Goal: Task Accomplishment & Management: Manage account settings

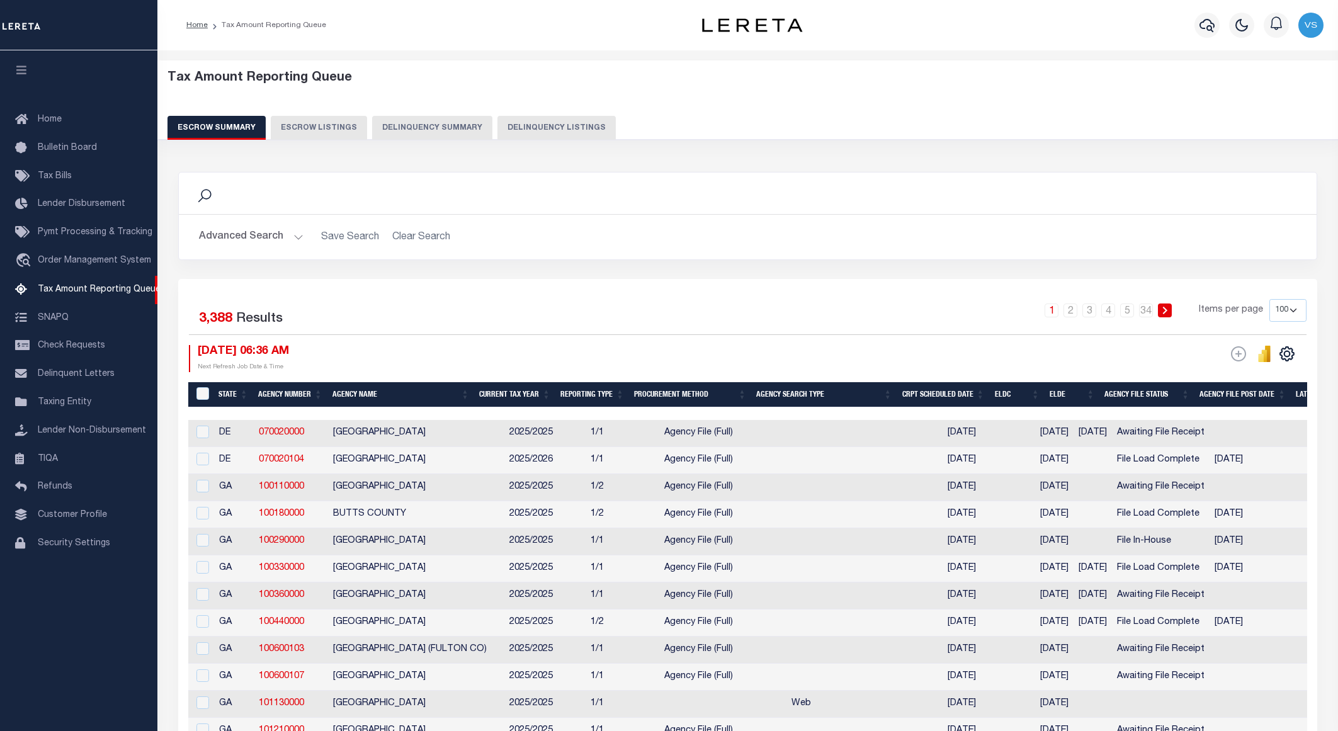
select select "100"
click at [576, 125] on button "Delinquency Listings" at bounding box center [557, 128] width 118 height 24
select select "100"
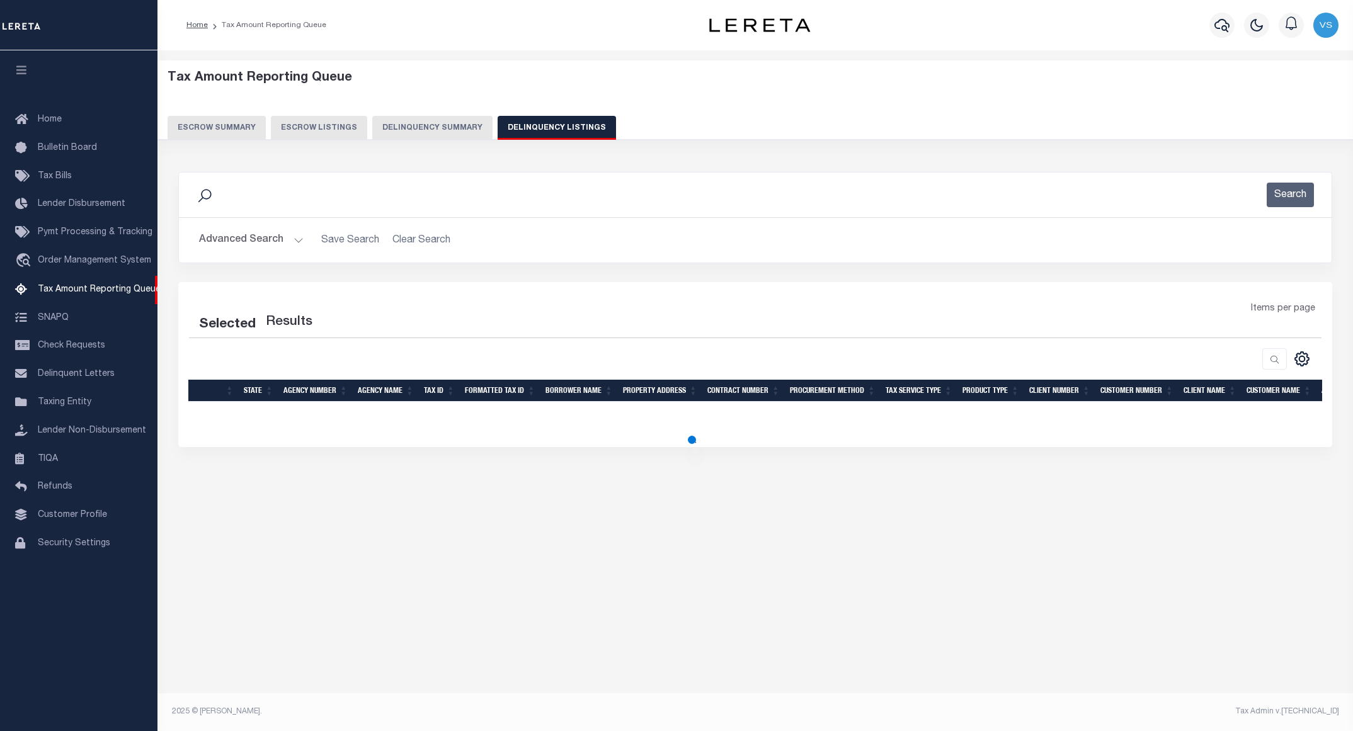
select select "100"
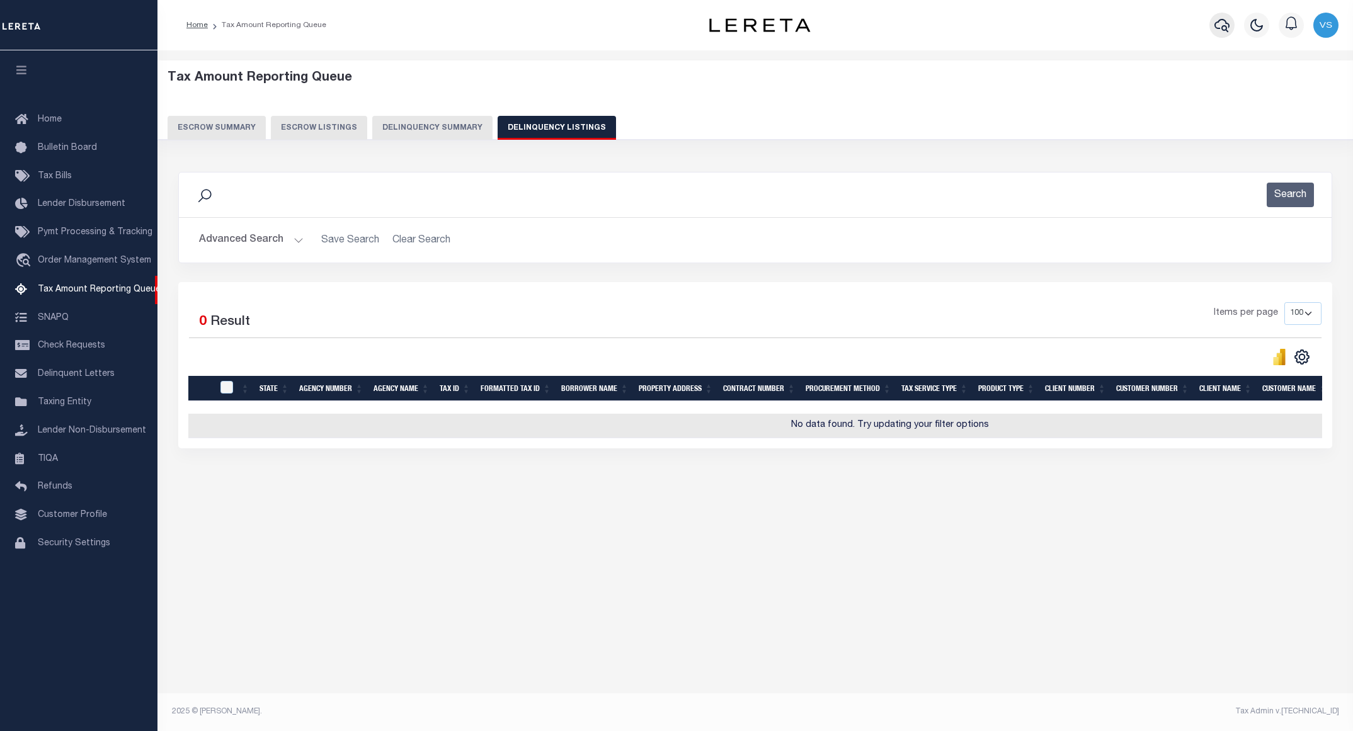
click at [1219, 26] on icon "button" at bounding box center [1221, 25] width 15 height 15
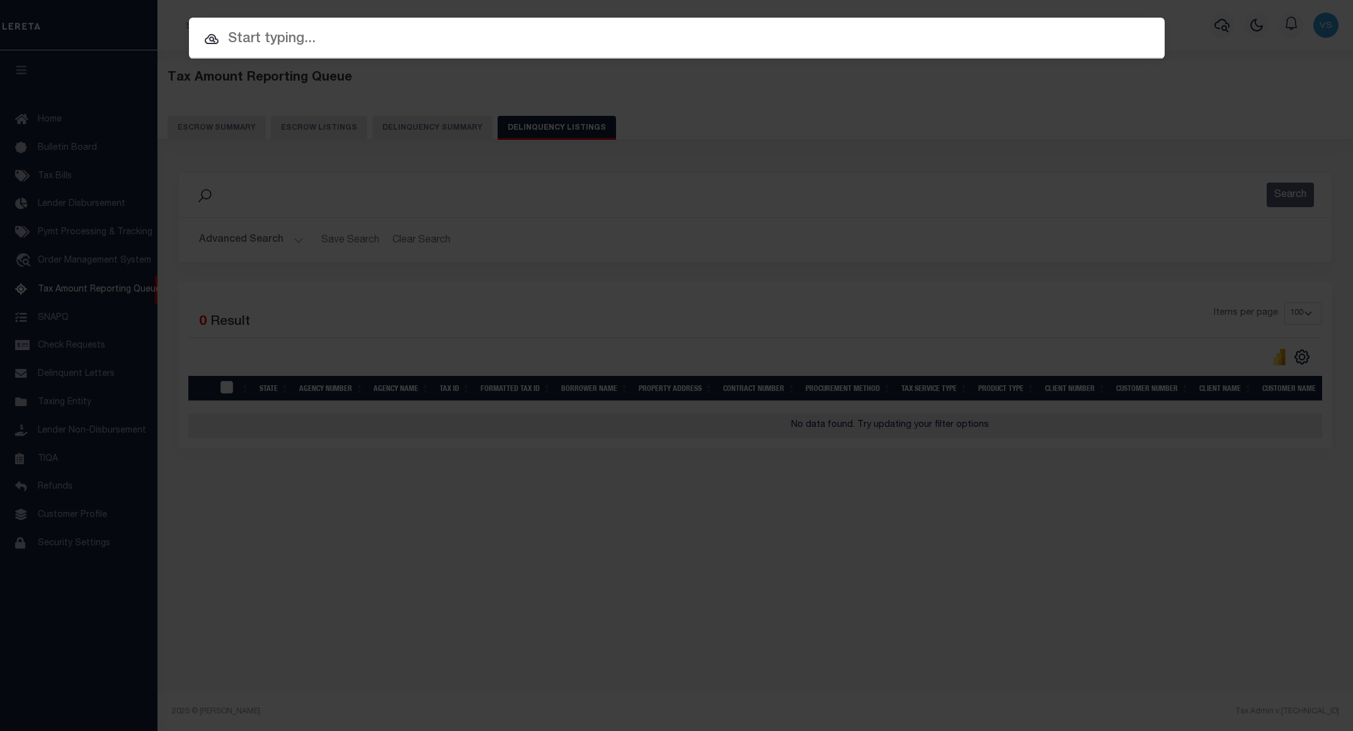
paste input "110200123"
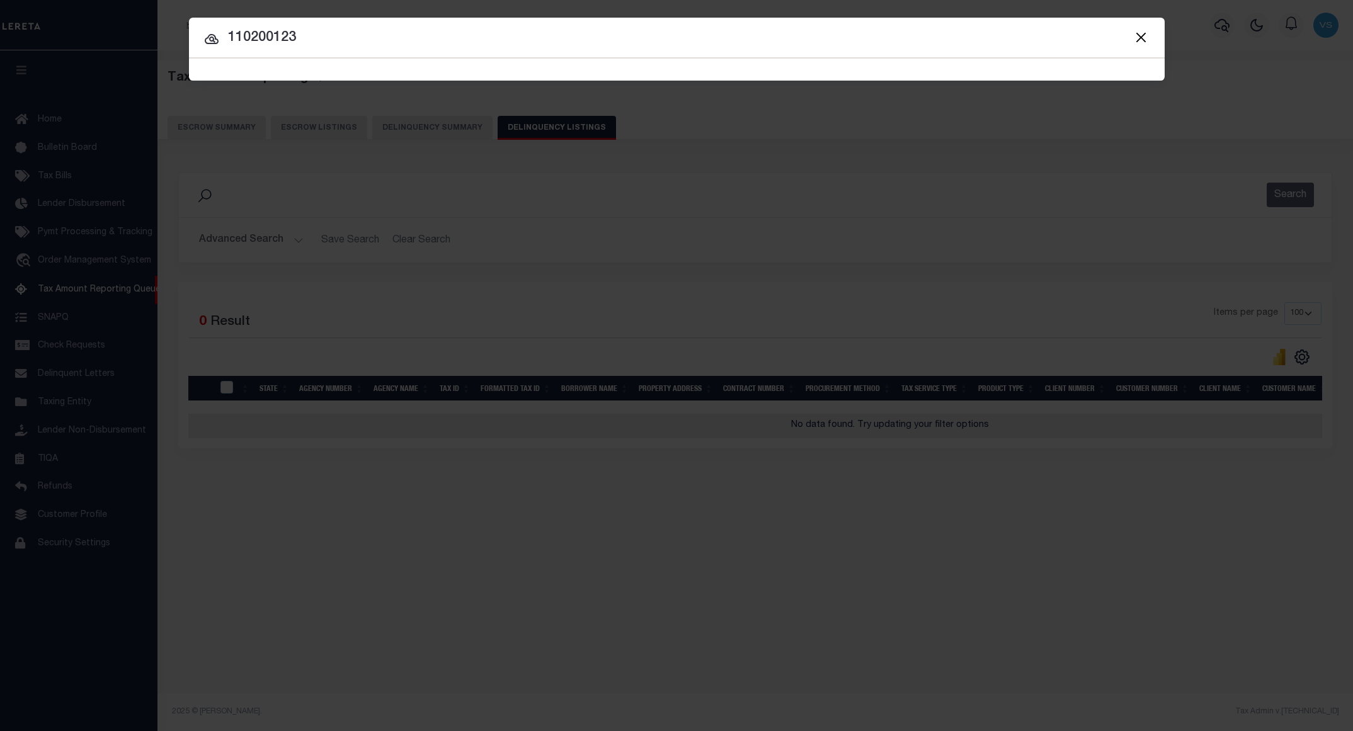
type input "110200123"
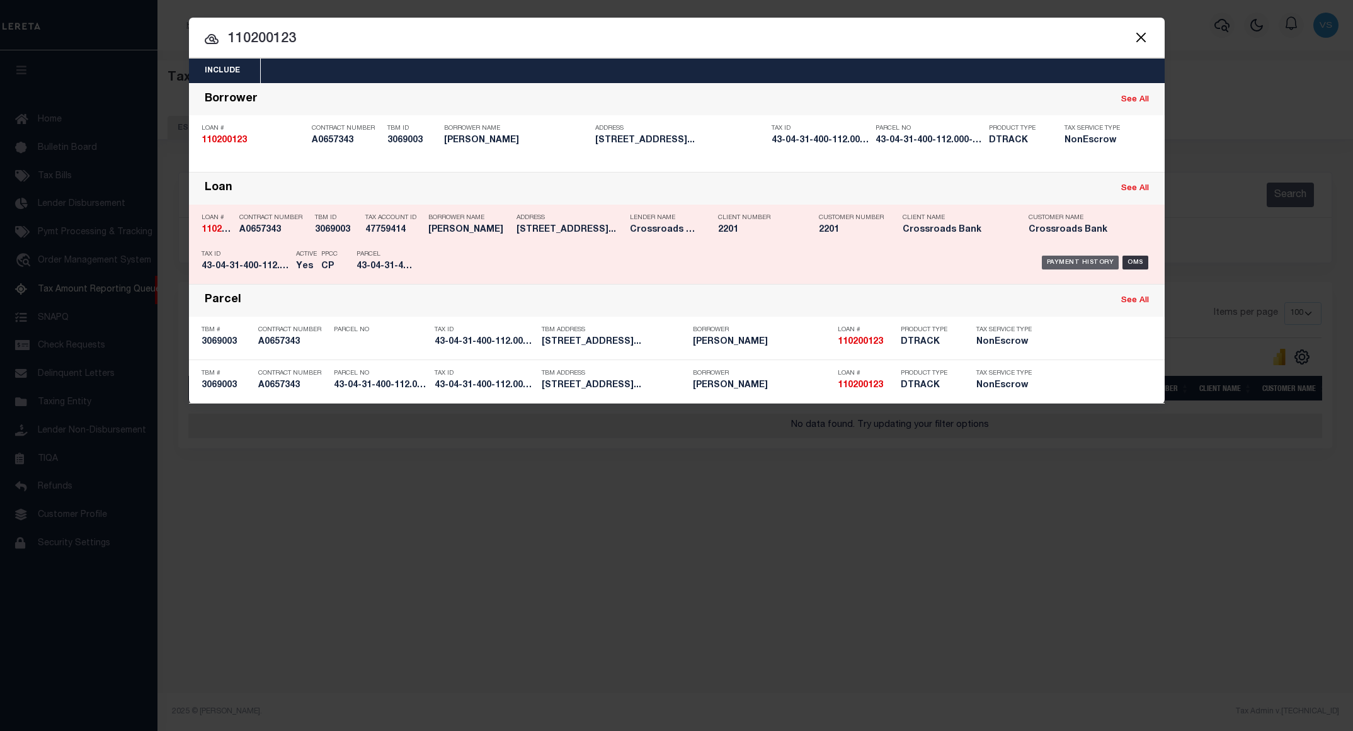
click at [1089, 263] on div "Payment History" at bounding box center [1080, 263] width 77 height 14
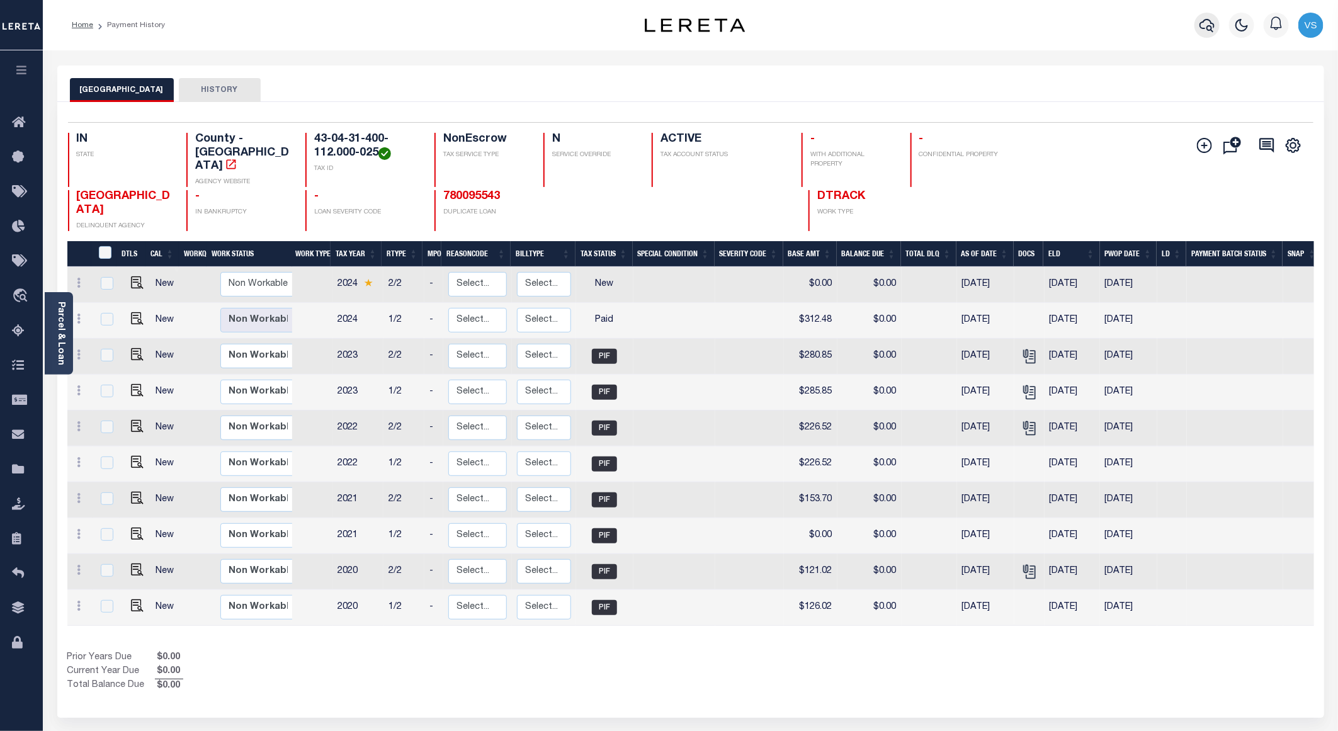
click at [1208, 26] on icon "button" at bounding box center [1207, 25] width 15 height 13
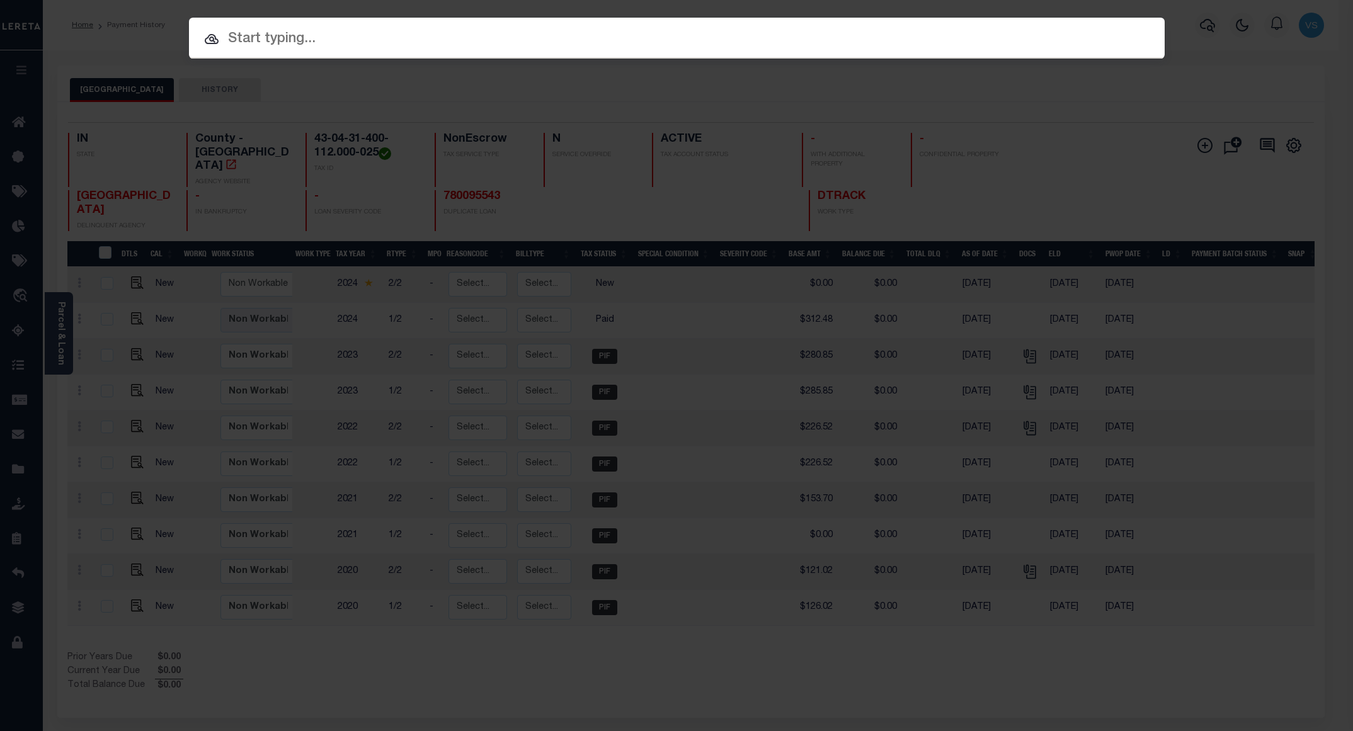
paste input "110203988"
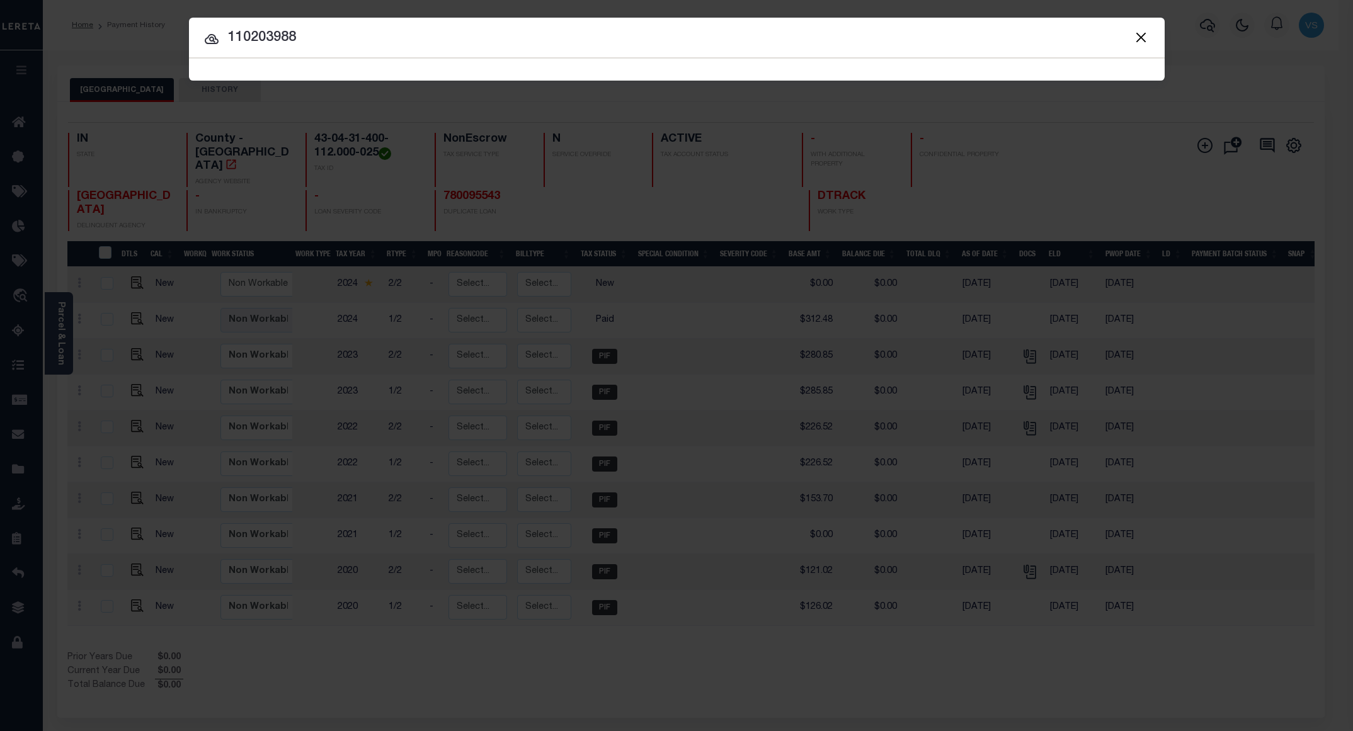
type input "110203988"
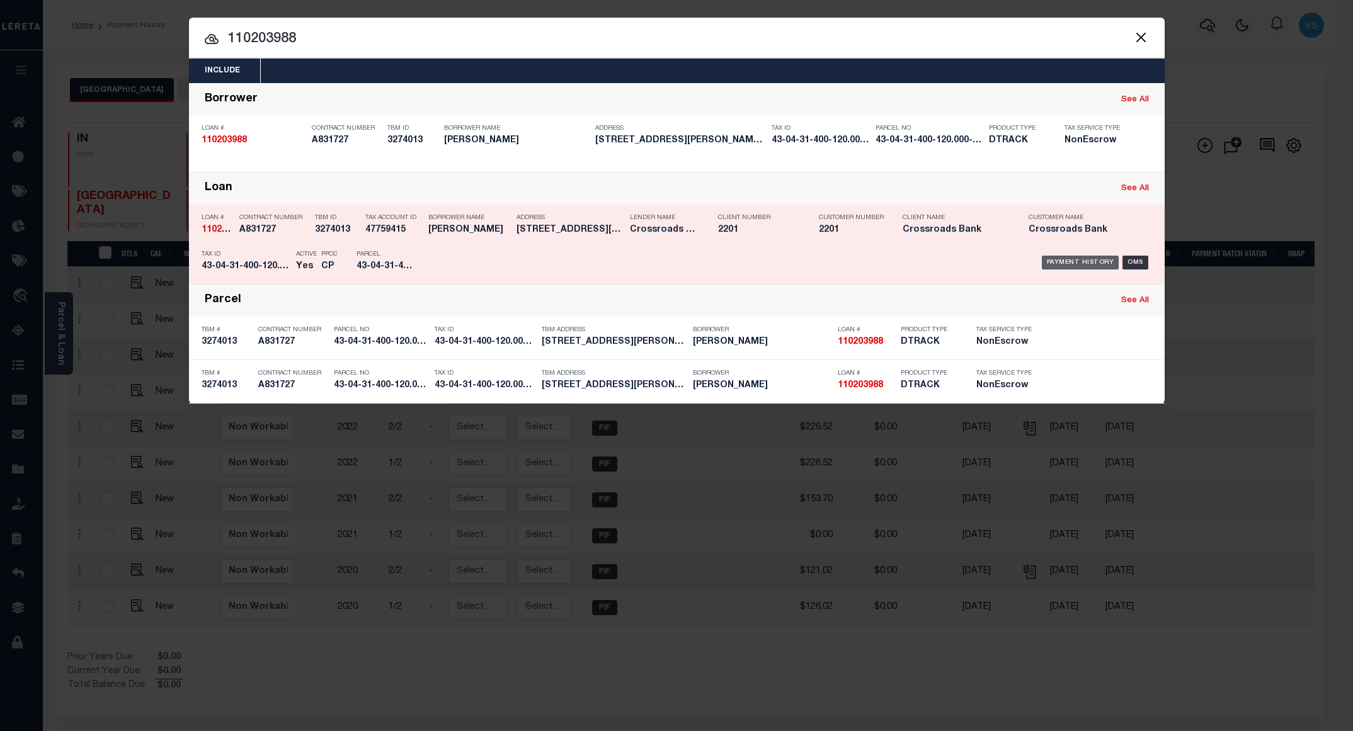
click at [1058, 266] on div "Payment History" at bounding box center [1080, 263] width 77 height 14
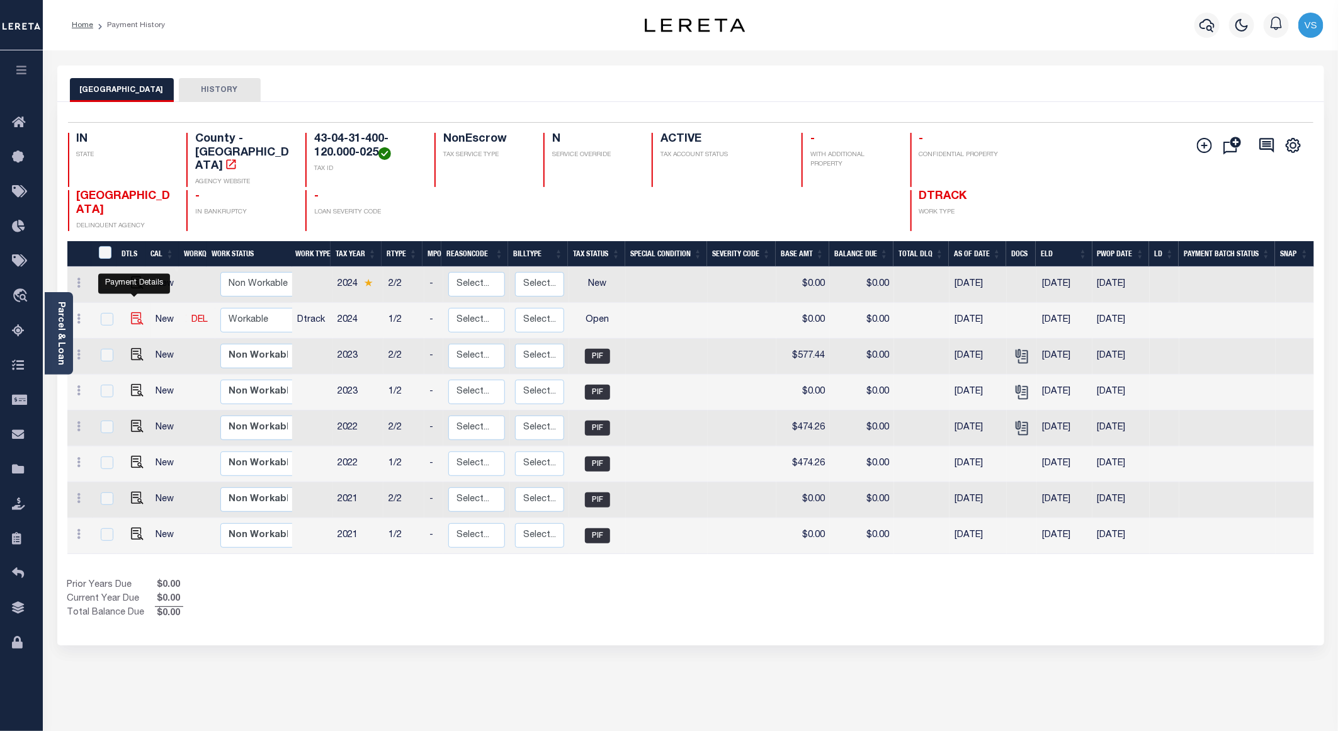
click at [137, 312] on img "" at bounding box center [137, 318] width 13 height 13
checkbox input "true"
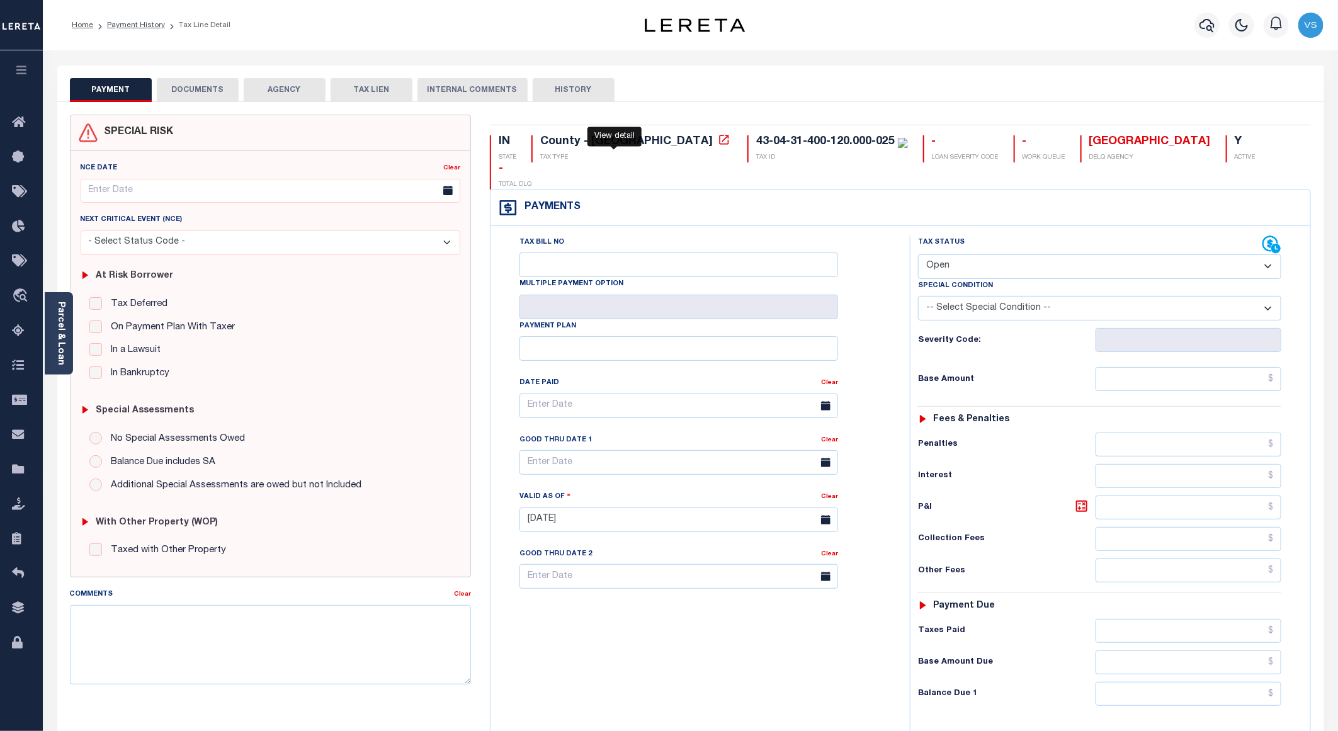
click at [719, 138] on icon at bounding box center [723, 139] width 9 height 9
click at [973, 254] on select "- Select Status Code - Open Due/Unpaid Paid Incomplete No Tax Due Internal Refu…" at bounding box center [1099, 266] width 363 height 25
select select "PYD"
click at [918, 254] on select "- Select Status Code - Open Due/Unpaid Paid Incomplete No Tax Due Internal Refu…" at bounding box center [1099, 266] width 363 height 25
type input "[DATE]"
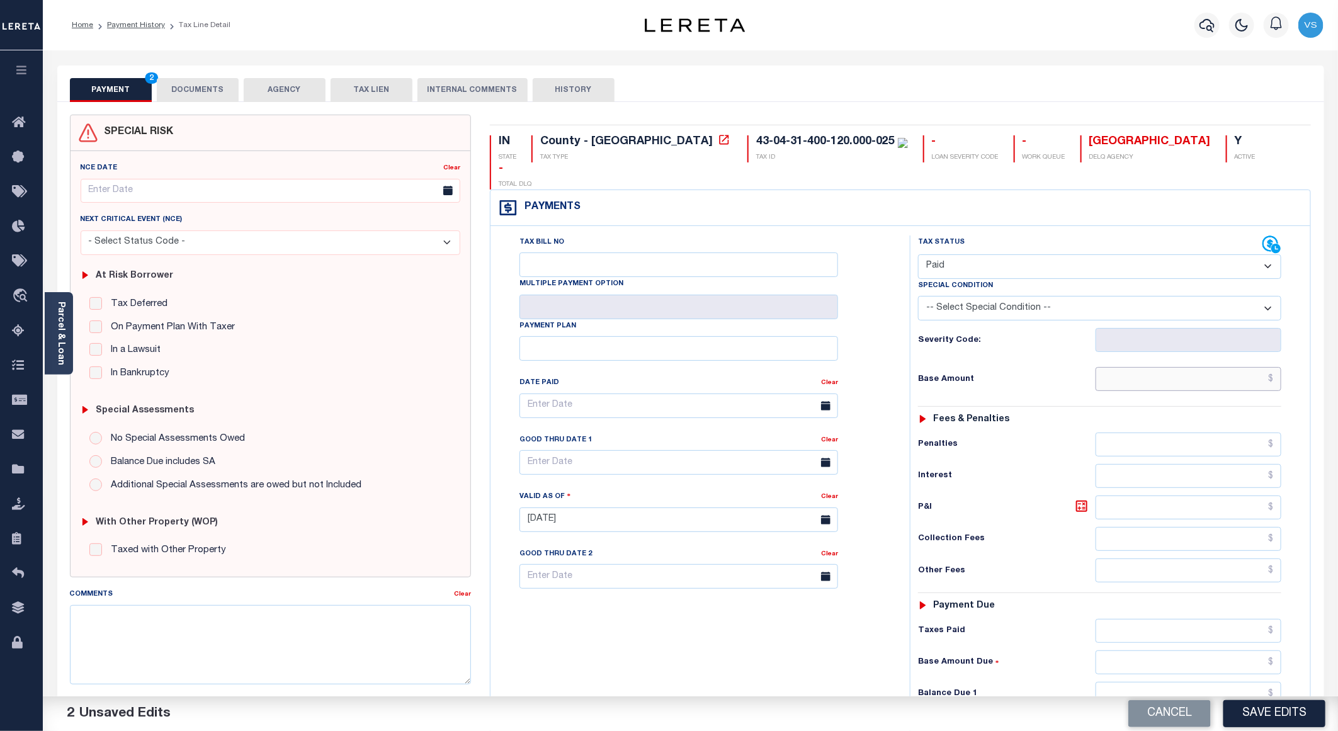
click at [1173, 367] on input "text" at bounding box center [1189, 379] width 186 height 24
paste input "1,162.43"
type input "$1,162.43"
click at [181, 93] on button "DOCUMENTS" at bounding box center [198, 90] width 82 height 24
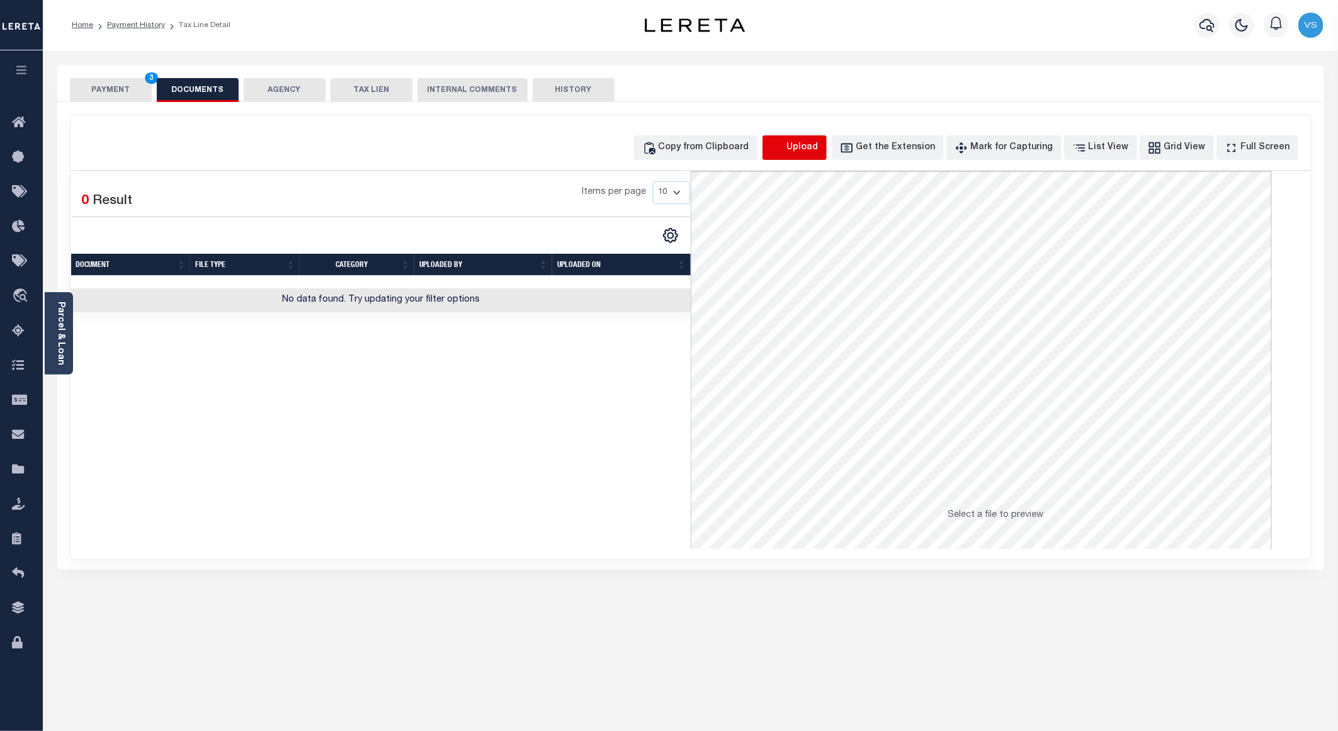
click at [785, 150] on icon "button" at bounding box center [778, 148] width 14 height 14
select select "POP"
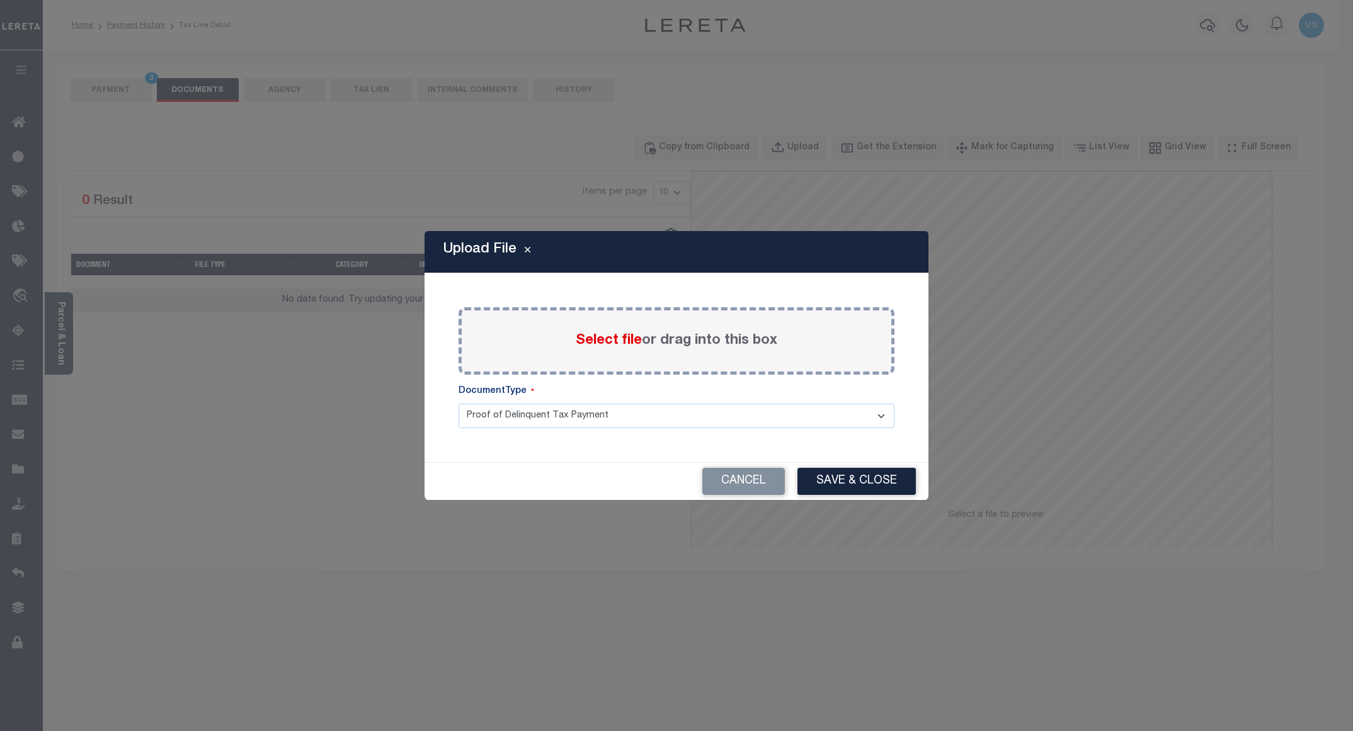
click at [594, 335] on span "Select file" at bounding box center [609, 341] width 66 height 14
click at [0, 0] on input "Select file or drag into this box" at bounding box center [0, 0] width 0 height 0
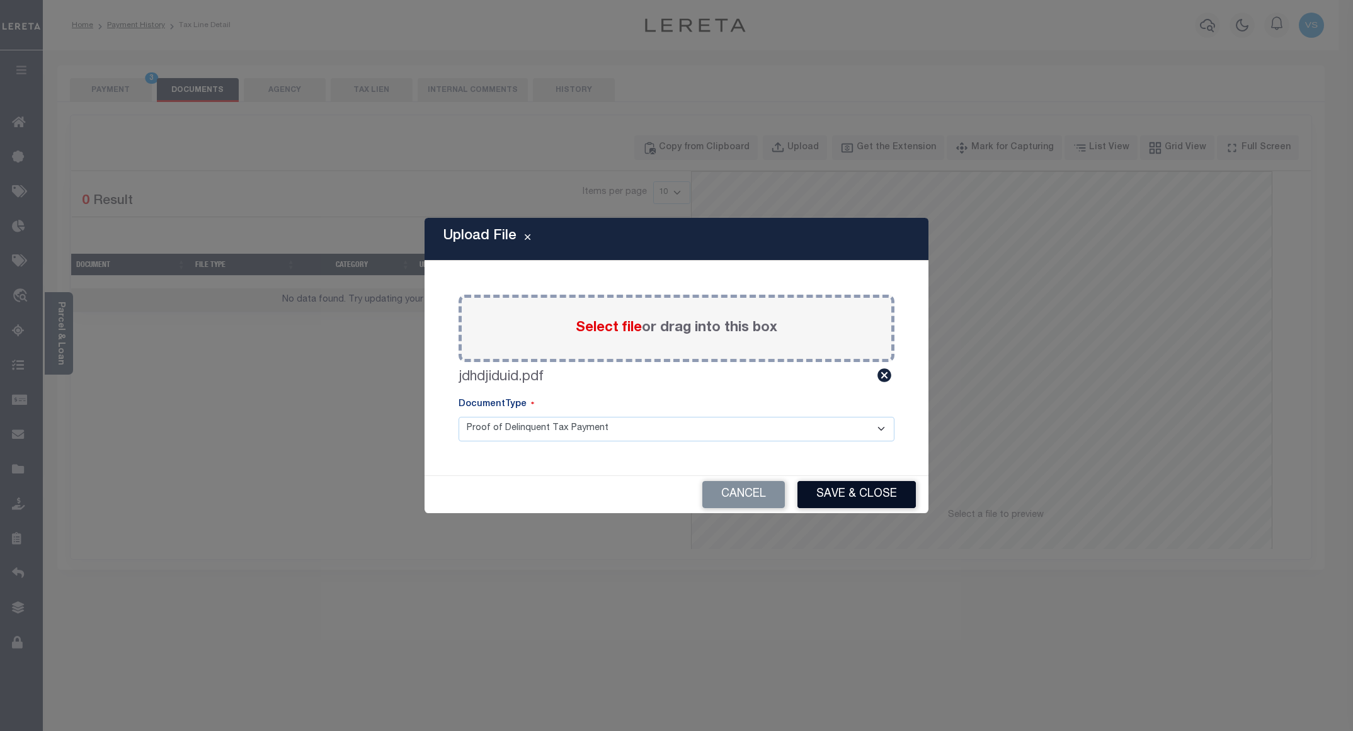
click at [824, 495] on button "Save & Close" at bounding box center [856, 494] width 118 height 27
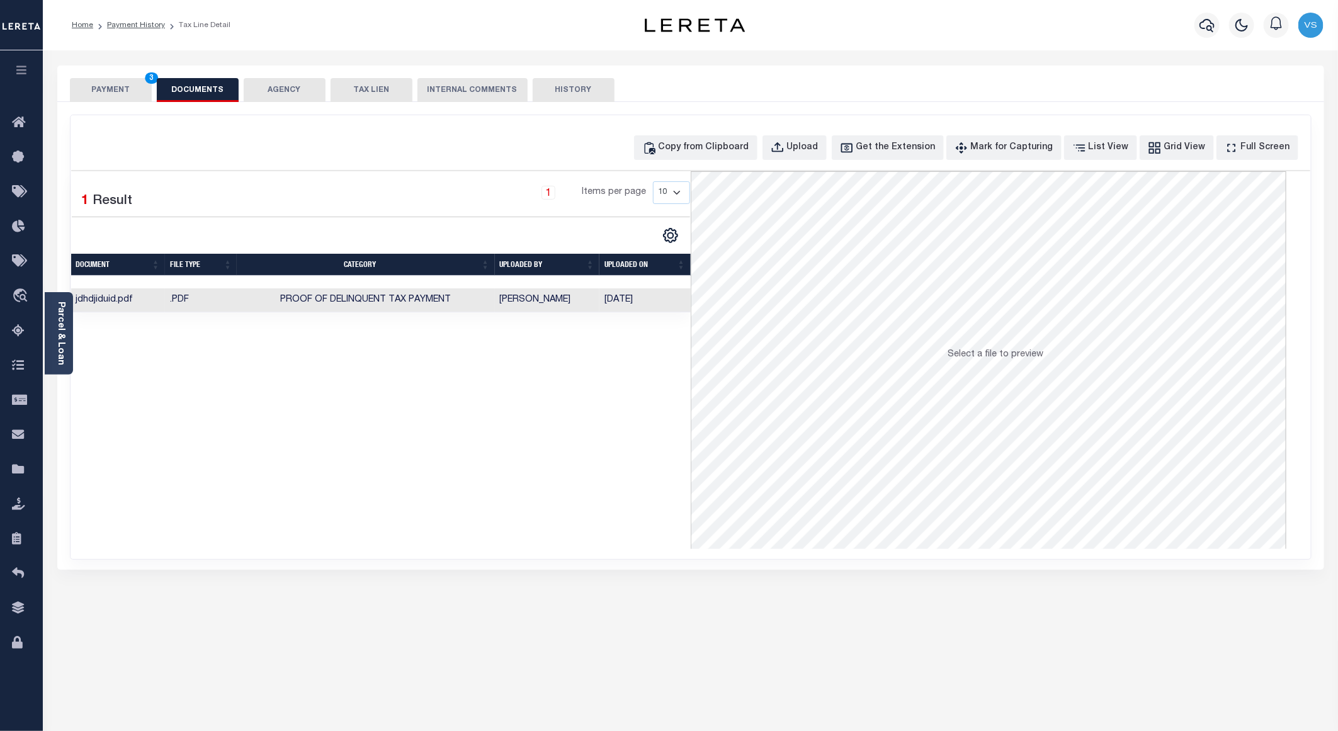
click at [105, 87] on button "PAYMENT 3" at bounding box center [111, 90] width 82 height 24
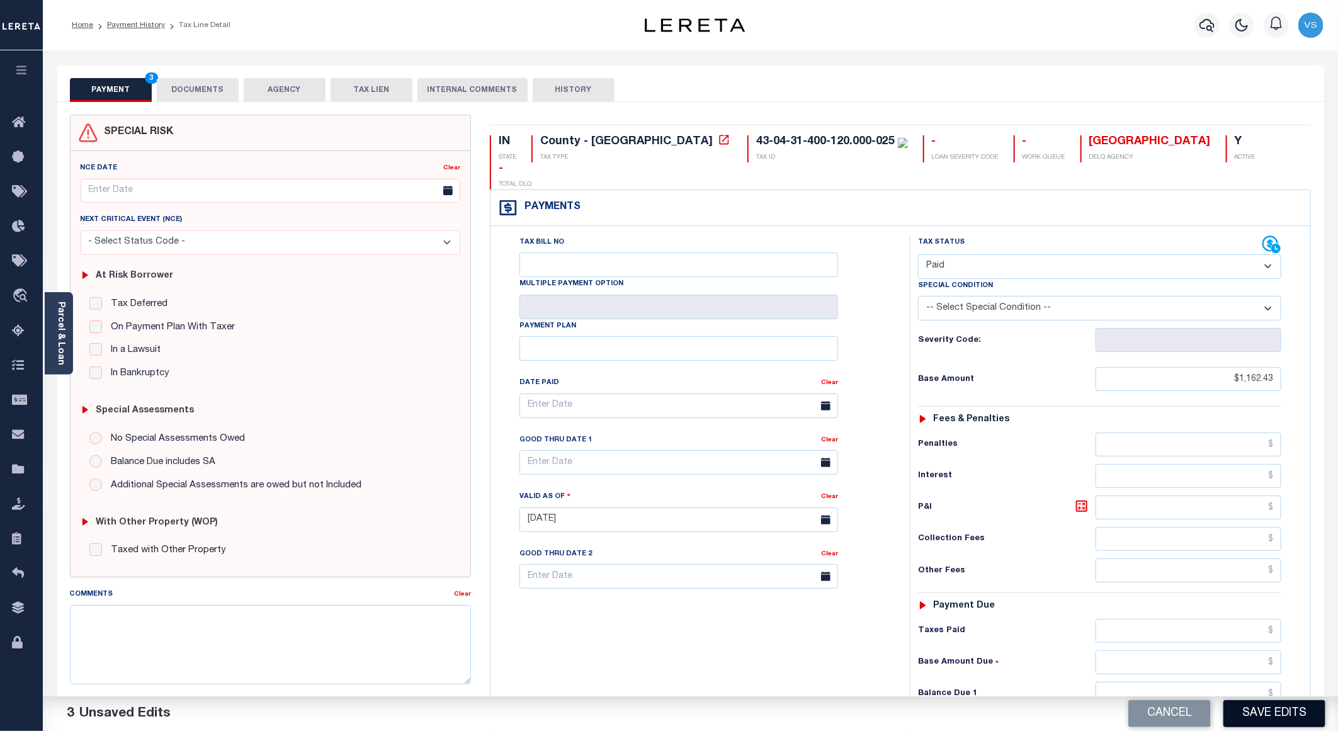
click at [1263, 717] on button "Save Edits" at bounding box center [1275, 713] width 102 height 27
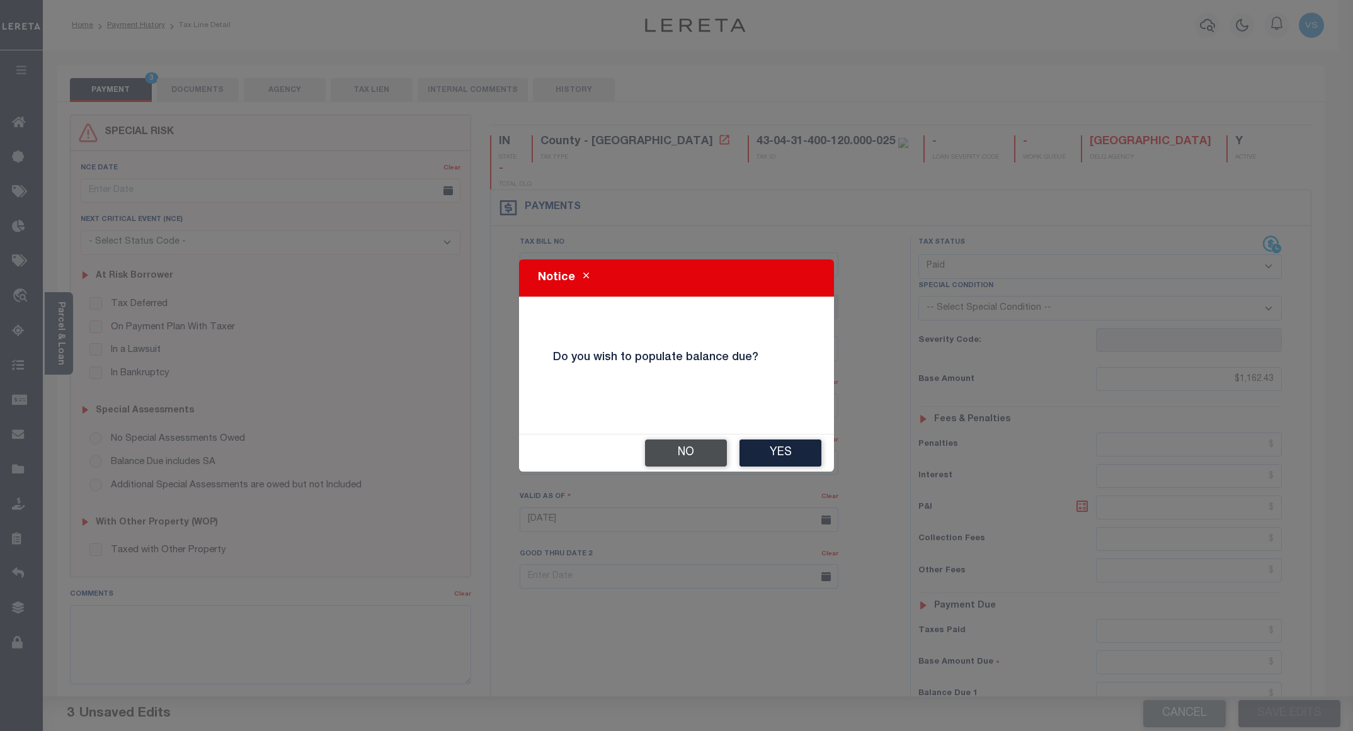
click at [673, 453] on button "No" at bounding box center [686, 453] width 82 height 27
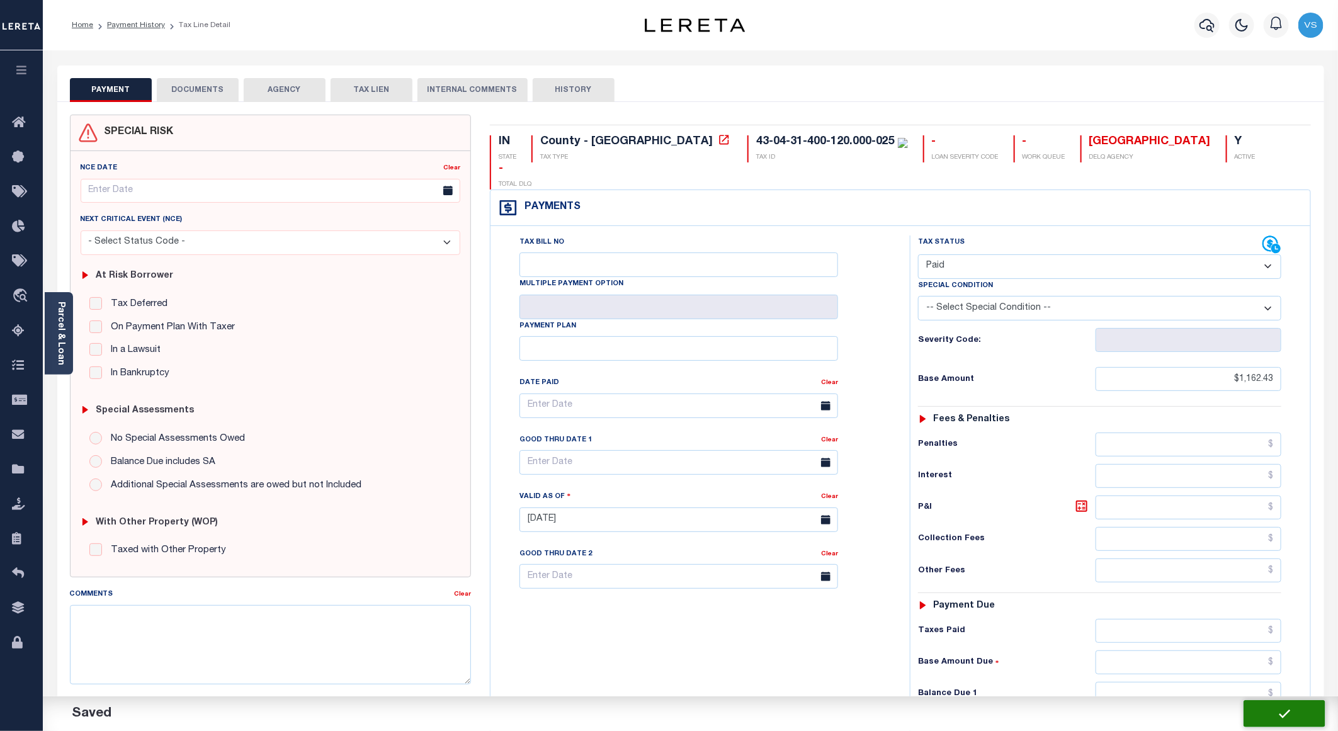
checkbox input "false"
type input "$1,162.43"
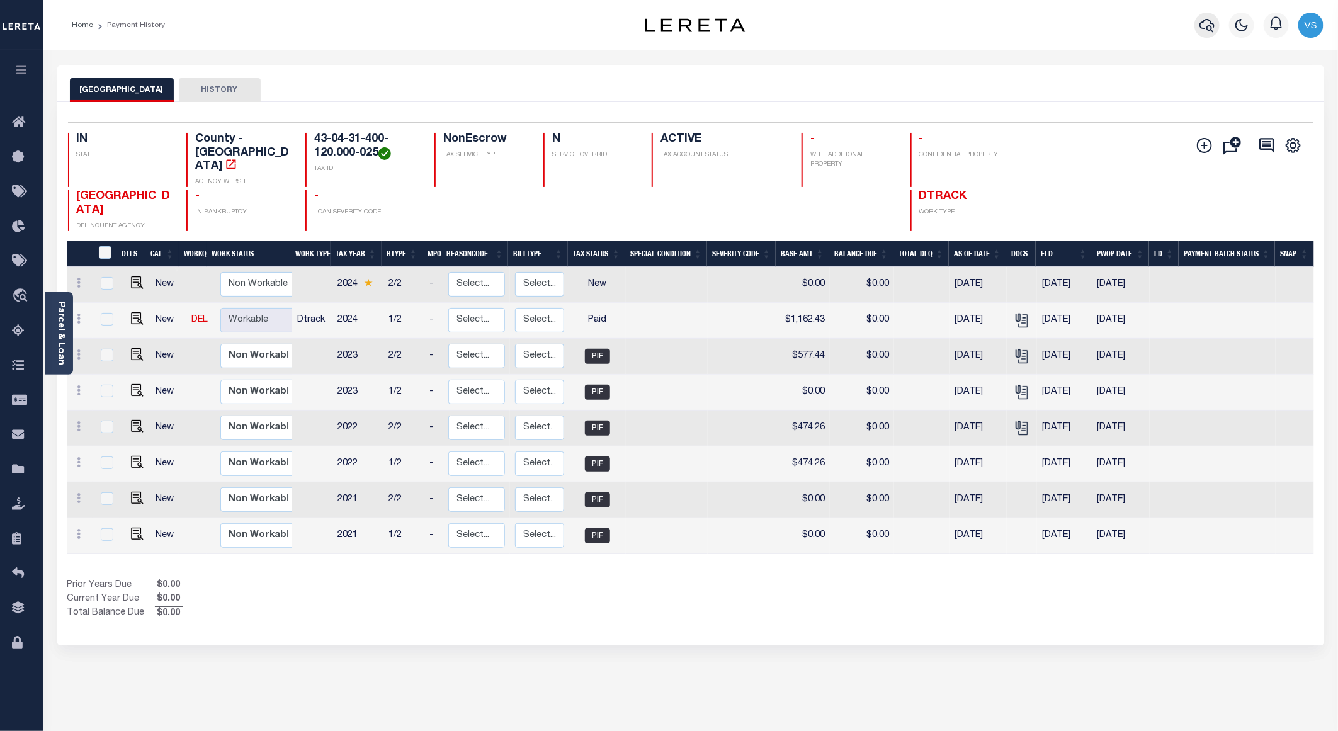
click at [1208, 29] on icon "button" at bounding box center [1207, 25] width 15 height 13
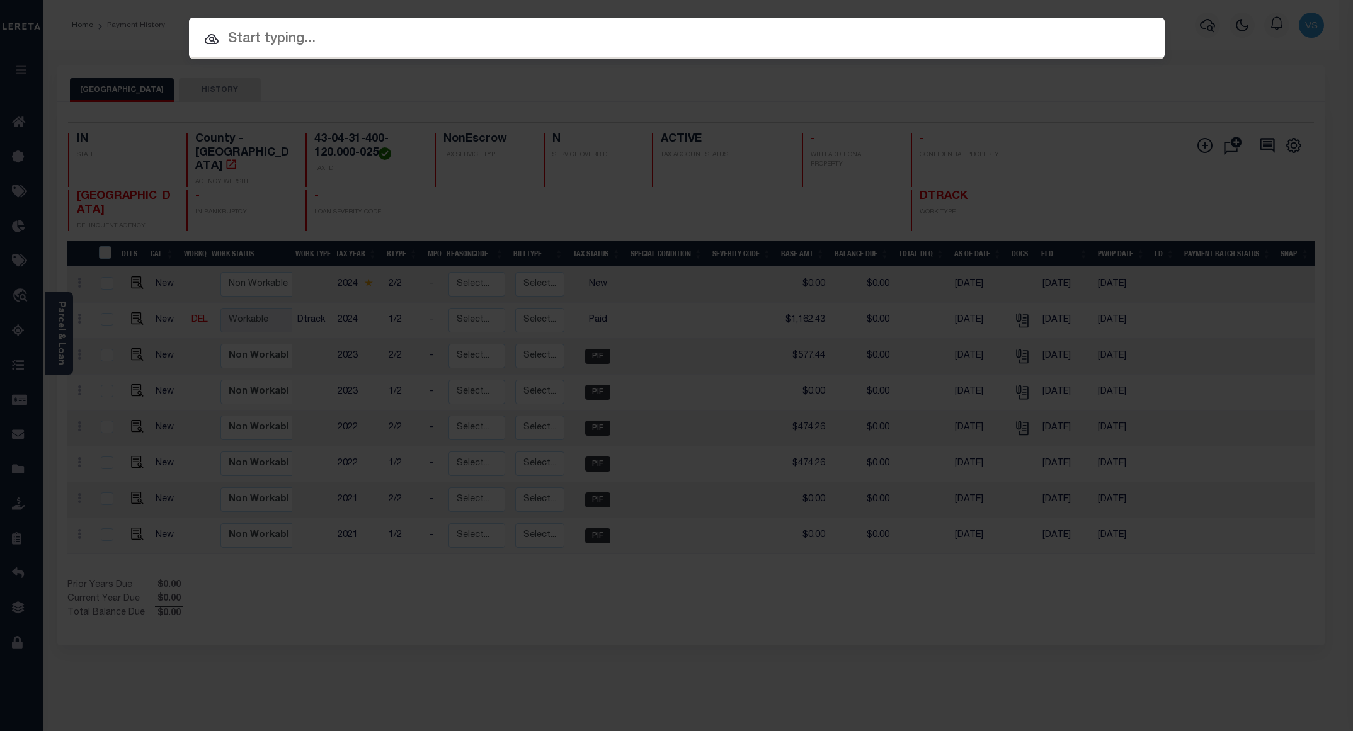
paste input "110203687"
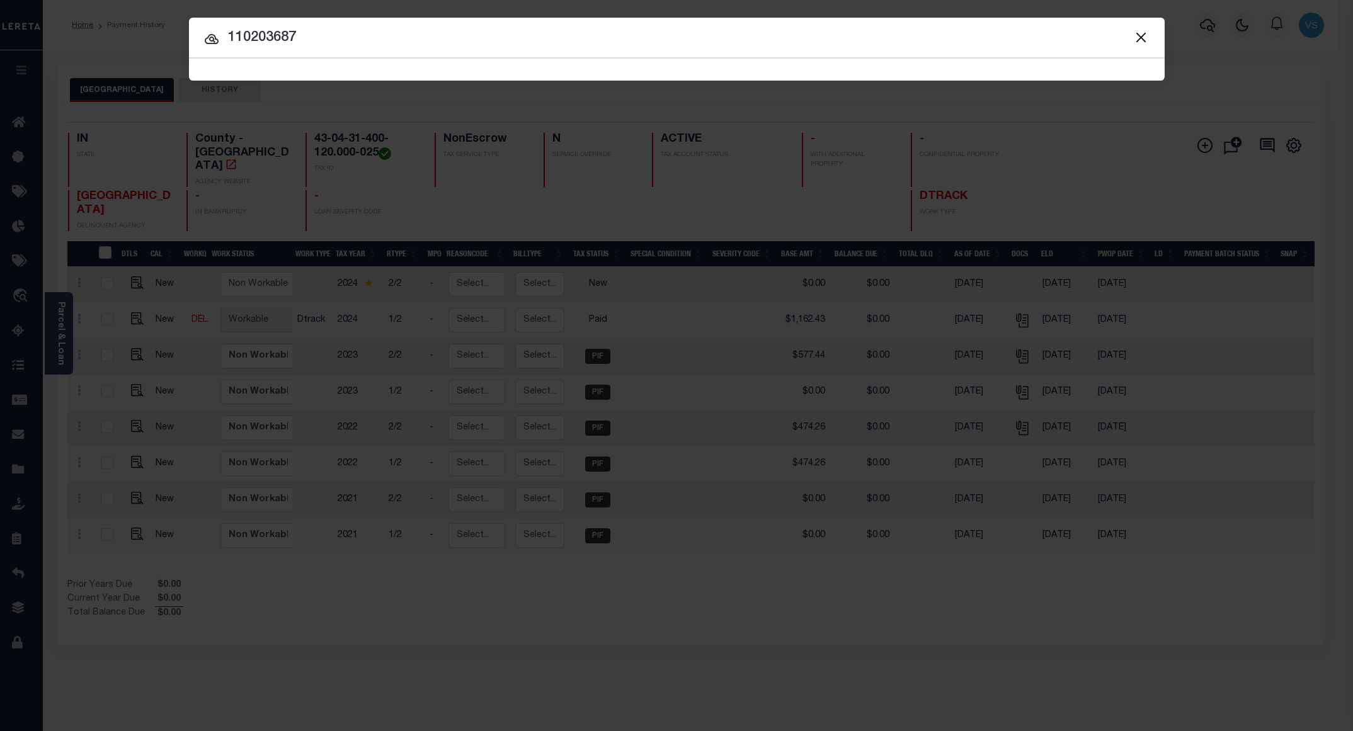
type input "110203687"
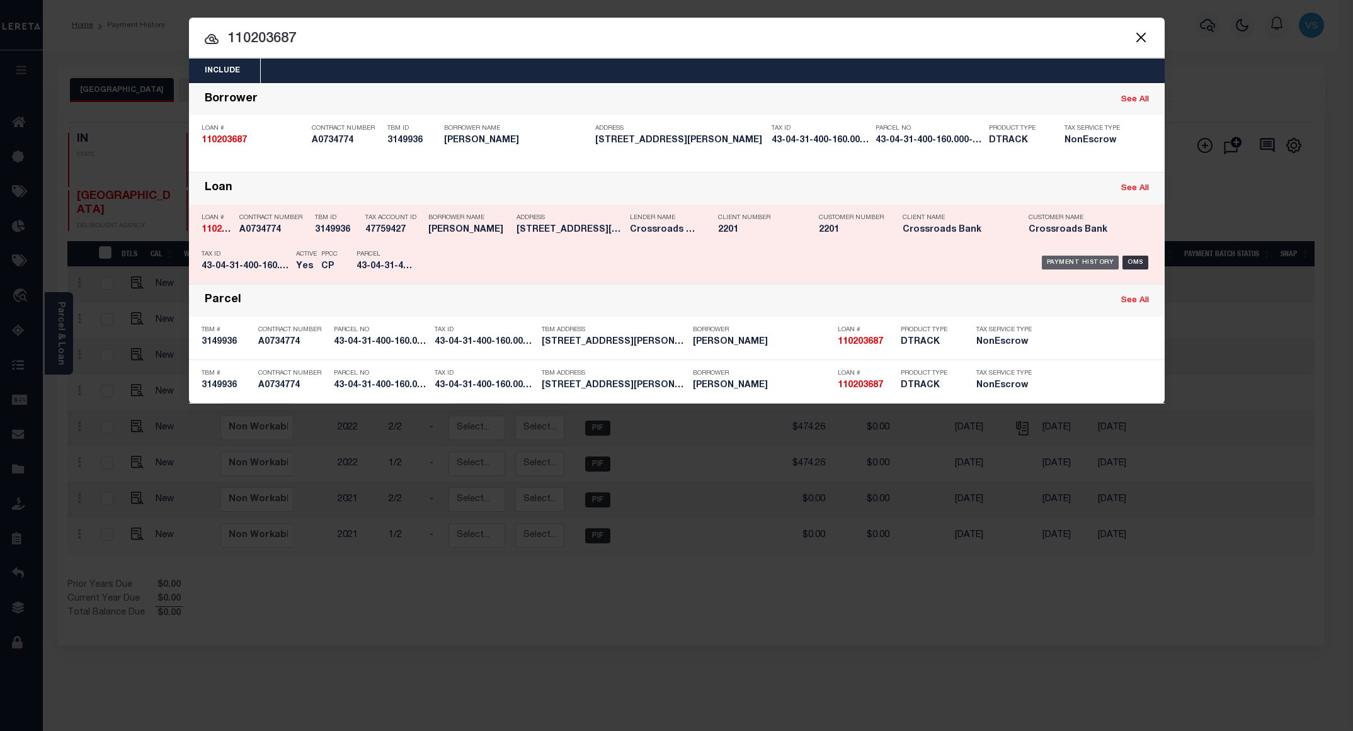
click at [1068, 266] on div "Payment History" at bounding box center [1080, 263] width 77 height 14
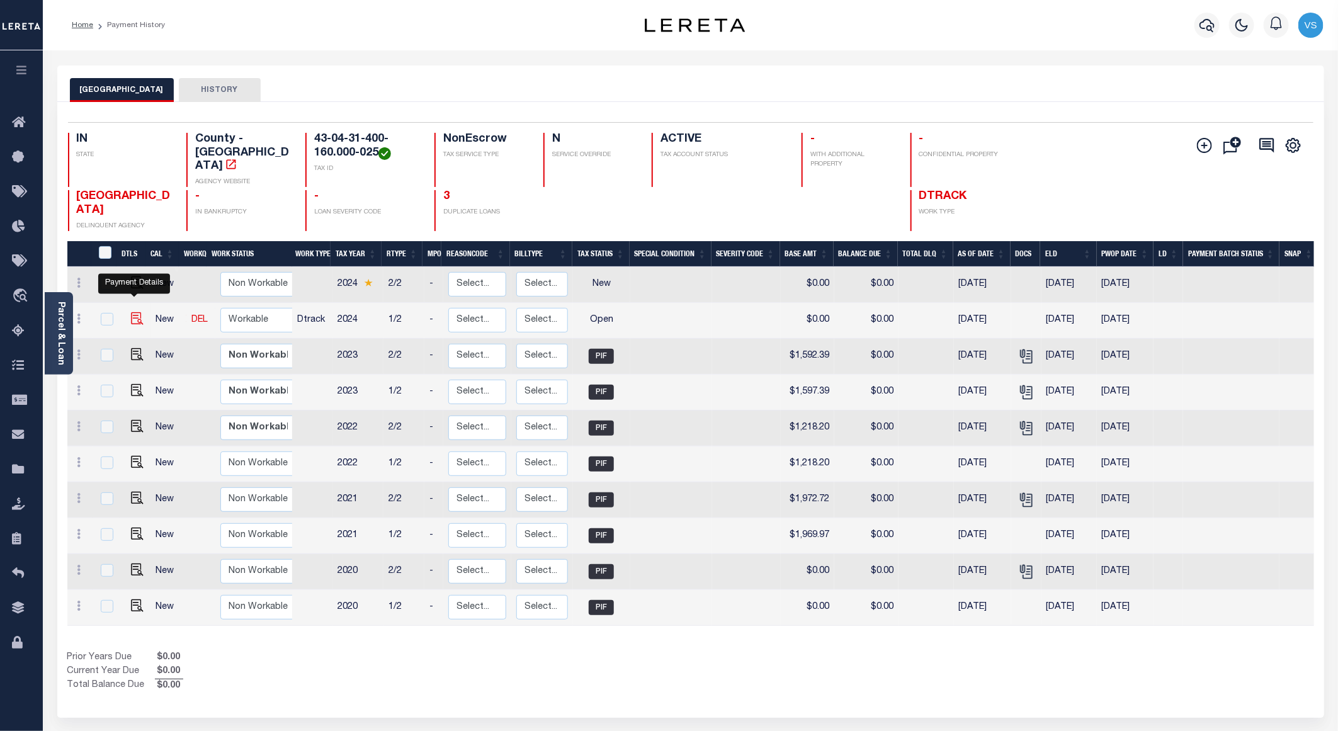
click at [135, 312] on img "" at bounding box center [137, 318] width 13 height 13
checkbox input "true"
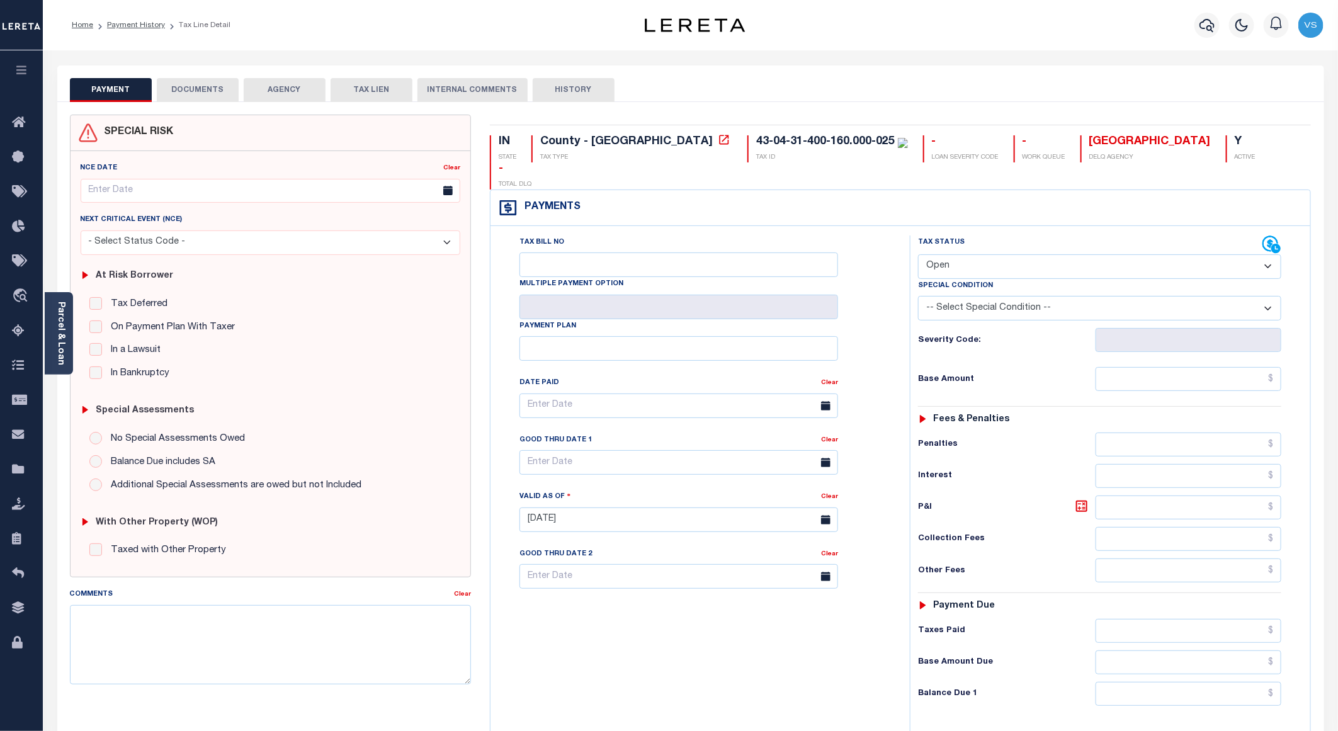
drag, startPoint x: 936, startPoint y: 244, endPoint x: 942, endPoint y: 251, distance: 9.0
click at [936, 254] on select "- Select Status Code - Open Due/Unpaid Paid Incomplete No Tax Due Internal Refu…" at bounding box center [1099, 266] width 363 height 25
select select "PYD"
click at [918, 254] on select "- Select Status Code - Open Due/Unpaid Paid Incomplete No Tax Due Internal Refu…" at bounding box center [1099, 266] width 363 height 25
type input "[DATE]"
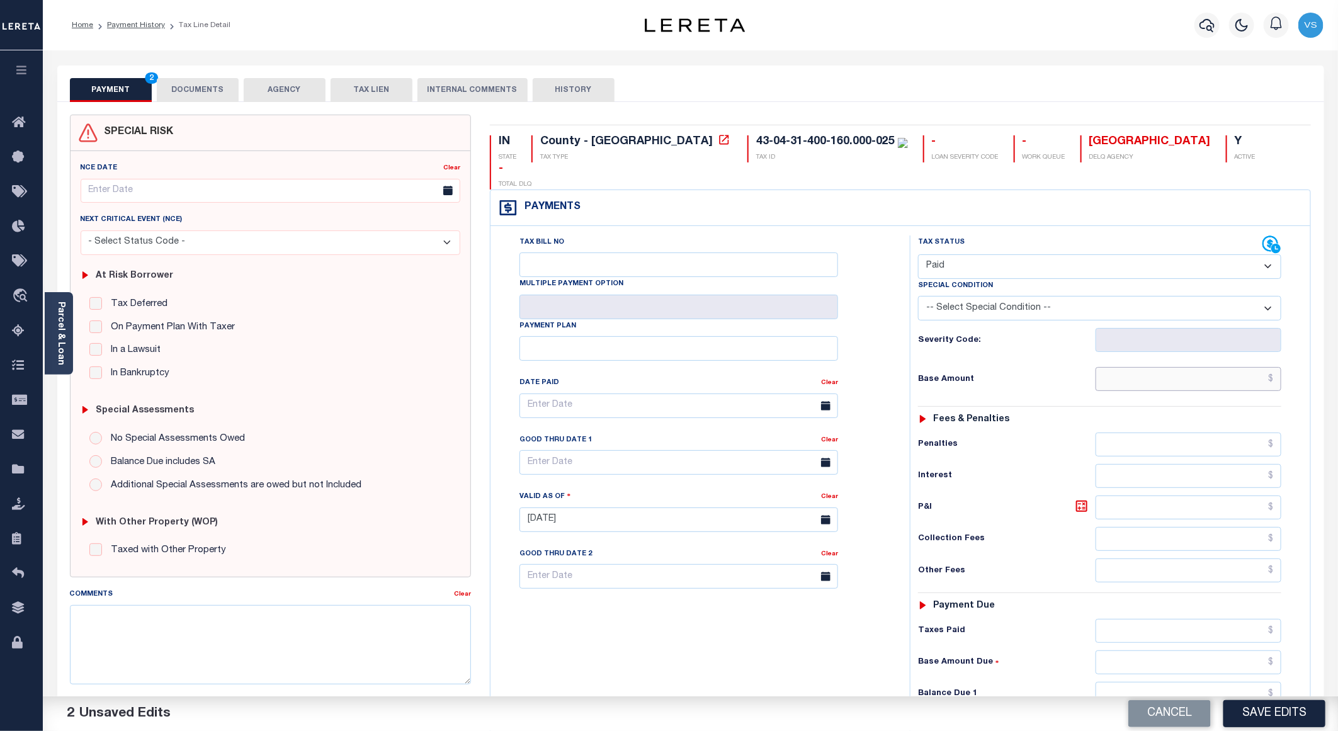
click at [1163, 367] on input "text" at bounding box center [1189, 379] width 186 height 24
paste input "1,595.50"
type input "$1,595.50"
click at [208, 85] on button "DOCUMENTS" at bounding box center [198, 90] width 82 height 24
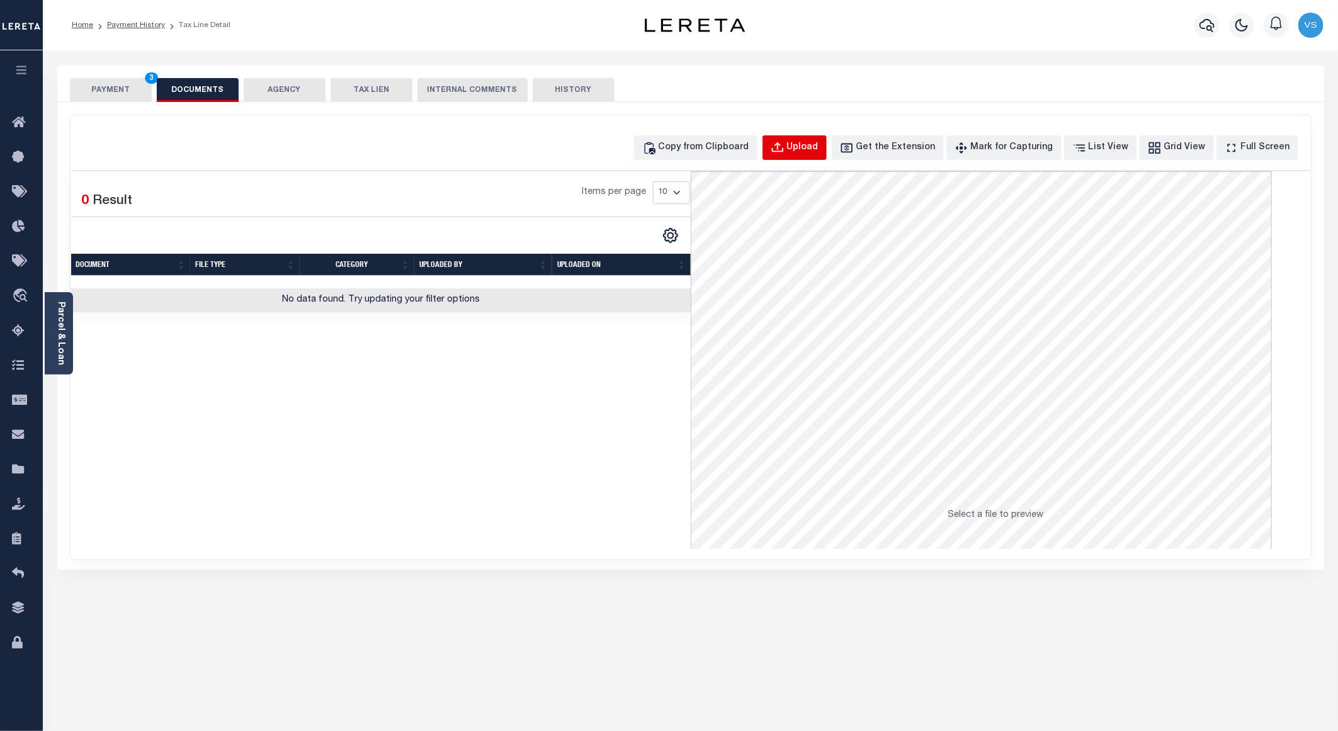
click at [816, 140] on button "Upload" at bounding box center [795, 147] width 64 height 25
select select "POP"
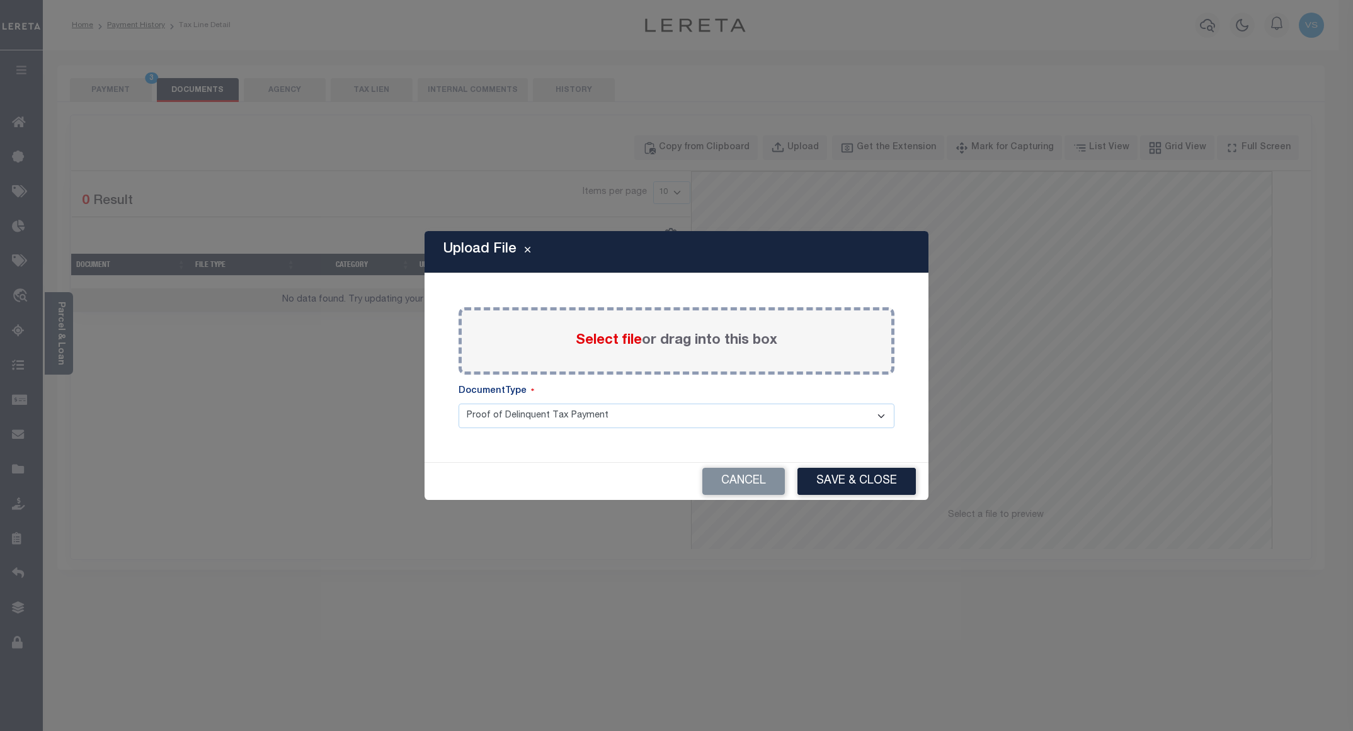
click at [594, 338] on span "Select file" at bounding box center [609, 341] width 66 height 14
click at [0, 0] on input "Select file or drag into this box" at bounding box center [0, 0] width 0 height 0
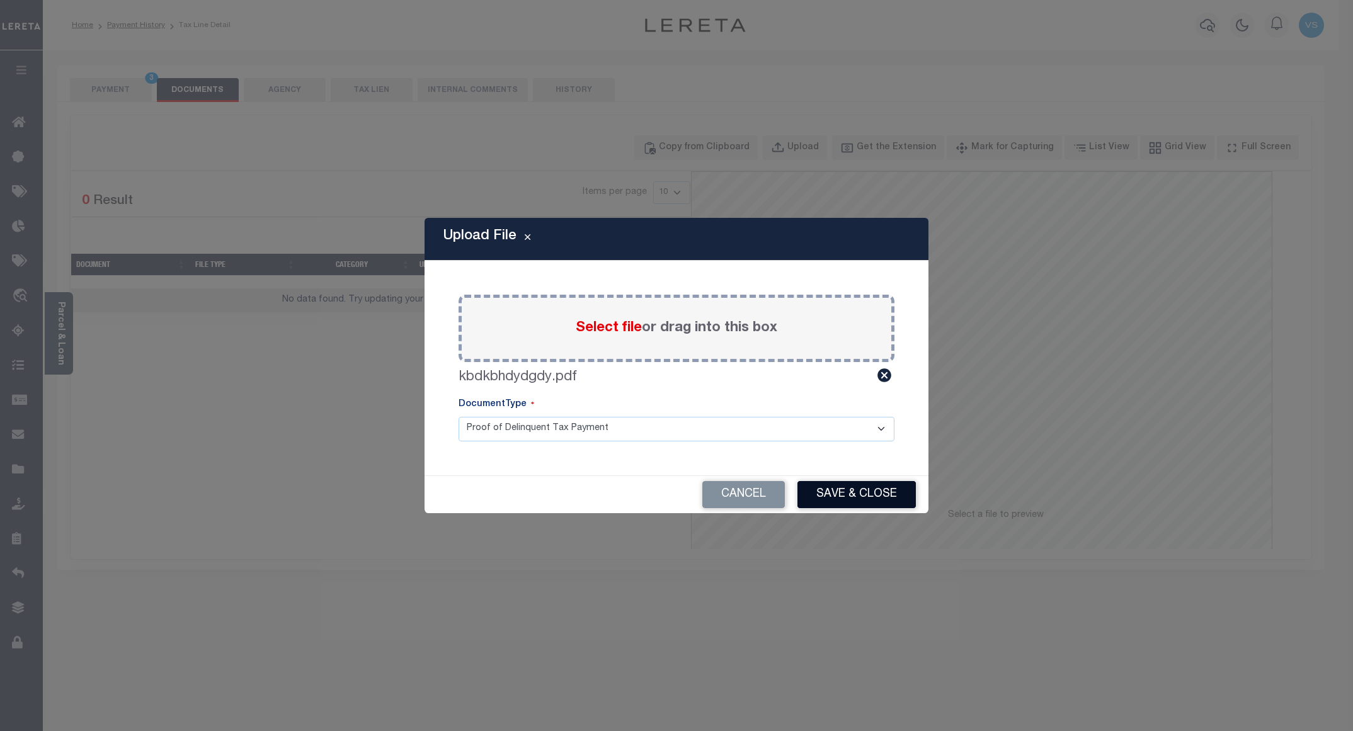
click at [834, 493] on button "Save & Close" at bounding box center [856, 494] width 118 height 27
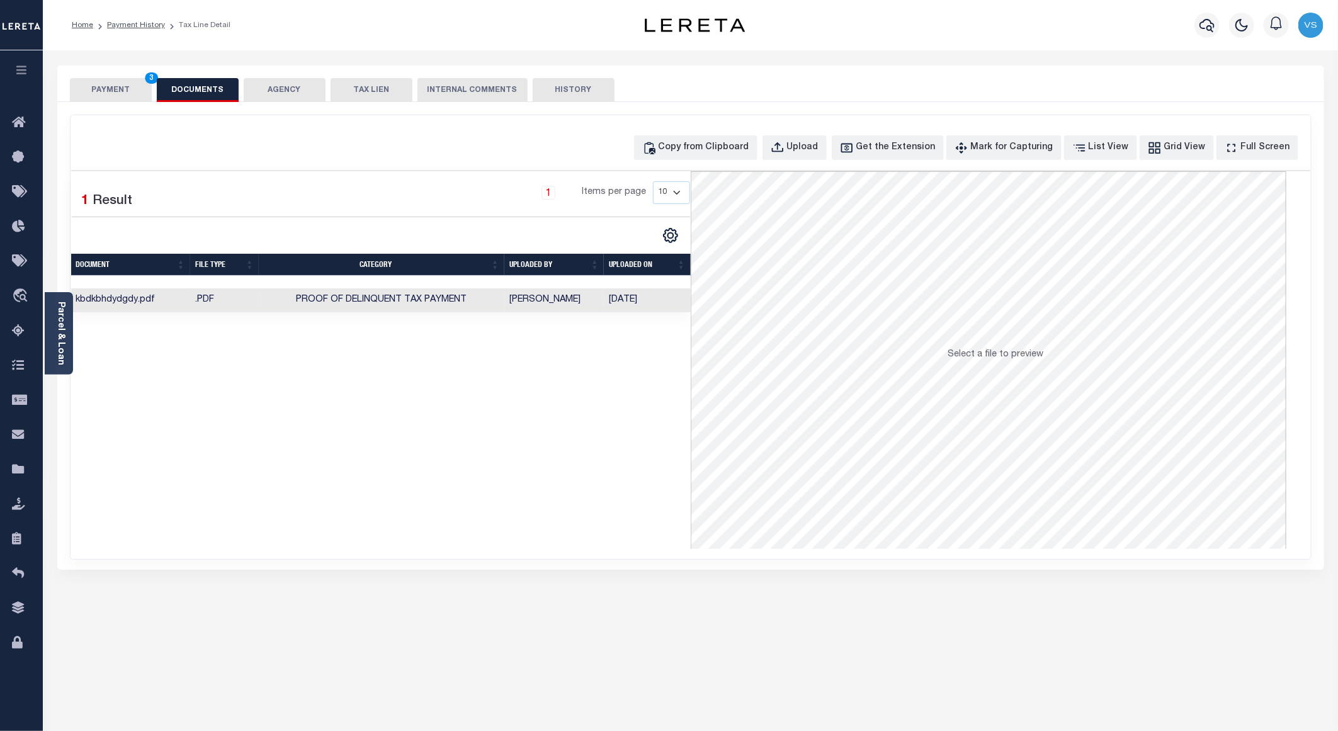
click at [101, 84] on button "PAYMENT 3" at bounding box center [111, 90] width 82 height 24
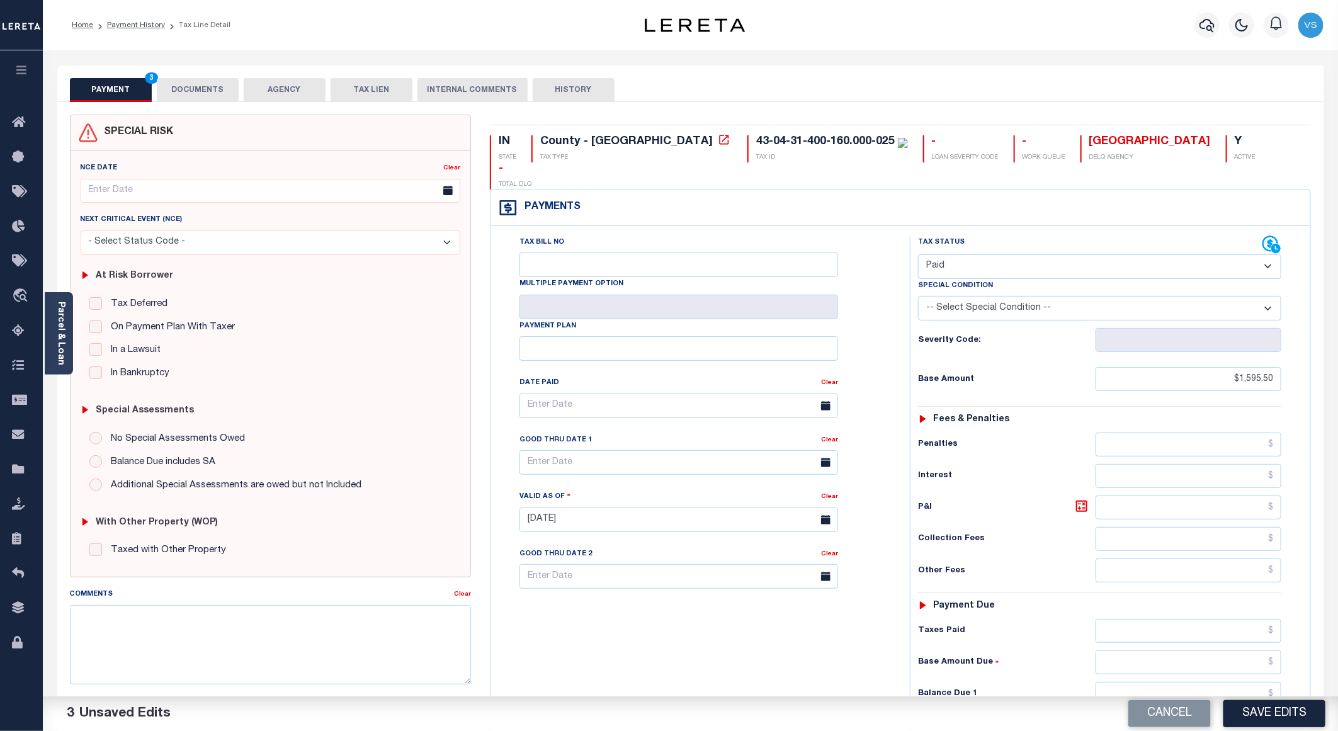
scroll to position [189, 0]
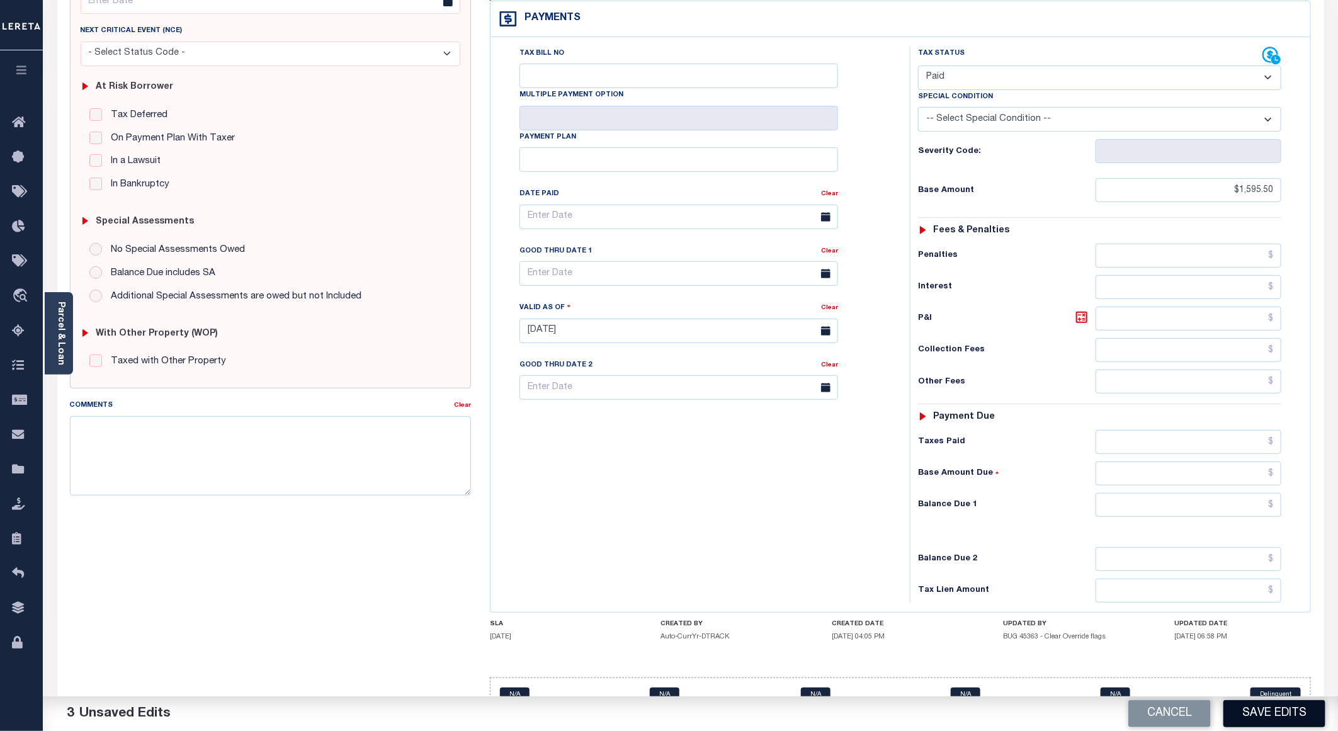
click at [1250, 715] on button "Save Edits" at bounding box center [1275, 713] width 102 height 27
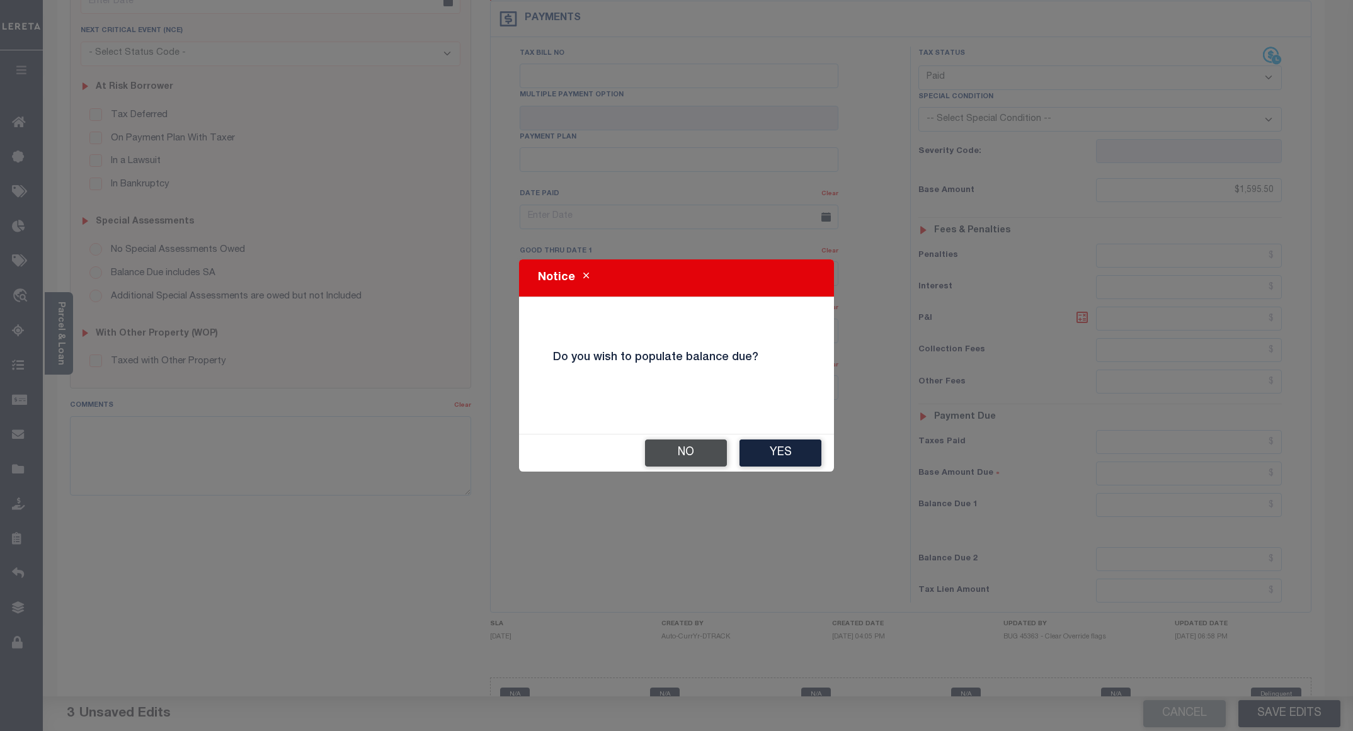
click at [679, 454] on button "No" at bounding box center [686, 453] width 82 height 27
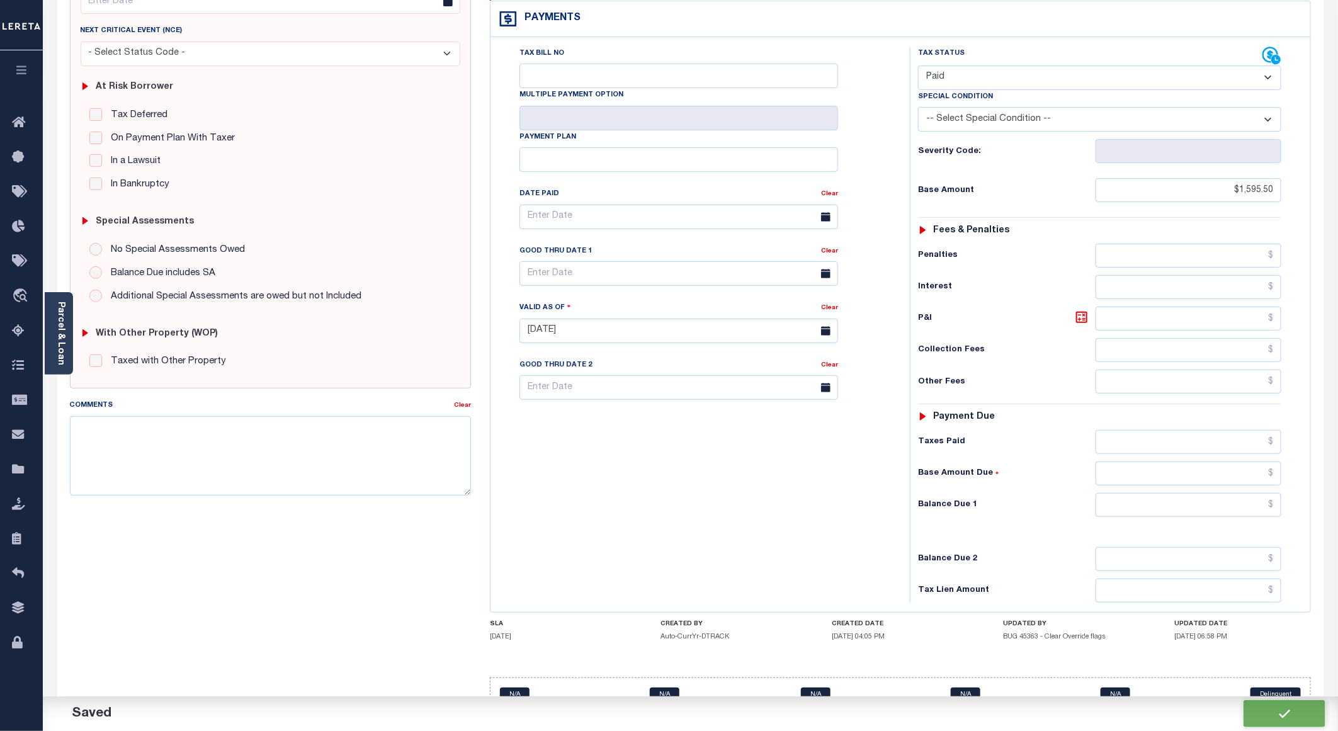
checkbox input "false"
type input "$1,595.5"
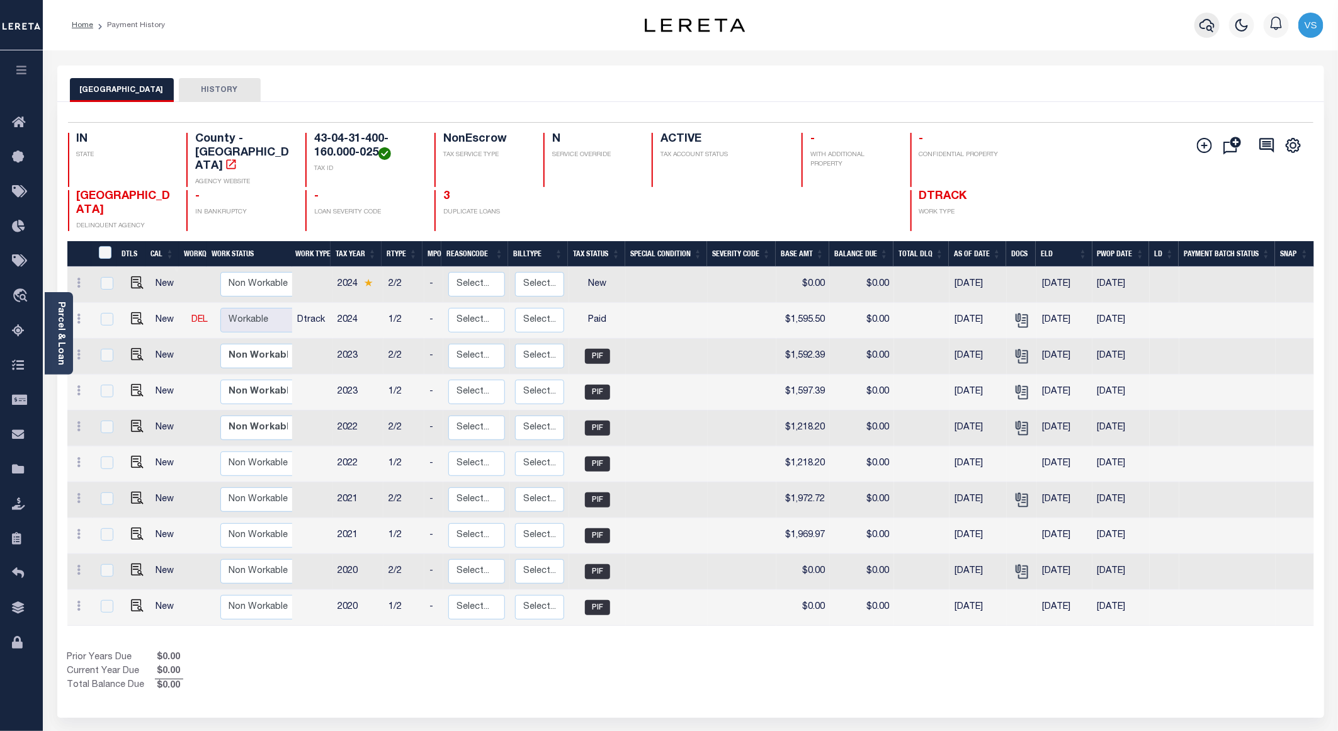
click at [1204, 28] on icon "button" at bounding box center [1207, 25] width 15 height 13
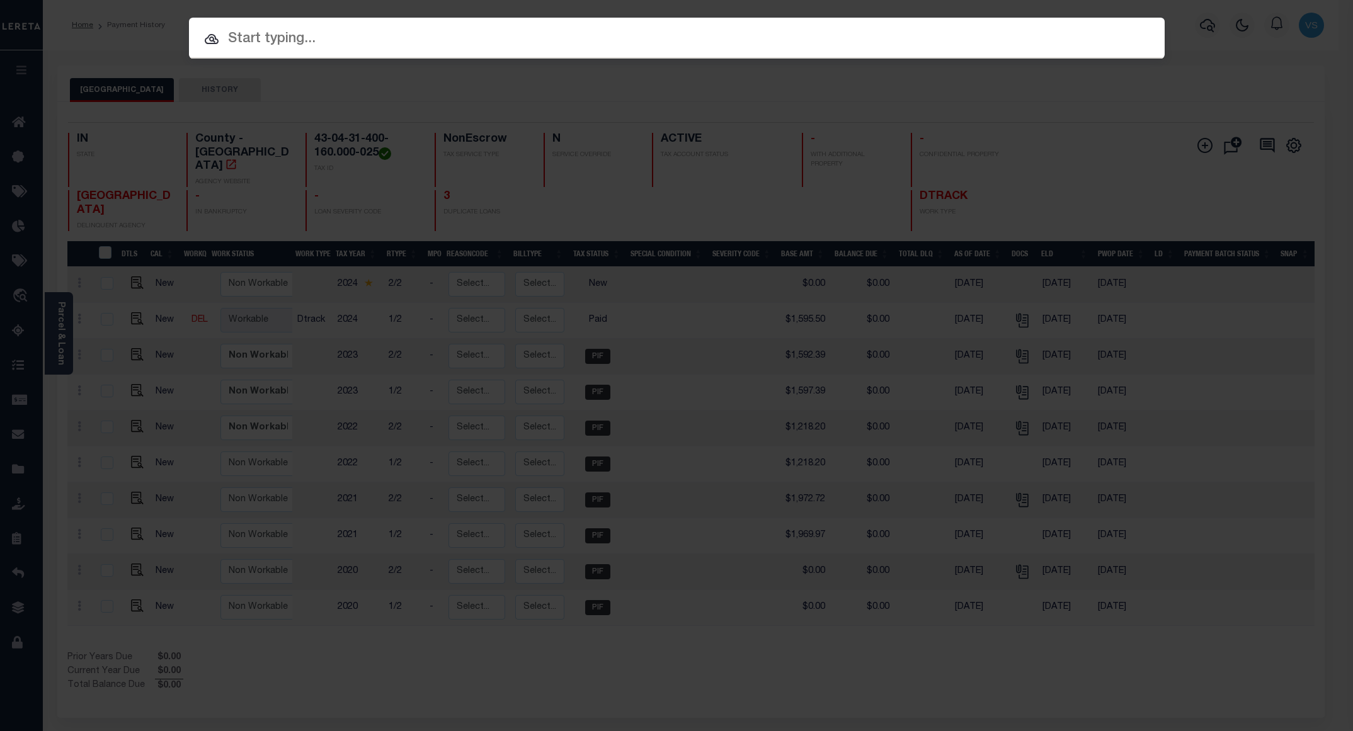
paste input "780096095"
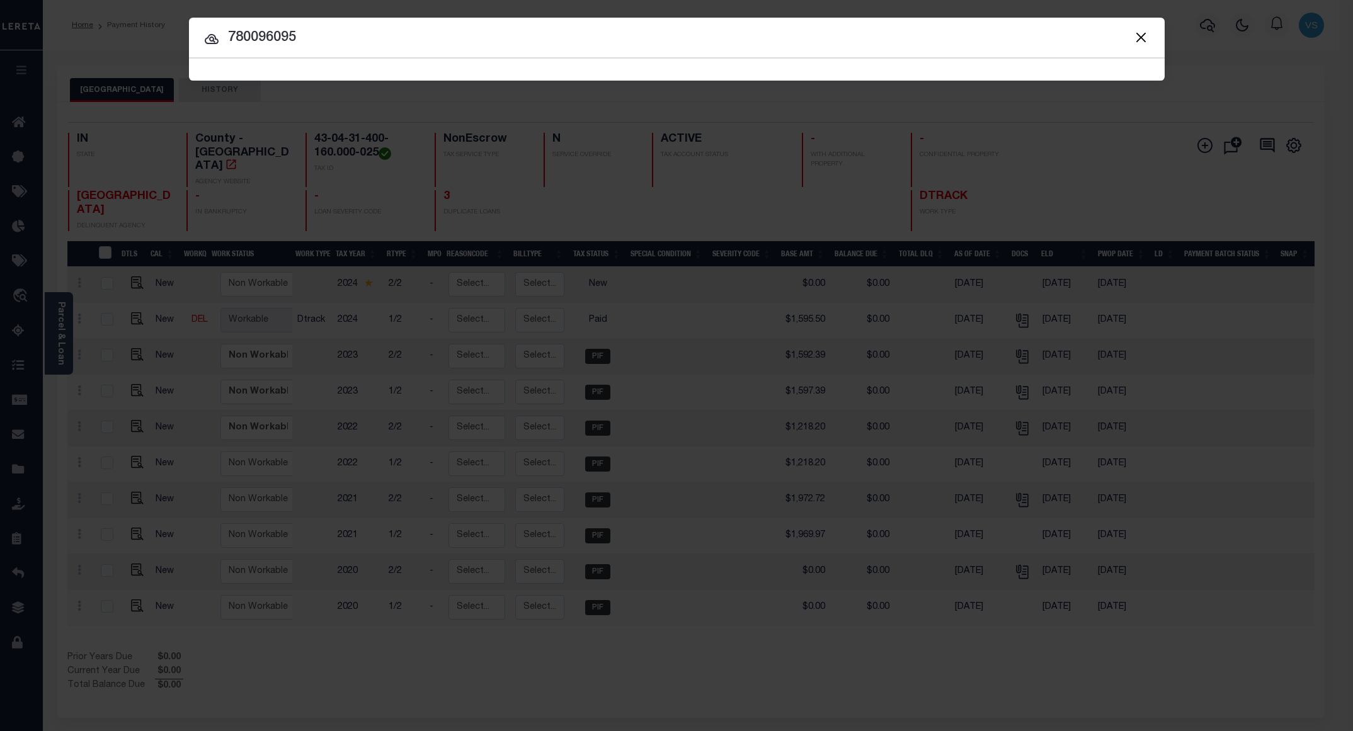
type input "780096095"
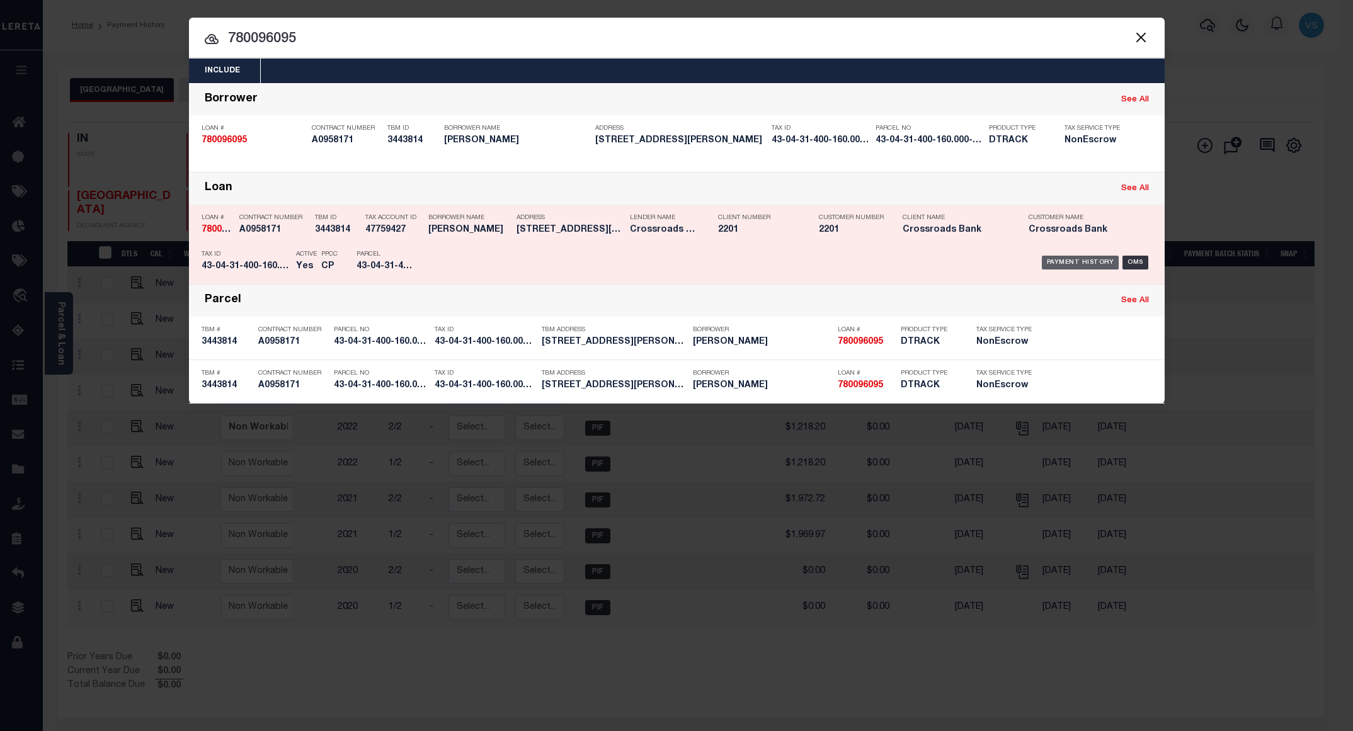
click at [1070, 269] on div "Payment History" at bounding box center [1080, 263] width 77 height 14
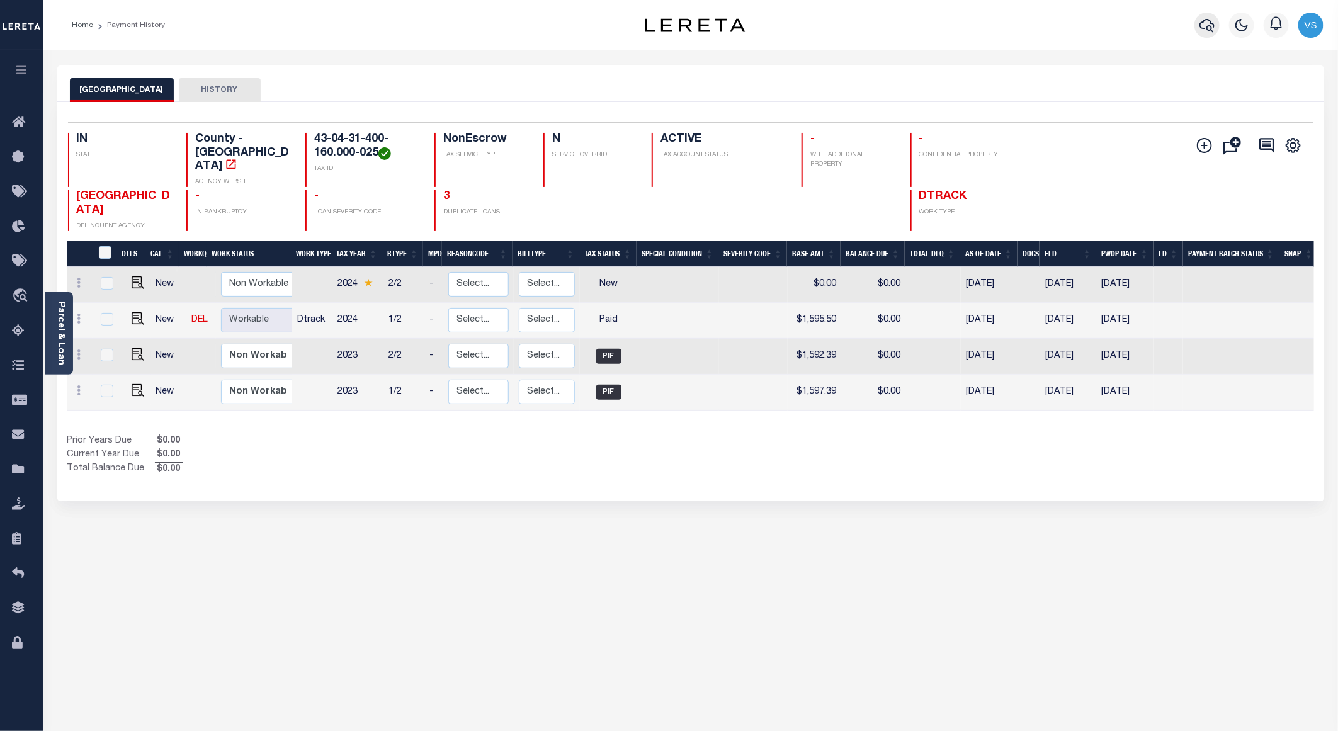
click at [1210, 26] on icon "button" at bounding box center [1207, 25] width 15 height 13
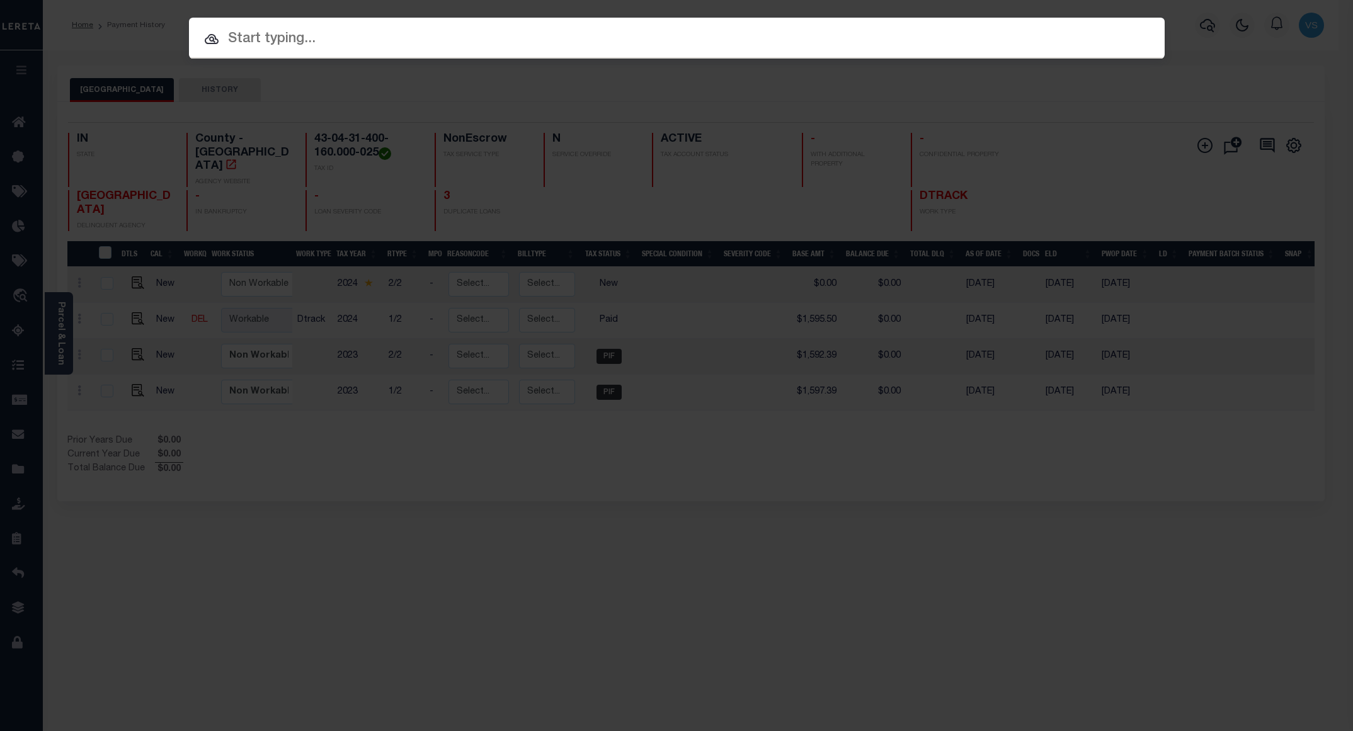
paste input "800020003201"
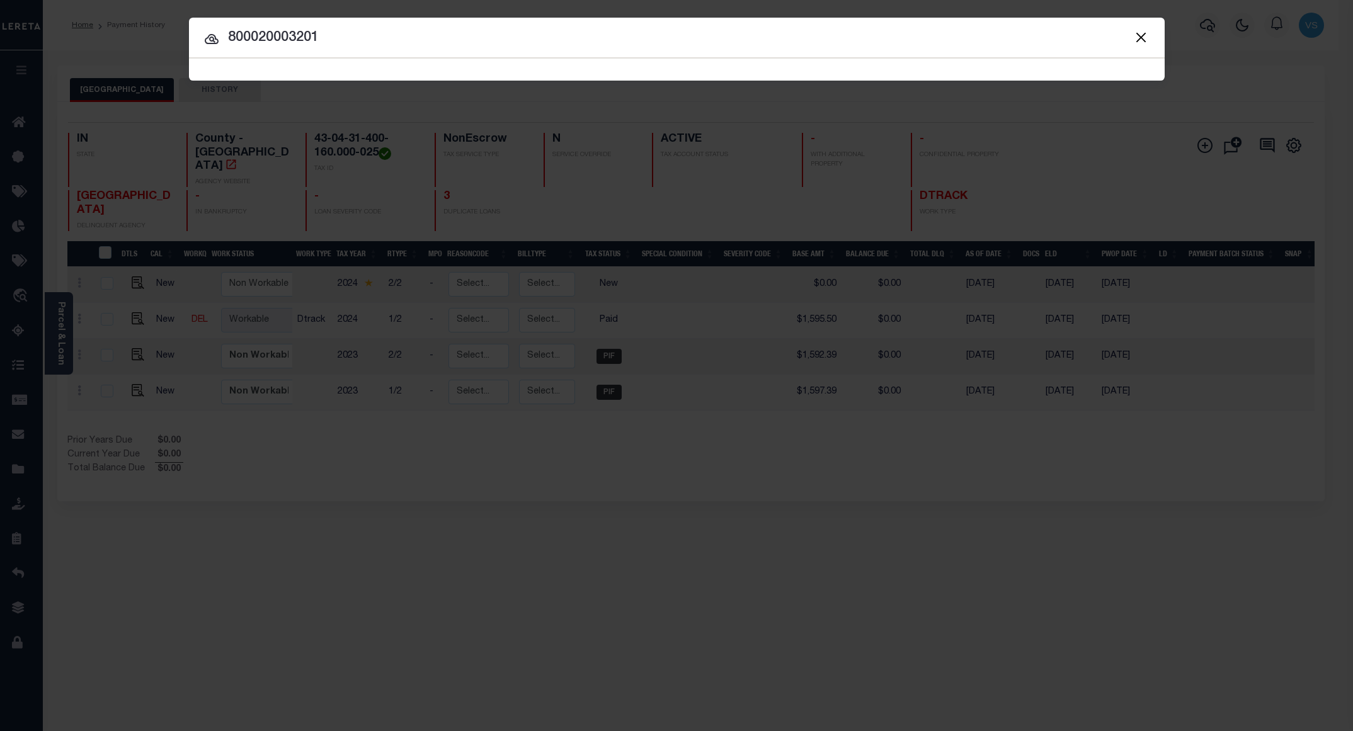
type input "800020003201"
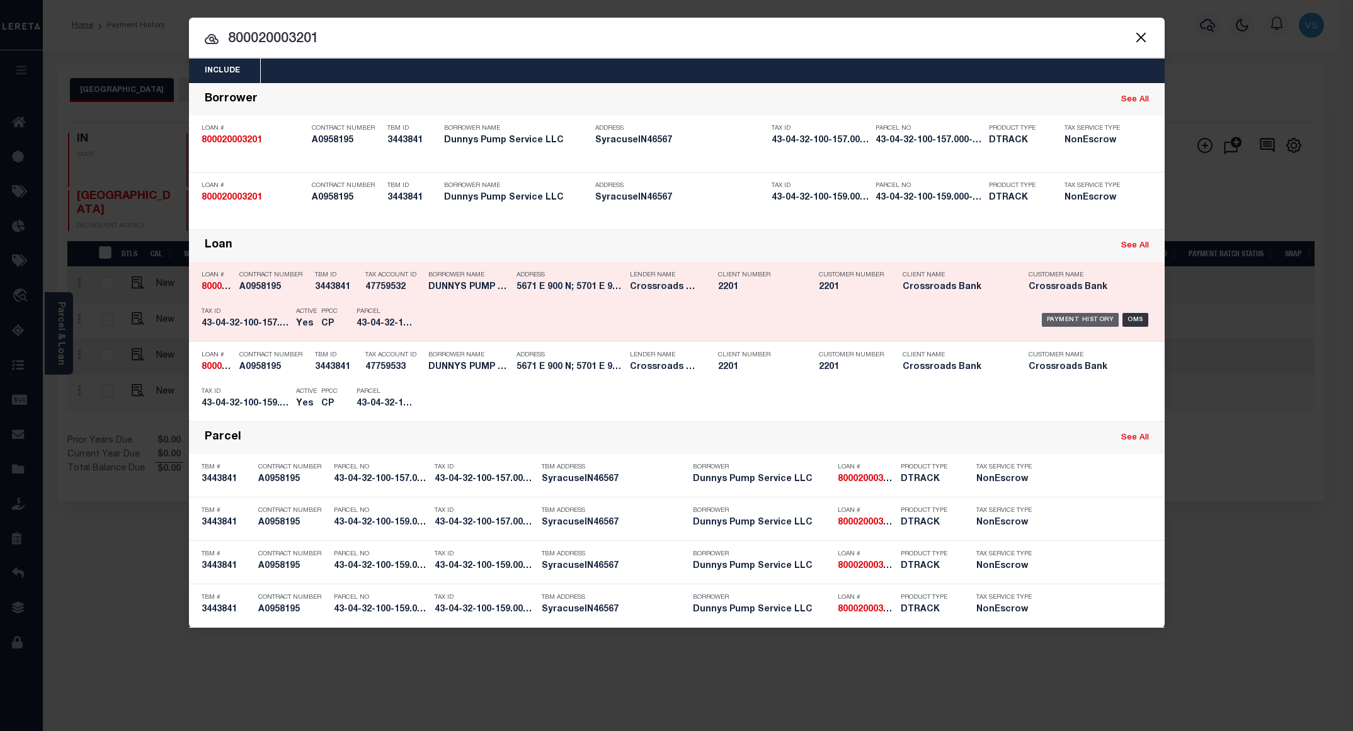
click at [1053, 319] on div "Payment History" at bounding box center [1080, 320] width 77 height 14
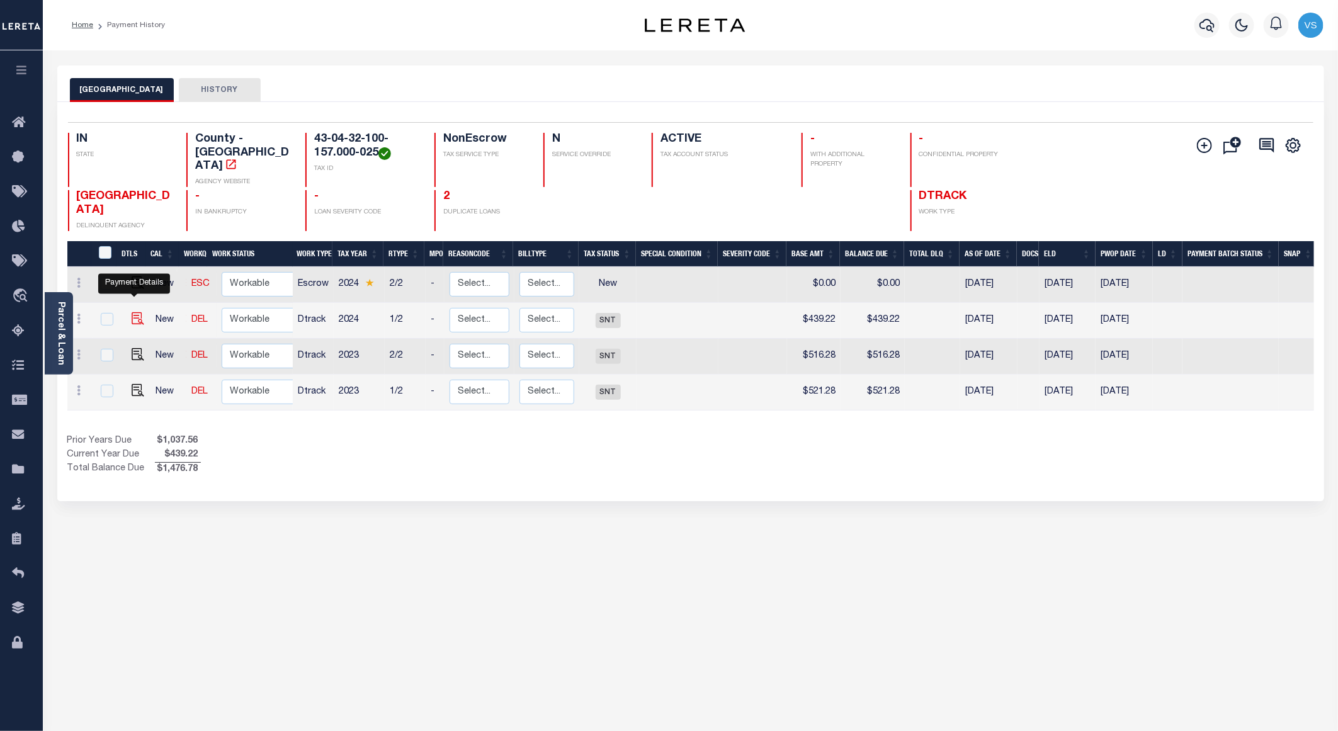
click at [135, 312] on img "" at bounding box center [138, 318] width 13 height 13
checkbox input "true"
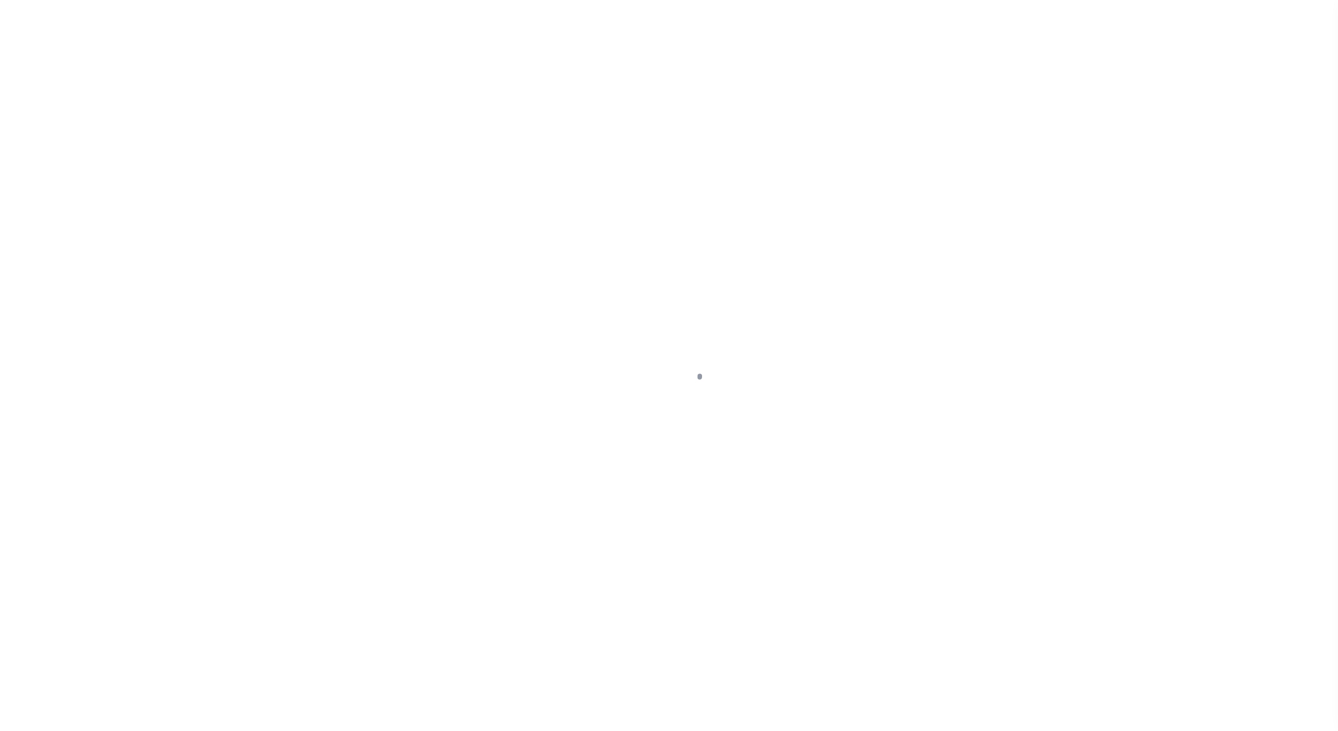
select select "SNT"
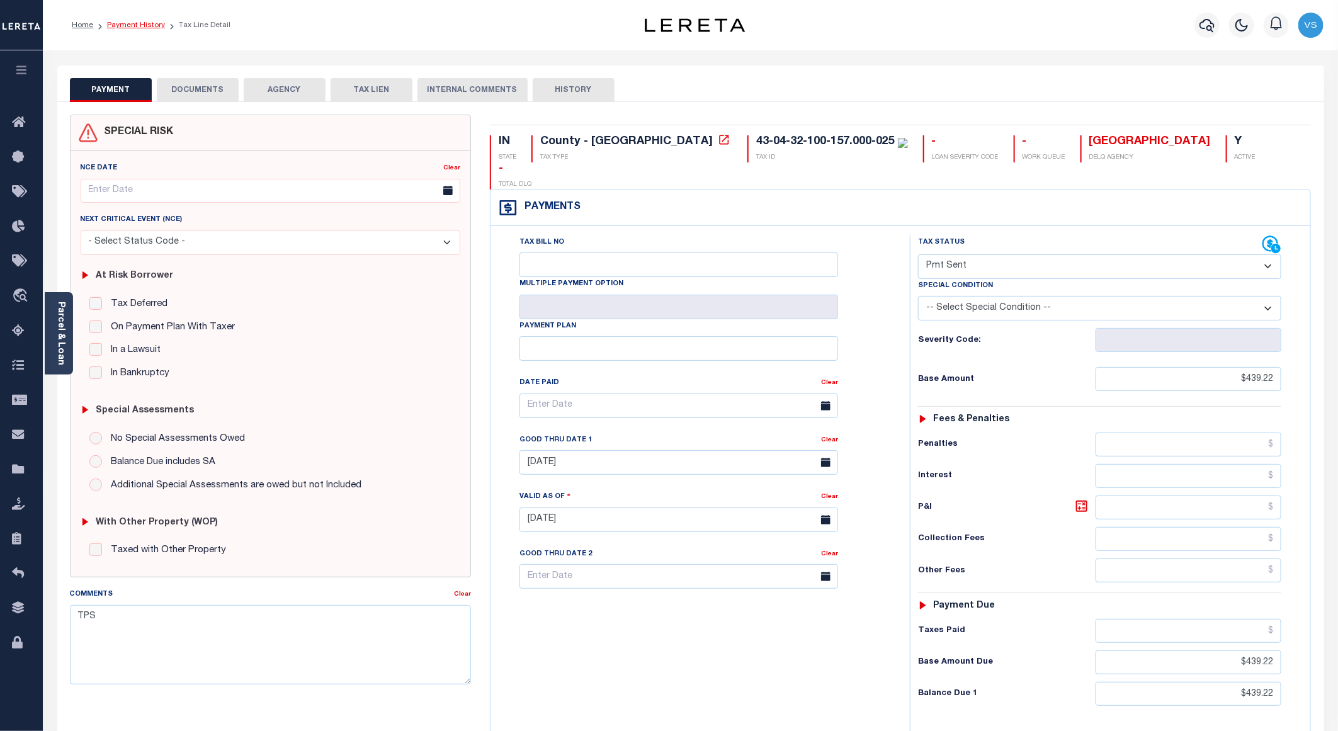
click at [112, 25] on link "Payment History" at bounding box center [136, 25] width 58 height 8
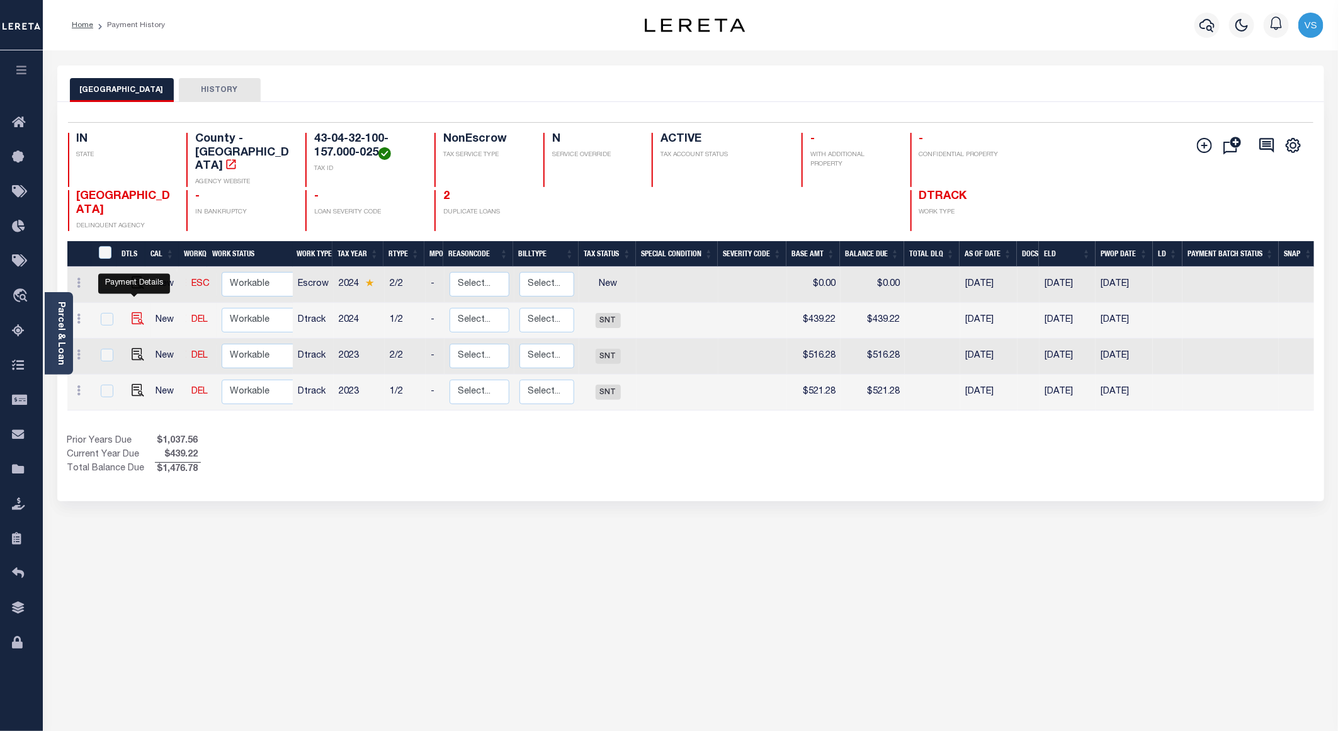
click at [132, 312] on img "" at bounding box center [138, 318] width 13 height 13
checkbox input "true"
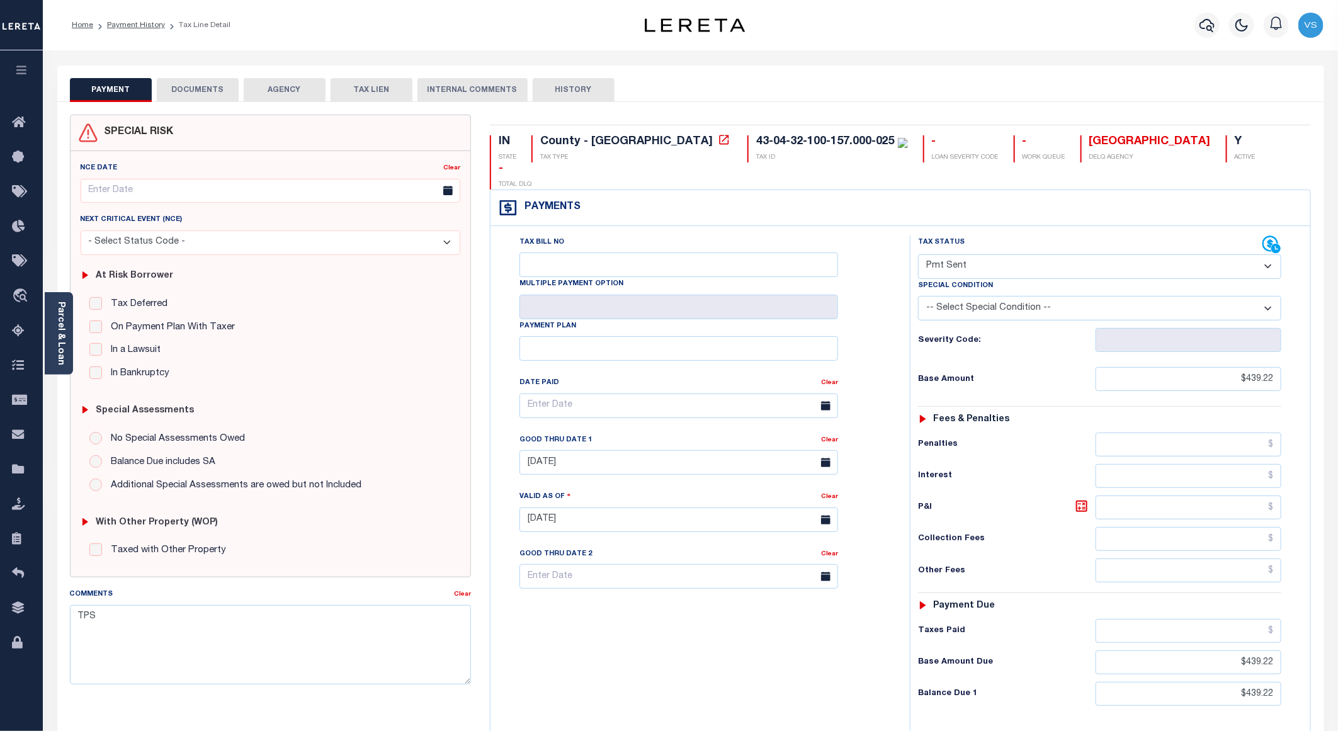
click at [959, 254] on select "- Select Status Code - Open Due/Unpaid Paid Incomplete No Tax Due Internal Refu…" at bounding box center [1099, 266] width 363 height 25
select select "PYD"
click at [918, 254] on select "- Select Status Code - Open Due/Unpaid Paid Incomplete No Tax Due Internal Refu…" at bounding box center [1099, 266] width 363 height 25
type input "[DATE]"
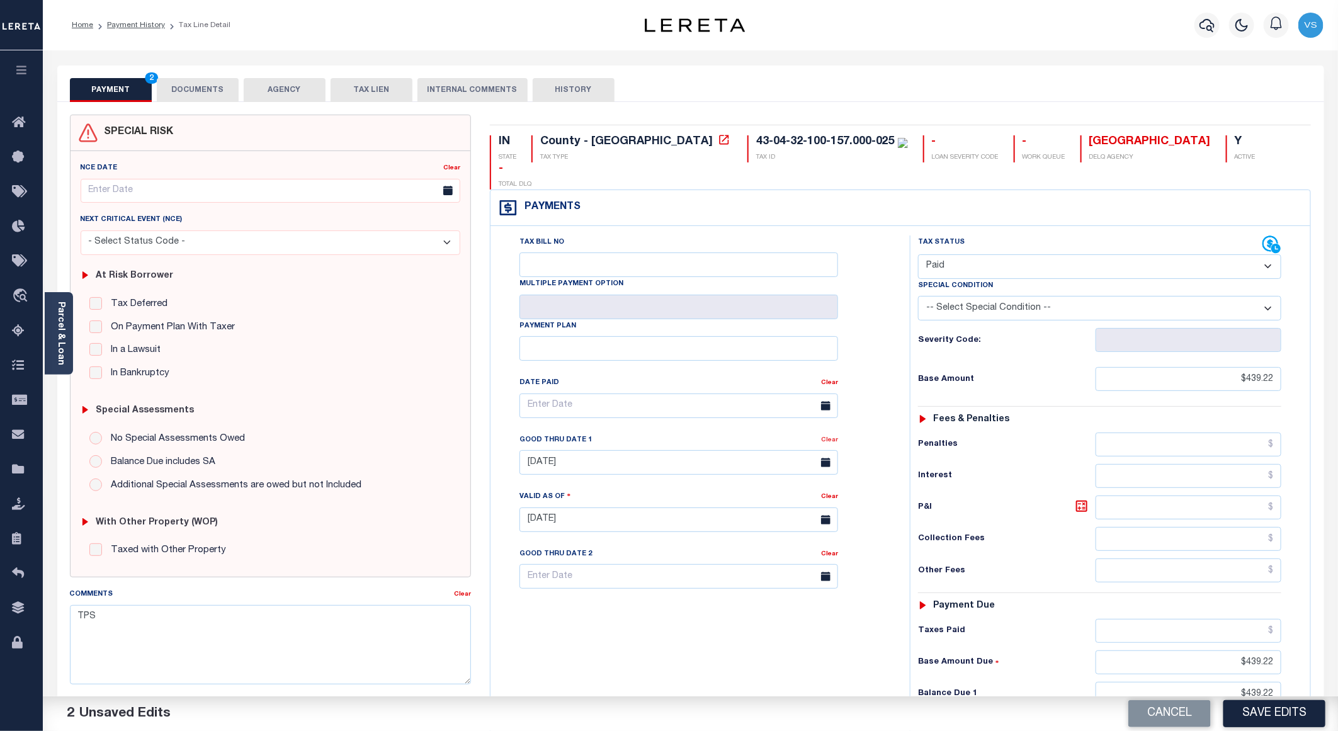
click at [834, 437] on link "Clear" at bounding box center [829, 440] width 17 height 6
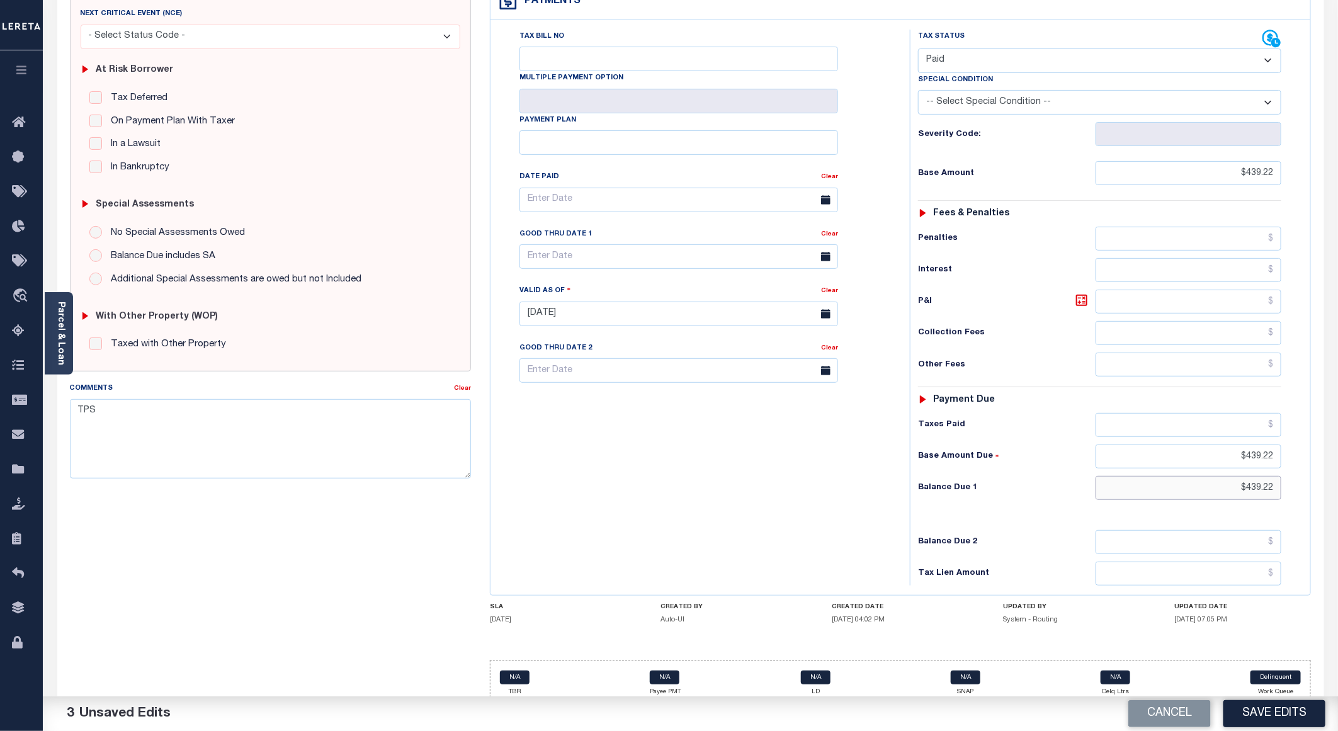
drag, startPoint x: 1278, startPoint y: 469, endPoint x: 1222, endPoint y: 475, distance: 55.8
click at [1222, 476] on input "$439.22" at bounding box center [1189, 488] width 186 height 24
click at [1255, 413] on input "text" at bounding box center [1189, 425] width 186 height 24
paste input "$439.22"
type input "$439.22"
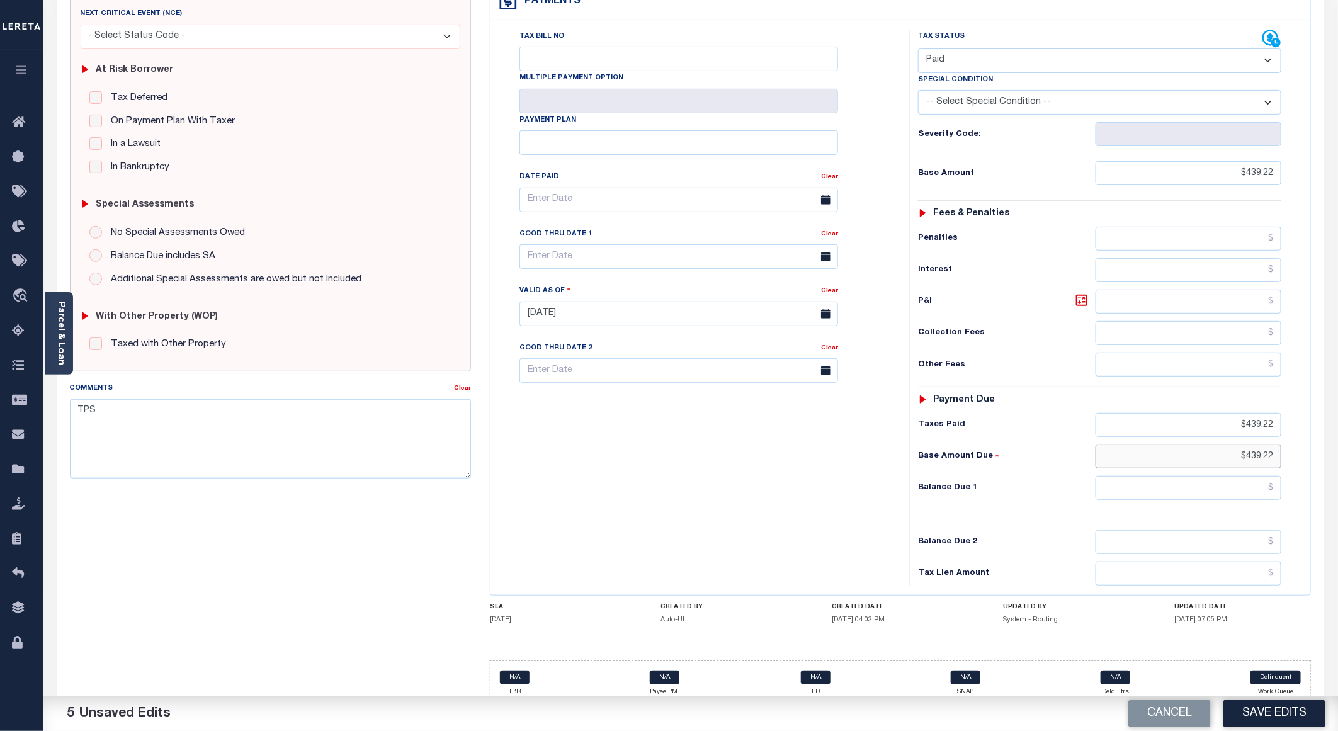
drag, startPoint x: 1281, startPoint y: 442, endPoint x: 1225, endPoint y: 442, distance: 56.1
click at [1225, 445] on input "$439.22" at bounding box center [1189, 457] width 186 height 24
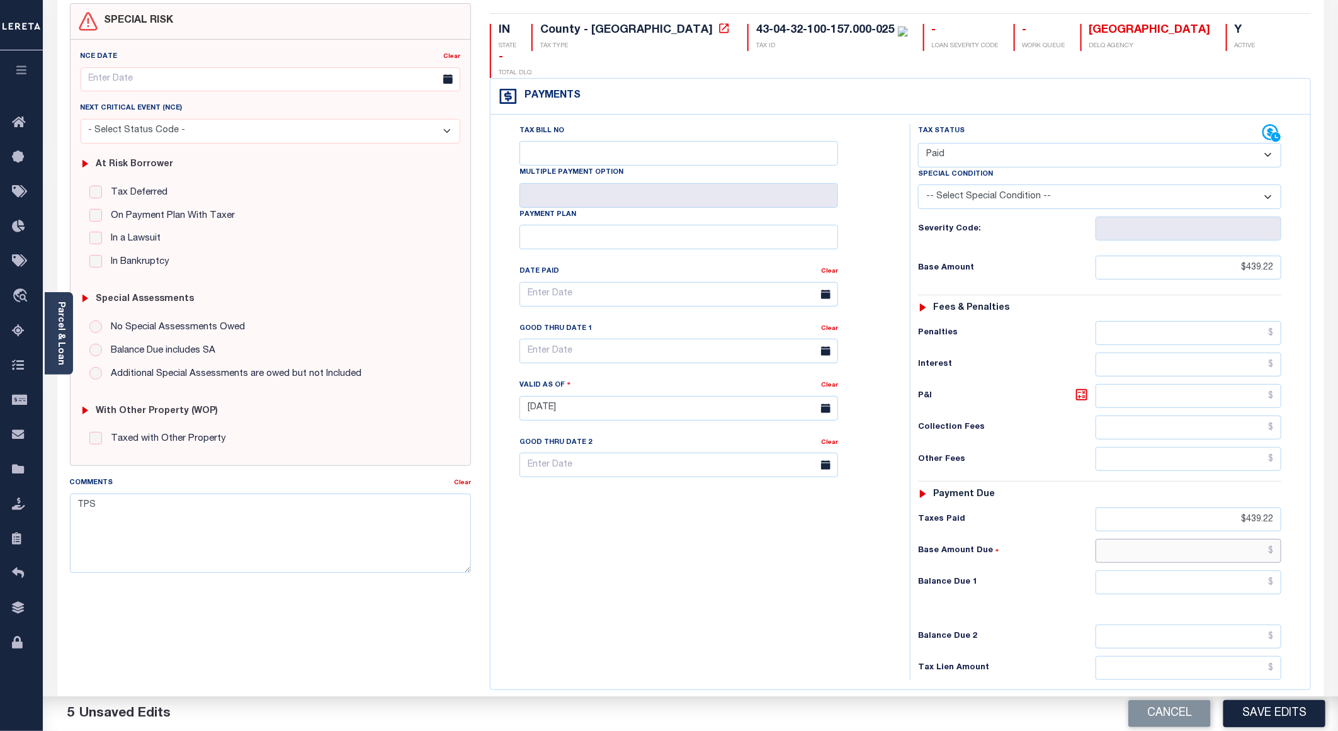
scroll to position [0, 0]
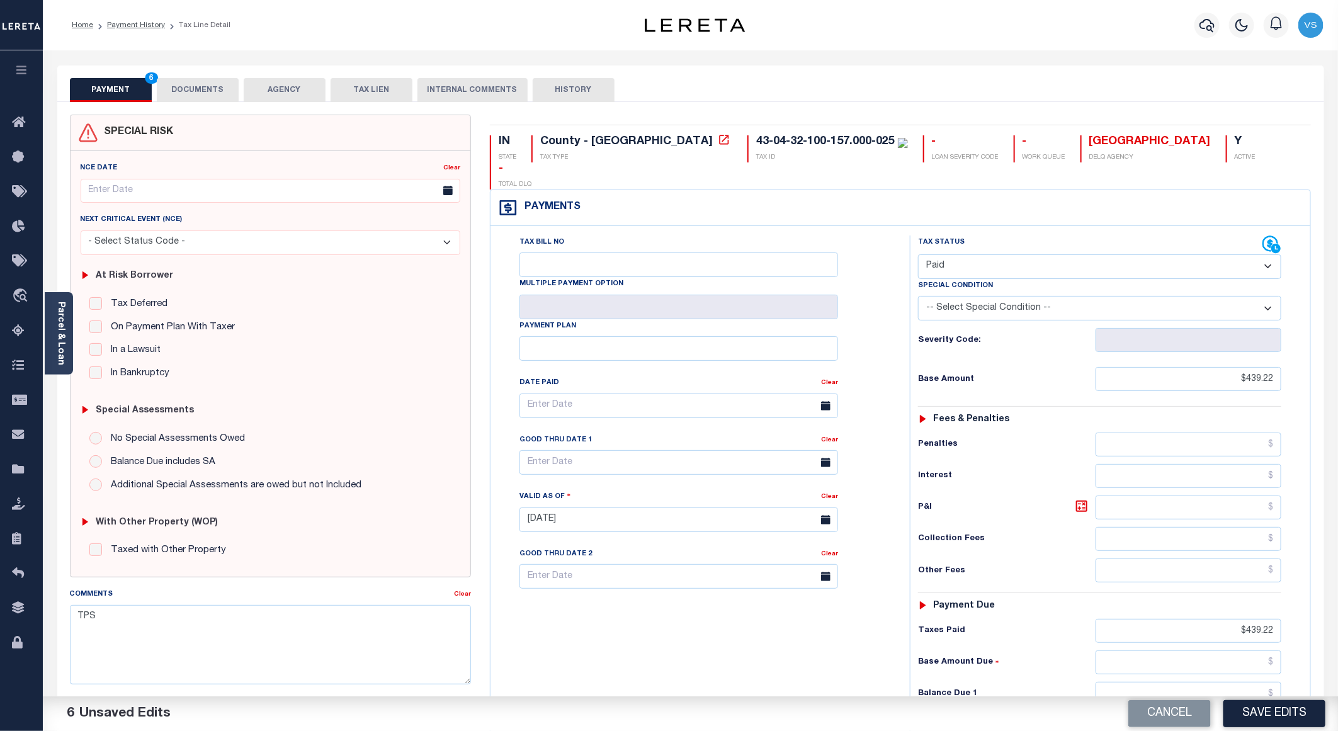
click at [178, 89] on button "DOCUMENTS" at bounding box center [198, 90] width 82 height 24
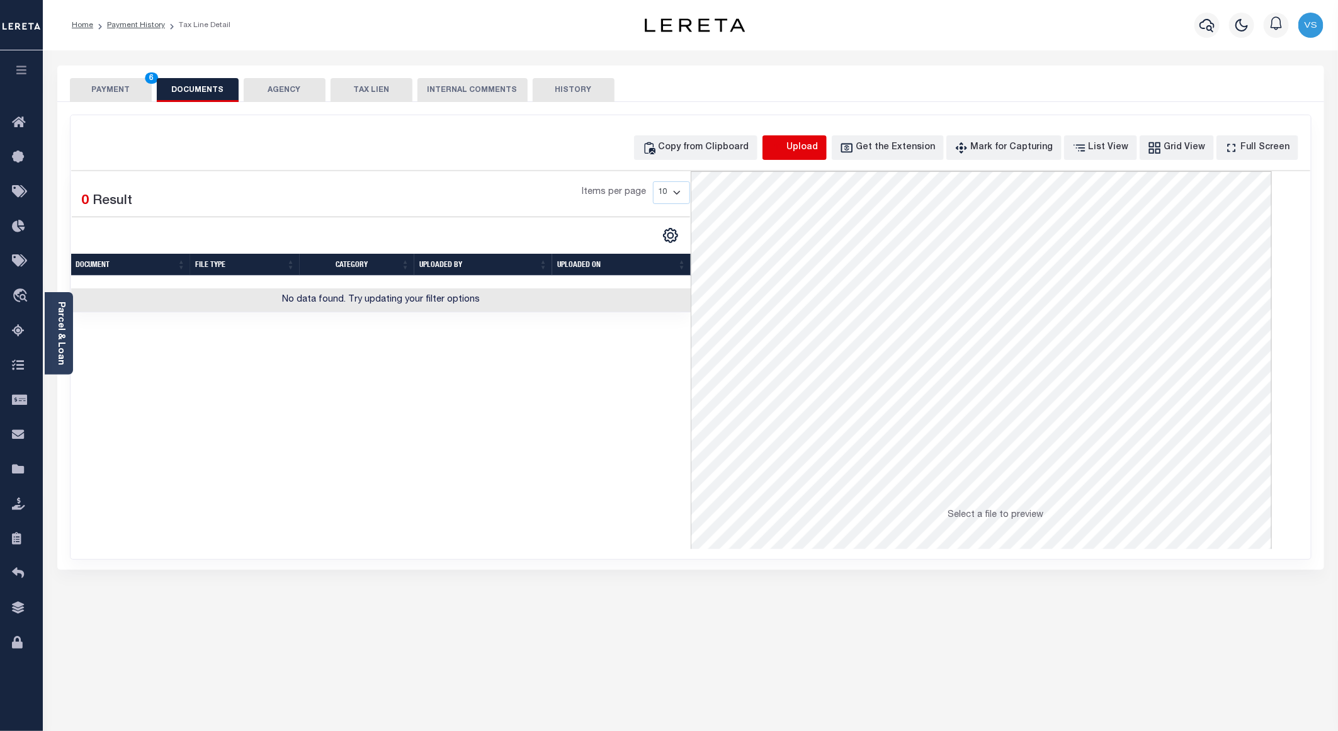
click at [783, 145] on icon "button" at bounding box center [777, 147] width 11 height 10
select select "POP"
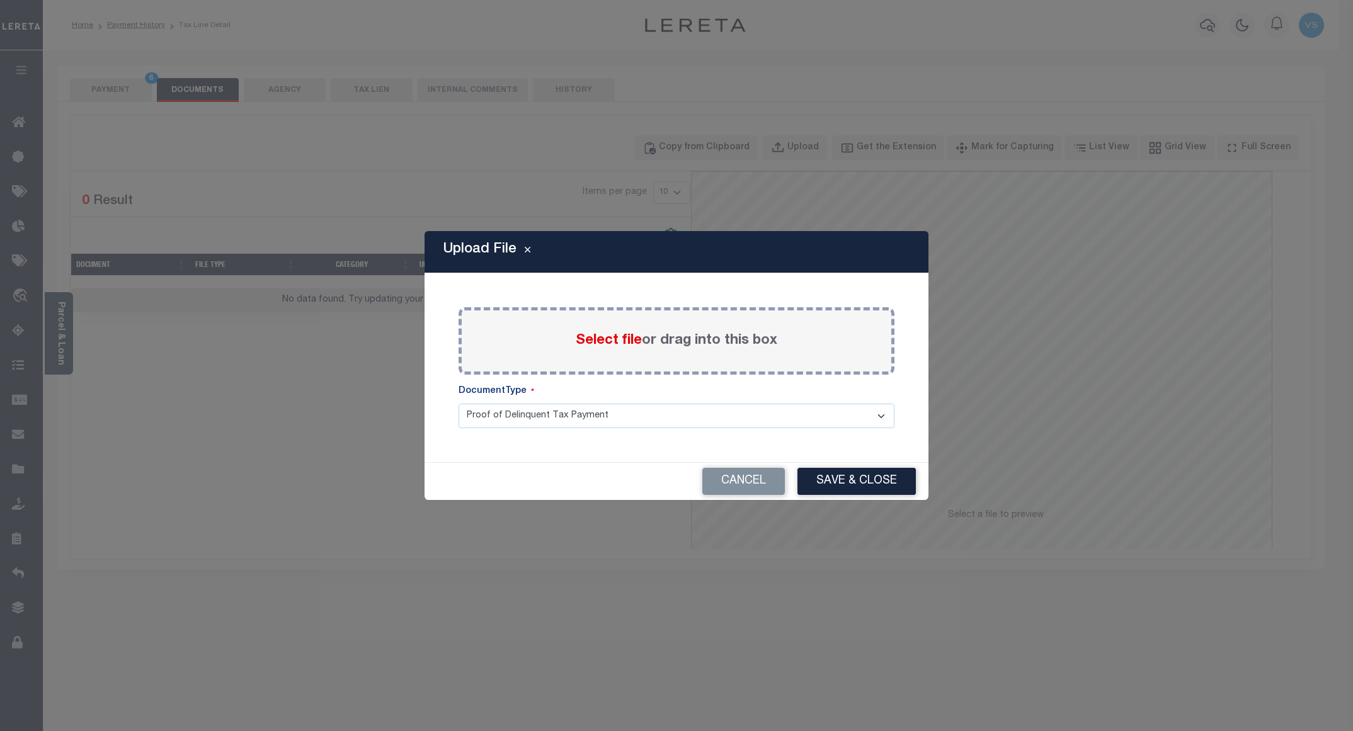
click at [598, 340] on span "Select file" at bounding box center [609, 341] width 66 height 14
click at [0, 0] on input "Select file or drag into this box" at bounding box center [0, 0] width 0 height 0
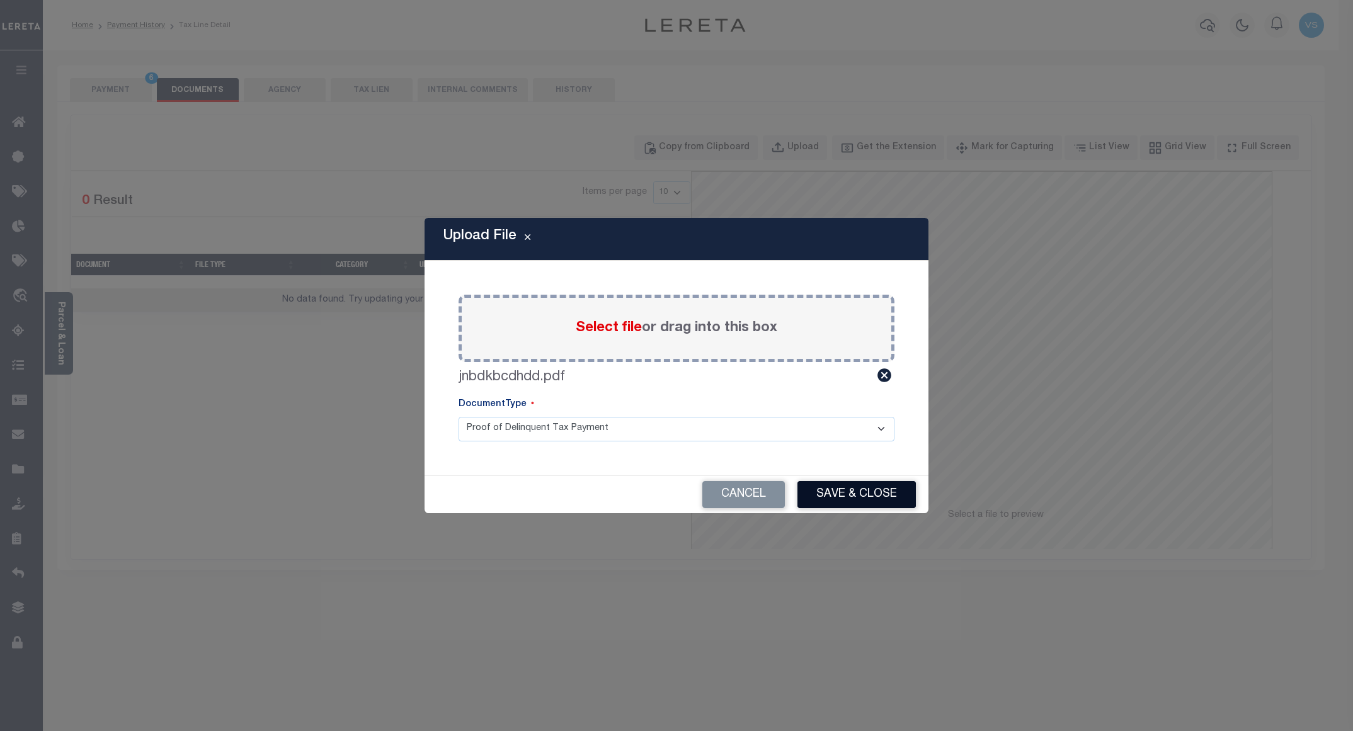
click at [816, 489] on button "Save & Close" at bounding box center [856, 494] width 118 height 27
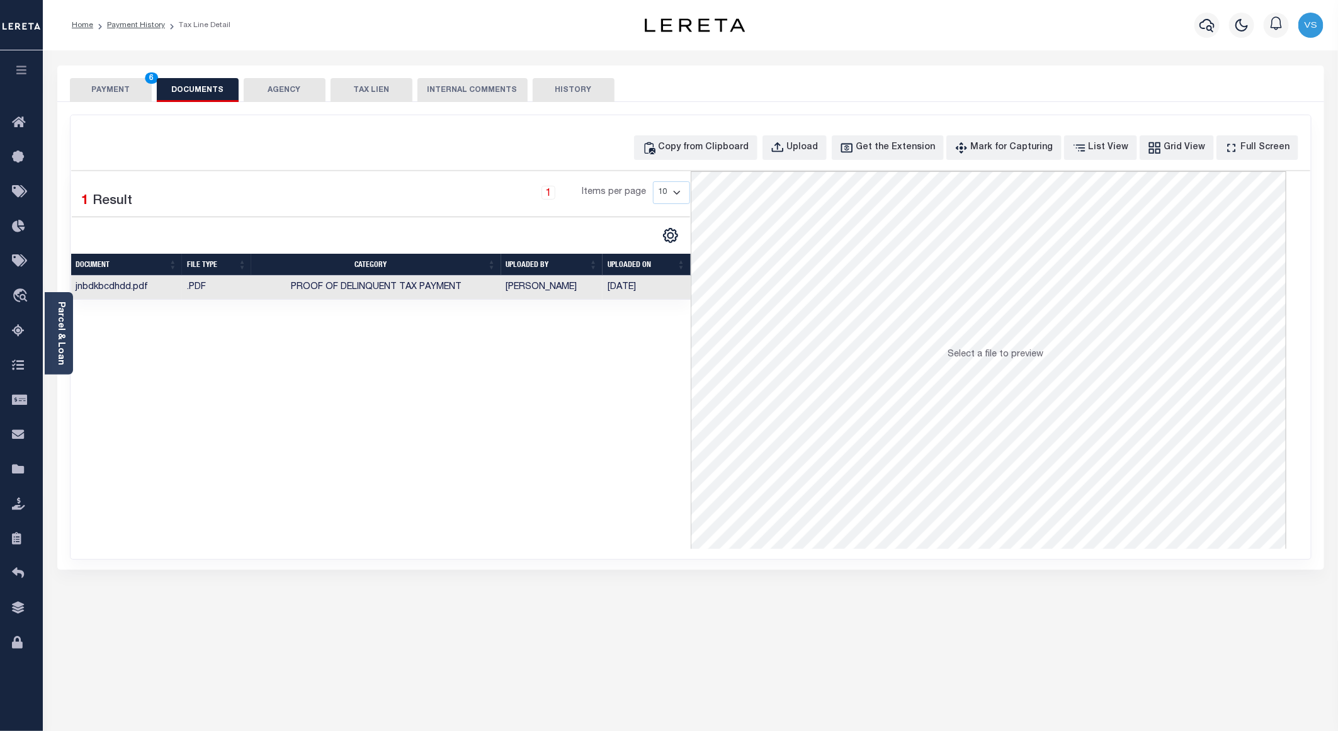
click at [103, 93] on button "PAYMENT 6" at bounding box center [111, 90] width 82 height 24
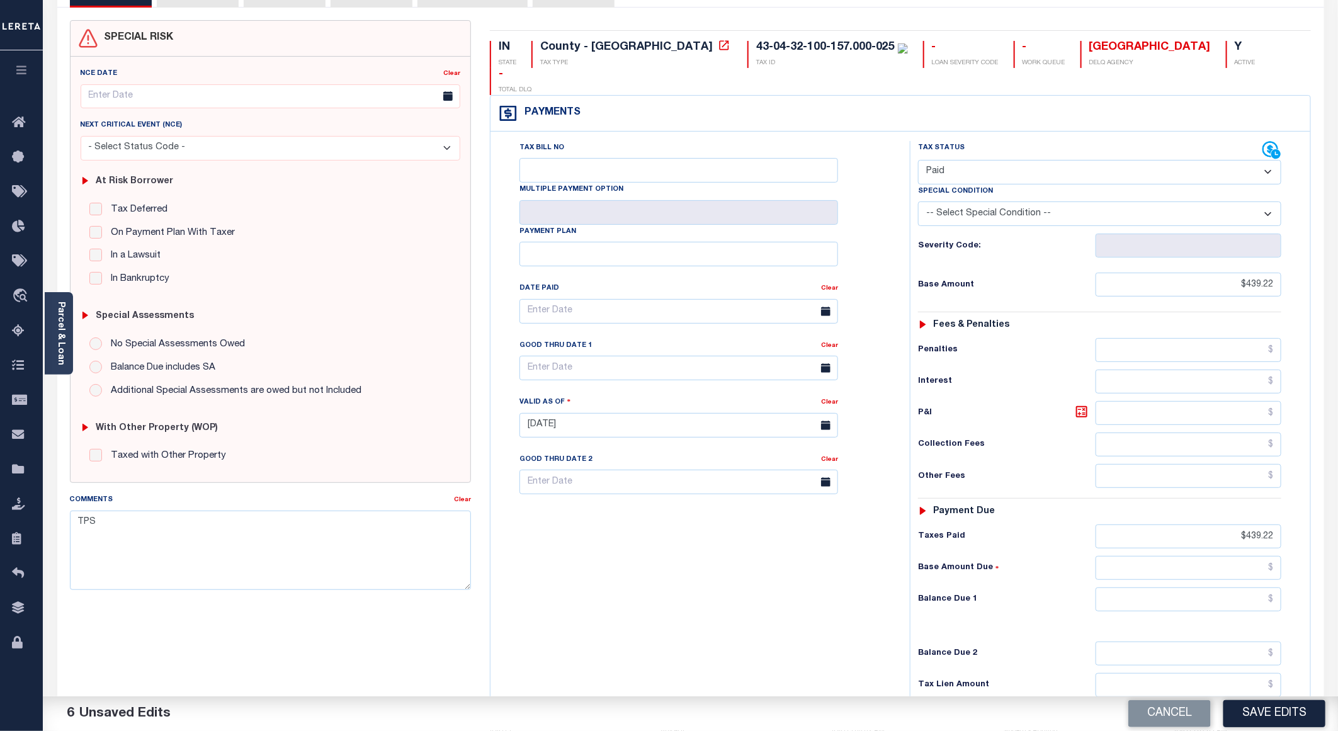
scroll to position [202, 0]
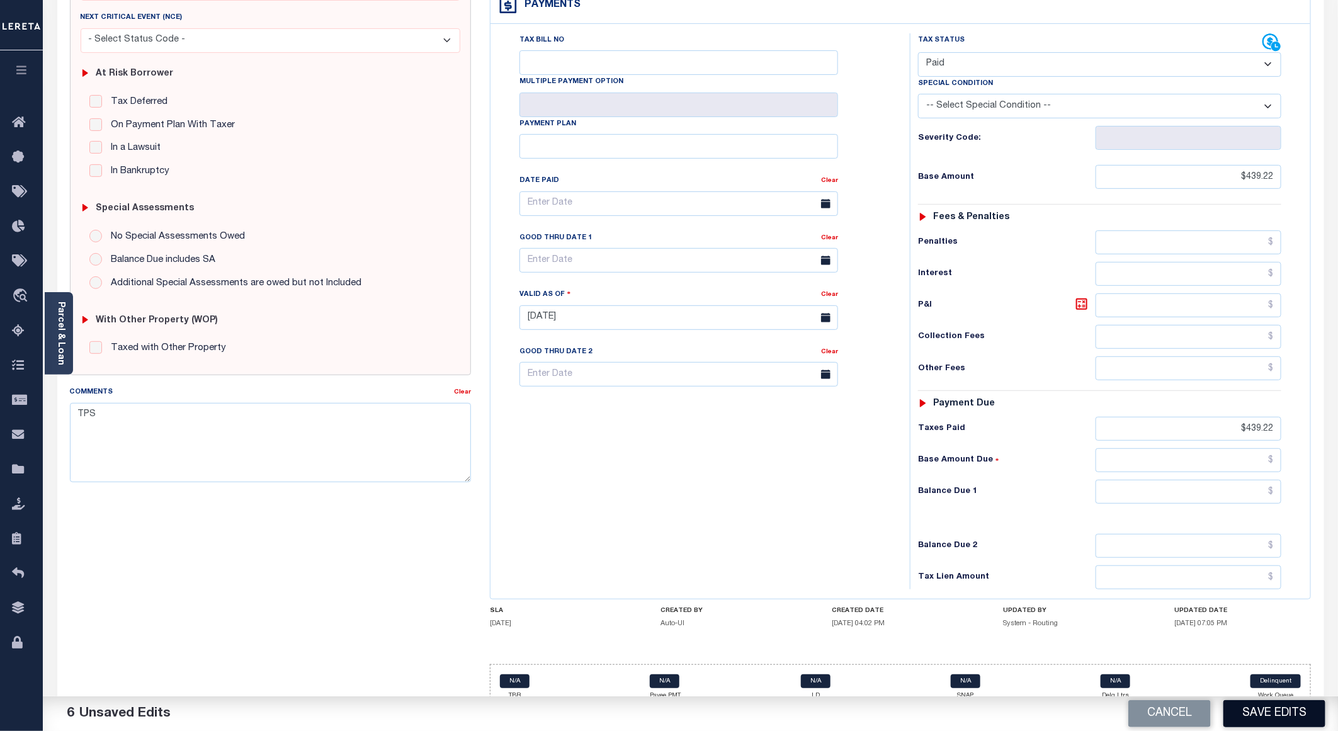
click at [1263, 709] on button "Save Edits" at bounding box center [1275, 713] width 102 height 27
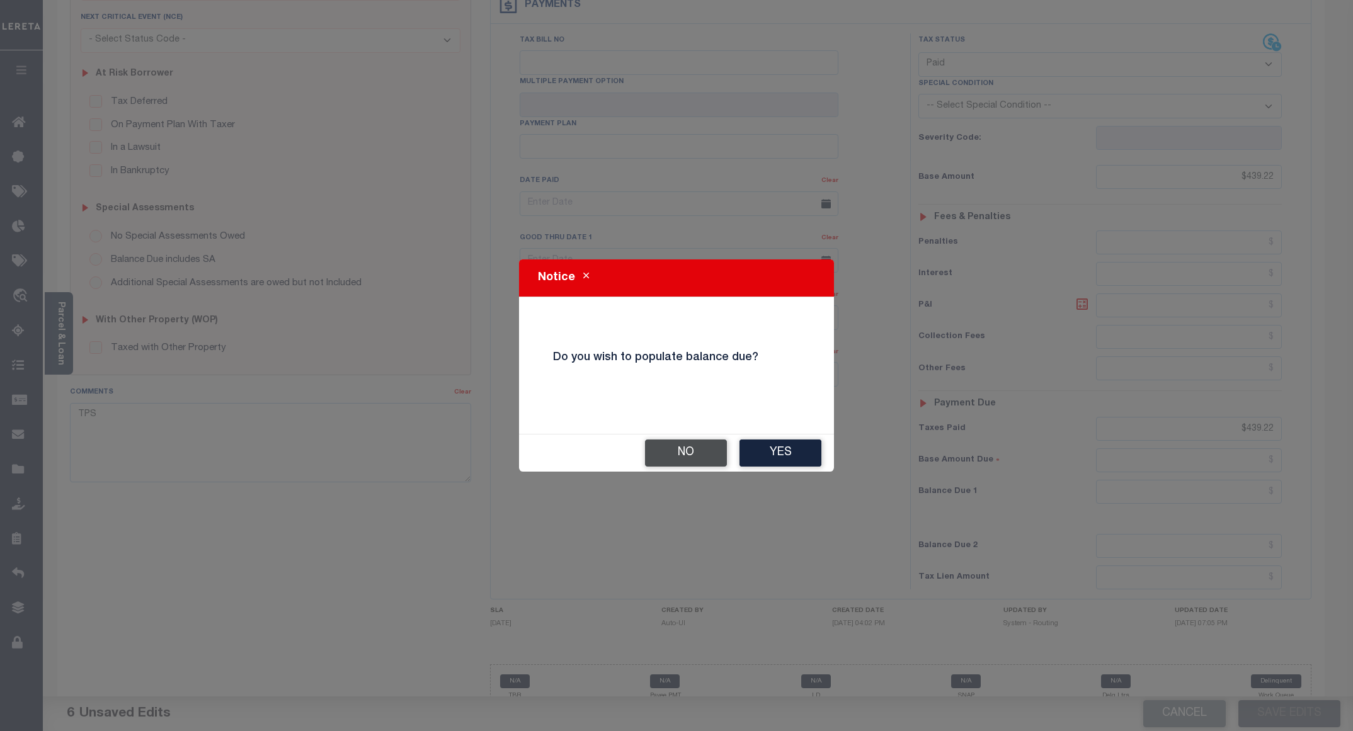
click at [668, 458] on button "No" at bounding box center [686, 453] width 82 height 27
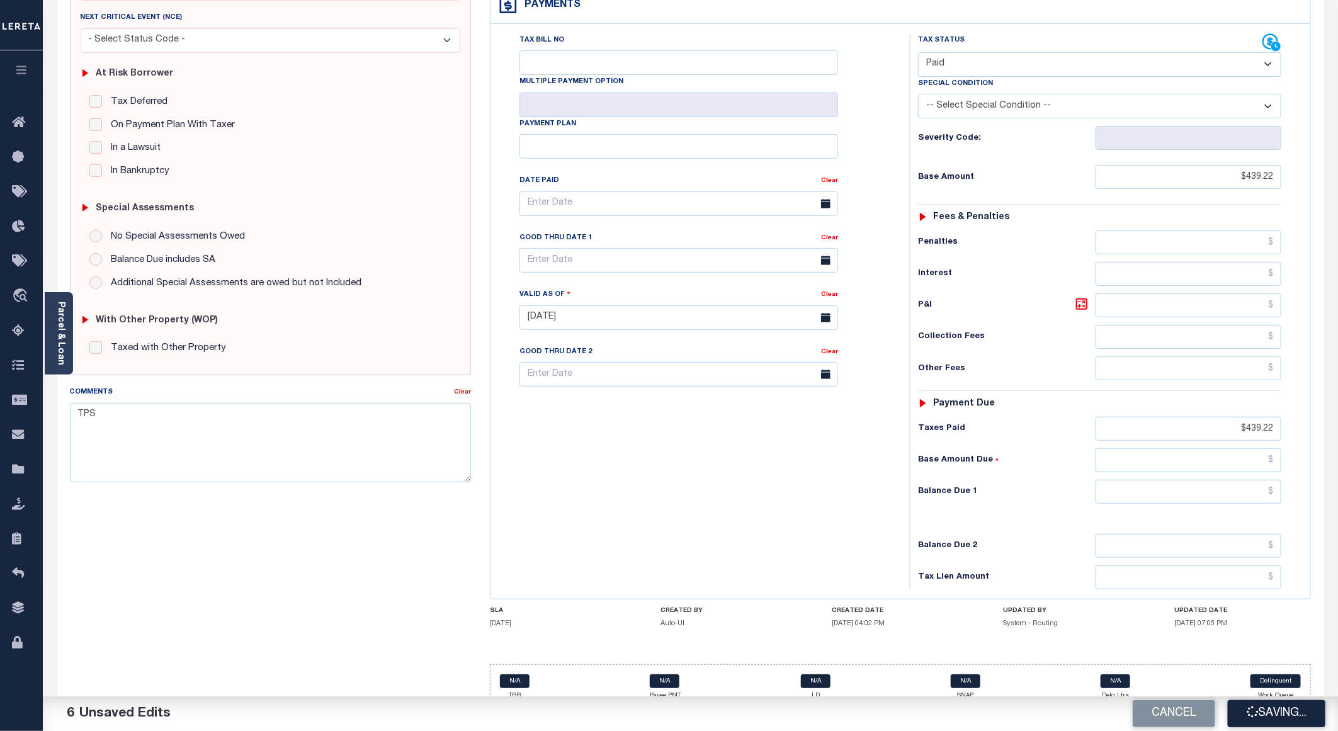
checkbox input "false"
type input "$439.22"
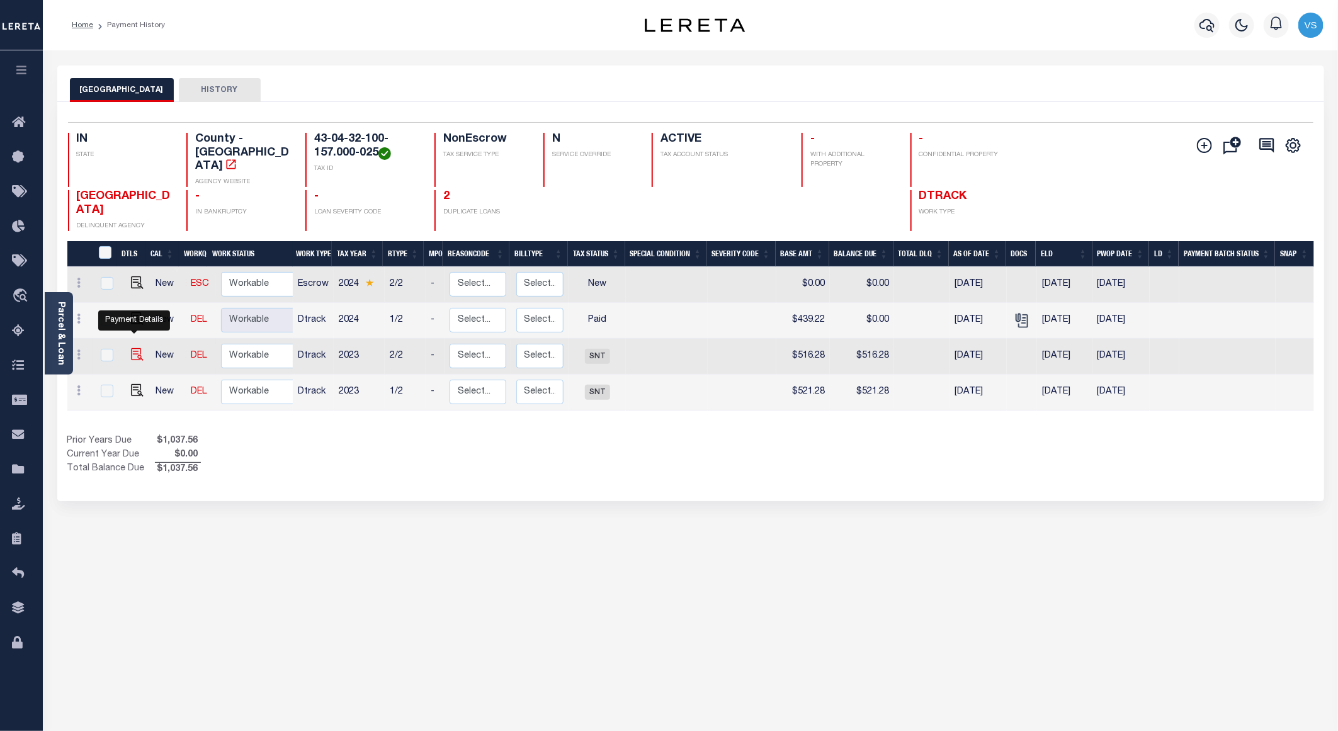
click at [131, 348] on img "" at bounding box center [137, 354] width 13 height 13
checkbox input "true"
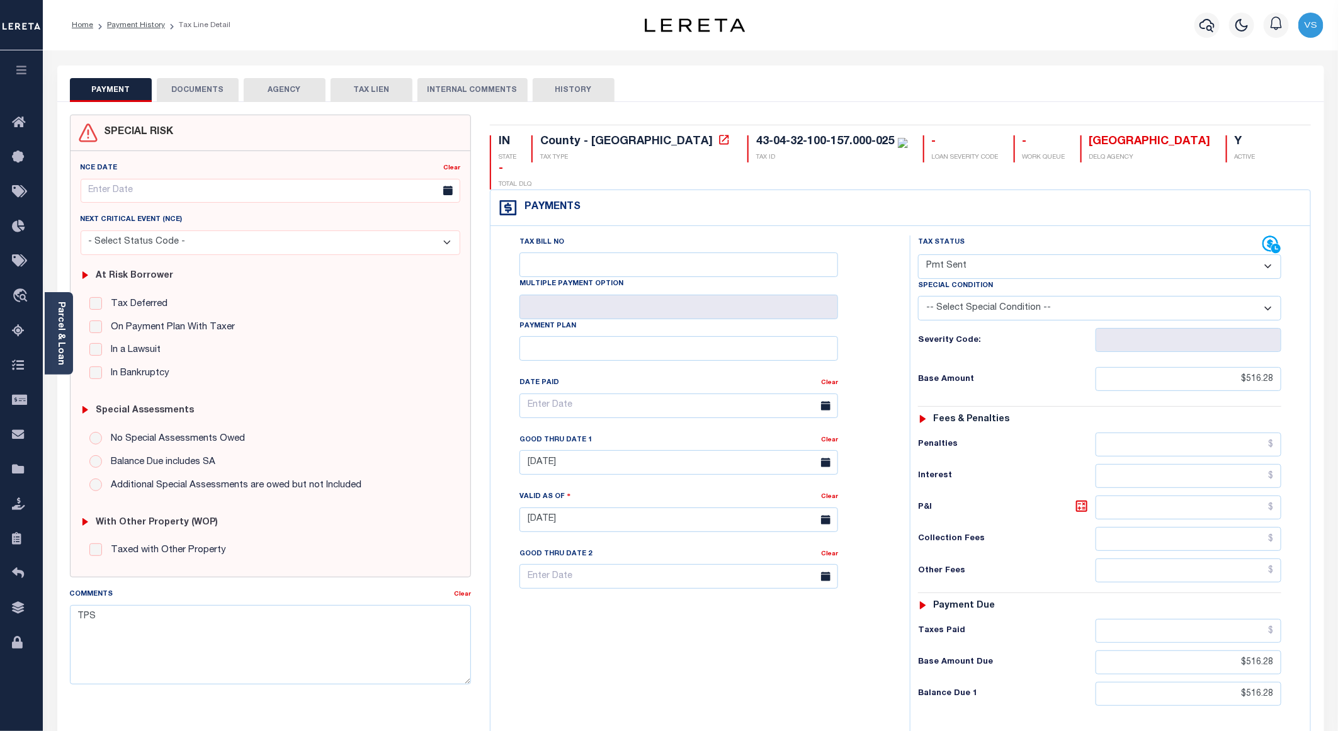
click at [970, 254] on select "- Select Status Code - Open Due/Unpaid Paid Incomplete No Tax Due Internal Refu…" at bounding box center [1099, 266] width 363 height 25
select select "PYD"
click at [918, 254] on select "- Select Status Code - Open Due/Unpaid Paid Incomplete No Tax Due Internal Refu…" at bounding box center [1099, 266] width 363 height 25
type input "[DATE]"
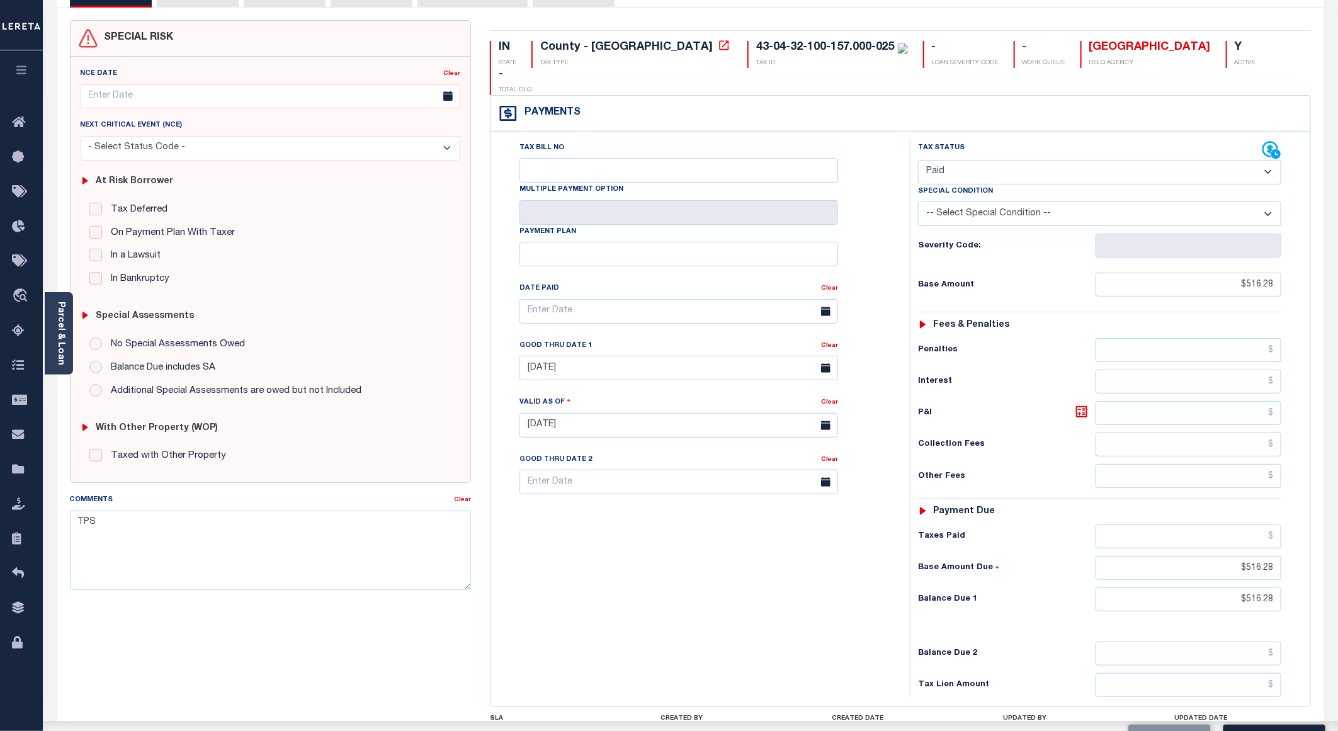
scroll to position [206, 0]
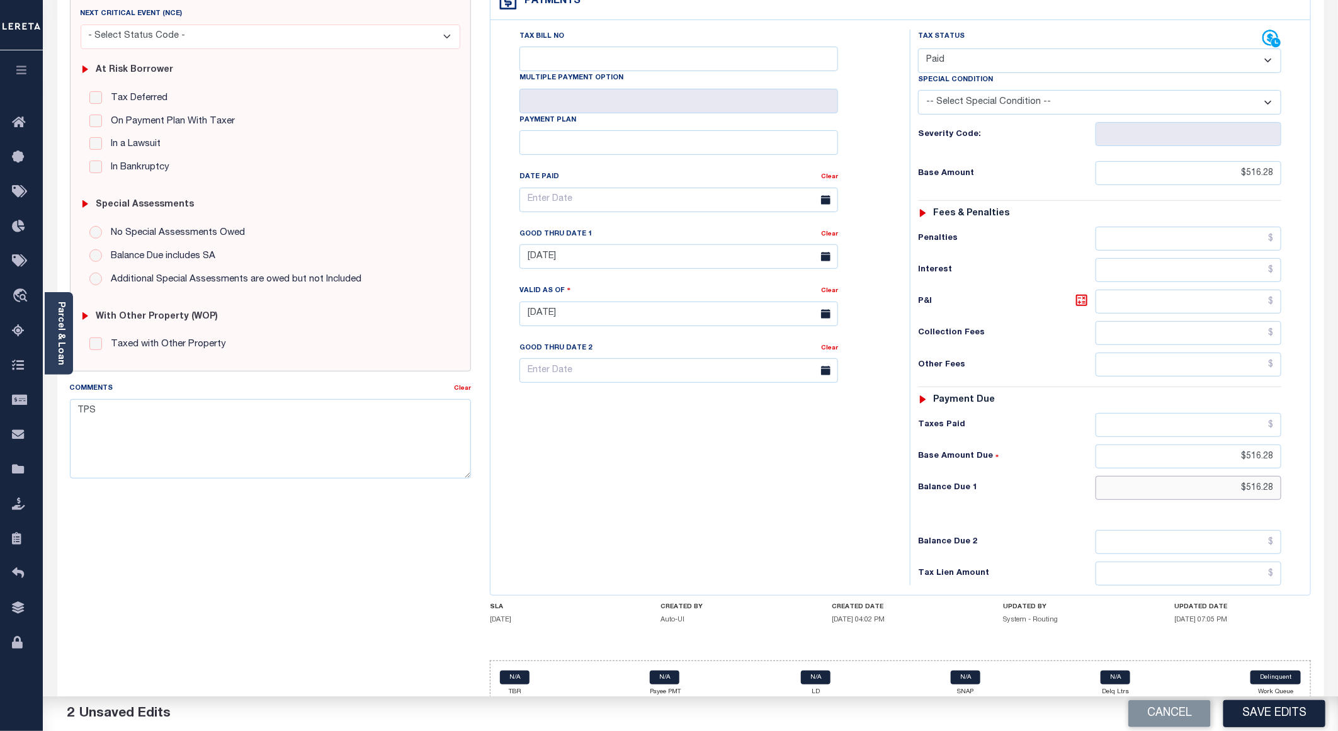
drag, startPoint x: 1278, startPoint y: 469, endPoint x: 1234, endPoint y: 469, distance: 43.5
click at [1234, 476] on input "$516.28" at bounding box center [1189, 488] width 186 height 24
drag, startPoint x: 1274, startPoint y: 440, endPoint x: 1251, endPoint y: 440, distance: 23.3
click at [1251, 445] on input "$516.28" at bounding box center [1189, 457] width 186 height 24
type input "$"
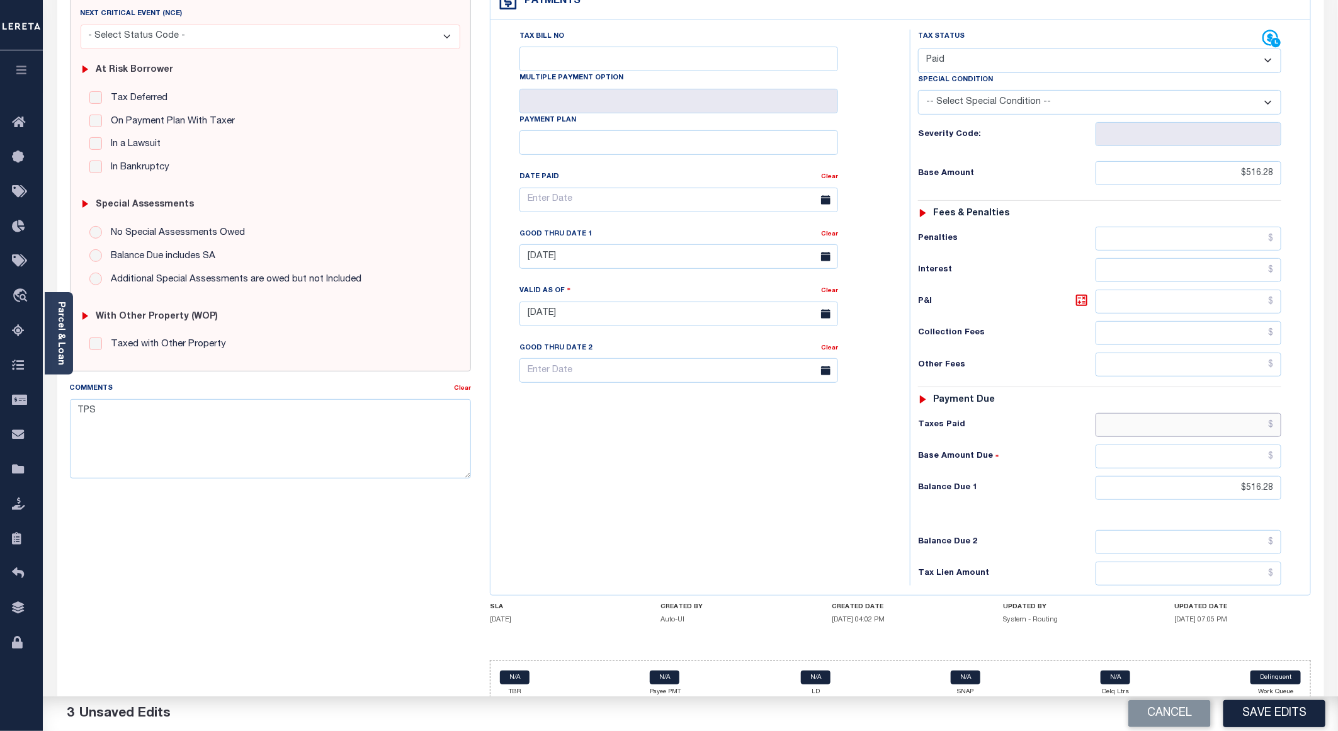
click at [1268, 413] on input "text" at bounding box center [1189, 425] width 186 height 24
paste input "$516.28"
type input "$516.28"
drag, startPoint x: 1279, startPoint y: 469, endPoint x: 1216, endPoint y: 473, distance: 63.8
click at [1216, 476] on input "$516.28" at bounding box center [1189, 488] width 186 height 24
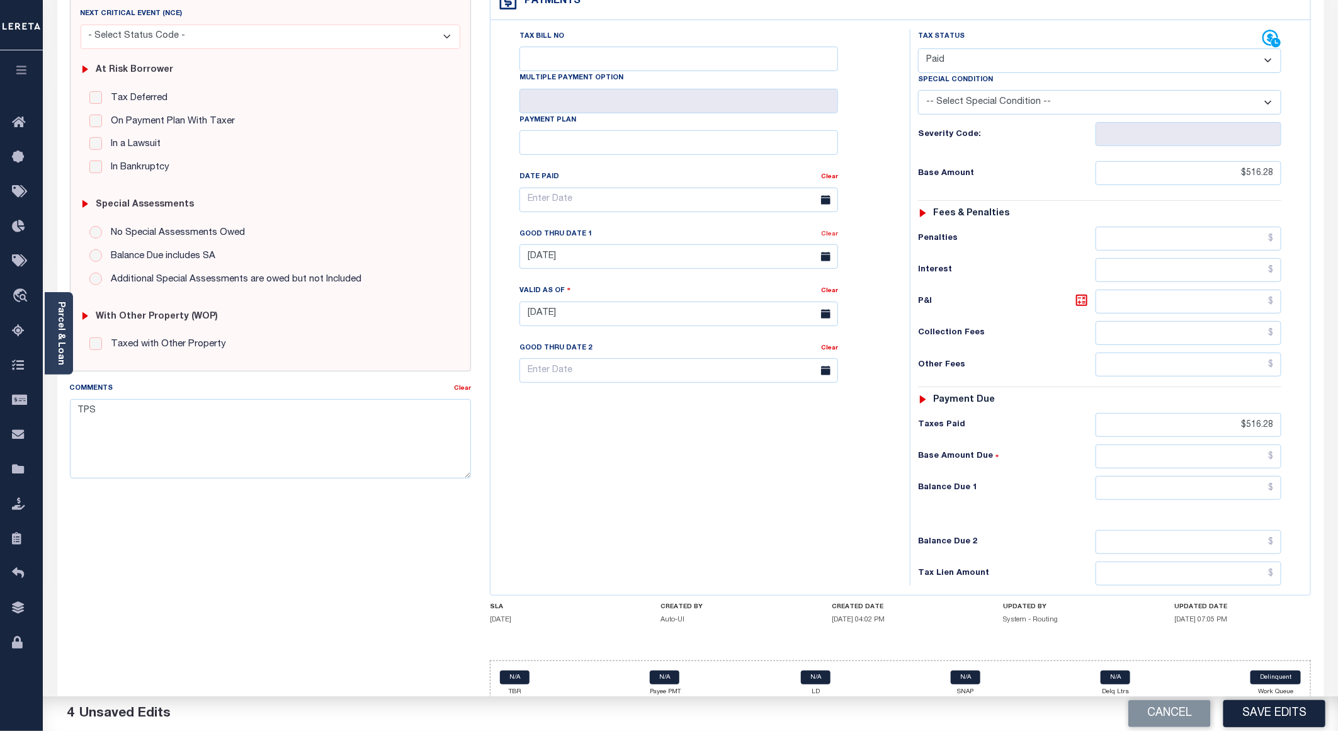
click at [826, 231] on link "Clear" at bounding box center [829, 234] width 17 height 6
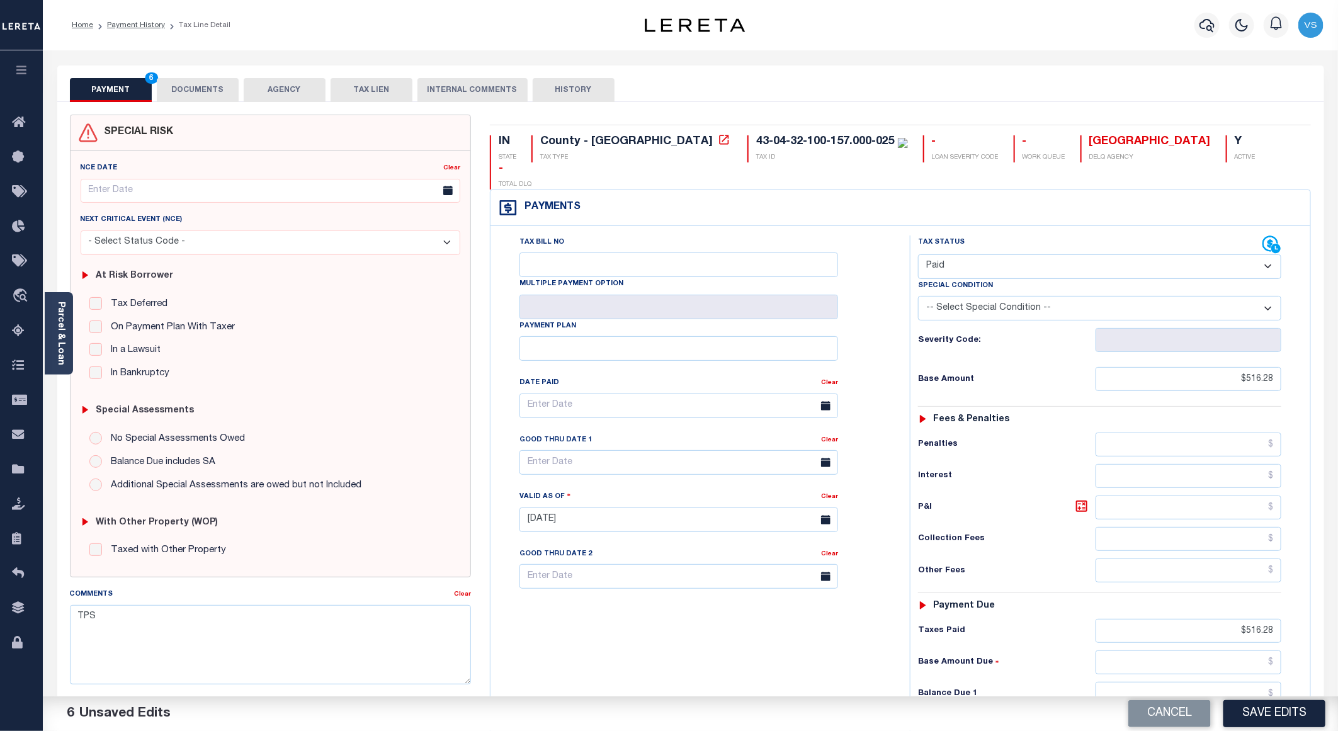
click at [187, 85] on button "DOCUMENTS" at bounding box center [198, 90] width 82 height 24
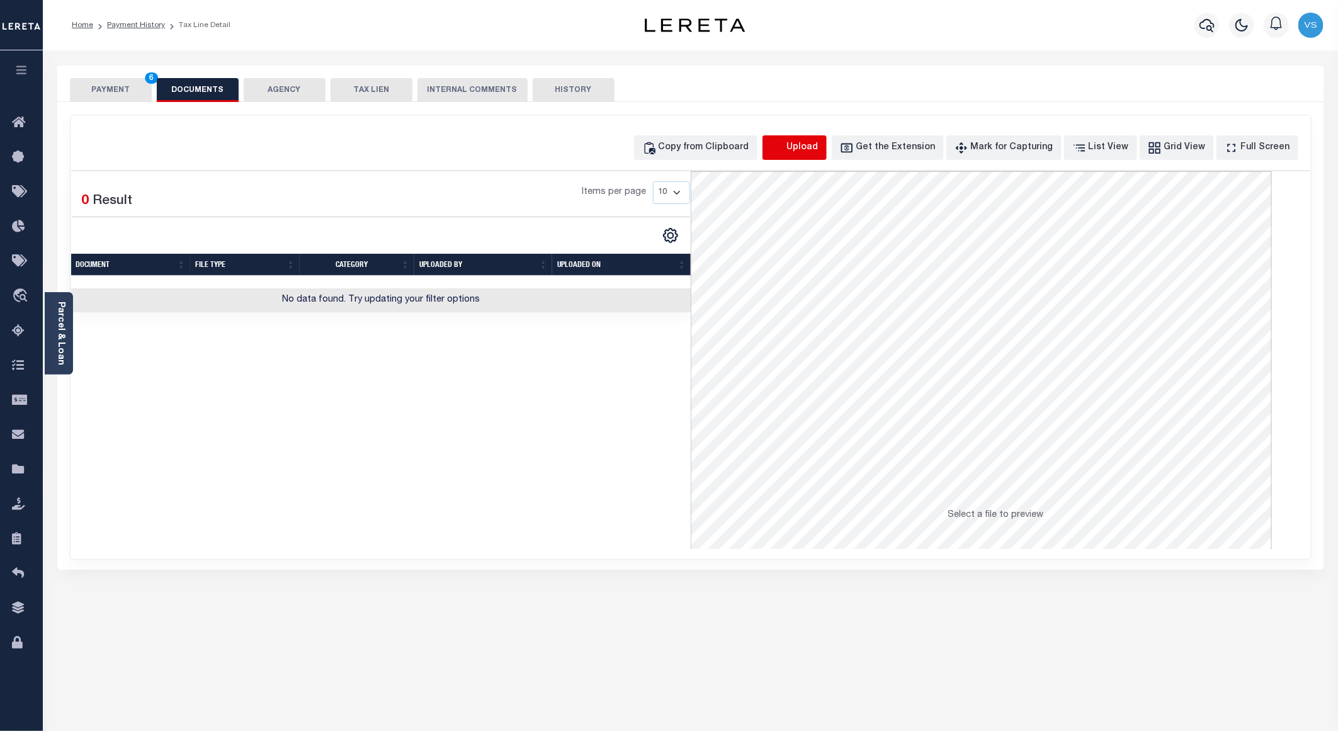
click at [785, 148] on icon "button" at bounding box center [778, 148] width 14 height 14
select select "POP"
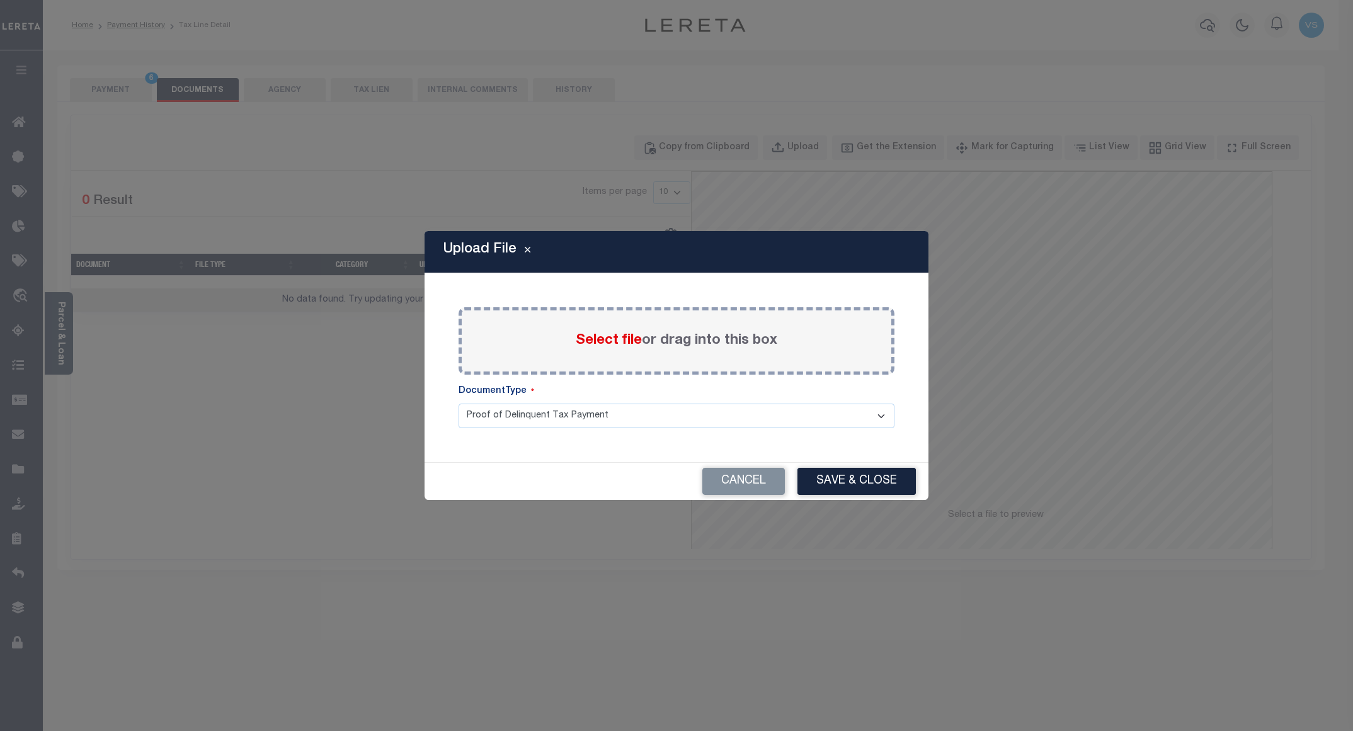
click at [598, 336] on span "Select file" at bounding box center [609, 341] width 66 height 14
click at [0, 0] on input "Select file or drag into this box" at bounding box center [0, 0] width 0 height 0
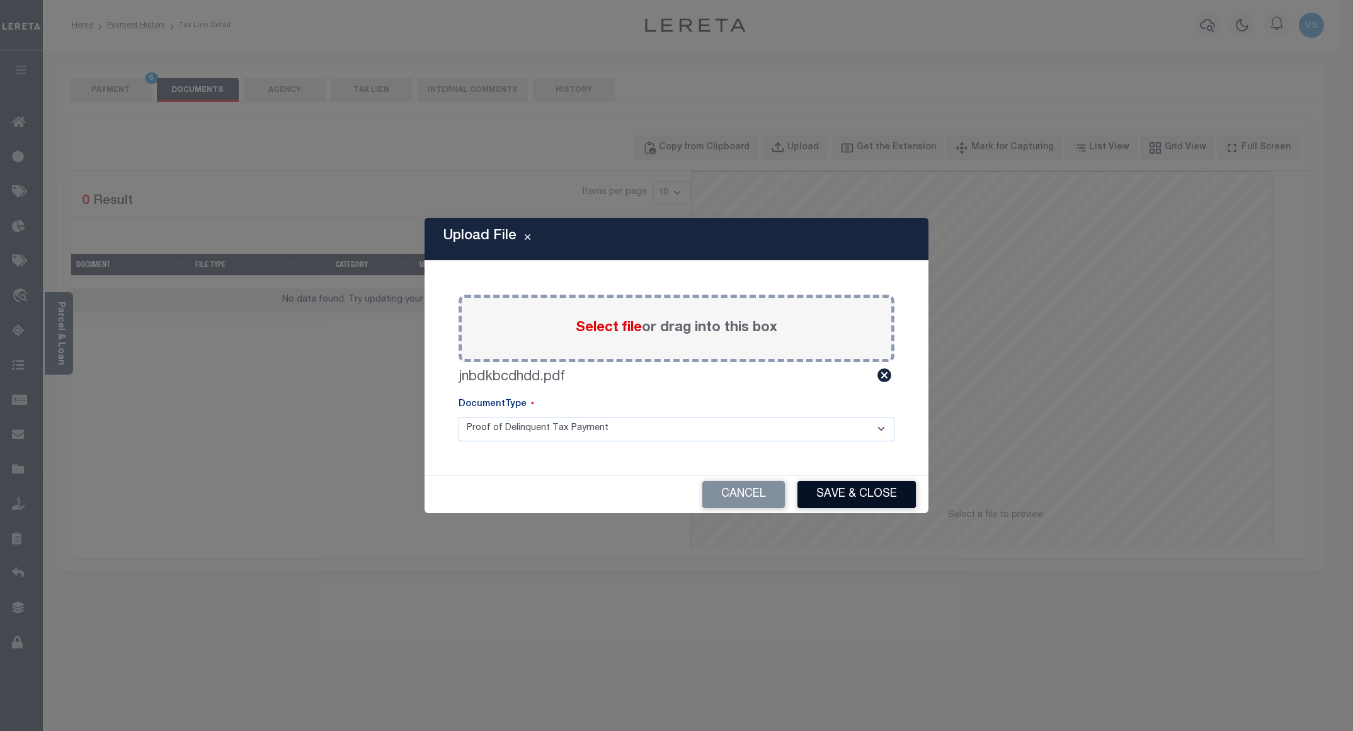
click at [843, 489] on button "Save & Close" at bounding box center [856, 494] width 118 height 27
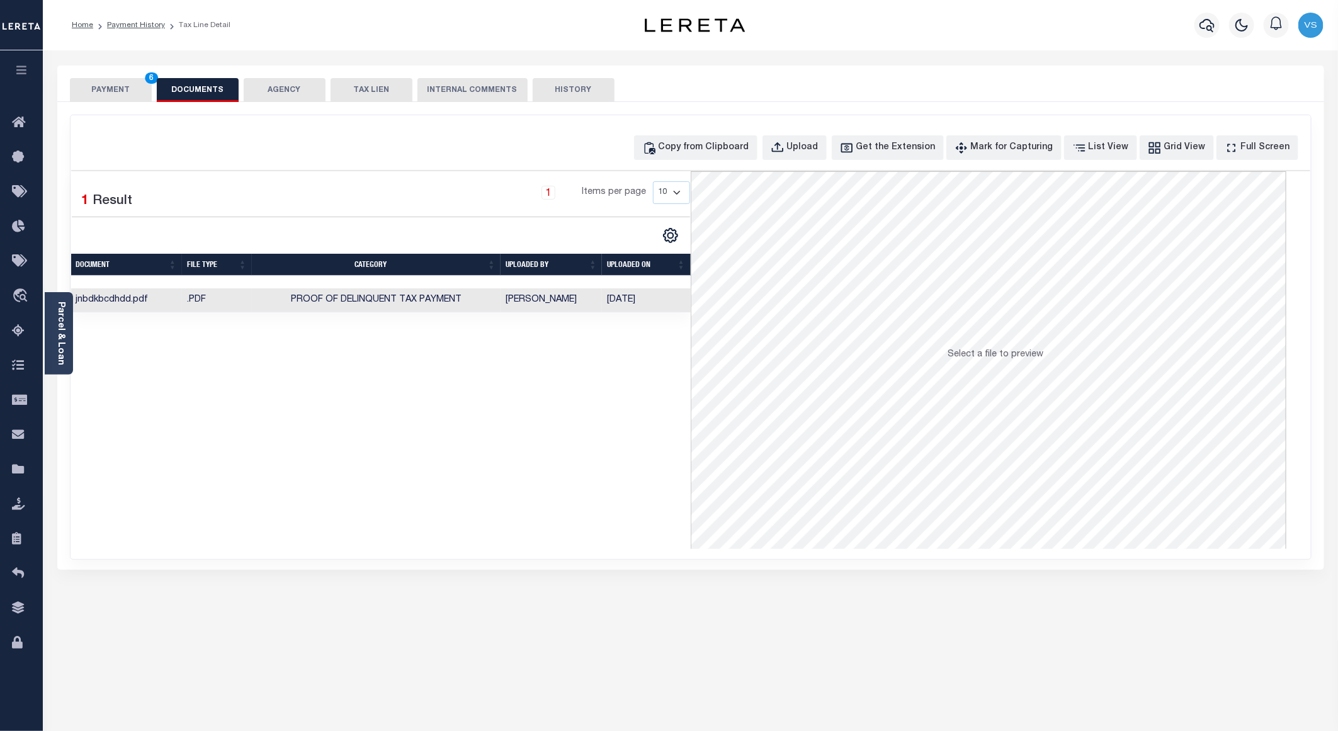
click at [111, 95] on button "PAYMENT 6" at bounding box center [111, 90] width 82 height 24
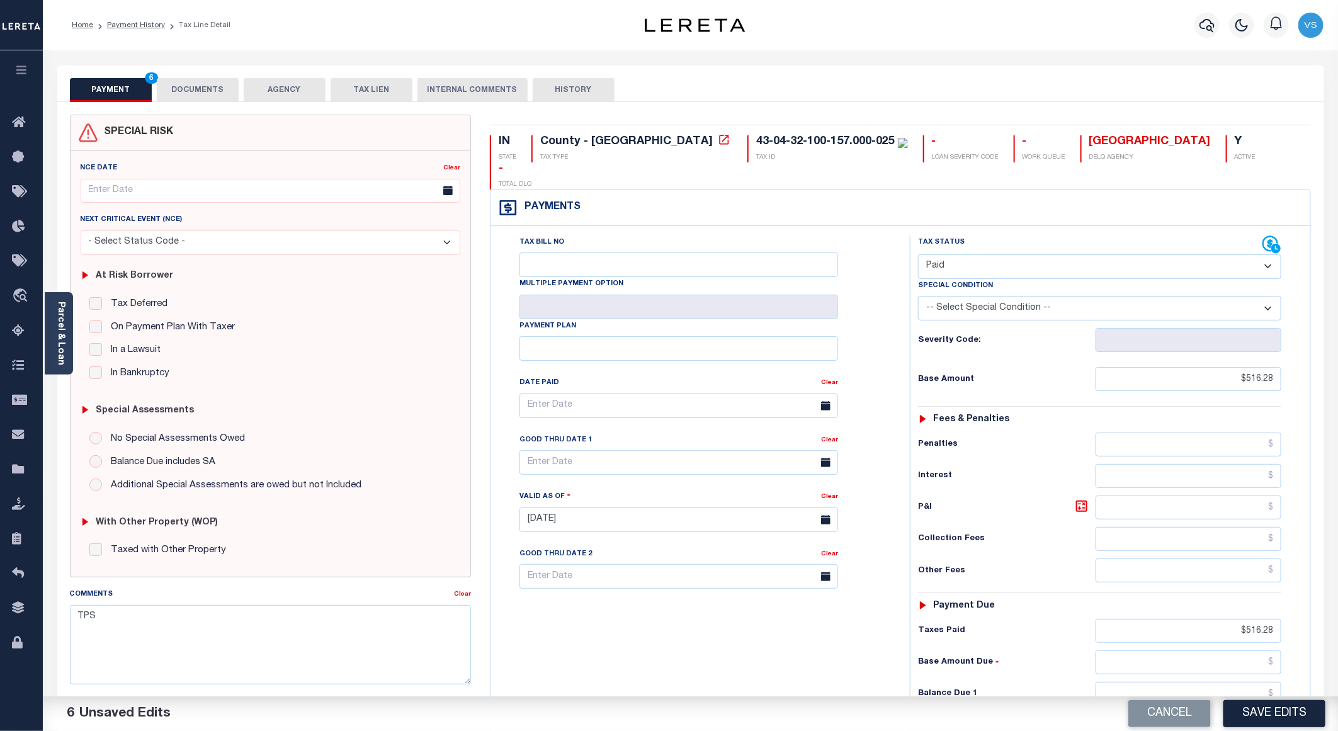
scroll to position [189, 0]
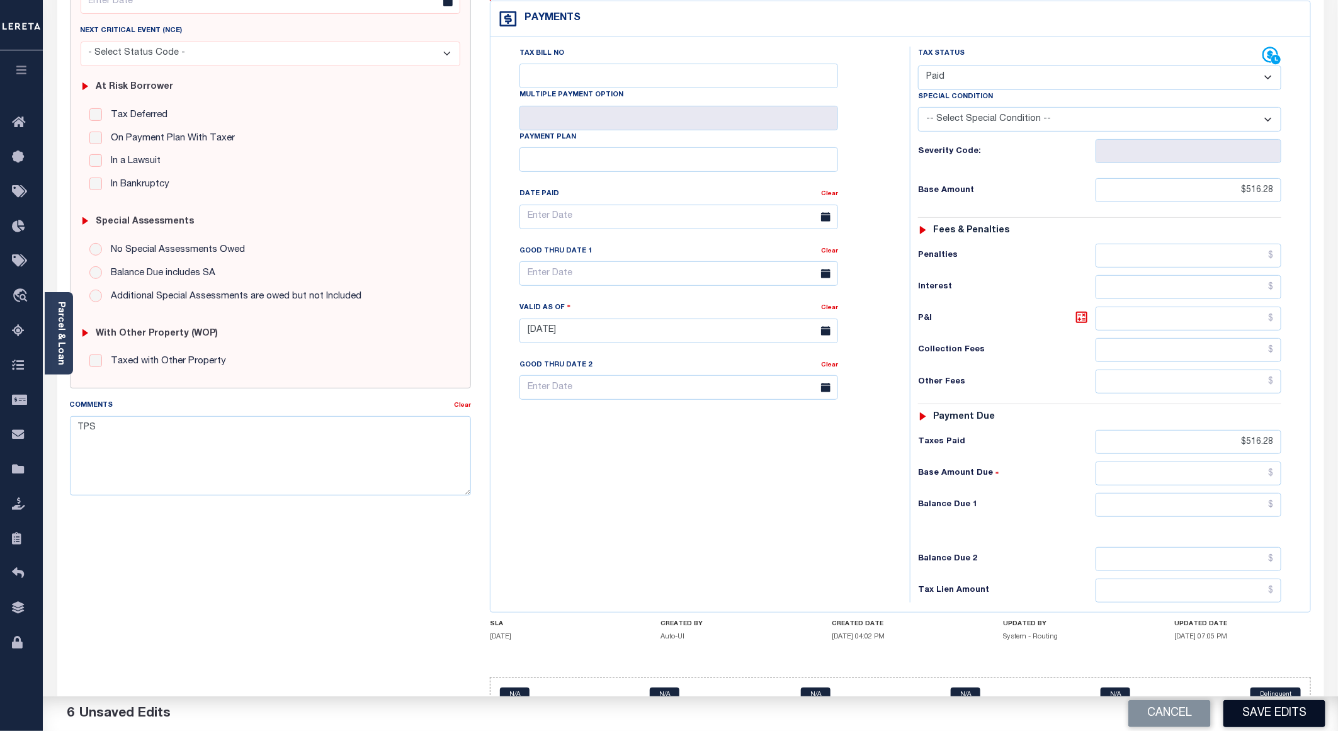
click at [1249, 709] on button "Save Edits" at bounding box center [1275, 713] width 102 height 27
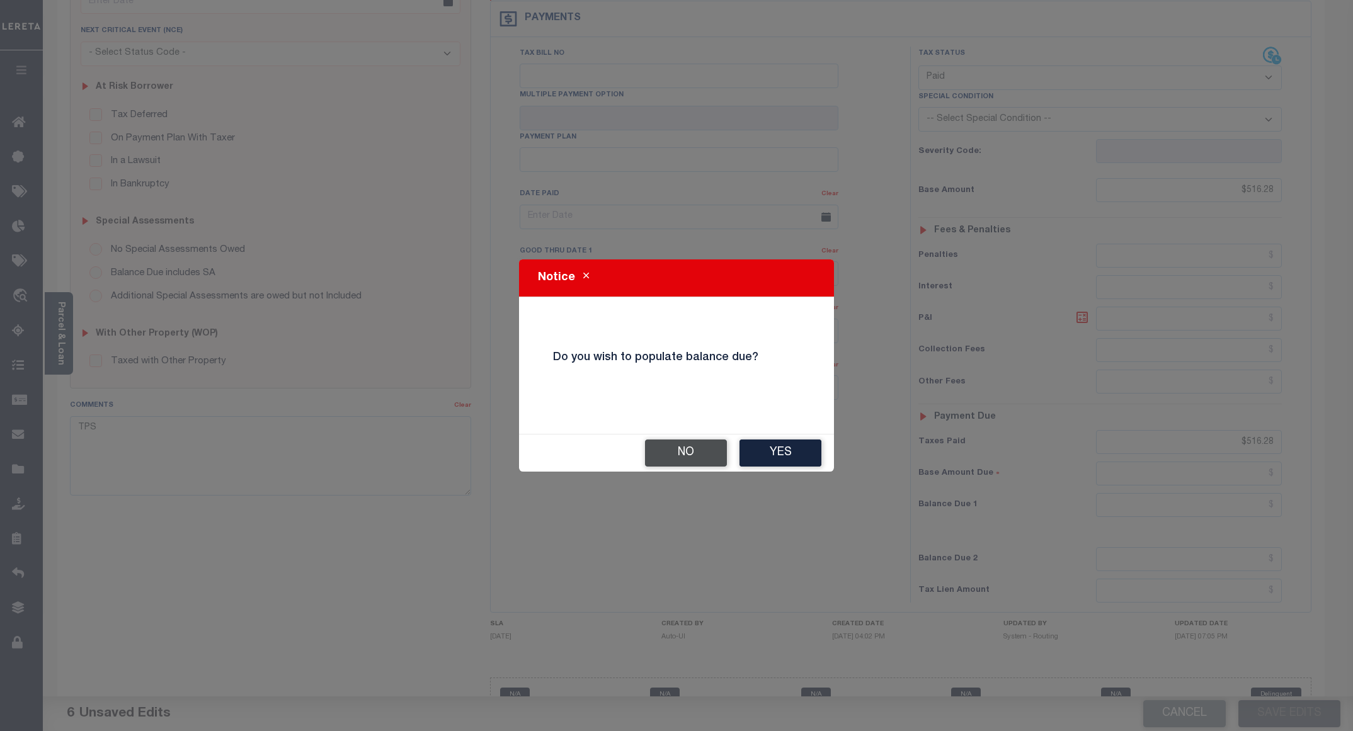
click at [701, 455] on button "No" at bounding box center [686, 453] width 82 height 27
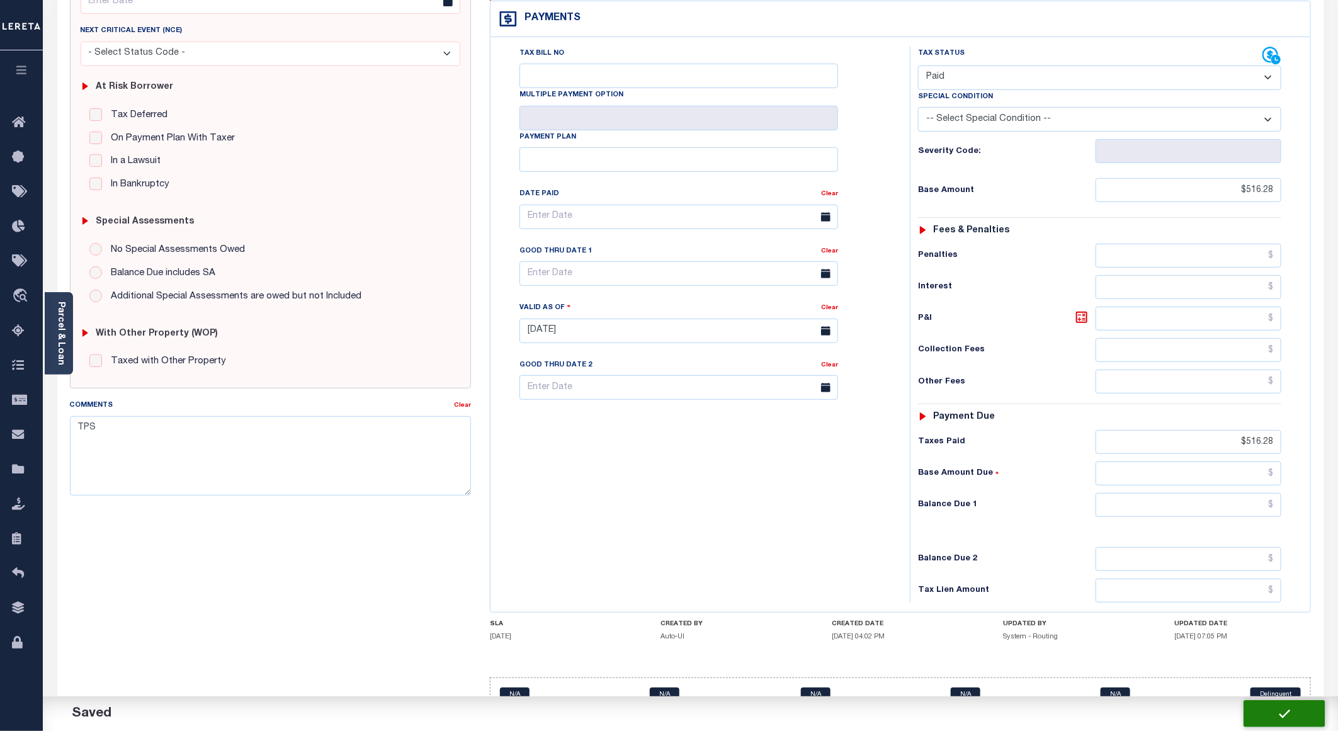
checkbox input "false"
type input "$516.28"
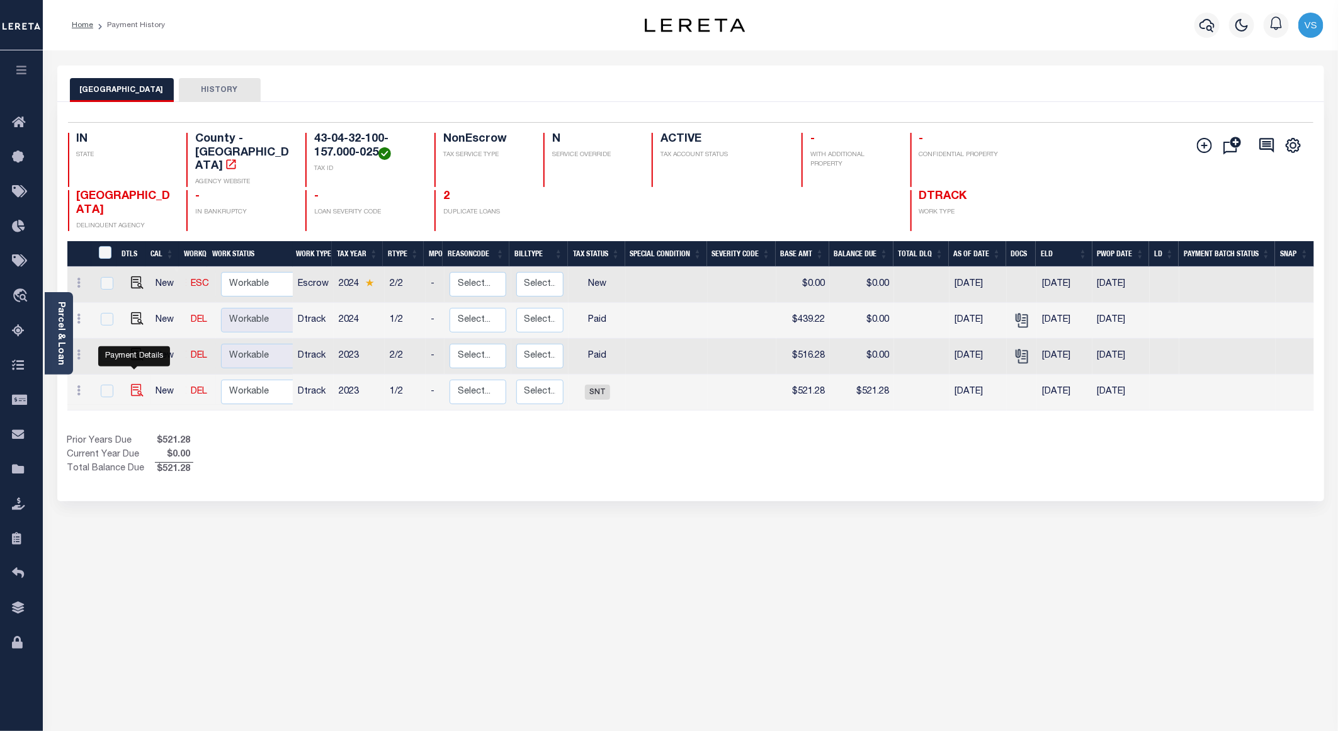
click at [135, 384] on img "" at bounding box center [137, 390] width 13 height 13
checkbox input "true"
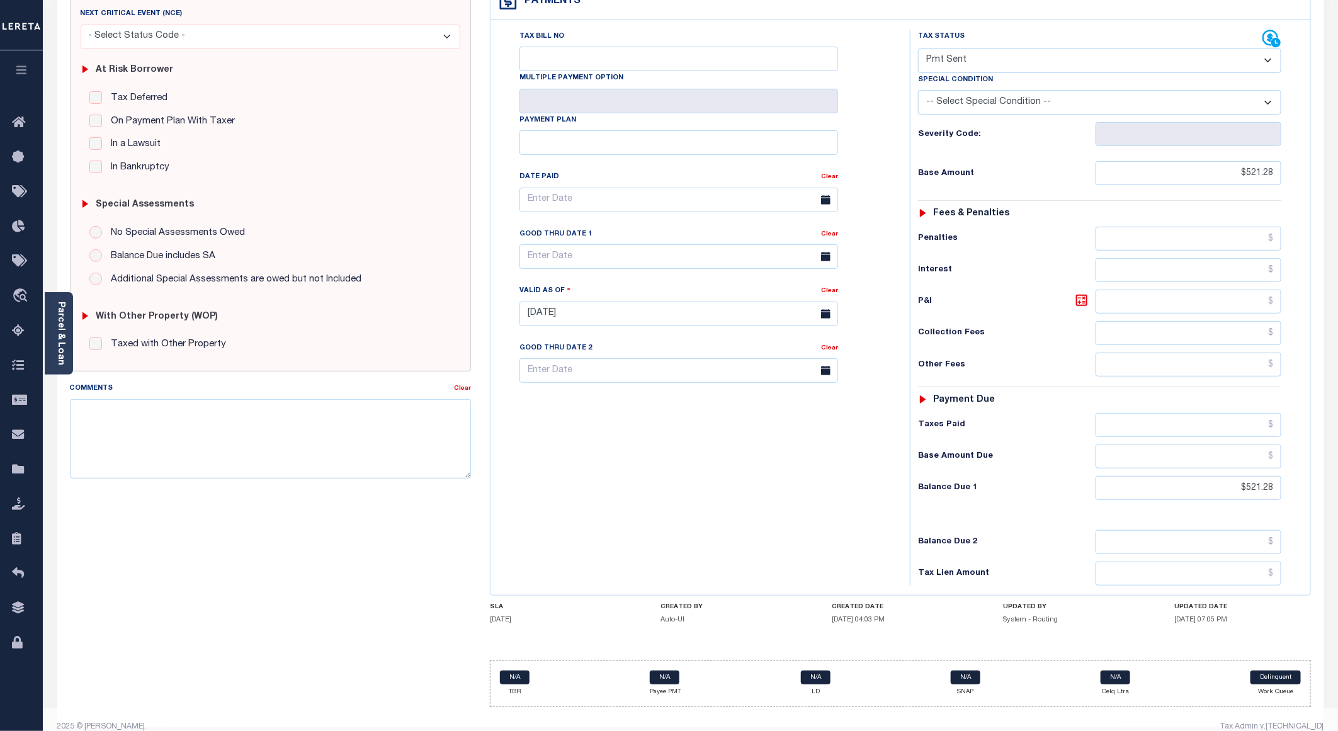
scroll to position [17, 0]
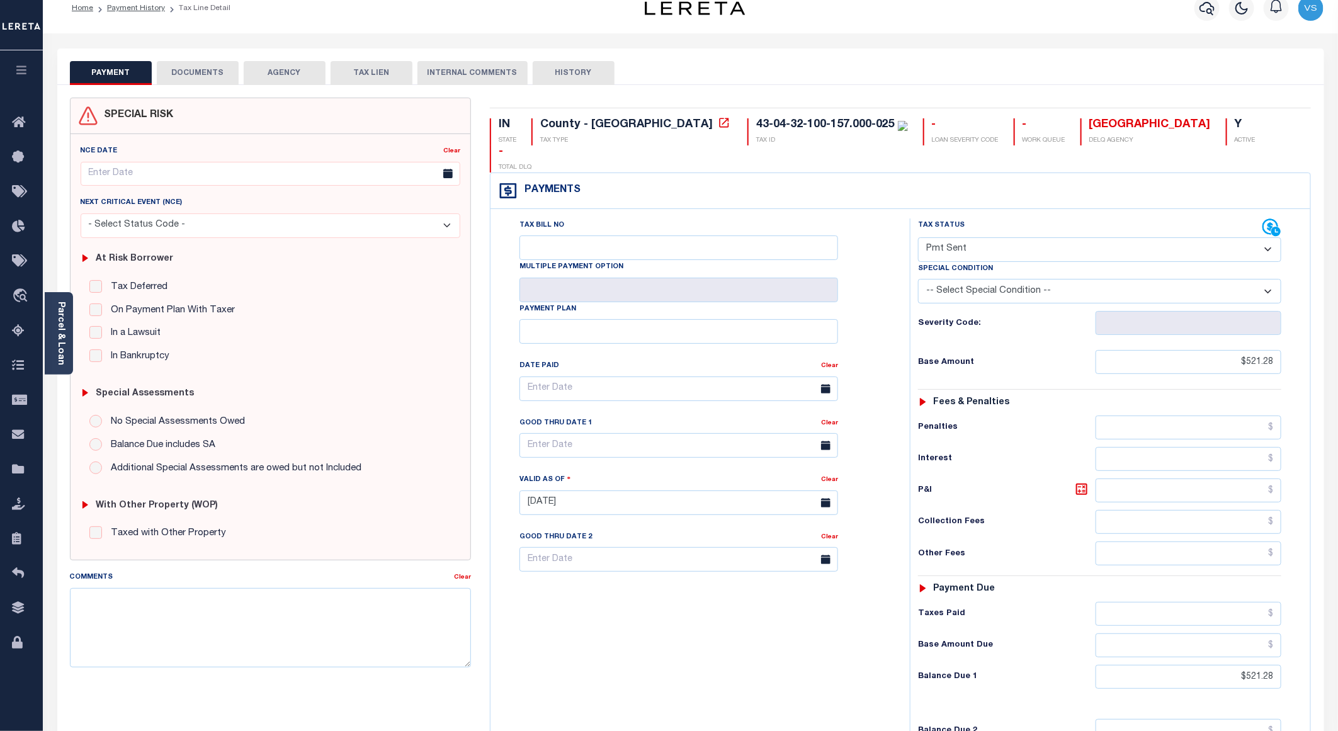
click at [957, 237] on select "- Select Status Code - Open Due/Unpaid Paid Incomplete No Tax Due Internal Refu…" at bounding box center [1099, 249] width 363 height 25
select select "PYD"
click at [918, 237] on select "- Select Status Code - Open Due/Unpaid Paid Incomplete No Tax Due Internal Refu…" at bounding box center [1099, 249] width 363 height 25
type input "[DATE]"
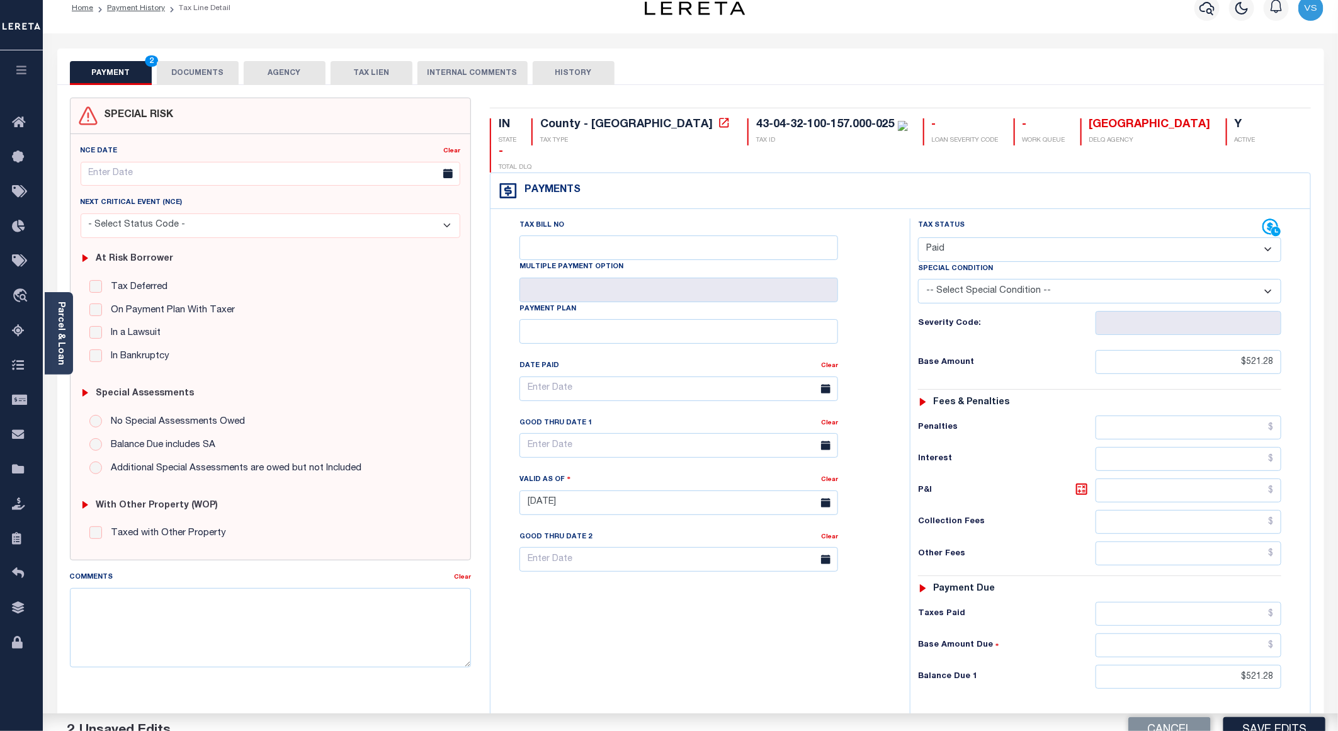
scroll to position [206, 0]
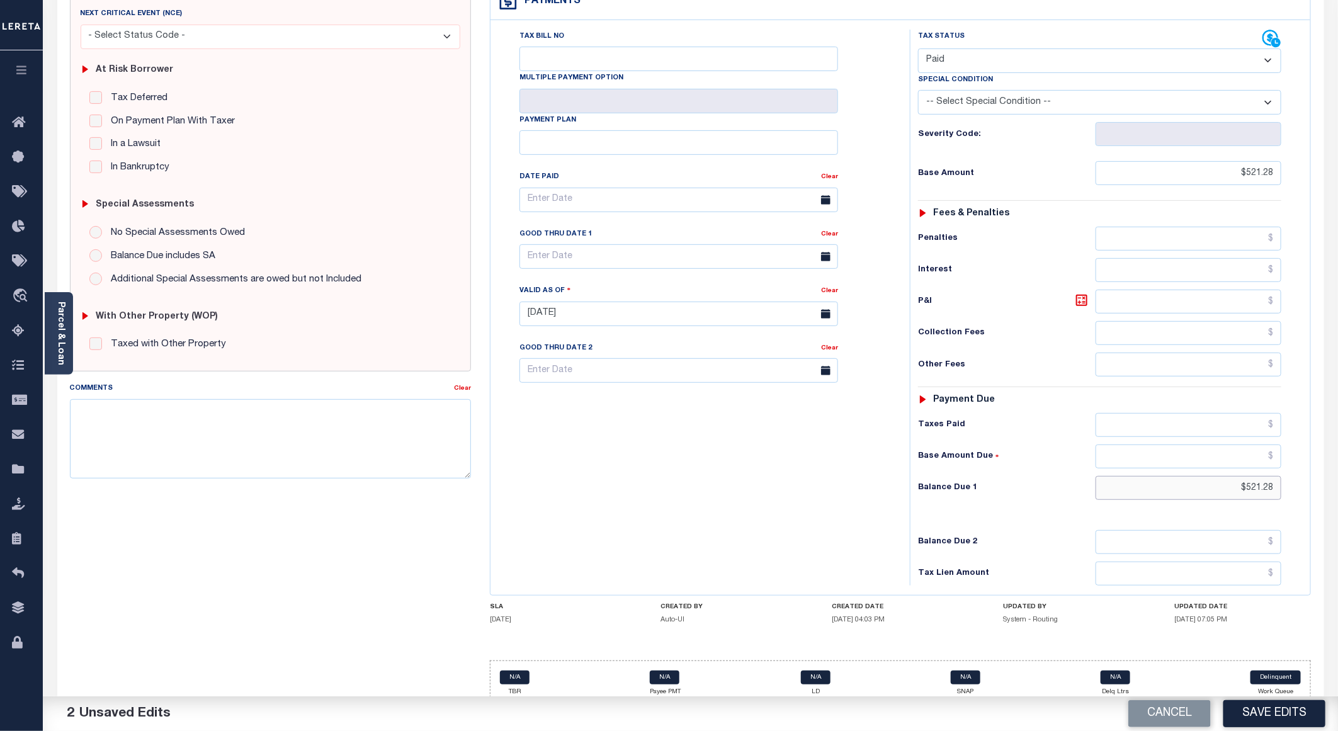
drag, startPoint x: 1274, startPoint y: 473, endPoint x: 1212, endPoint y: 474, distance: 62.4
click at [1212, 476] on input "$521.28" at bounding box center [1189, 488] width 186 height 24
drag, startPoint x: 1279, startPoint y: 472, endPoint x: 1227, endPoint y: 475, distance: 52.3
click at [1227, 476] on input "$521.28" at bounding box center [1189, 488] width 186 height 24
drag, startPoint x: 1273, startPoint y: 469, endPoint x: 1219, endPoint y: 467, distance: 54.8
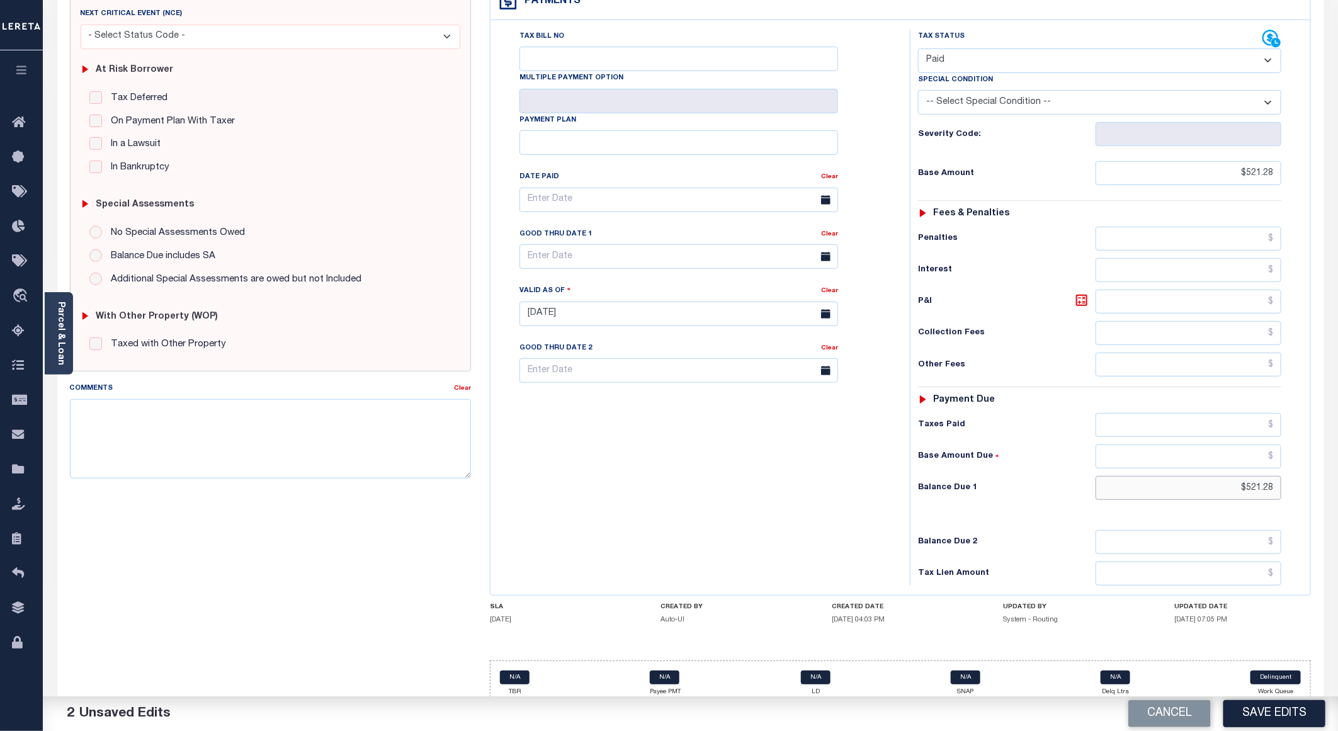
click at [1219, 476] on input "$521.28" at bounding box center [1189, 488] width 186 height 24
click at [1257, 413] on input "text" at bounding box center [1189, 425] width 186 height 24
paste input "$521.28"
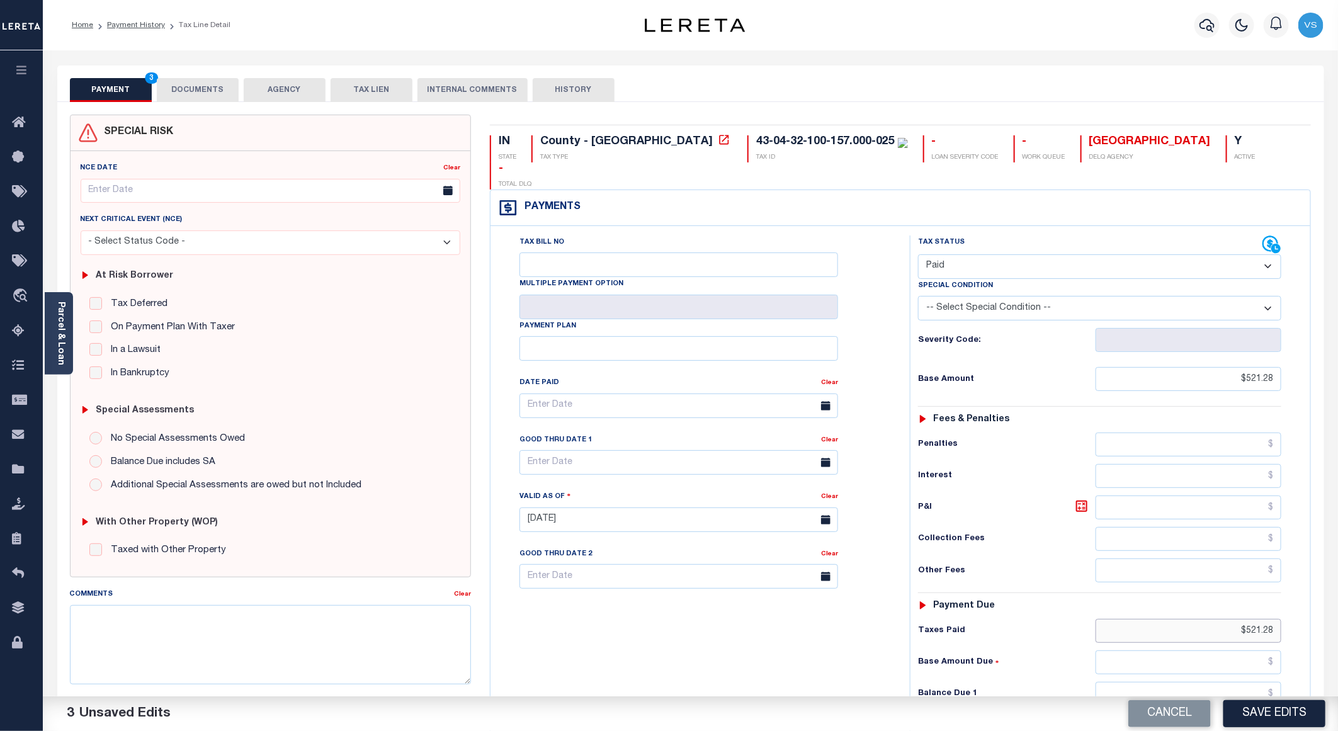
type input "$521.28"
click at [174, 84] on button "DOCUMENTS" at bounding box center [198, 90] width 82 height 24
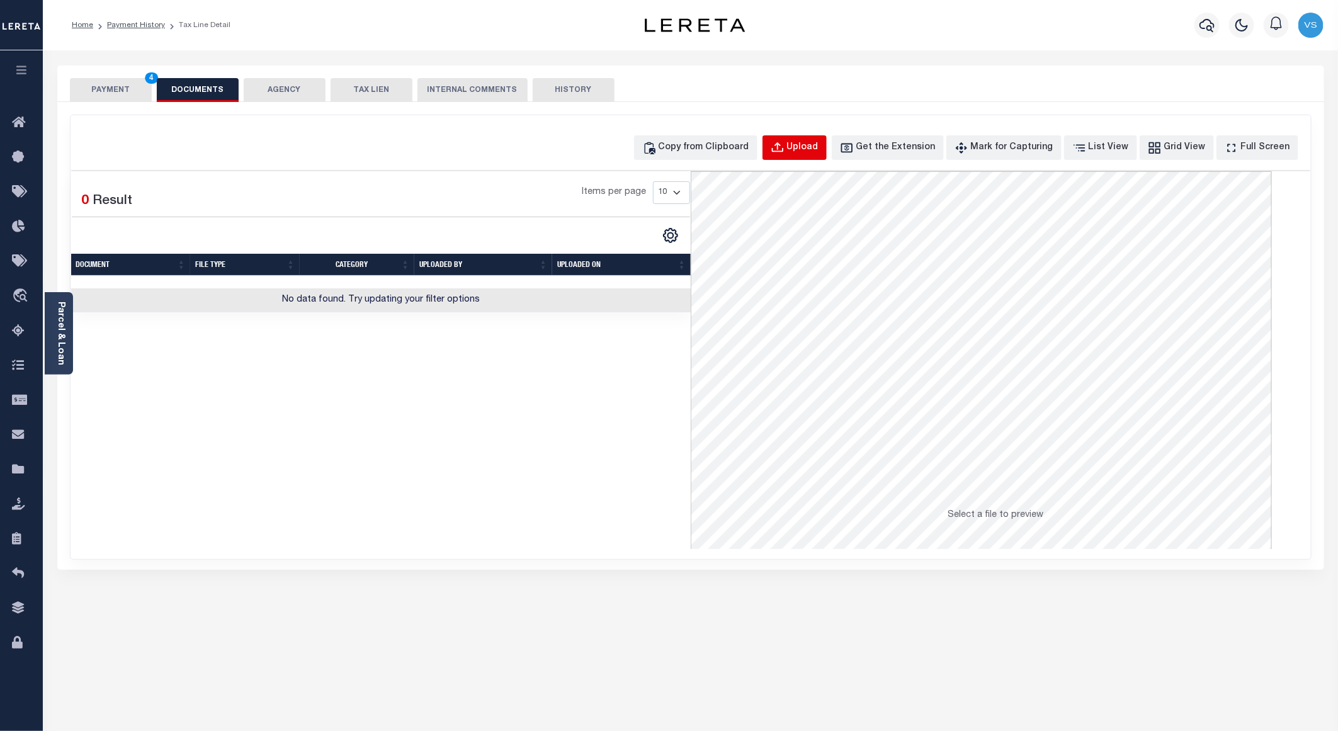
click at [809, 150] on div "Upload" at bounding box center [802, 148] width 31 height 14
select select "POP"
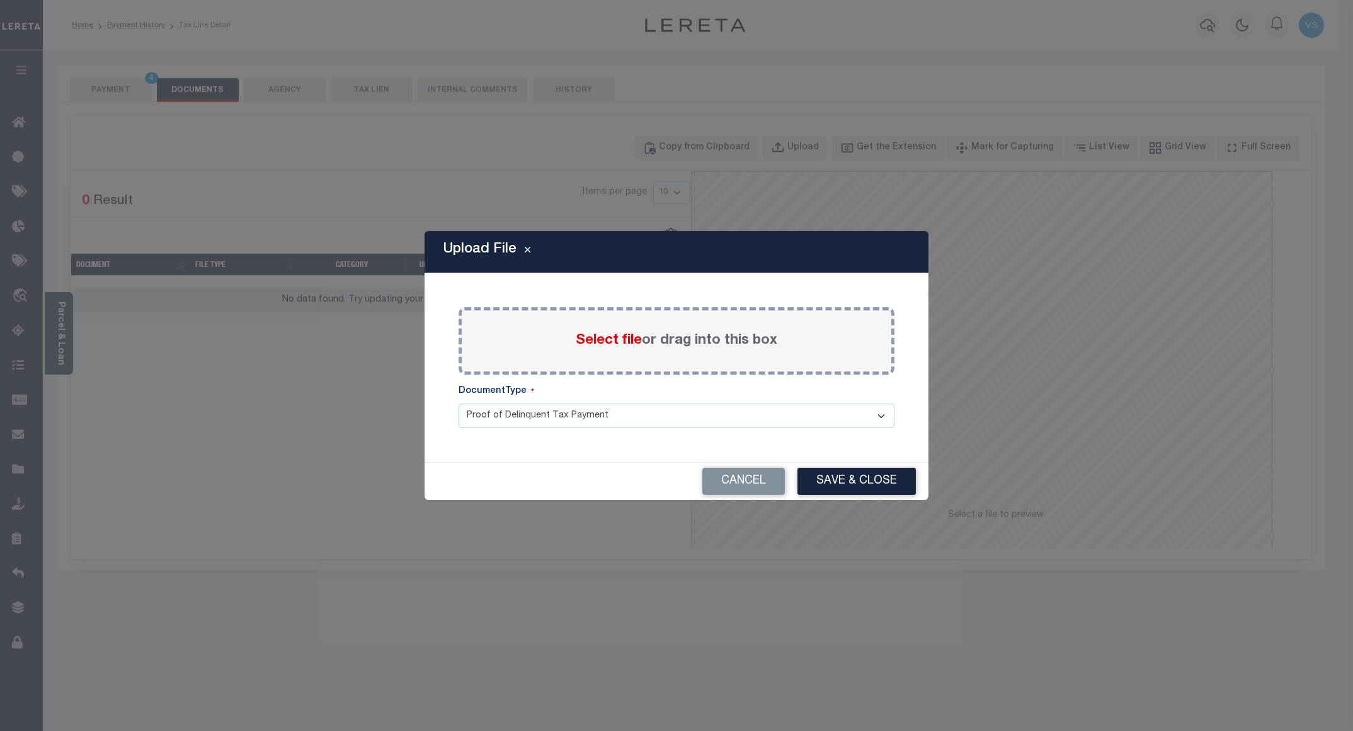
click at [593, 340] on span "Select file" at bounding box center [609, 341] width 66 height 14
click at [0, 0] on input "Select file or drag into this box" at bounding box center [0, 0] width 0 height 0
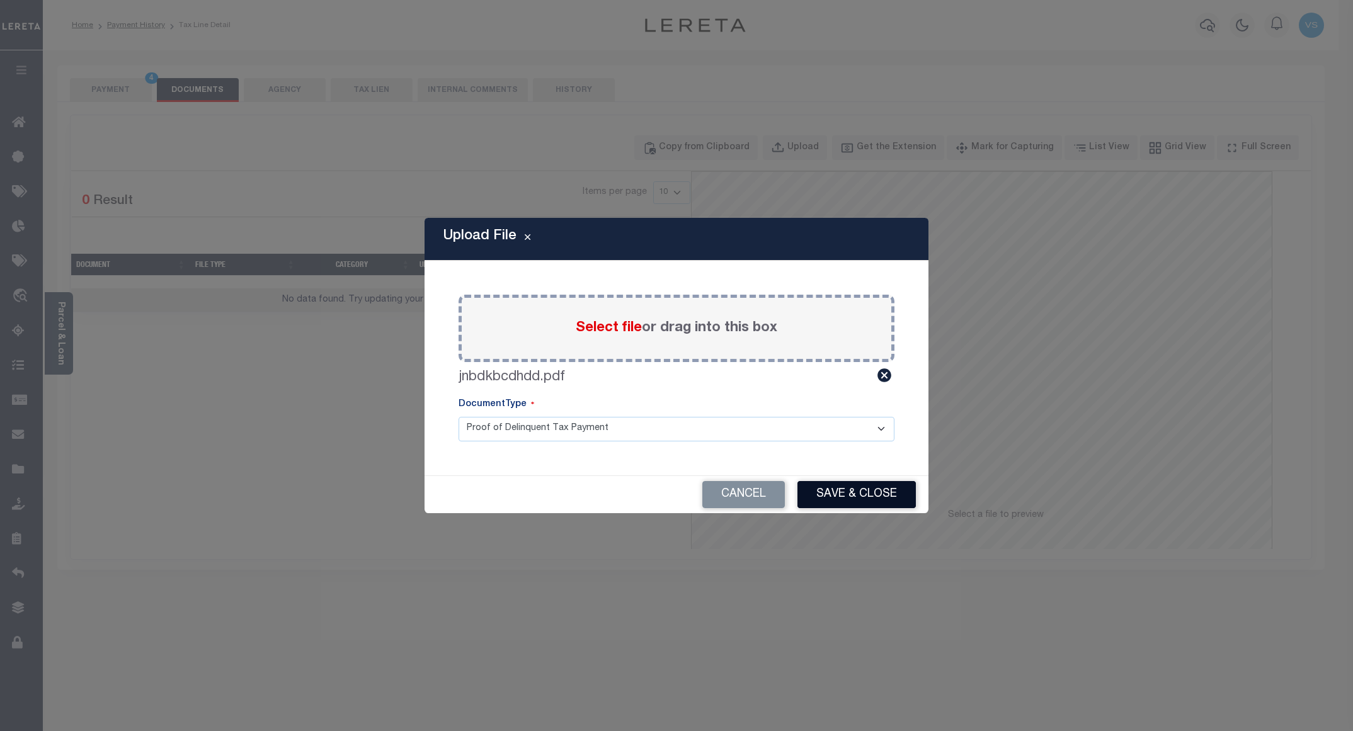
click at [821, 490] on button "Save & Close" at bounding box center [856, 494] width 118 height 27
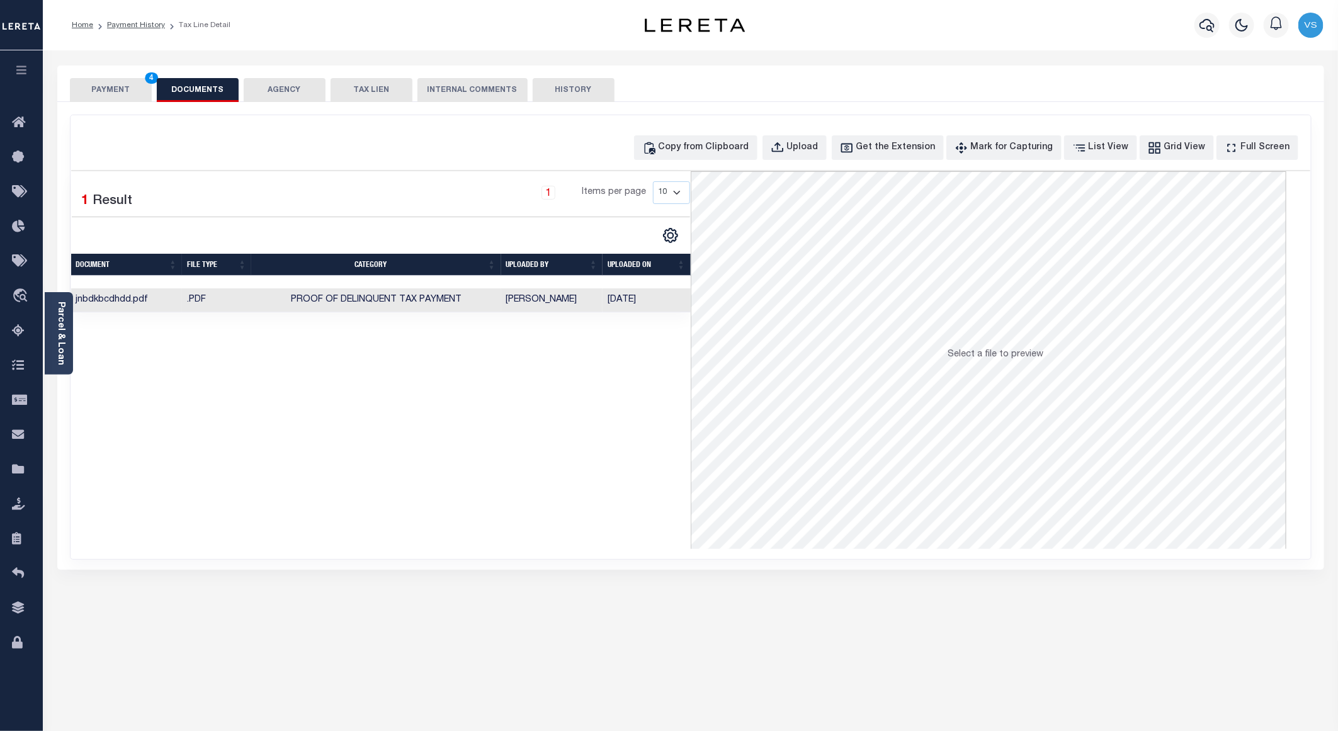
click at [115, 89] on button "PAYMENT 4" at bounding box center [111, 90] width 82 height 24
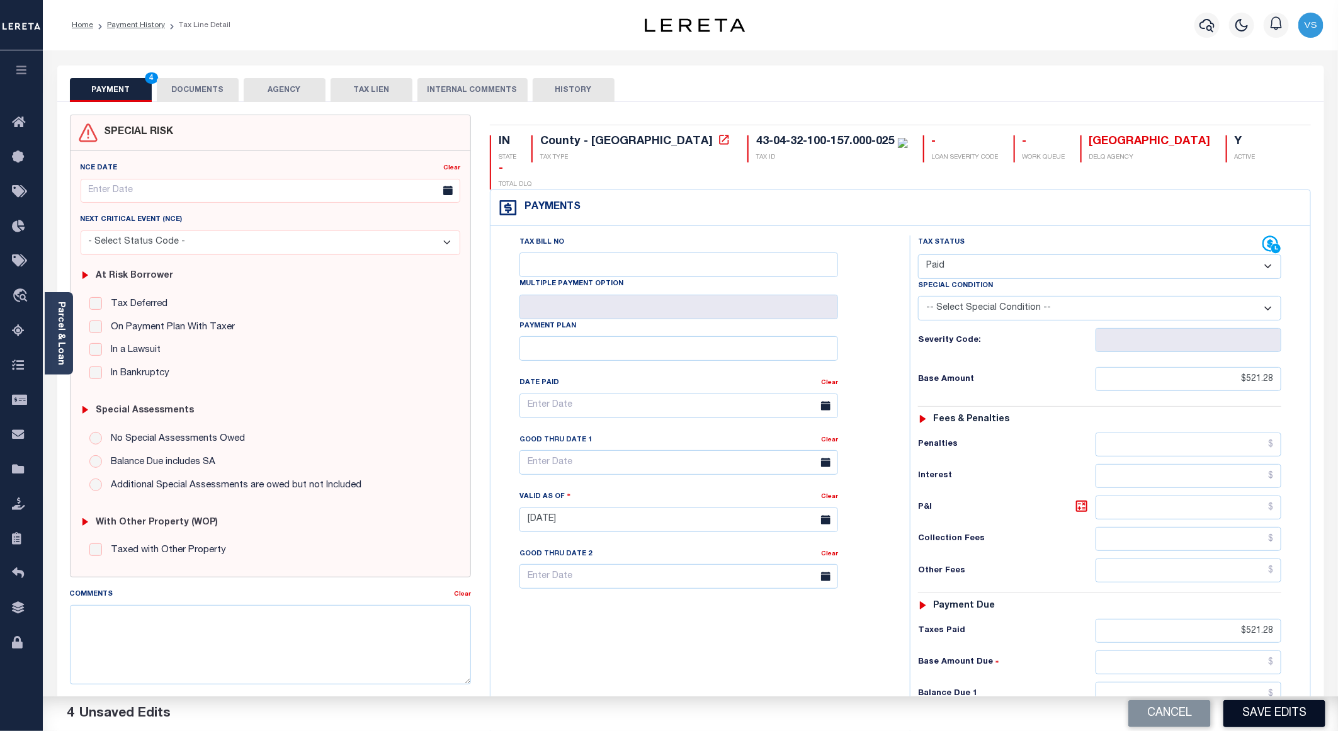
click at [1253, 716] on button "Save Edits" at bounding box center [1275, 713] width 102 height 27
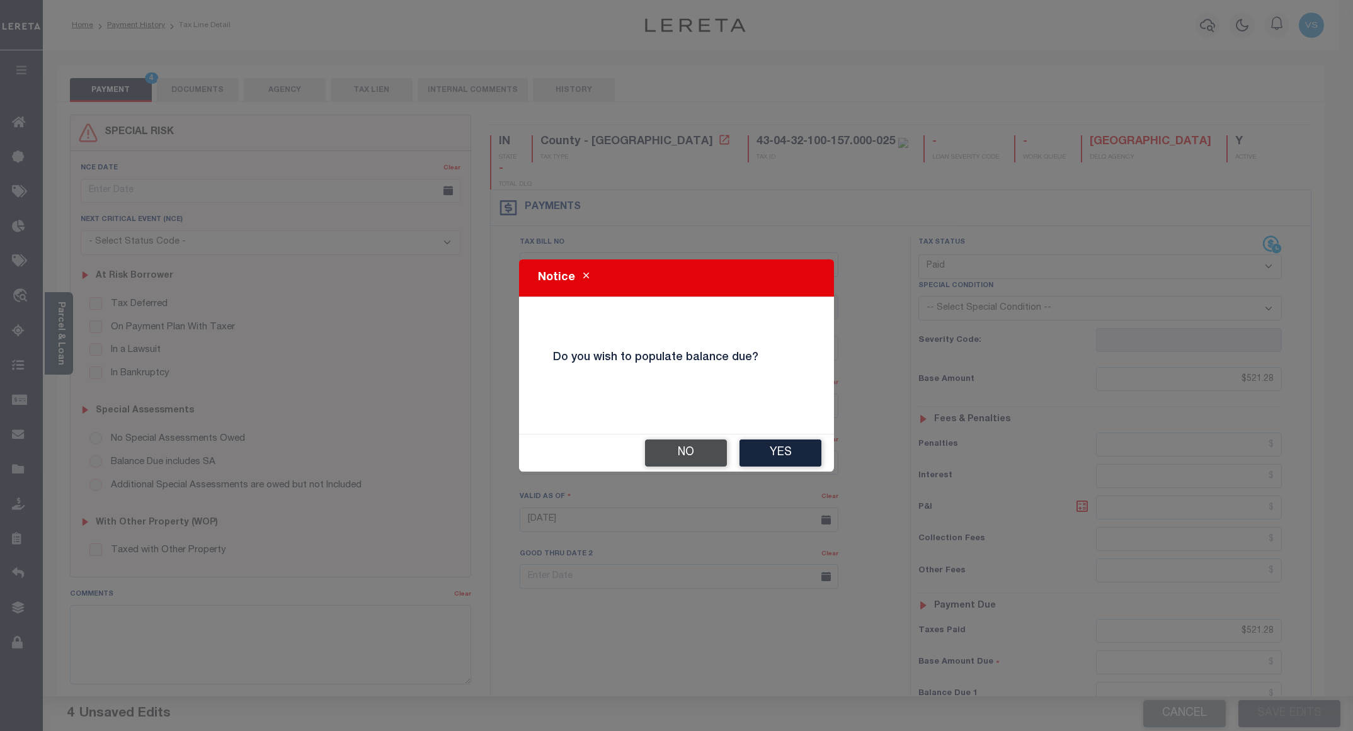
click at [677, 448] on button "No" at bounding box center [686, 453] width 82 height 27
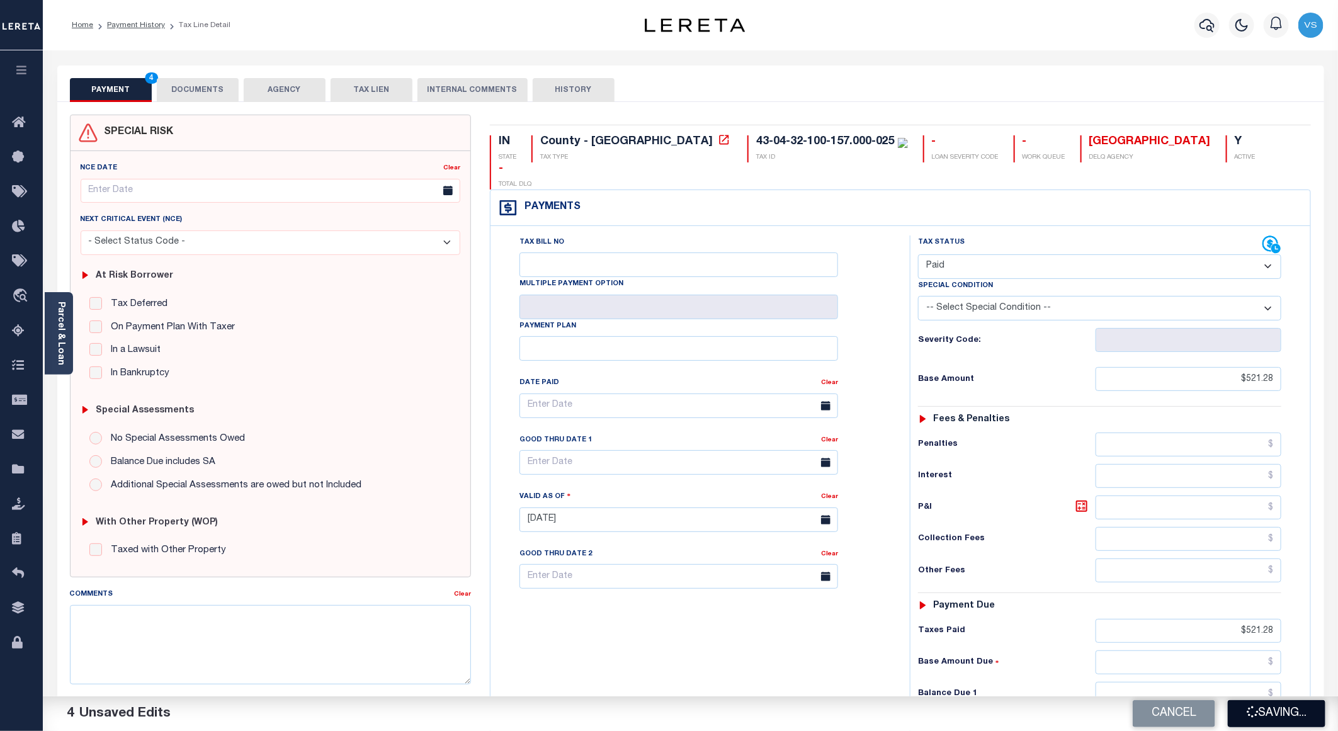
click at [1255, 715] on icon "button" at bounding box center [1252, 711] width 11 height 11
checkbox input "false"
type input "$521.28"
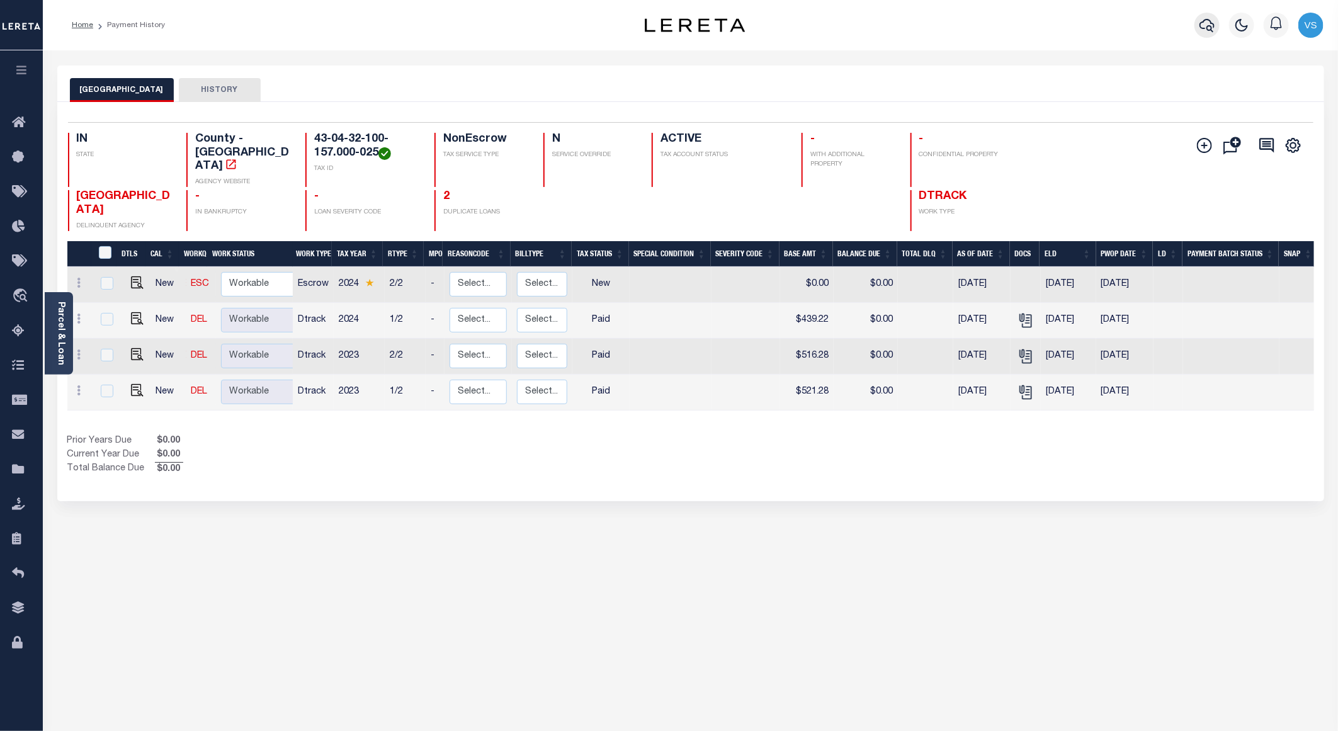
click at [1209, 23] on icon "button" at bounding box center [1207, 25] width 15 height 15
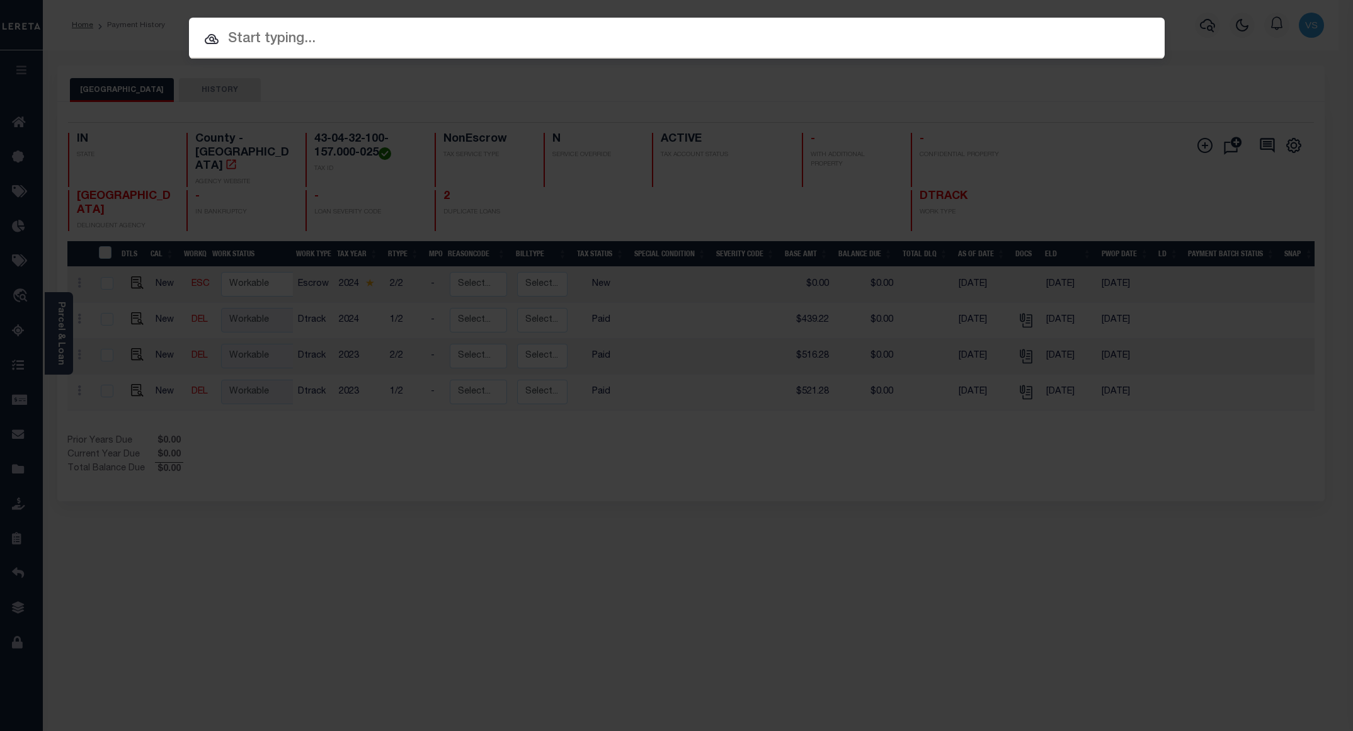
paste input "800020003201"
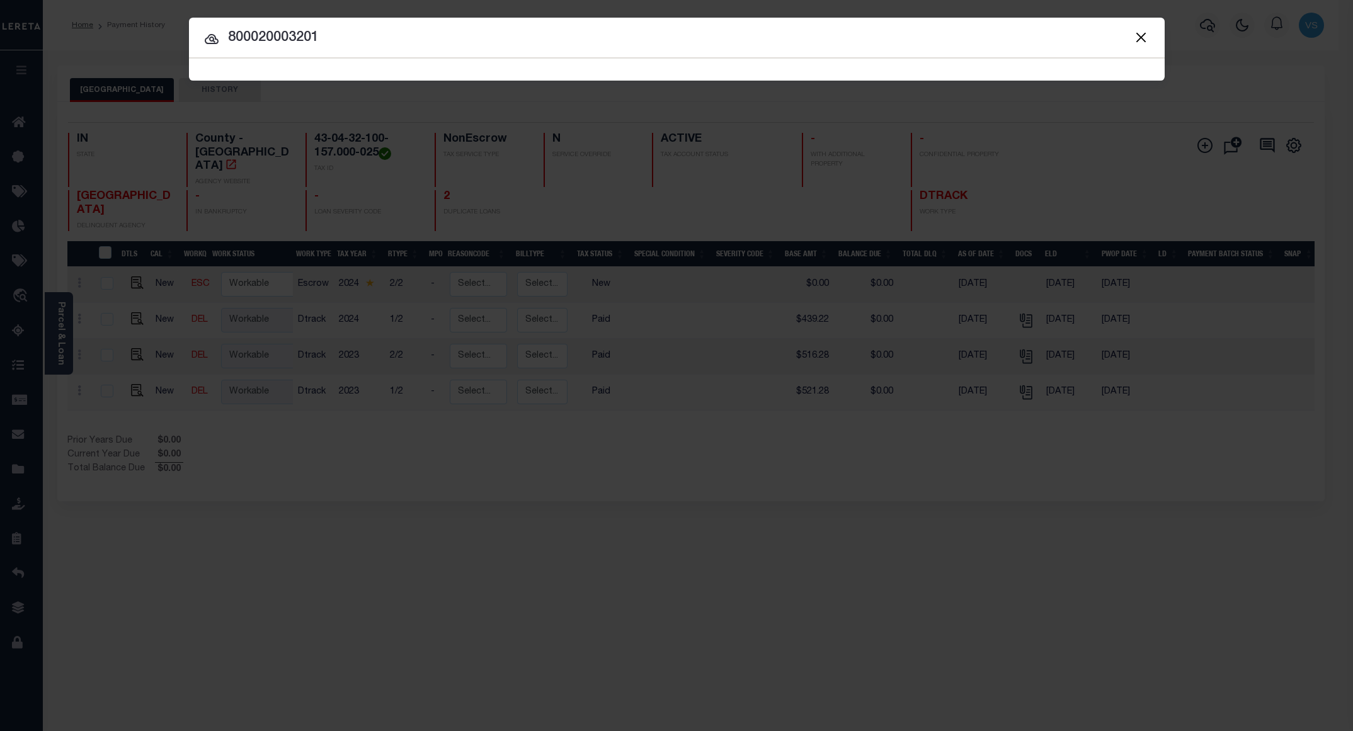
type input "800020003201"
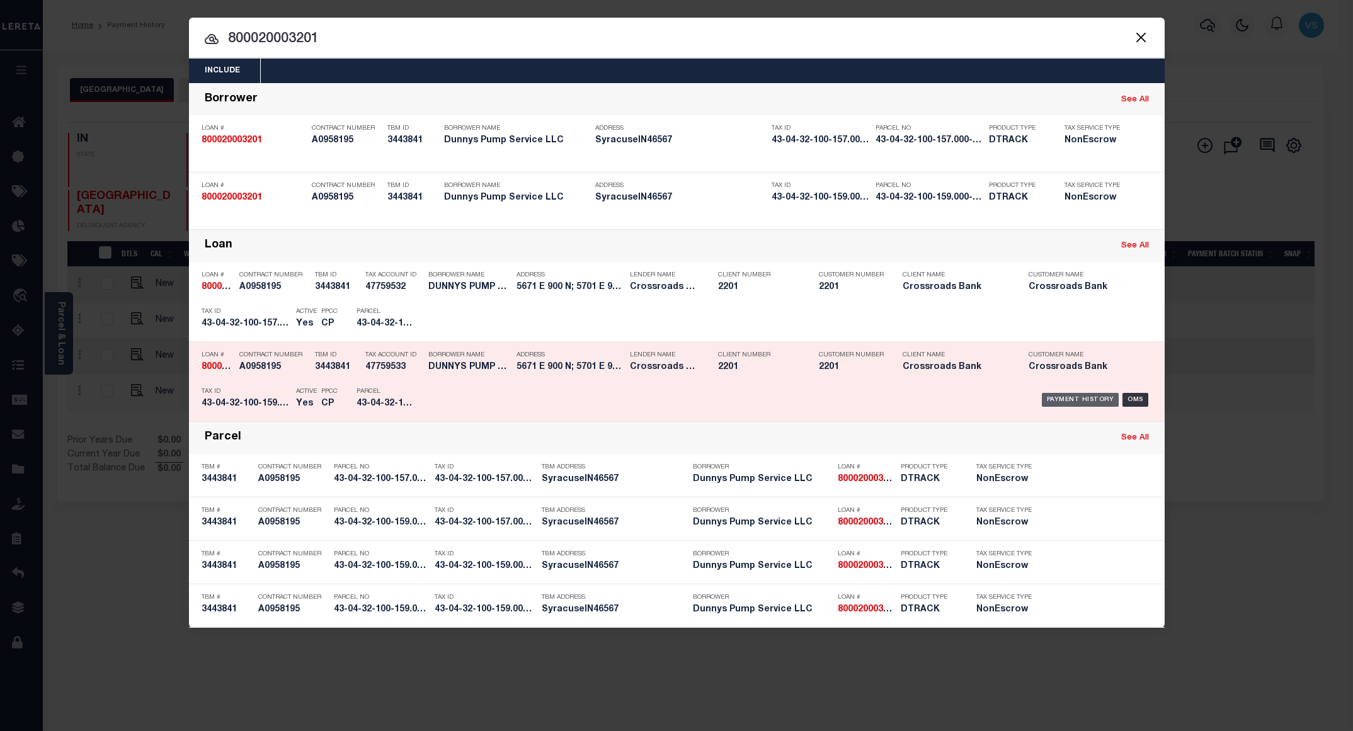
click at [1087, 405] on div "Payment History" at bounding box center [1080, 400] width 77 height 14
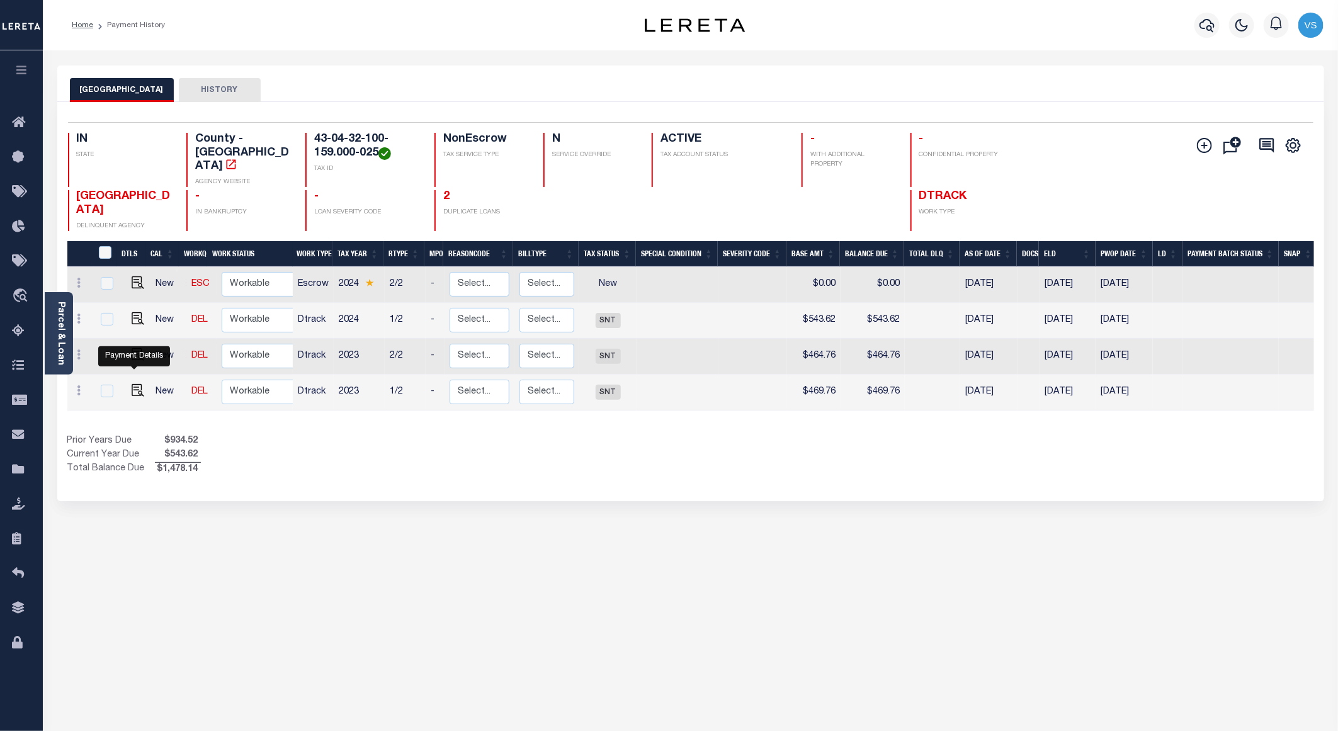
drag, startPoint x: 130, startPoint y: 375, endPoint x: 137, endPoint y: 374, distance: 6.3
click at [132, 384] on img "" at bounding box center [138, 390] width 13 height 13
checkbox input "true"
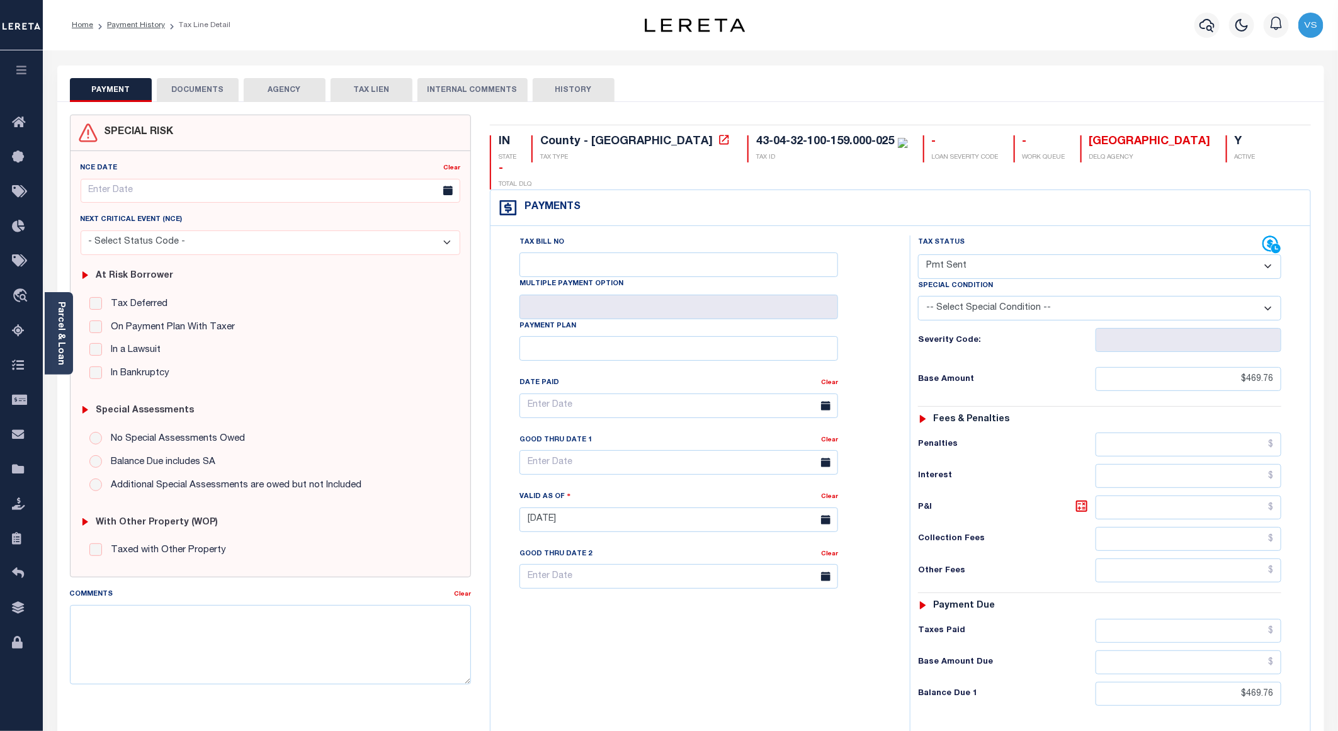
click at [977, 254] on select "- Select Status Code - Open Due/Unpaid Paid Incomplete No Tax Due Internal Refu…" at bounding box center [1099, 266] width 363 height 25
select select "PYD"
click at [918, 254] on select "- Select Status Code - Open Due/Unpaid Paid Incomplete No Tax Due Internal Refu…" at bounding box center [1099, 266] width 363 height 25
type input "[DATE]"
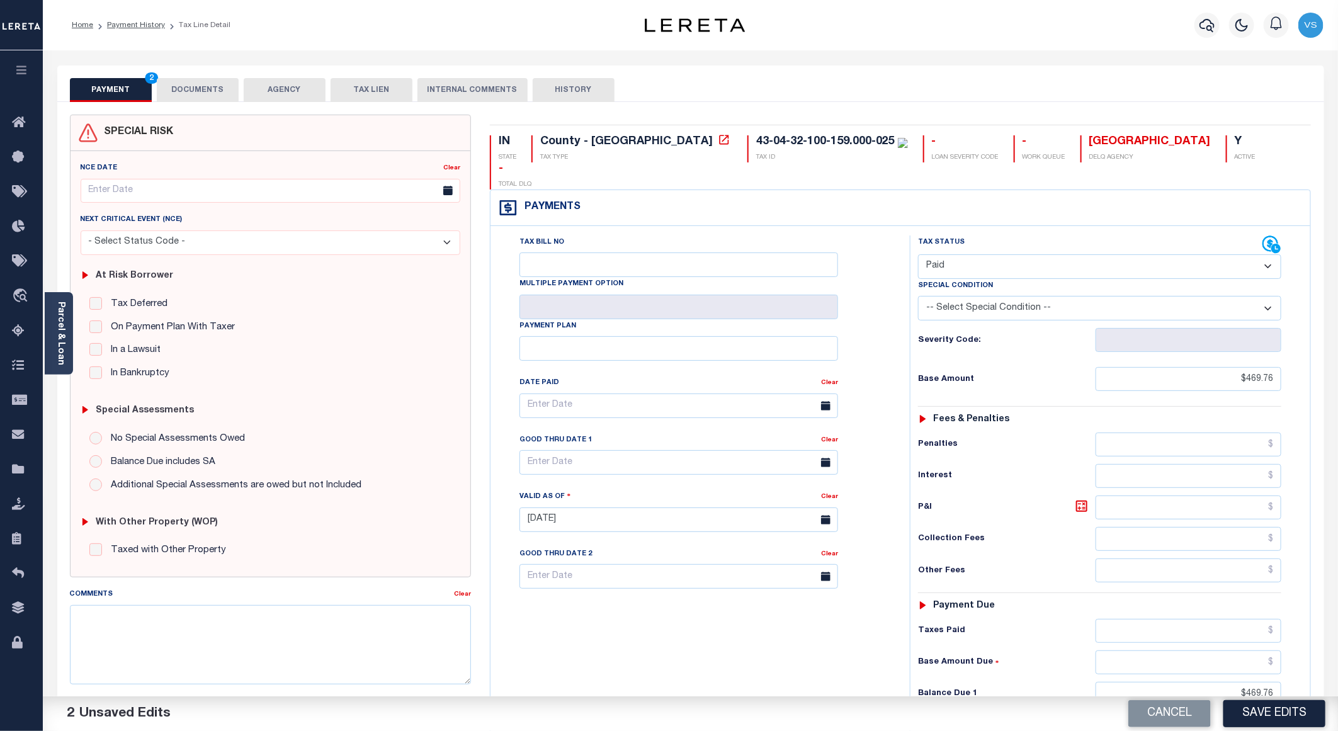
scroll to position [206, 0]
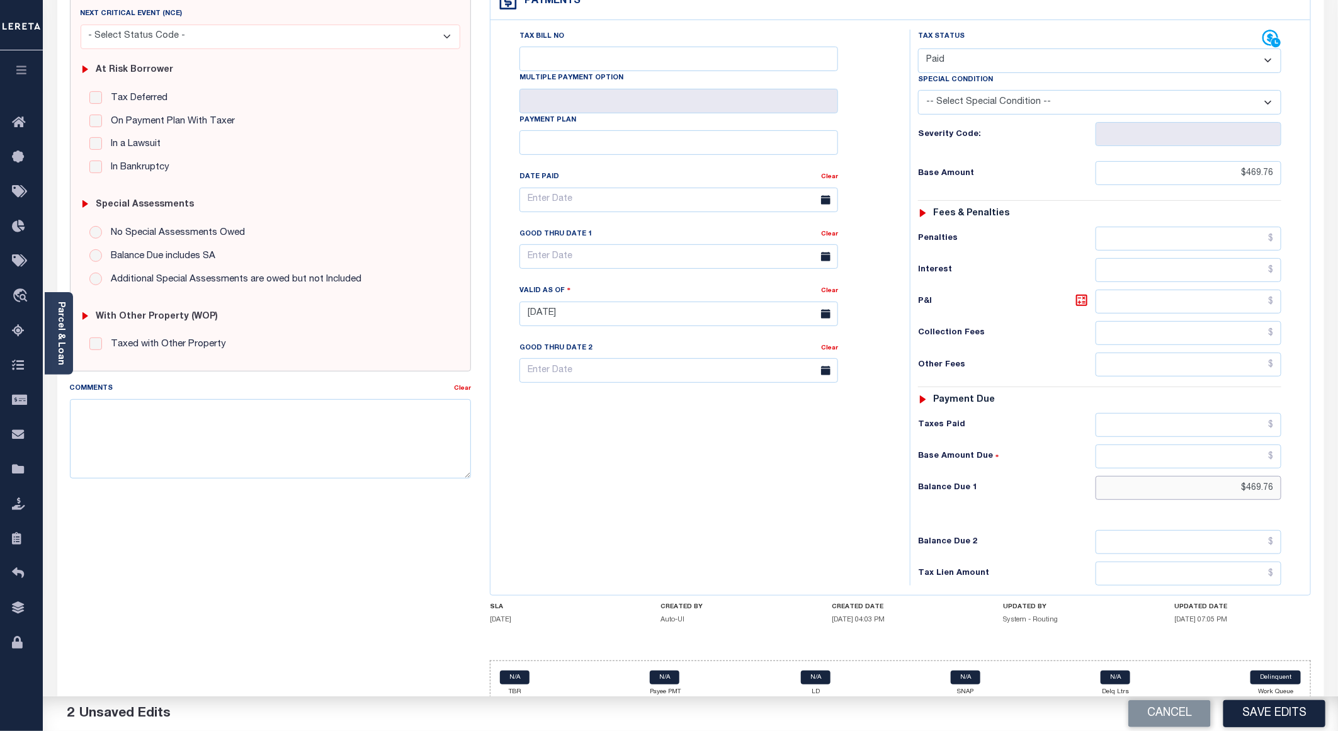
drag, startPoint x: 1278, startPoint y: 471, endPoint x: 1219, endPoint y: 471, distance: 59.2
click at [1219, 476] on input "$469.76" at bounding box center [1189, 488] width 186 height 24
drag, startPoint x: 1275, startPoint y: 474, endPoint x: 1217, endPoint y: 476, distance: 58.0
click at [1217, 476] on input "$469.76" at bounding box center [1189, 488] width 186 height 24
click at [1259, 413] on input "text" at bounding box center [1189, 425] width 186 height 24
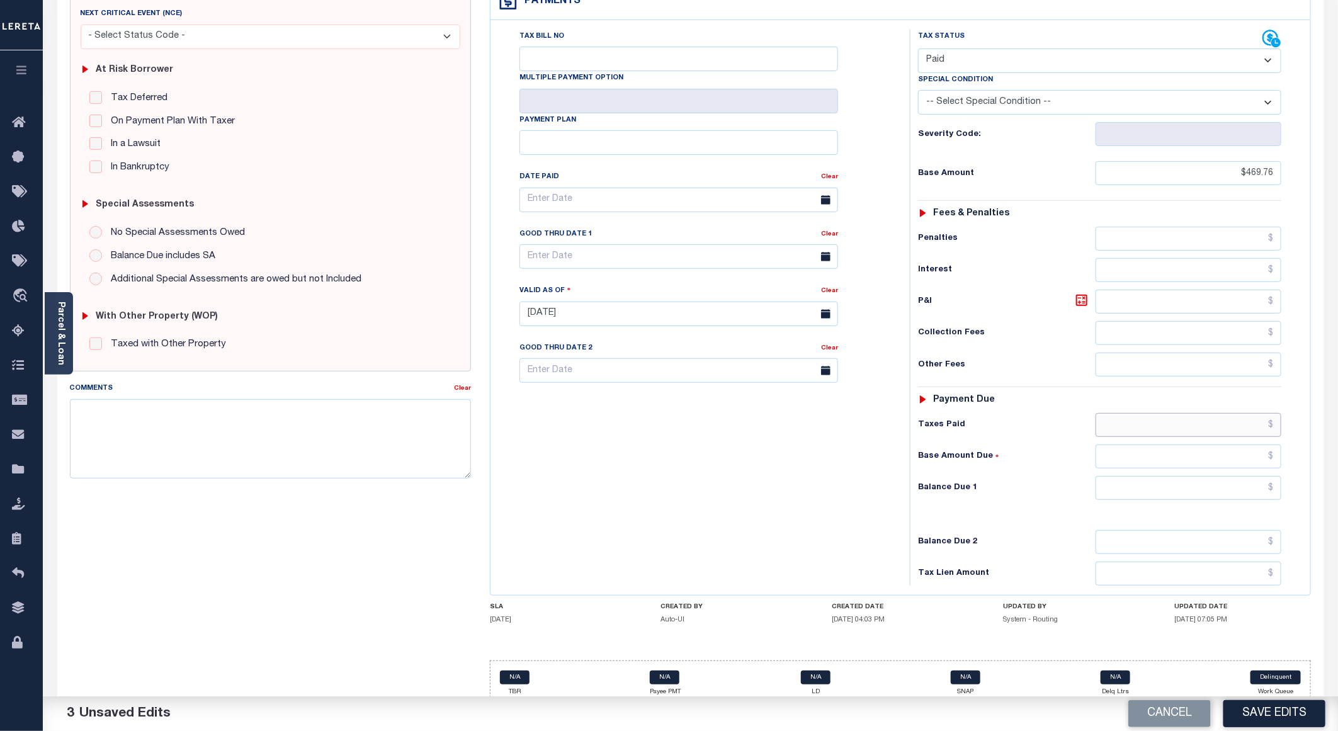
paste input "$469.76"
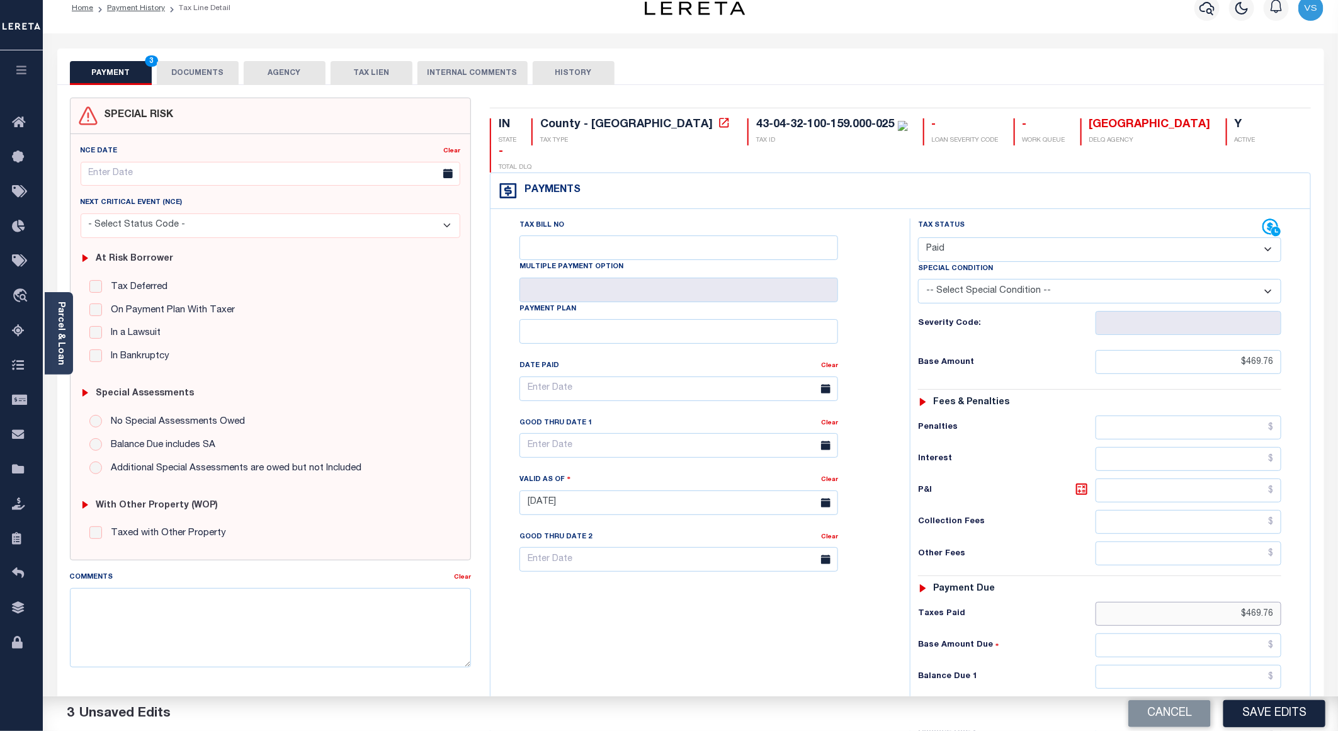
scroll to position [0, 0]
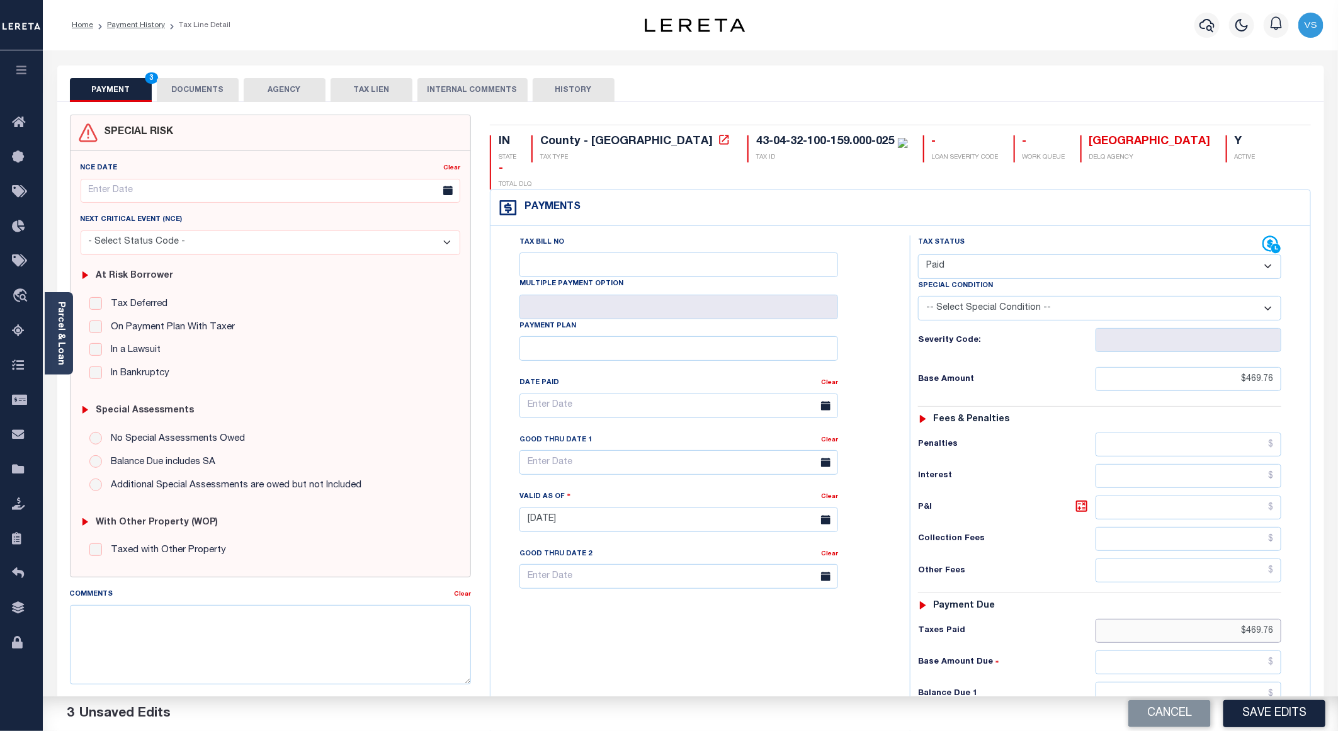
type input "$469.76"
click at [200, 85] on button "DOCUMENTS" at bounding box center [198, 90] width 82 height 24
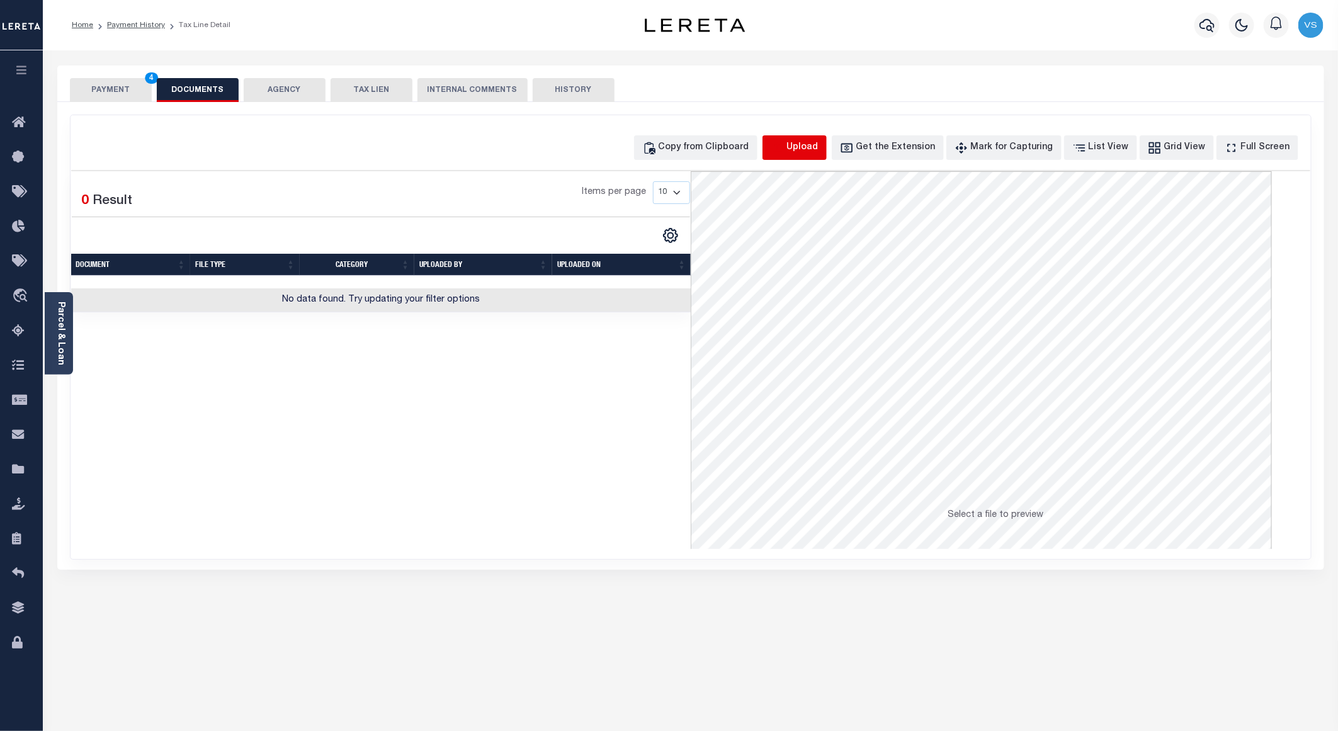
click at [783, 146] on icon "button" at bounding box center [777, 147] width 11 height 10
select select "POP"
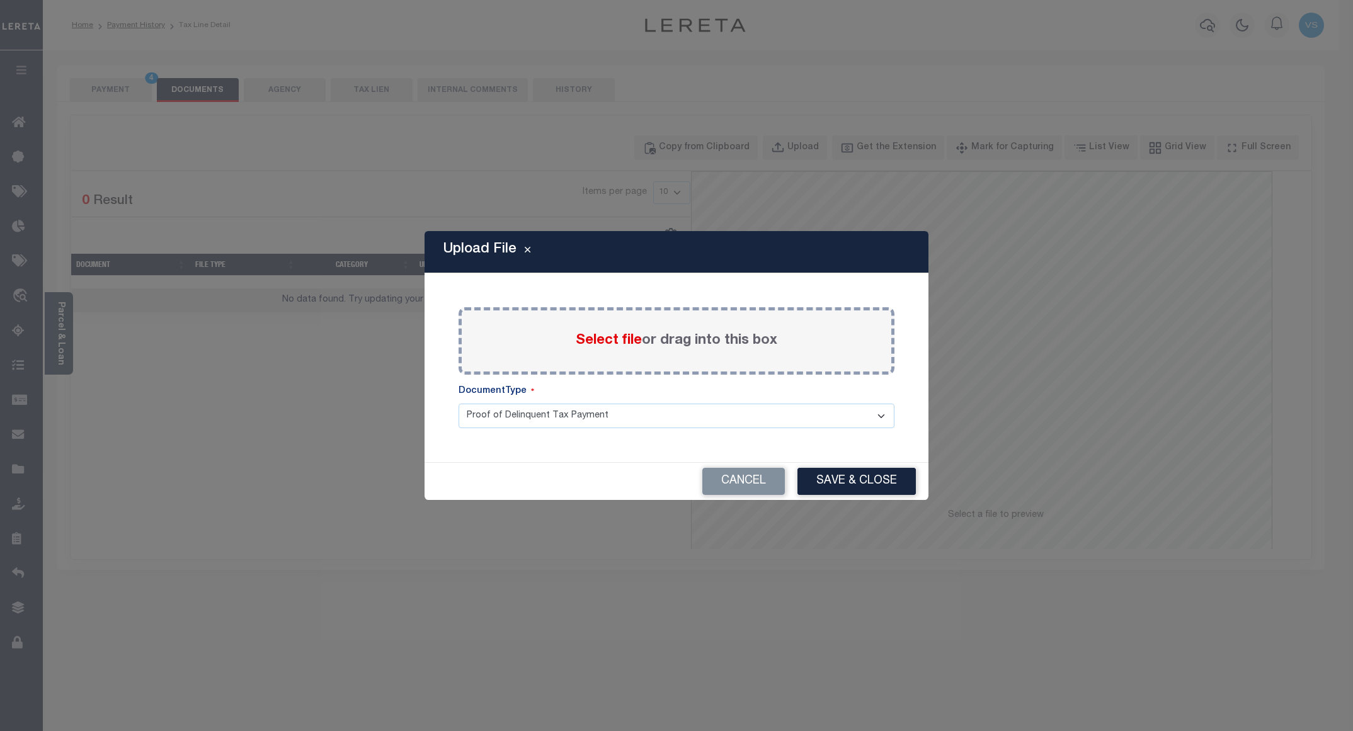
click at [582, 346] on span "Select file" at bounding box center [609, 341] width 66 height 14
click at [0, 0] on input "Select file or drag into this box" at bounding box center [0, 0] width 0 height 0
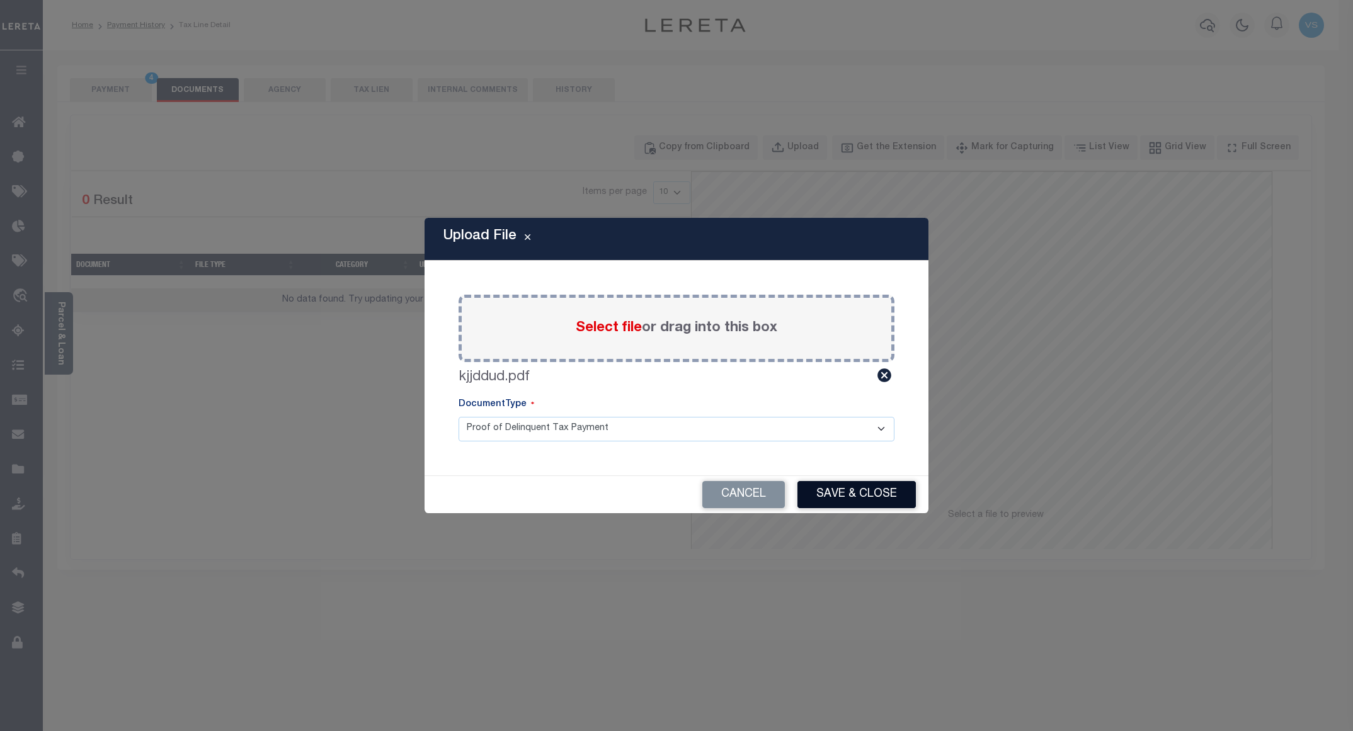
click at [835, 482] on button "Save & Close" at bounding box center [856, 494] width 118 height 27
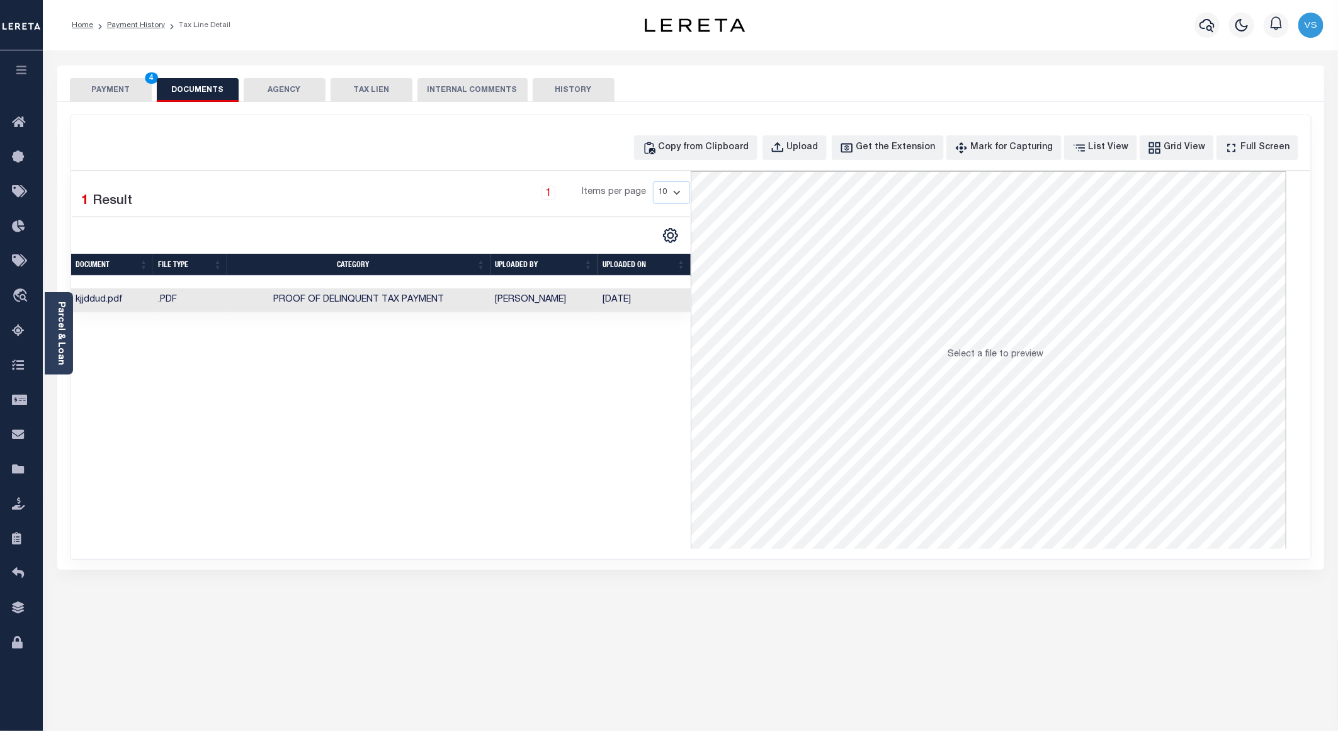
click at [115, 81] on button "PAYMENT 4" at bounding box center [111, 90] width 82 height 24
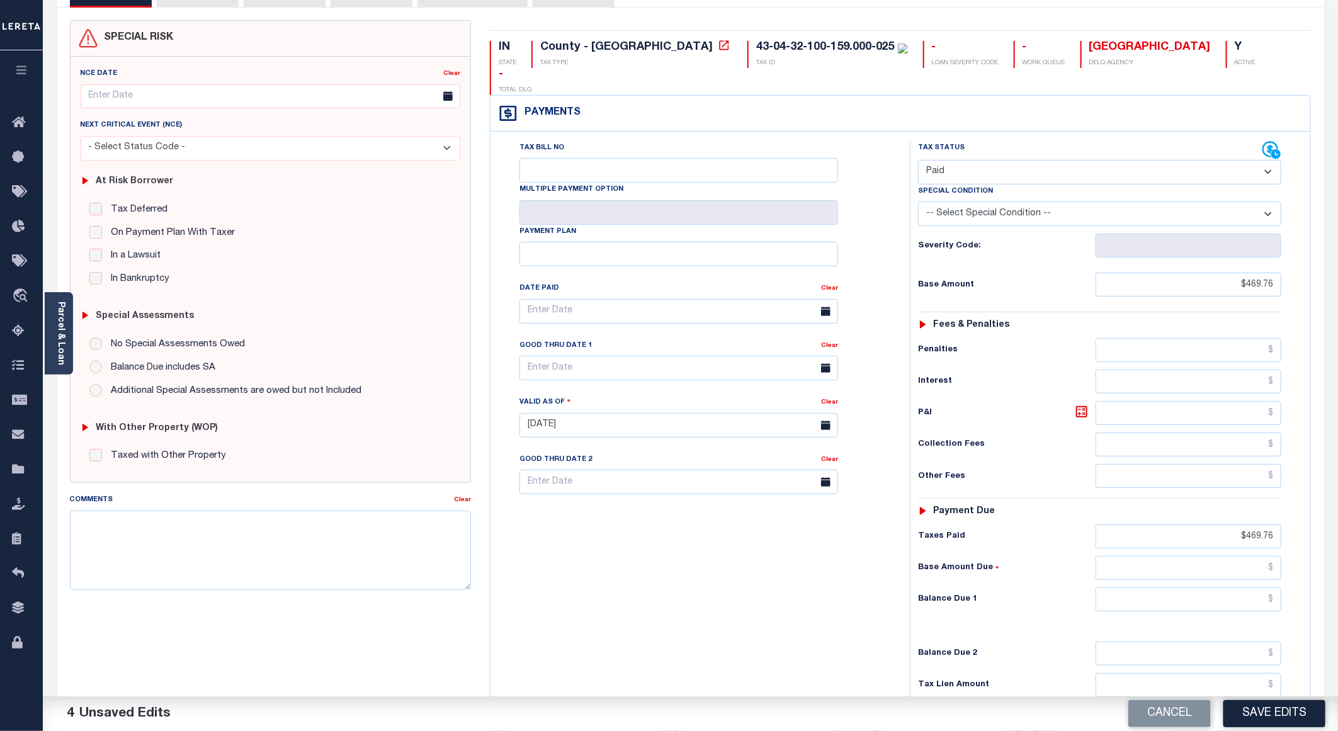
scroll to position [189, 0]
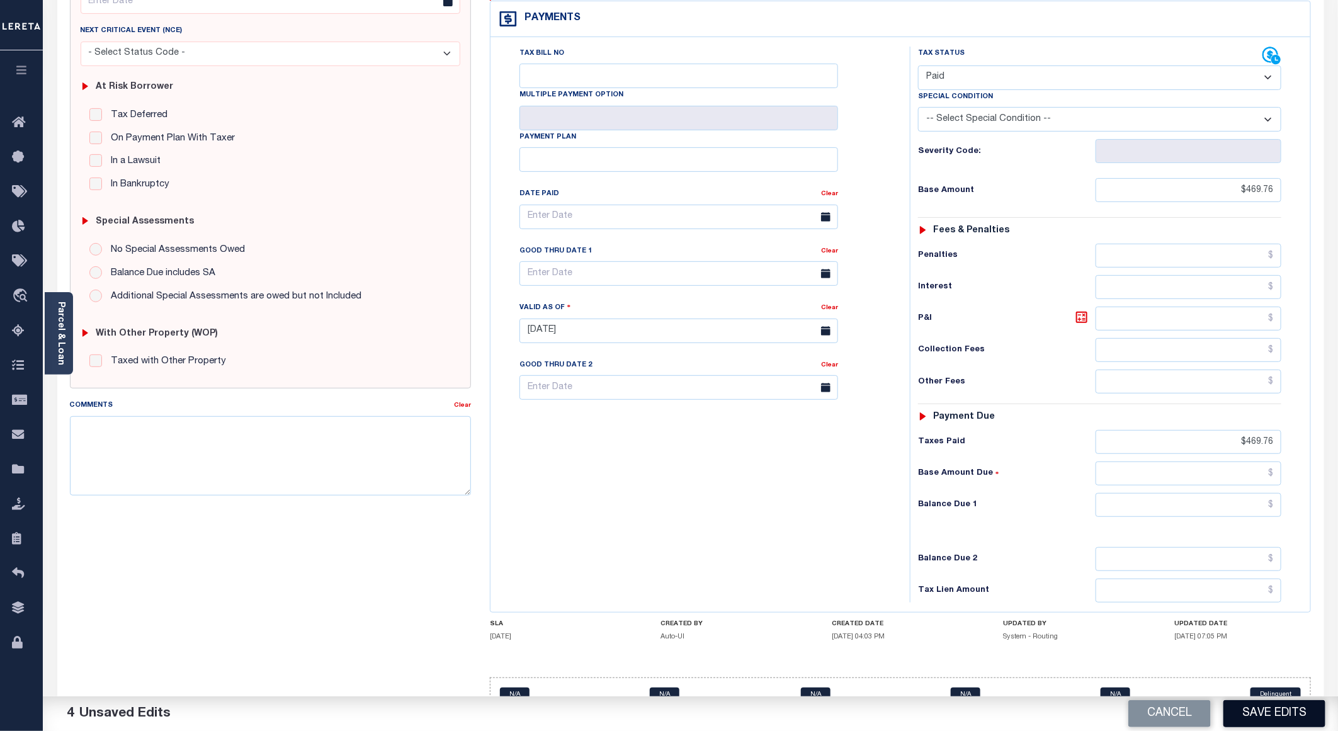
click at [1244, 709] on button "Save Edits" at bounding box center [1275, 713] width 102 height 27
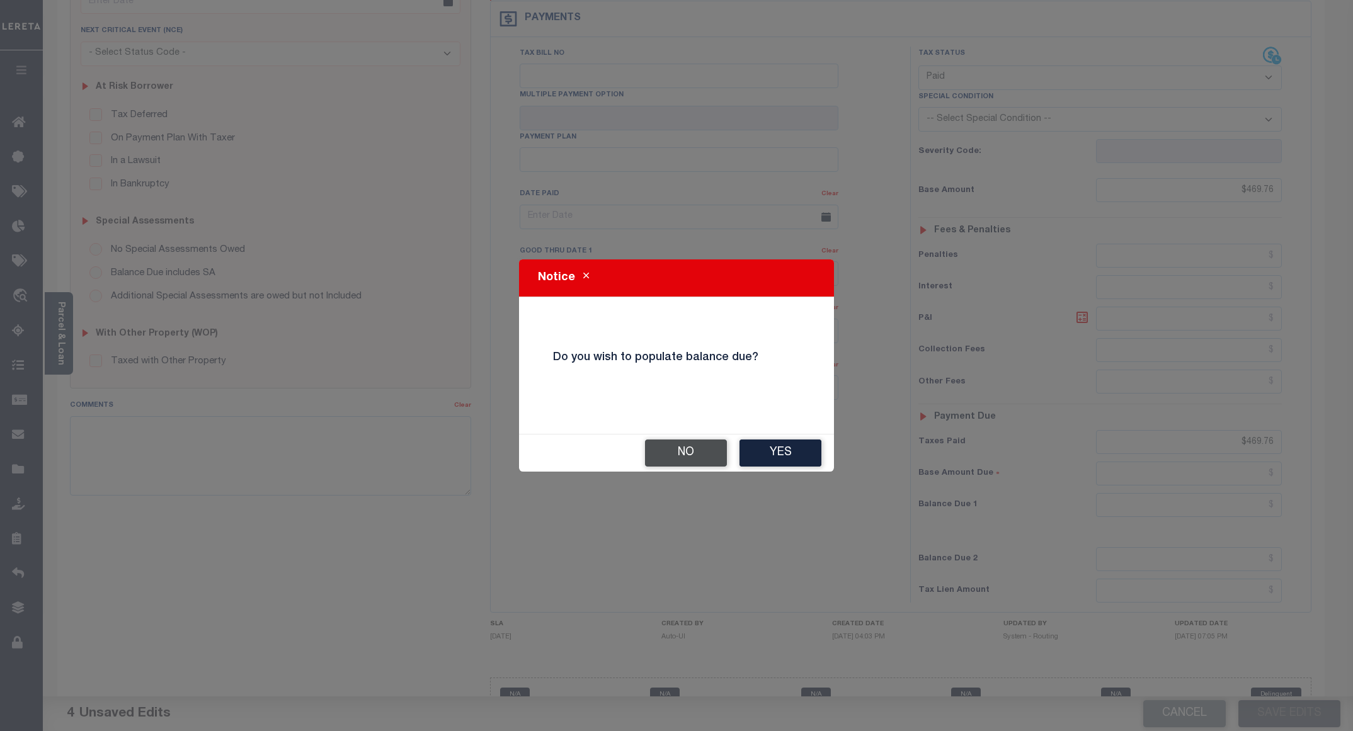
click at [685, 458] on button "No" at bounding box center [686, 453] width 82 height 27
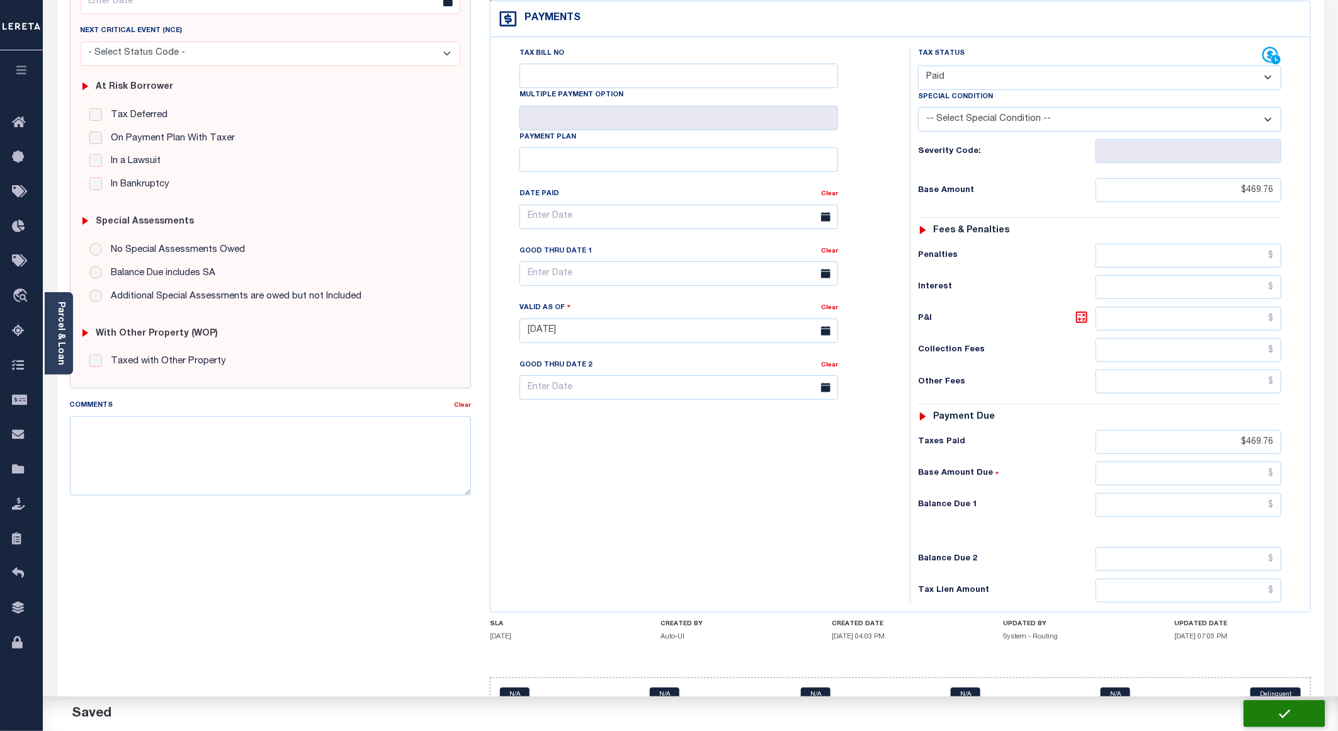
checkbox input "false"
type input "$469.76"
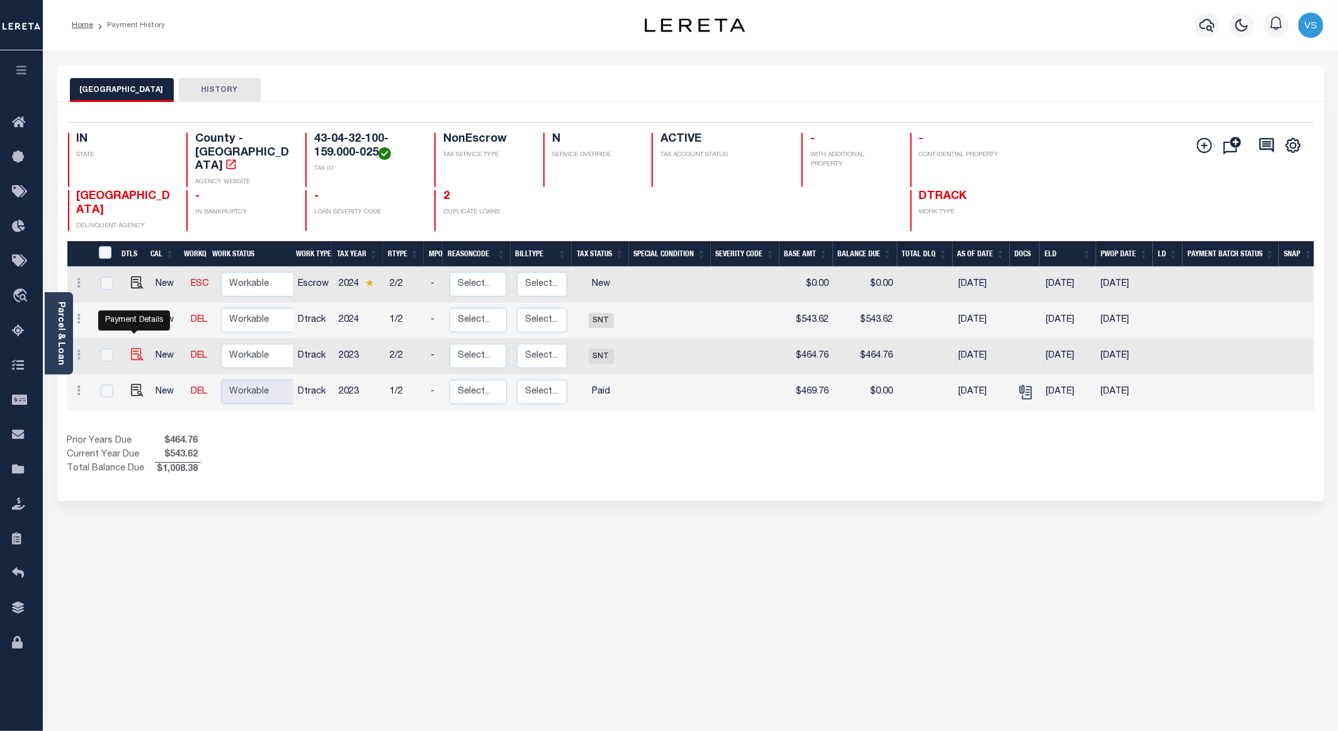
click at [136, 350] on img "" at bounding box center [137, 354] width 13 height 13
checkbox input "true"
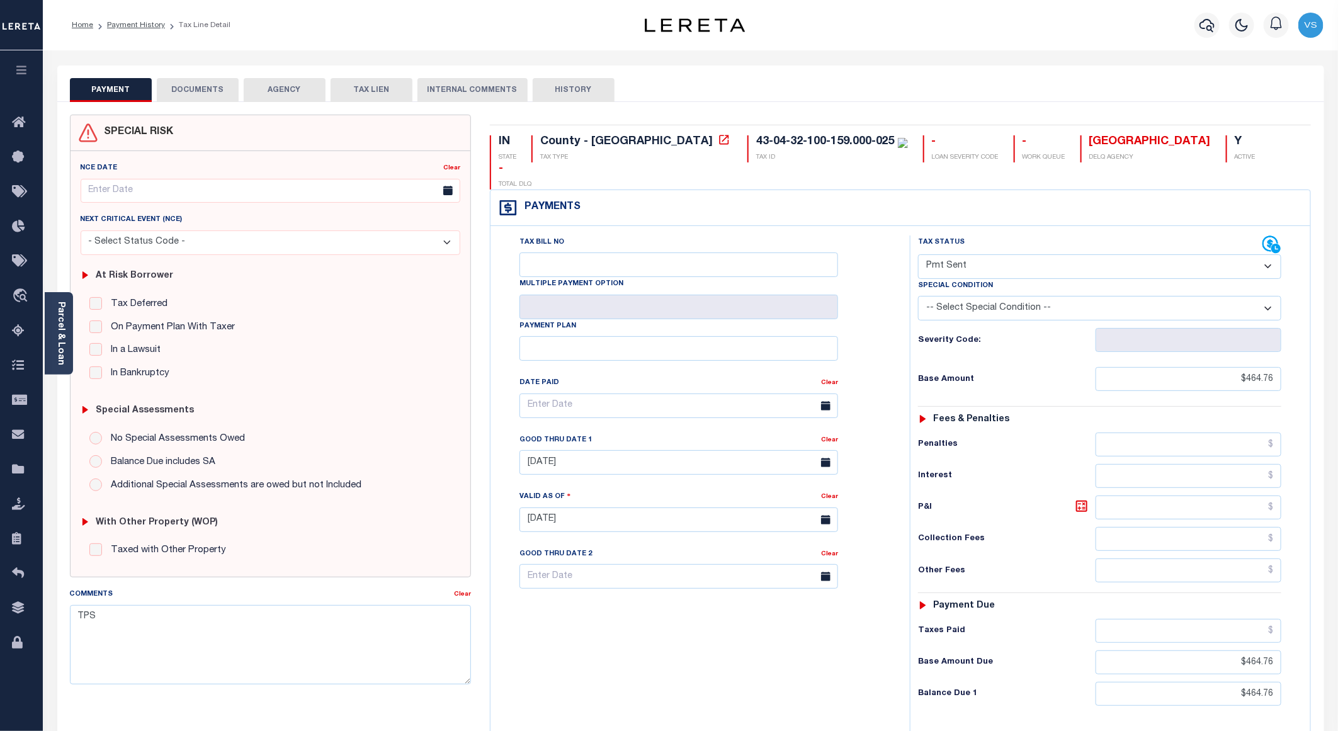
click at [981, 254] on select "- Select Status Code - Open Due/Unpaid Paid Incomplete No Tax Due Internal Refu…" at bounding box center [1099, 266] width 363 height 25
select select "PYD"
click at [918, 254] on select "- Select Status Code - Open Due/Unpaid Paid Incomplete No Tax Due Internal Refu…" at bounding box center [1099, 266] width 363 height 25
type input "[DATE]"
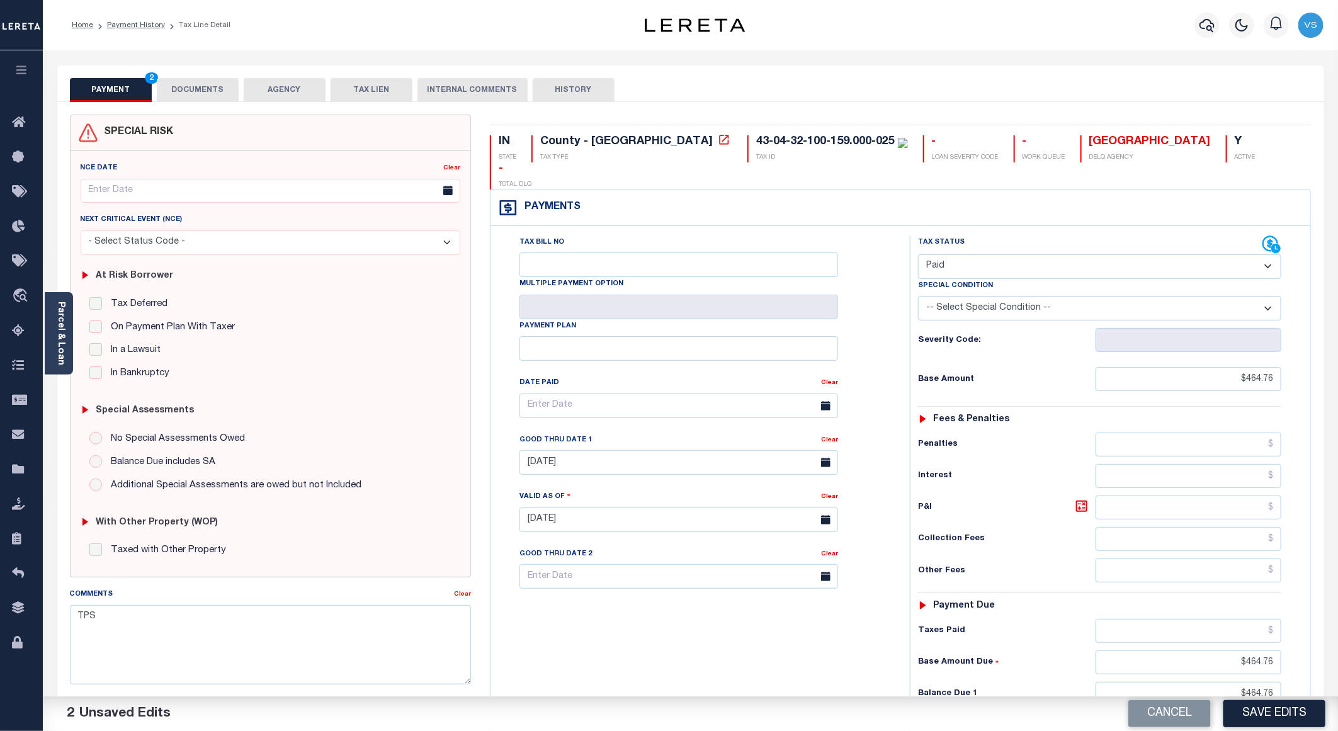
scroll to position [189, 0]
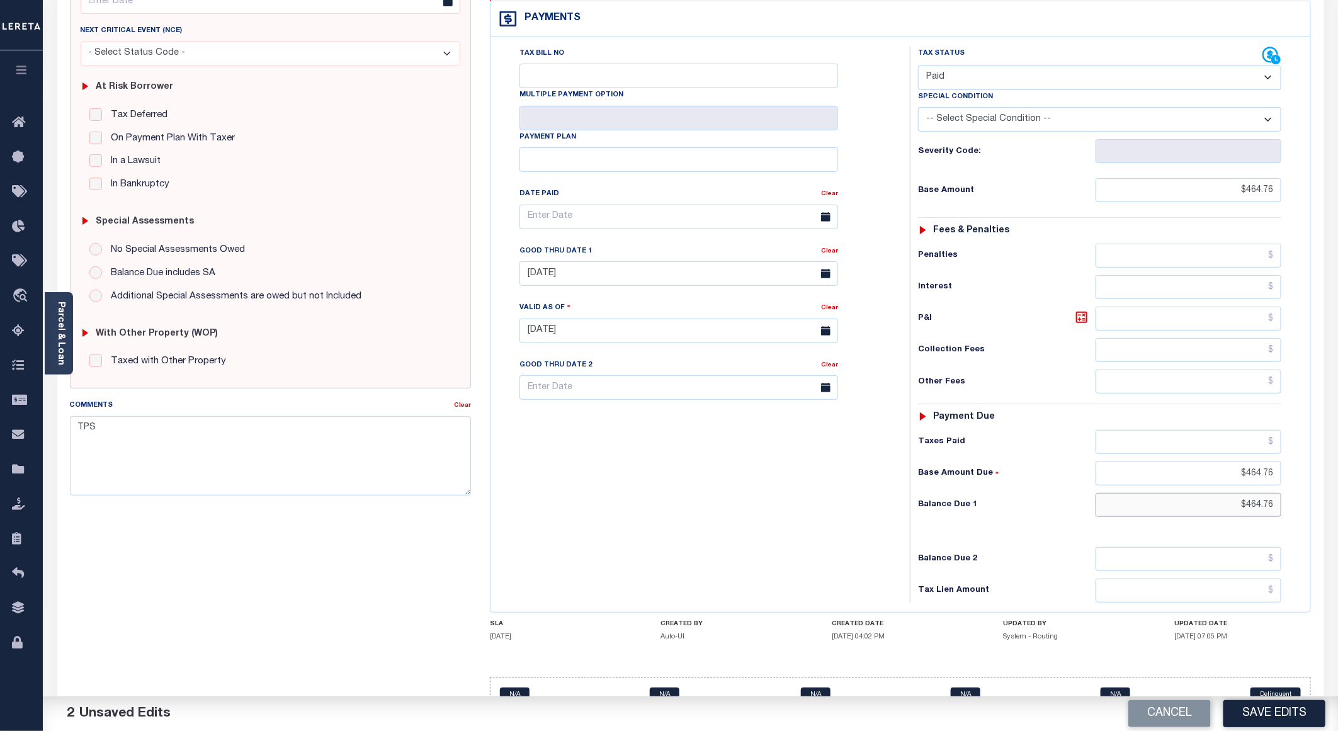
drag, startPoint x: 1275, startPoint y: 489, endPoint x: 1229, endPoint y: 488, distance: 46.6
click at [1229, 493] on input "$464.76" at bounding box center [1189, 505] width 186 height 24
drag, startPoint x: 1277, startPoint y: 486, endPoint x: 1234, endPoint y: 486, distance: 42.8
click at [1234, 493] on input "$464.76" at bounding box center [1189, 505] width 186 height 24
drag, startPoint x: 1277, startPoint y: 456, endPoint x: 1222, endPoint y: 456, distance: 54.8
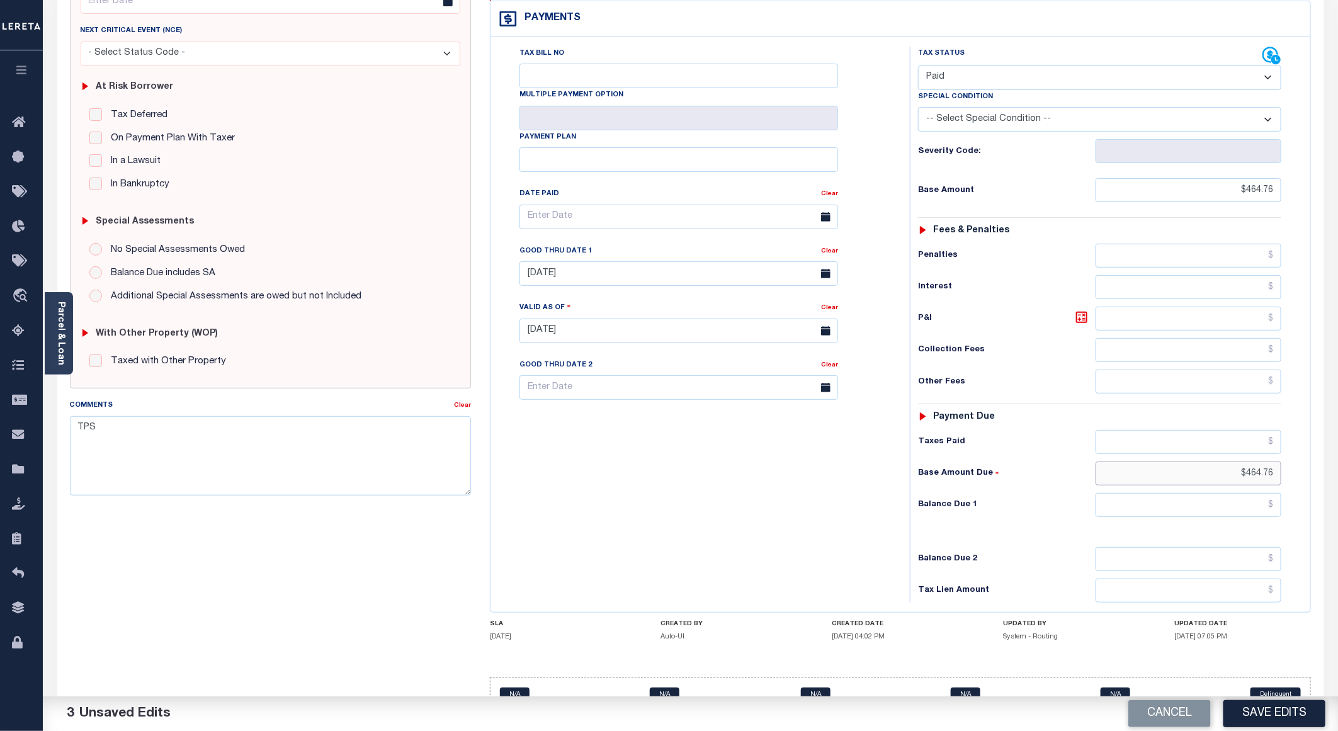
click at [1222, 462] on input "$464.76" at bounding box center [1189, 474] width 186 height 24
click at [1219, 430] on input "text" at bounding box center [1189, 442] width 186 height 24
paste input "$464.76"
type input "$464.76"
click at [826, 248] on link "Clear" at bounding box center [829, 251] width 17 height 6
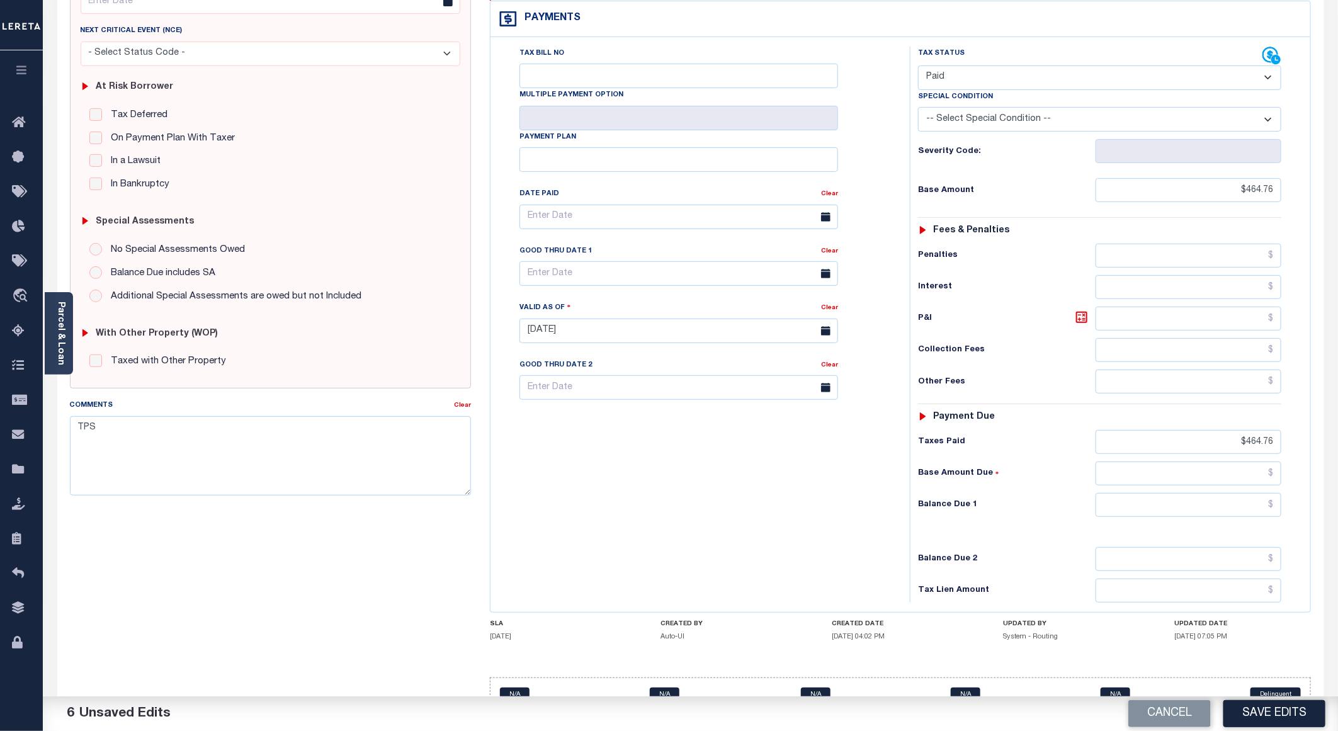
scroll to position [0, 0]
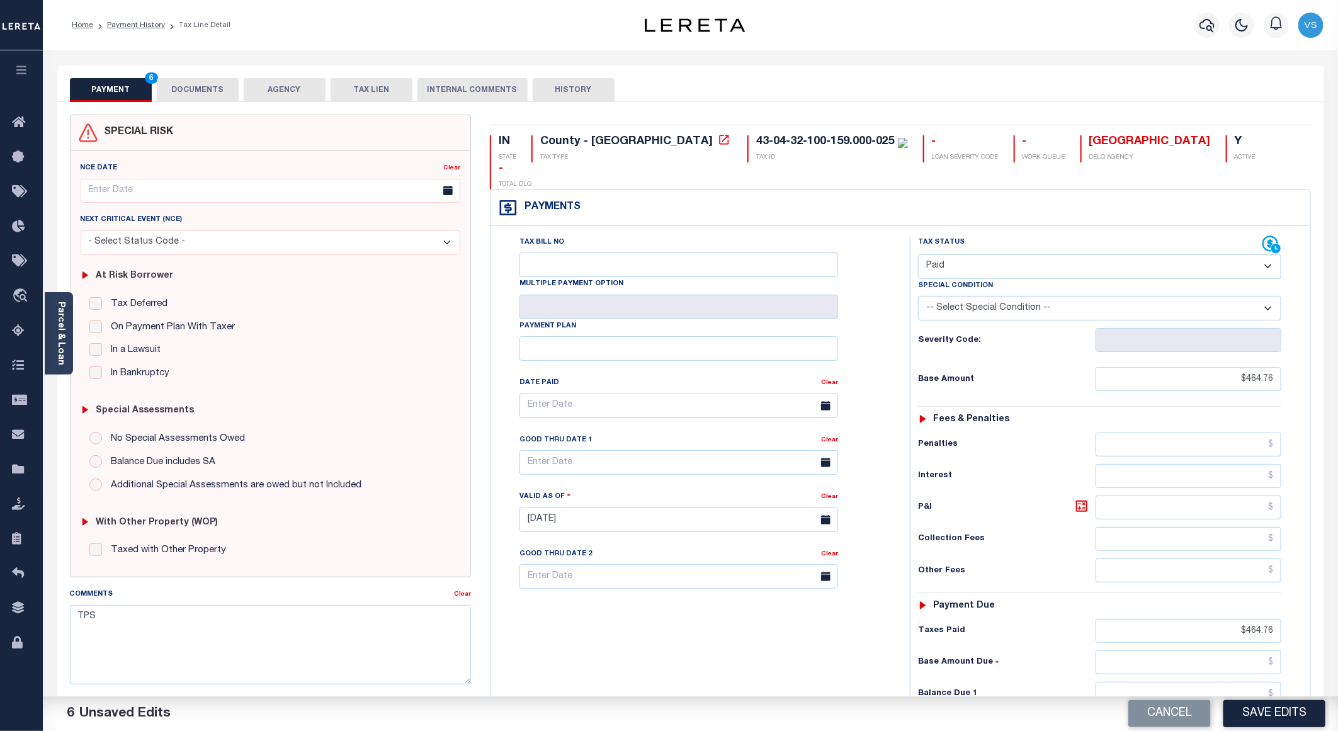
click at [203, 87] on button "DOCUMENTS" at bounding box center [198, 90] width 82 height 24
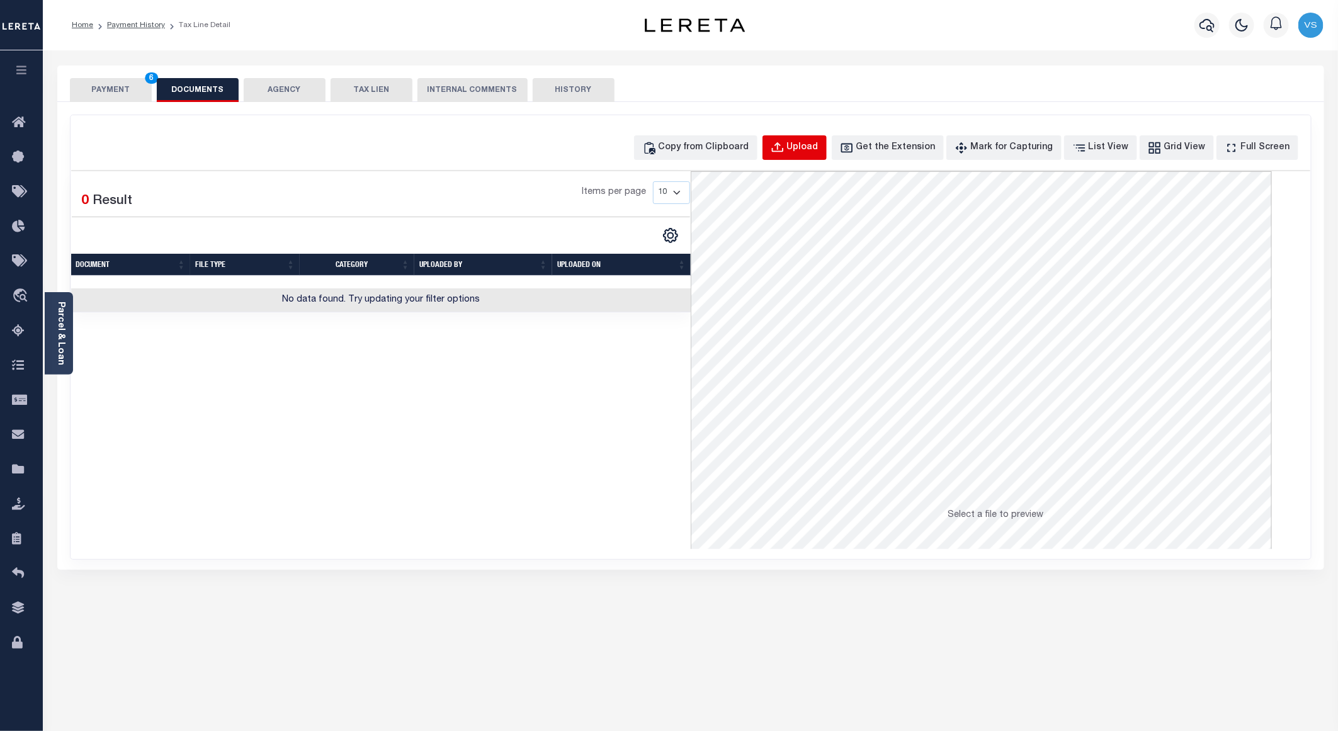
click at [819, 147] on div "Upload" at bounding box center [802, 148] width 31 height 14
select select "POP"
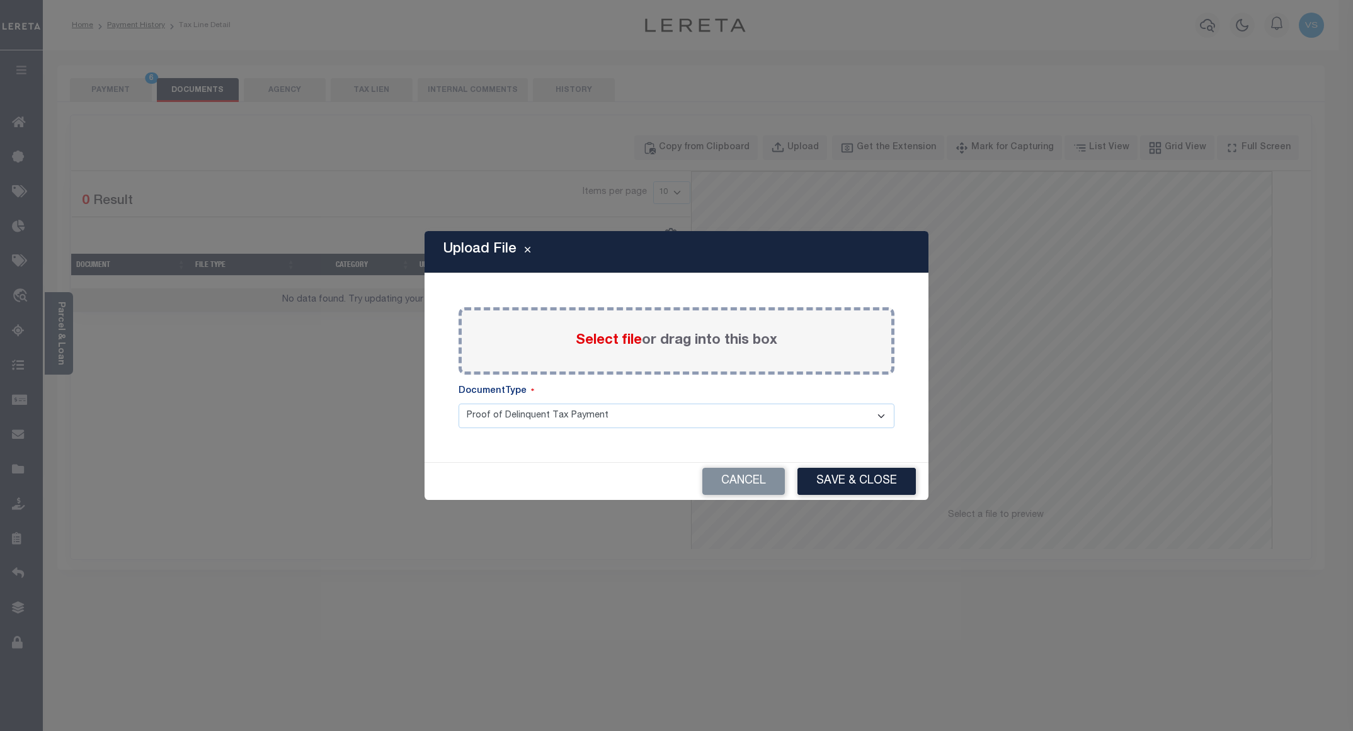
click at [605, 339] on span "Select file" at bounding box center [609, 341] width 66 height 14
click at [0, 0] on input "Select file or drag into this box" at bounding box center [0, 0] width 0 height 0
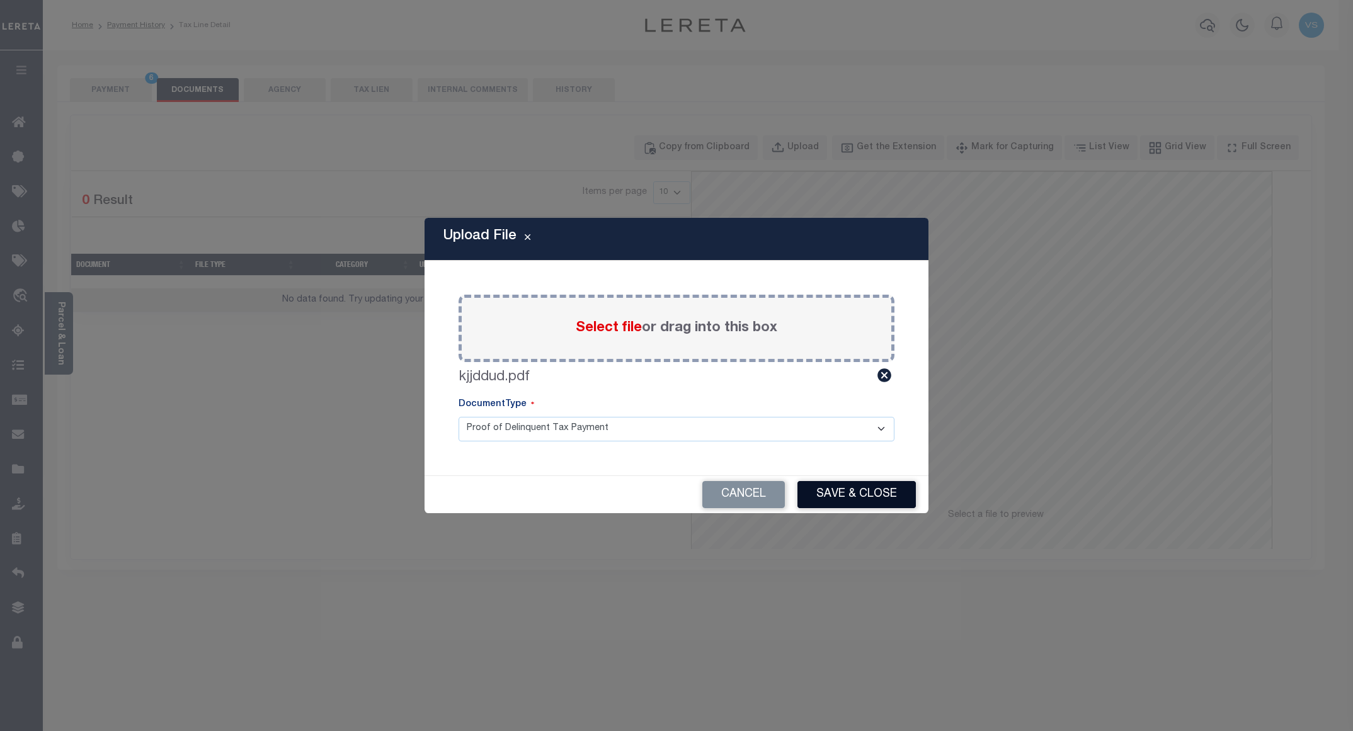
click at [828, 487] on button "Save & Close" at bounding box center [856, 494] width 118 height 27
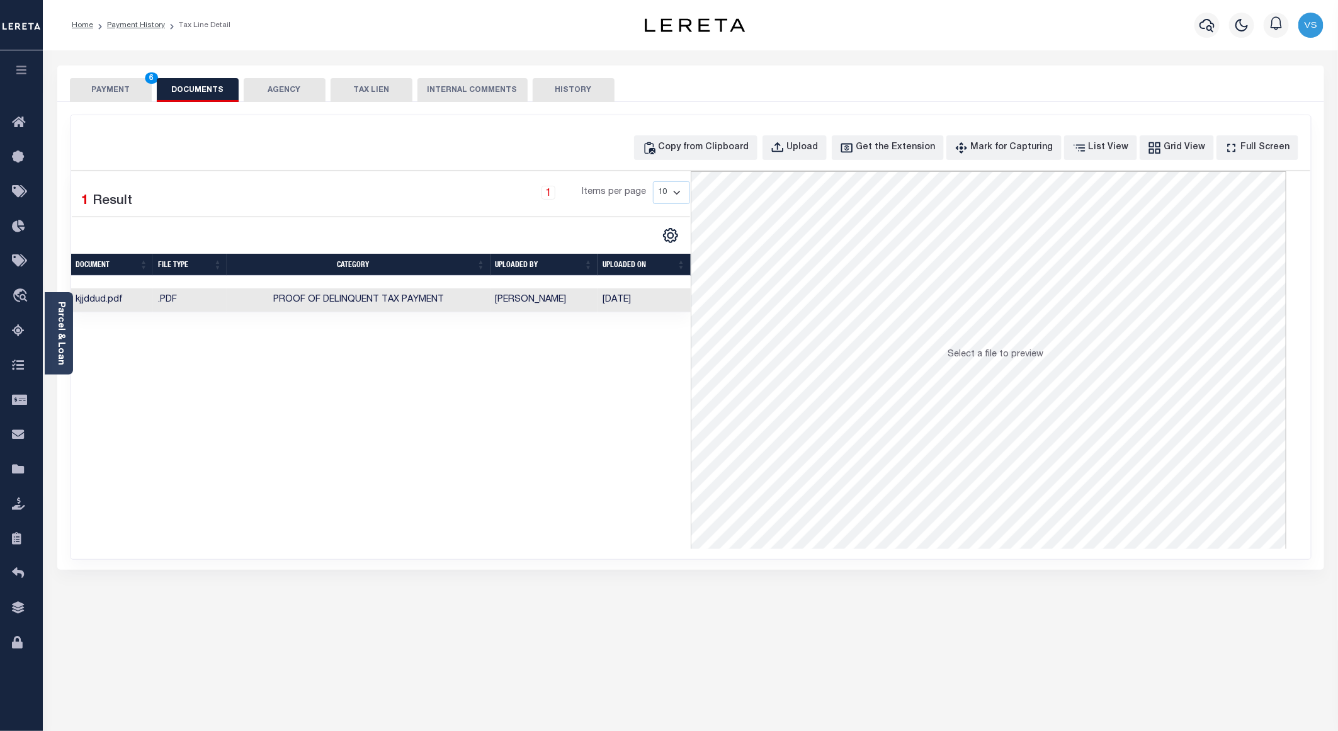
click at [115, 91] on button "PAYMENT 6" at bounding box center [111, 90] width 82 height 24
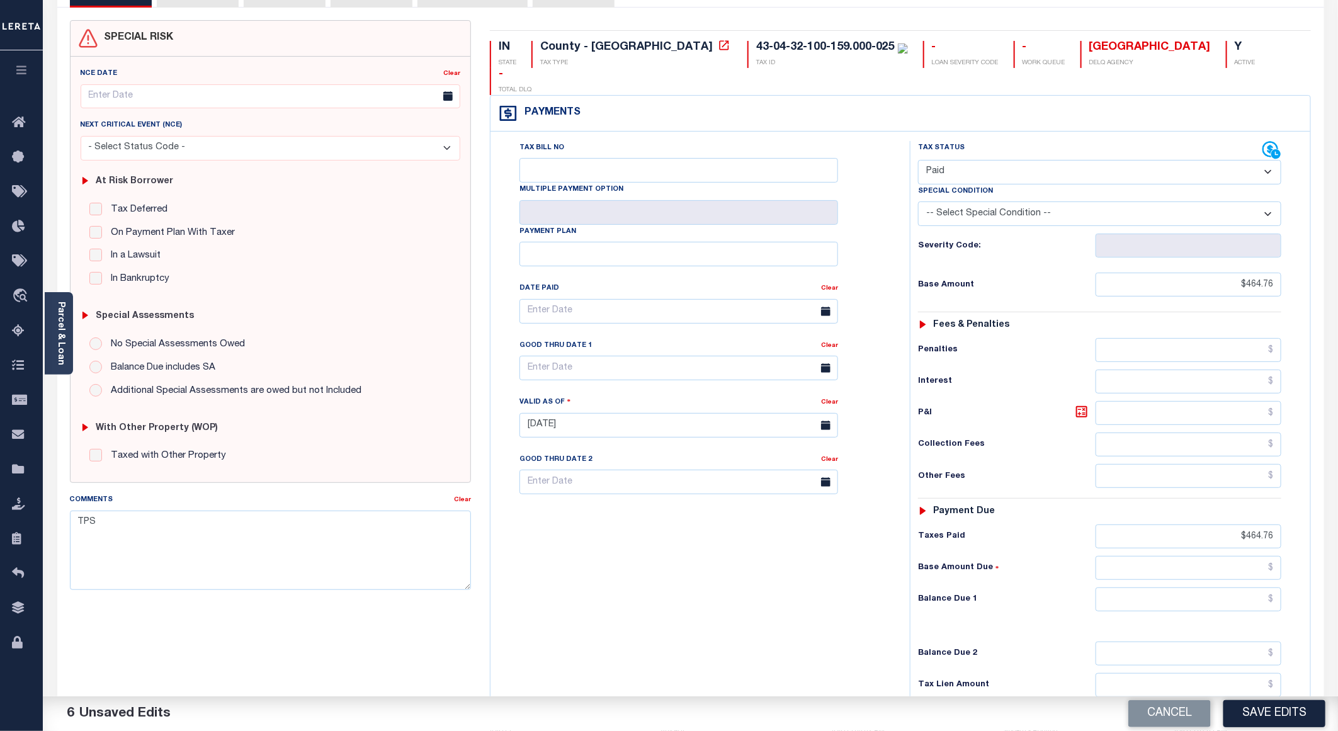
scroll to position [189, 0]
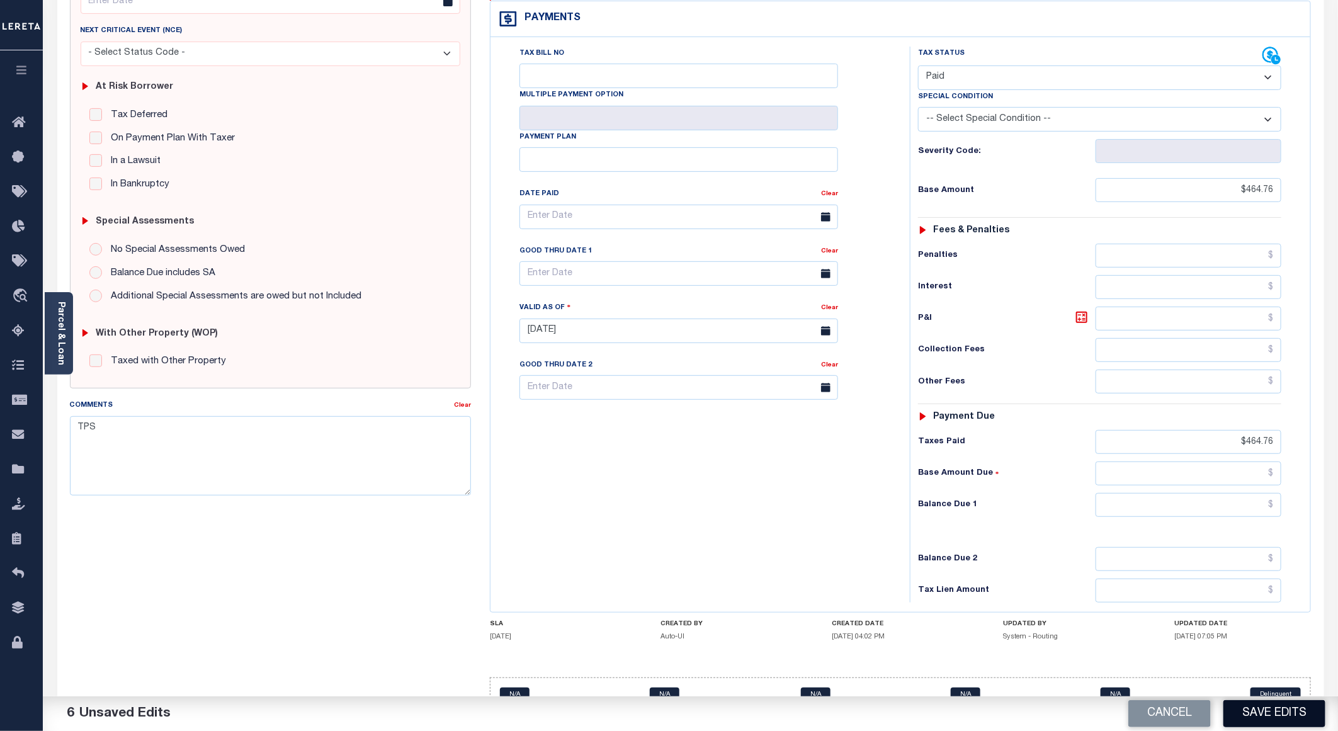
click at [1253, 719] on button "Save Edits" at bounding box center [1275, 713] width 102 height 27
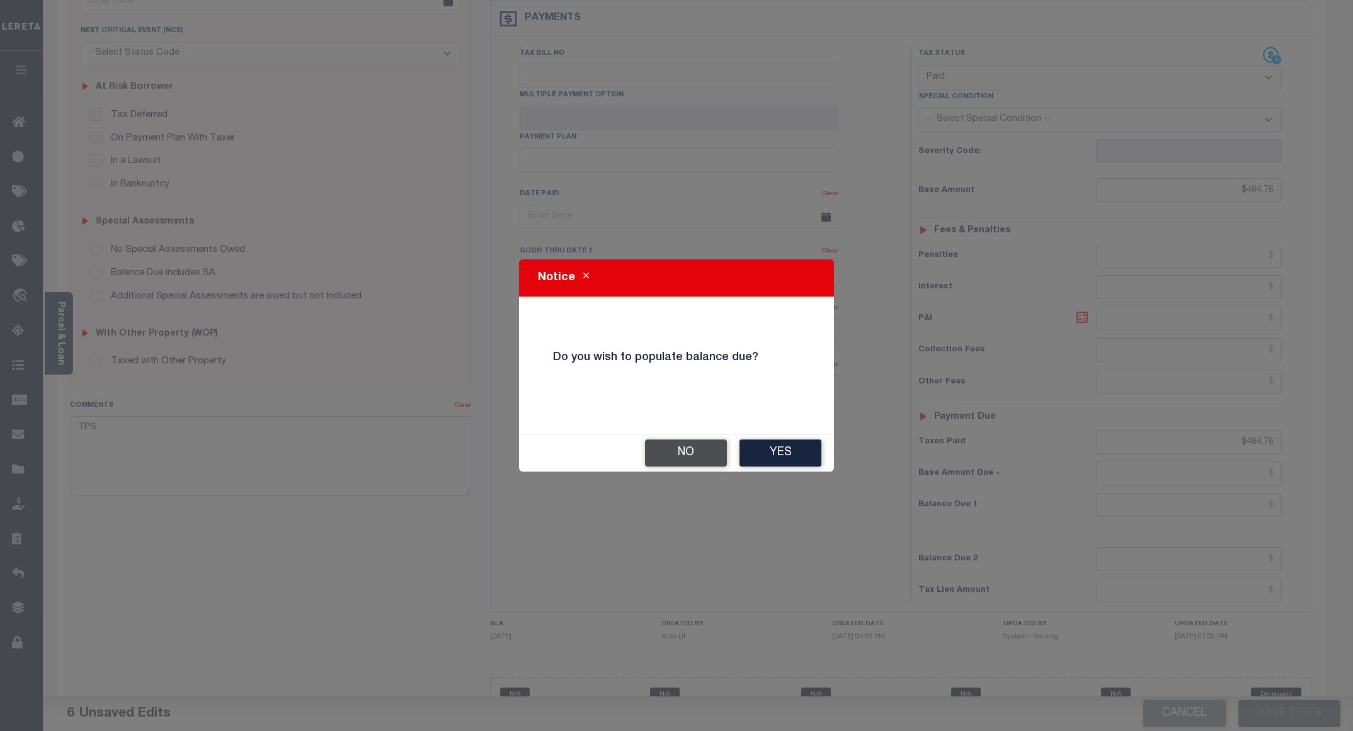
click at [666, 450] on button "No" at bounding box center [686, 453] width 82 height 27
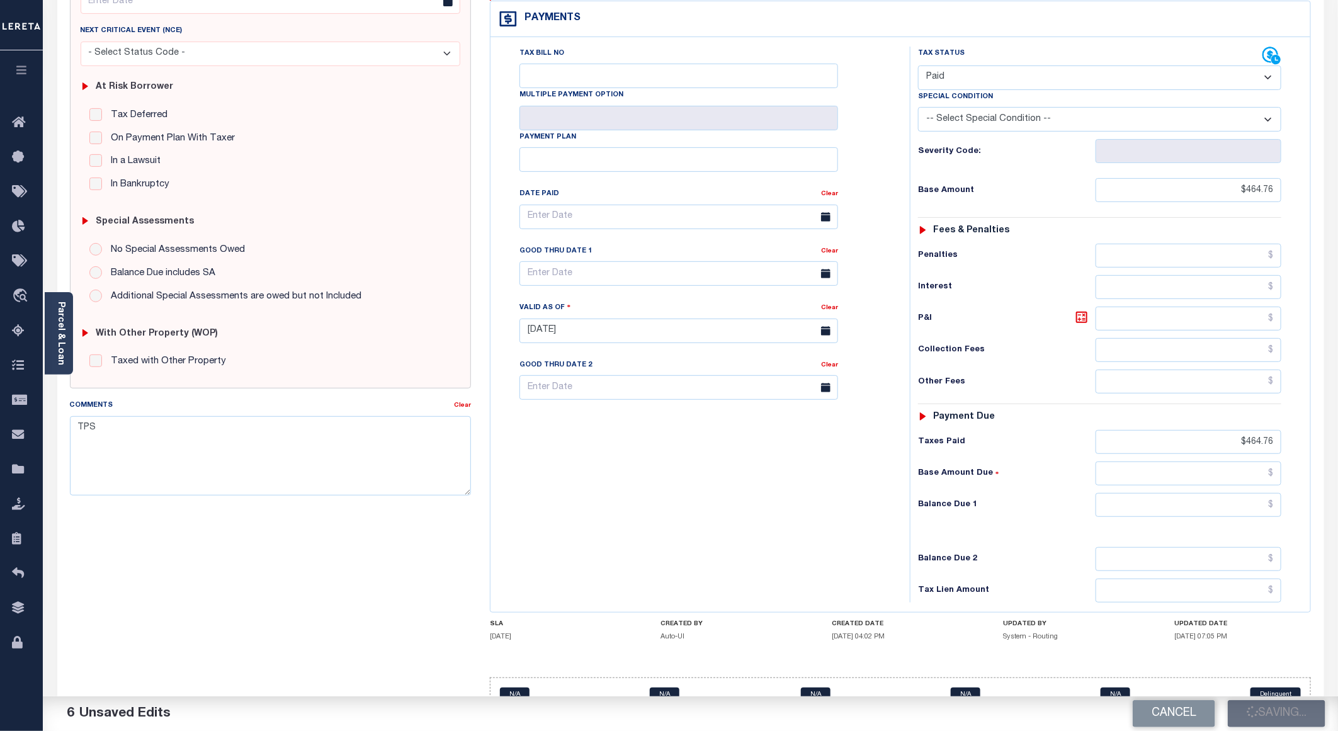
checkbox input "false"
type input "$464.76"
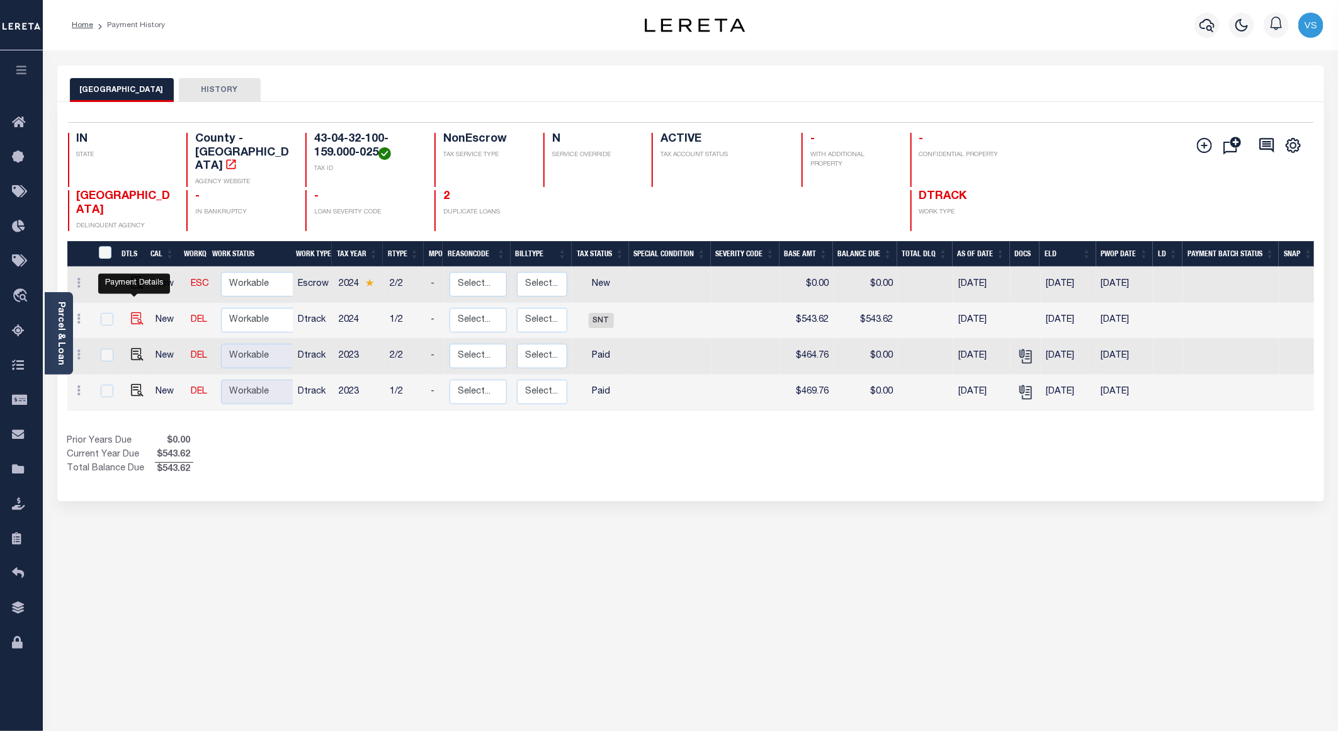
click at [134, 312] on img "" at bounding box center [137, 318] width 13 height 13
checkbox input "true"
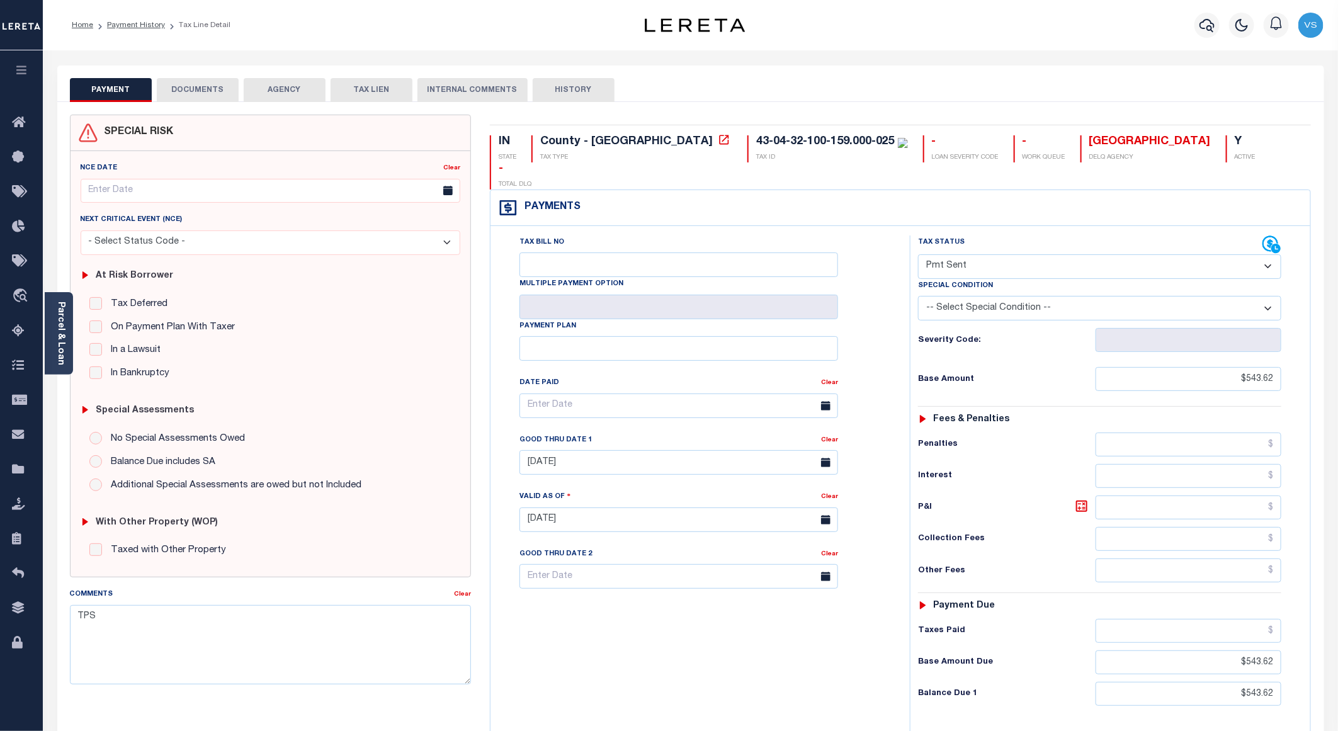
click at [1020, 254] on select "- Select Status Code - Open Due/Unpaid Paid Incomplete No Tax Due Internal Refu…" at bounding box center [1099, 266] width 363 height 25
select select "PYD"
click at [918, 254] on select "- Select Status Code - Open Due/Unpaid Paid Incomplete No Tax Due Internal Refu…" at bounding box center [1099, 266] width 363 height 25
type input "[DATE]"
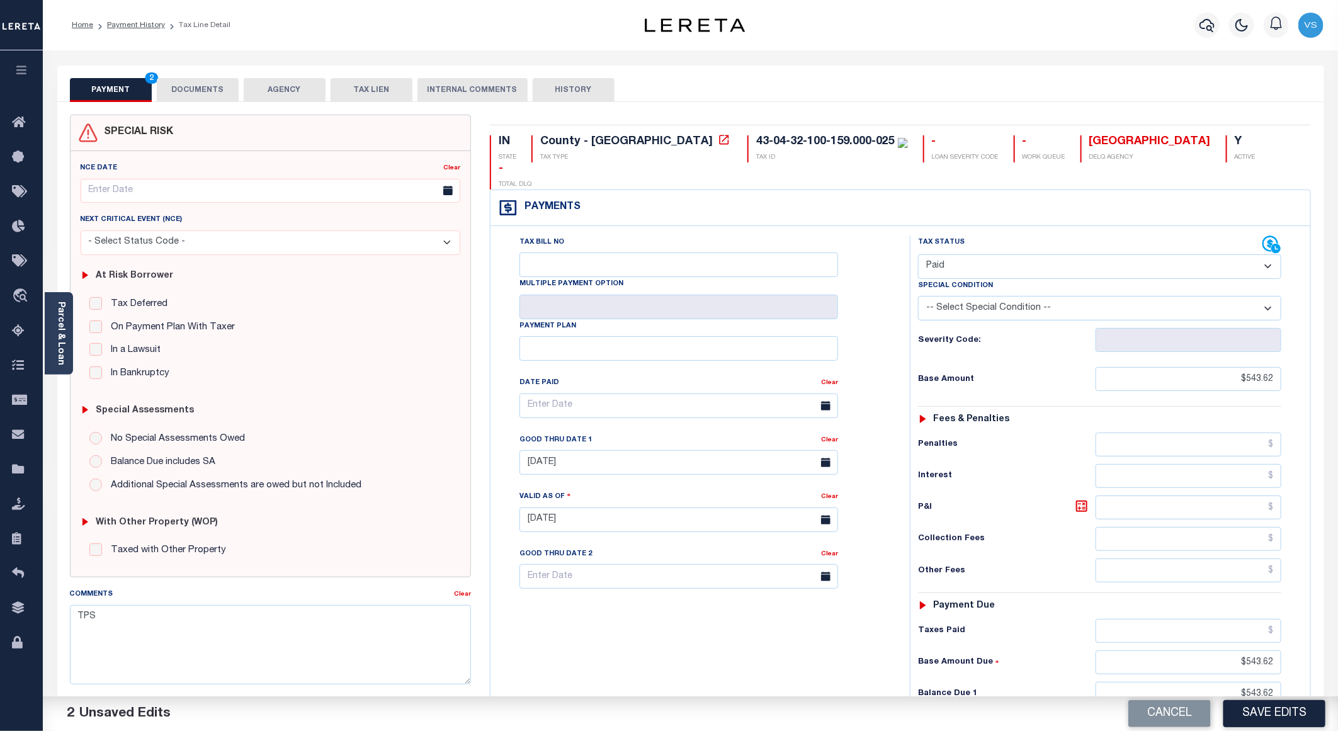
scroll to position [206, 0]
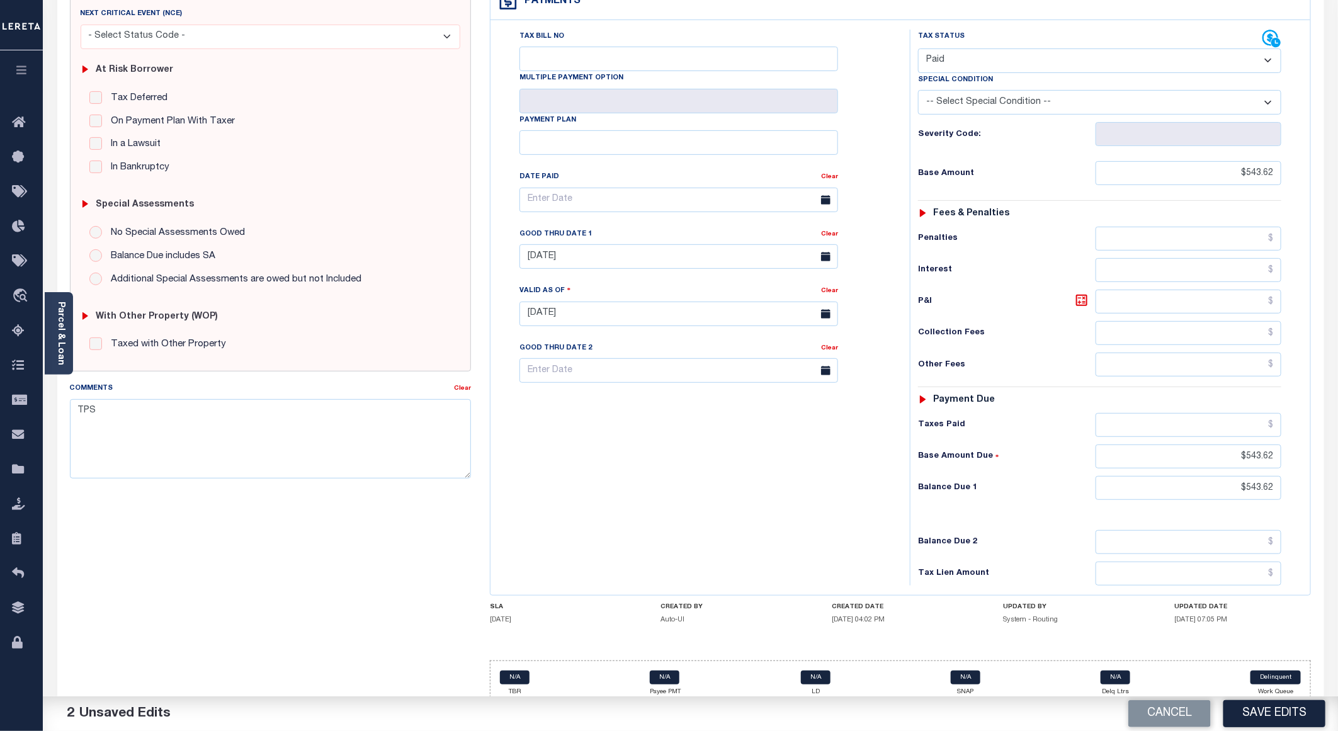
drag, startPoint x: 1284, startPoint y: 470, endPoint x: 1234, endPoint y: 471, distance: 49.8
click at [1234, 471] on div "Tax Status Status - Select Status Code -" at bounding box center [1104, 308] width 388 height 556
copy div
drag, startPoint x: 1277, startPoint y: 433, endPoint x: 1200, endPoint y: 438, distance: 77.0
click at [1200, 445] on input "$543.62" at bounding box center [1189, 457] width 186 height 24
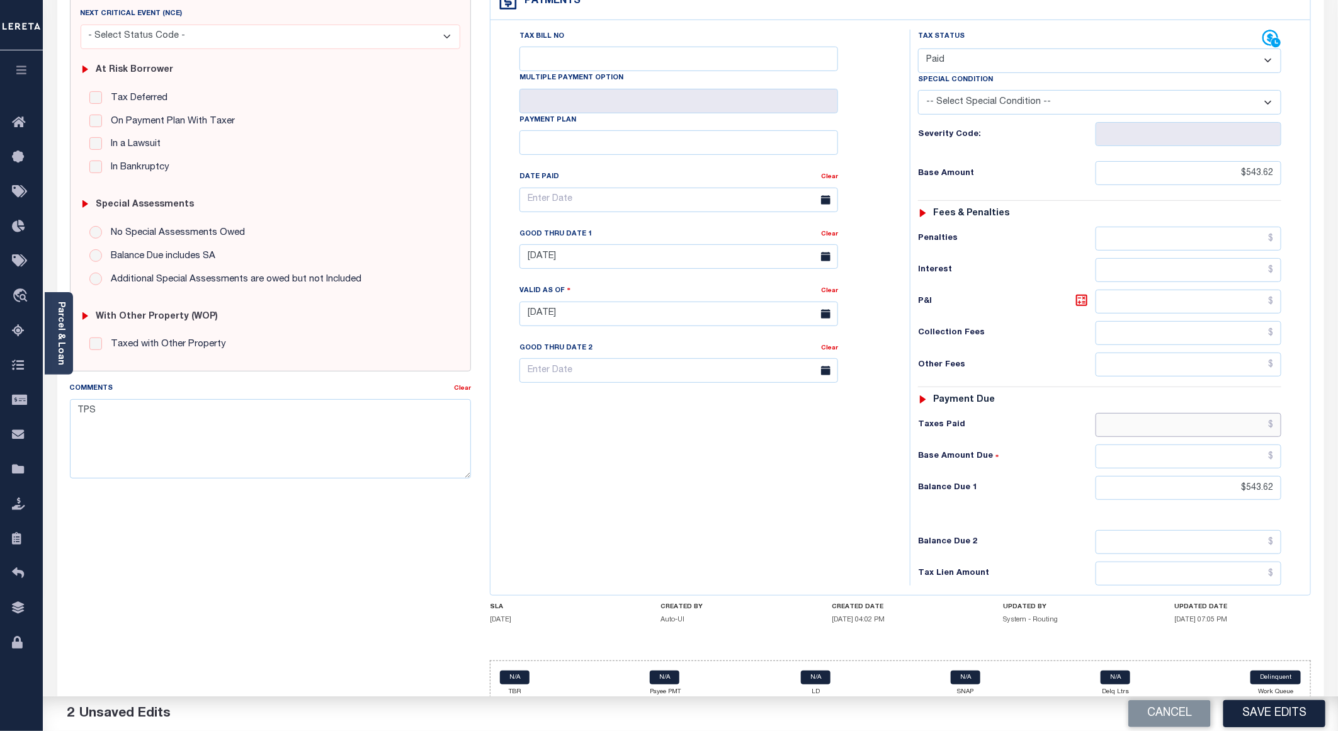
click at [1255, 413] on input "text" at bounding box center [1189, 425] width 186 height 24
drag, startPoint x: 1279, startPoint y: 472, endPoint x: 1236, endPoint y: 473, distance: 42.8
click at [1236, 476] on input "$543.62" at bounding box center [1189, 488] width 186 height 24
click at [1258, 413] on input "text" at bounding box center [1189, 425] width 186 height 24
paste input "$543.62"
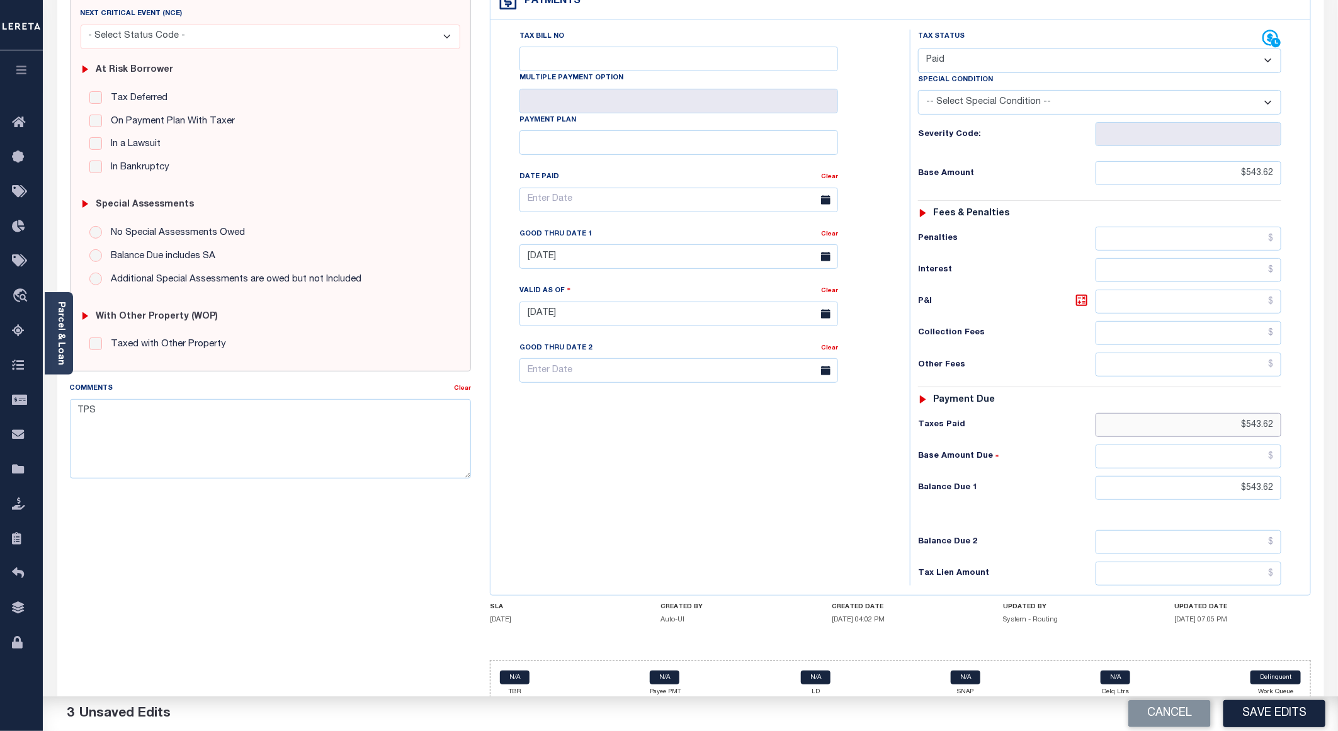
type input "$543.62"
drag, startPoint x: 1277, startPoint y: 471, endPoint x: 1208, endPoint y: 480, distance: 69.8
click at [1208, 480] on input "$543.62" at bounding box center [1189, 488] width 186 height 24
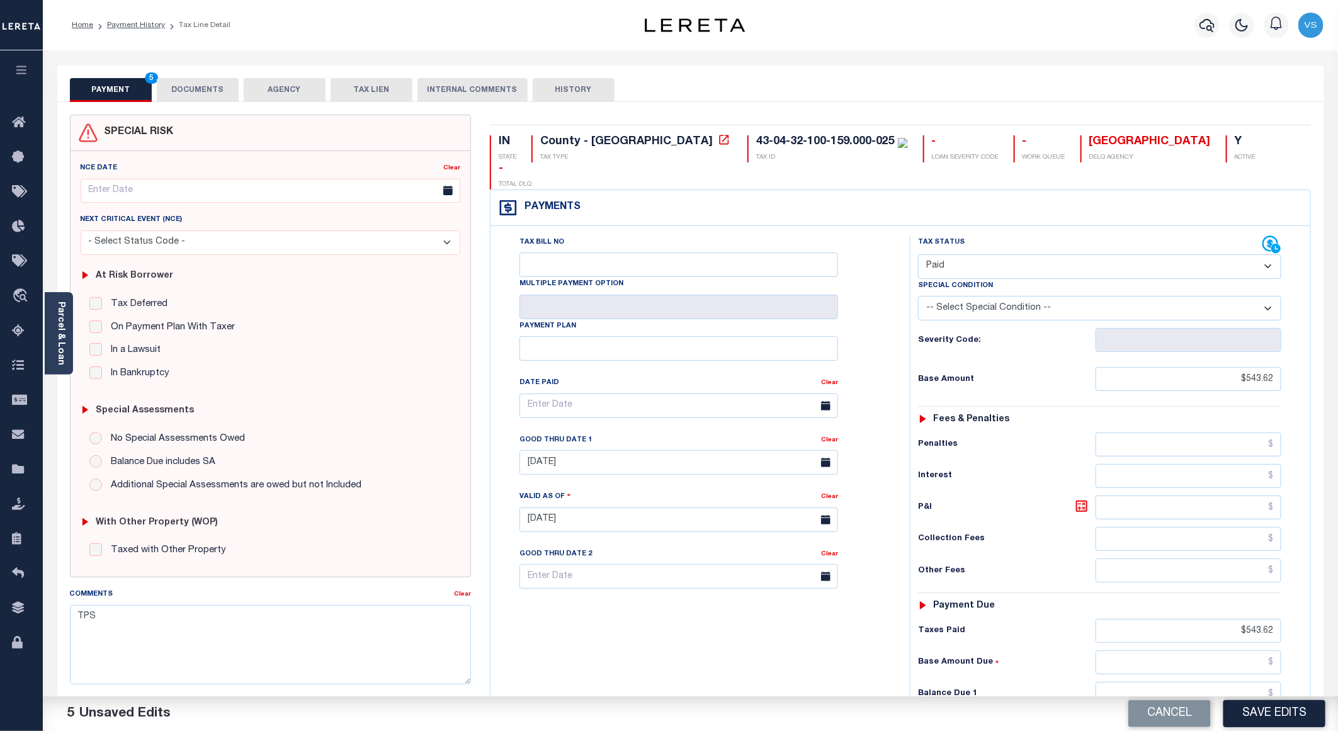
click at [178, 89] on button "DOCUMENTS" at bounding box center [198, 90] width 82 height 24
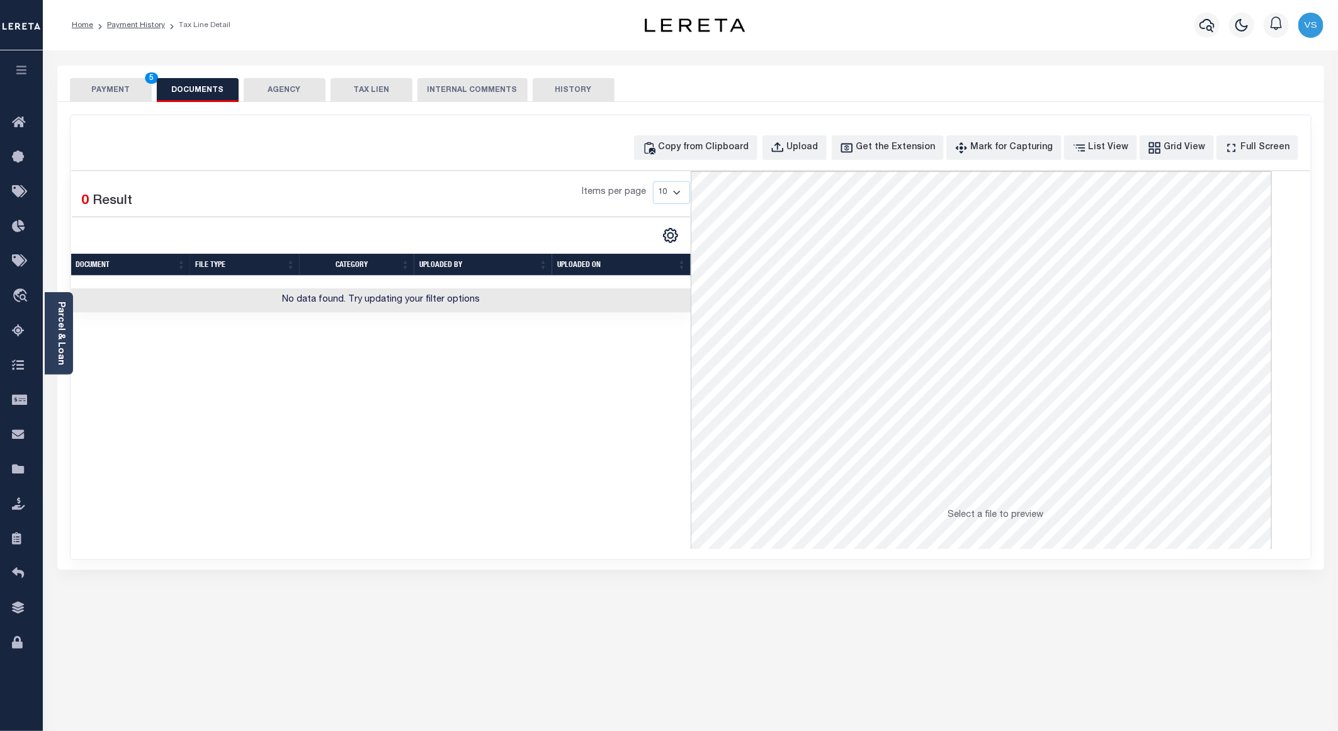
click at [97, 94] on button "PAYMENT 5" at bounding box center [111, 90] width 82 height 24
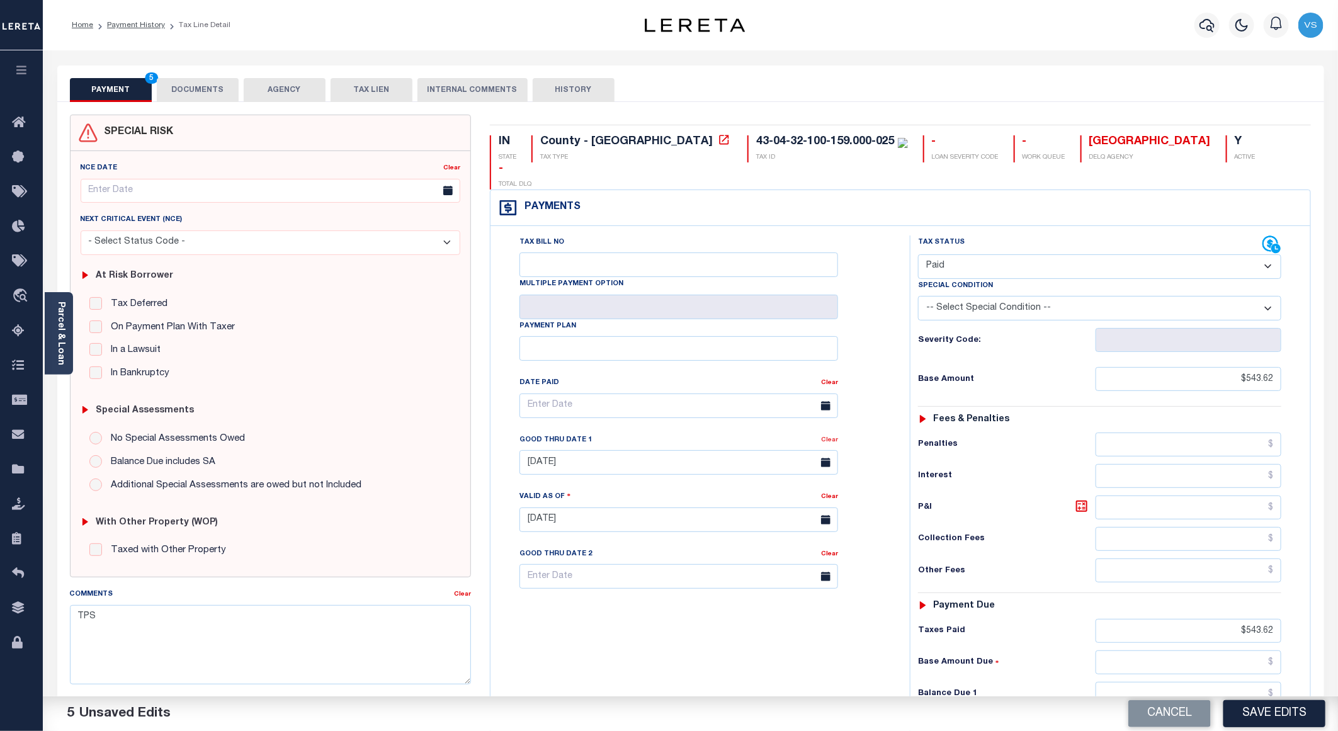
click at [828, 437] on link "Clear" at bounding box center [829, 440] width 17 height 6
click at [200, 88] on button "DOCUMENTS" at bounding box center [198, 90] width 82 height 24
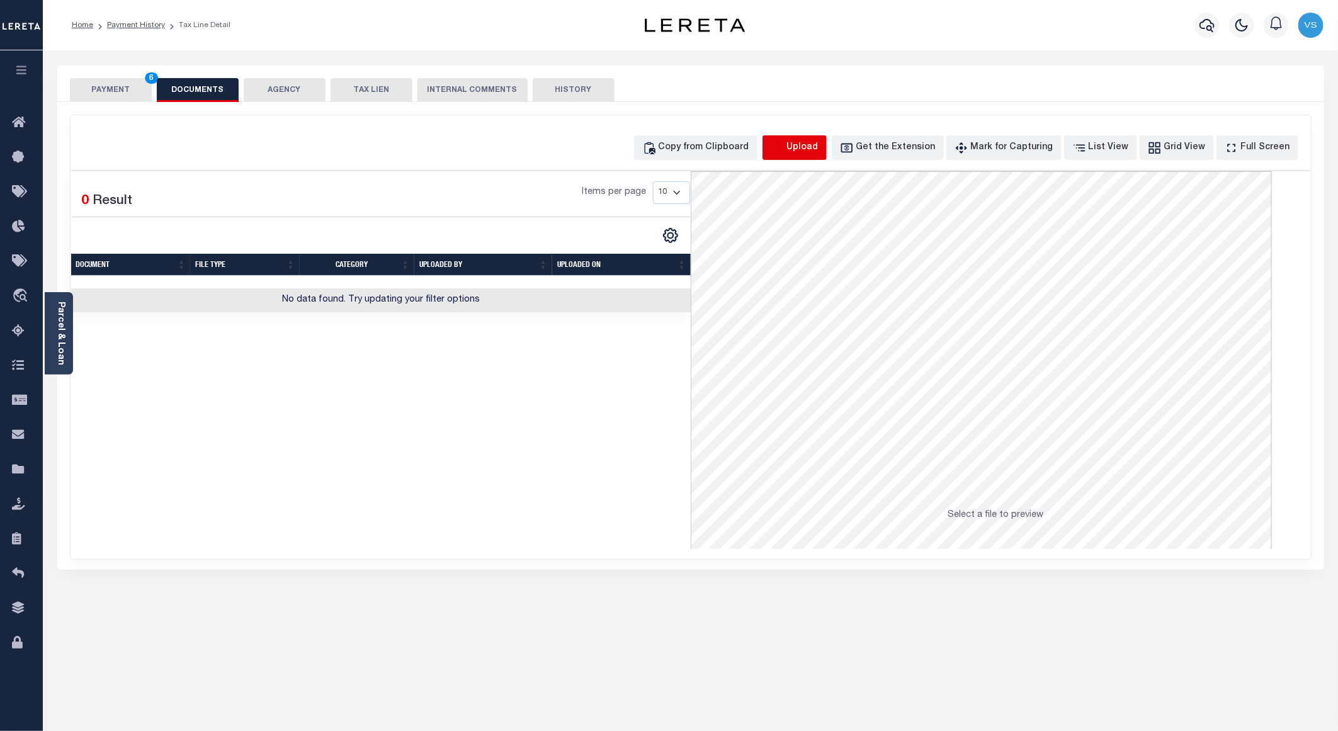
click at [785, 151] on icon "button" at bounding box center [778, 148] width 14 height 14
select select "POP"
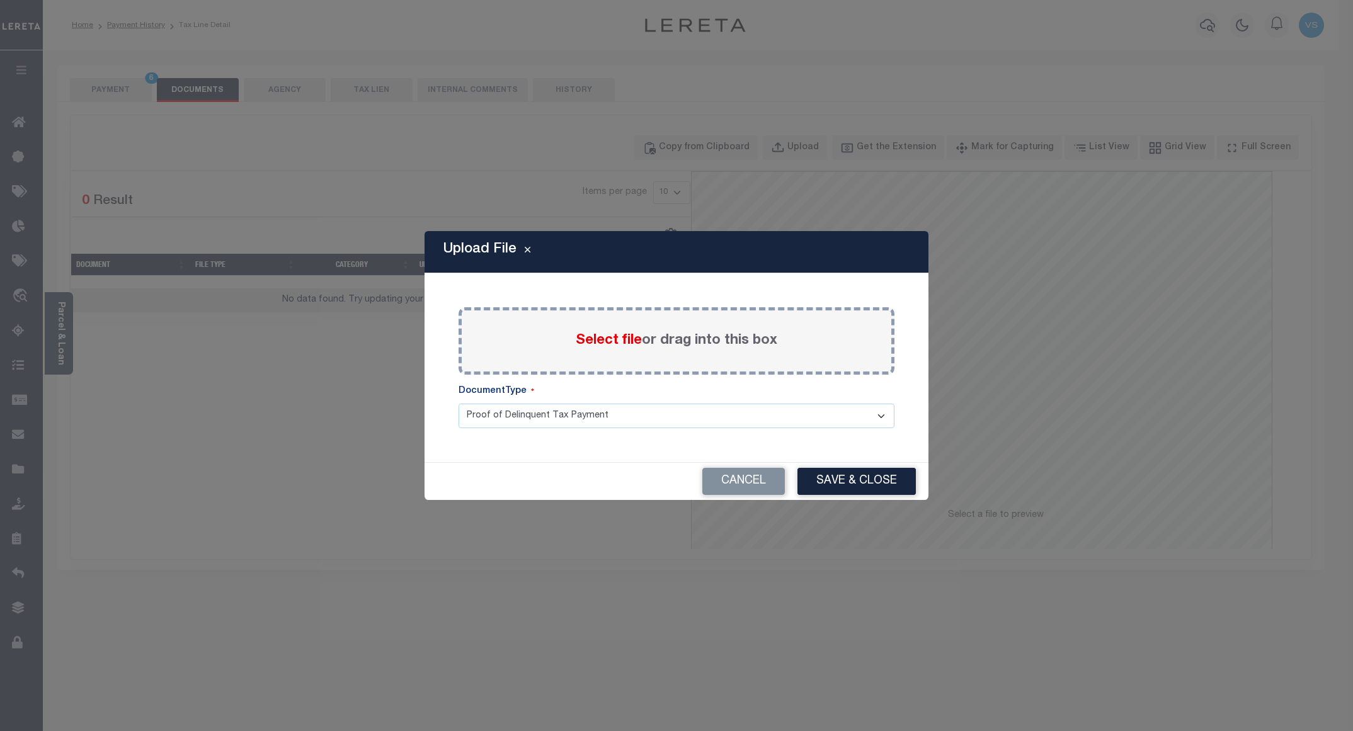
click at [588, 344] on span "Select file" at bounding box center [609, 341] width 66 height 14
click at [0, 0] on input "Select file or drag into this box" at bounding box center [0, 0] width 0 height 0
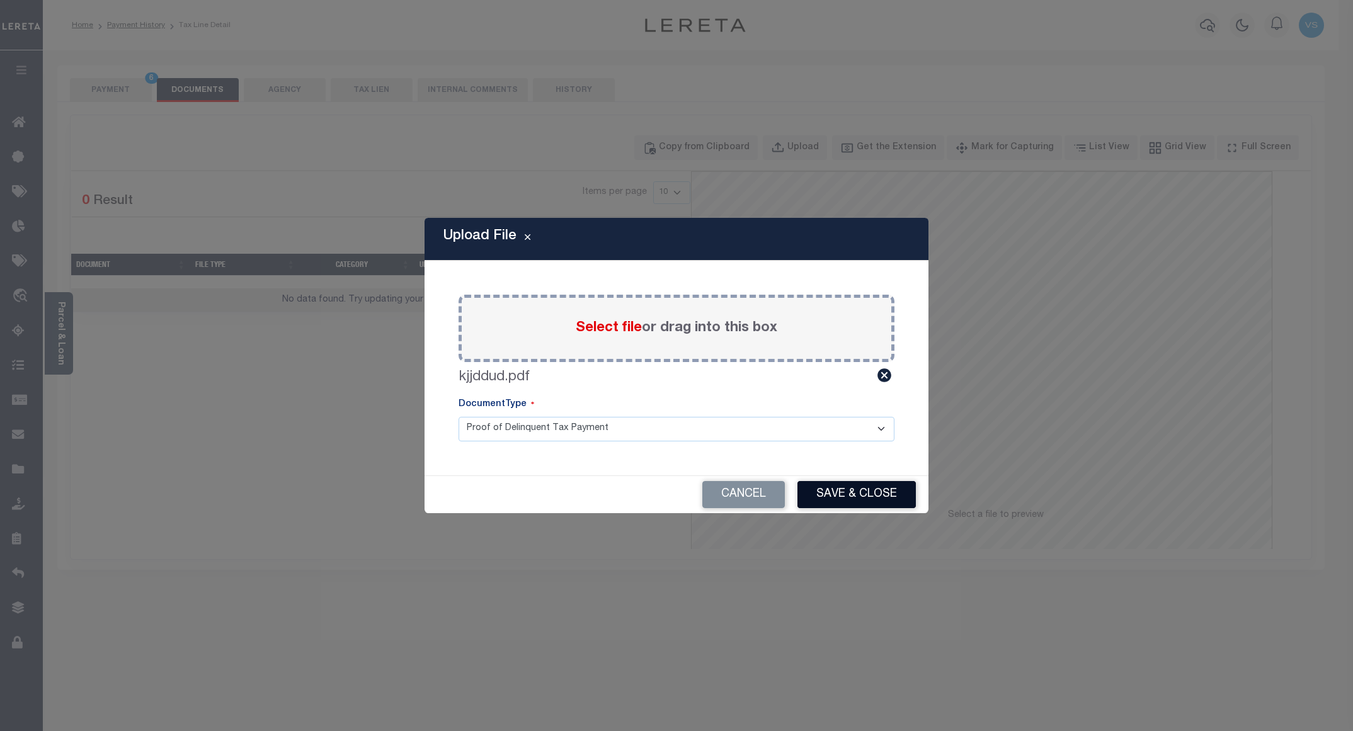
click at [850, 489] on button "Save & Close" at bounding box center [856, 494] width 118 height 27
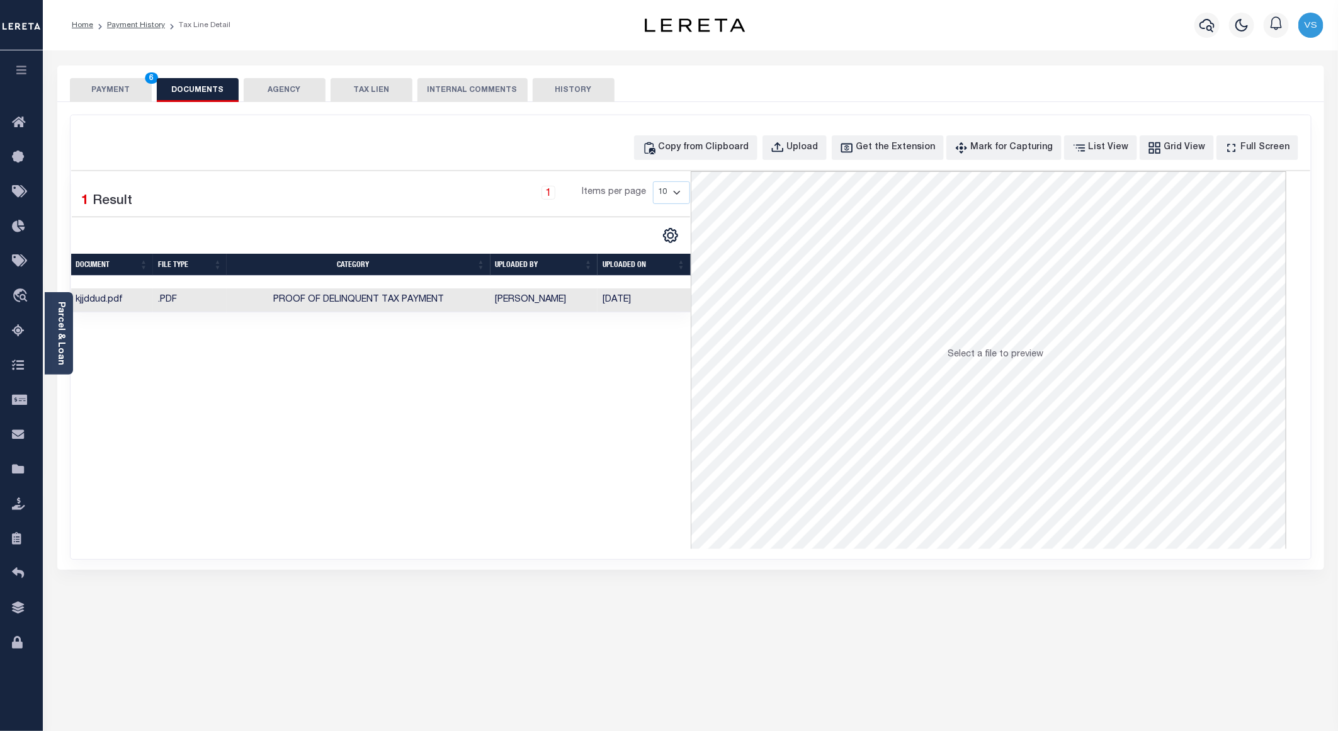
click at [115, 91] on button "PAYMENT 6" at bounding box center [111, 90] width 82 height 24
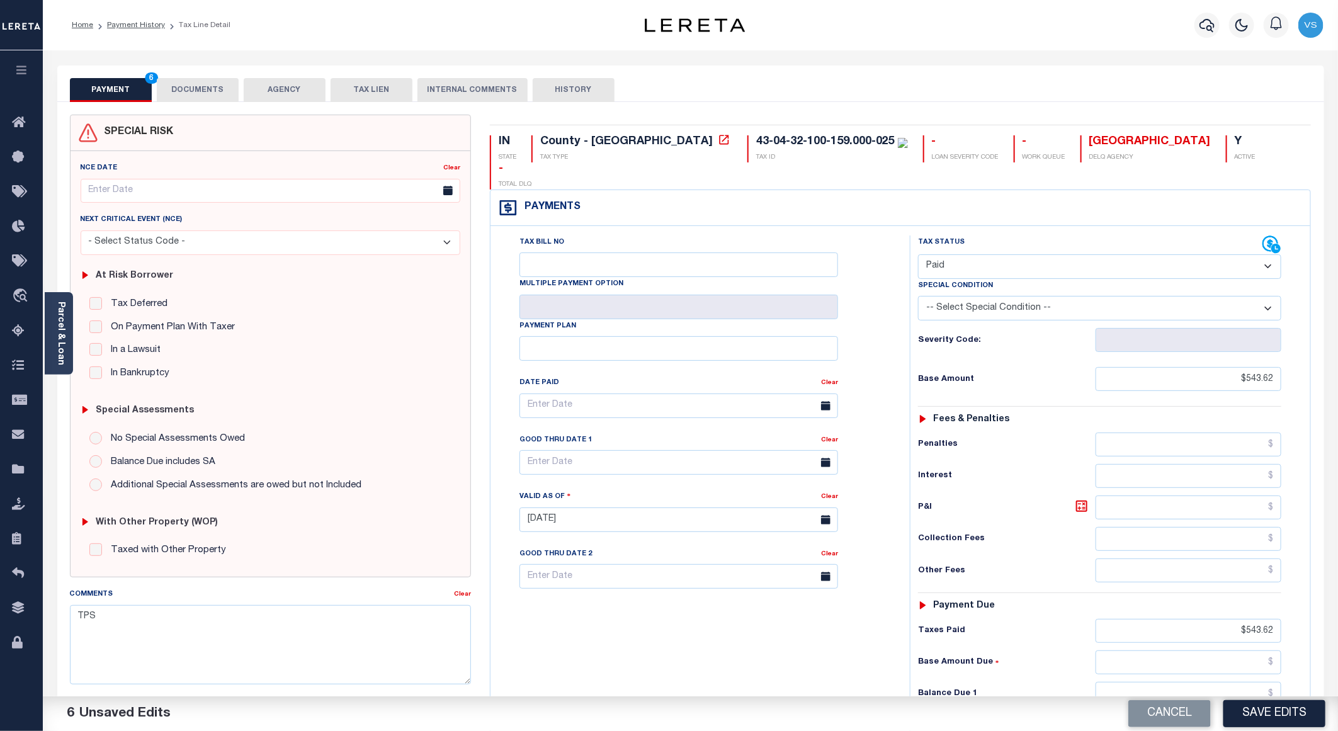
scroll to position [189, 0]
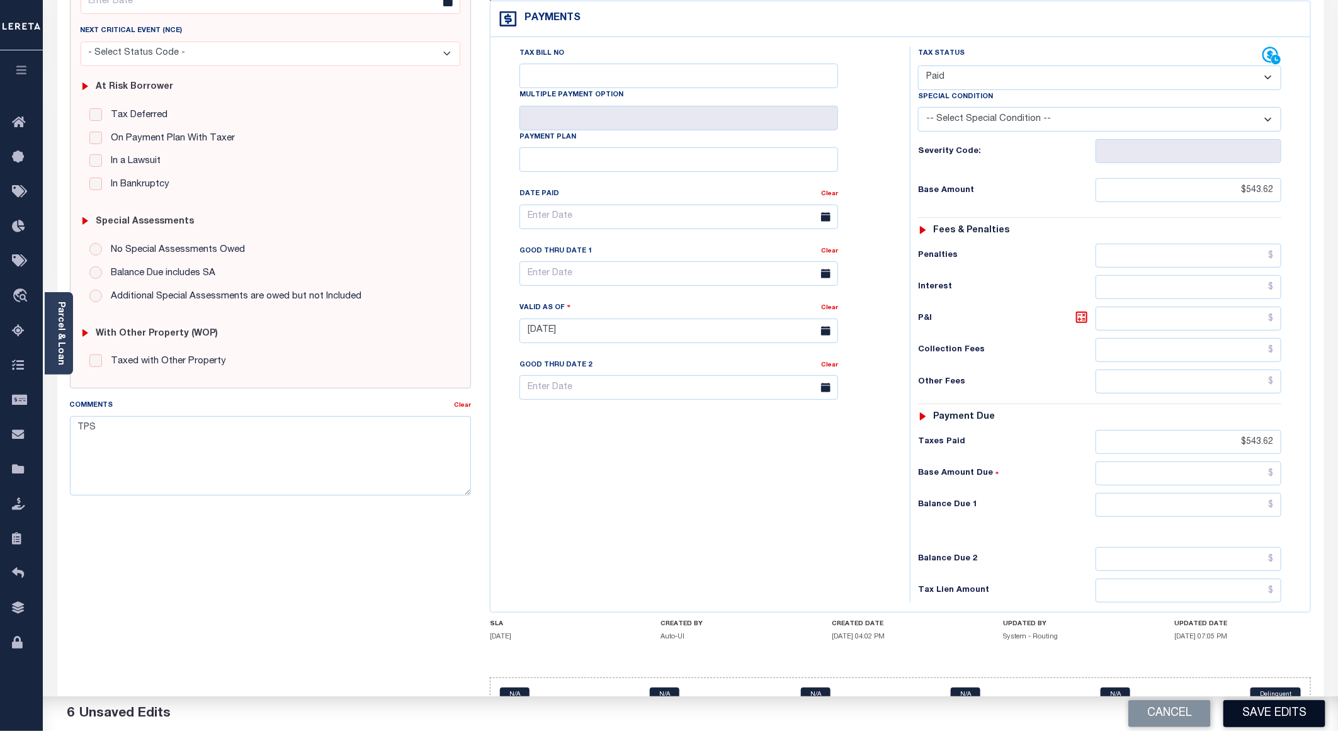
click at [1261, 712] on button "Save Edits" at bounding box center [1275, 713] width 102 height 27
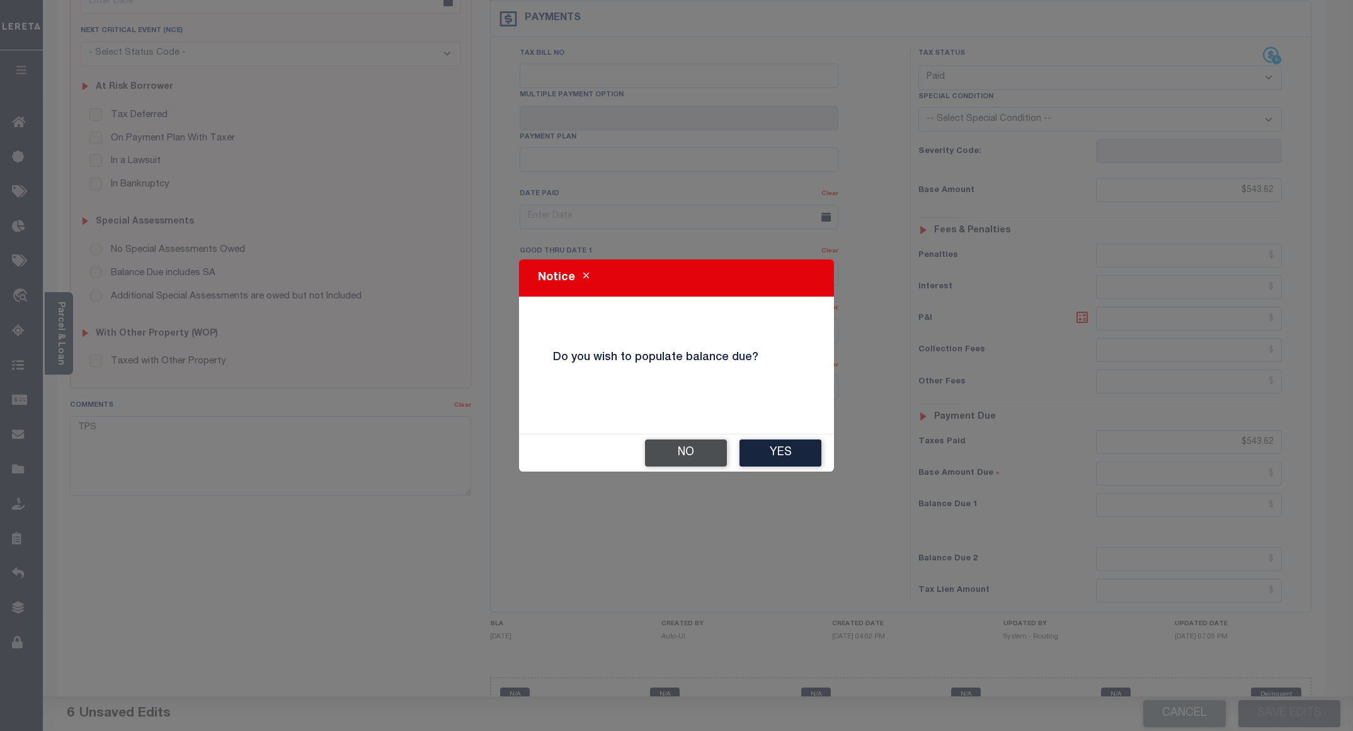
click at [664, 454] on button "No" at bounding box center [686, 453] width 82 height 27
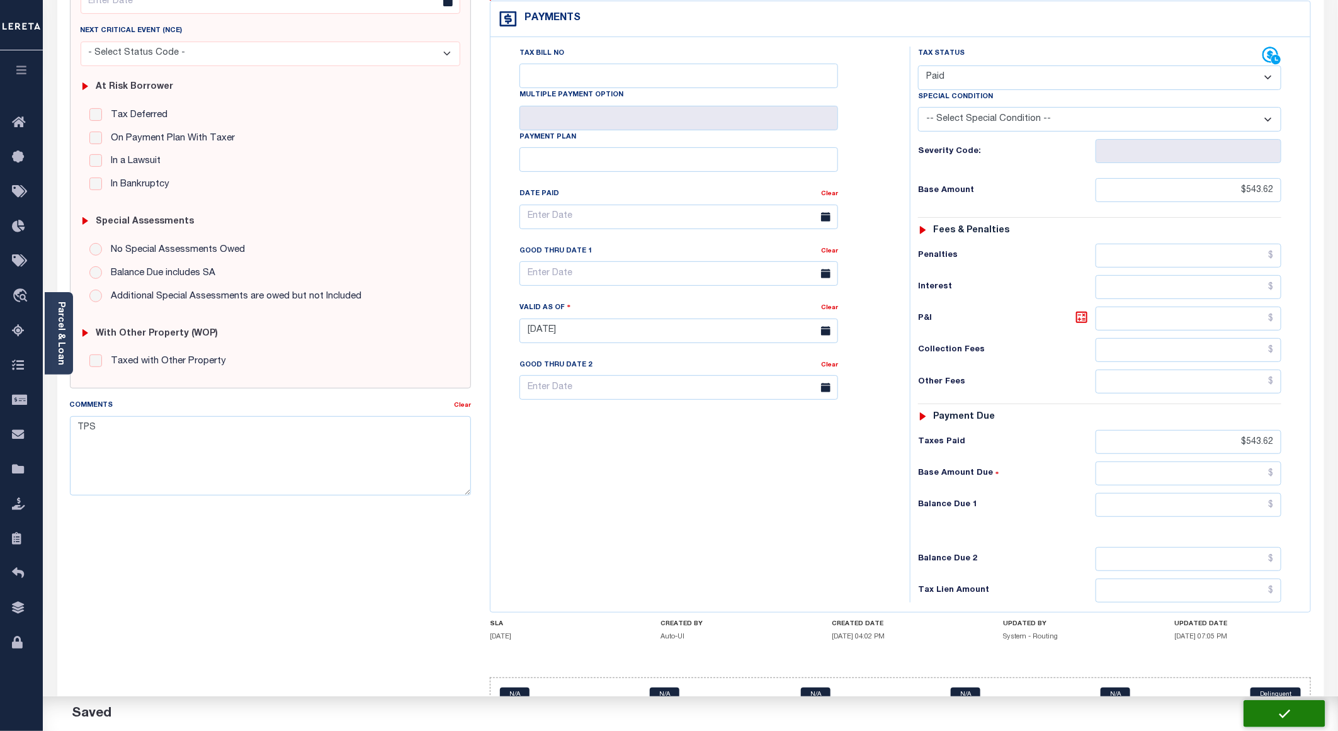
checkbox input "false"
type input "$543.62"
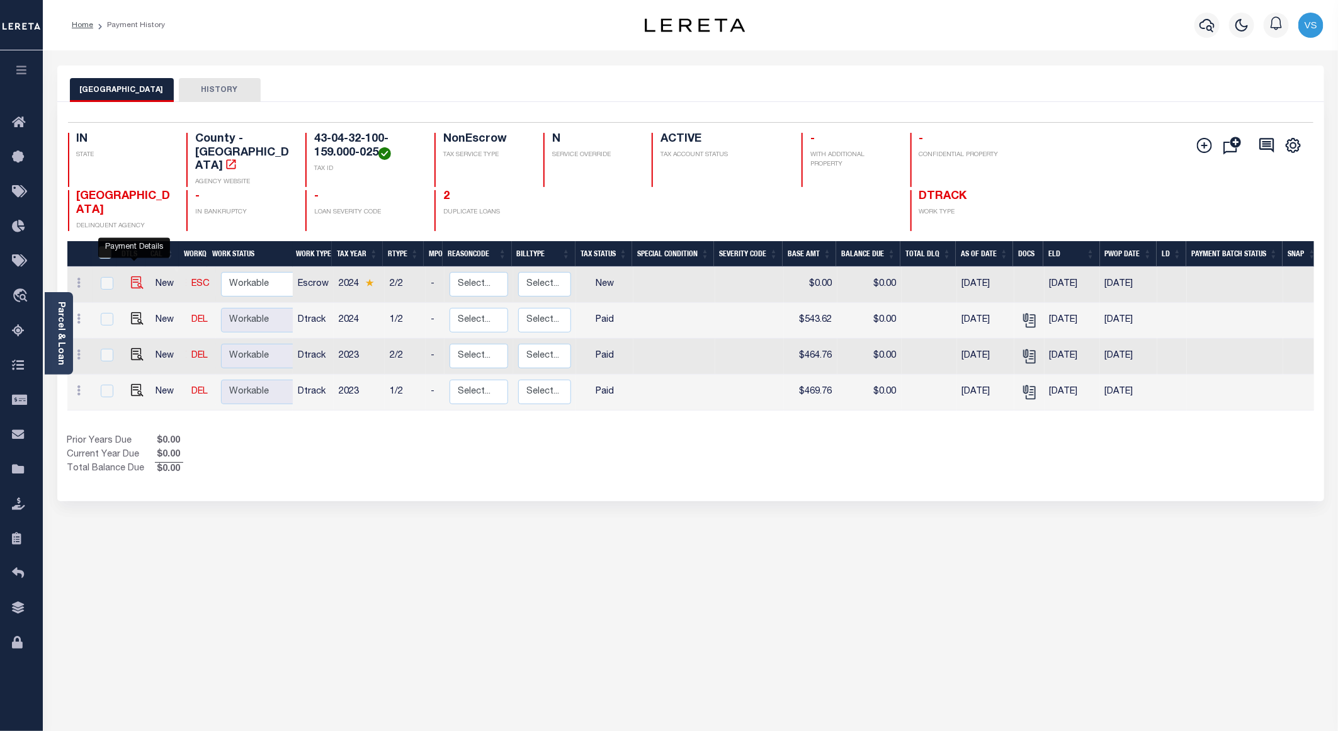
click at [131, 276] on img "" at bounding box center [137, 282] width 13 height 13
checkbox input "true"
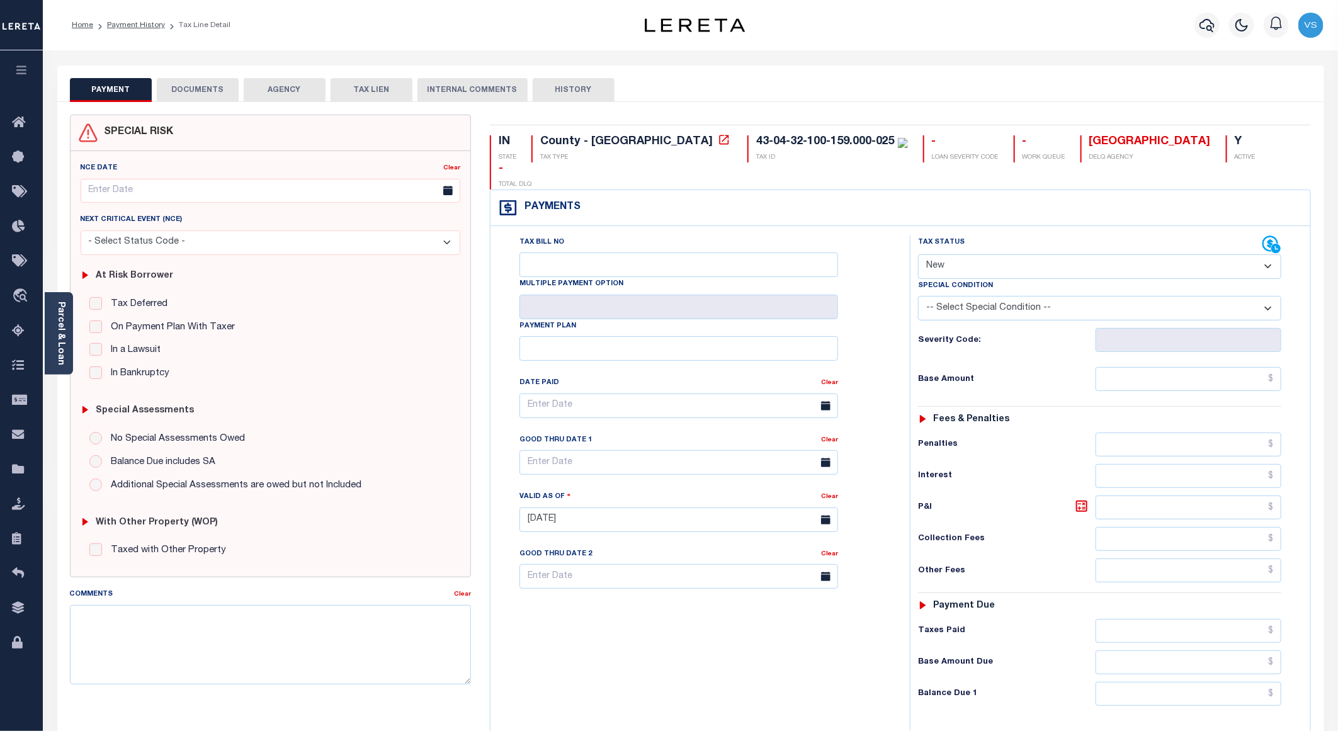
click at [962, 254] on select "- Select Status Code - Open Due/Unpaid Paid Incomplete No Tax Due Internal Refu…" at bounding box center [1099, 266] width 363 height 25
select select "DUE"
click at [918, 254] on select "- Select Status Code - Open Due/Unpaid Paid Incomplete No Tax Due Internal Refu…" at bounding box center [1099, 266] width 363 height 25
type input "[DATE]"
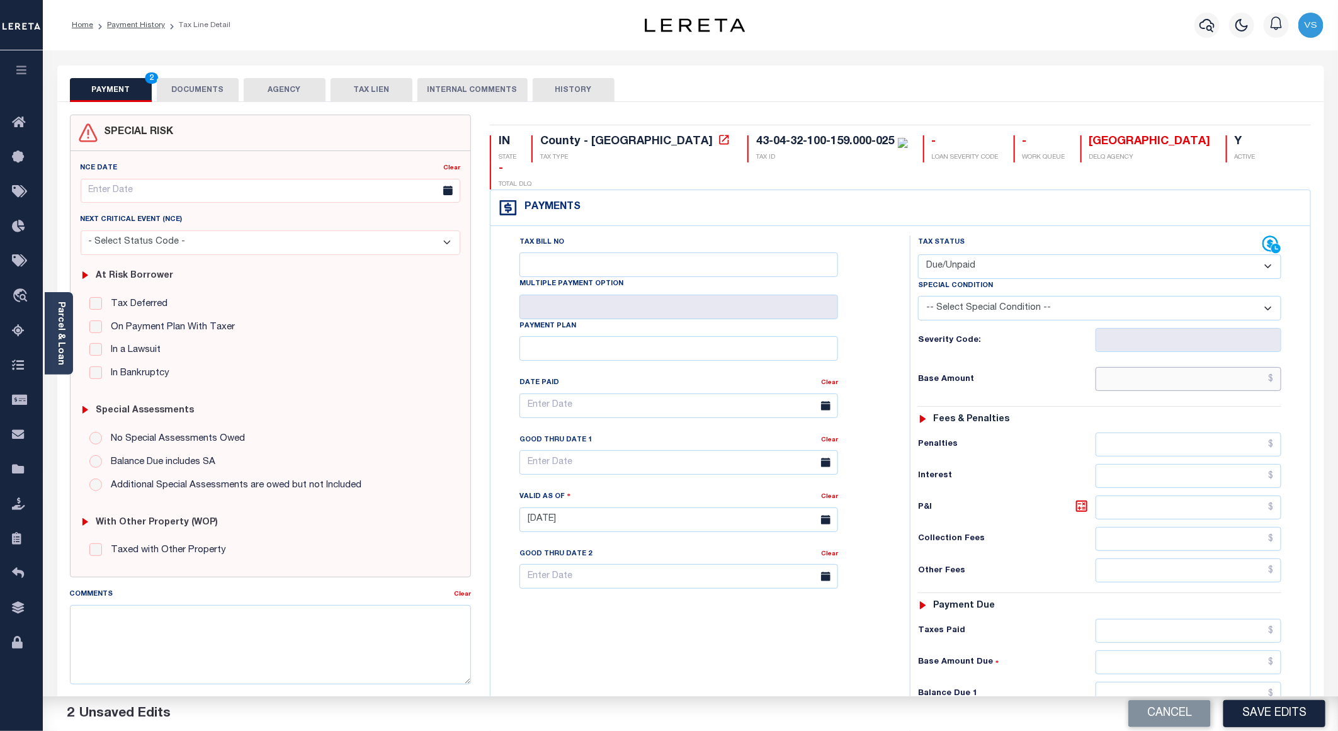
click at [1173, 367] on input "text" at bounding box center [1189, 379] width 186 height 24
paste input "543.62"
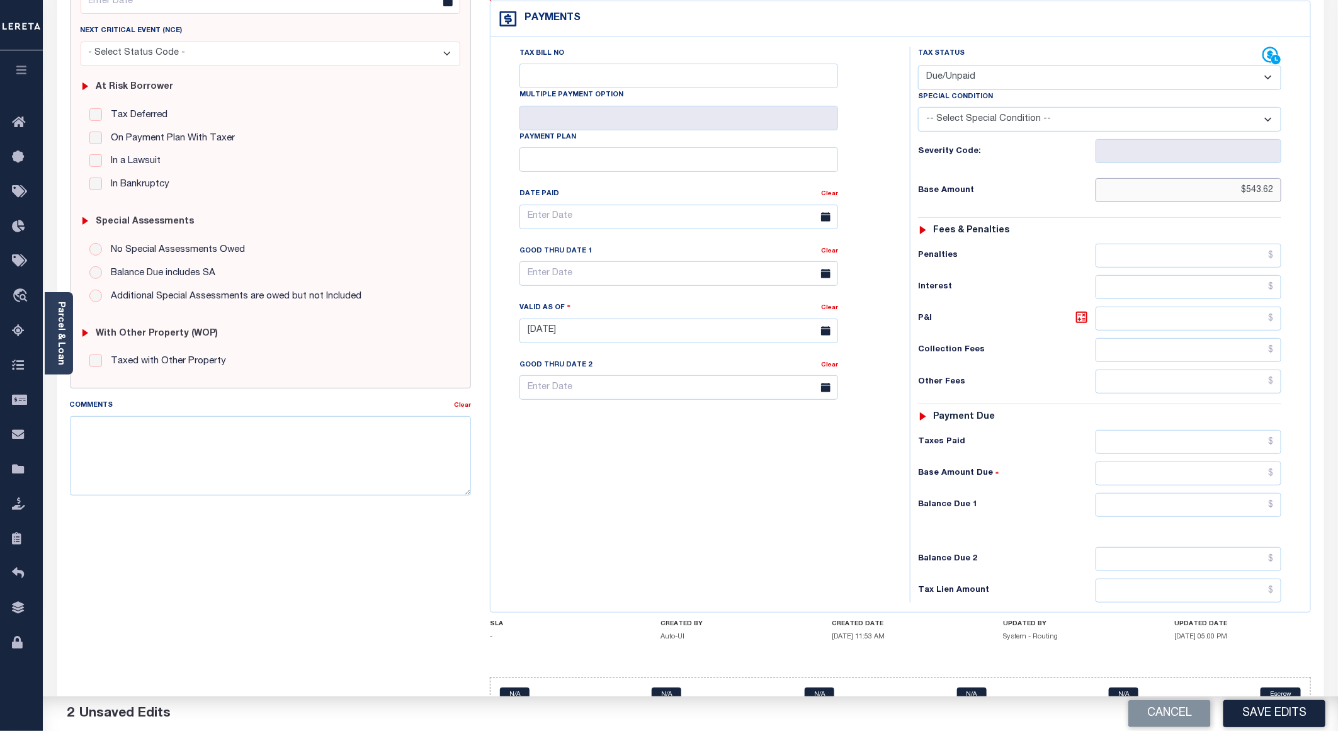
type input "$543.62"
drag, startPoint x: 1168, startPoint y: 486, endPoint x: 1256, endPoint y: 488, distance: 88.8
click at [1168, 493] on input "text" at bounding box center [1189, 505] width 186 height 24
paste input "543.62"
type input "$543.62"
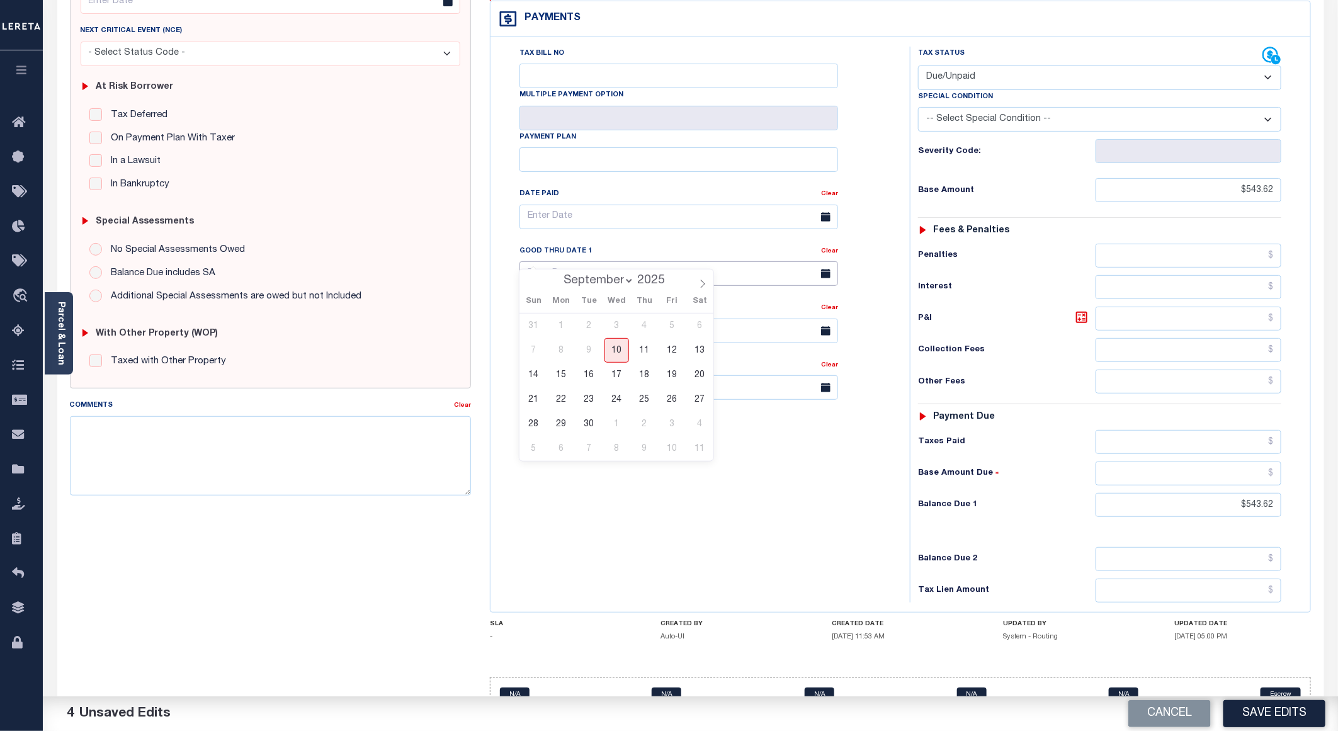
click at [639, 261] on input "text" at bounding box center [679, 273] width 319 height 25
click at [628, 284] on select "September October November December" at bounding box center [596, 281] width 77 height 13
select select "10"
click at [558, 275] on select "September October November December" at bounding box center [596, 281] width 77 height 13
click at [556, 374] on span "10" at bounding box center [561, 375] width 25 height 25
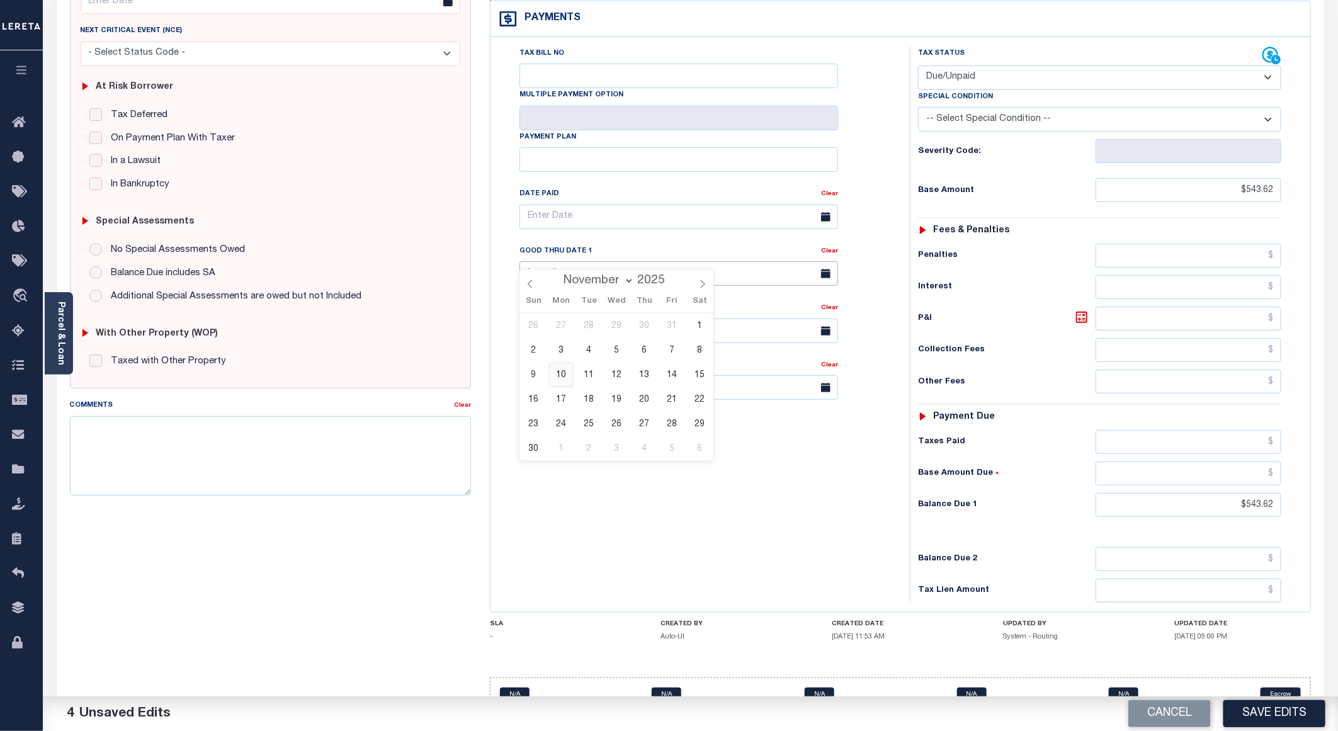
type input "[DATE]"
click at [1262, 714] on button "Save Edits" at bounding box center [1275, 713] width 102 height 27
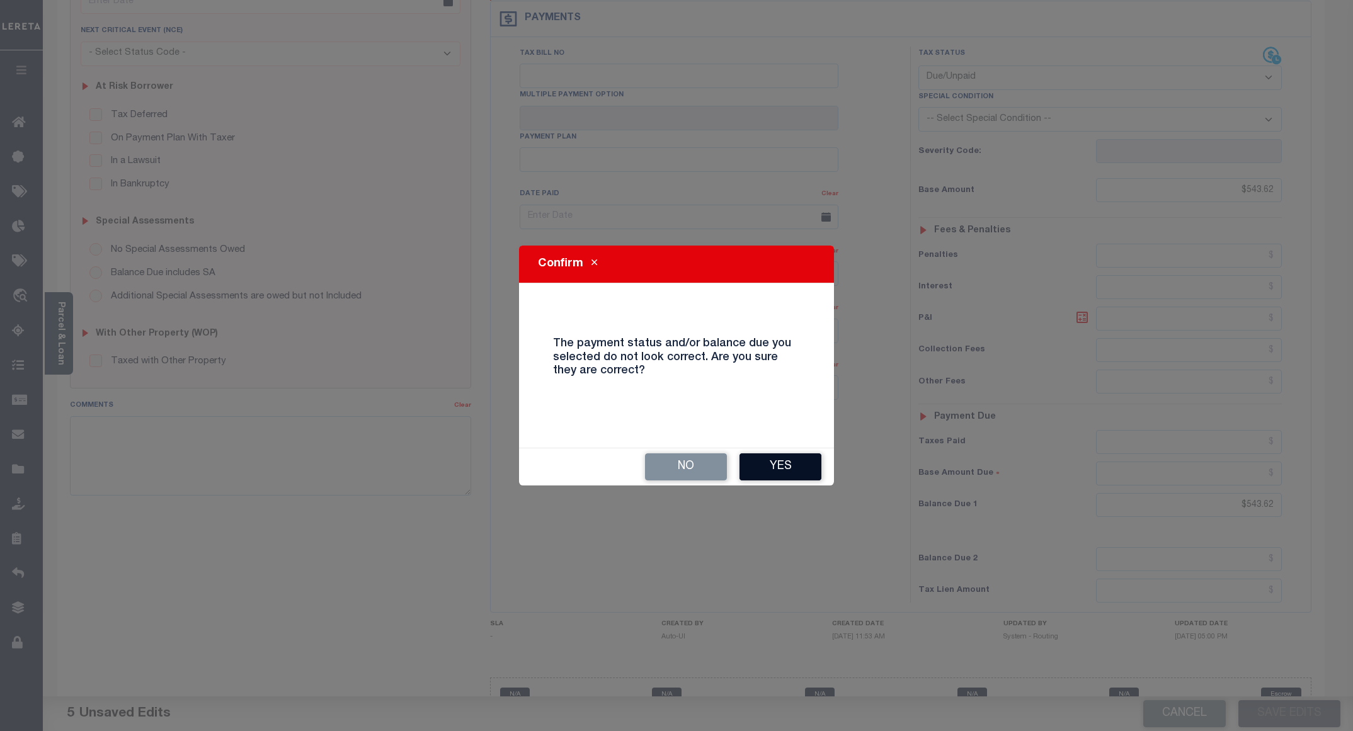
click at [758, 460] on button "Yes" at bounding box center [780, 466] width 82 height 27
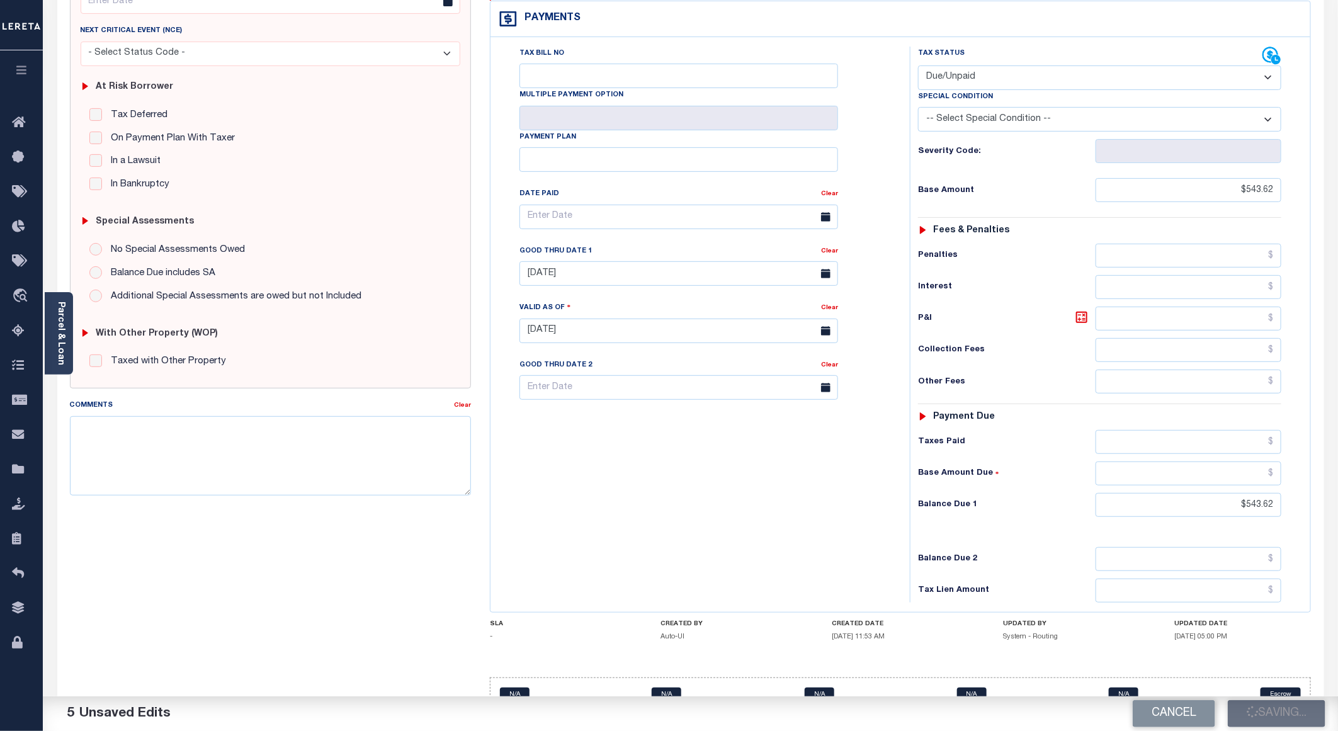
checkbox input "false"
type input "$543.62"
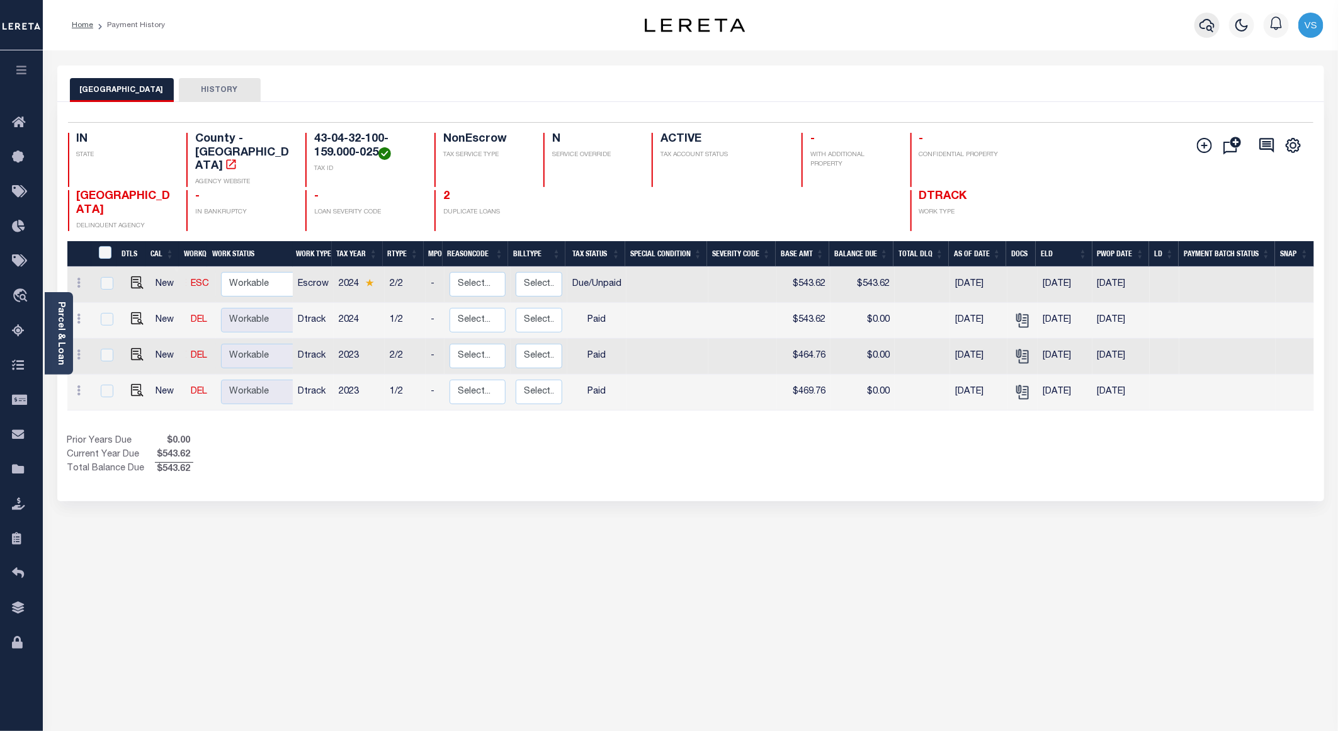
click at [1205, 25] on icon "button" at bounding box center [1207, 25] width 15 height 15
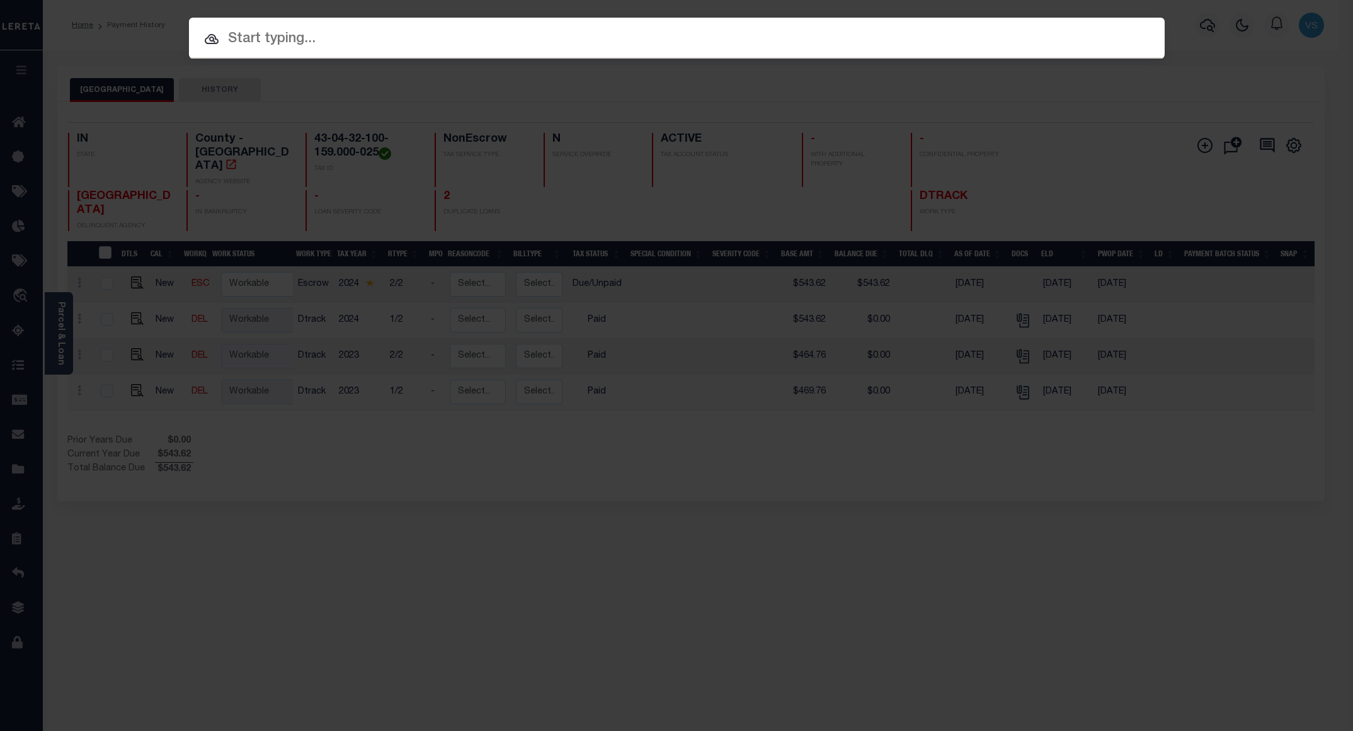
paste input "780088928"
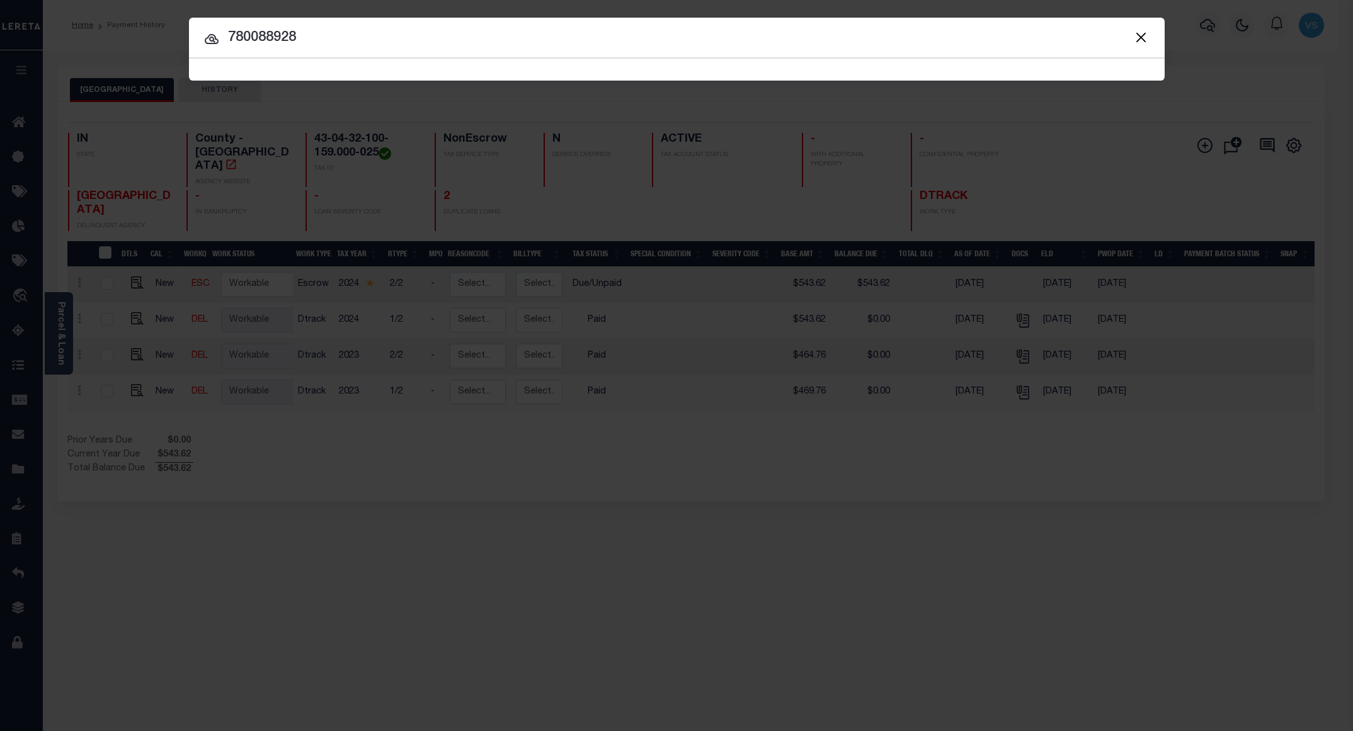
type input "780088928"
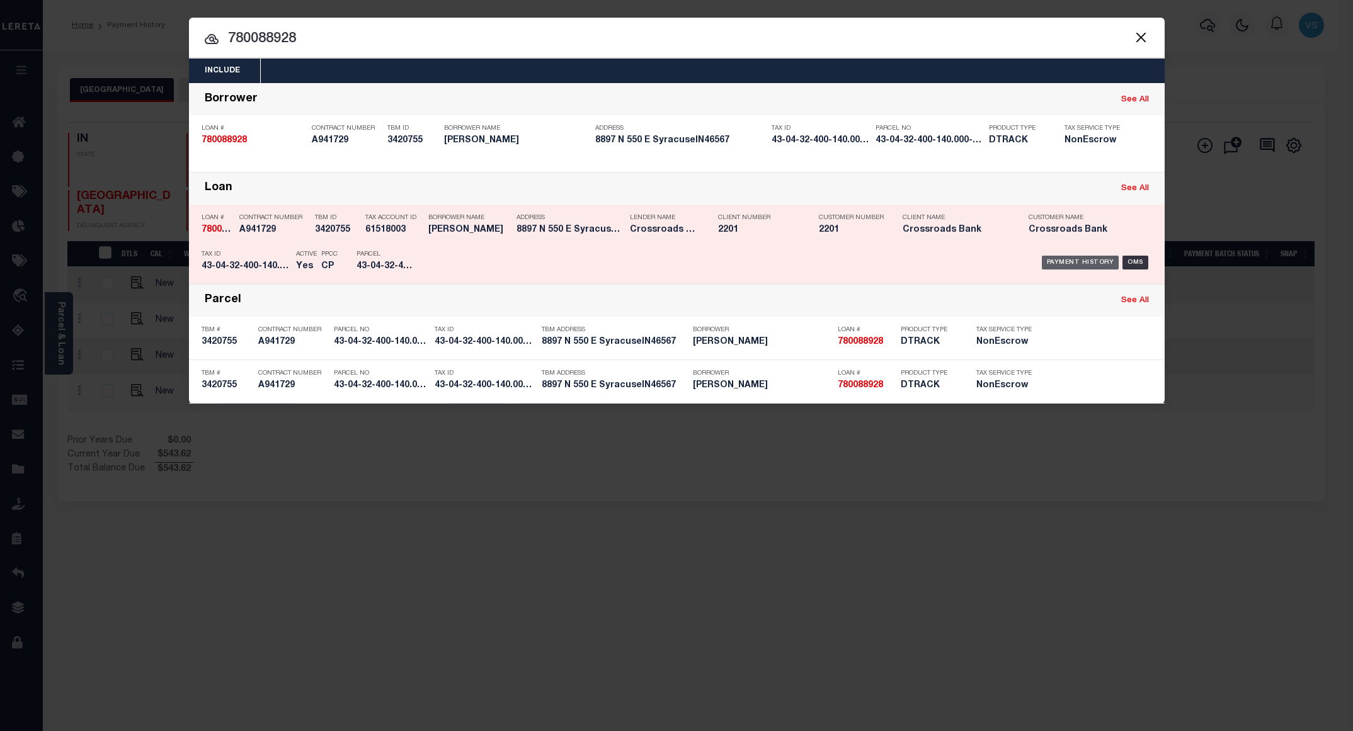
click at [1079, 267] on div "Payment History" at bounding box center [1080, 263] width 77 height 14
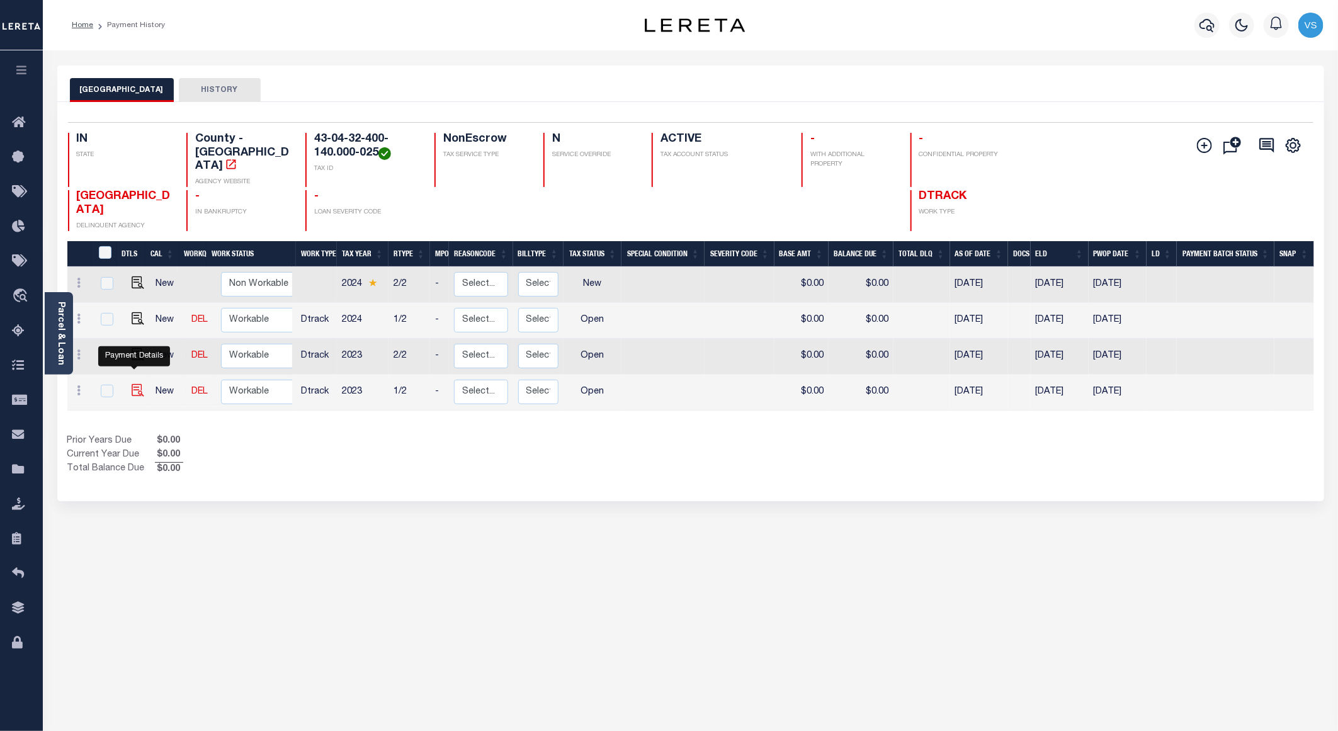
click at [135, 384] on img "" at bounding box center [138, 390] width 13 height 13
checkbox input "true"
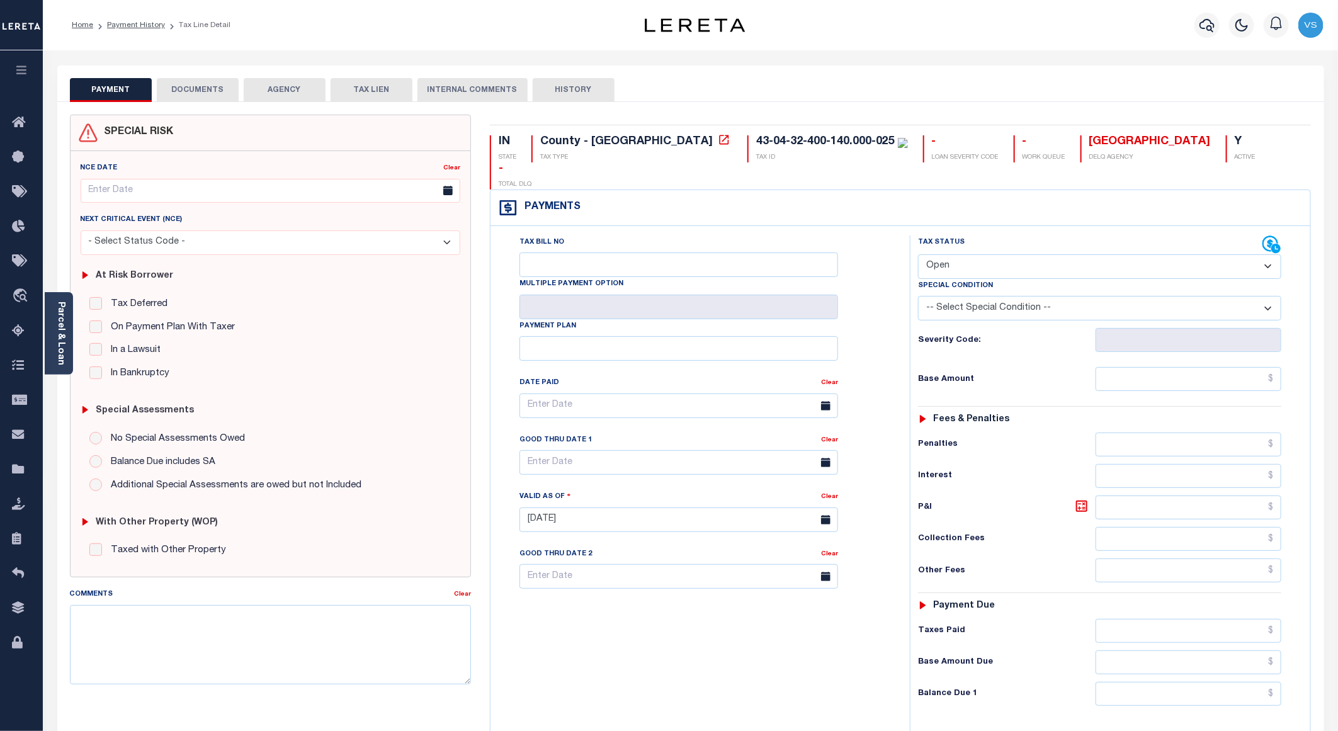
drag, startPoint x: 989, startPoint y: 235, endPoint x: 987, endPoint y: 244, distance: 9.0
click at [989, 254] on select "- Select Status Code - Open Due/Unpaid Paid Incomplete No Tax Due Internal Refu…" at bounding box center [1099, 266] width 363 height 25
select select "PYD"
click at [918, 254] on select "- Select Status Code - Open Due/Unpaid Paid Incomplete No Tax Due Internal Refu…" at bounding box center [1099, 266] width 363 height 25
type input "09/10/2025"
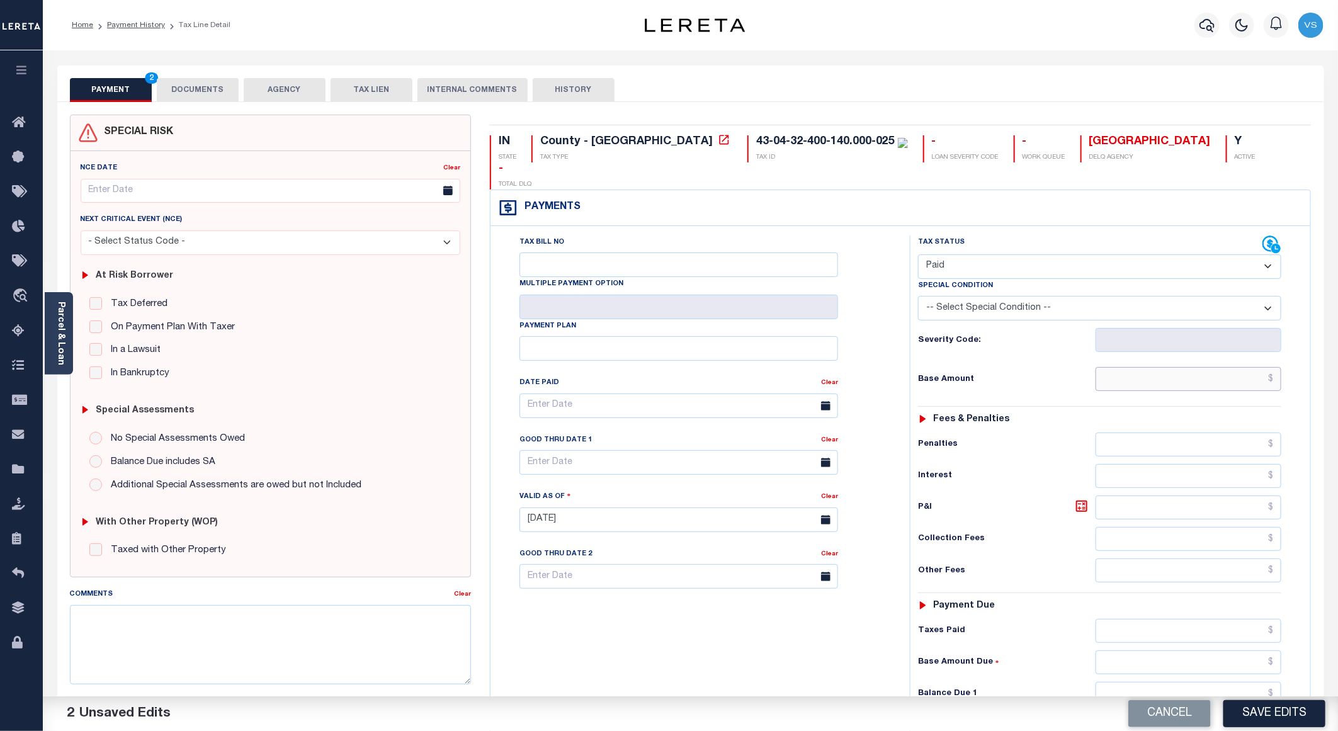
click at [1145, 367] on input "text" at bounding box center [1189, 379] width 186 height 24
paste input "358.46"
type input "$358.46"
click at [188, 80] on button "DOCUMENTS" at bounding box center [198, 90] width 82 height 24
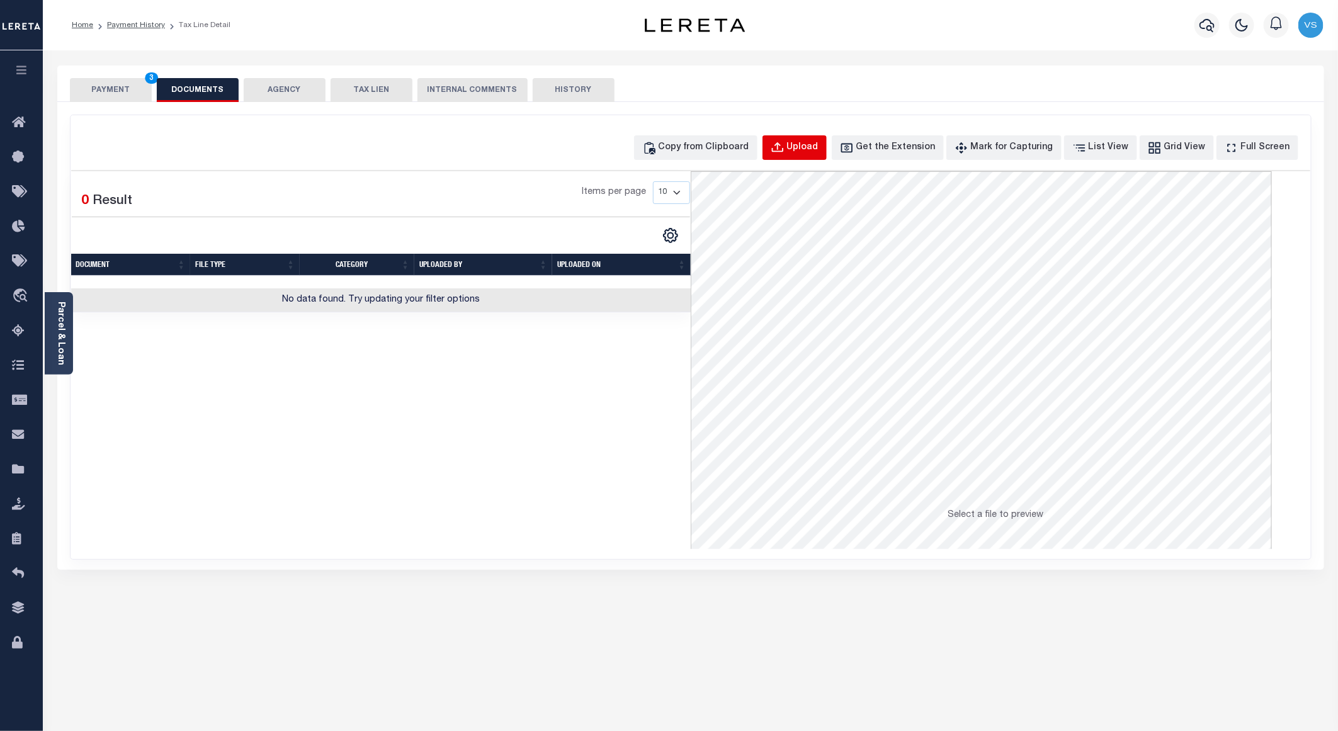
click at [813, 142] on div "Upload" at bounding box center [802, 148] width 31 height 14
select select "POP"
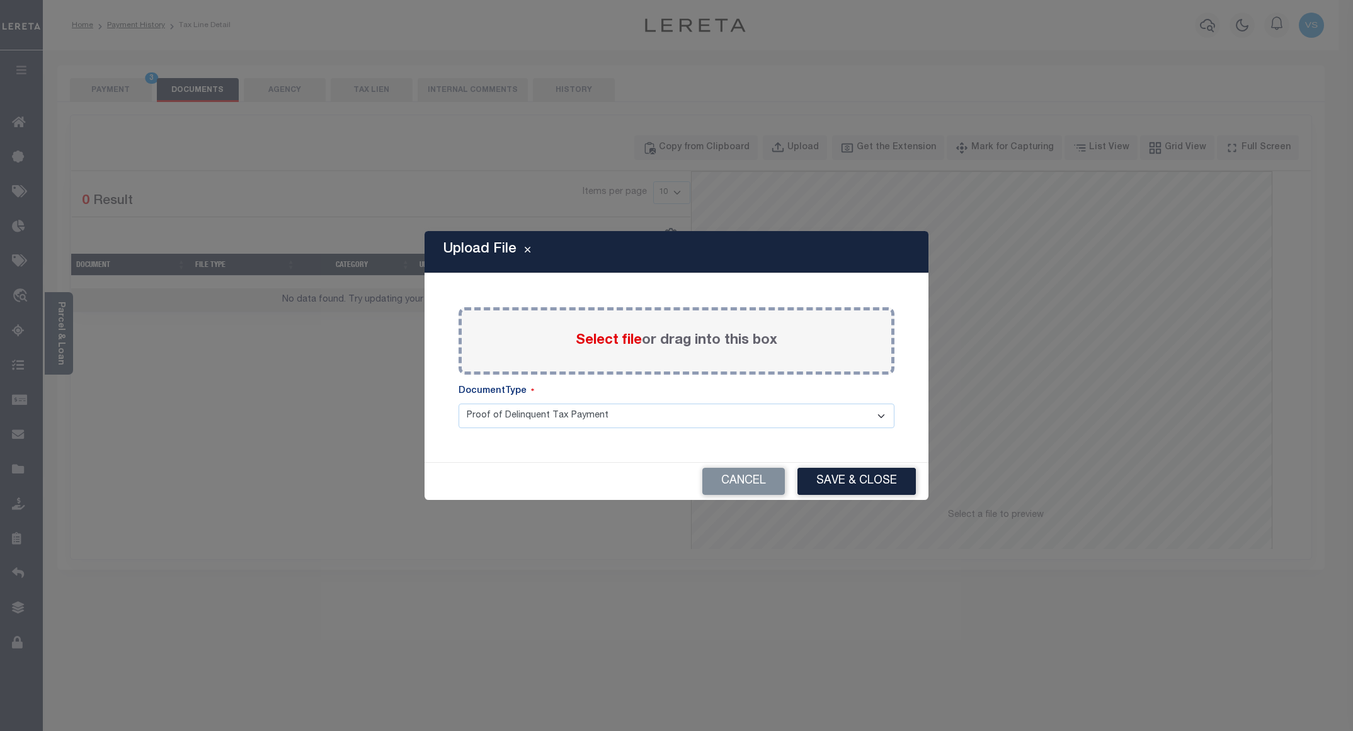
click at [593, 344] on span "Select file" at bounding box center [609, 341] width 66 height 14
click at [0, 0] on input "Select file or drag into this box" at bounding box center [0, 0] width 0 height 0
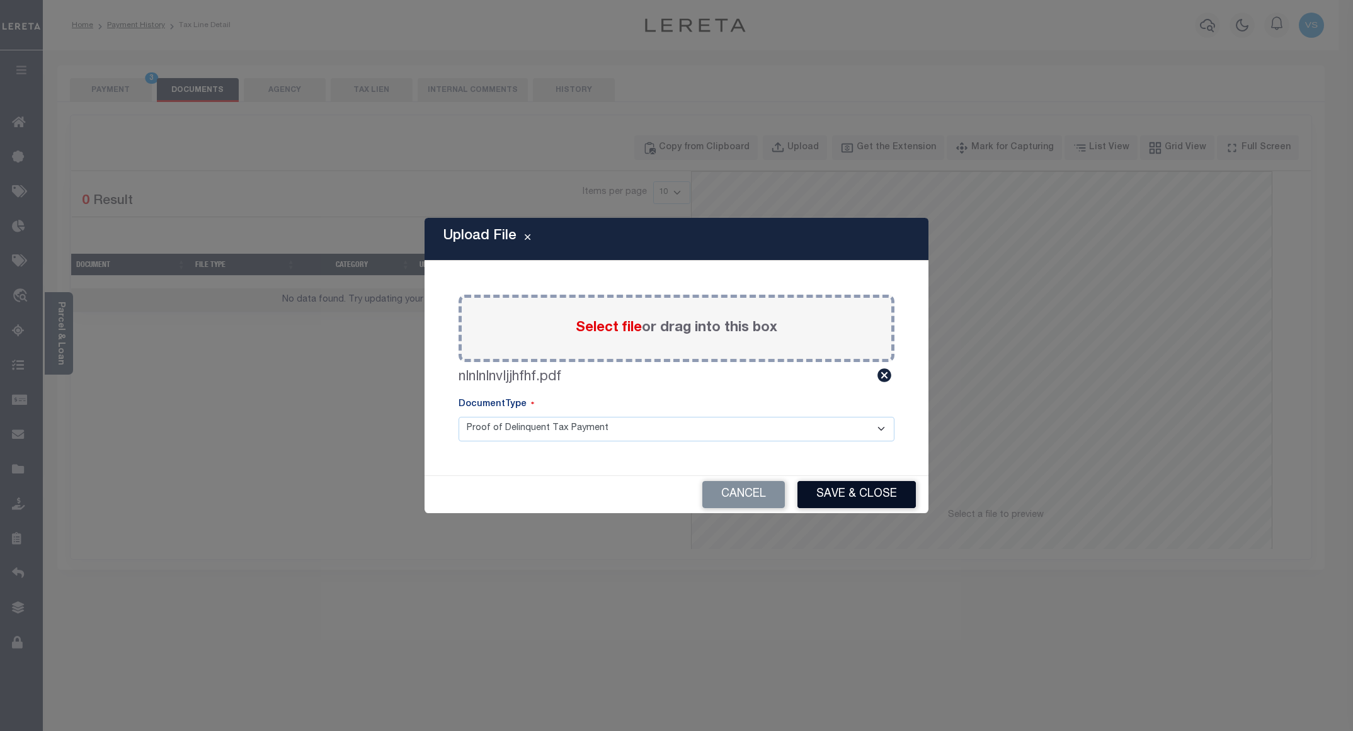
click at [830, 492] on button "Save & Close" at bounding box center [856, 494] width 118 height 27
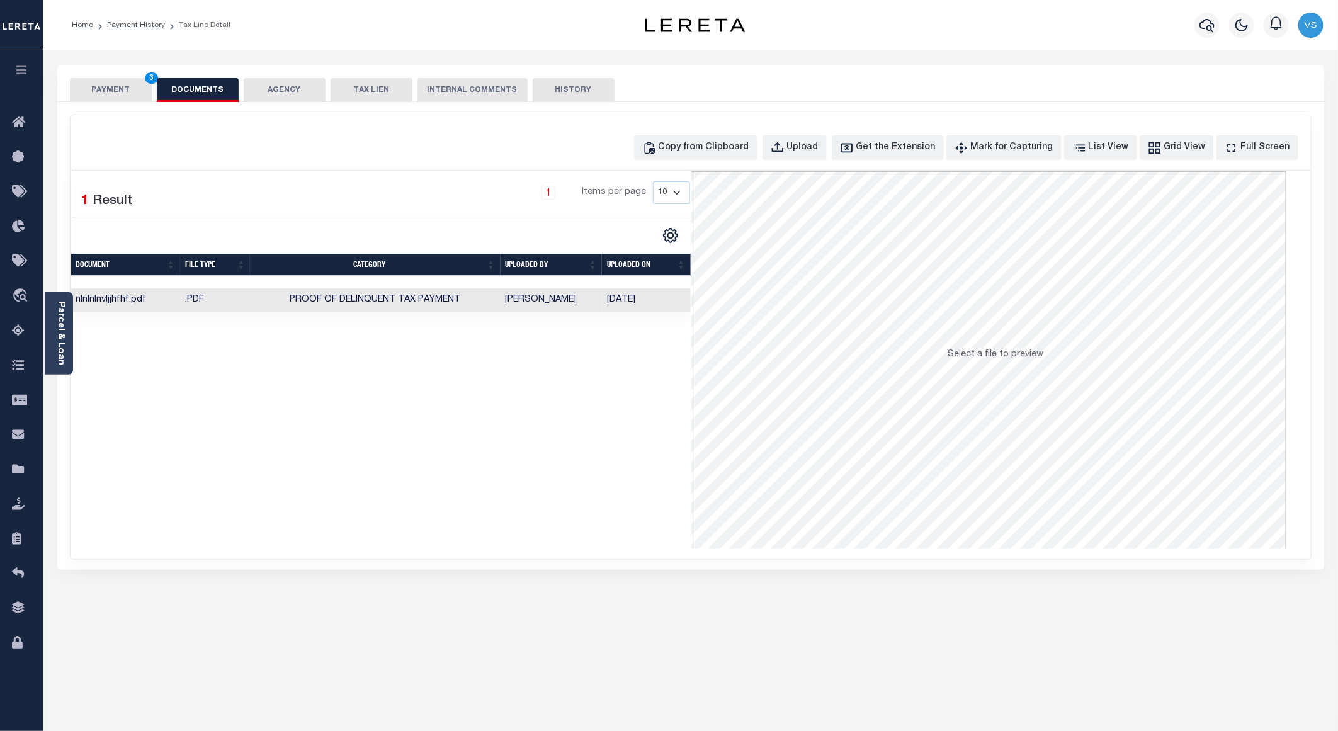
click at [110, 91] on button "PAYMENT 3" at bounding box center [111, 90] width 82 height 24
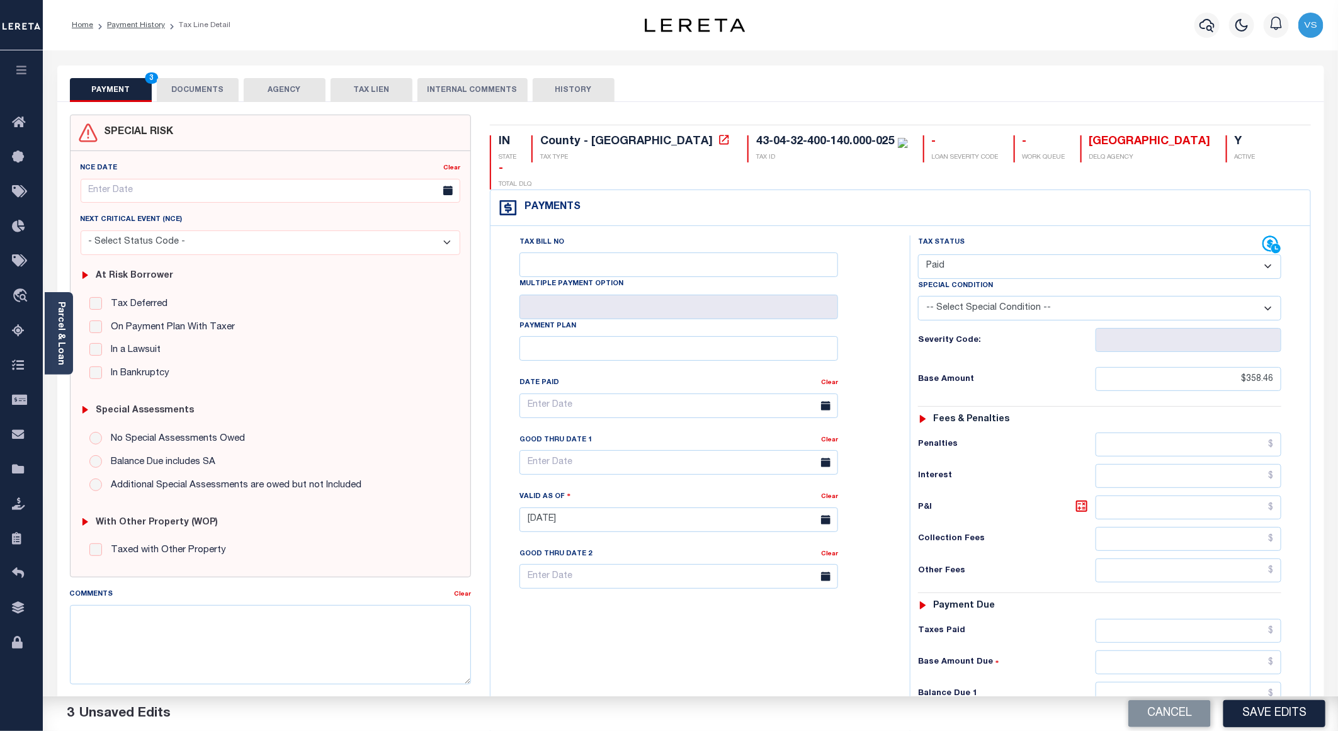
scroll to position [202, 0]
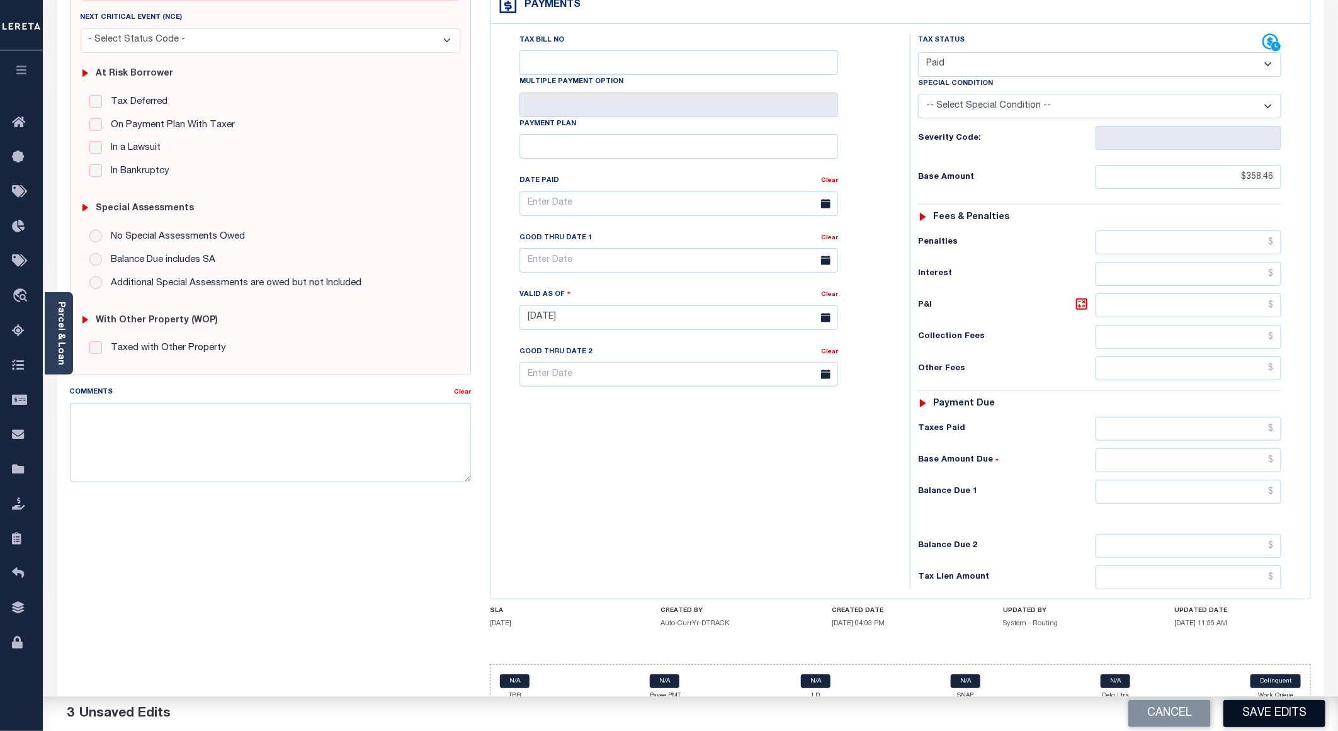
click at [1255, 709] on button "Save Edits" at bounding box center [1275, 713] width 102 height 27
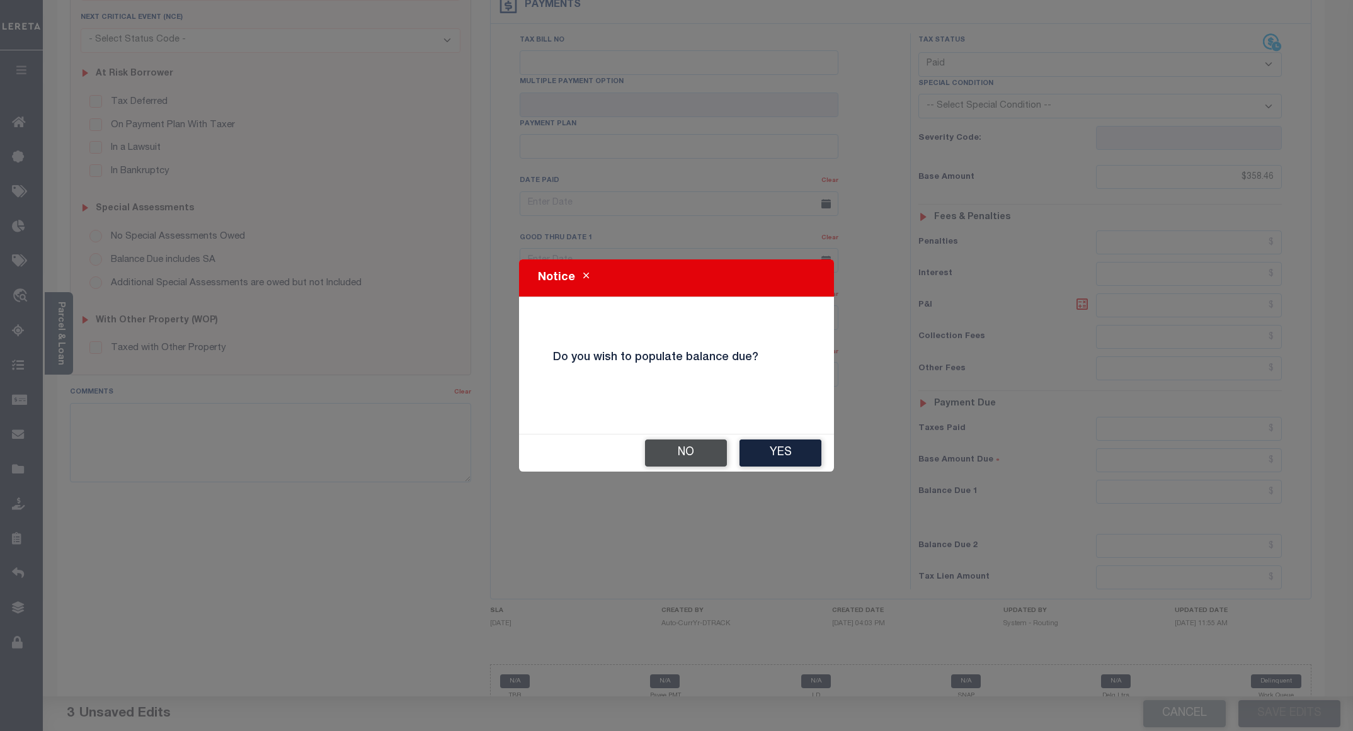
click at [656, 448] on button "No" at bounding box center [686, 453] width 82 height 27
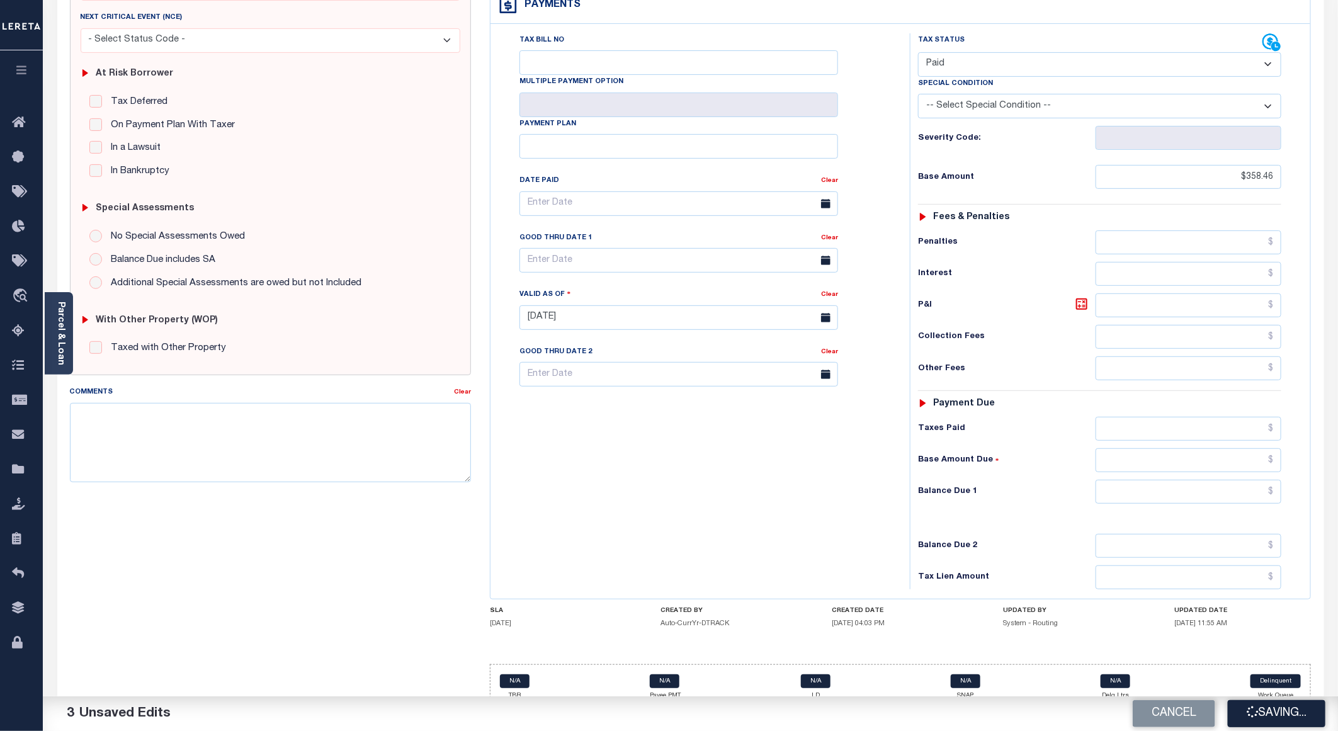
checkbox input "false"
type input "$358.46"
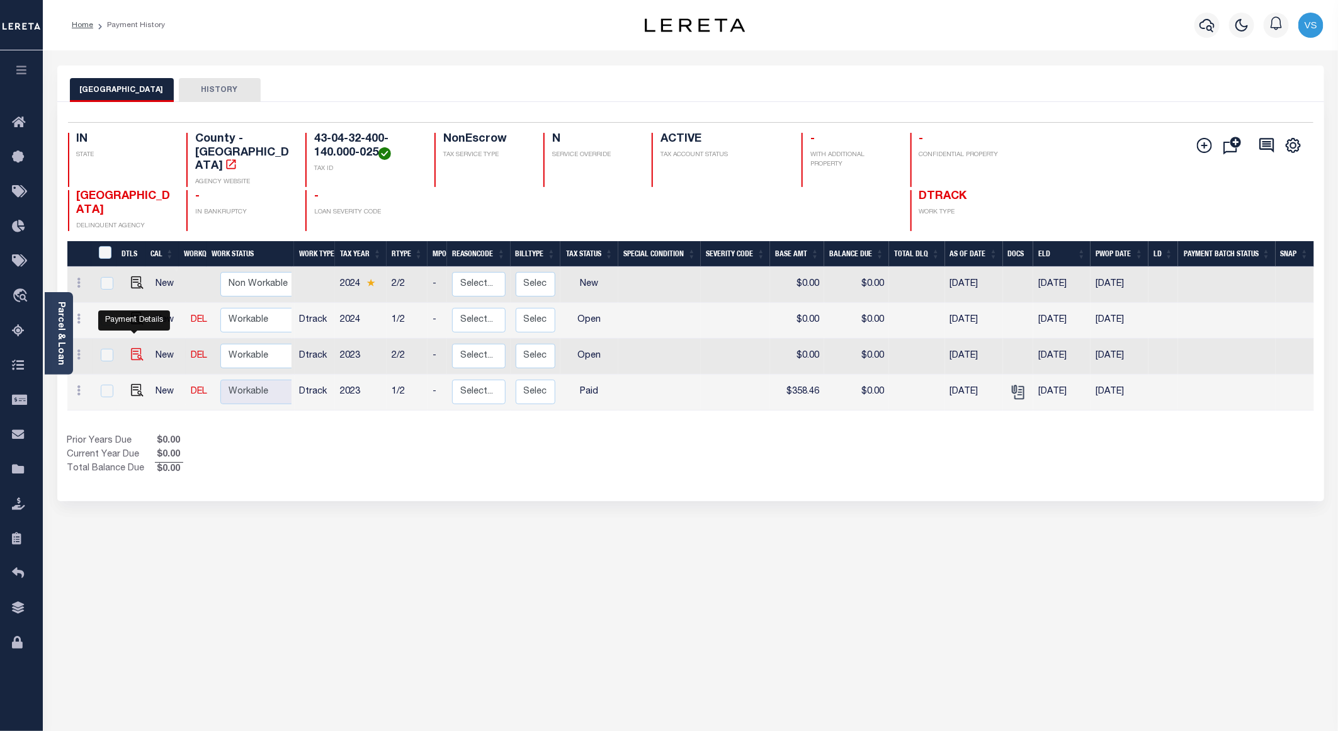
click at [136, 348] on img "" at bounding box center [137, 354] width 13 height 13
checkbox input "true"
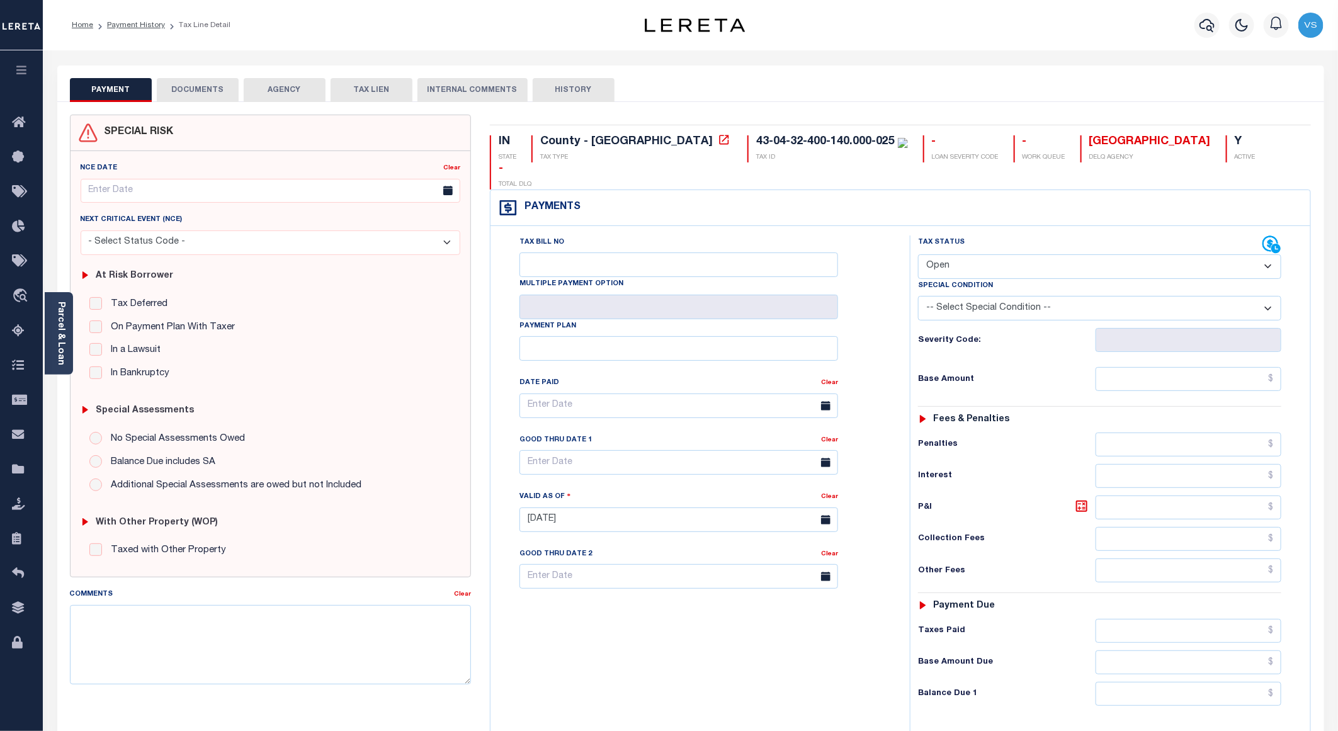
click at [947, 254] on select "- Select Status Code - Open Due/Unpaid Paid Incomplete No Tax Due Internal Refu…" at bounding box center [1099, 266] width 363 height 25
select select "PYD"
click at [918, 254] on select "- Select Status Code - Open Due/Unpaid Paid Incomplete No Tax Due Internal Refu…" at bounding box center [1099, 266] width 363 height 25
type input "[DATE]"
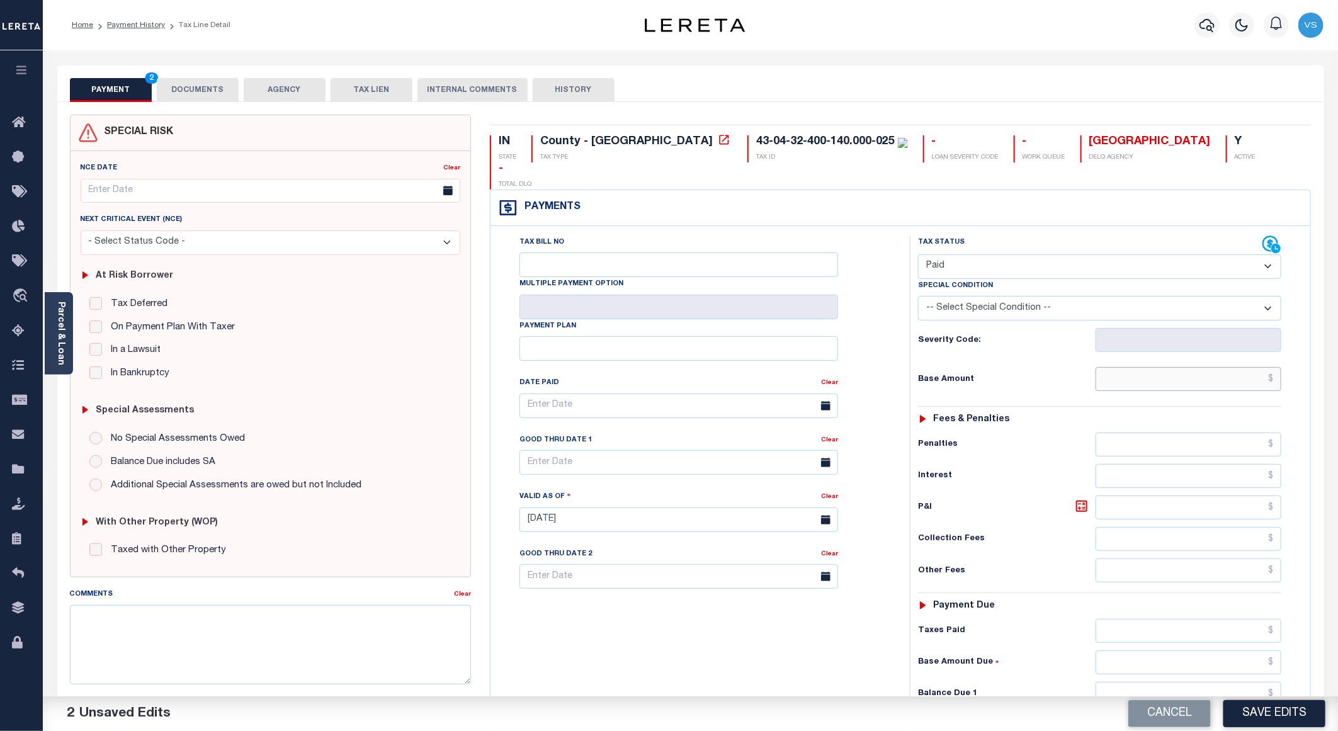
drag, startPoint x: 1132, startPoint y: 355, endPoint x: 1255, endPoint y: 365, distance: 122.5
click at [1132, 367] on input "text" at bounding box center [1189, 379] width 186 height 24
paste input "358.46"
type input "$358.46"
click at [215, 93] on button "DOCUMENTS" at bounding box center [198, 90] width 82 height 24
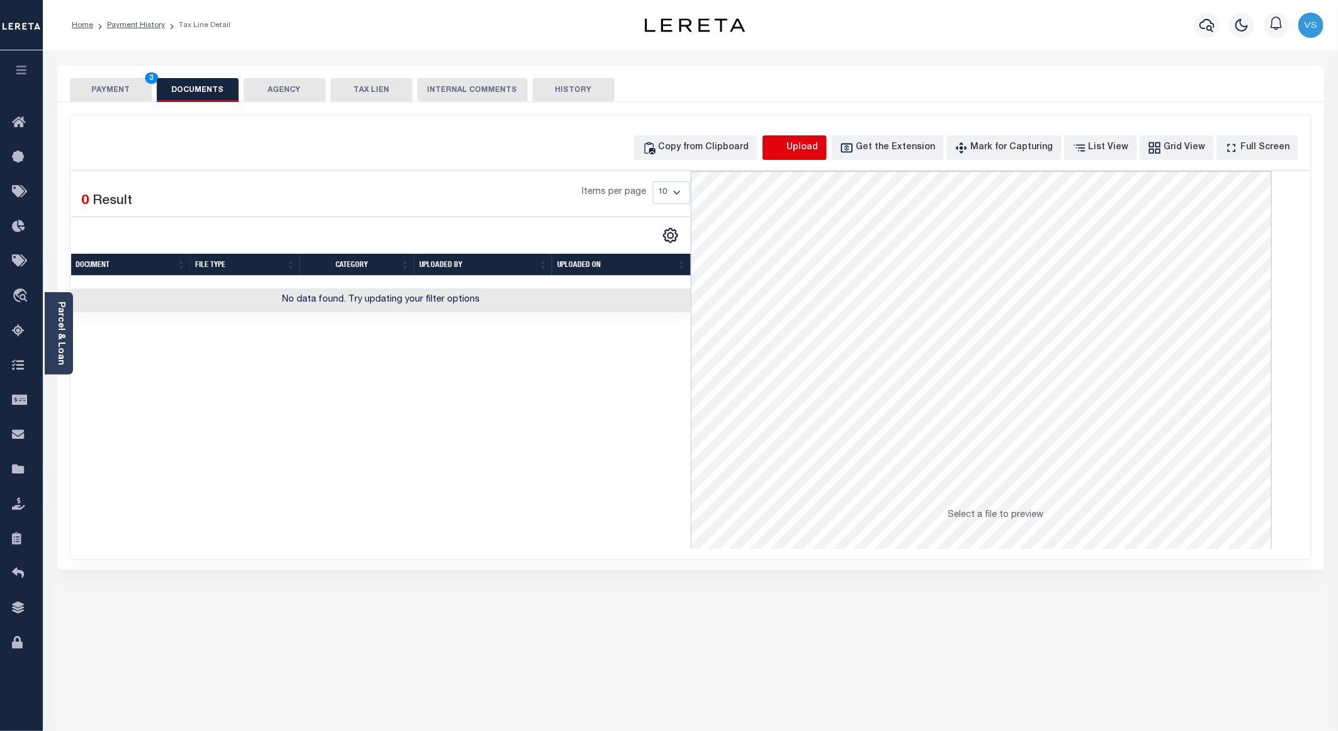
click at [785, 146] on icon "button" at bounding box center [778, 148] width 14 height 14
select select "POP"
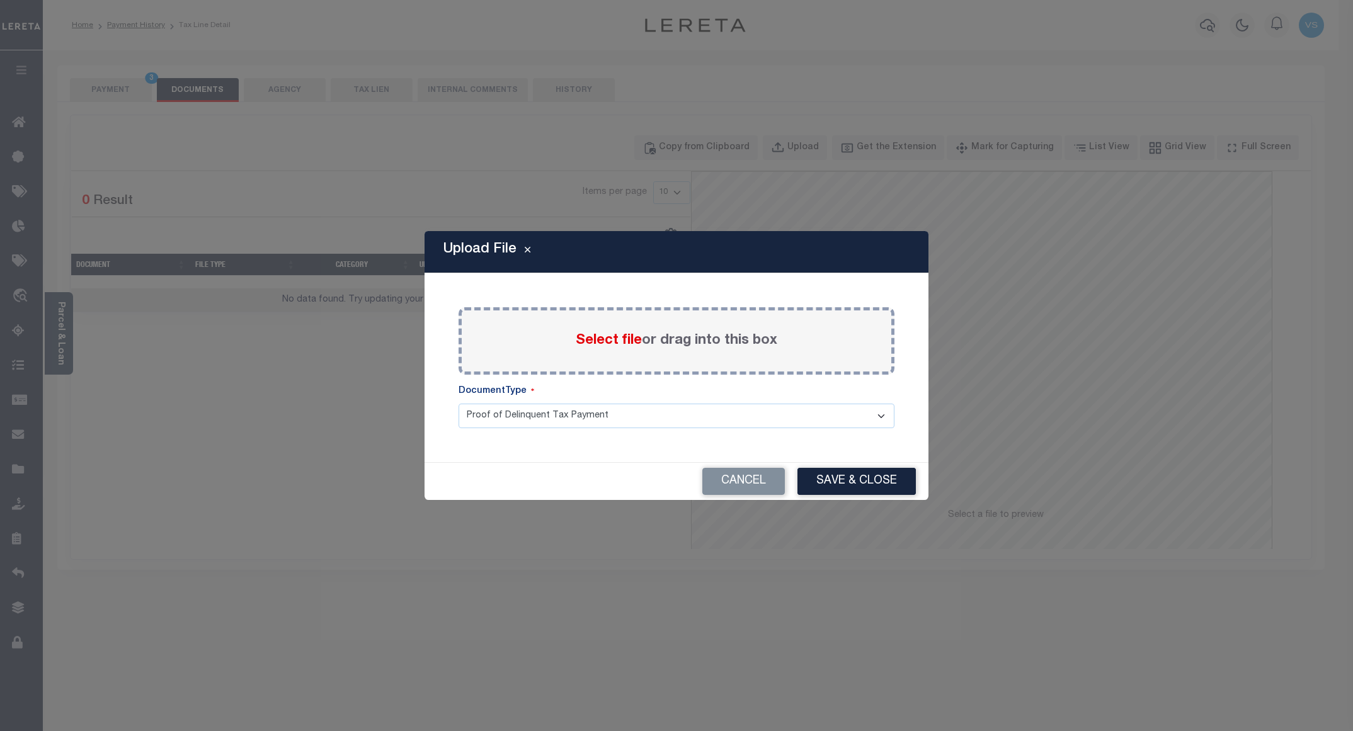
click at [588, 334] on span "Select file" at bounding box center [609, 341] width 66 height 14
click at [0, 0] on input "Select file or drag into this box" at bounding box center [0, 0] width 0 height 0
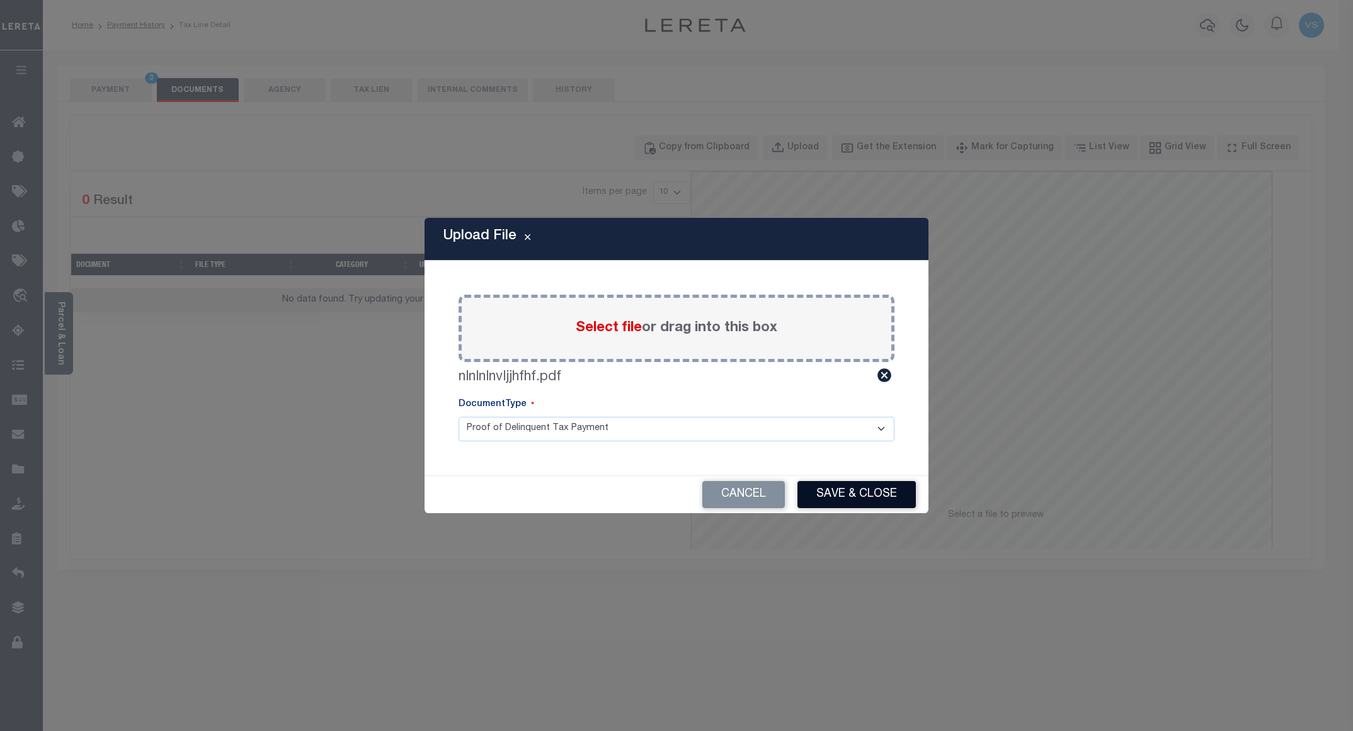
click at [841, 493] on button "Save & Close" at bounding box center [856, 494] width 118 height 27
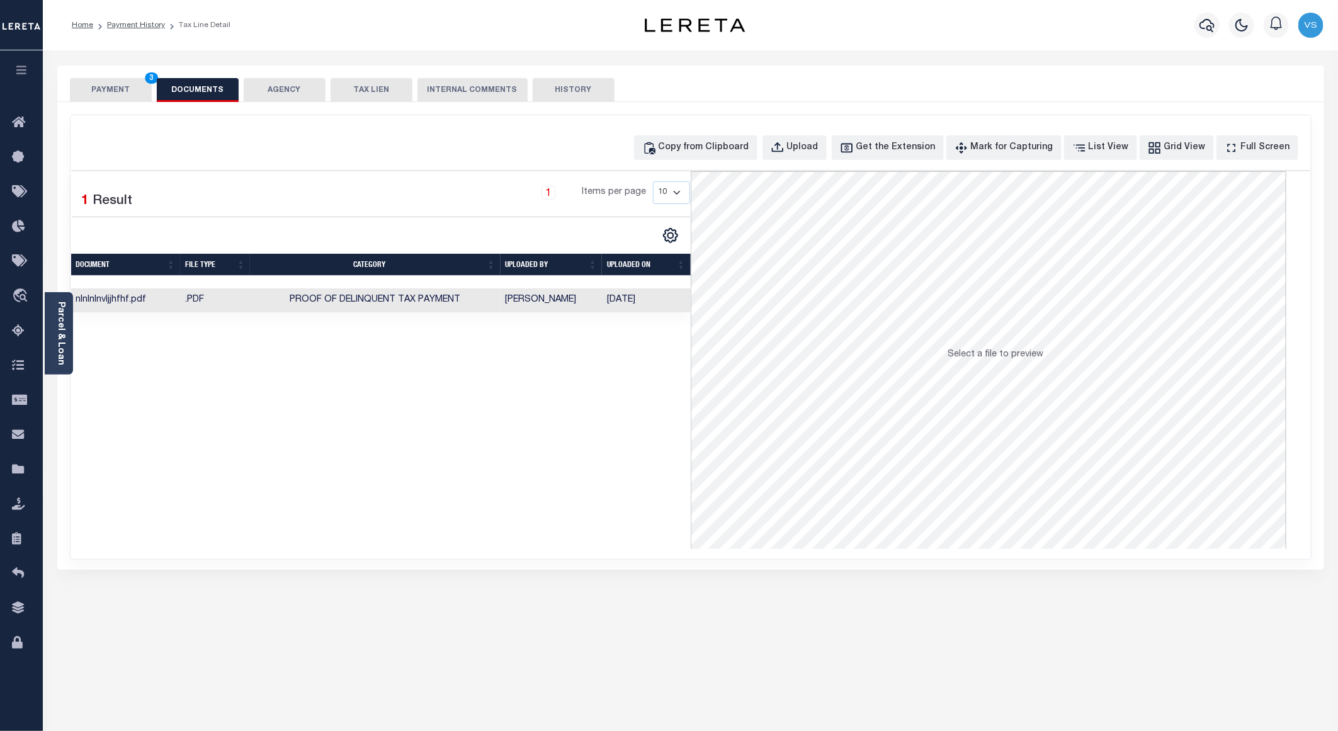
click at [127, 91] on button "PAYMENT 3" at bounding box center [111, 90] width 82 height 24
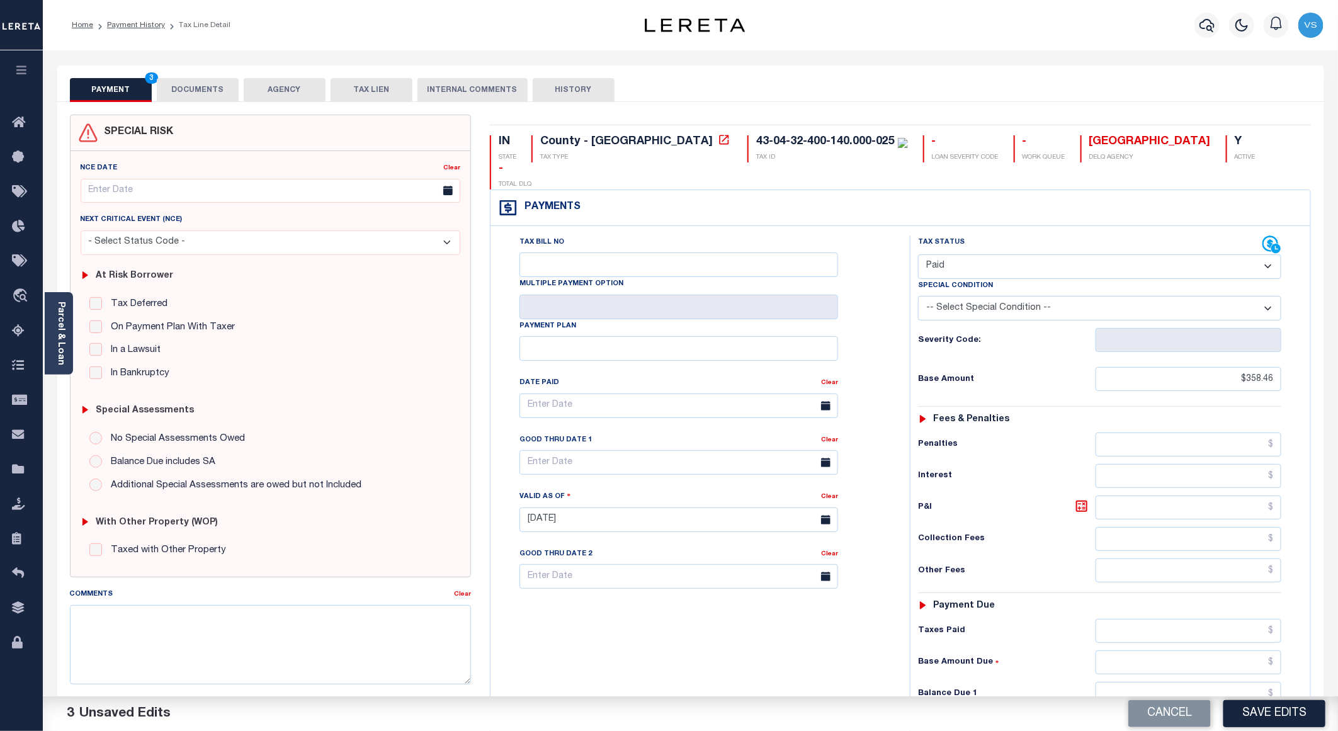
scroll to position [189, 0]
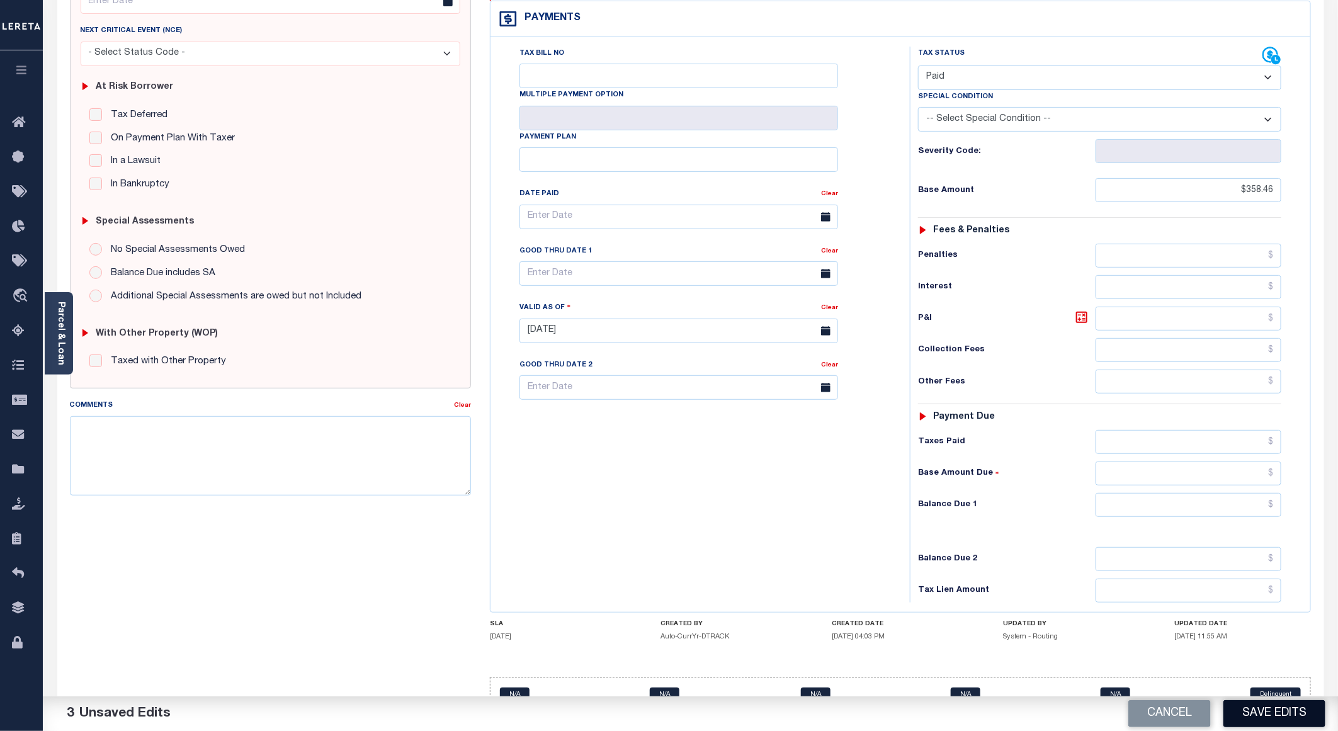
click at [1293, 716] on button "Save Edits" at bounding box center [1275, 713] width 102 height 27
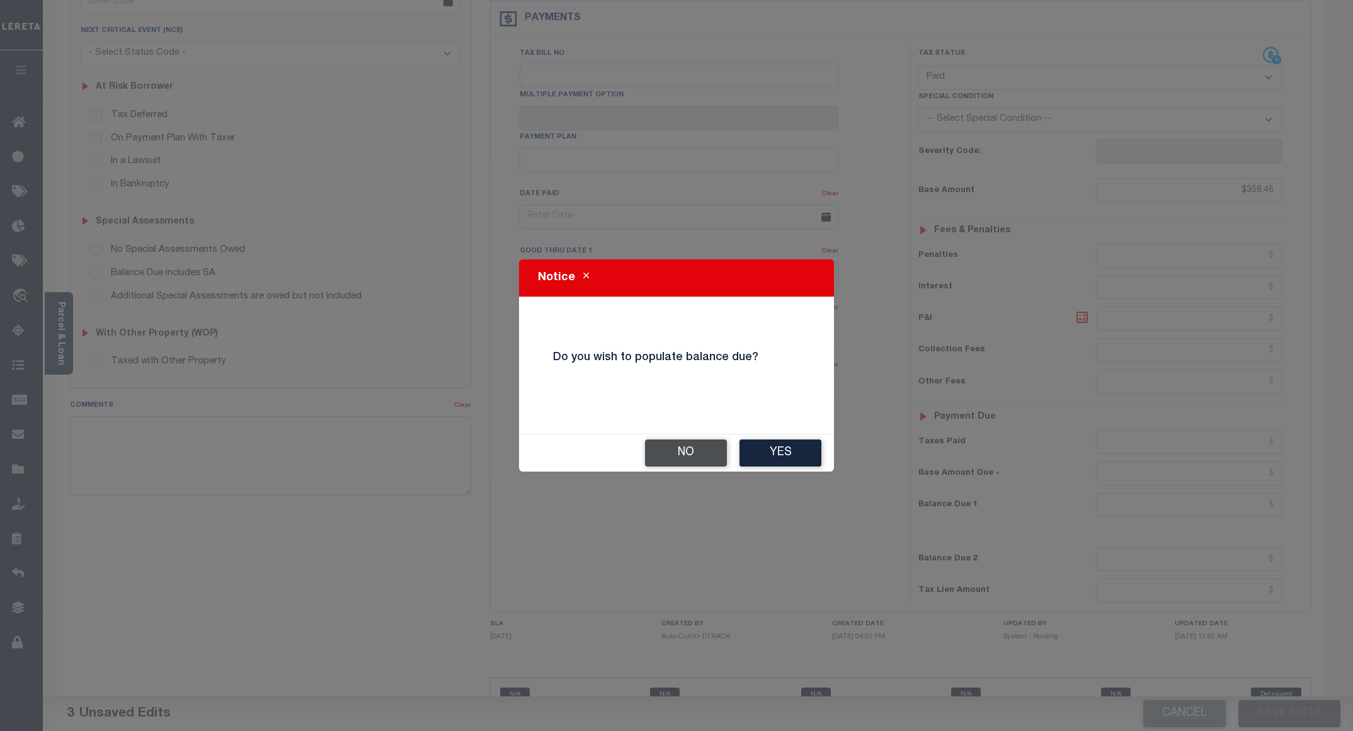
click at [684, 457] on button "No" at bounding box center [686, 453] width 82 height 27
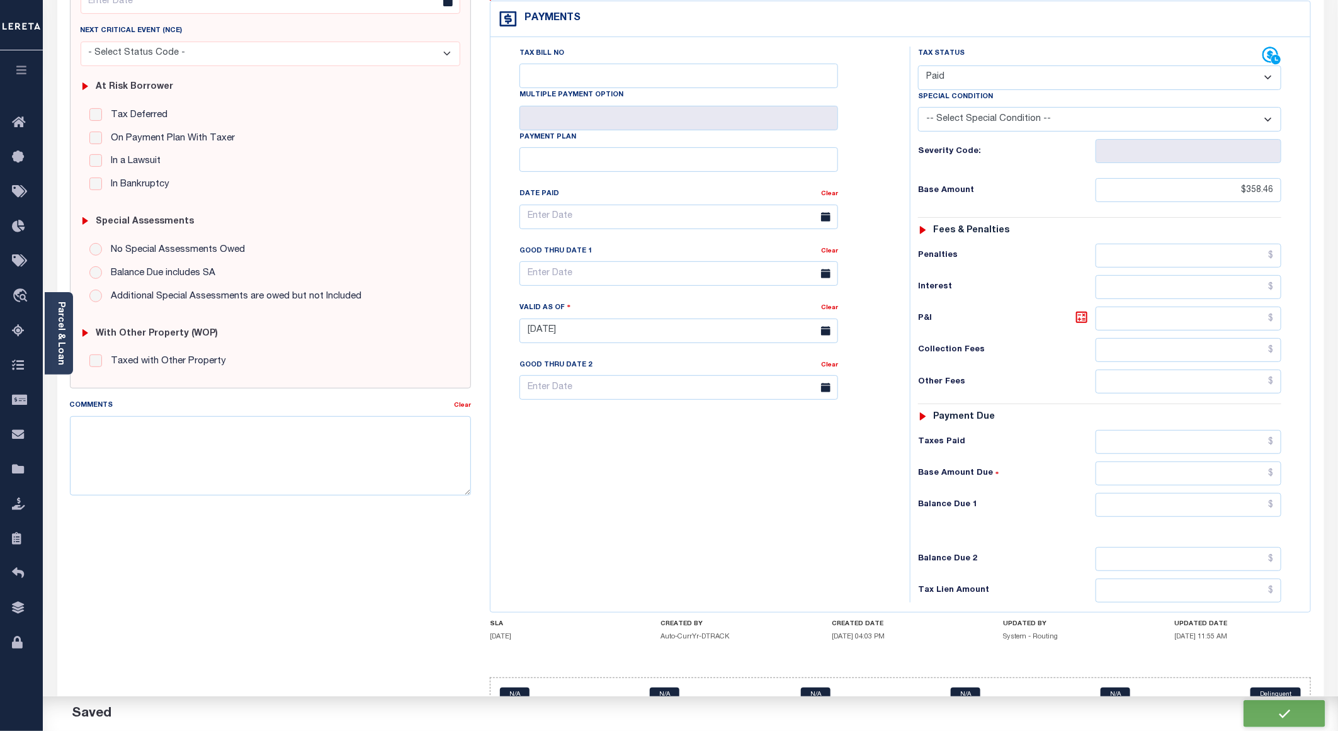
checkbox input "false"
type input "$358.46"
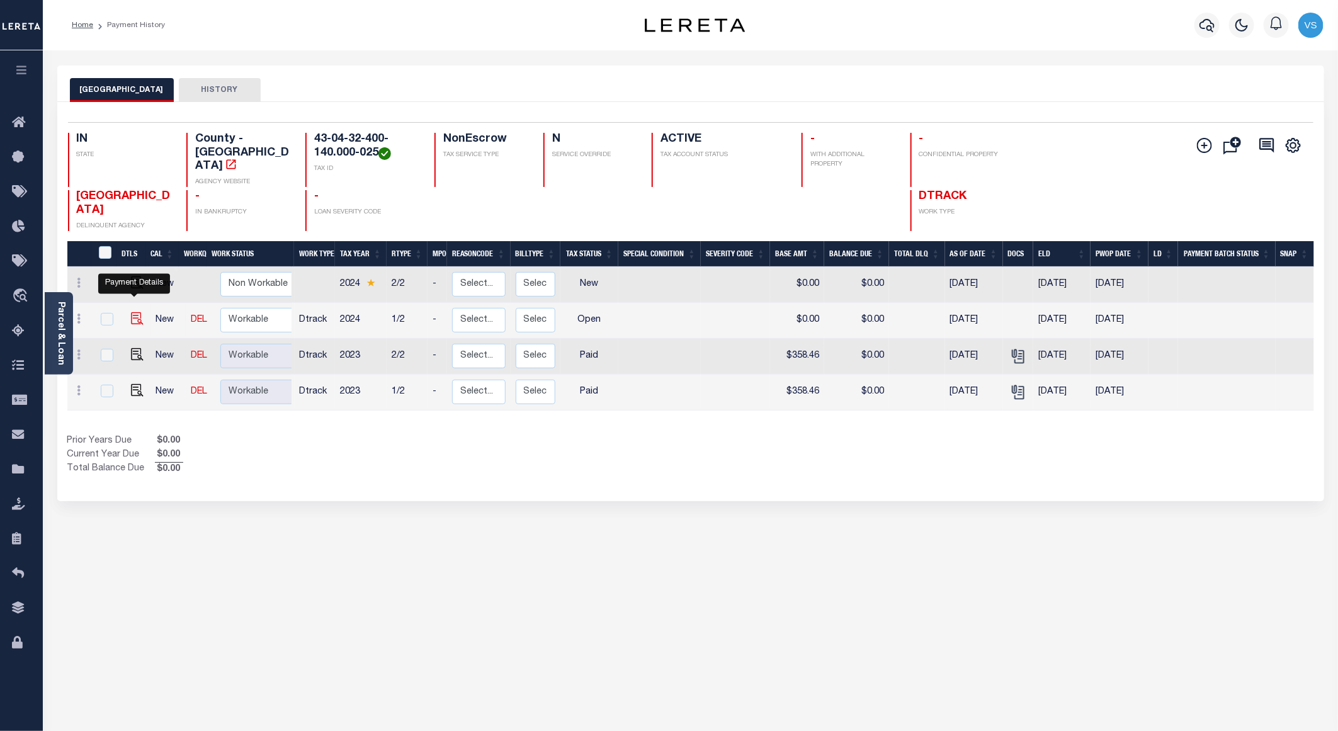
click at [136, 312] on img "" at bounding box center [137, 318] width 13 height 13
checkbox input "true"
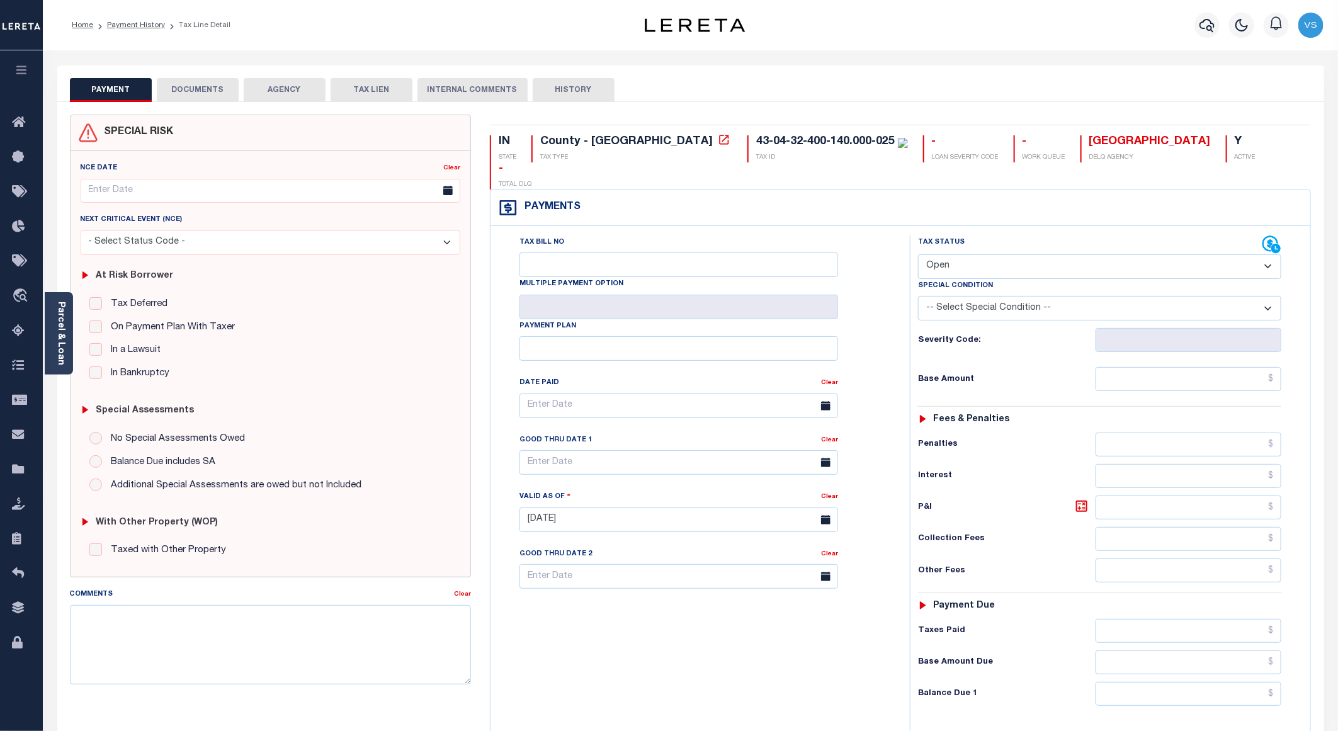
drag, startPoint x: 977, startPoint y: 232, endPoint x: 974, endPoint y: 239, distance: 7.0
click at [977, 254] on select "- Select Status Code - Open Due/Unpaid Paid Incomplete No Tax Due Internal Refu…" at bounding box center [1099, 266] width 363 height 25
select select "PYD"
click at [918, 254] on select "- Select Status Code - Open Due/Unpaid Paid Incomplete No Tax Due Internal Refu…" at bounding box center [1099, 266] width 363 height 25
type input "[DATE]"
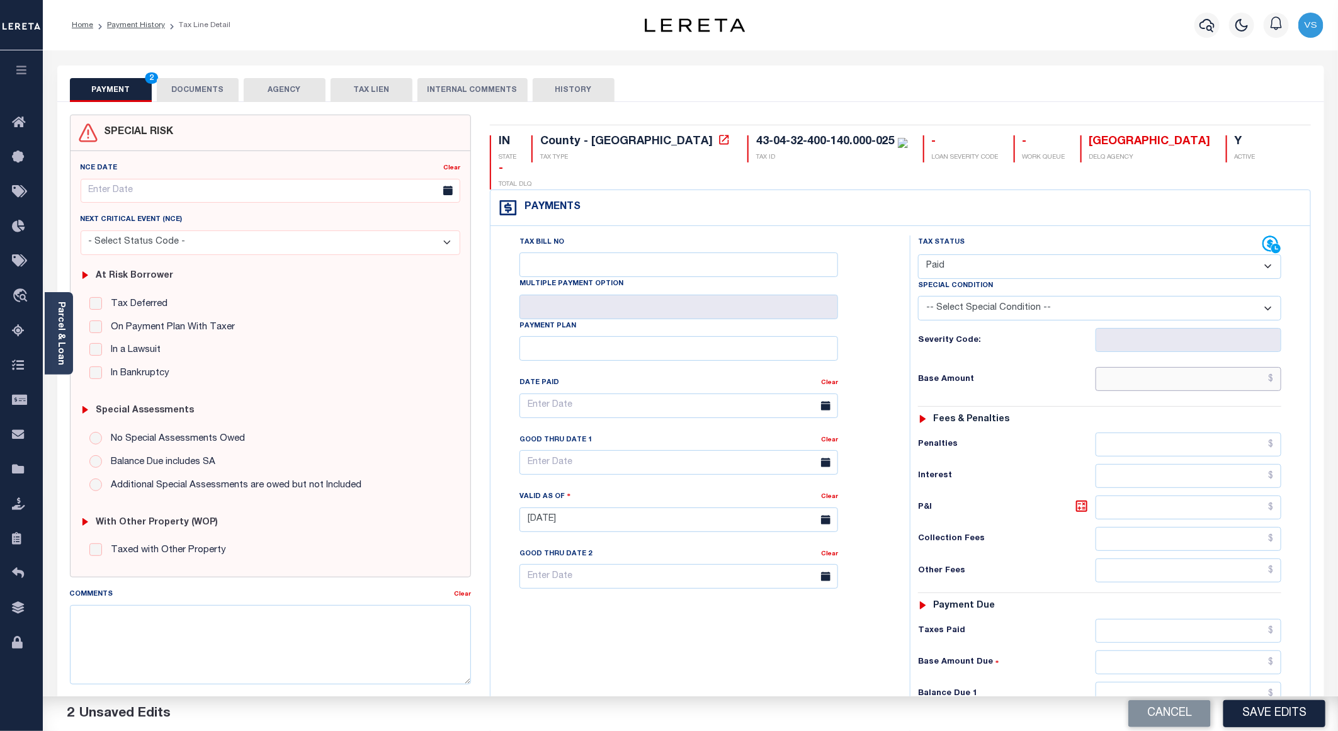
click at [1190, 367] on input "text" at bounding box center [1189, 379] width 186 height 24
paste input "367.26"
type input "$367.26"
click at [191, 79] on button "DOCUMENTS" at bounding box center [198, 90] width 82 height 24
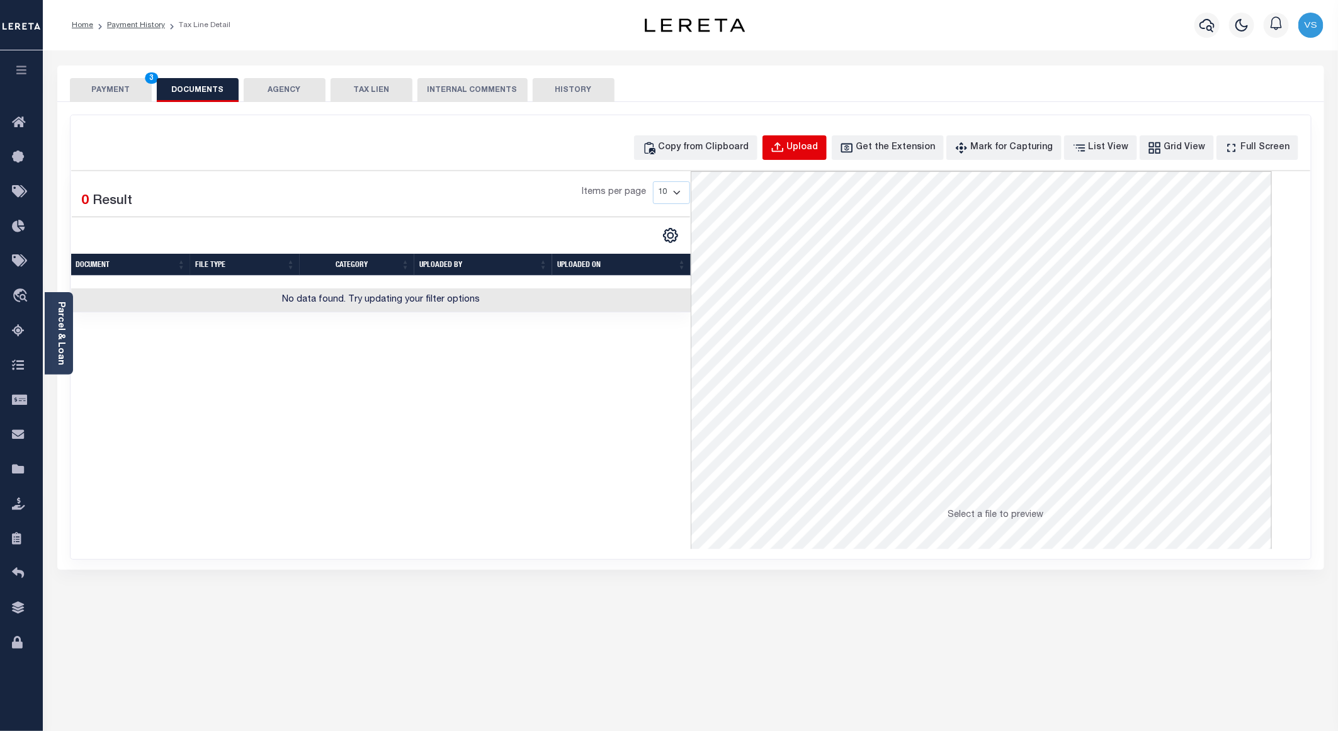
click at [811, 151] on div "Upload" at bounding box center [802, 148] width 31 height 14
select select "POP"
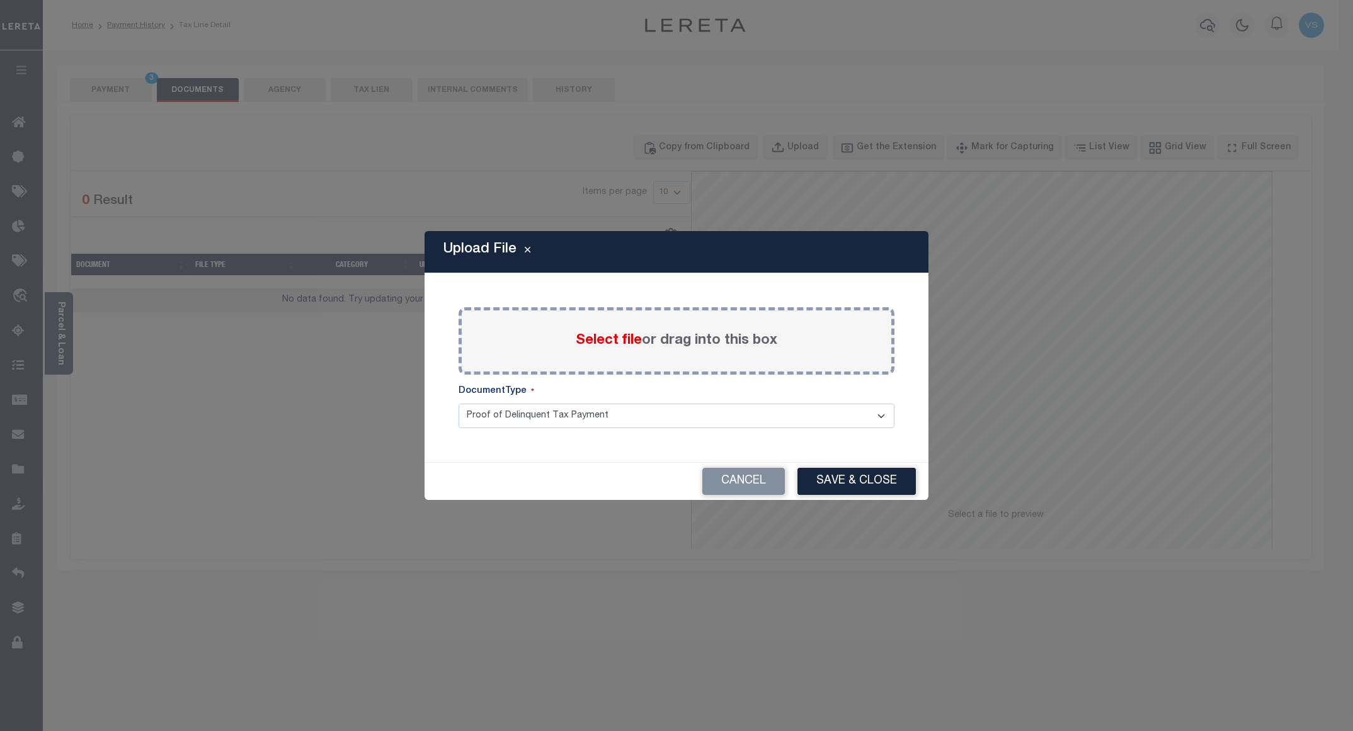
click at [599, 340] on span "Select file" at bounding box center [609, 341] width 66 height 14
click at [0, 0] on input "Select file or drag into this box" at bounding box center [0, 0] width 0 height 0
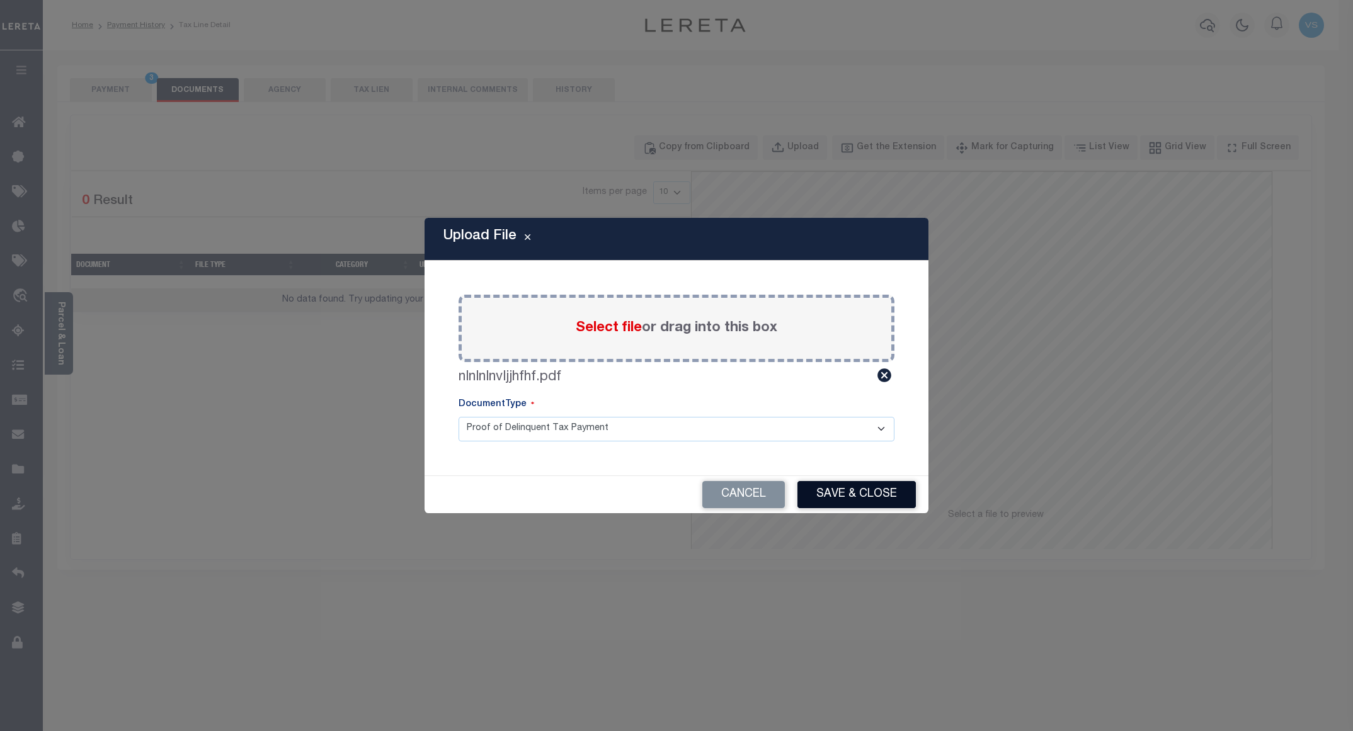
click at [830, 491] on button "Save & Close" at bounding box center [856, 494] width 118 height 27
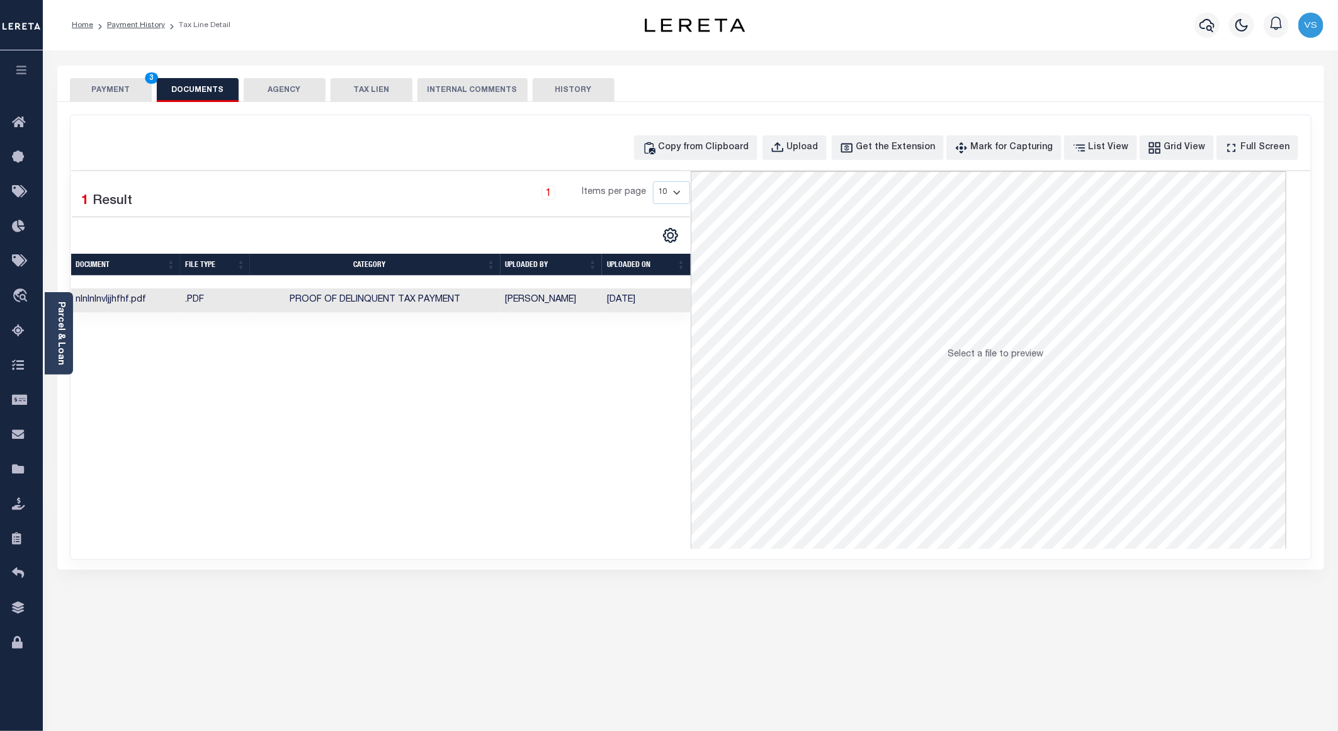
click at [112, 91] on button "PAYMENT 3" at bounding box center [111, 90] width 82 height 24
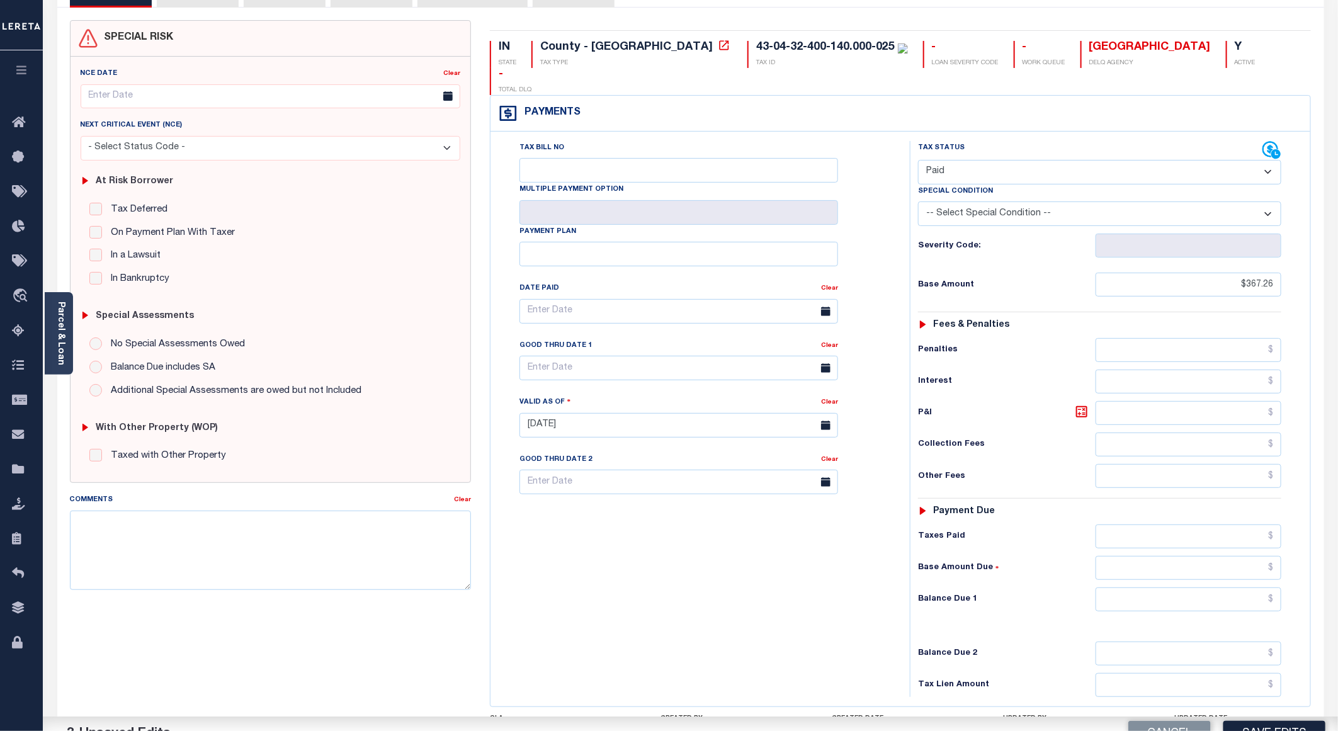
scroll to position [202, 0]
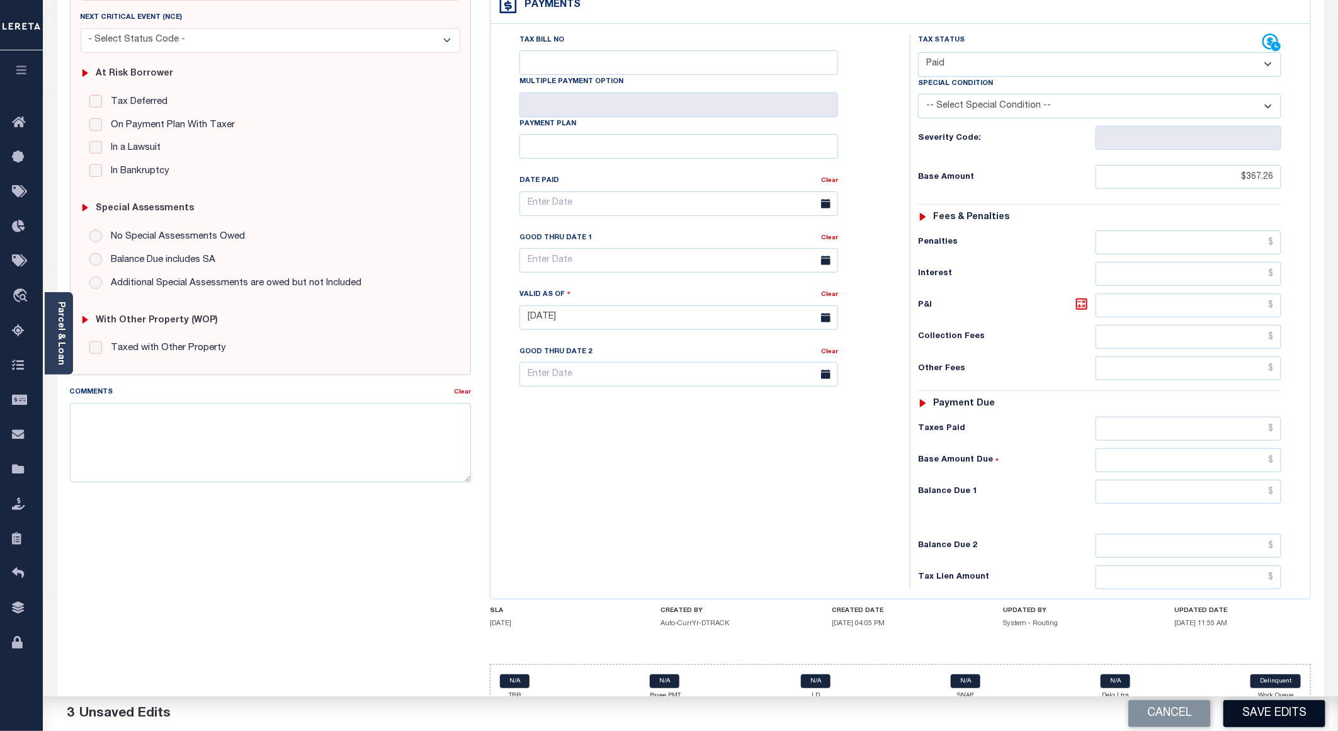
click at [1240, 710] on button "Save Edits" at bounding box center [1275, 713] width 102 height 27
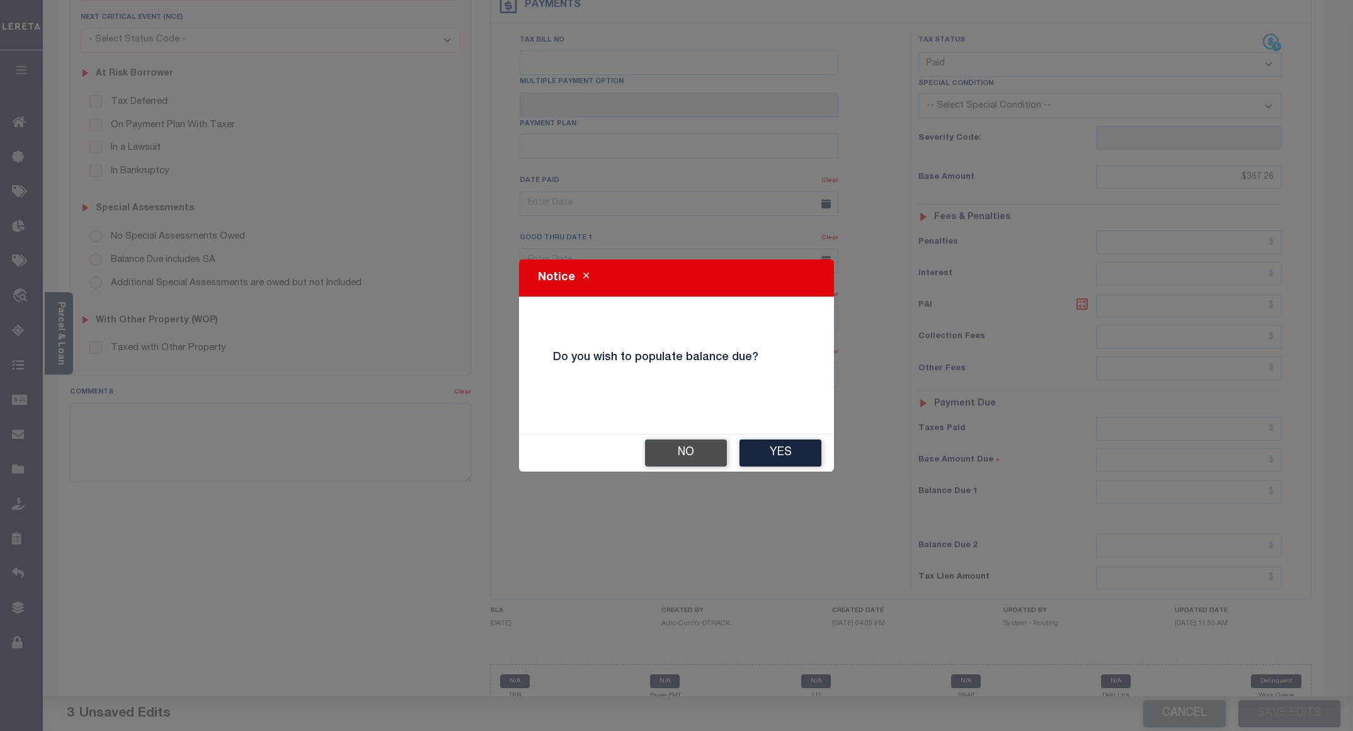
click at [680, 455] on button "No" at bounding box center [686, 453] width 82 height 27
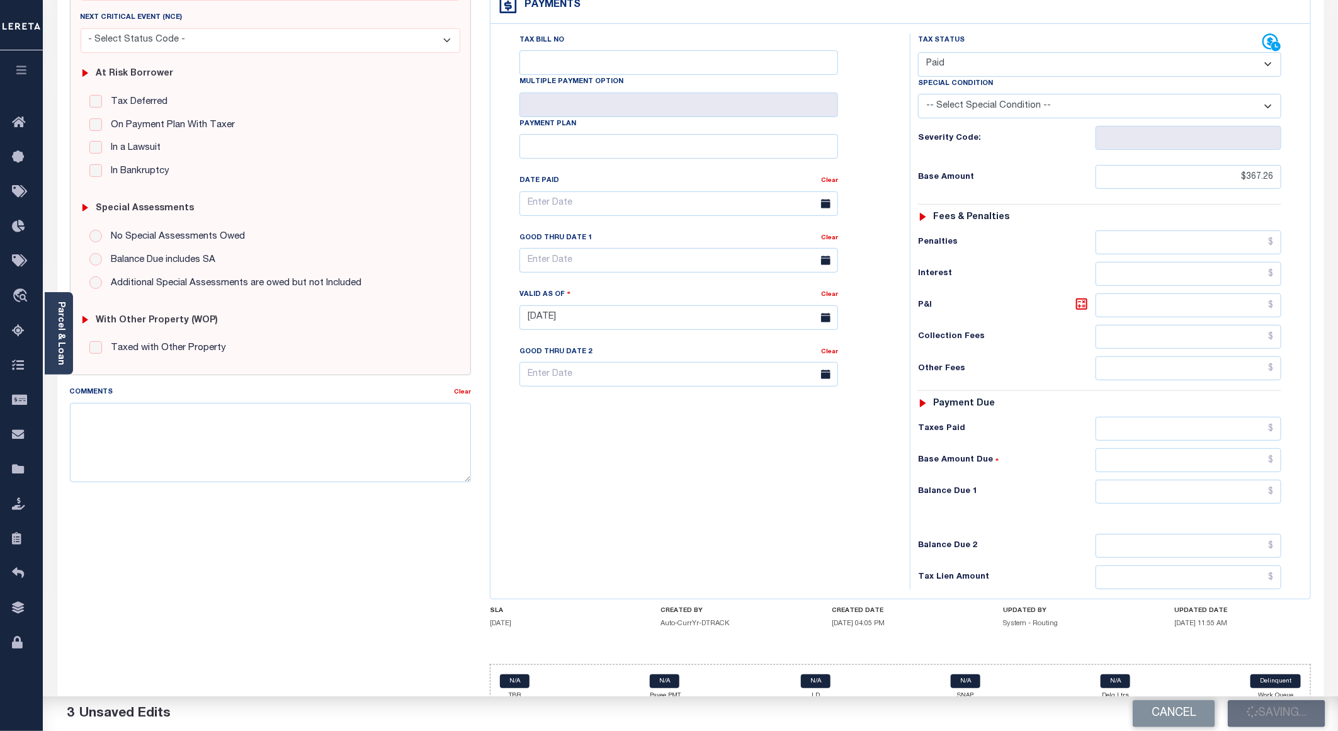
checkbox input "false"
type input "$367.26"
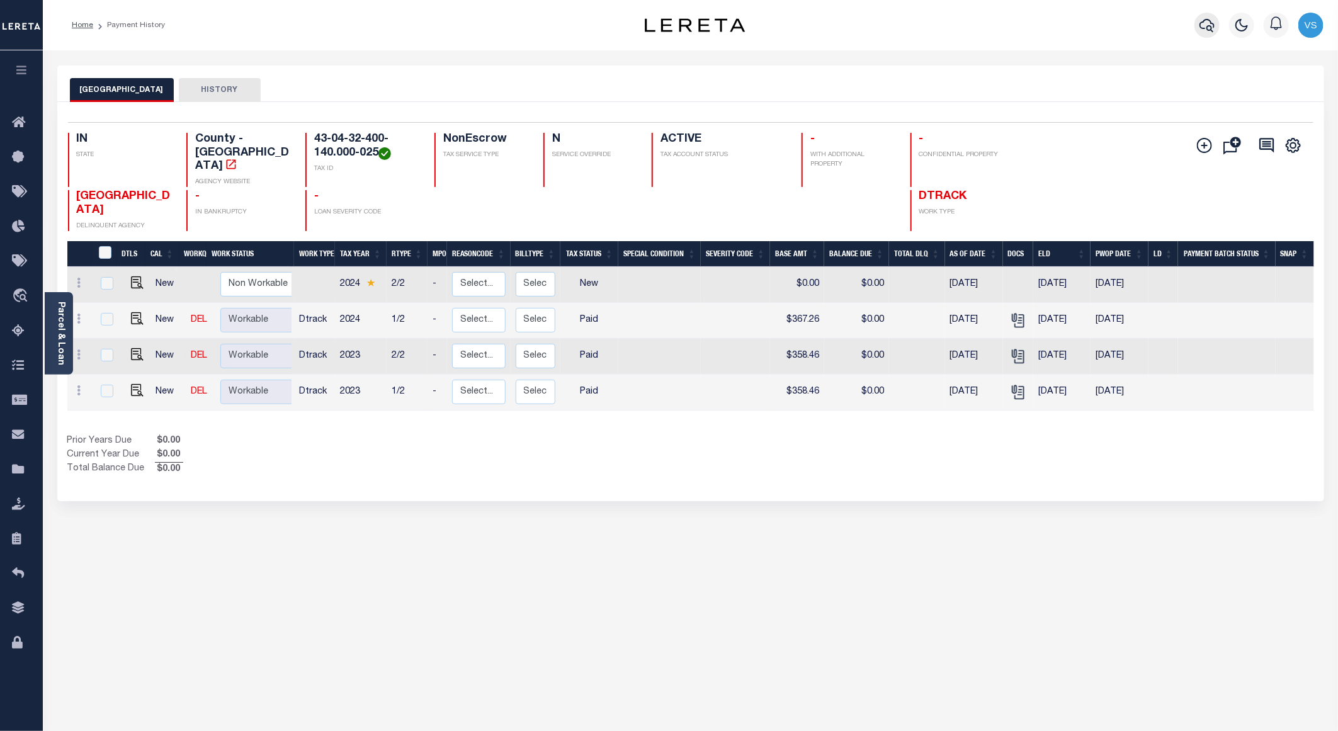
click at [1207, 28] on icon "button" at bounding box center [1207, 25] width 15 height 15
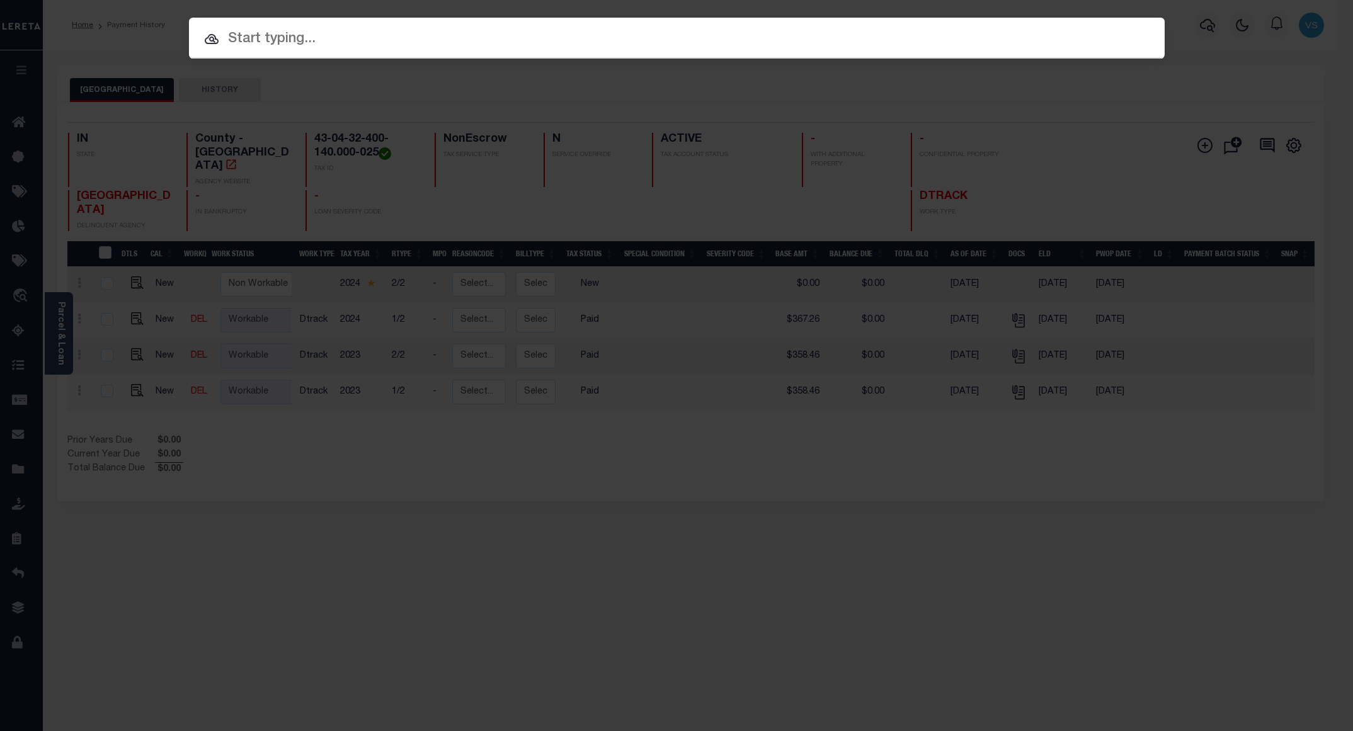
paste input "780095212"
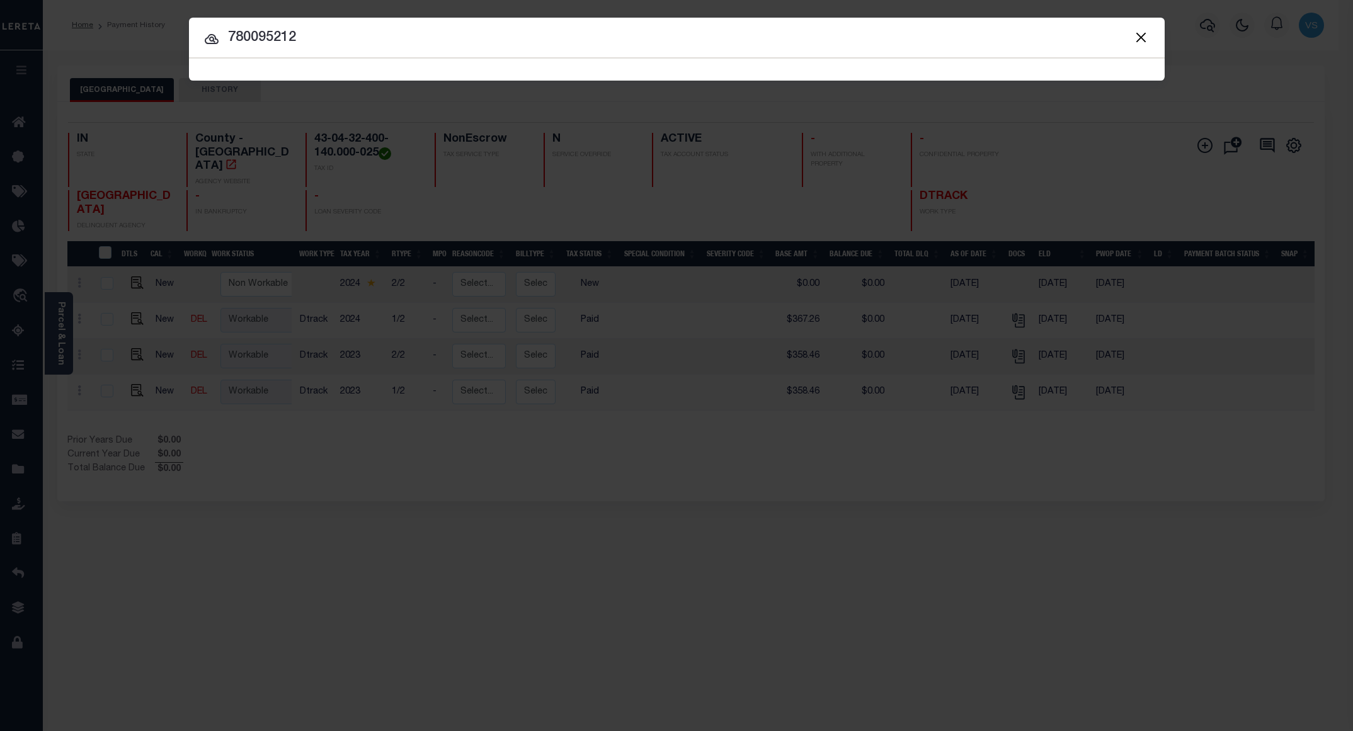
type input "780095212"
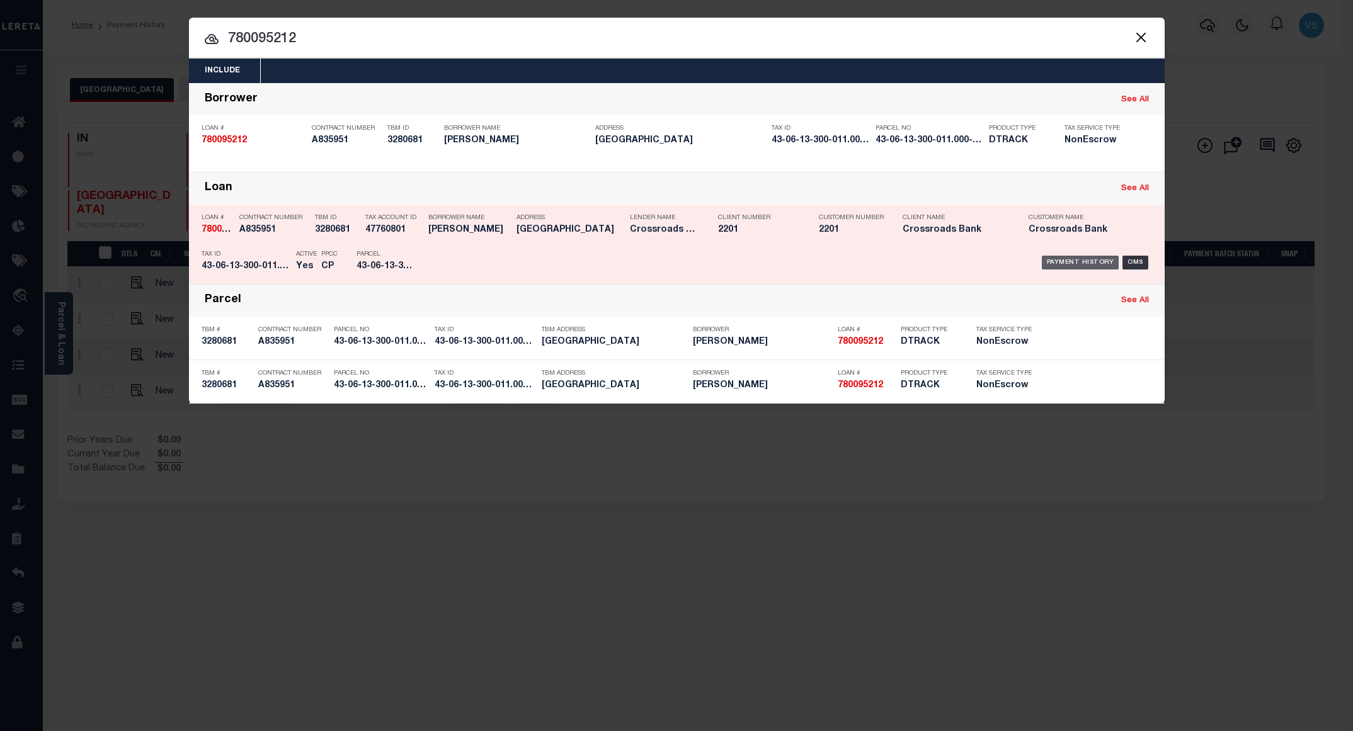
click at [1090, 269] on div "Payment History" at bounding box center [1080, 263] width 77 height 14
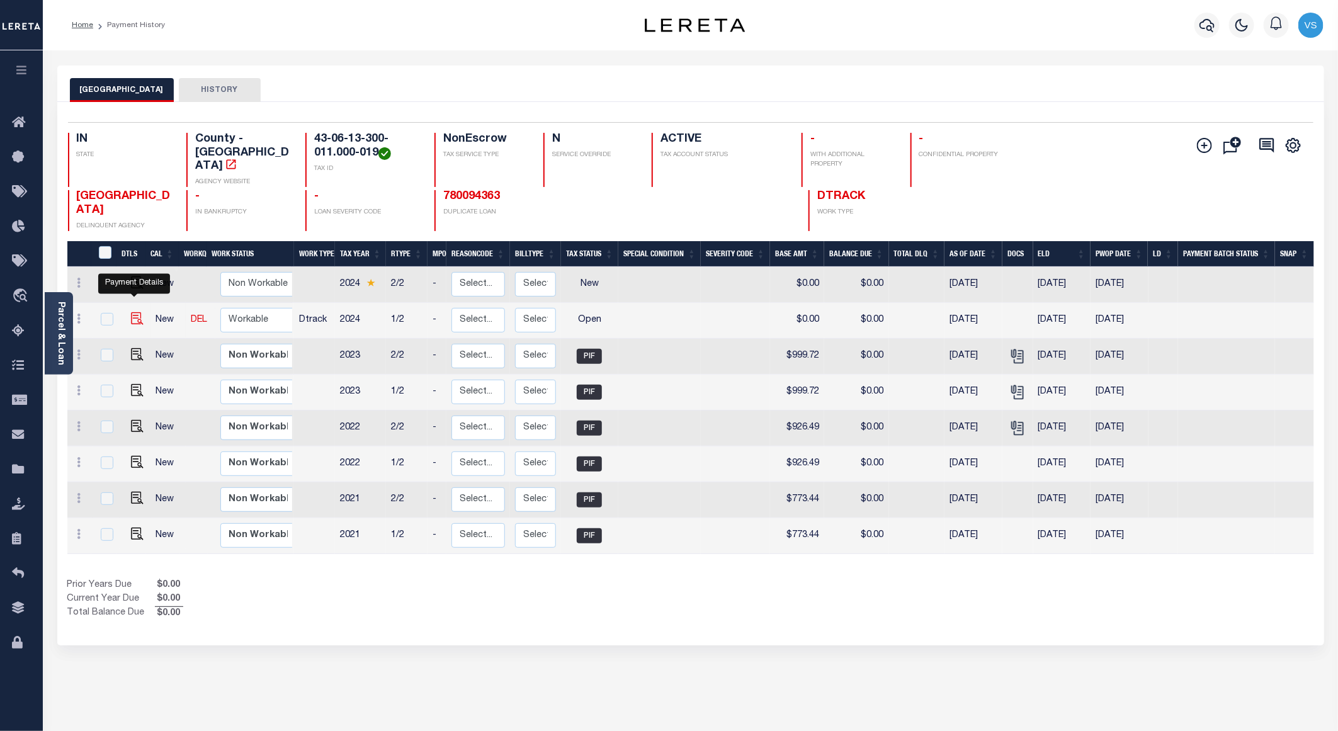
click at [135, 312] on img "" at bounding box center [137, 318] width 13 height 13
checkbox input "true"
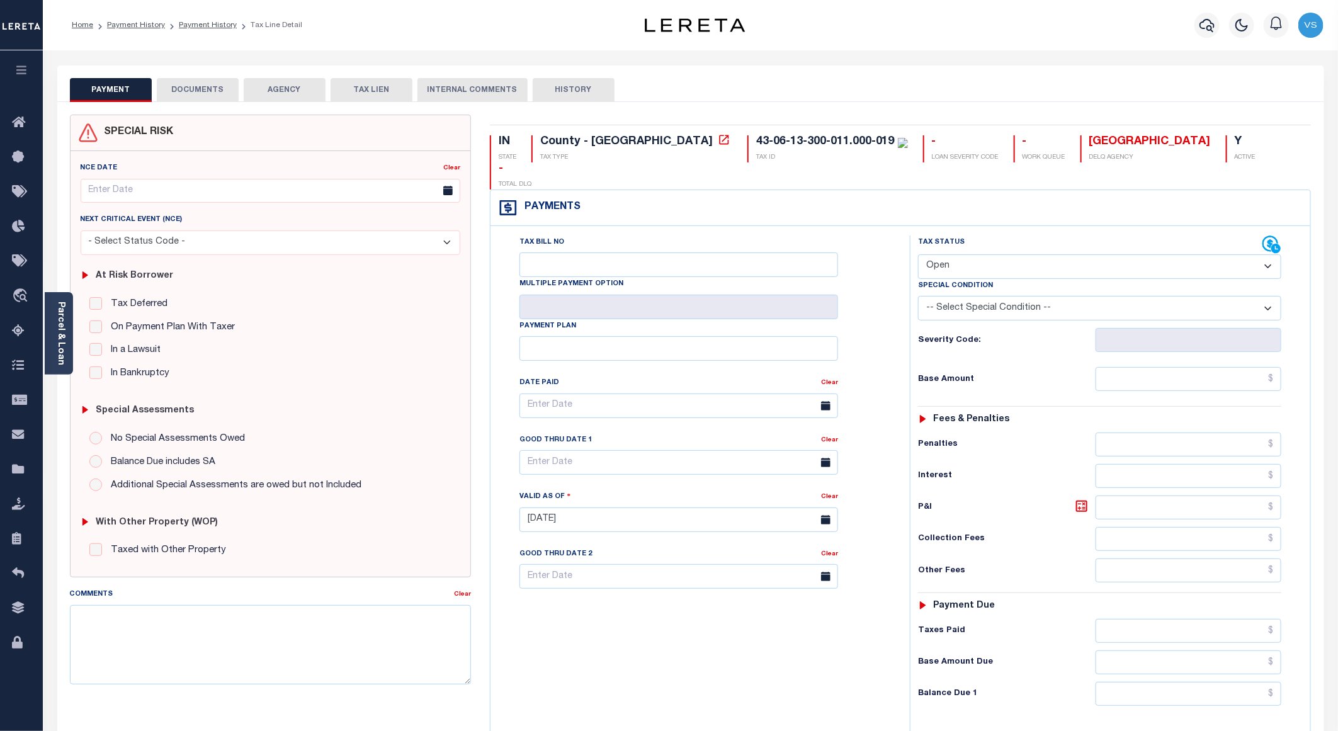
click at [972, 254] on select "- Select Status Code - Open Due/Unpaid Paid Incomplete No Tax Due Internal Refu…" at bounding box center [1099, 266] width 363 height 25
select select "PYD"
click at [918, 254] on select "- Select Status Code - Open Due/Unpaid Paid Incomplete No Tax Due Internal Refu…" at bounding box center [1099, 266] width 363 height 25
type input "[DATE]"
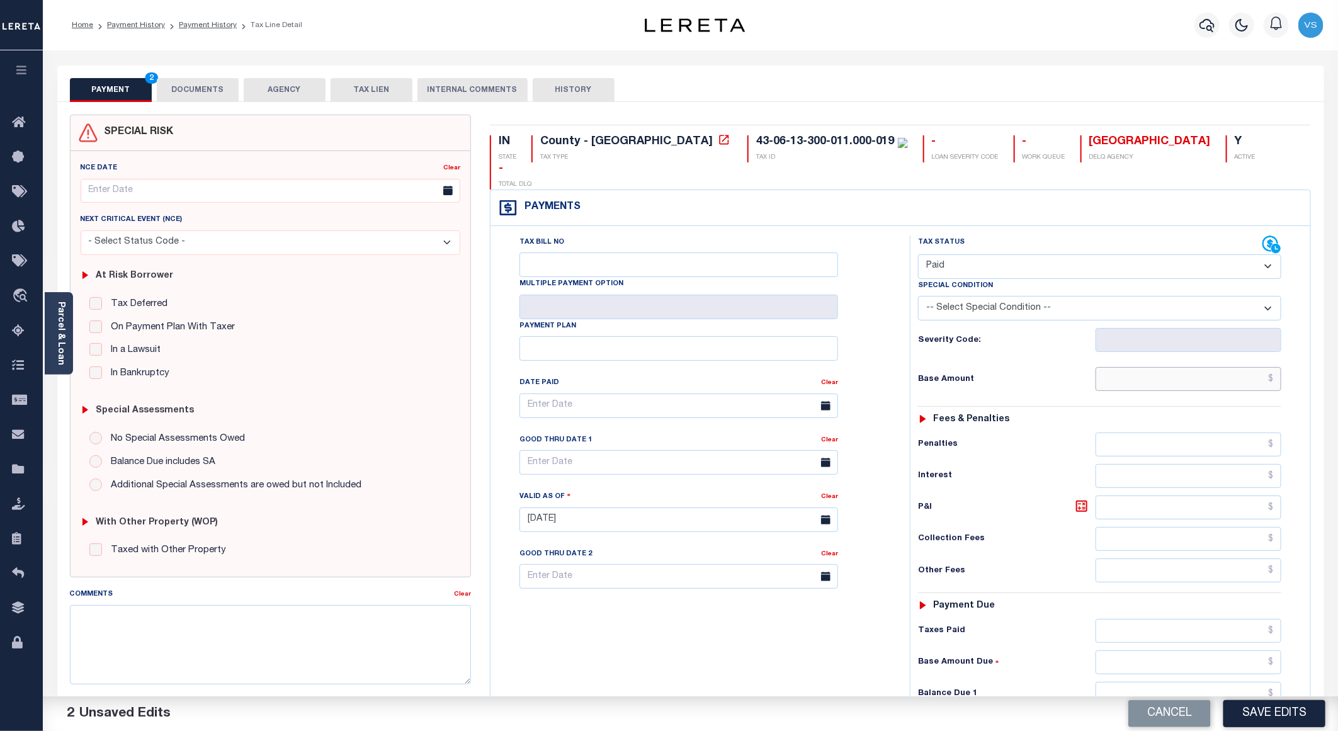
click at [1195, 367] on input "text" at bounding box center [1189, 379] width 186 height 24
paste input "1,113.56"
type input "$1,113.56"
click at [178, 89] on button "DOCUMENTS" at bounding box center [198, 90] width 82 height 24
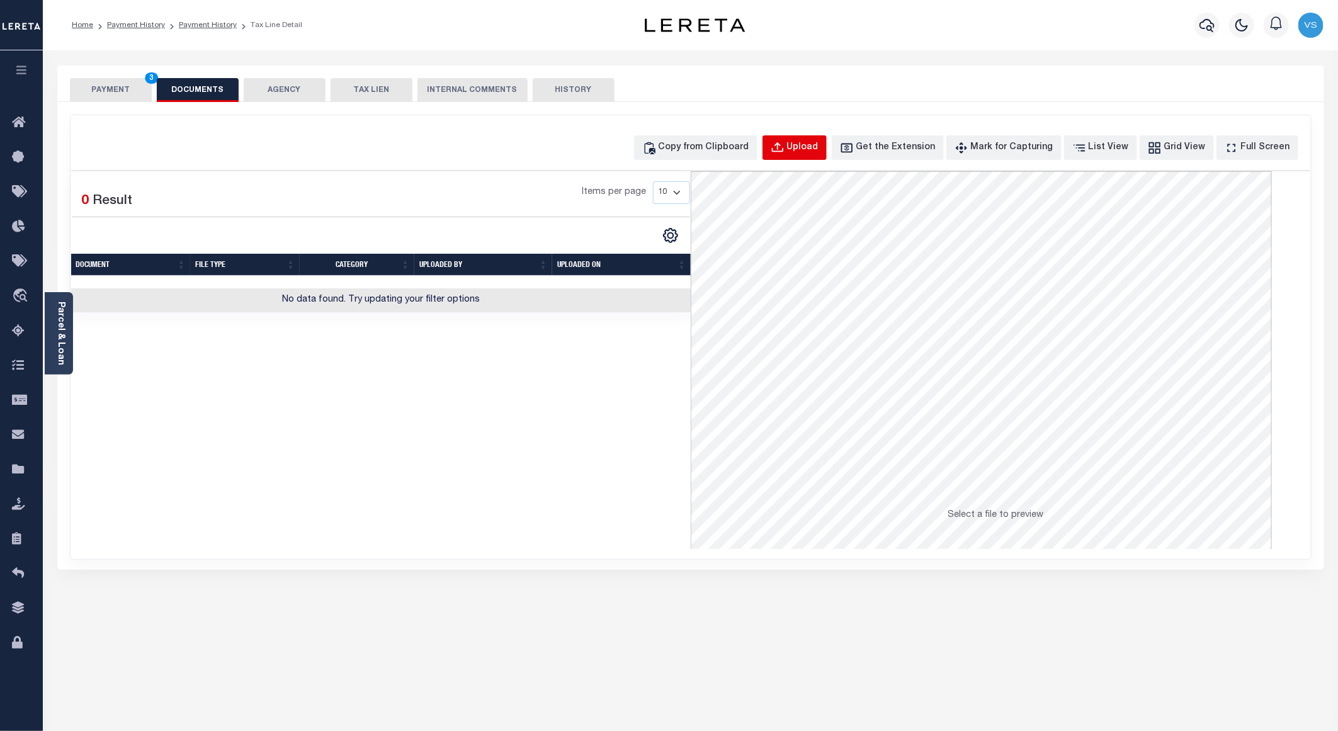
click at [811, 150] on div "Upload" at bounding box center [802, 148] width 31 height 14
select select "POP"
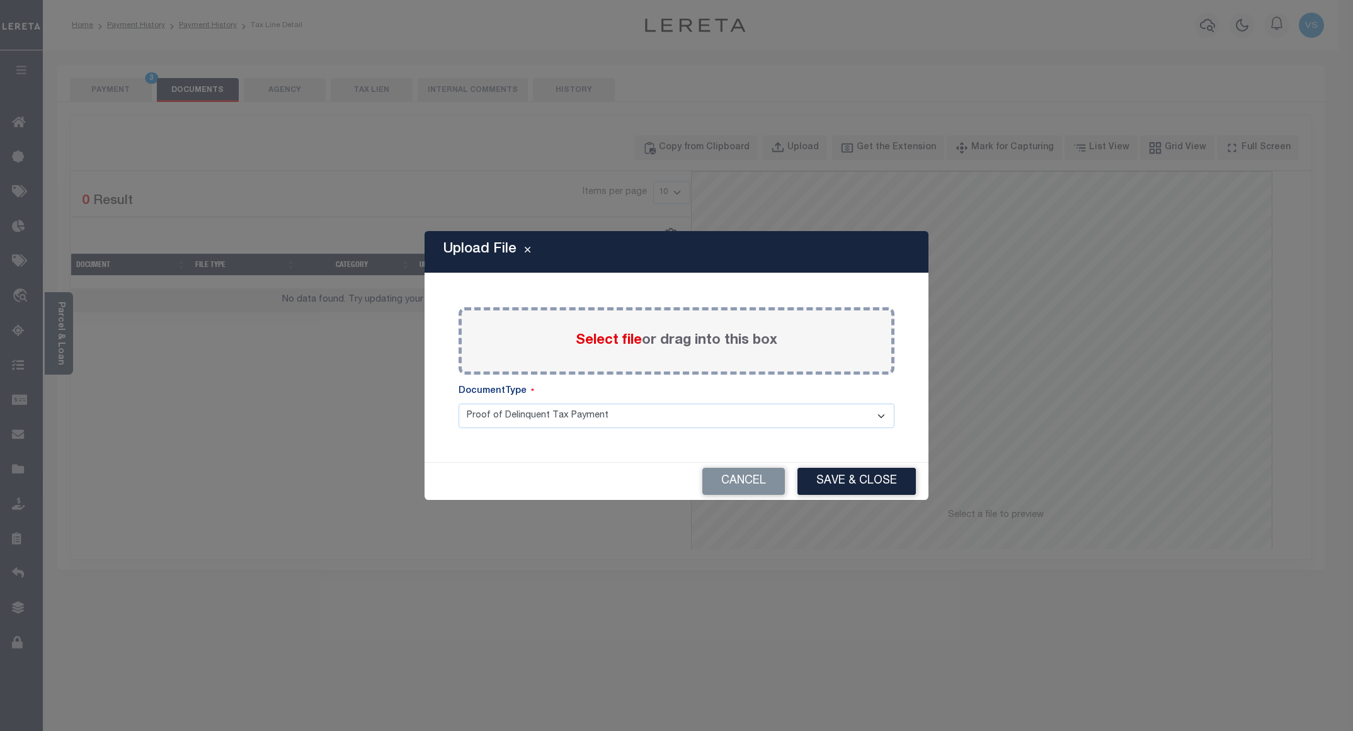
click at [599, 340] on span "Select file" at bounding box center [609, 341] width 66 height 14
click at [0, 0] on input "Select file or drag into this box" at bounding box center [0, 0] width 0 height 0
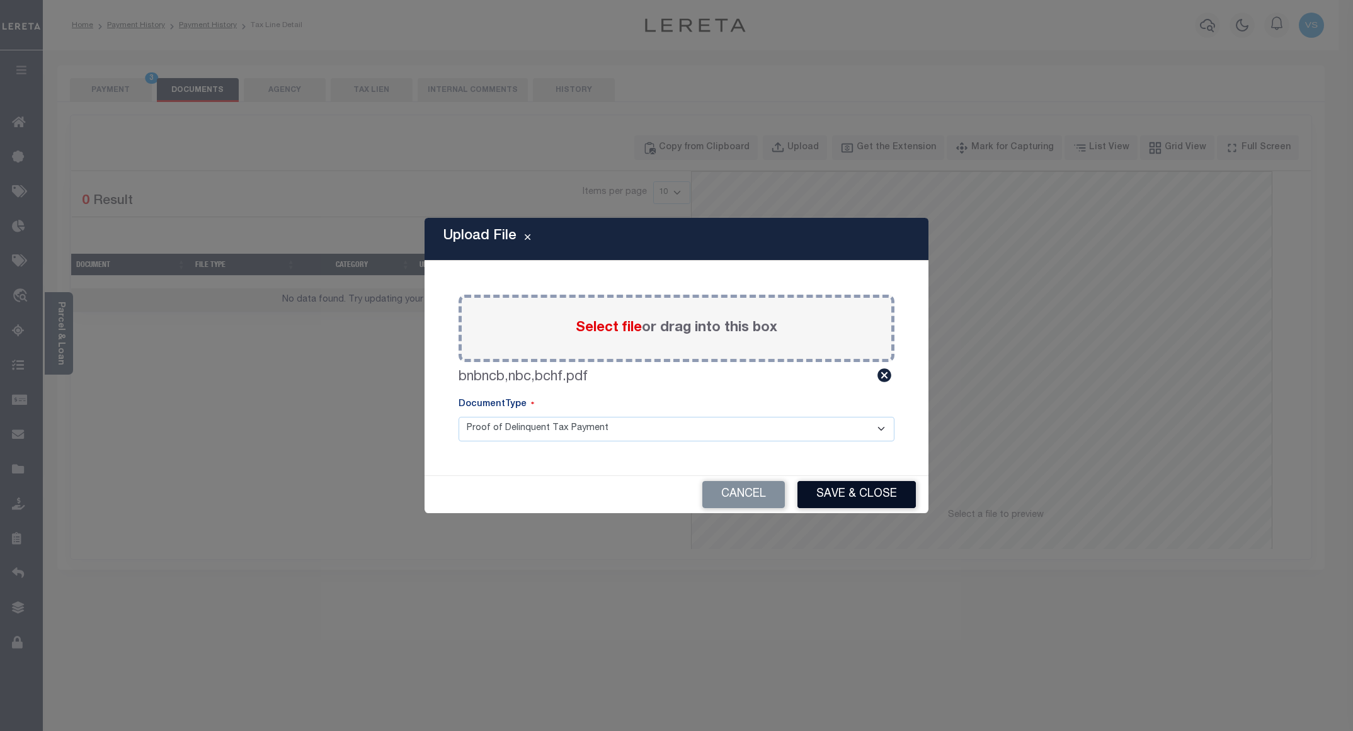
click at [860, 495] on button "Save & Close" at bounding box center [856, 494] width 118 height 27
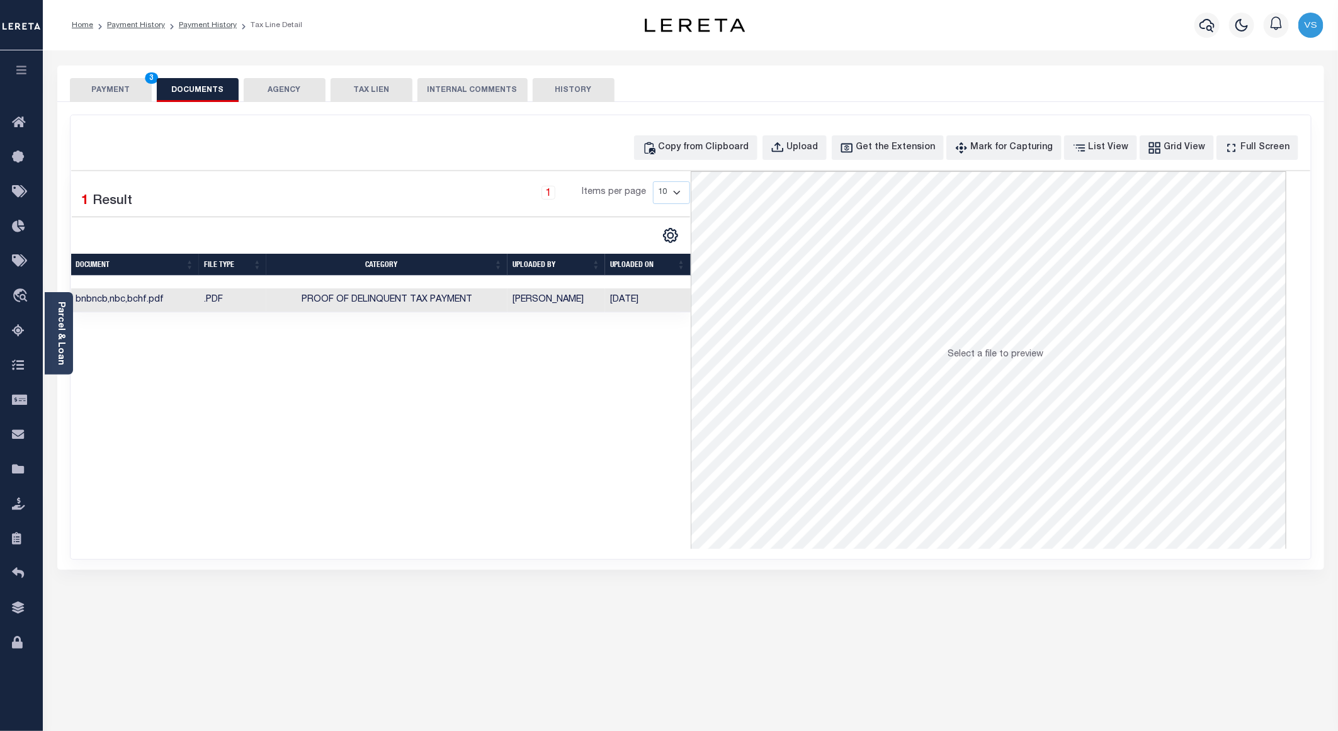
click at [114, 86] on button "PAYMENT 3" at bounding box center [111, 90] width 82 height 24
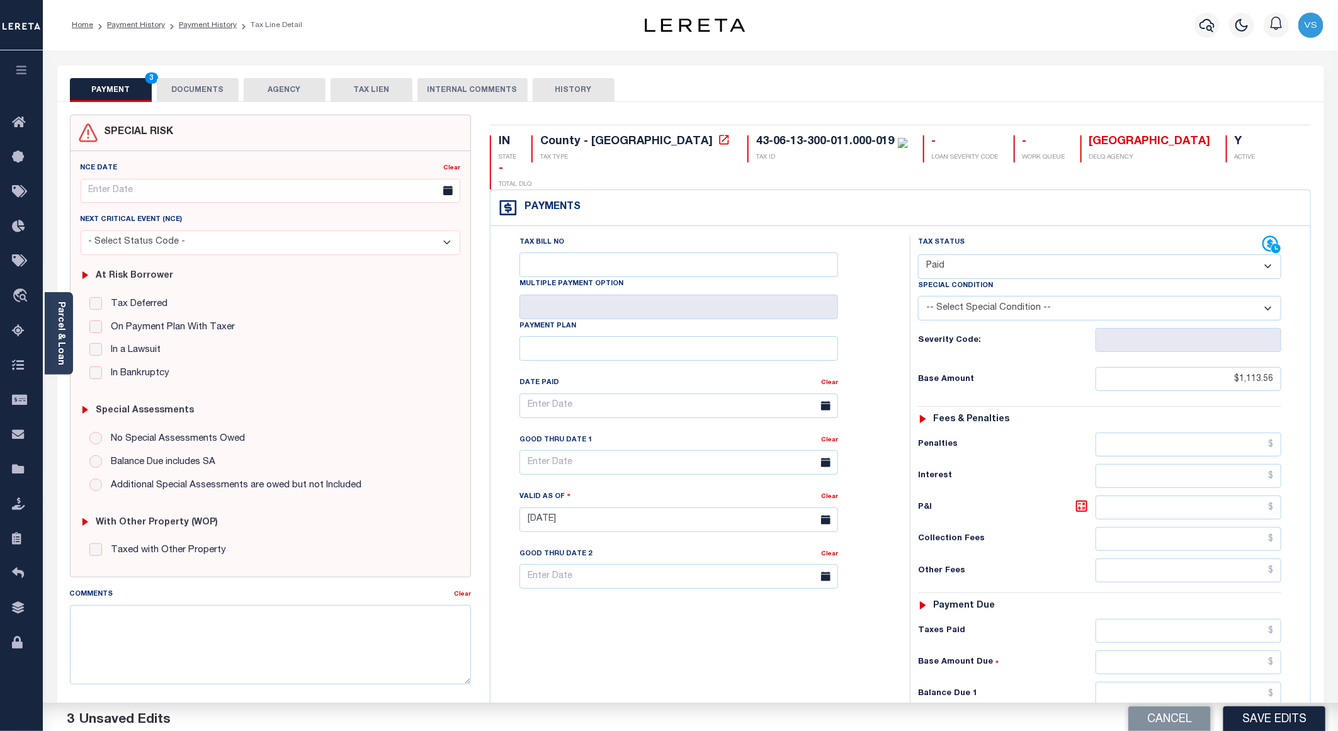
scroll to position [202, 0]
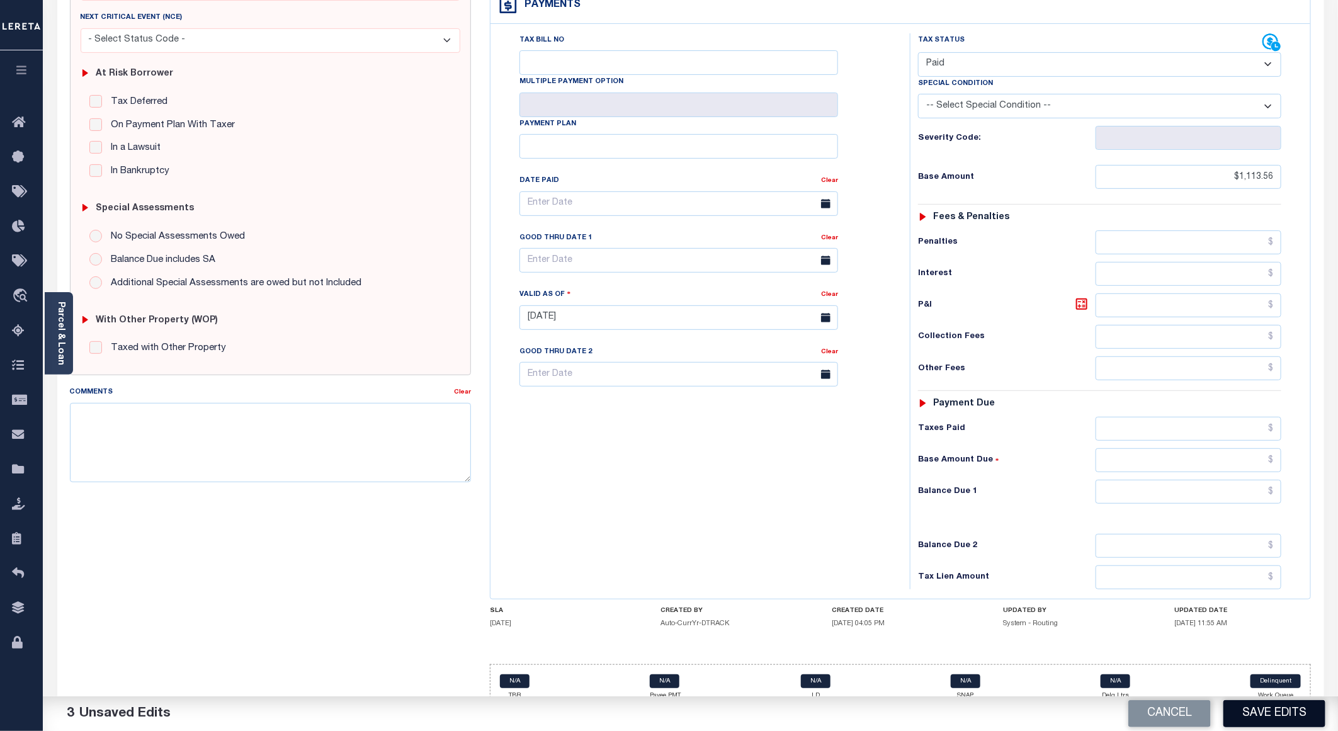
click at [1238, 707] on button "Save Edits" at bounding box center [1275, 713] width 102 height 27
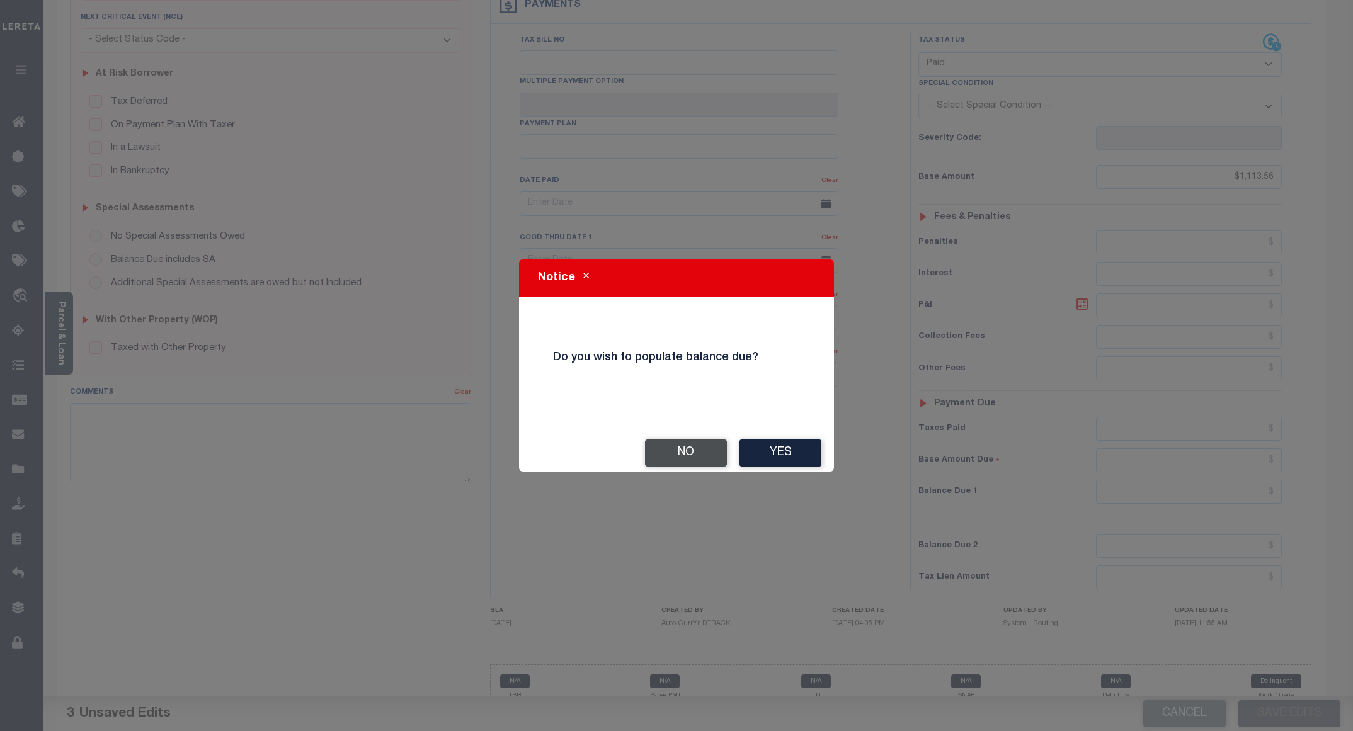
click at [699, 450] on button "No" at bounding box center [686, 453] width 82 height 27
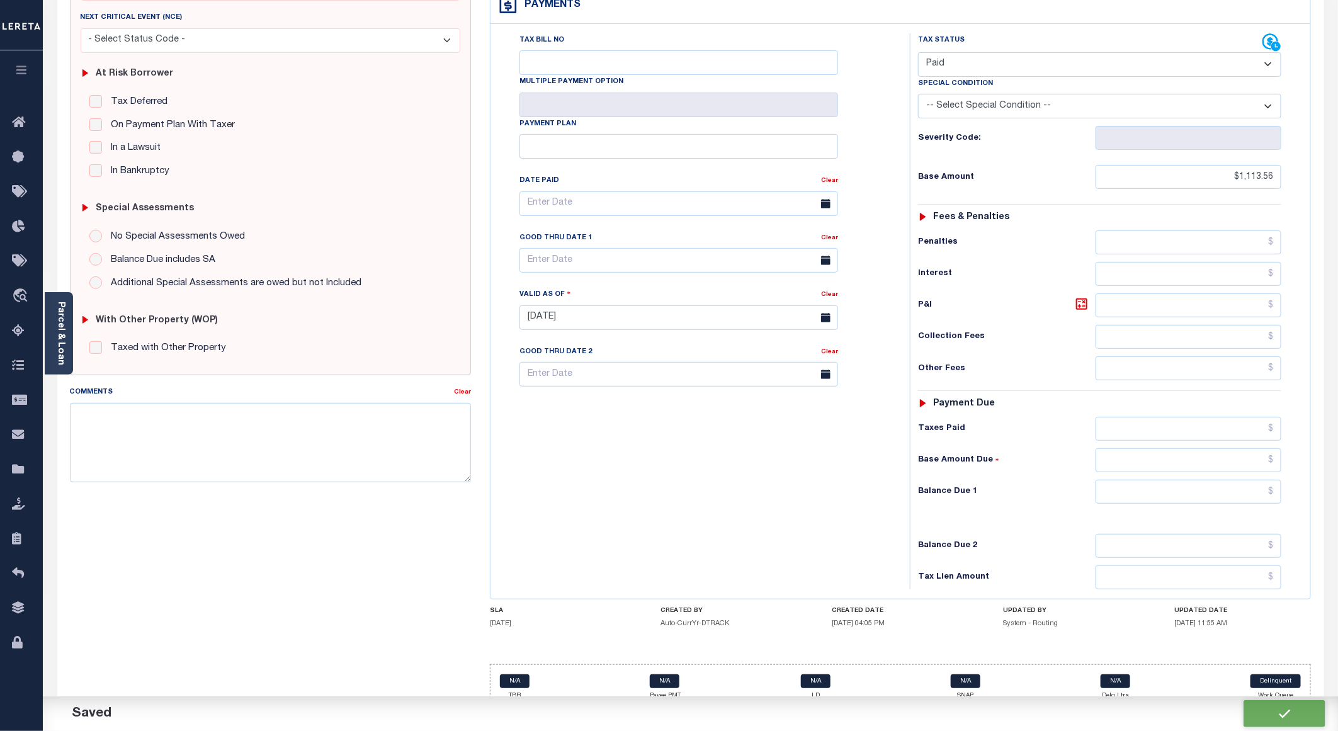
checkbox input "false"
type input "$1,113.56"
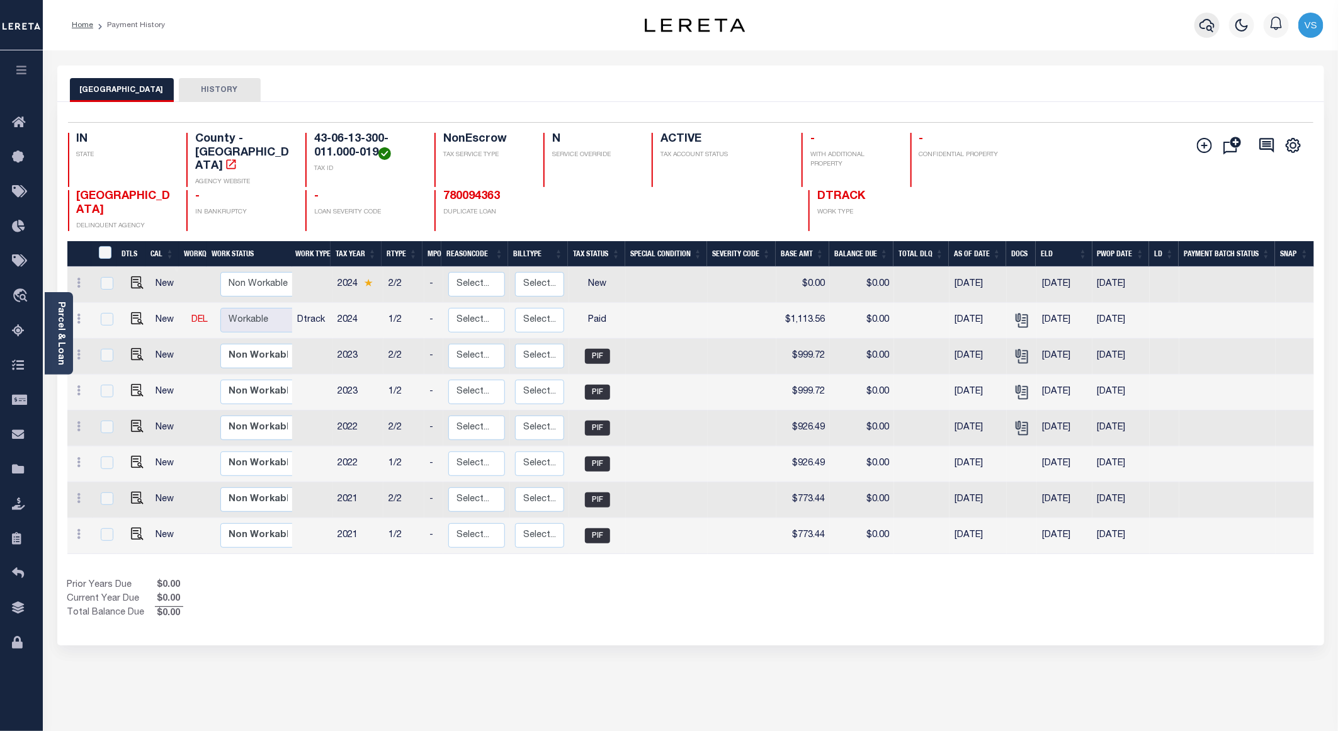
click at [1207, 30] on icon "button" at bounding box center [1207, 25] width 15 height 15
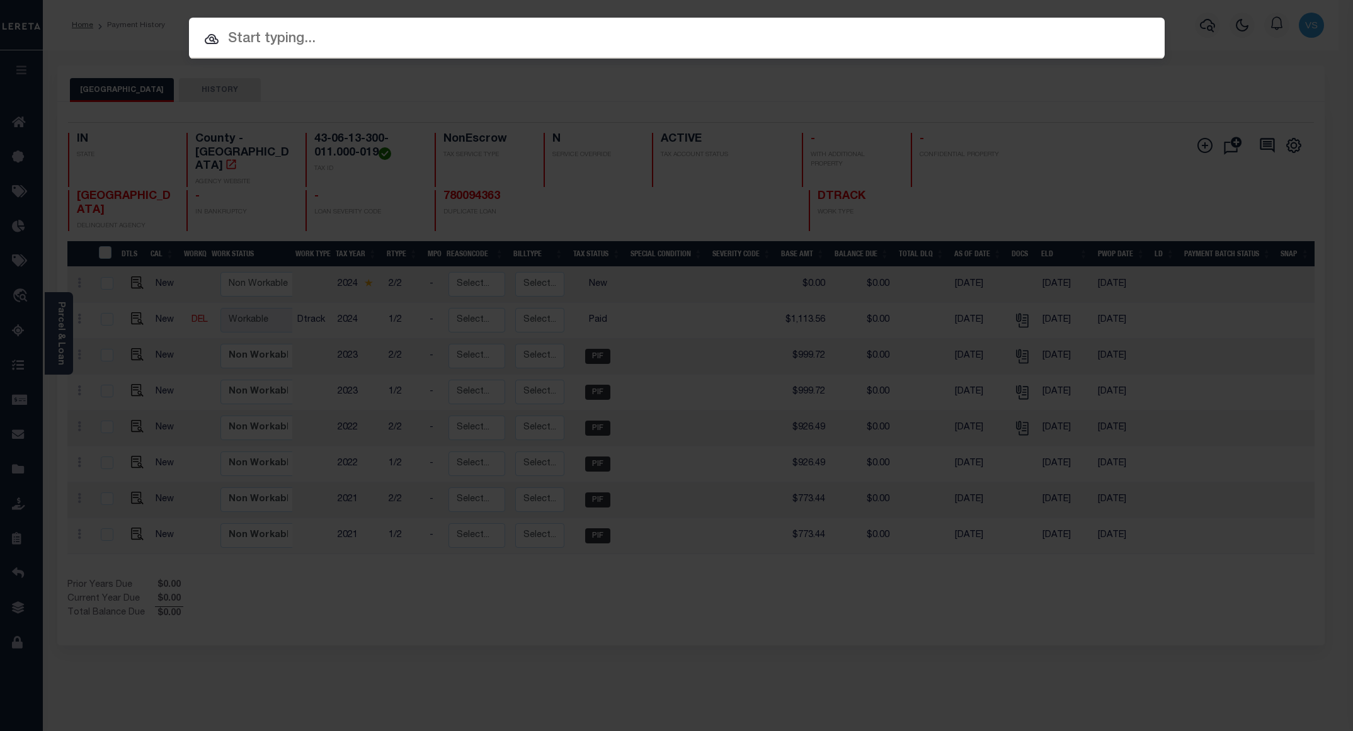
paste input "800020002256"
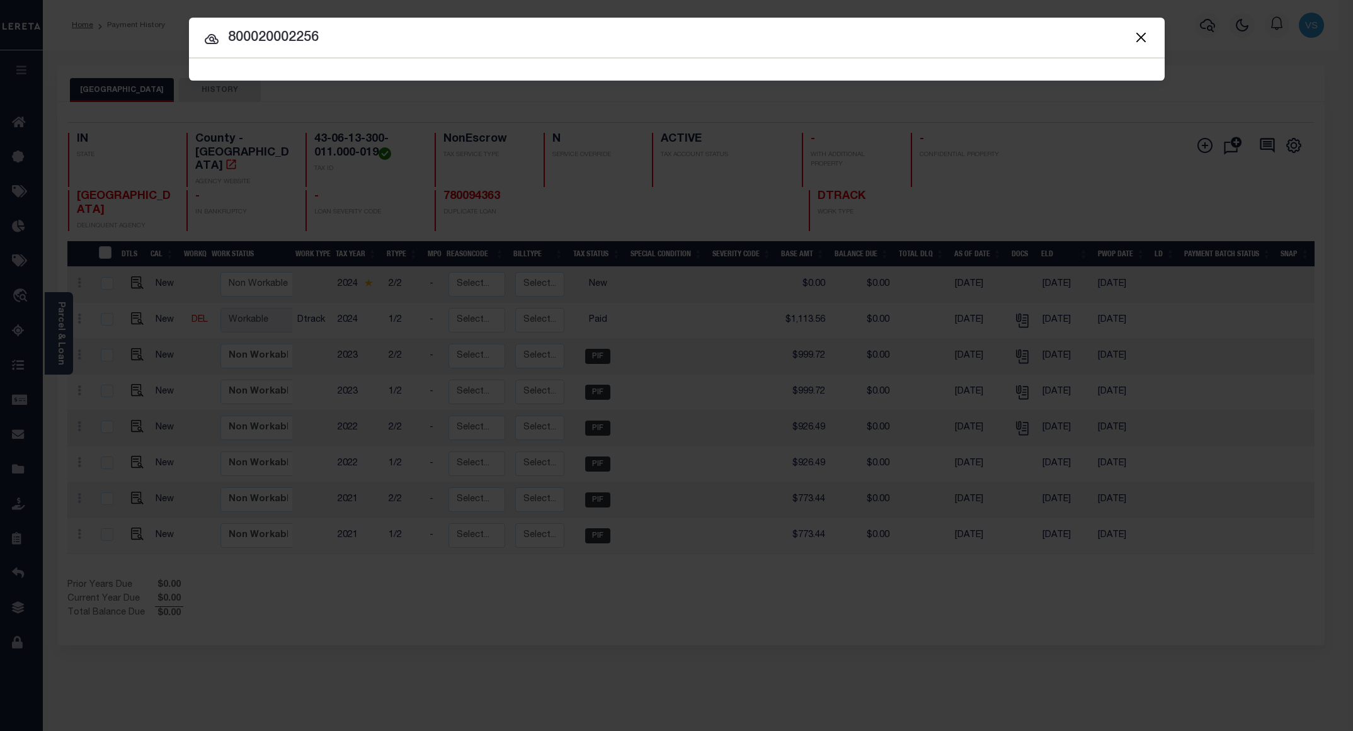
type input "800020002256"
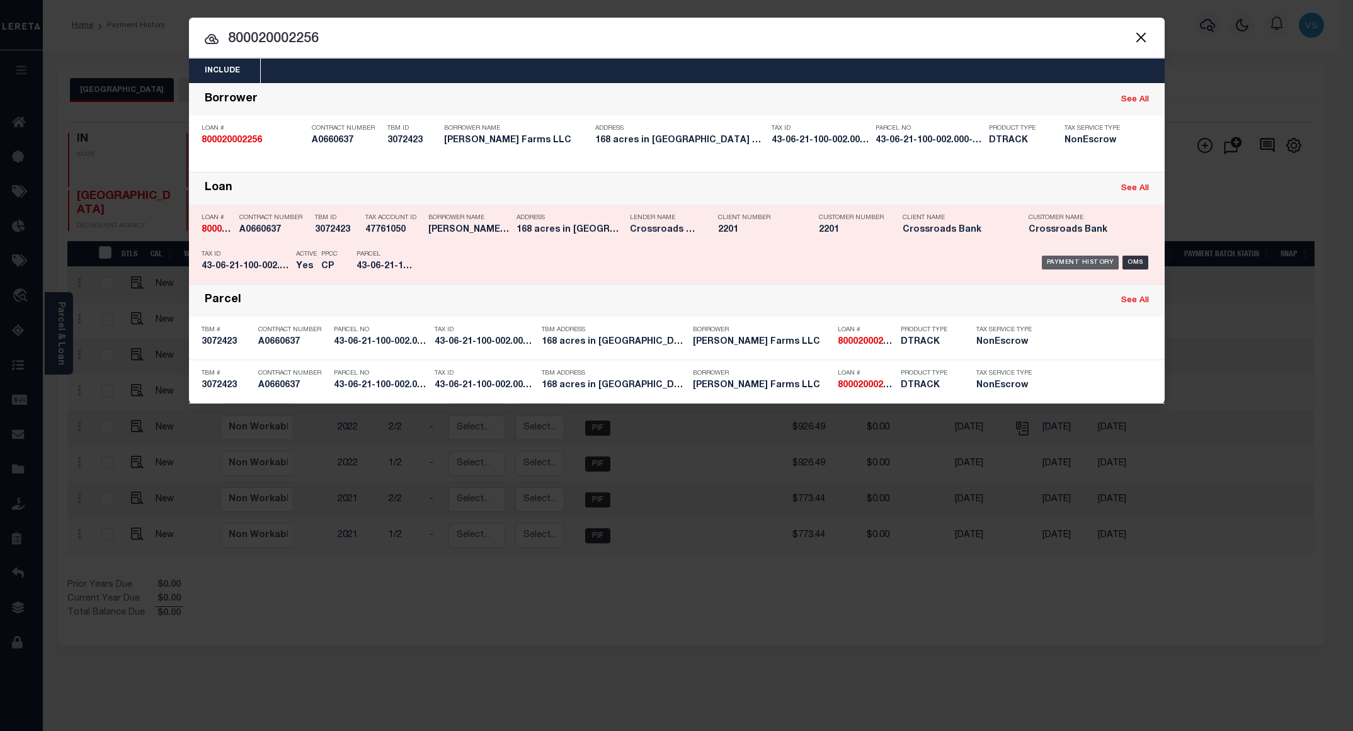
click at [1062, 267] on div "Payment History" at bounding box center [1080, 263] width 77 height 14
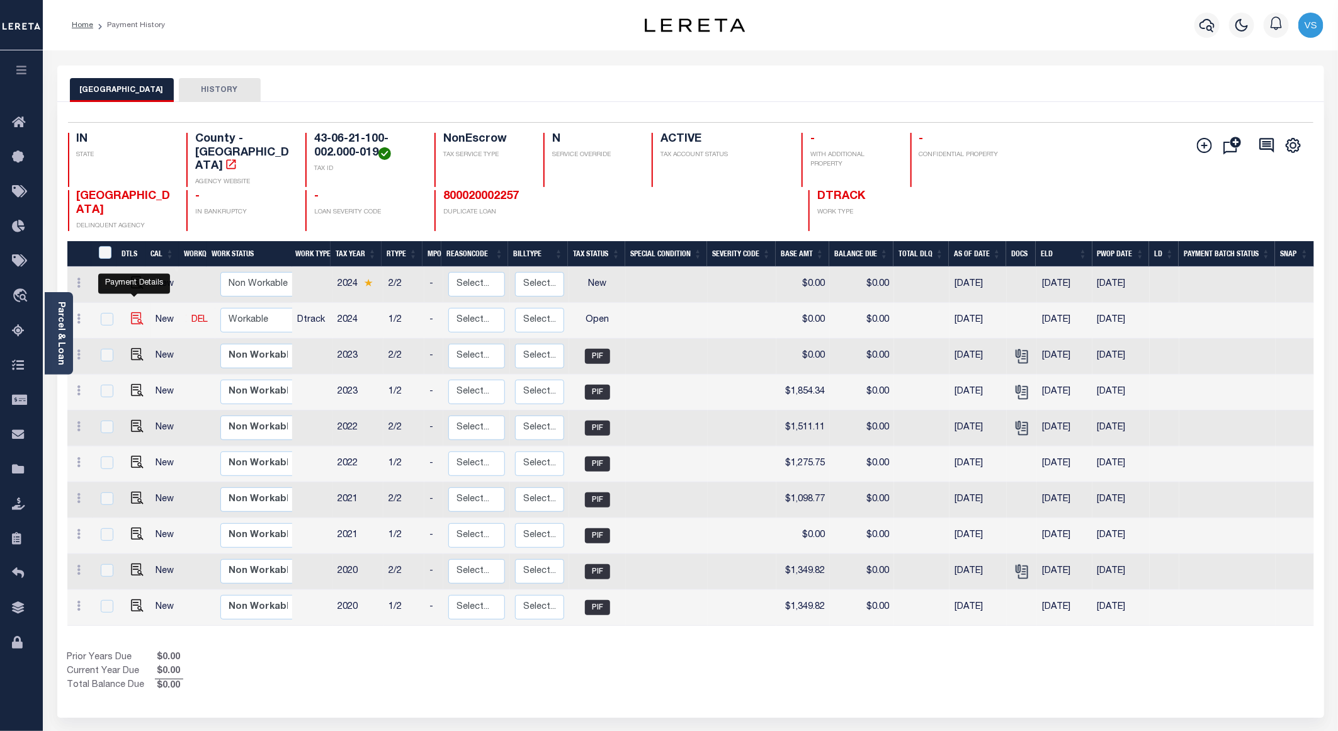
click at [138, 312] on img "" at bounding box center [137, 318] width 13 height 13
checkbox input "true"
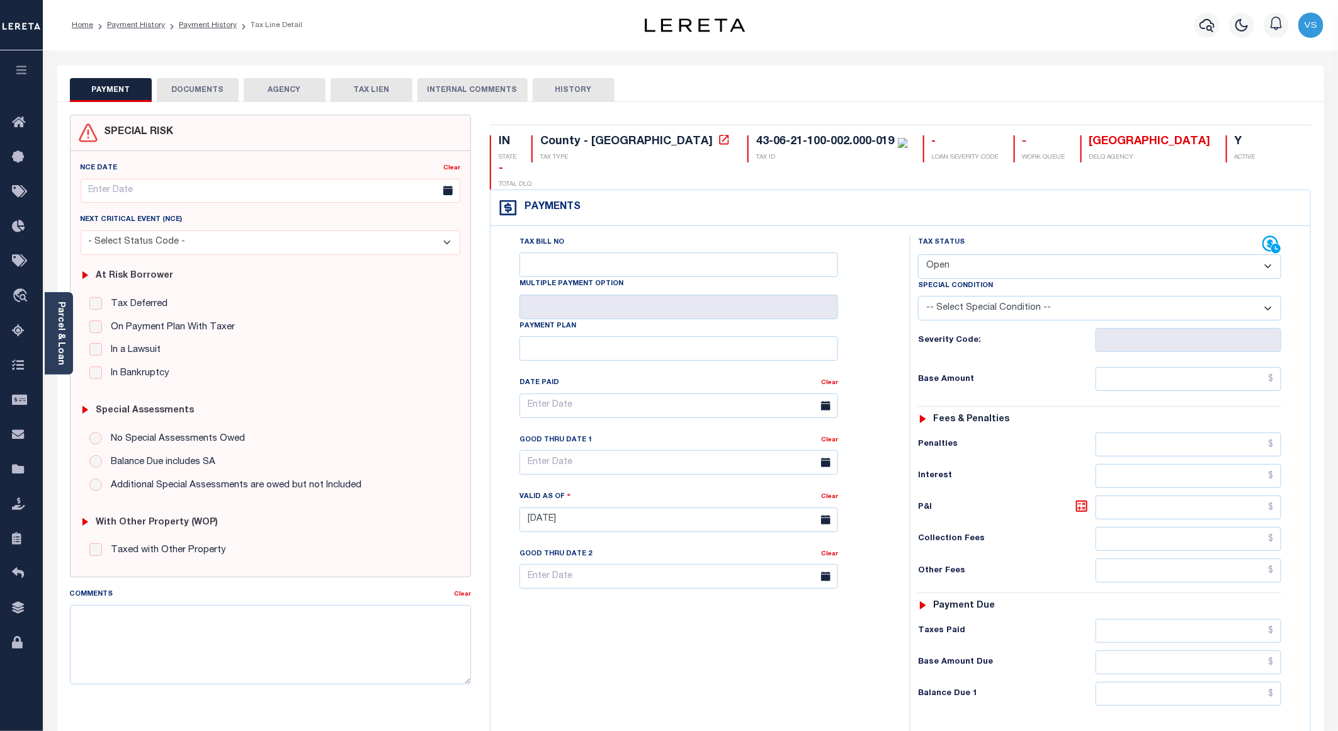
click at [1019, 254] on select "- Select Status Code - Open Due/Unpaid Paid Incomplete No Tax Due Internal Refu…" at bounding box center [1099, 266] width 363 height 25
select select "PYD"
click at [918, 254] on select "- Select Status Code - Open Due/Unpaid Paid Incomplete No Tax Due Internal Refu…" at bounding box center [1099, 266] width 363 height 25
type input "[DATE]"
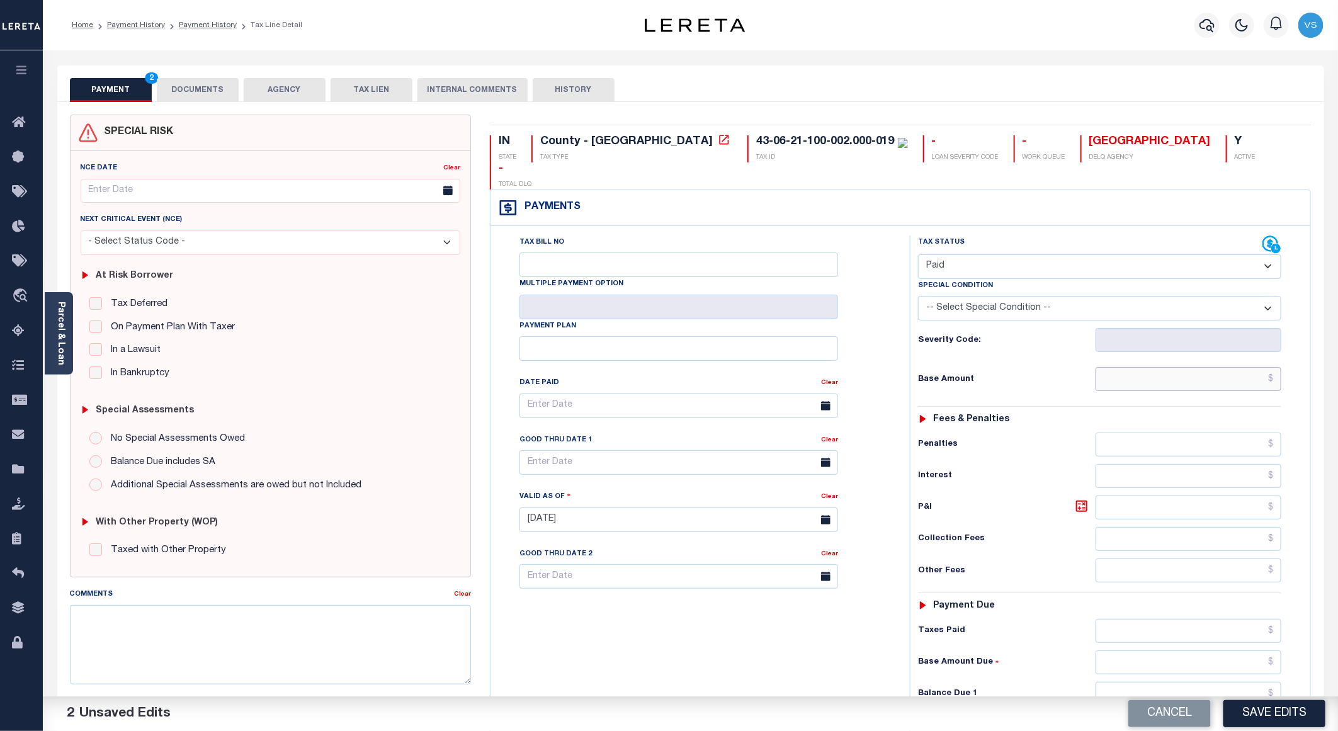
click at [1173, 367] on input "text" at bounding box center [1189, 379] width 186 height 24
paste input "2,312.16"
type input "$2,312.16"
click at [191, 93] on button "DOCUMENTS" at bounding box center [198, 90] width 82 height 24
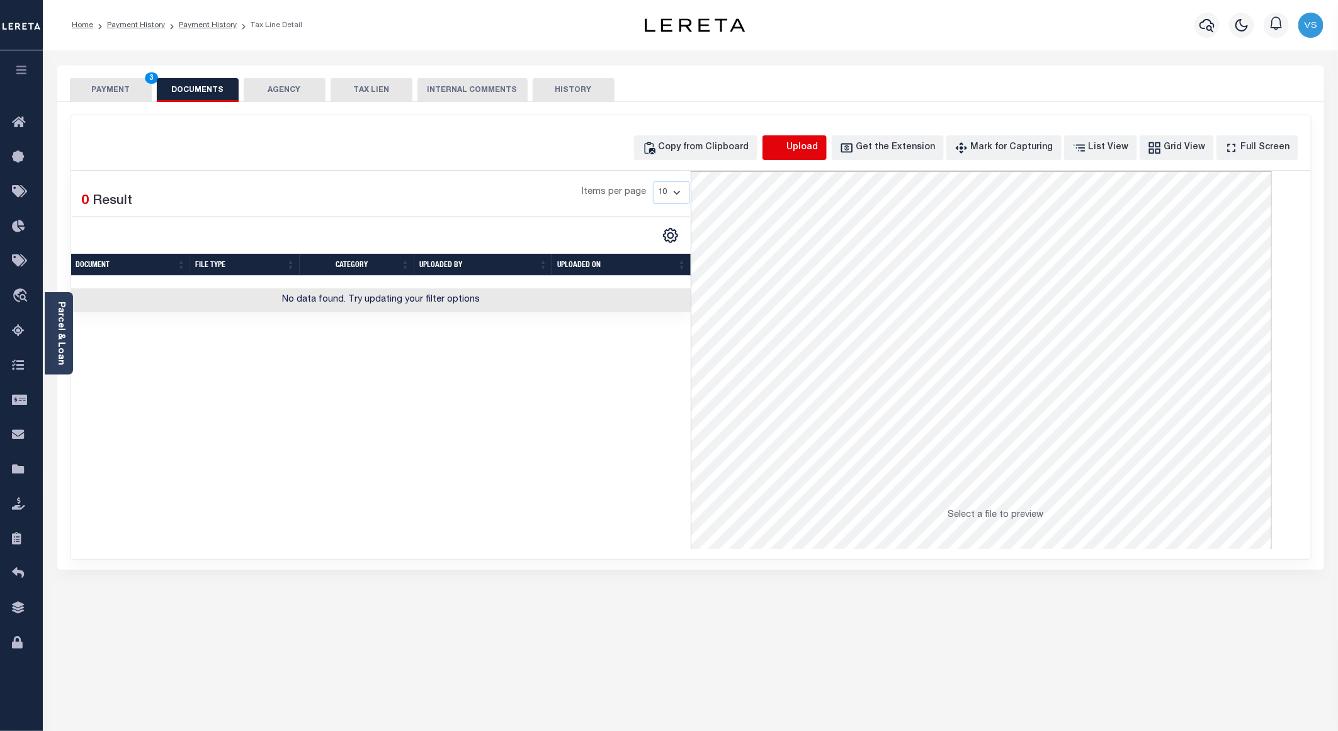
click at [785, 147] on icon "button" at bounding box center [778, 148] width 14 height 14
select select "POP"
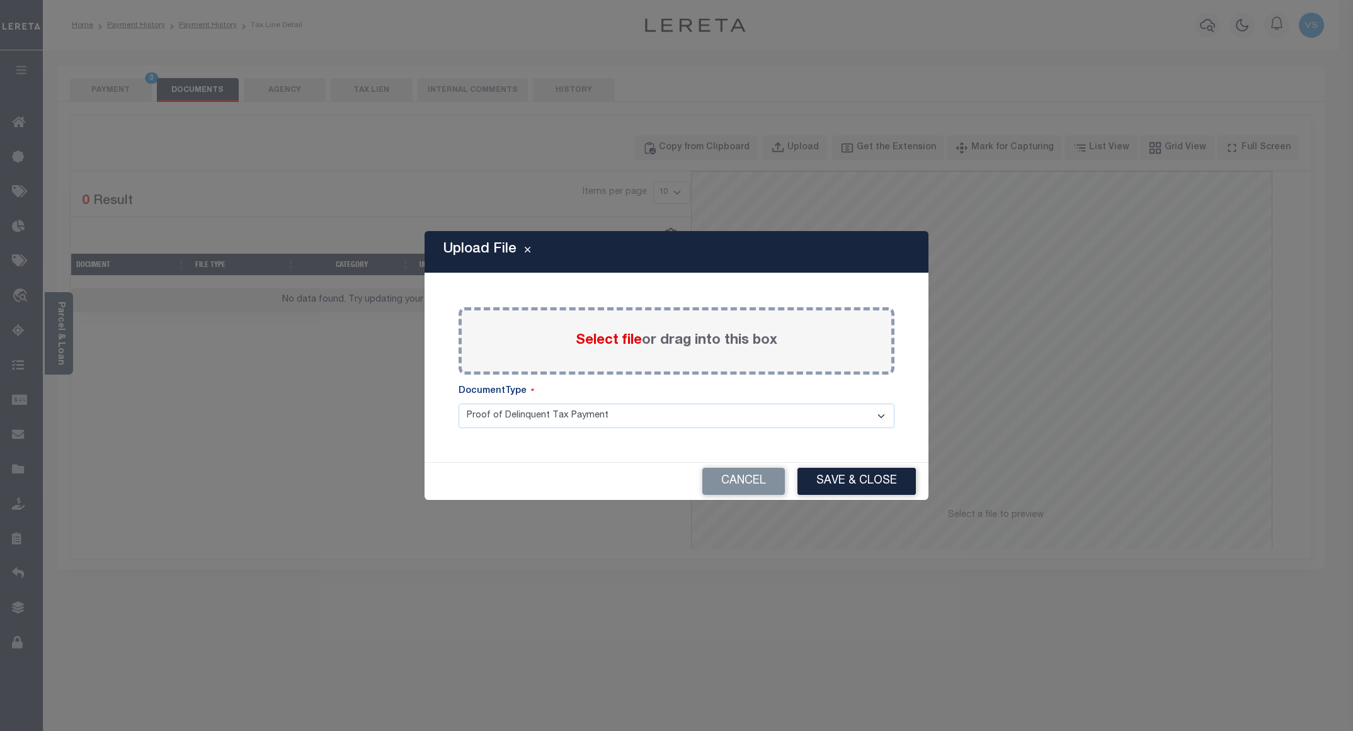
click at [595, 335] on span "Select file" at bounding box center [609, 341] width 66 height 14
click at [0, 0] on input "Select file or drag into this box" at bounding box center [0, 0] width 0 height 0
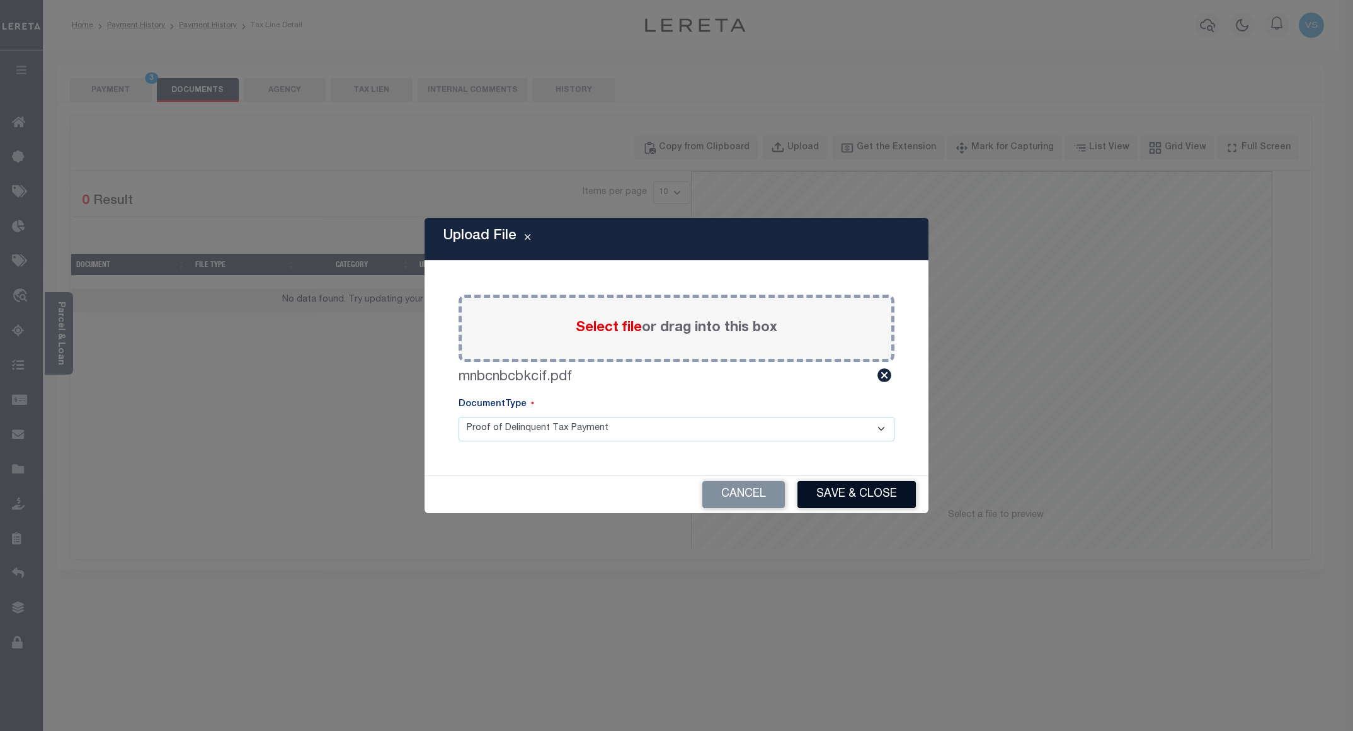
click at [867, 494] on button "Save & Close" at bounding box center [856, 494] width 118 height 27
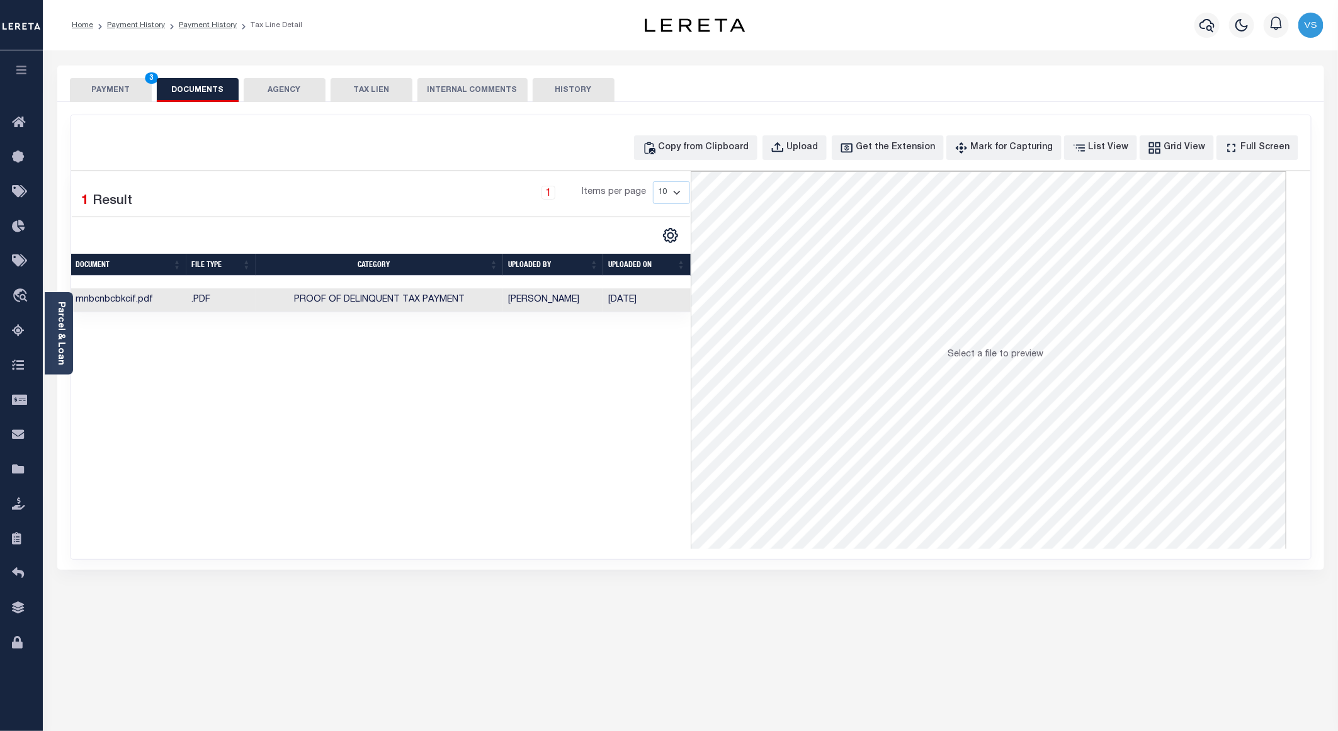
click at [120, 87] on button "PAYMENT 3" at bounding box center [111, 90] width 82 height 24
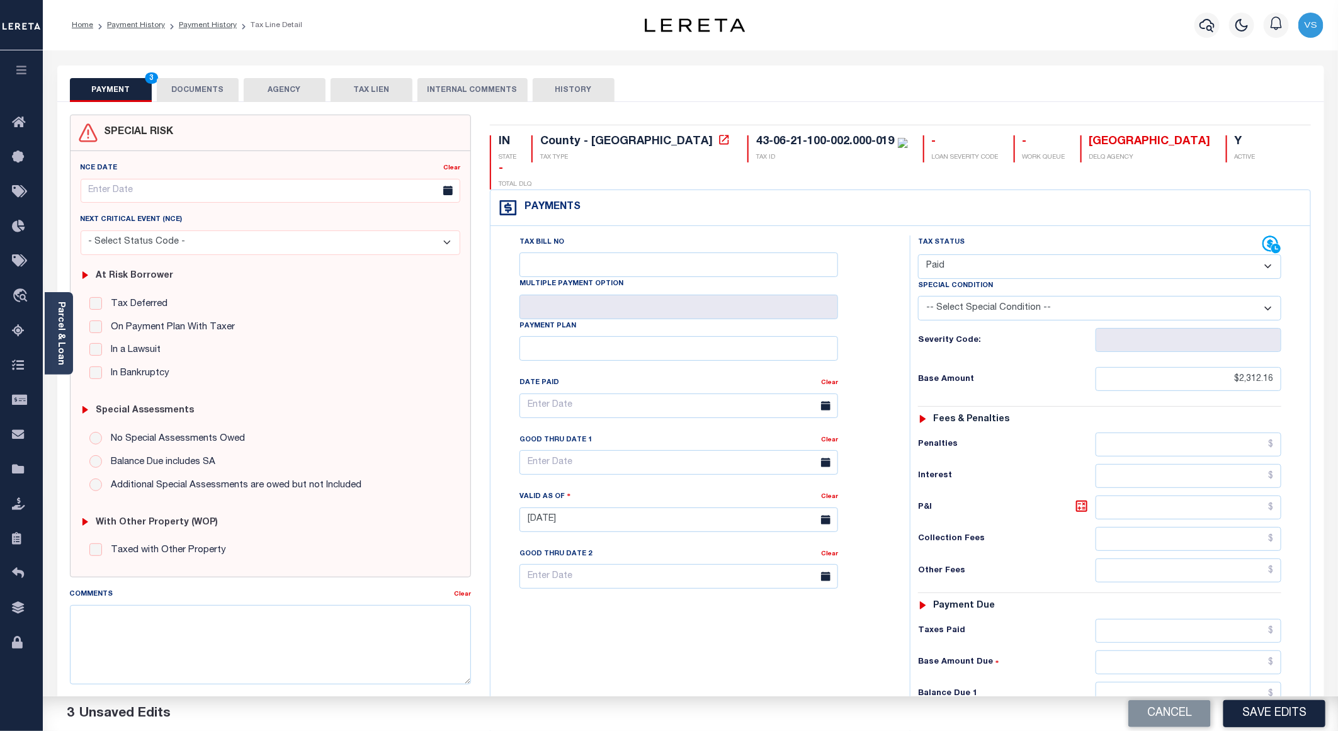
scroll to position [94, 0]
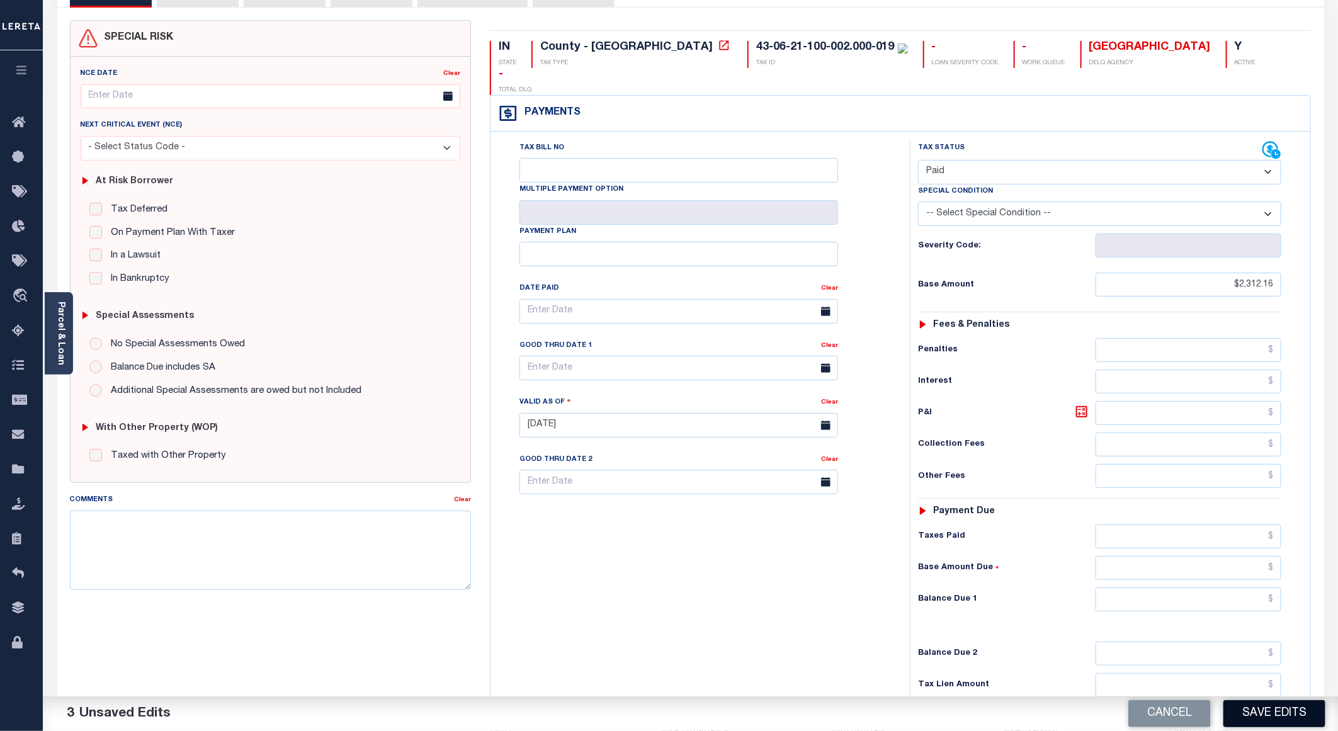
click at [1240, 703] on button "Save Edits" at bounding box center [1275, 713] width 102 height 27
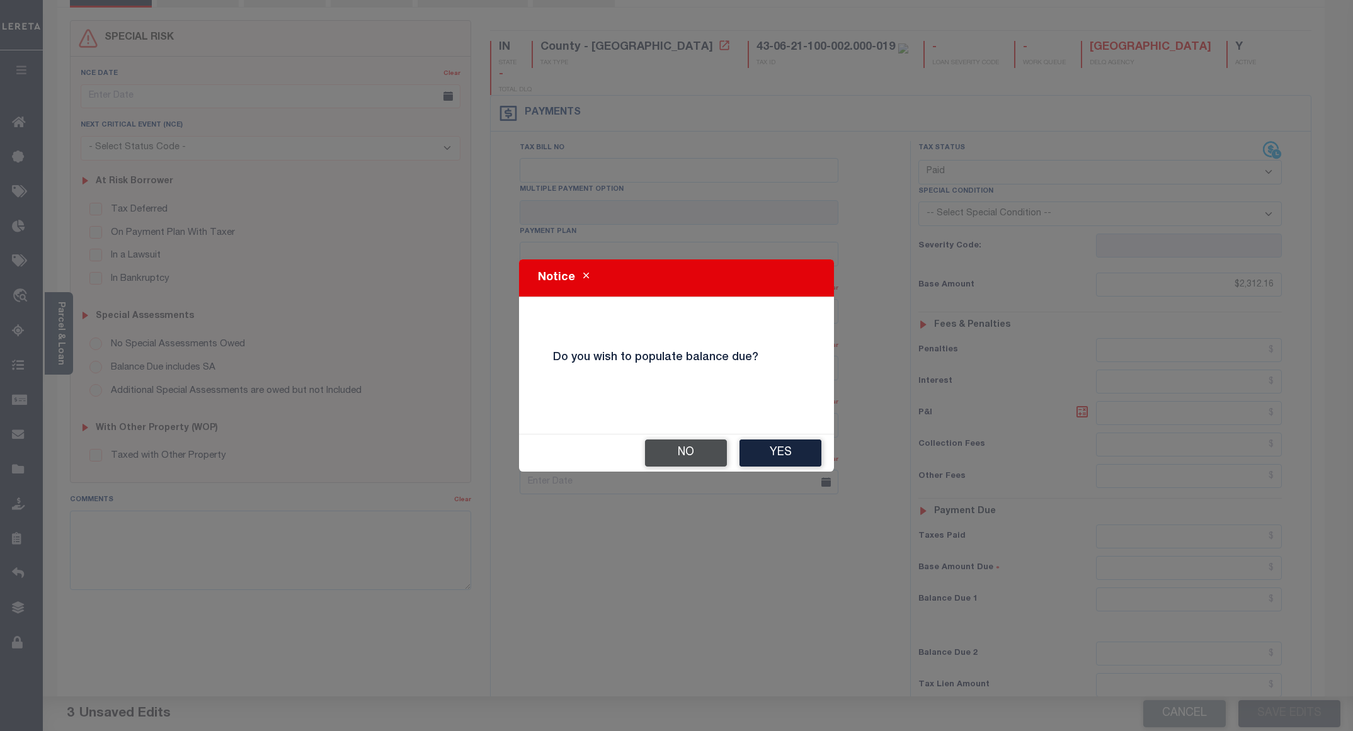
click at [671, 463] on button "No" at bounding box center [686, 453] width 82 height 27
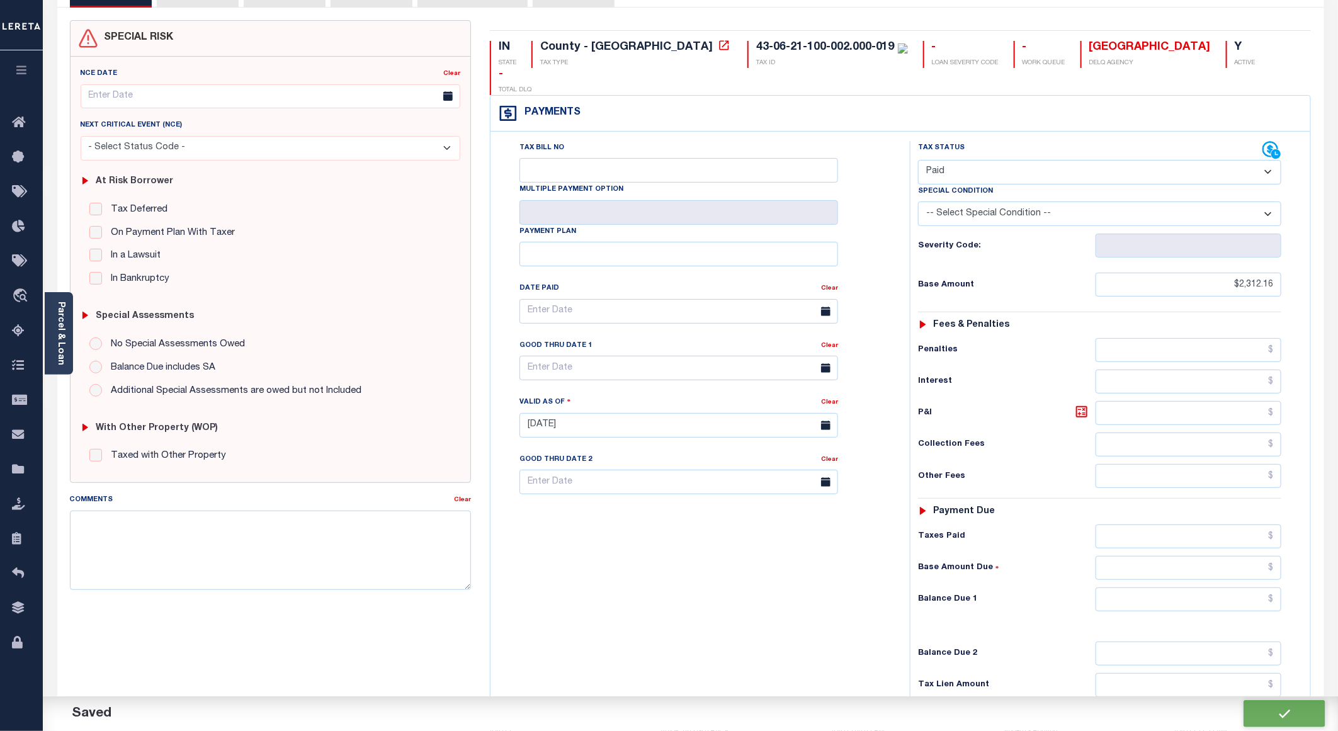
checkbox input "false"
type input "$2,312.16"
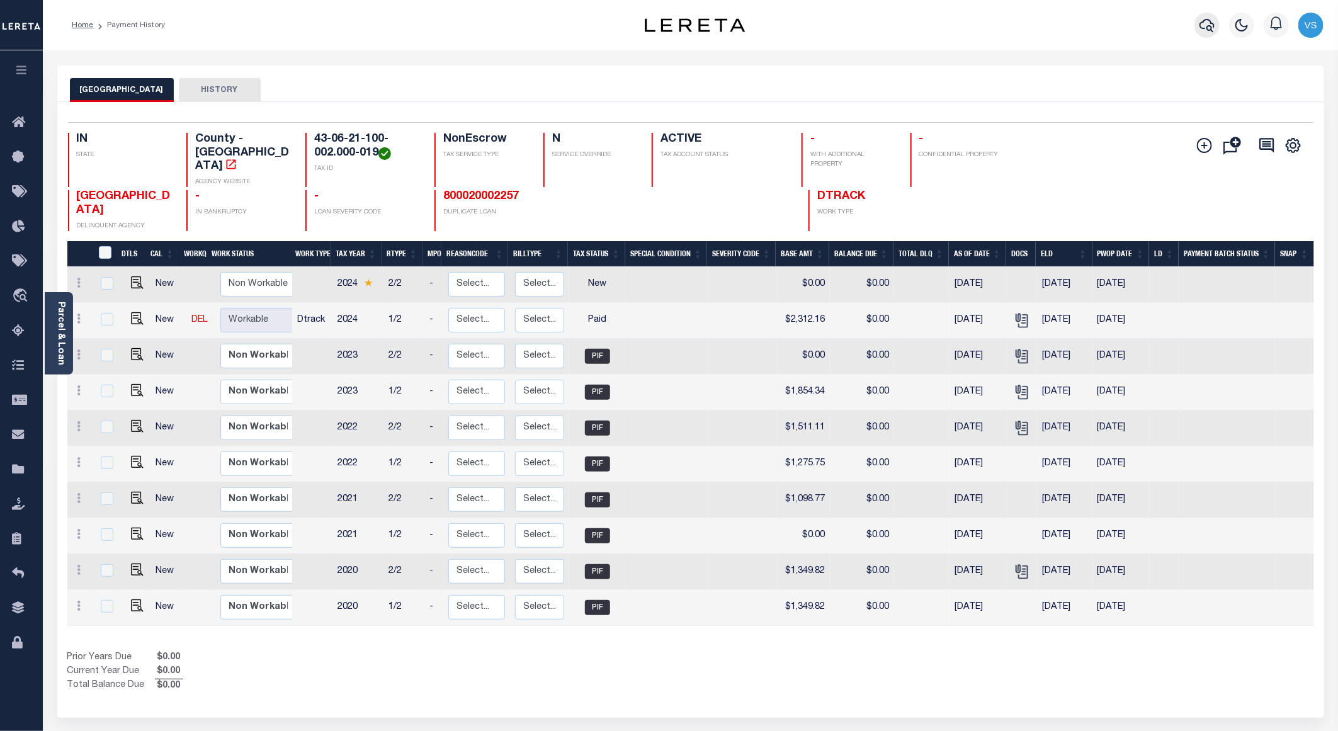
click at [1207, 26] on icon "button" at bounding box center [1207, 25] width 15 height 15
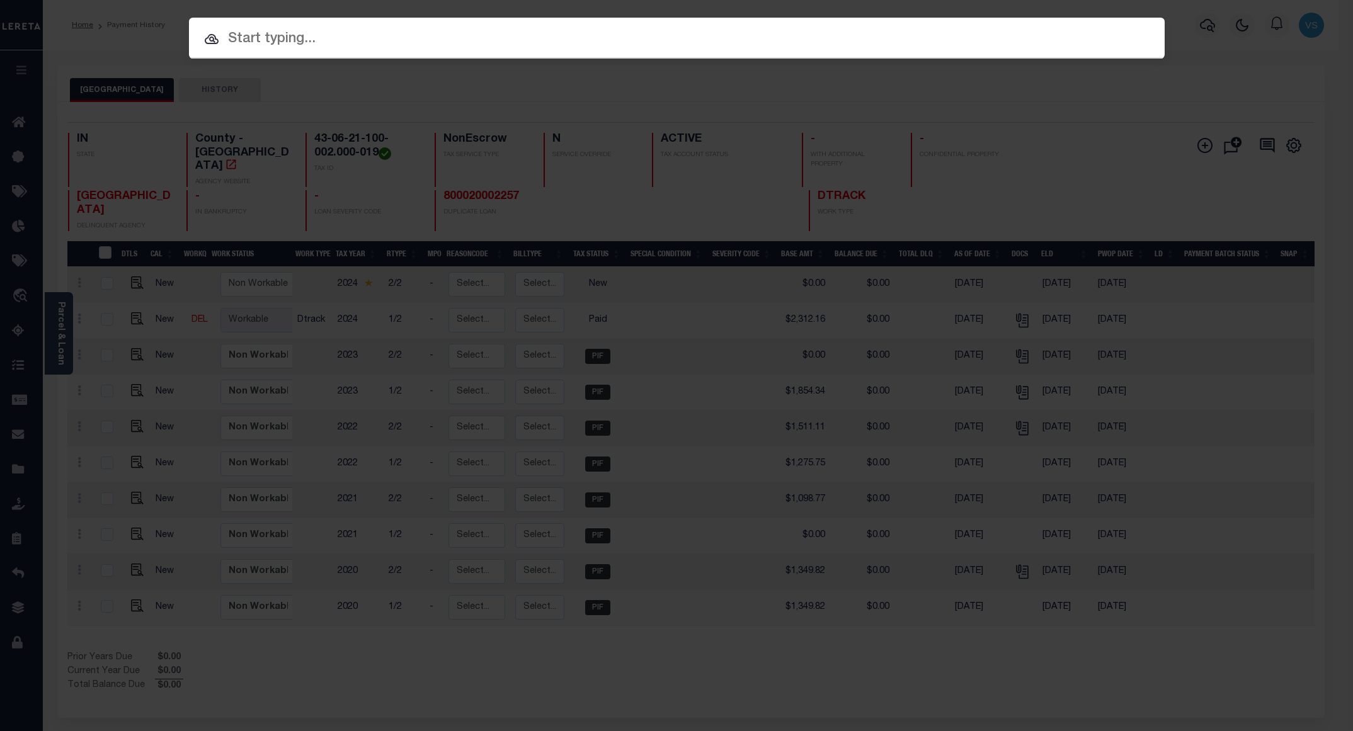
paste input "800020002257"
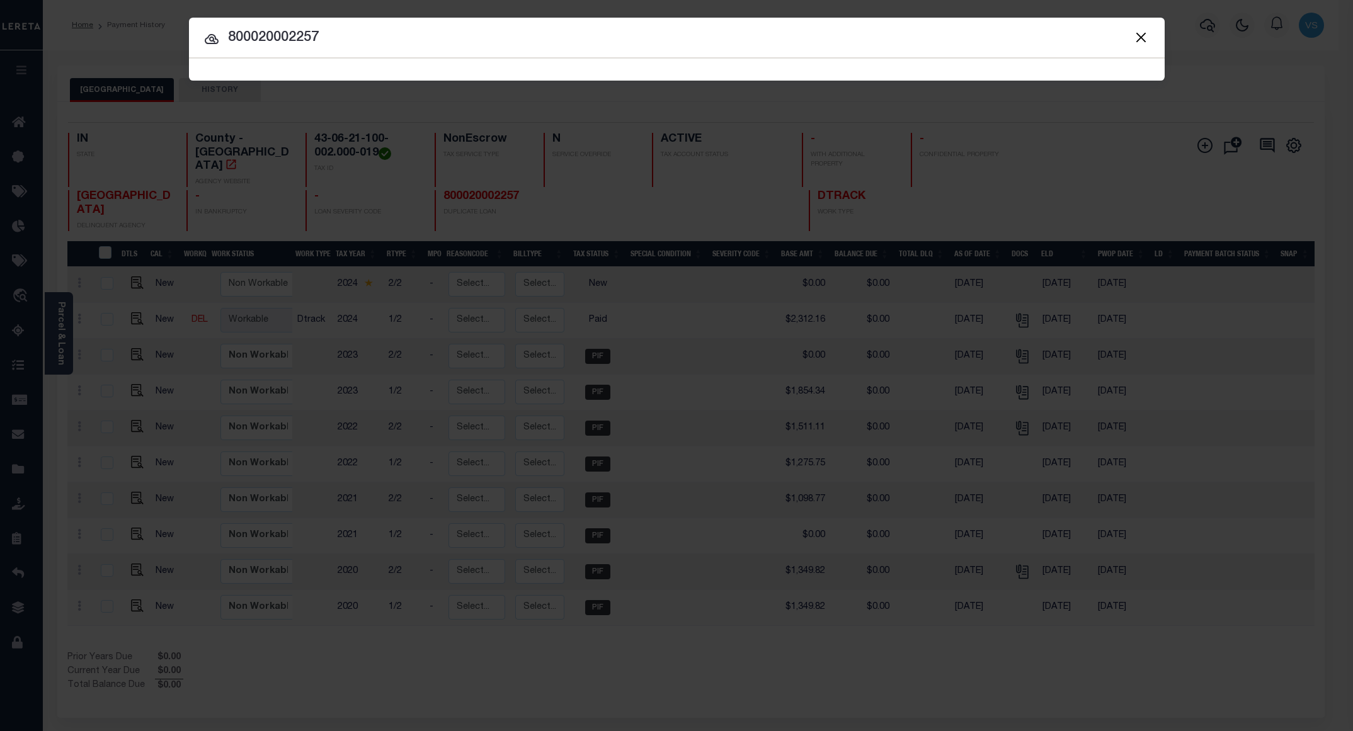
type input "800020002257"
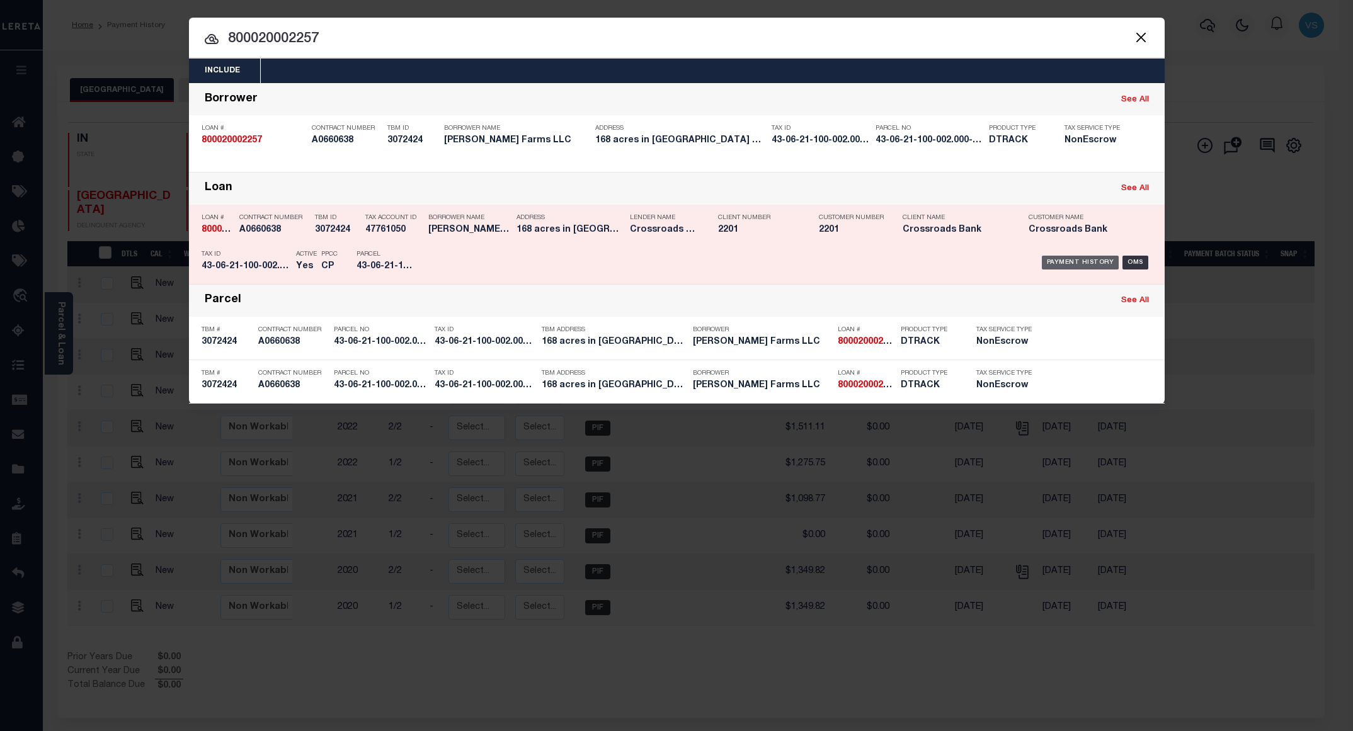
click at [1096, 265] on div "Payment History" at bounding box center [1080, 263] width 77 height 14
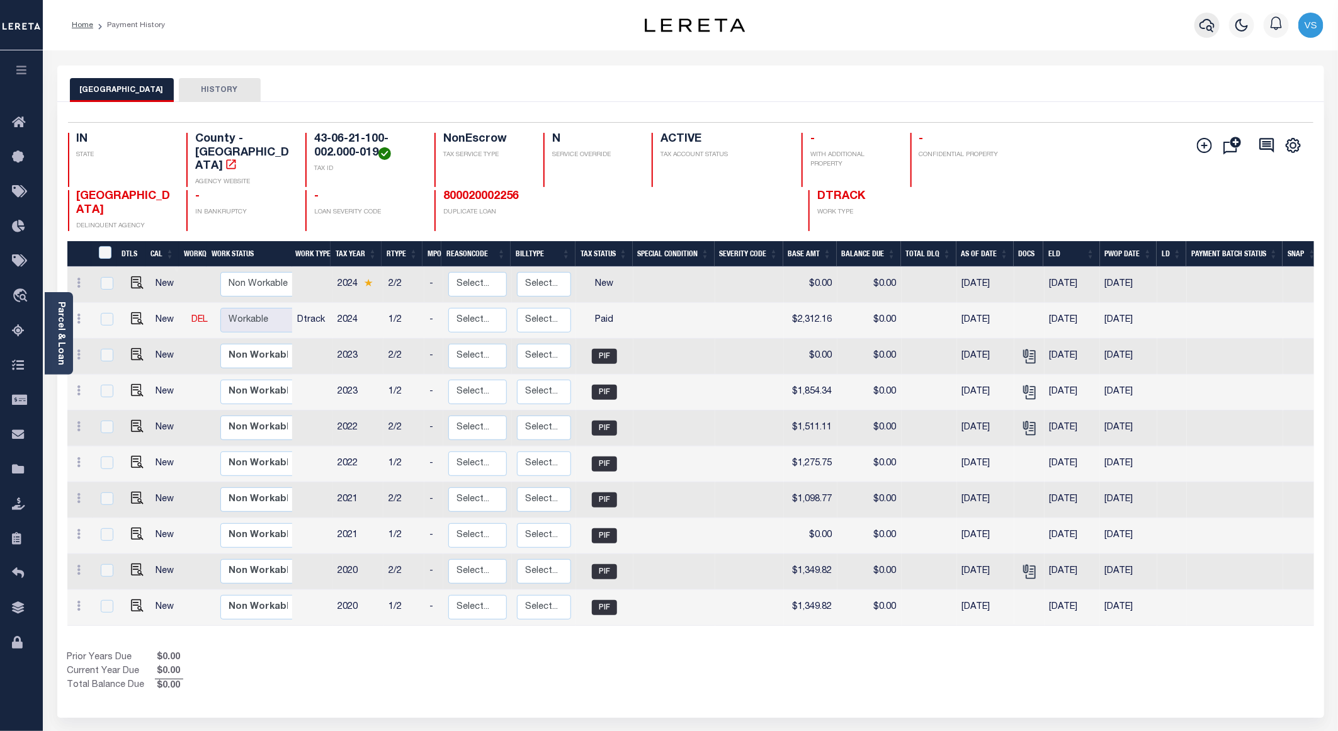
click at [1204, 25] on icon "button" at bounding box center [1207, 25] width 15 height 15
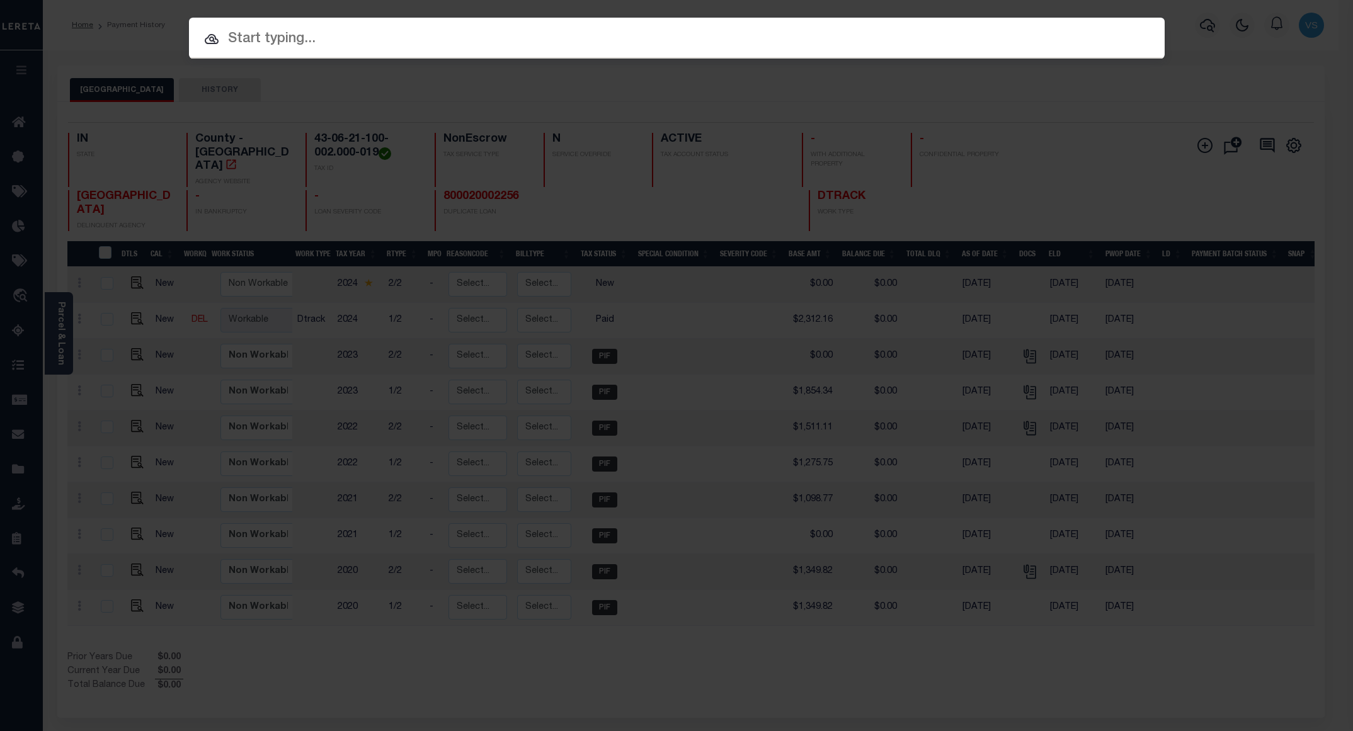
paste input "110204560"
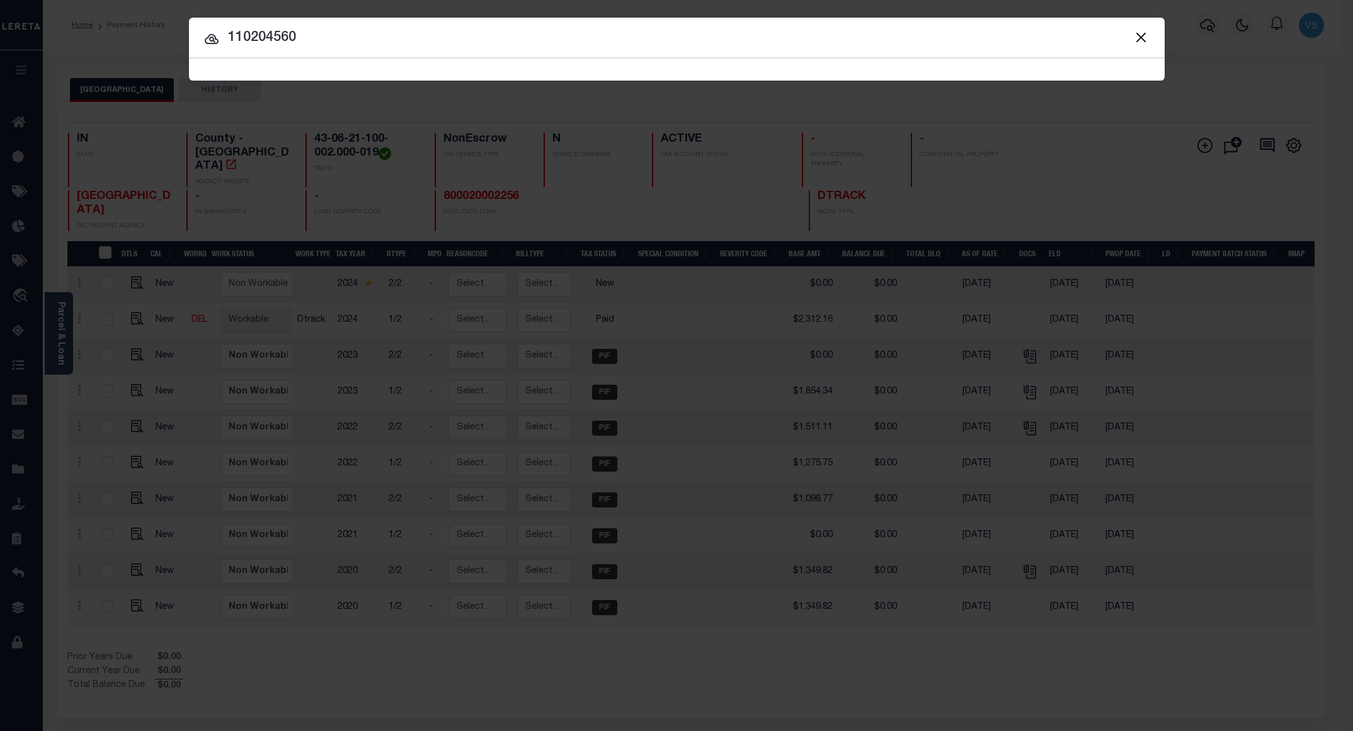
type input "110204560"
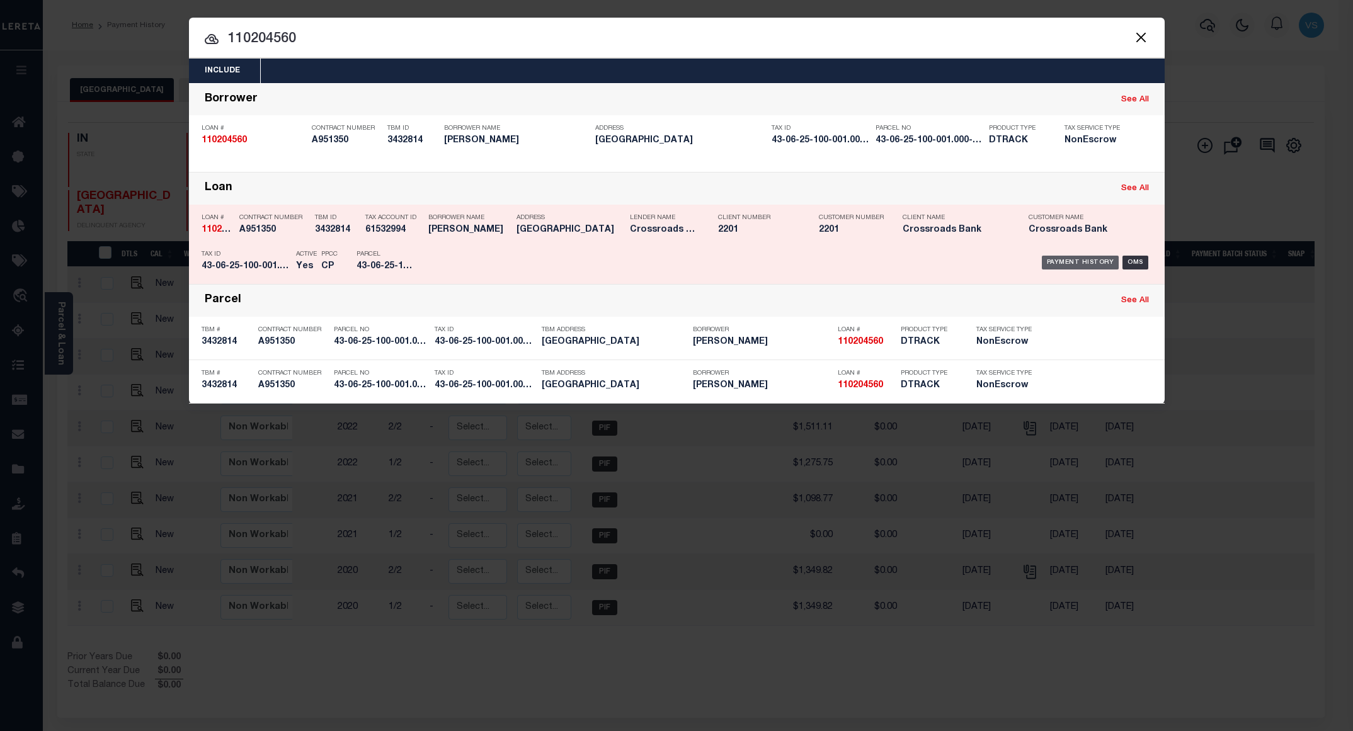
click at [1062, 267] on div "Payment History" at bounding box center [1080, 263] width 77 height 14
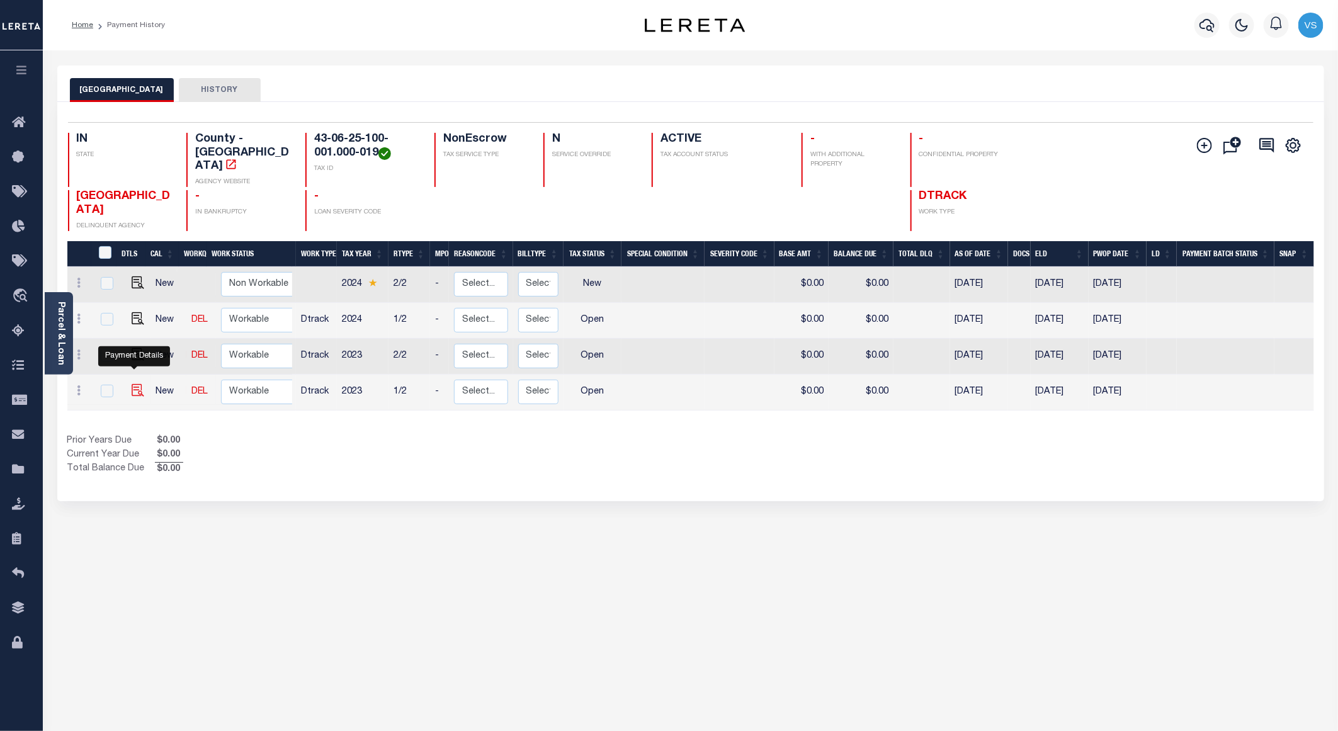
click at [136, 384] on img "" at bounding box center [138, 390] width 13 height 13
checkbox input "true"
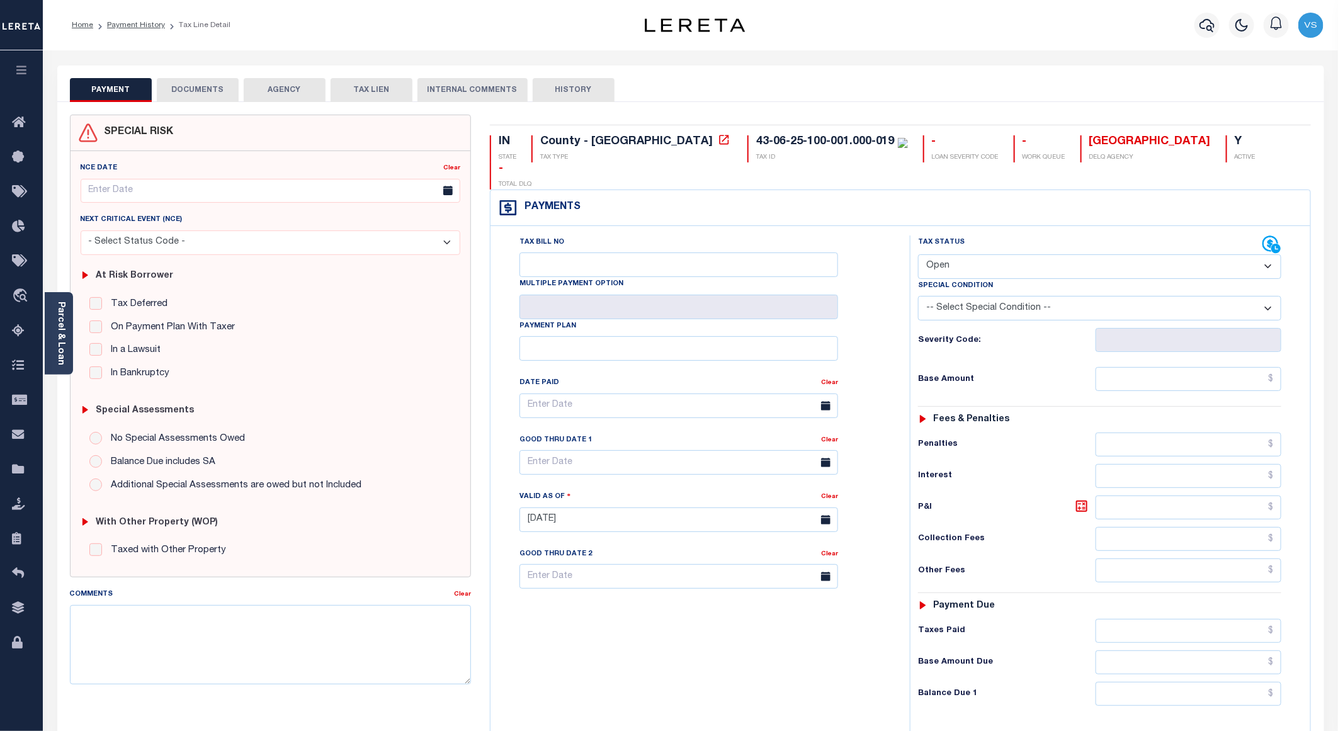
click at [950, 254] on select "- Select Status Code - Open Due/Unpaid Paid Incomplete No Tax Due Internal Refu…" at bounding box center [1099, 266] width 363 height 25
select select "PYD"
click at [918, 254] on select "- Select Status Code - Open Due/Unpaid Paid Incomplete No Tax Due Internal Refu…" at bounding box center [1099, 266] width 363 height 25
type input "[DATE]"
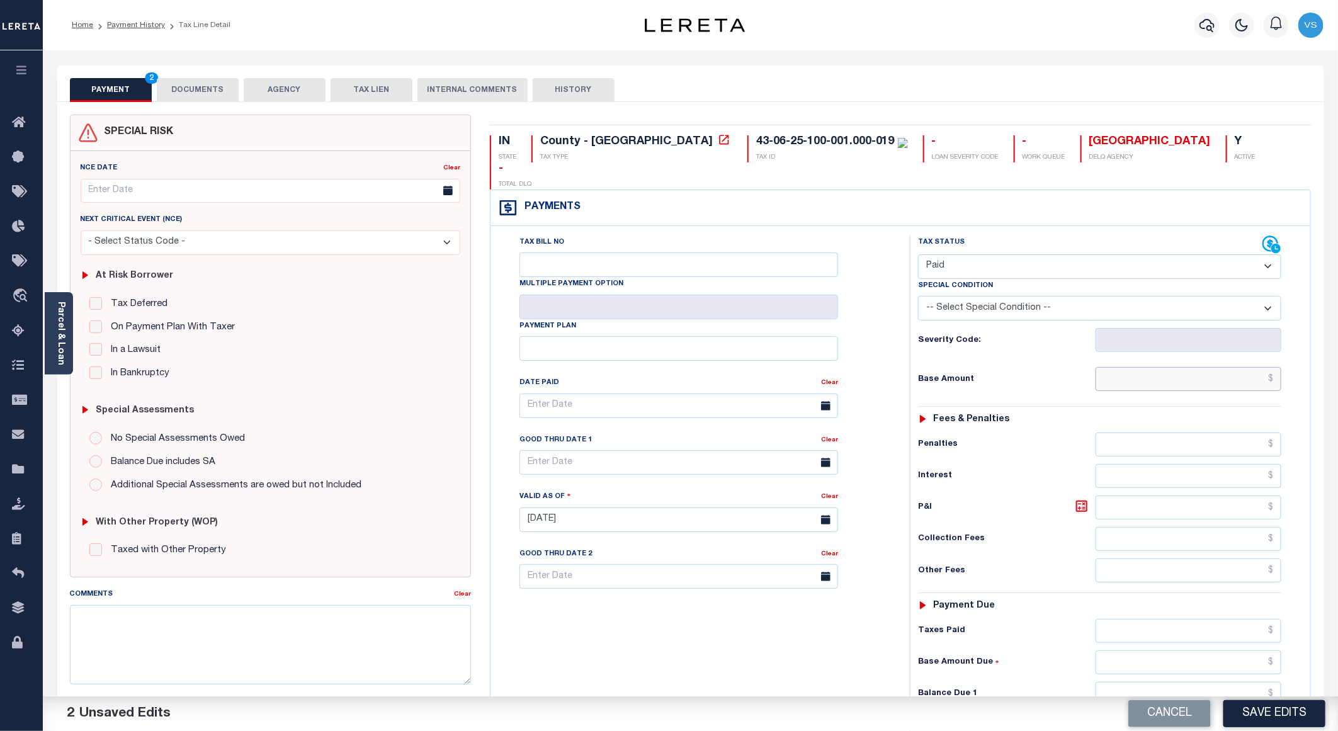
click at [1245, 367] on input "text" at bounding box center [1189, 379] width 186 height 24
paste input "331.66"
type input "$331.66"
click at [191, 98] on button "DOCUMENTS" at bounding box center [198, 90] width 82 height 24
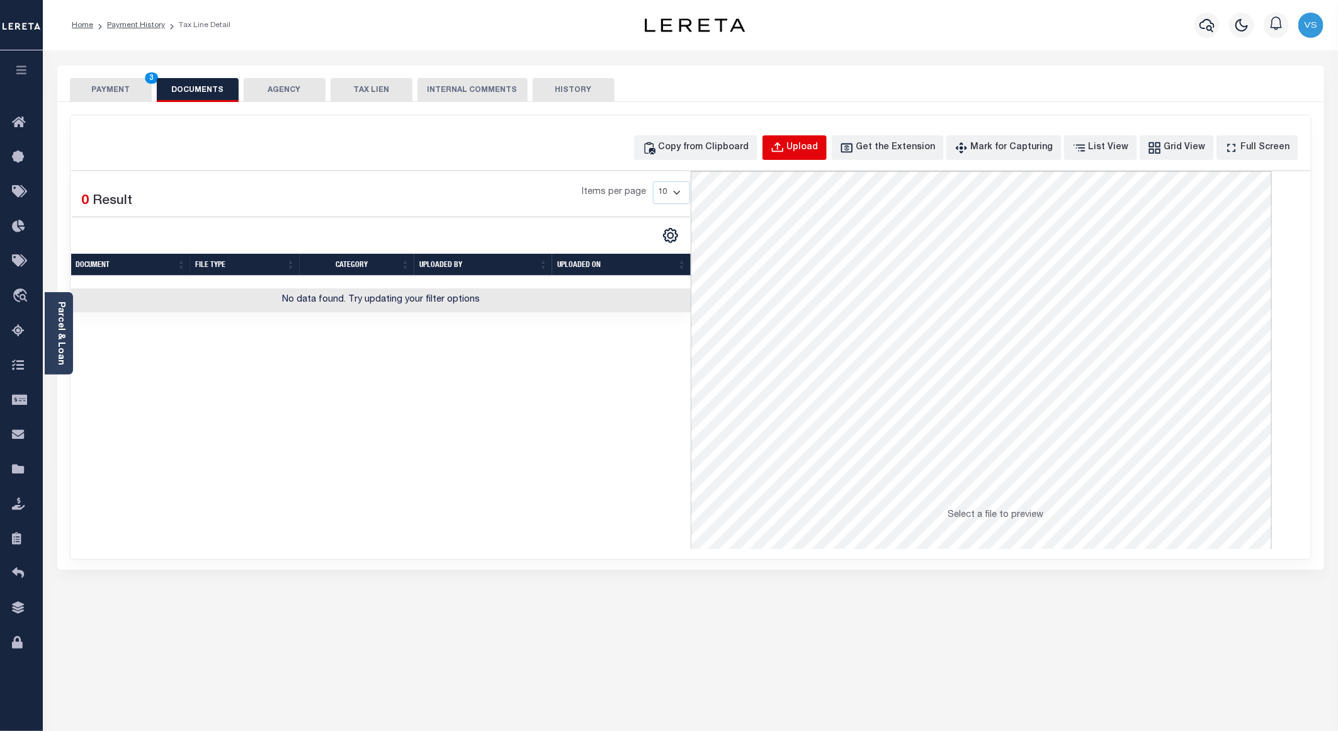
click at [819, 148] on div "Upload" at bounding box center [802, 148] width 31 height 14
select select "POP"
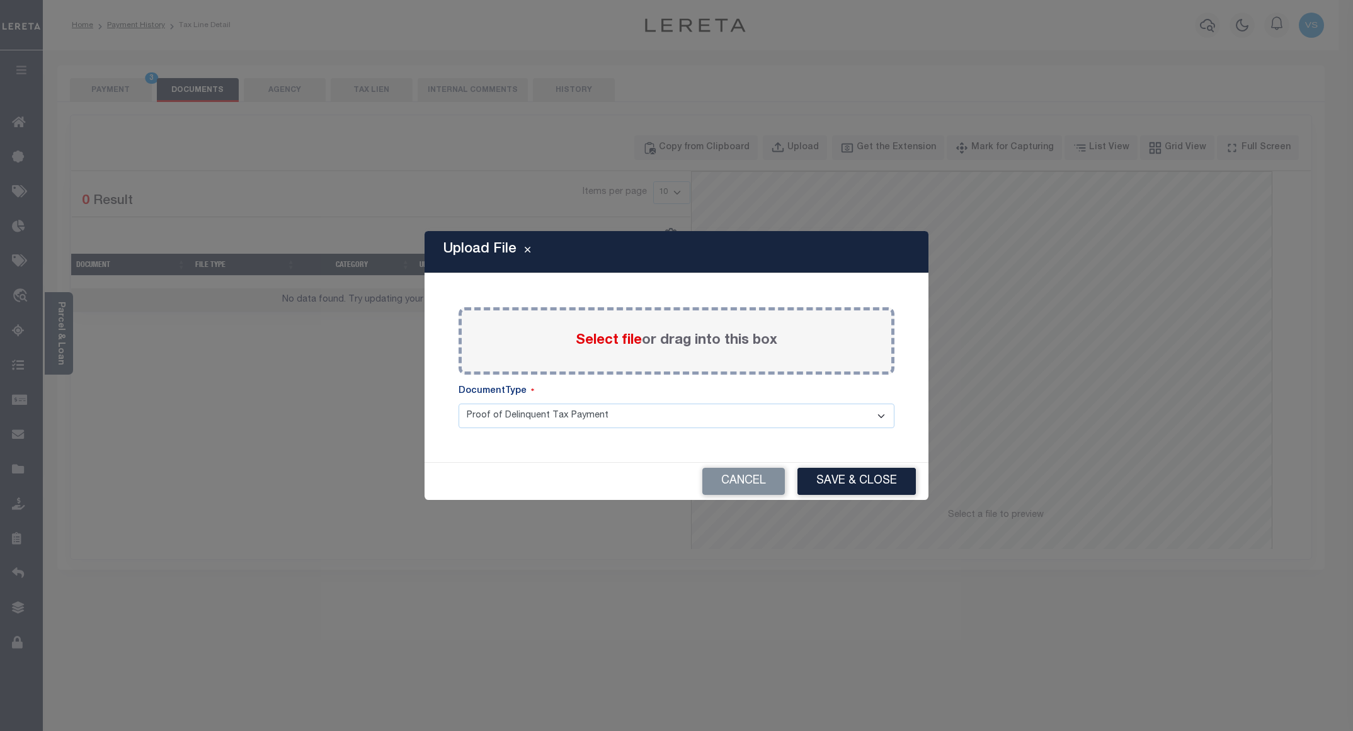
click at [606, 344] on span "Select file" at bounding box center [609, 341] width 66 height 14
click at [0, 0] on input "Select file or drag into this box" at bounding box center [0, 0] width 0 height 0
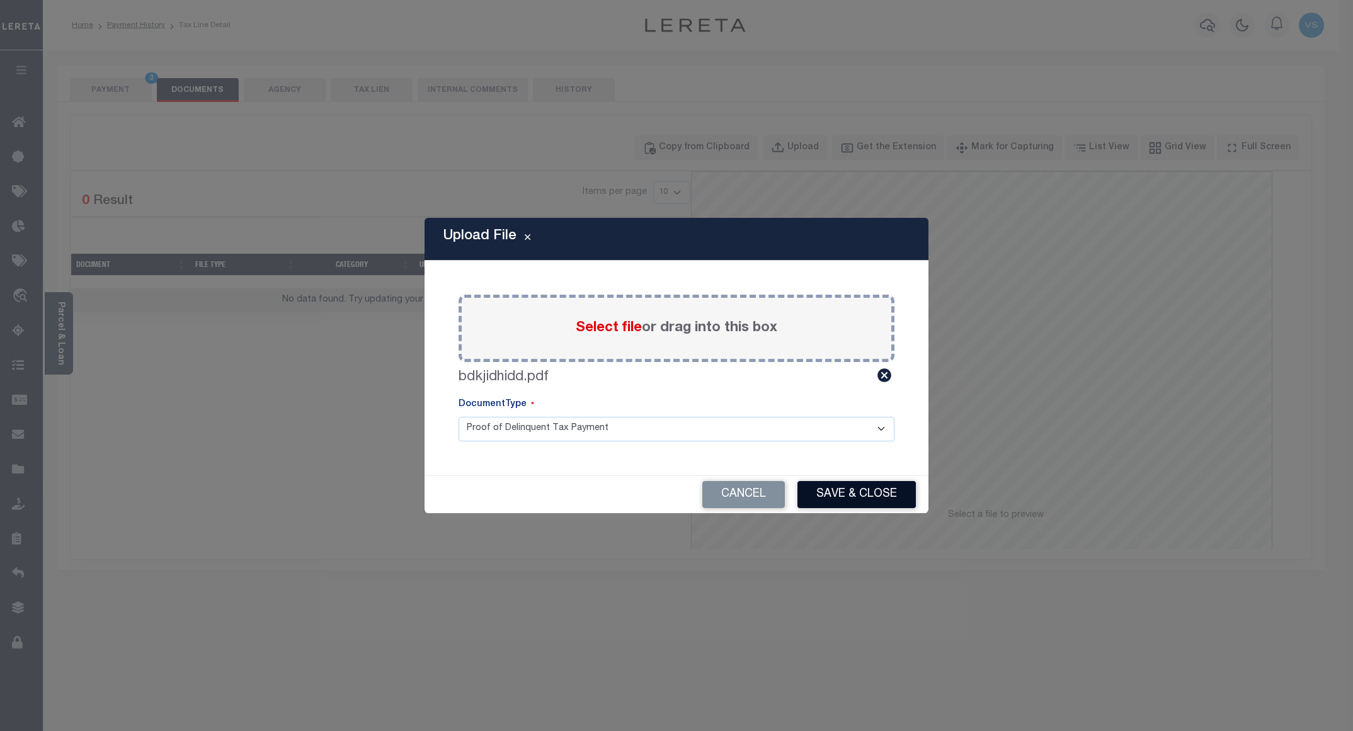
click at [831, 496] on button "Save & Close" at bounding box center [856, 494] width 118 height 27
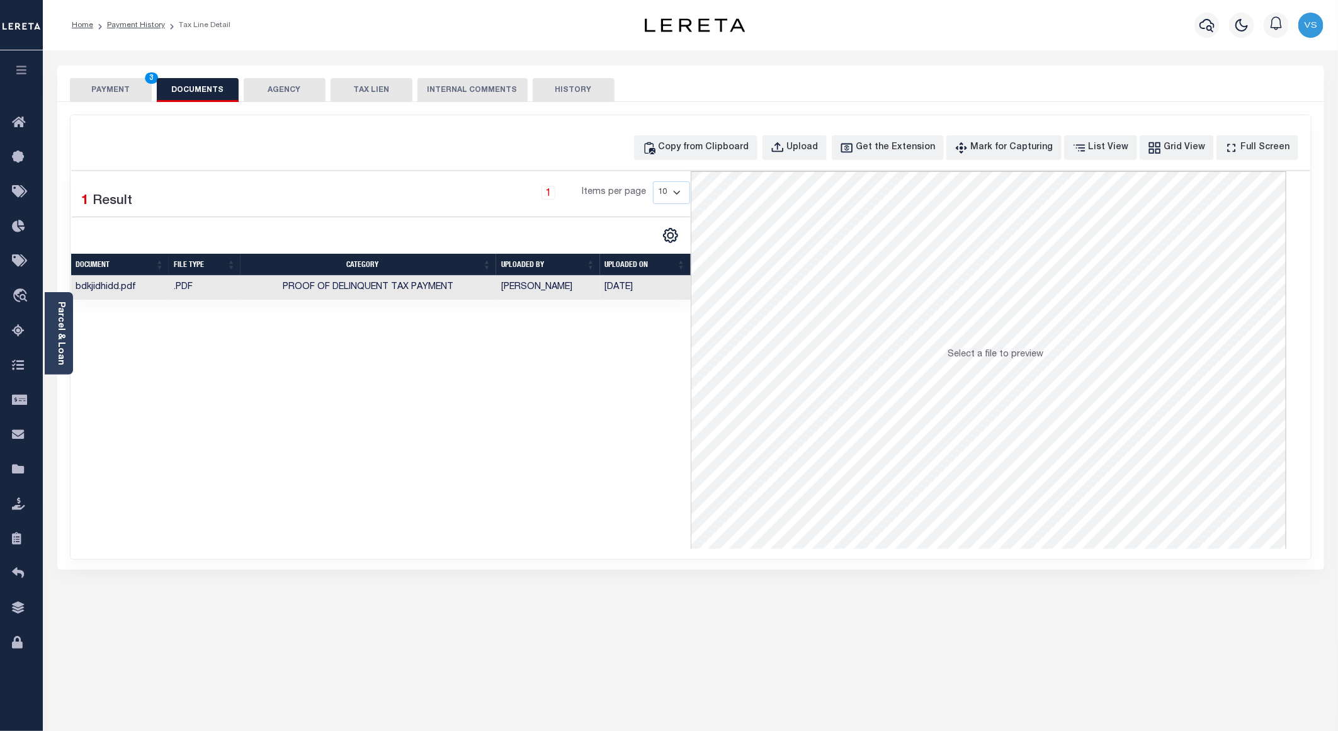
click at [125, 91] on button "PAYMENT 3" at bounding box center [111, 90] width 82 height 24
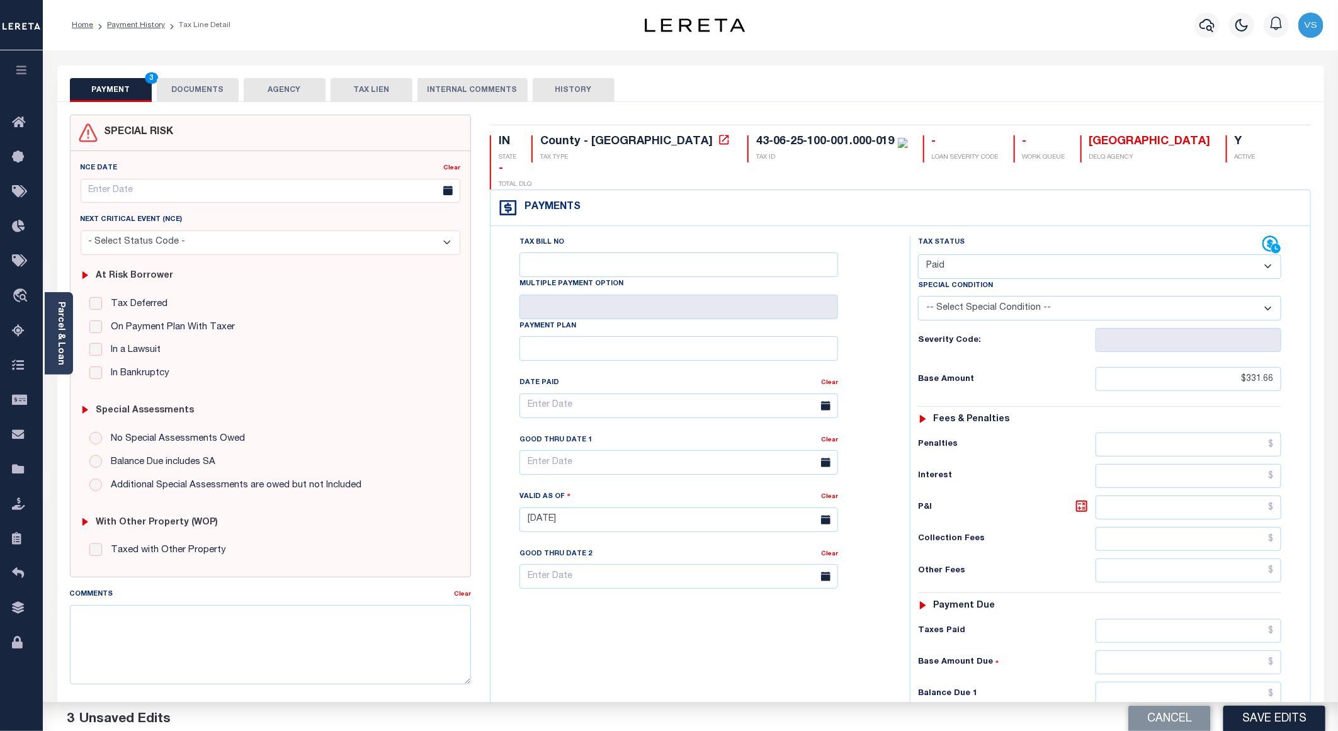
scroll to position [189, 0]
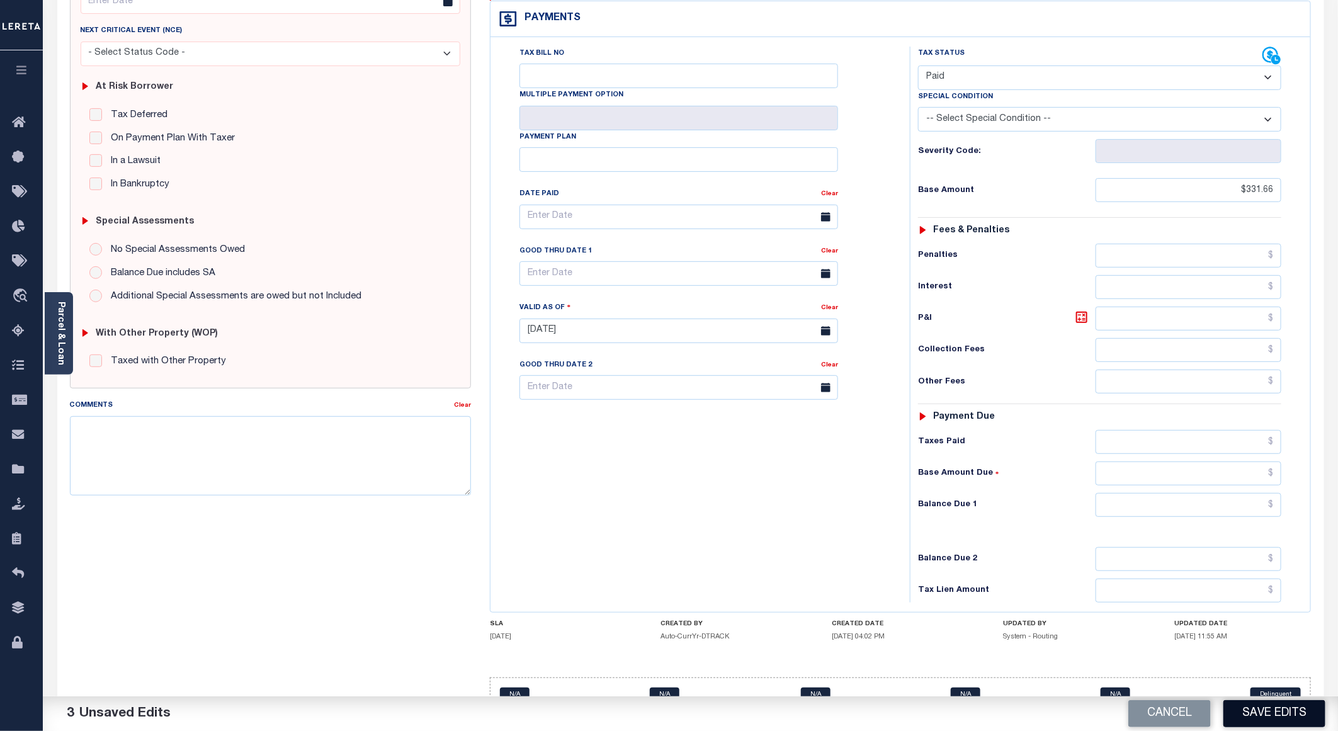
click at [1242, 709] on button "Save Edits" at bounding box center [1275, 713] width 102 height 27
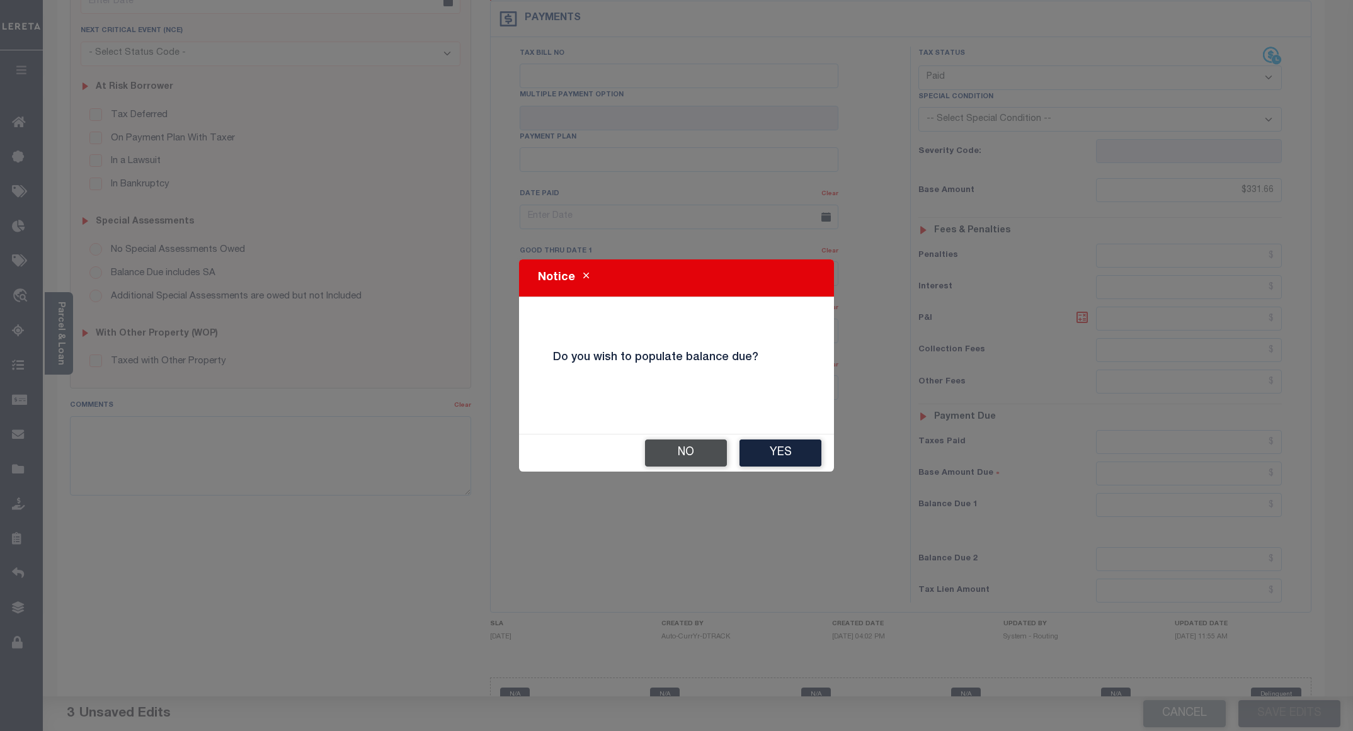
click at [673, 452] on button "No" at bounding box center [686, 453] width 82 height 27
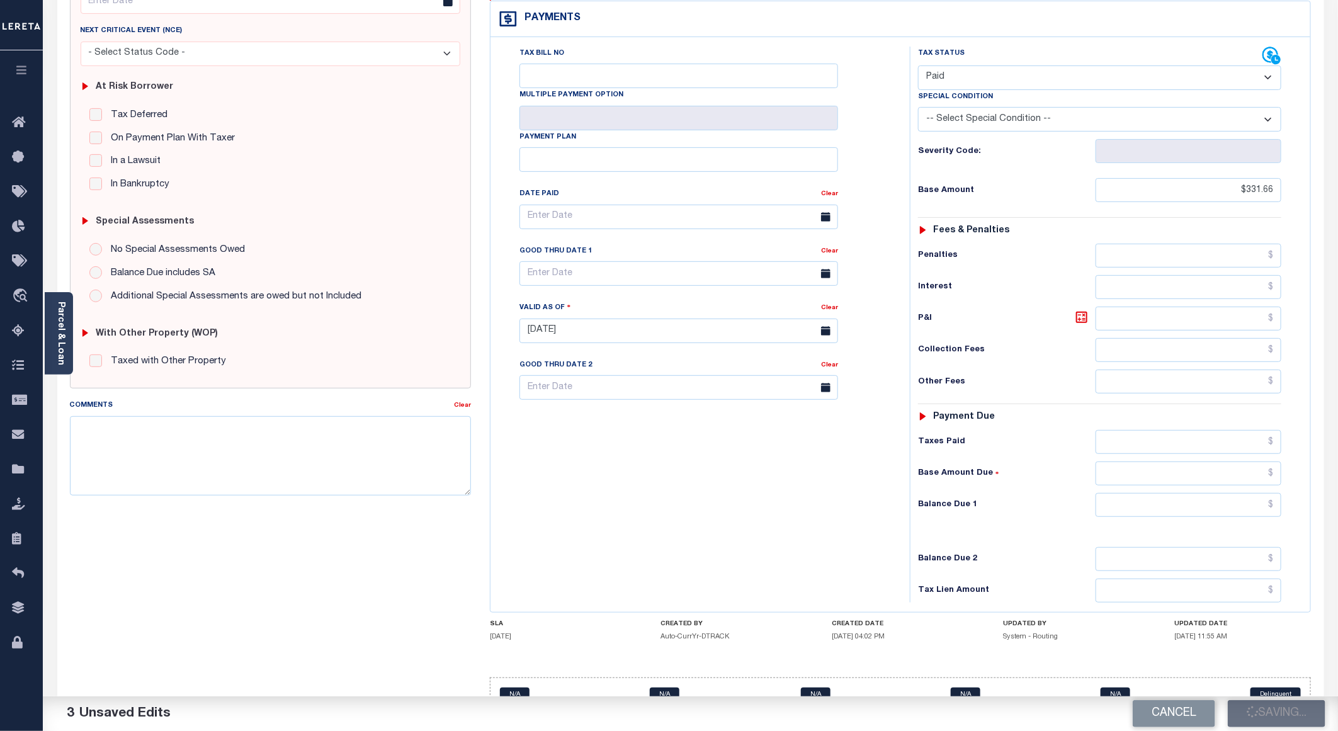
checkbox input "false"
type input "$331.66"
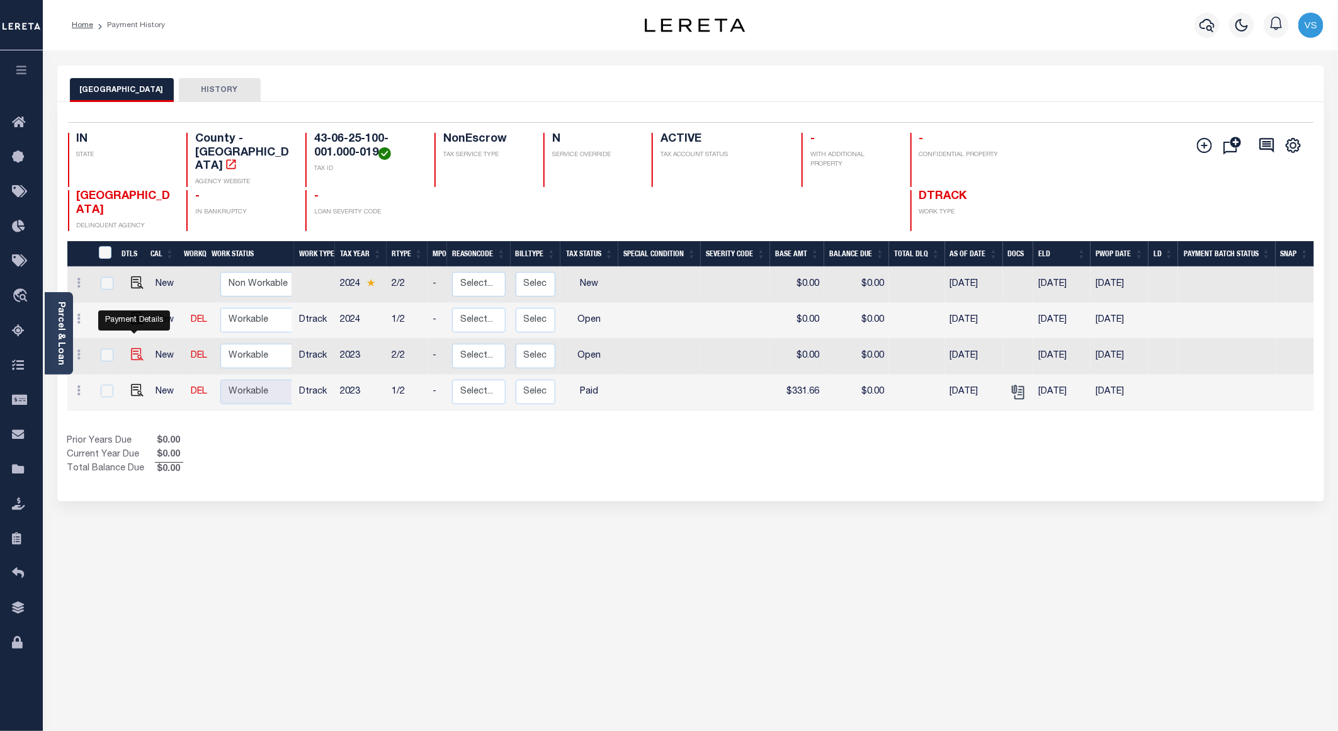
click at [135, 348] on img "" at bounding box center [137, 354] width 13 height 13
checkbox input "true"
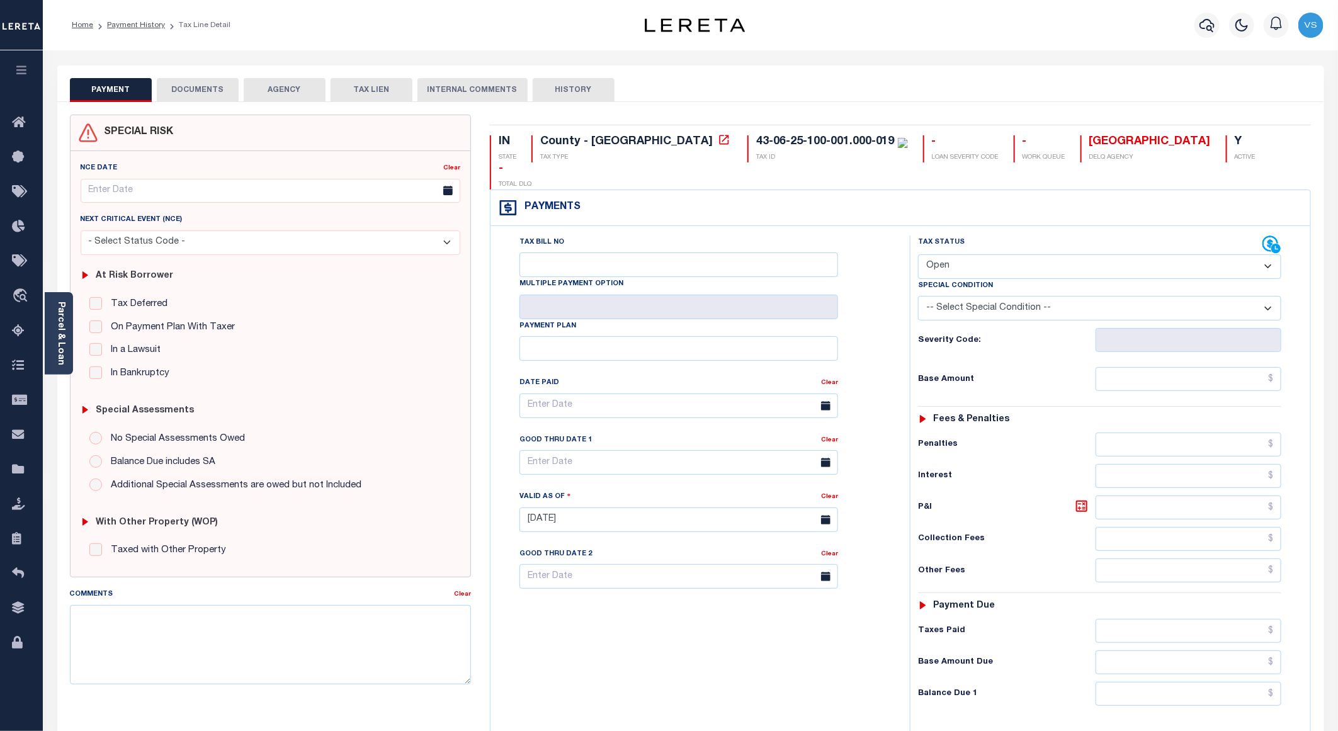
click at [964, 254] on select "- Select Status Code - Open Due/Unpaid Paid Incomplete No Tax Due Internal Refu…" at bounding box center [1099, 266] width 363 height 25
select select "PYD"
click at [918, 254] on select "- Select Status Code - Open Due/Unpaid Paid Incomplete No Tax Due Internal Refu…" at bounding box center [1099, 266] width 363 height 25
type input "[DATE]"
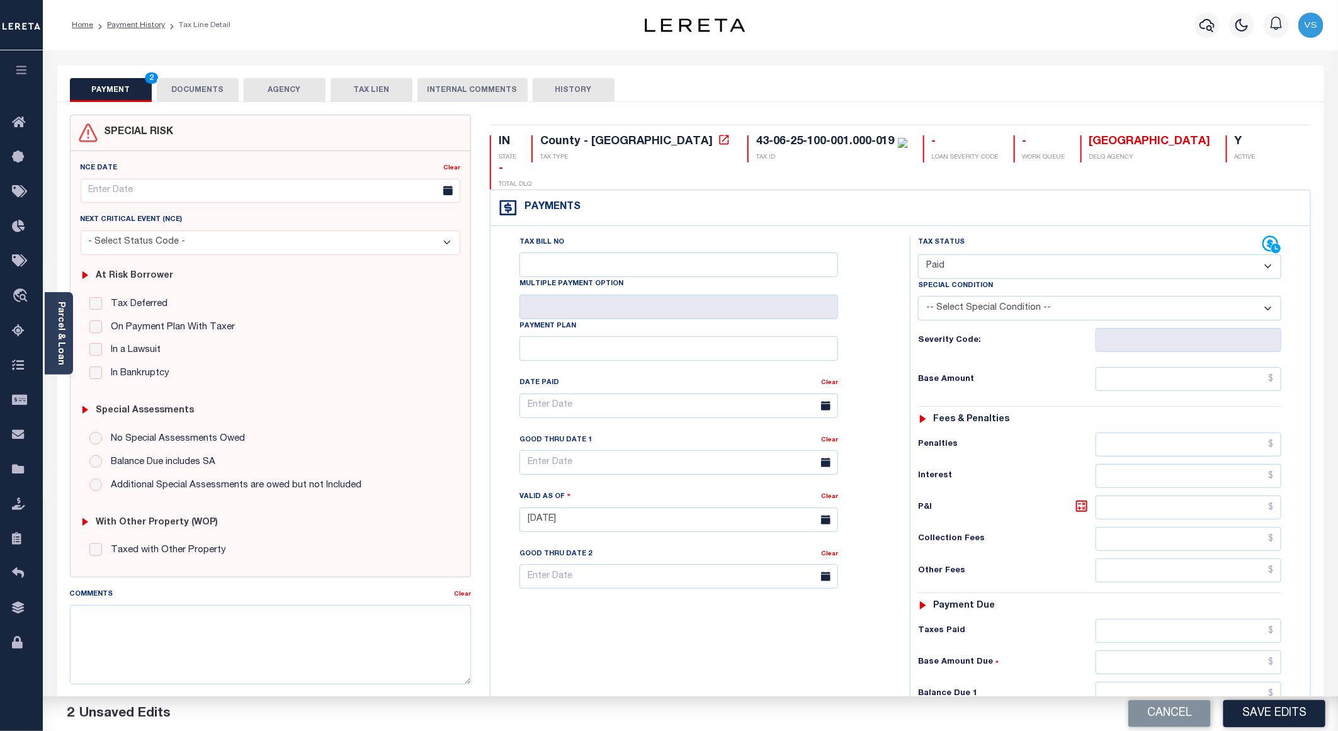
click at [188, 85] on button "DOCUMENTS" at bounding box center [198, 90] width 82 height 24
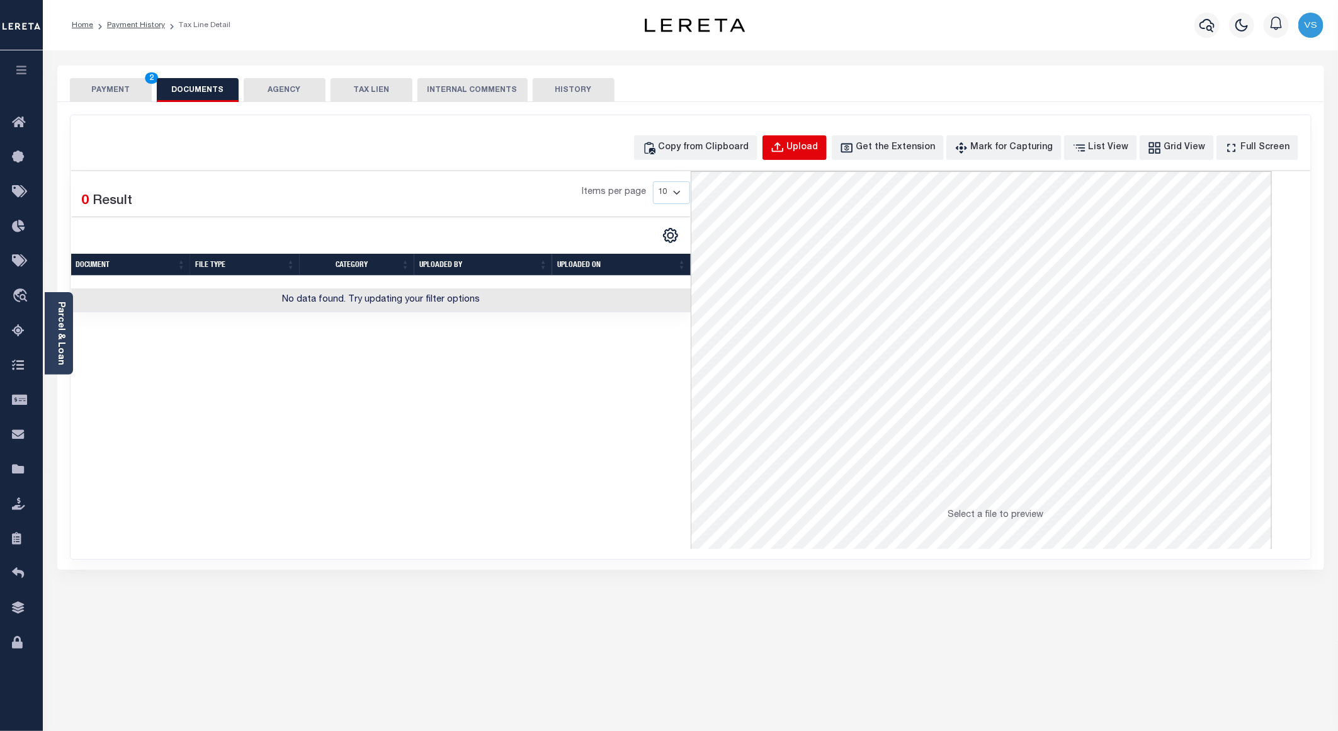
click at [819, 150] on div "Upload" at bounding box center [802, 148] width 31 height 14
select select "POP"
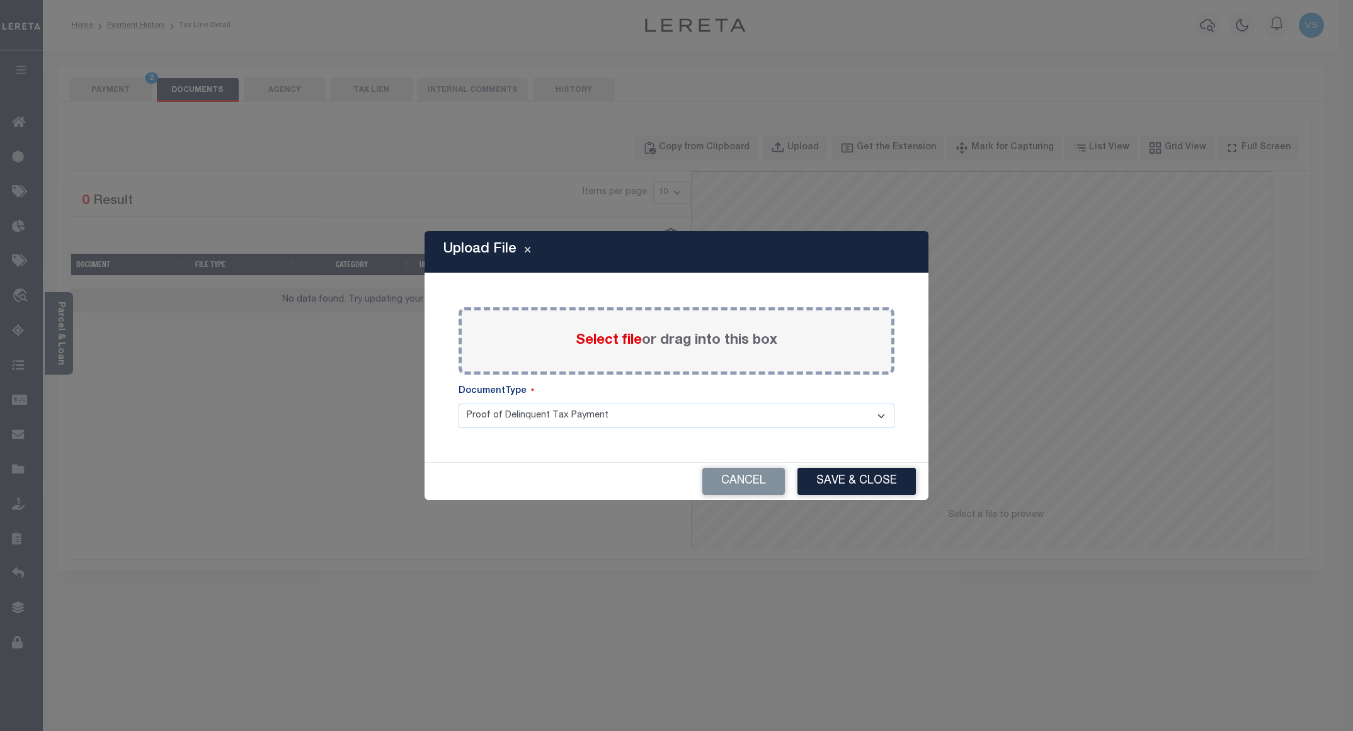
click at [599, 343] on span "Select file" at bounding box center [609, 341] width 66 height 14
click at [0, 0] on input "Select file or drag into this box" at bounding box center [0, 0] width 0 height 0
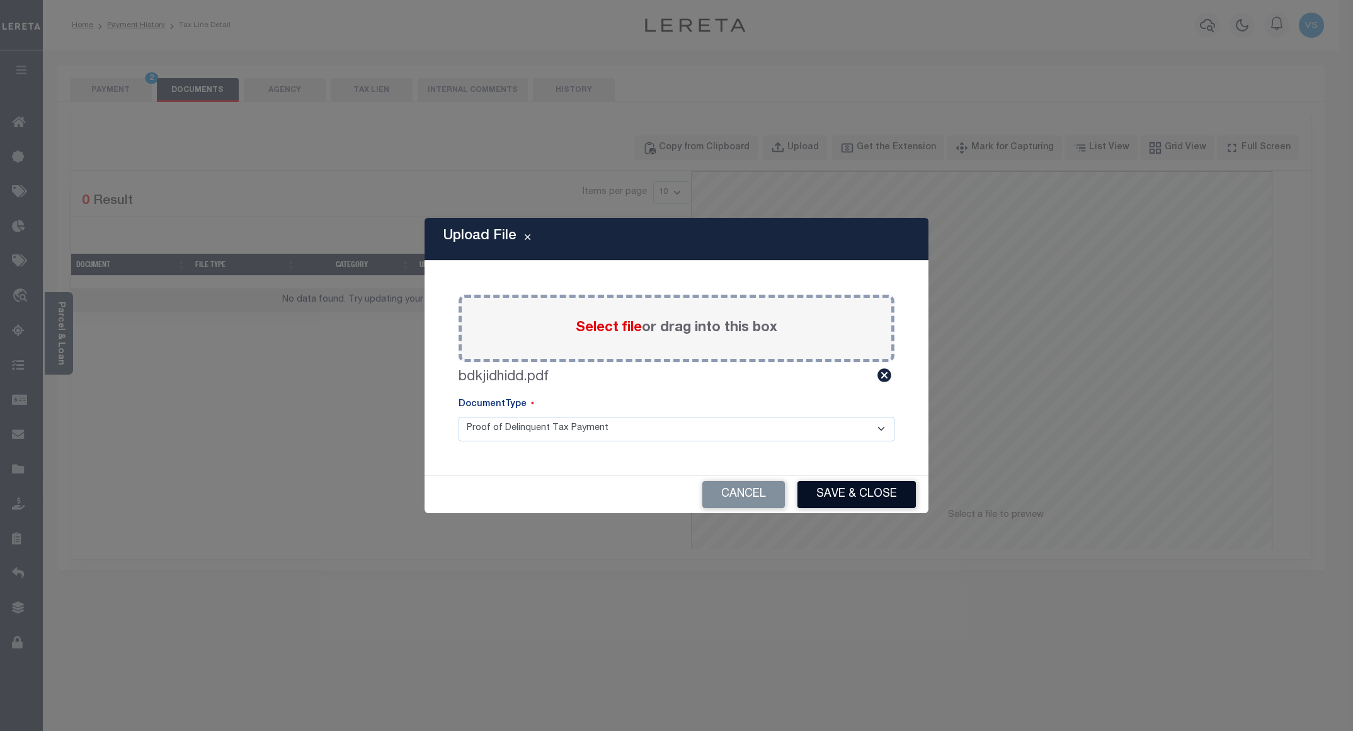
click at [824, 492] on button "Save & Close" at bounding box center [856, 494] width 118 height 27
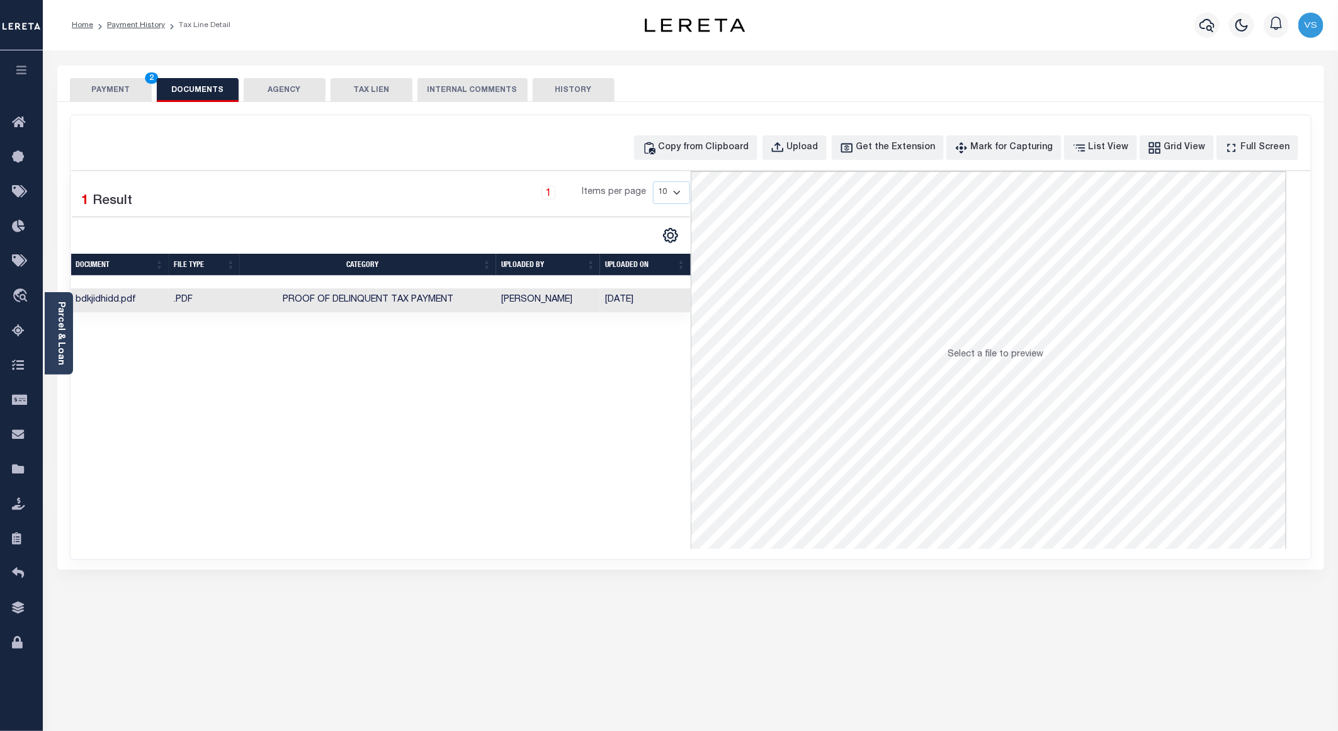
click at [102, 84] on button "PAYMENT 2" at bounding box center [111, 90] width 82 height 24
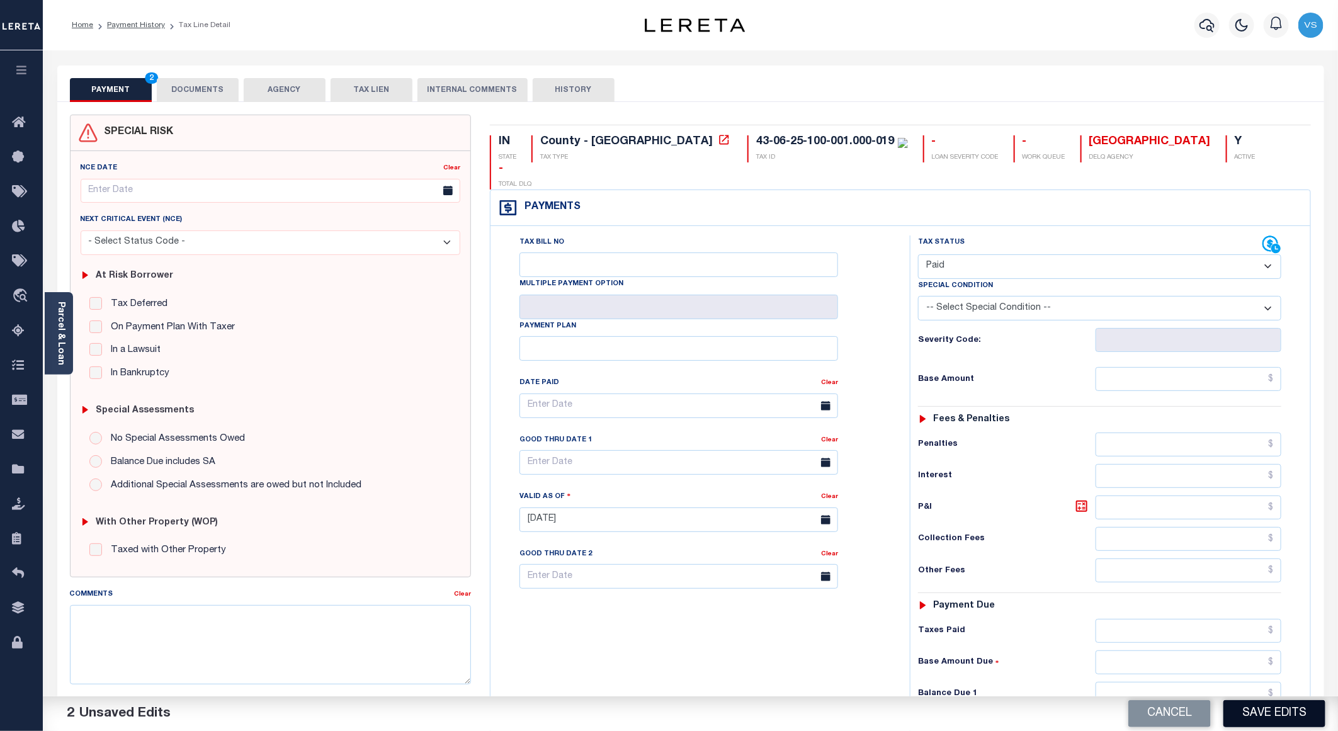
click at [1251, 720] on button "Save Edits" at bounding box center [1275, 713] width 102 height 27
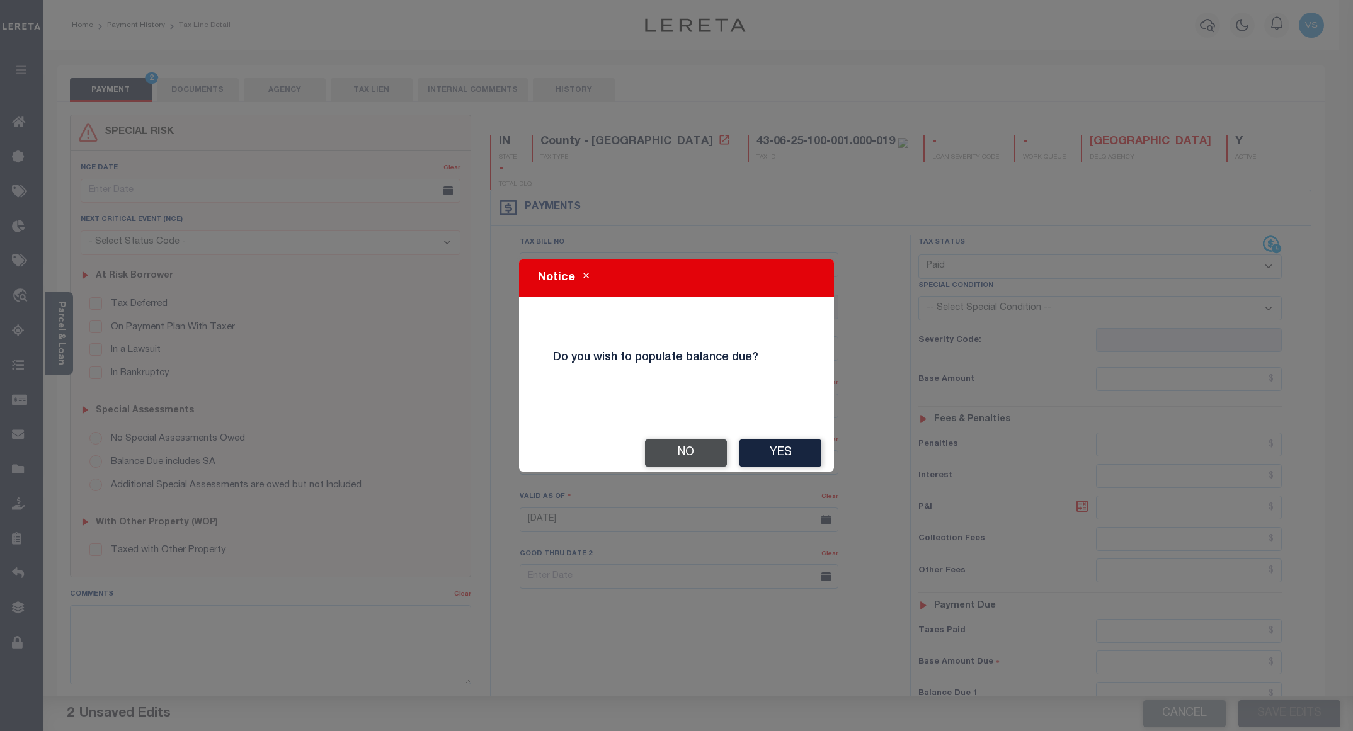
click at [680, 453] on button "No" at bounding box center [686, 453] width 82 height 27
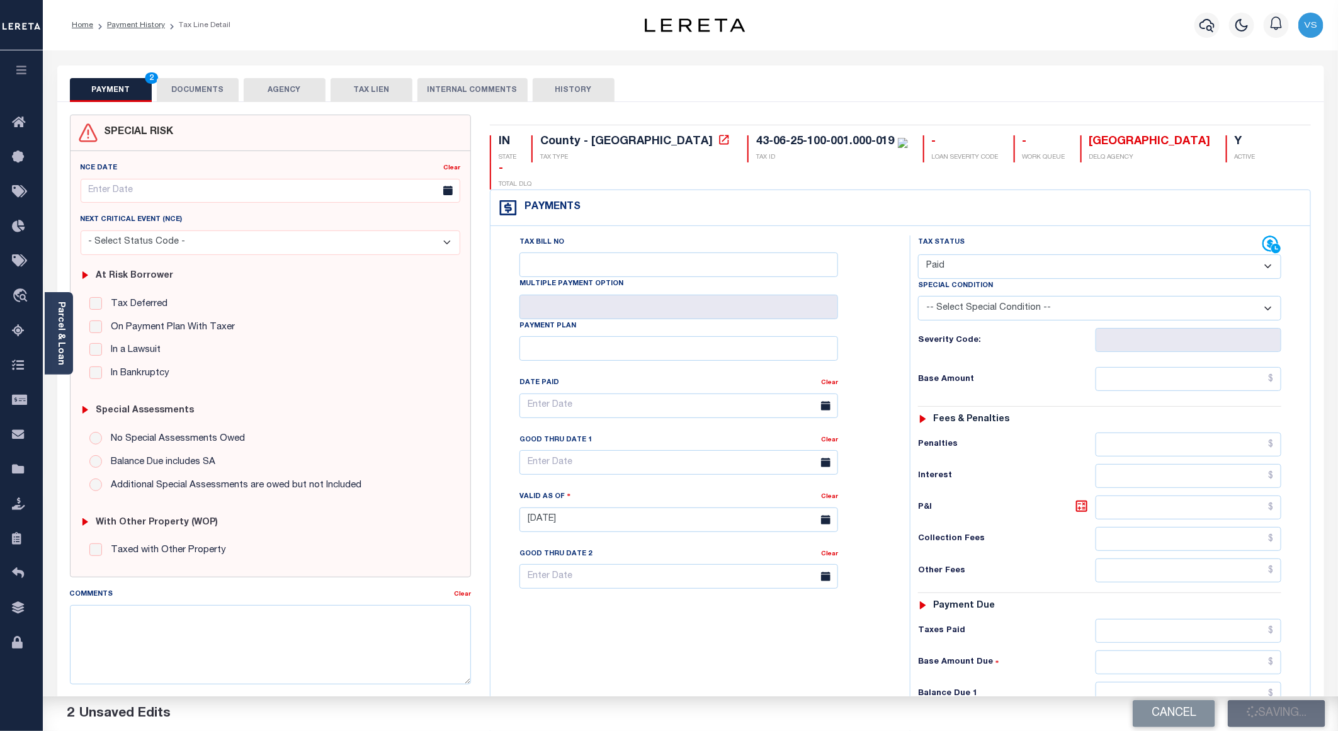
checkbox input "false"
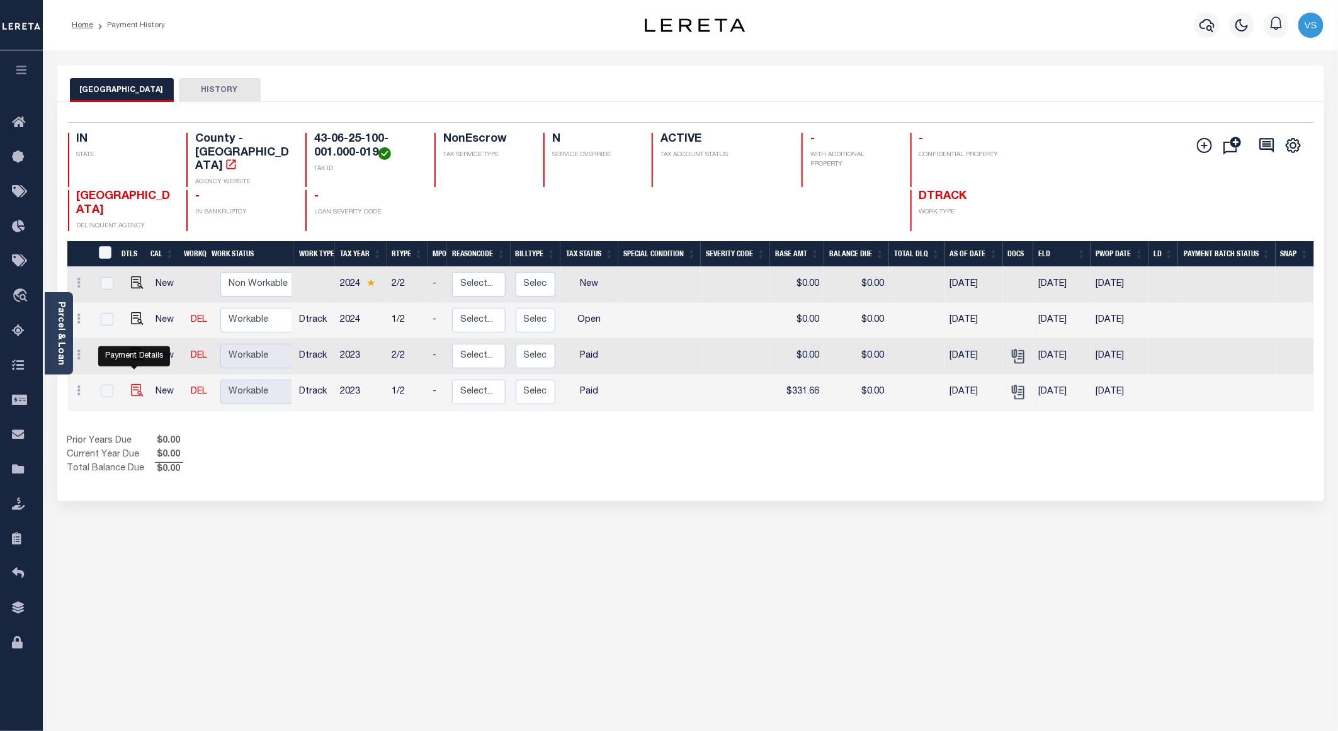
click at [131, 384] on img "" at bounding box center [137, 390] width 13 height 13
checkbox input "true"
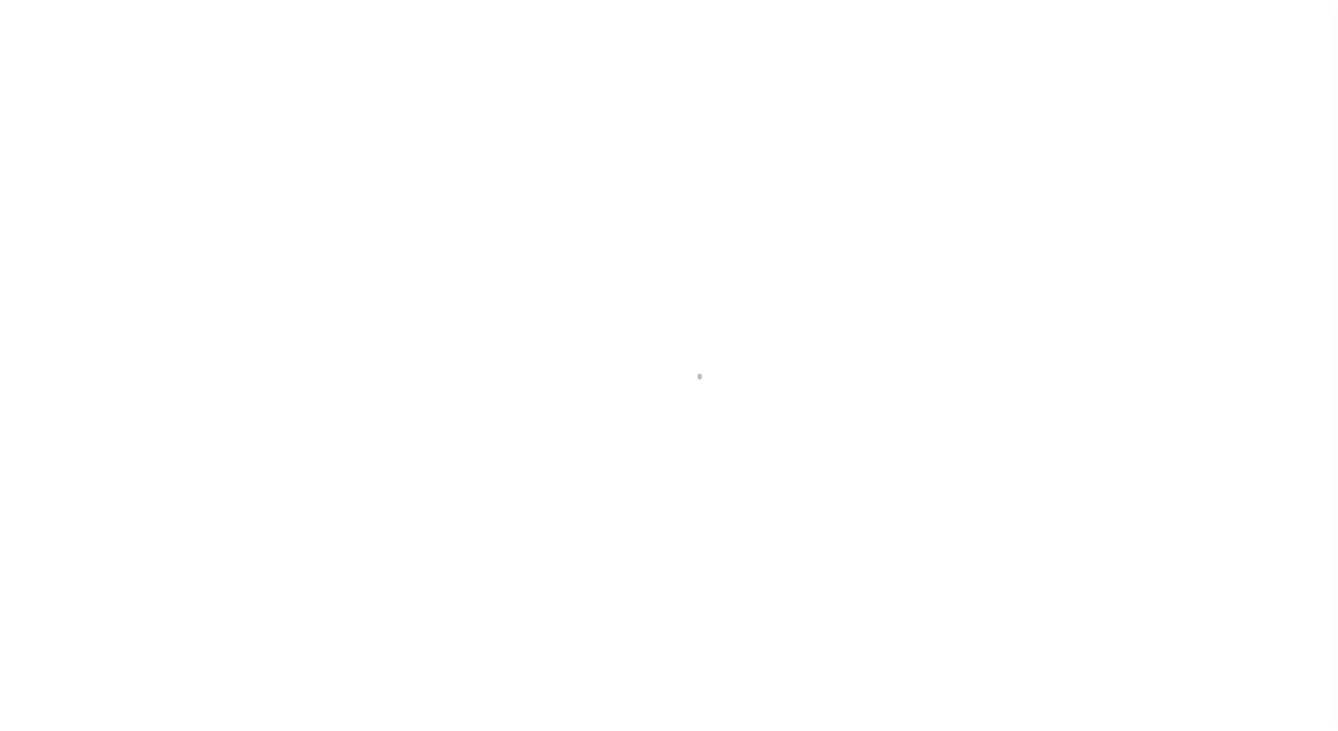
select select "PYD"
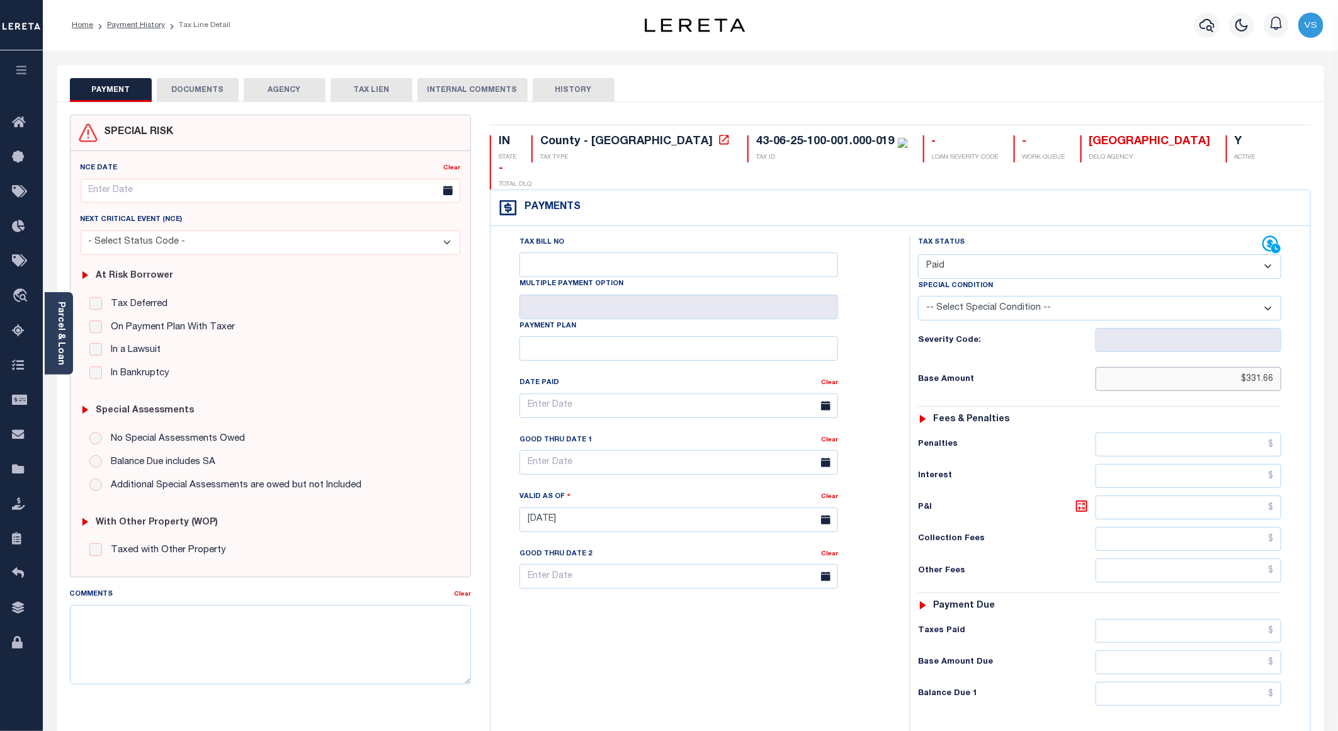
drag, startPoint x: 1276, startPoint y: 357, endPoint x: 1238, endPoint y: 351, distance: 38.2
click at [1238, 367] on input "$331.66" at bounding box center [1189, 379] width 186 height 24
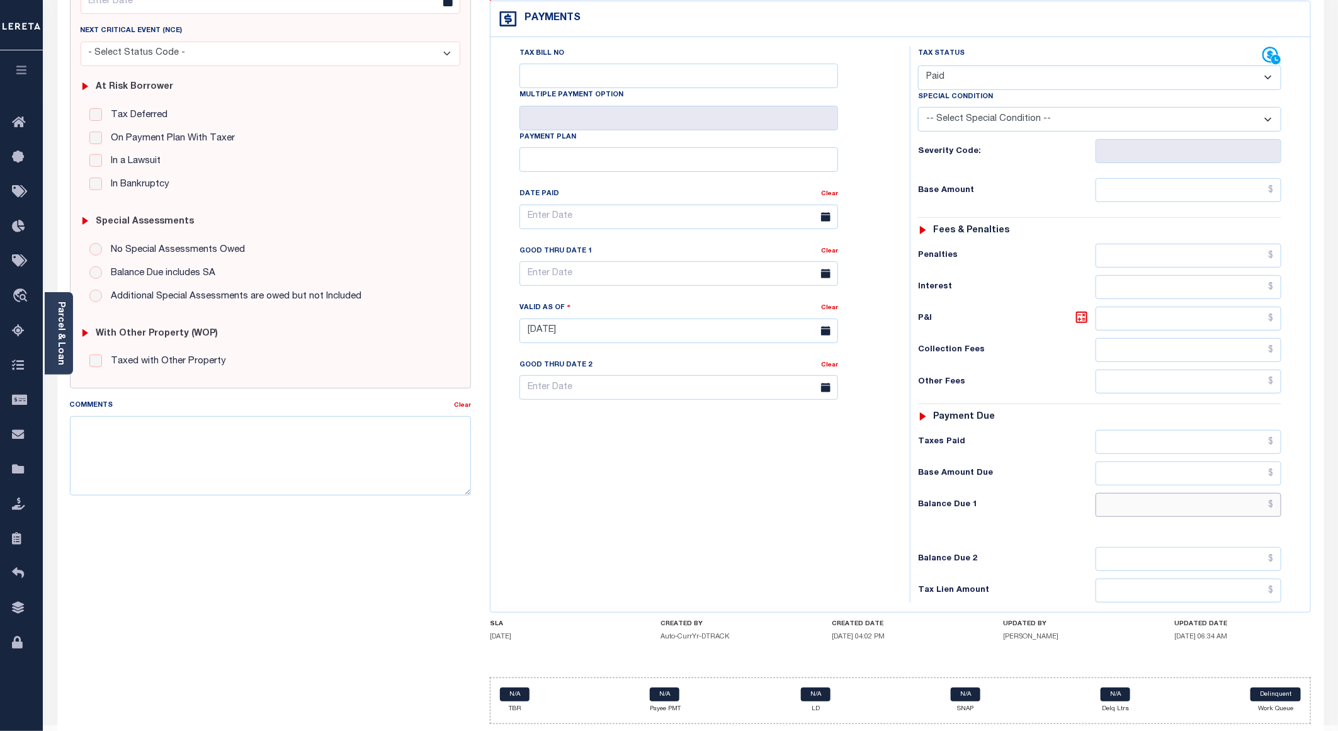
click at [1139, 493] on input "text" at bounding box center [1189, 505] width 186 height 24
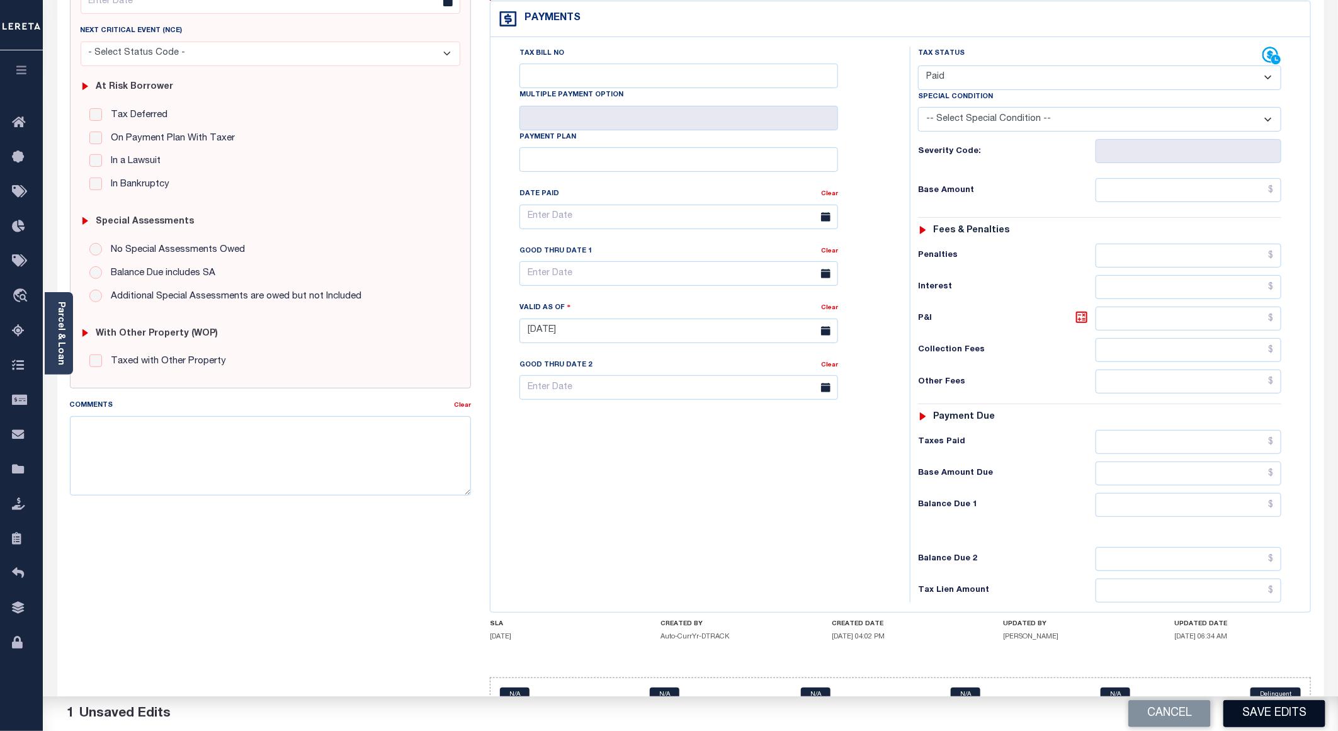
click at [1279, 718] on button "Save Edits" at bounding box center [1275, 713] width 102 height 27
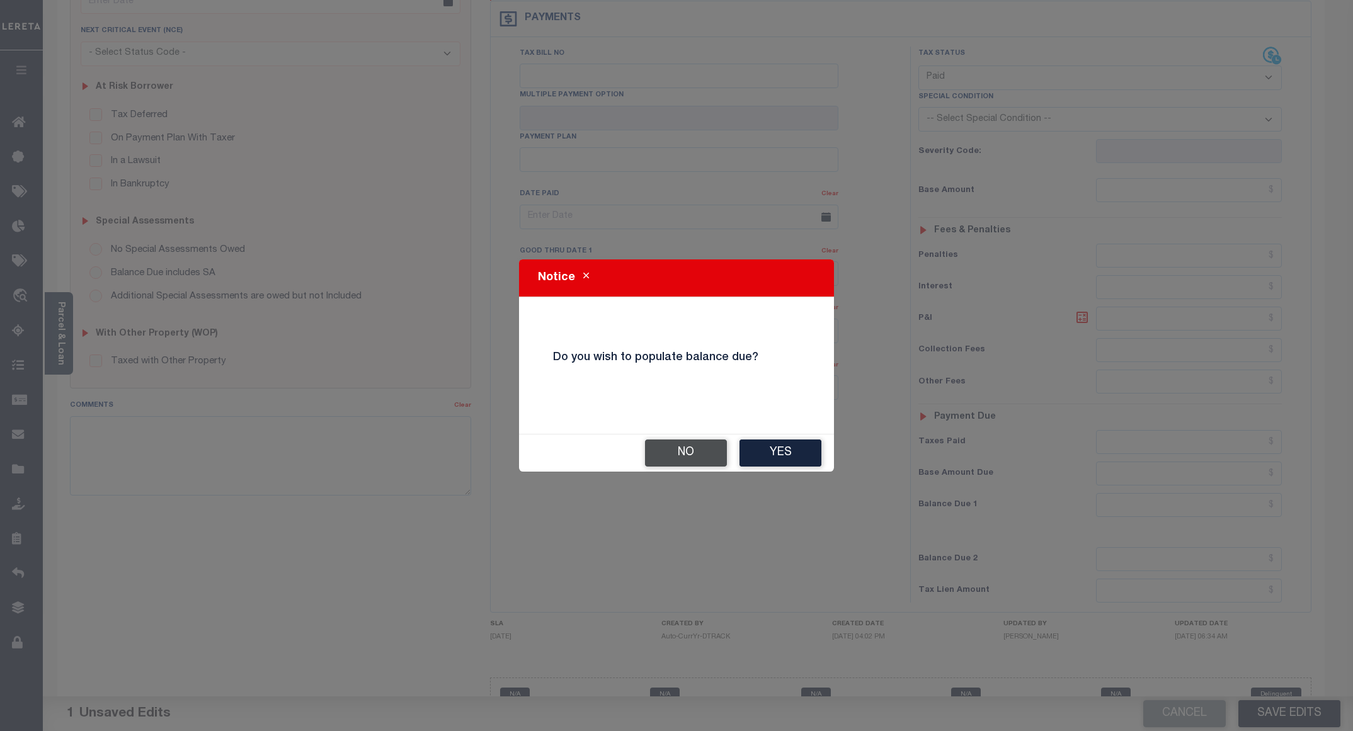
click at [668, 452] on button "No" at bounding box center [686, 453] width 82 height 27
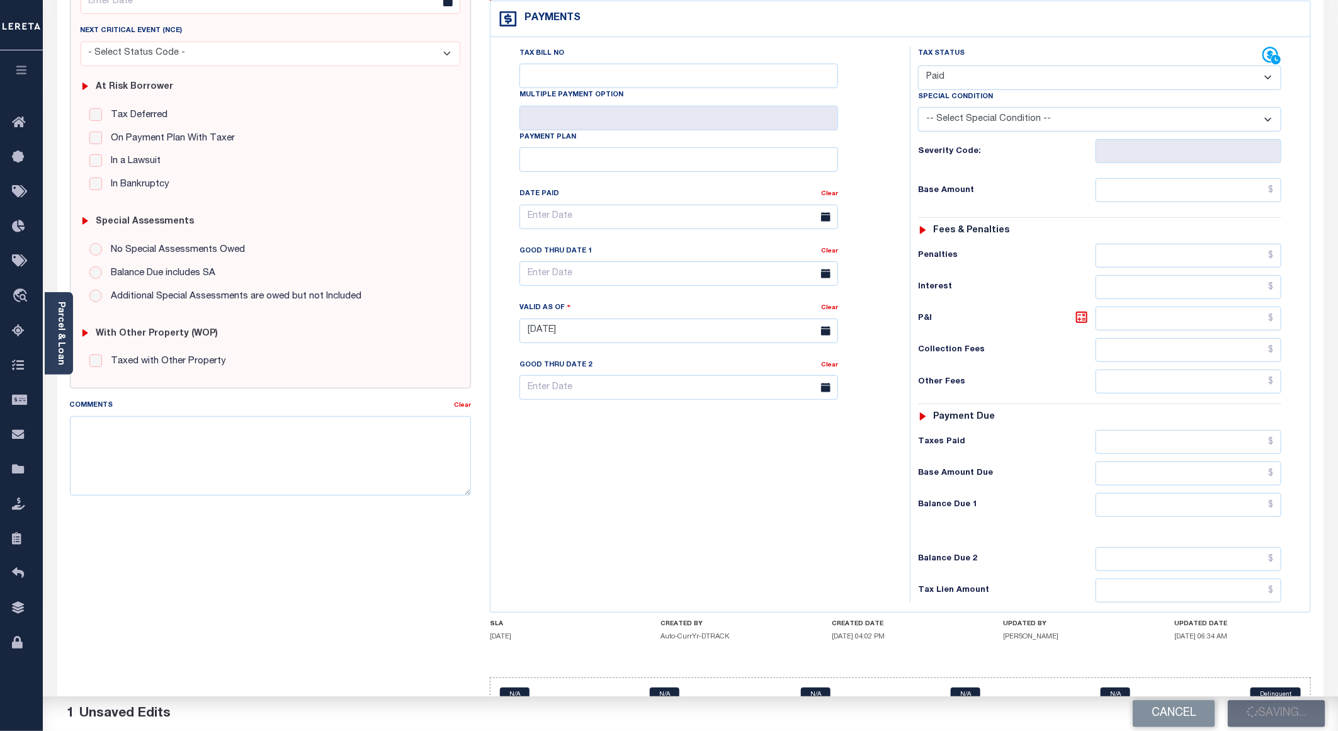
checkbox input "false"
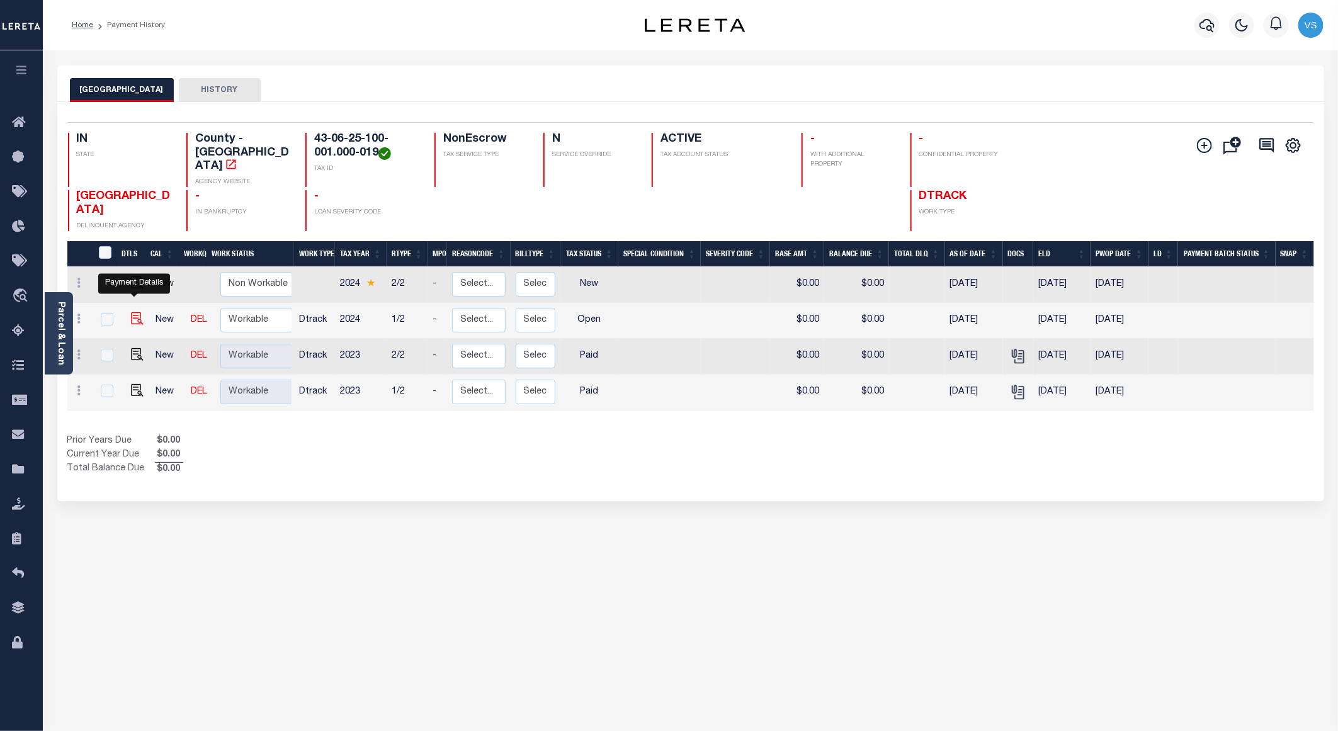
click at [132, 312] on img "" at bounding box center [137, 318] width 13 height 13
checkbox input "true"
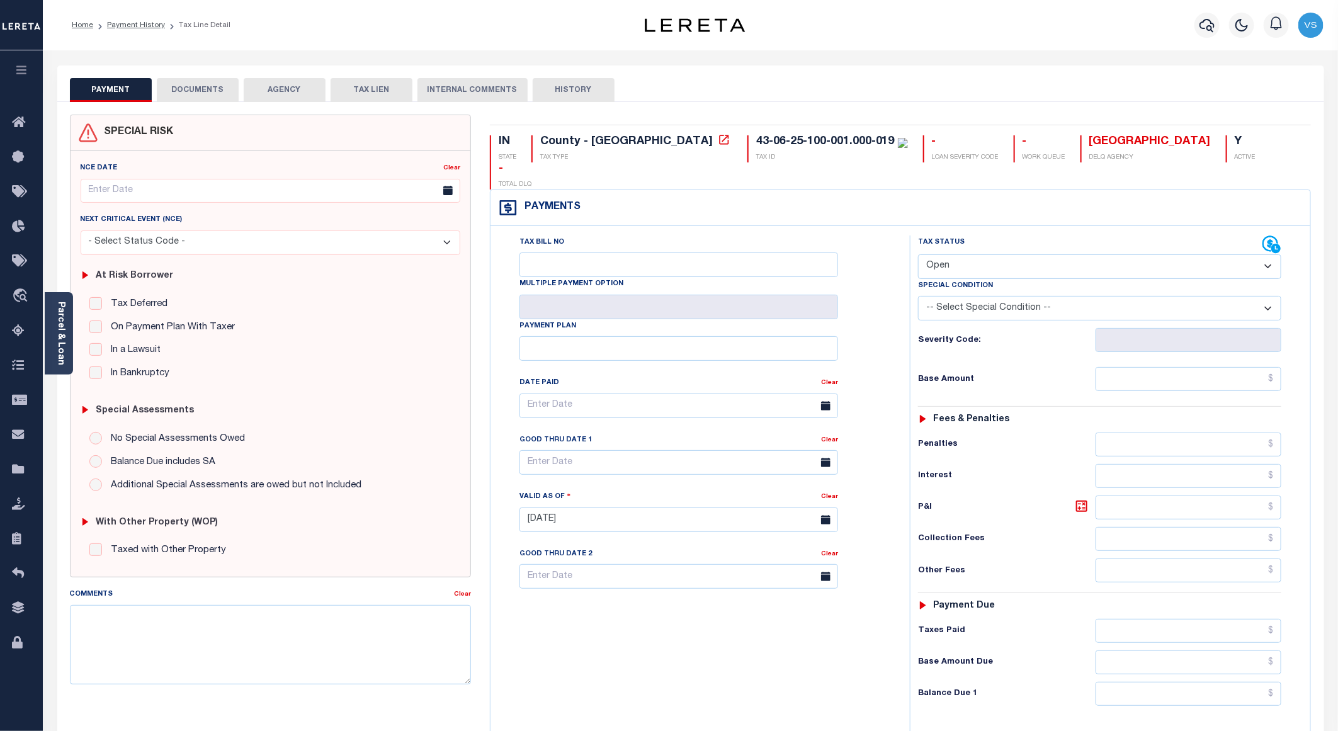
click at [949, 254] on select "- Select Status Code - Open Due/Unpaid Paid Incomplete No Tax Due Internal Refu…" at bounding box center [1099, 266] width 363 height 25
select select "PYD"
click at [918, 254] on select "- Select Status Code - Open Due/Unpaid Paid Incomplete No Tax Due Internal Refu…" at bounding box center [1099, 266] width 363 height 25
type input "[DATE]"
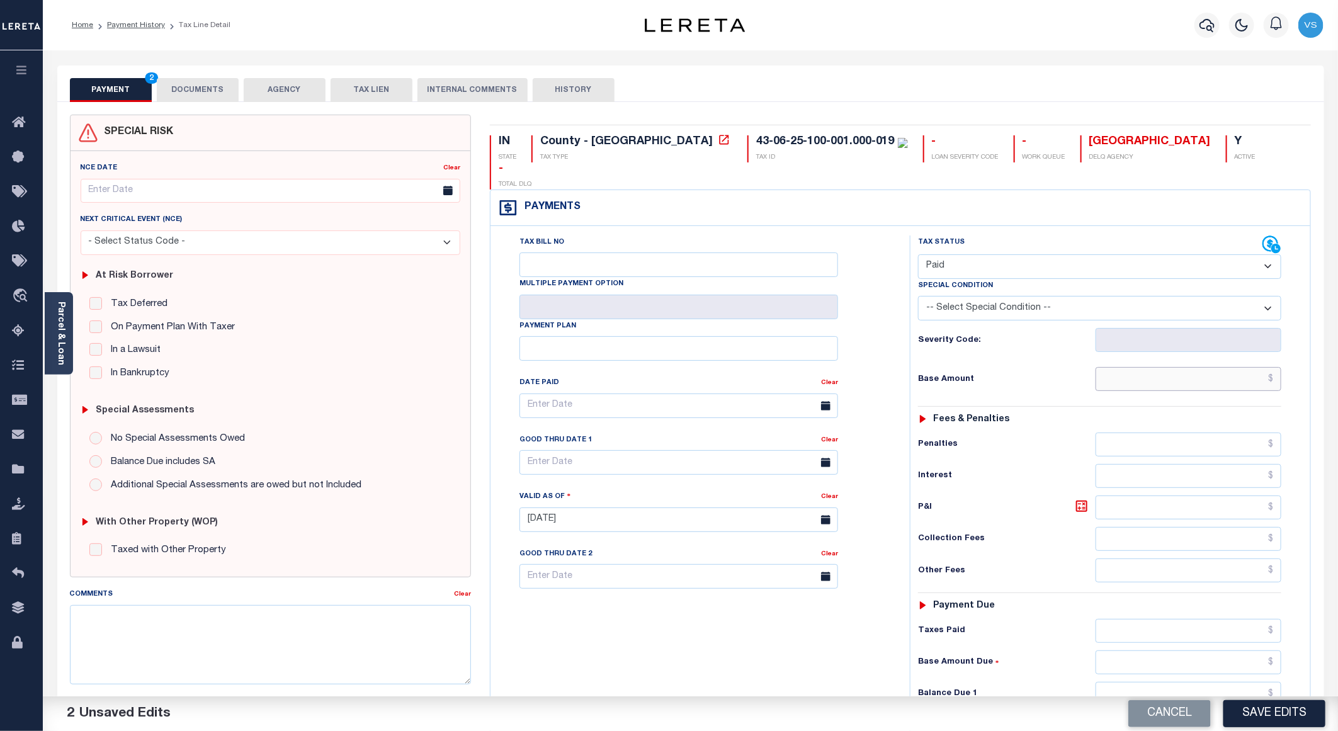
click at [1143, 367] on input "text" at bounding box center [1189, 379] width 186 height 24
paste input "331.66"
type input "$331.66"
click at [204, 82] on button "DOCUMENTS" at bounding box center [198, 90] width 82 height 24
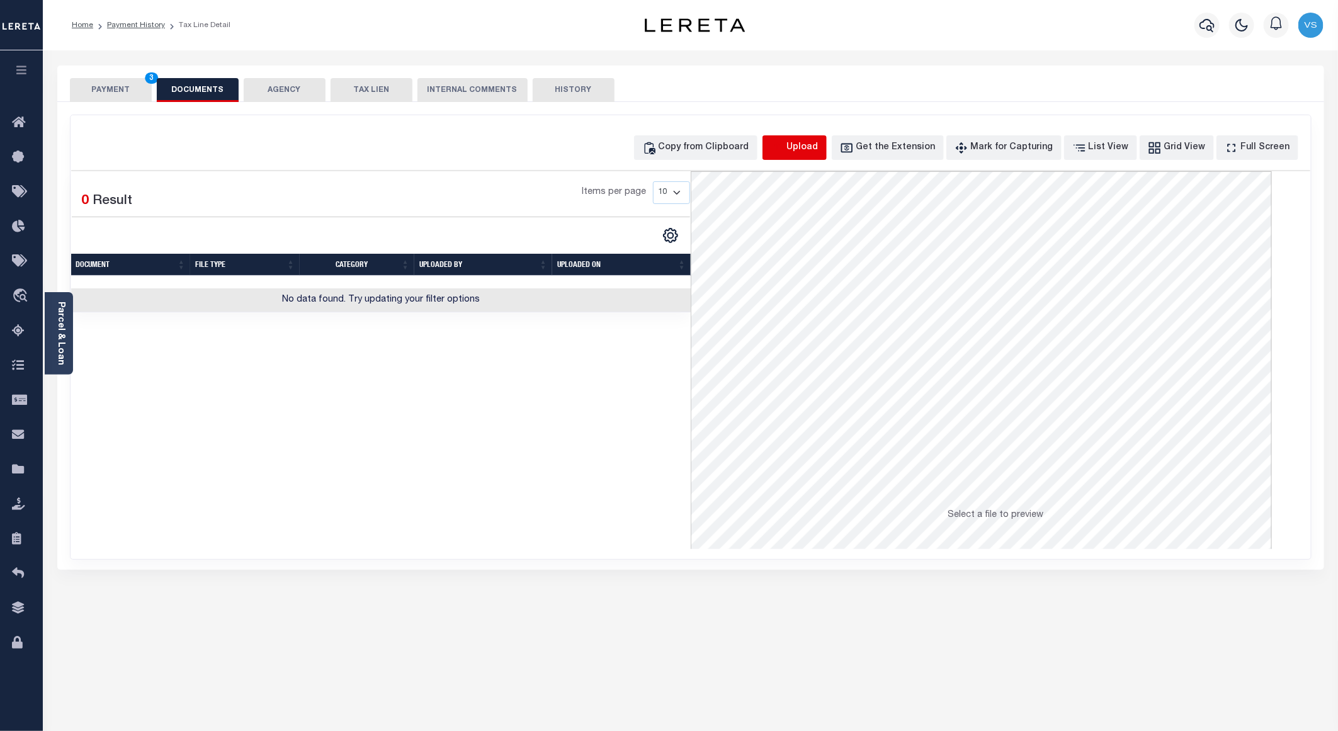
click at [785, 155] on icon "button" at bounding box center [778, 148] width 14 height 14
select select "POP"
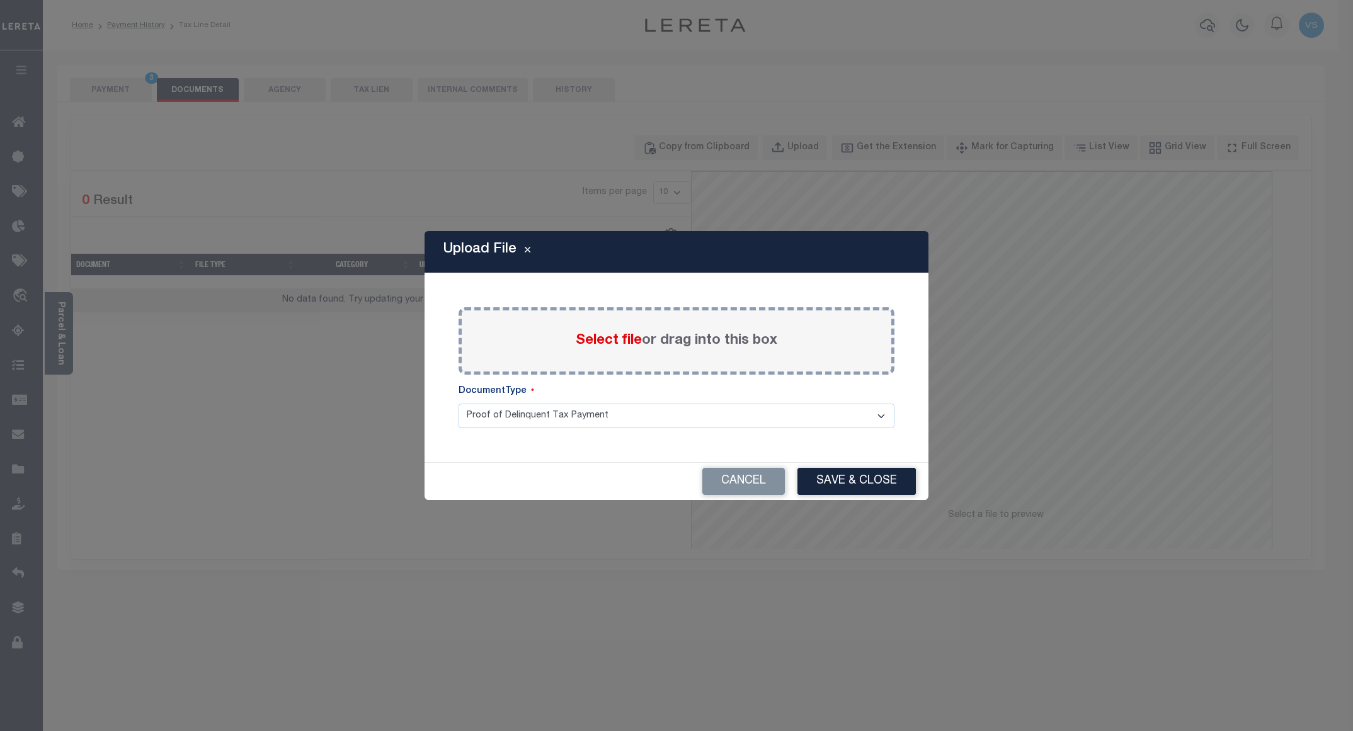
click at [571, 342] on div "Select file or drag into this box" at bounding box center [676, 340] width 436 height 67
click at [607, 340] on span "Select file" at bounding box center [609, 341] width 66 height 14
click at [0, 0] on input "Select file or drag into this box" at bounding box center [0, 0] width 0 height 0
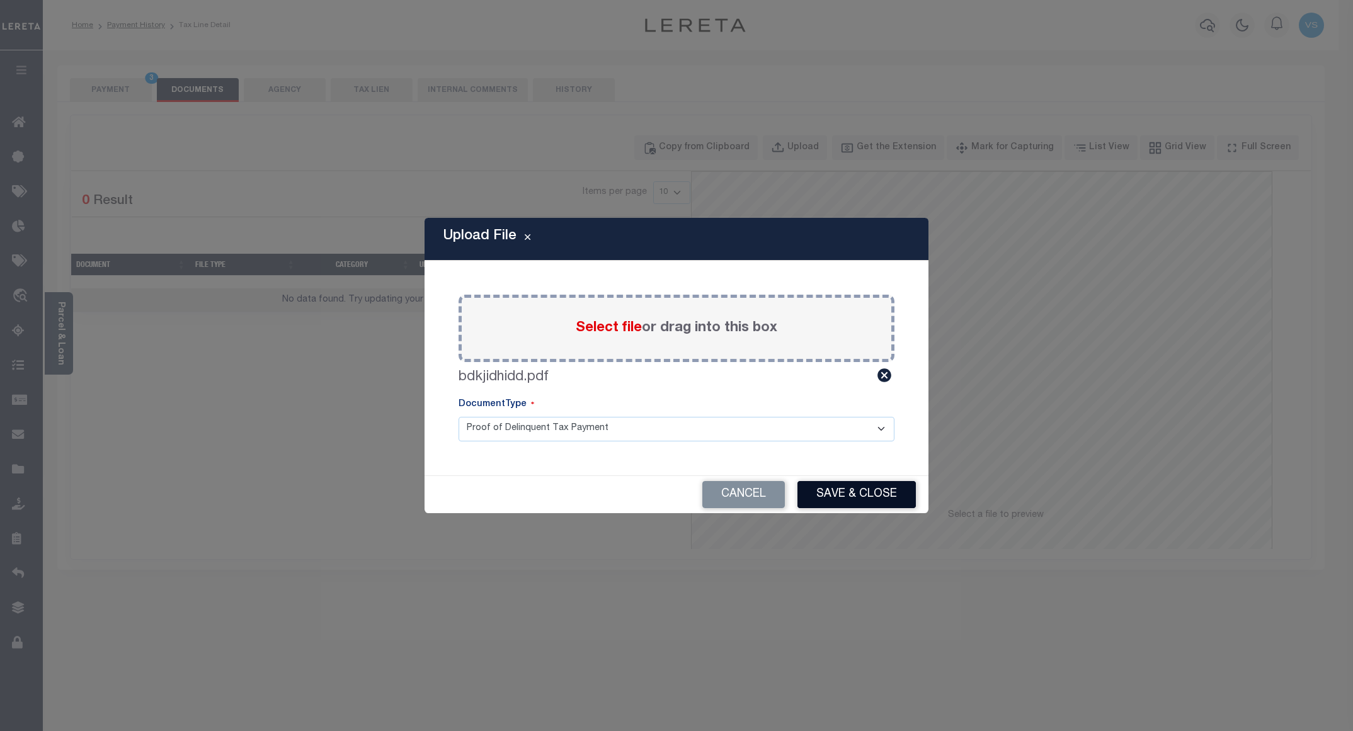
drag, startPoint x: 835, startPoint y: 488, endPoint x: 835, endPoint y: 477, distance: 11.3
click at [835, 490] on button "Save & Close" at bounding box center [856, 494] width 118 height 27
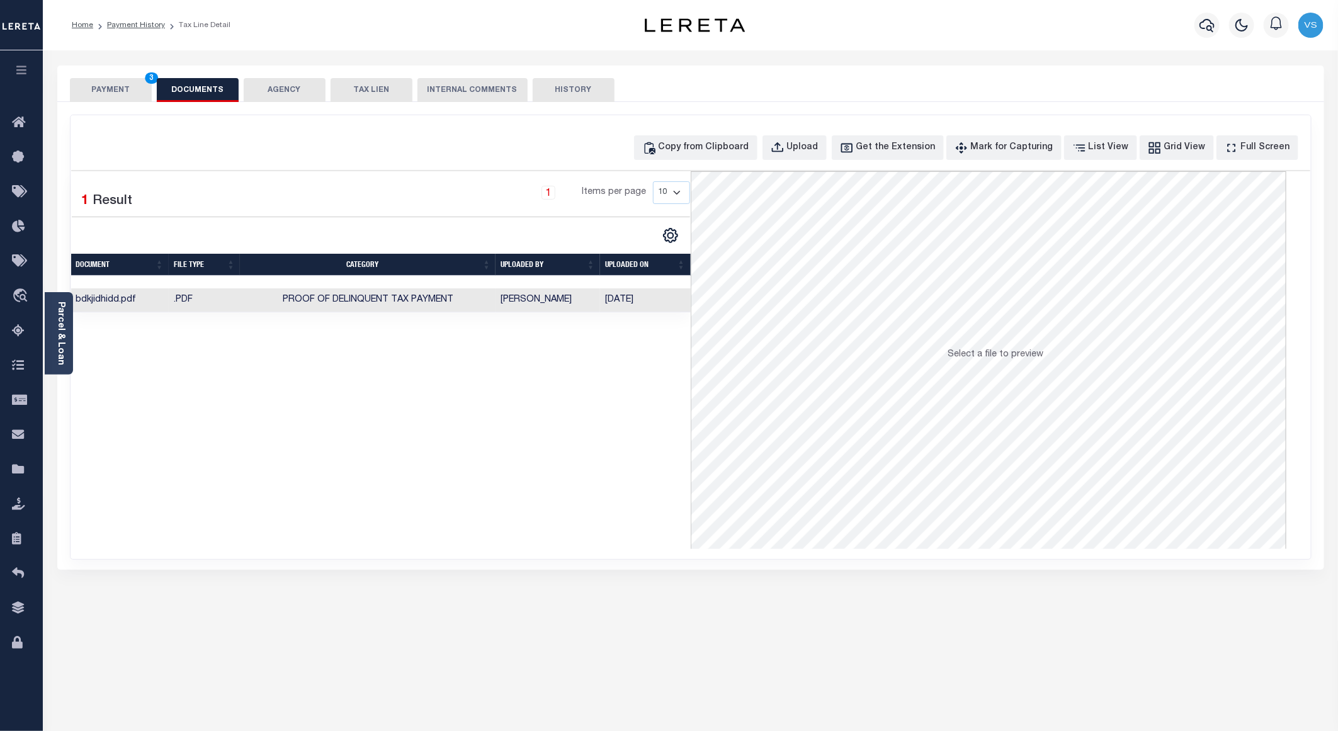
click at [89, 91] on button "PAYMENT 3" at bounding box center [111, 90] width 82 height 24
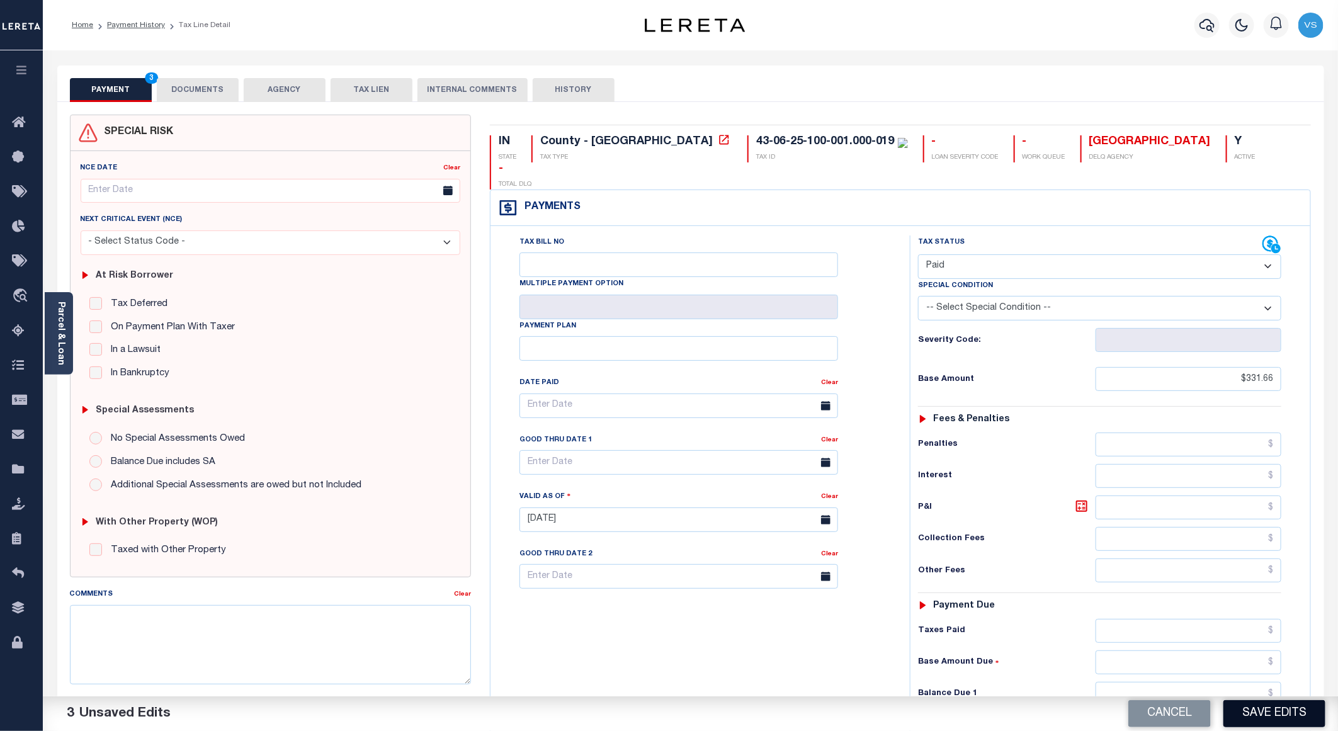
click at [1270, 713] on button "Save Edits" at bounding box center [1275, 713] width 102 height 27
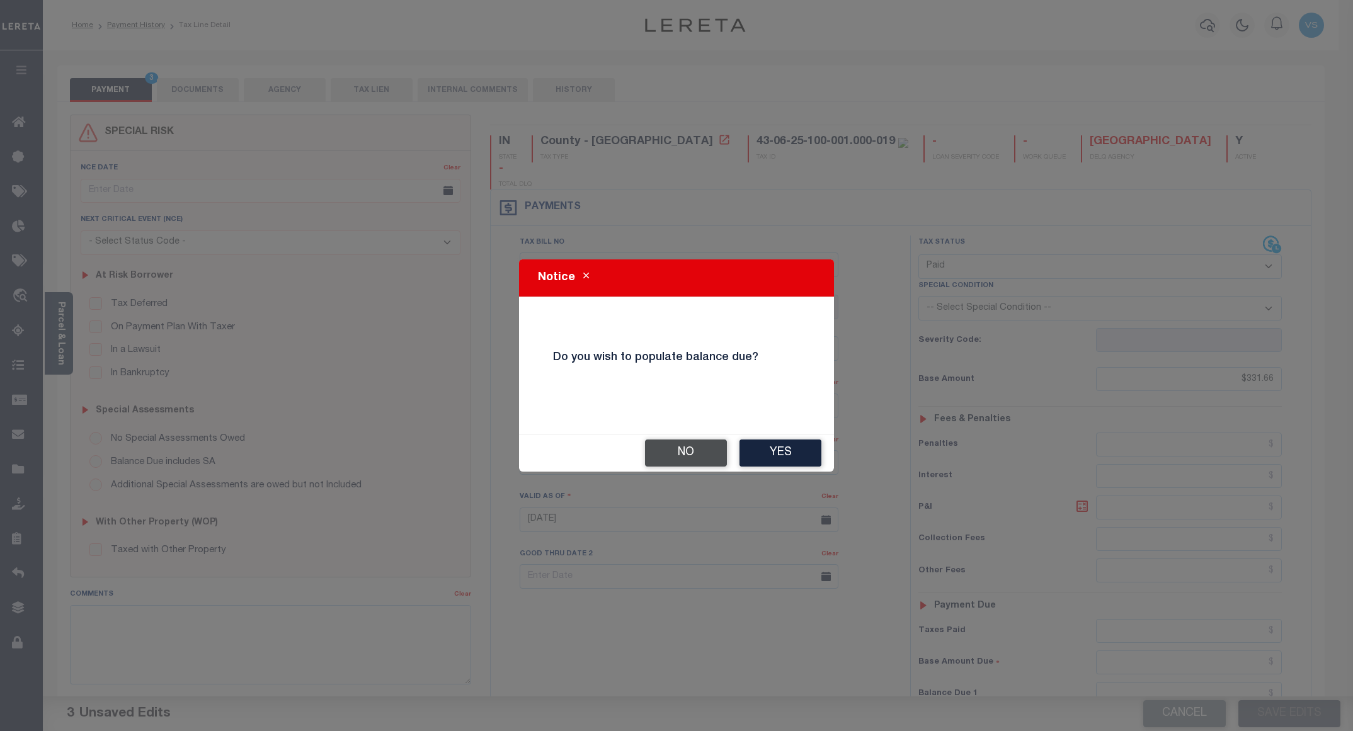
click at [673, 456] on button "No" at bounding box center [686, 453] width 82 height 27
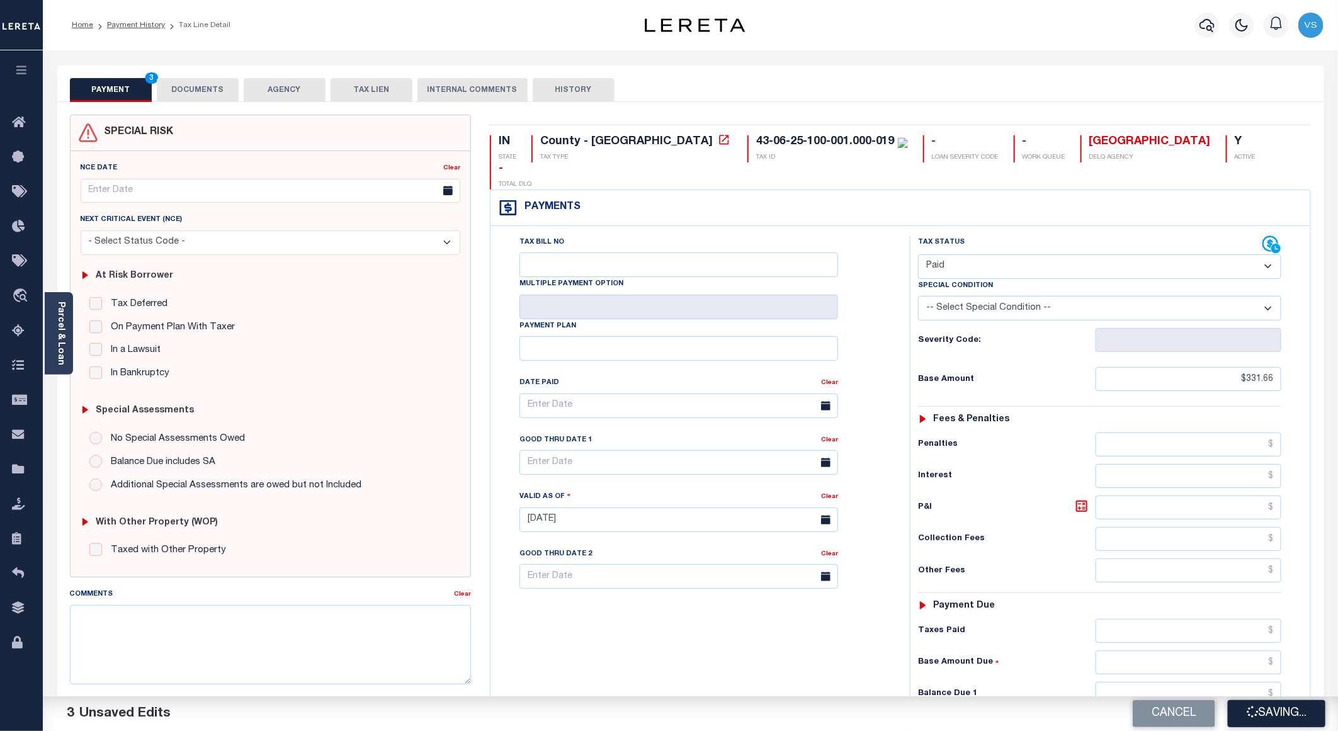
checkbox input "false"
type input "$331.66"
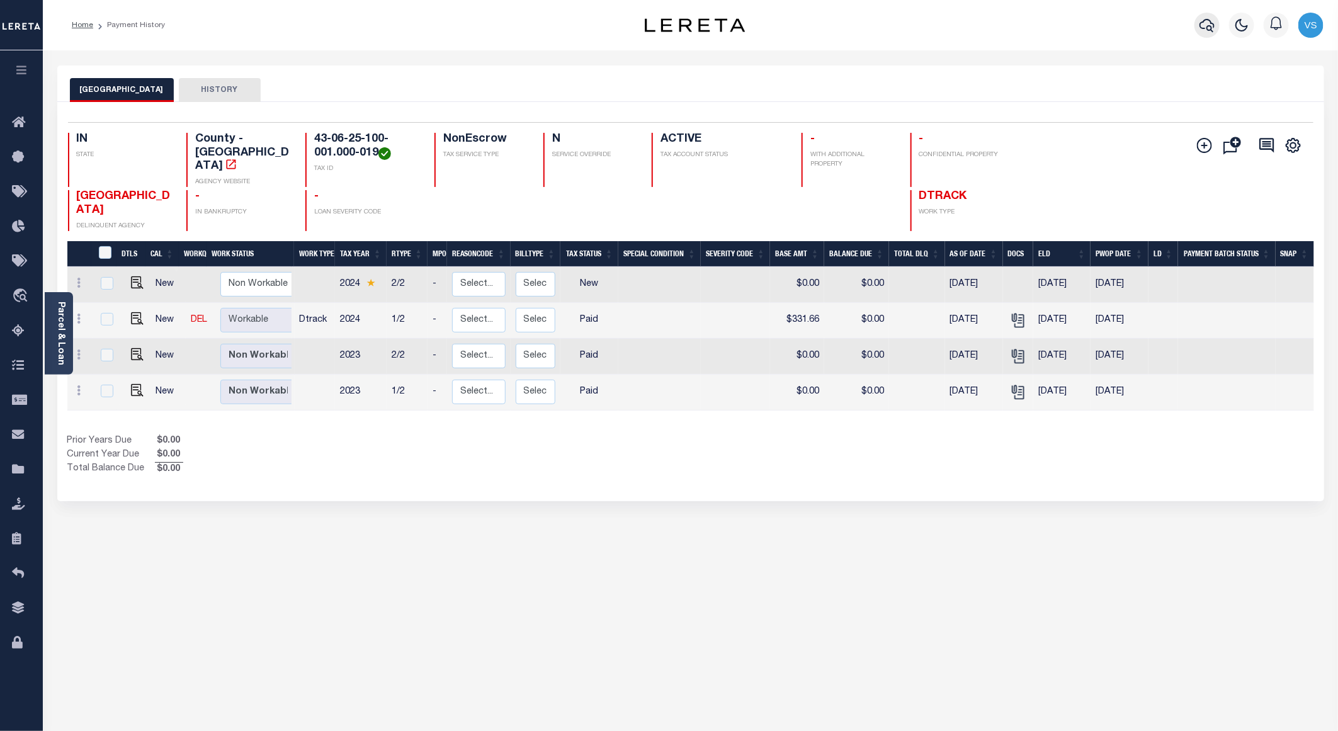
click at [1200, 30] on icon "button" at bounding box center [1207, 25] width 15 height 15
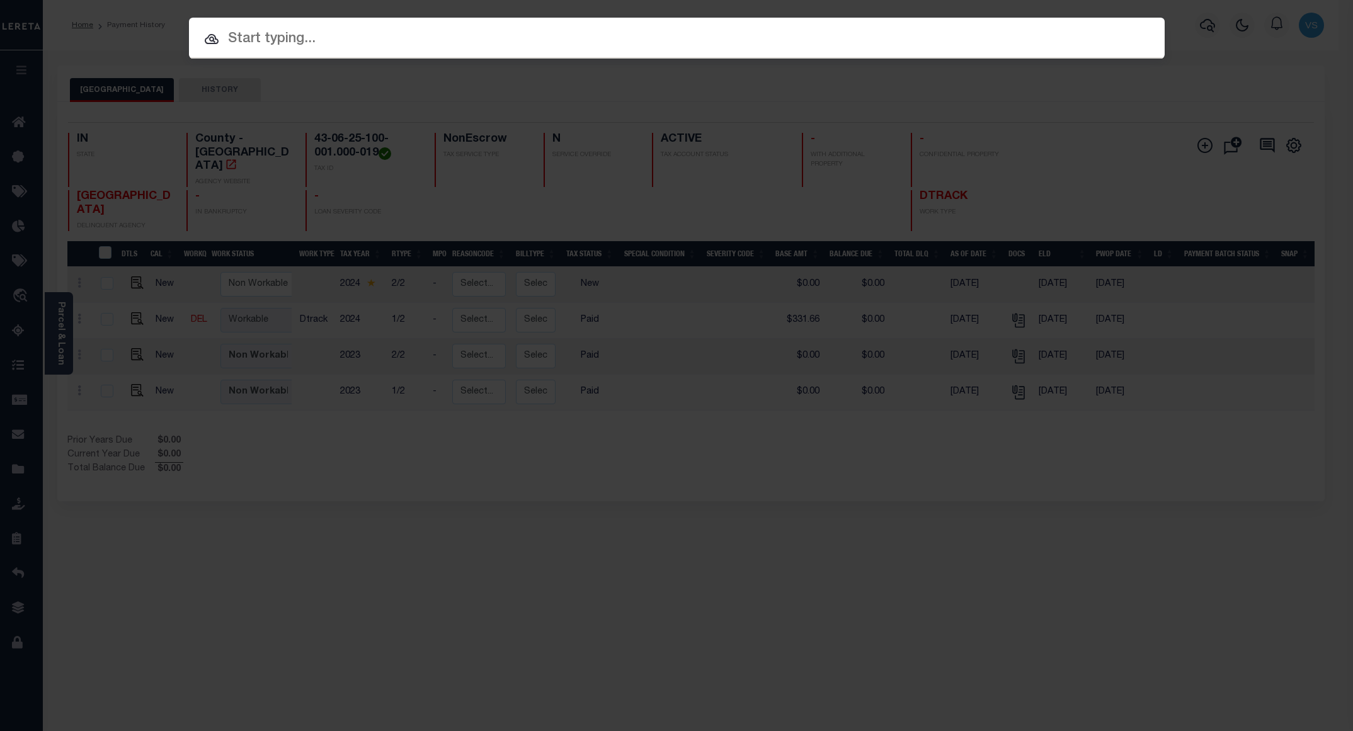
paste input "110201990"
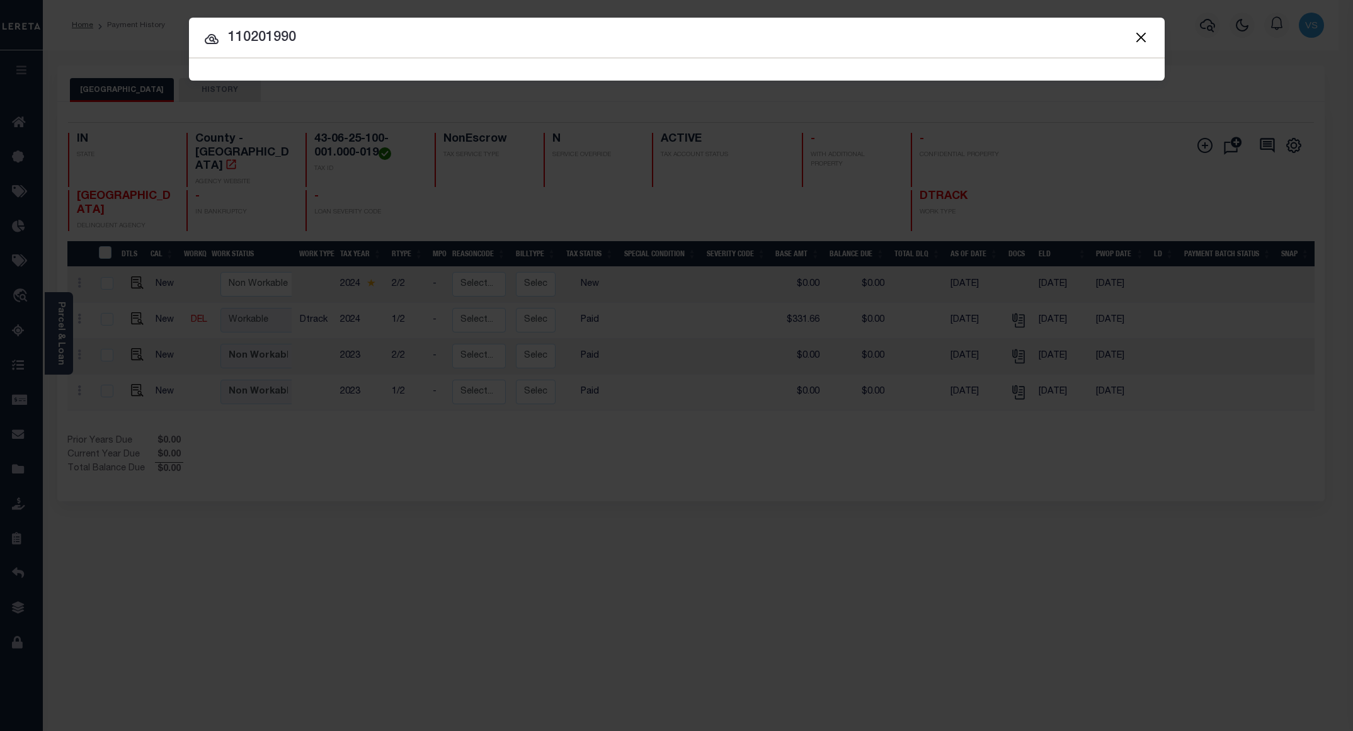
type input "110201990"
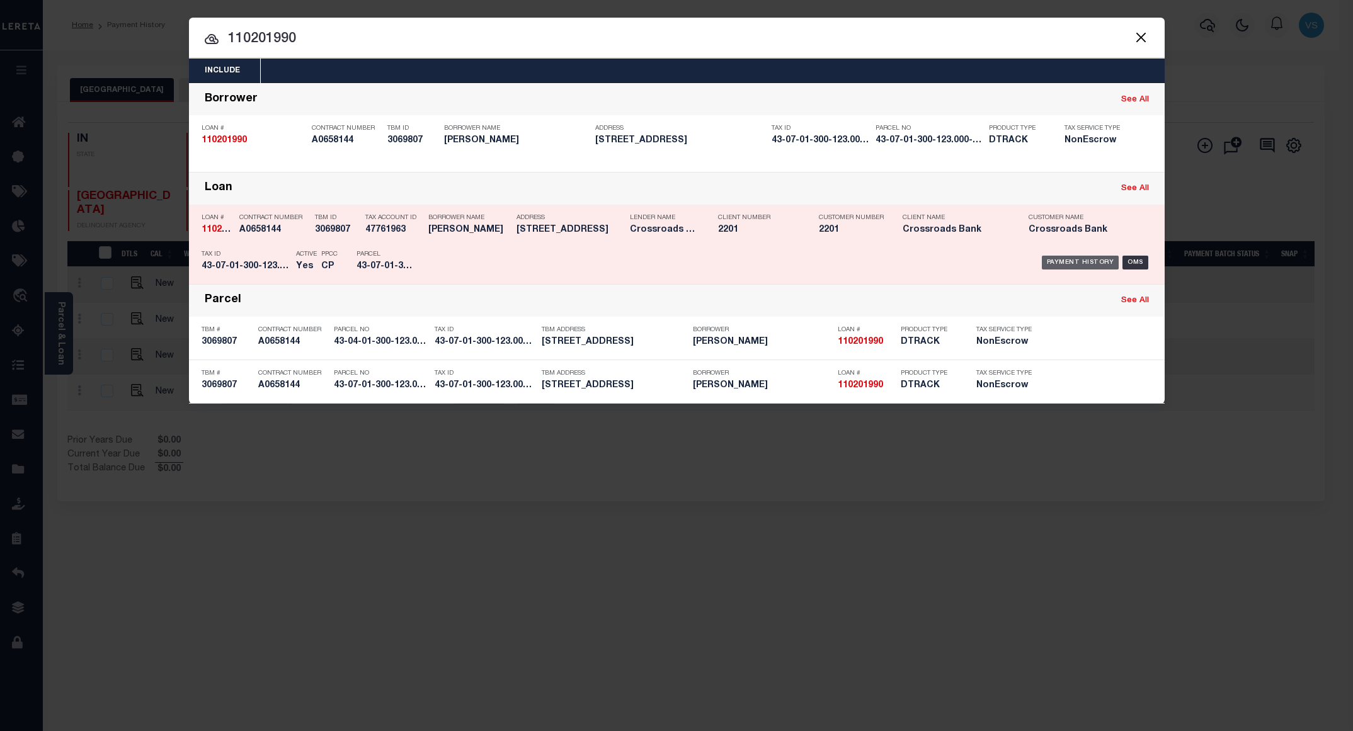
click at [1074, 265] on div "Payment History" at bounding box center [1080, 263] width 77 height 14
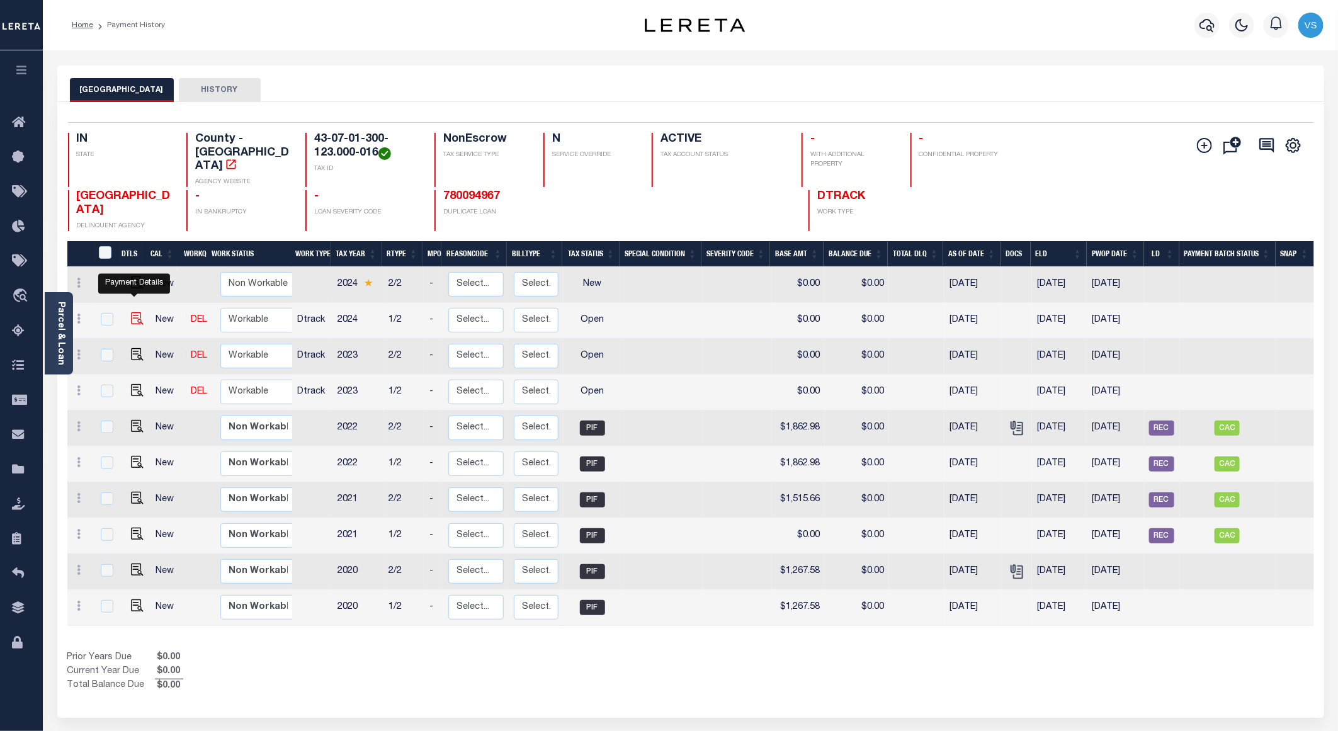
click at [132, 312] on img "" at bounding box center [137, 318] width 13 height 13
checkbox input "true"
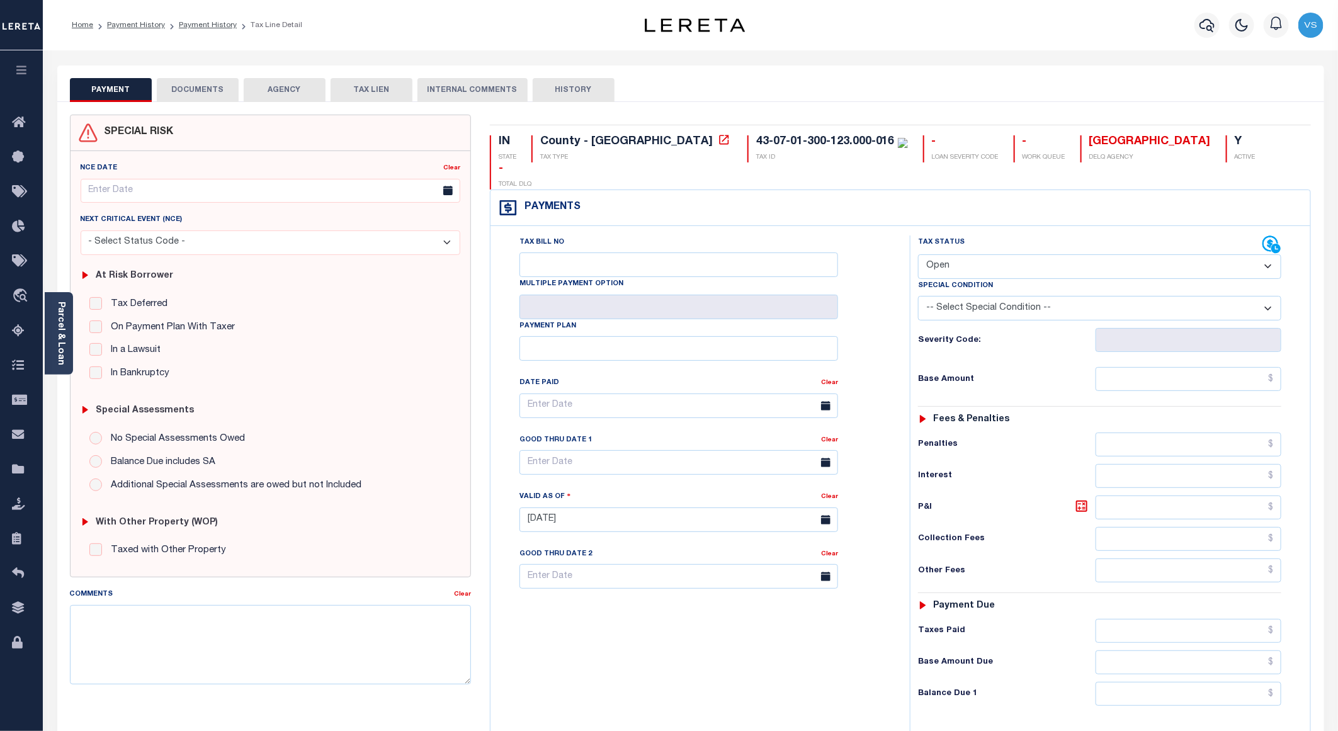
click at [947, 254] on select "- Select Status Code - Open Due/Unpaid Paid Incomplete No Tax Due Internal Refu…" at bounding box center [1099, 266] width 363 height 25
select select "PYD"
click at [918, 254] on select "- Select Status Code - Open Due/Unpaid Paid Incomplete No Tax Due Internal Refu…" at bounding box center [1099, 266] width 363 height 25
type input "[DATE]"
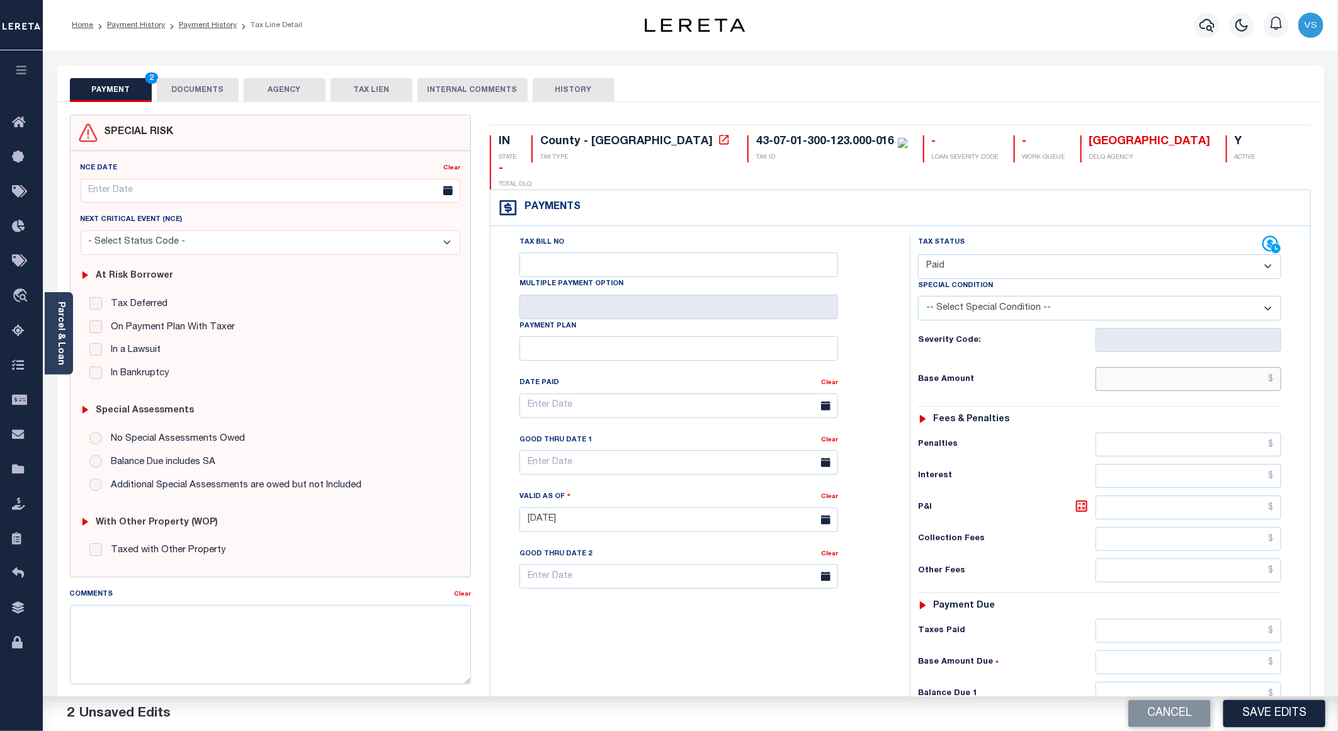
click at [1159, 367] on input "text" at bounding box center [1189, 379] width 186 height 24
paste input "2,036.11"
type input "$2,036.11"
click at [202, 93] on button "DOCUMENTS" at bounding box center [198, 90] width 82 height 24
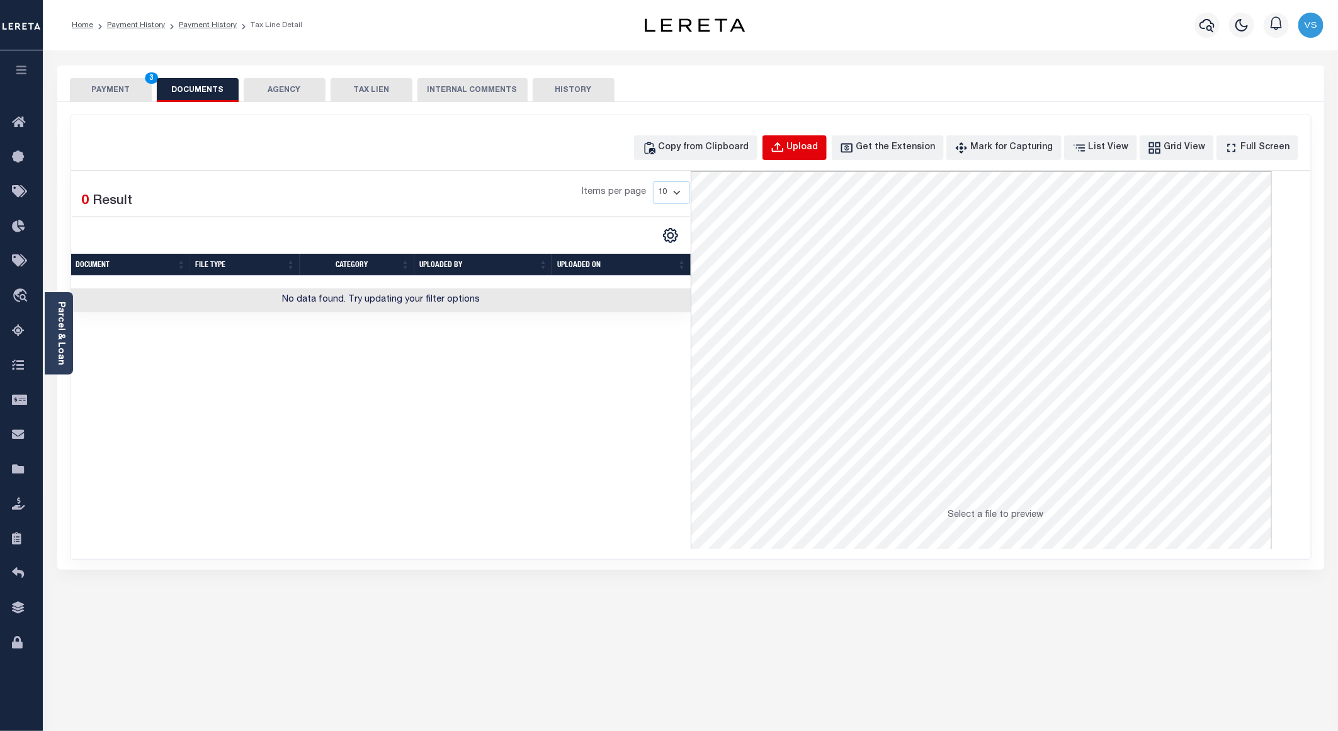
click at [814, 148] on div "Upload" at bounding box center [802, 148] width 31 height 14
select select "POP"
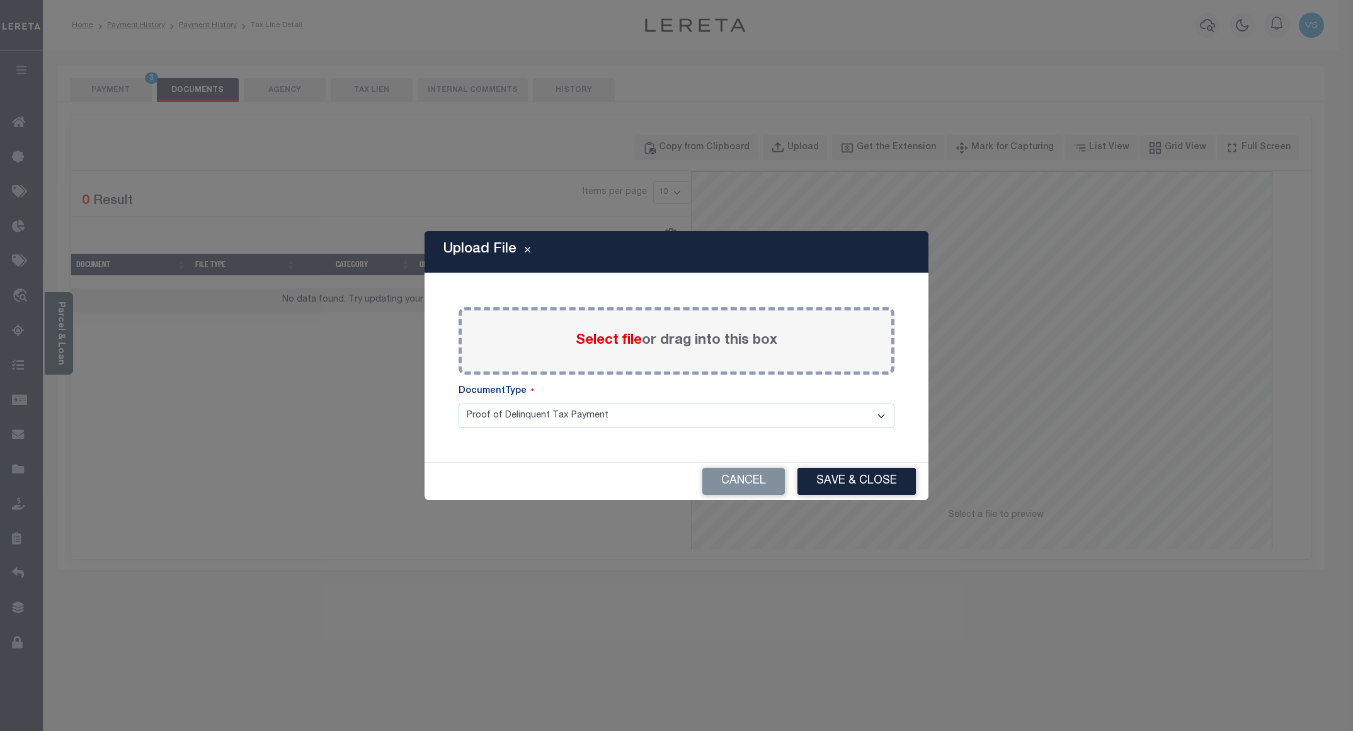
click at [580, 348] on label "Select file or drag into this box" at bounding box center [677, 341] width 202 height 21
click at [0, 0] on input "Select file or drag into this box" at bounding box center [0, 0] width 0 height 0
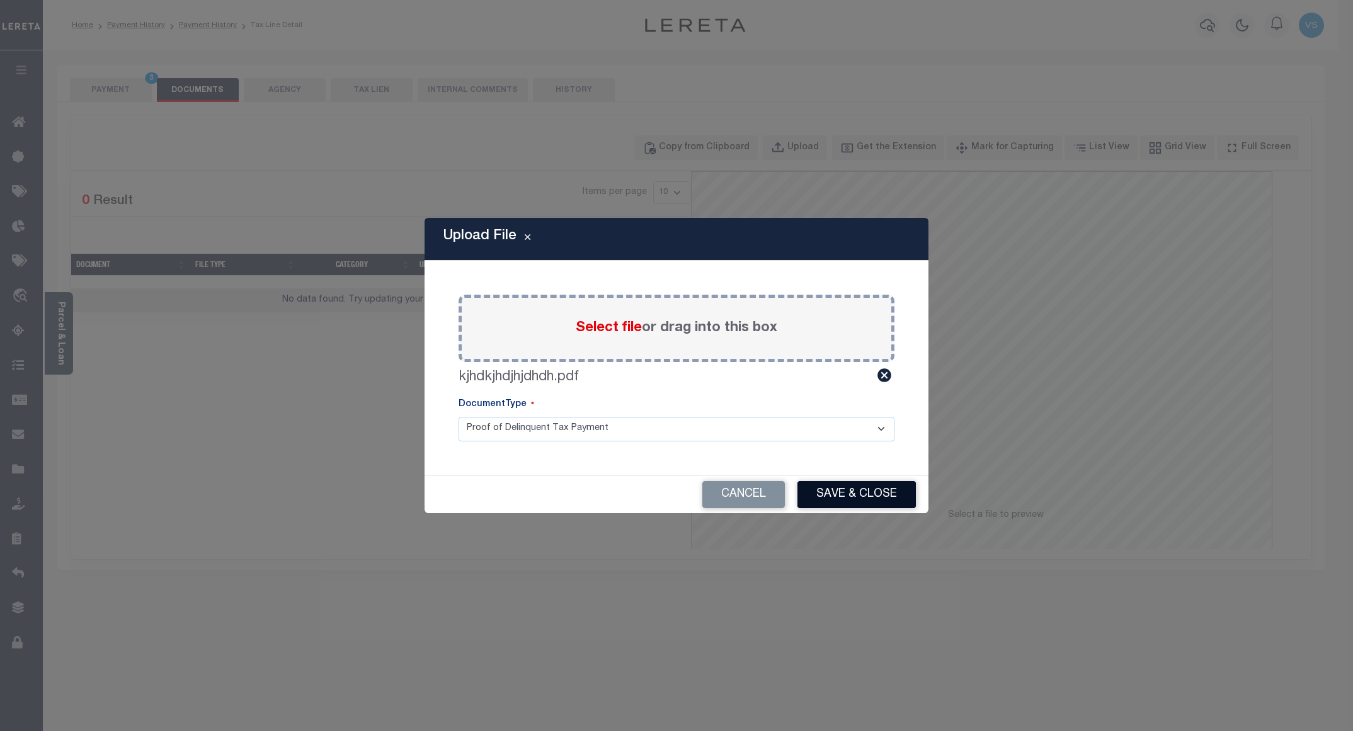
click at [836, 492] on button "Save & Close" at bounding box center [856, 494] width 118 height 27
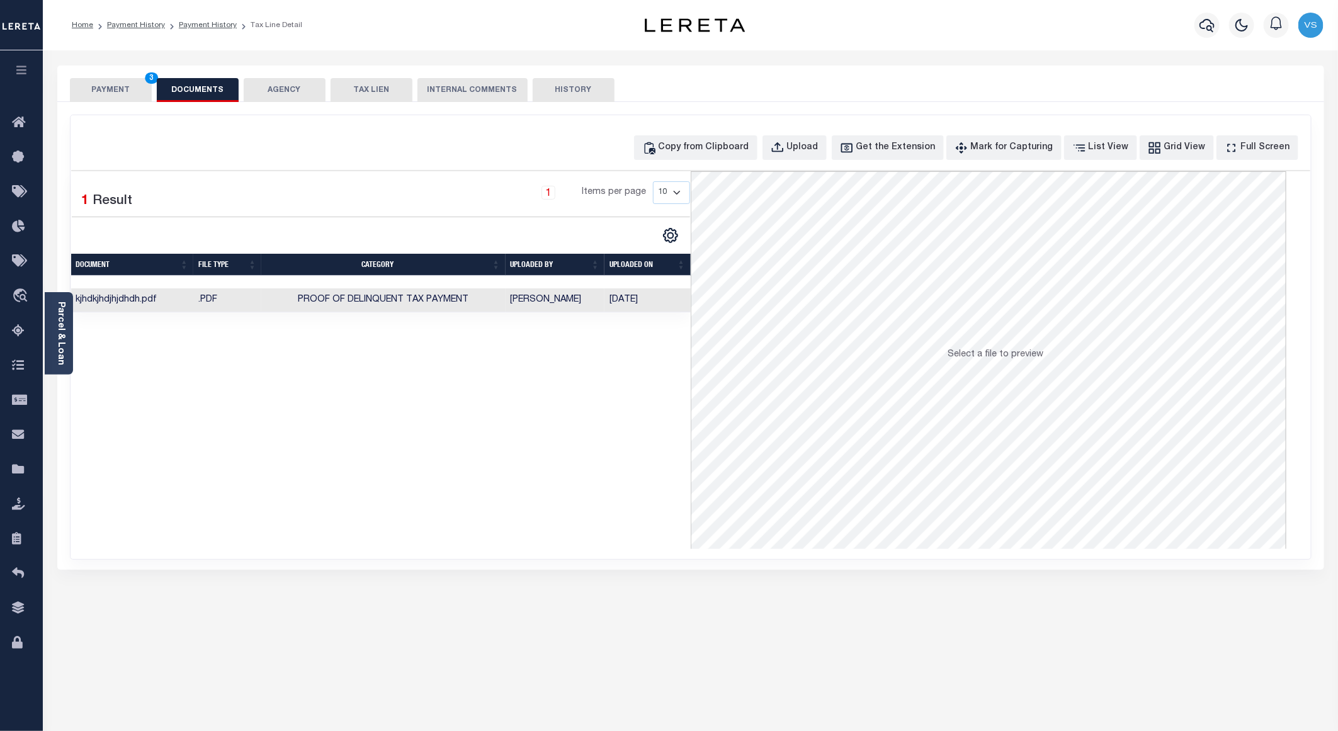
click at [116, 91] on button "PAYMENT 3" at bounding box center [111, 90] width 82 height 24
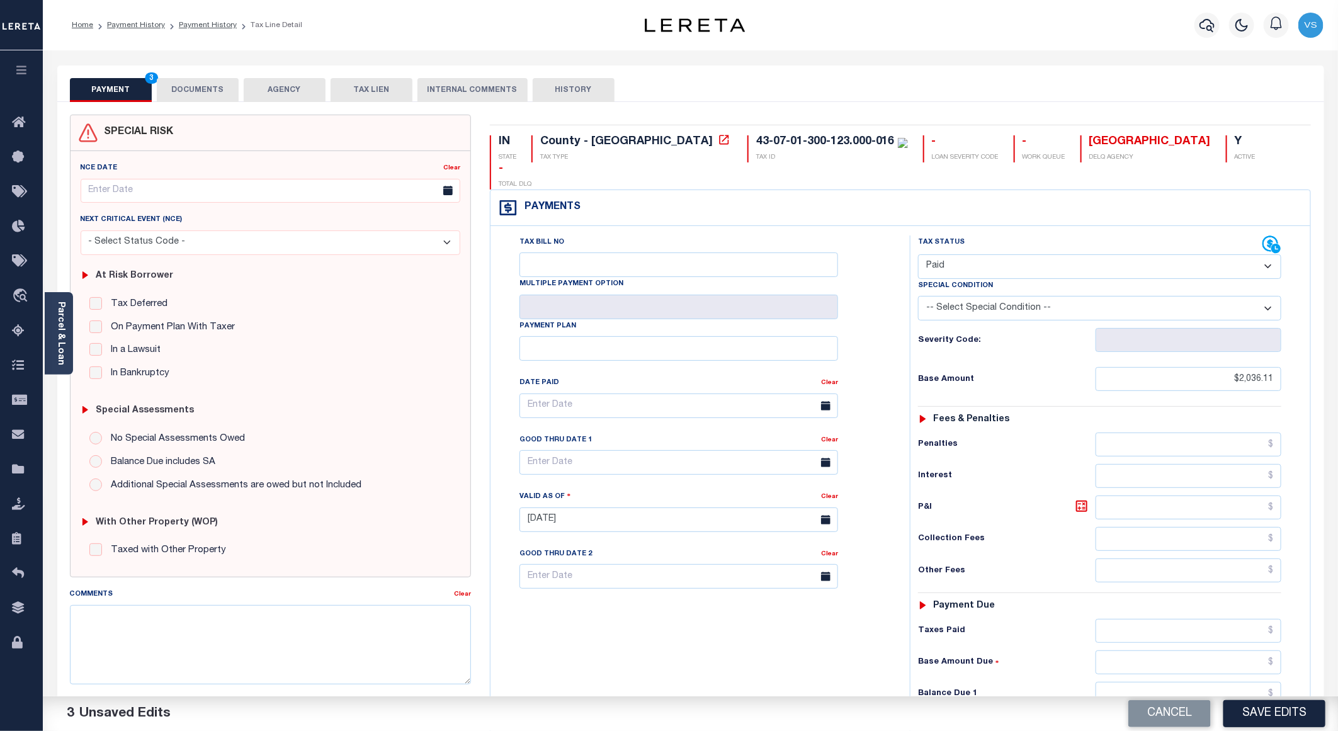
scroll to position [94, 0]
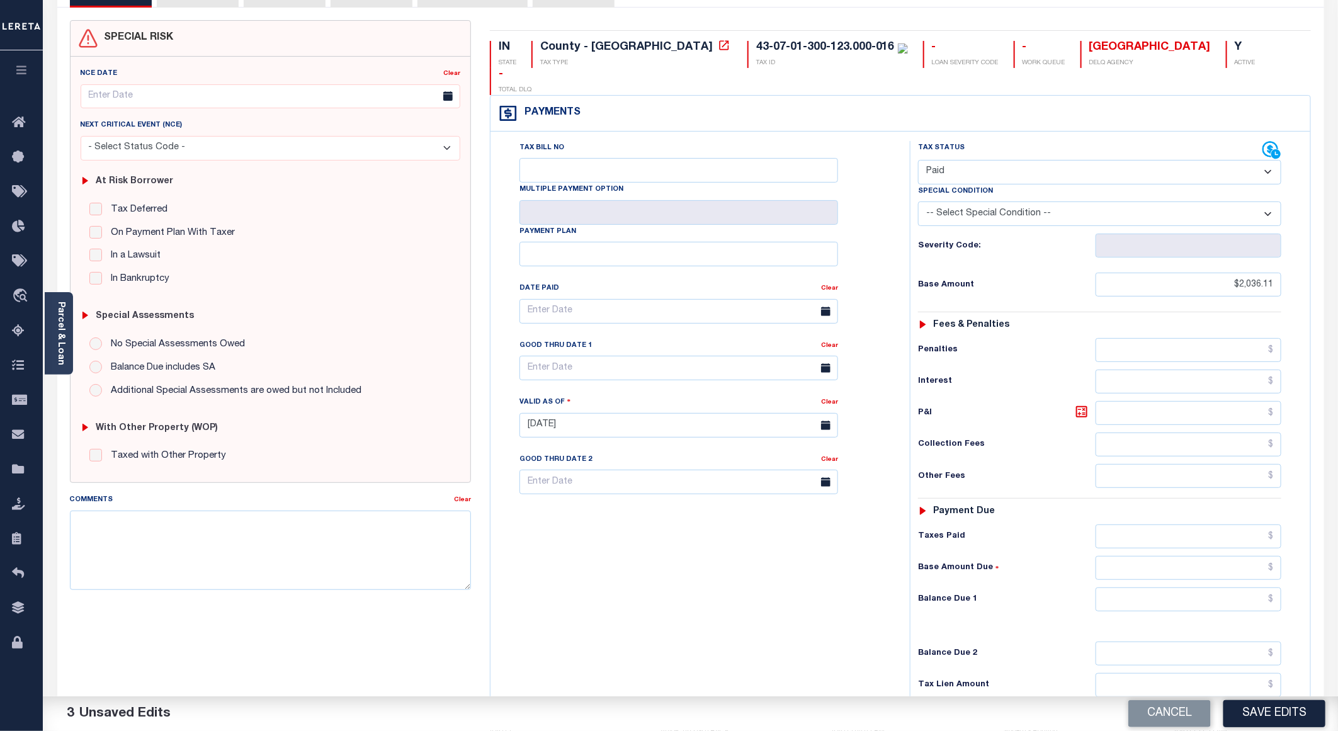
drag, startPoint x: 1258, startPoint y: 710, endPoint x: 1270, endPoint y: 702, distance: 14.4
click at [1257, 710] on button "Save Edits" at bounding box center [1275, 713] width 102 height 27
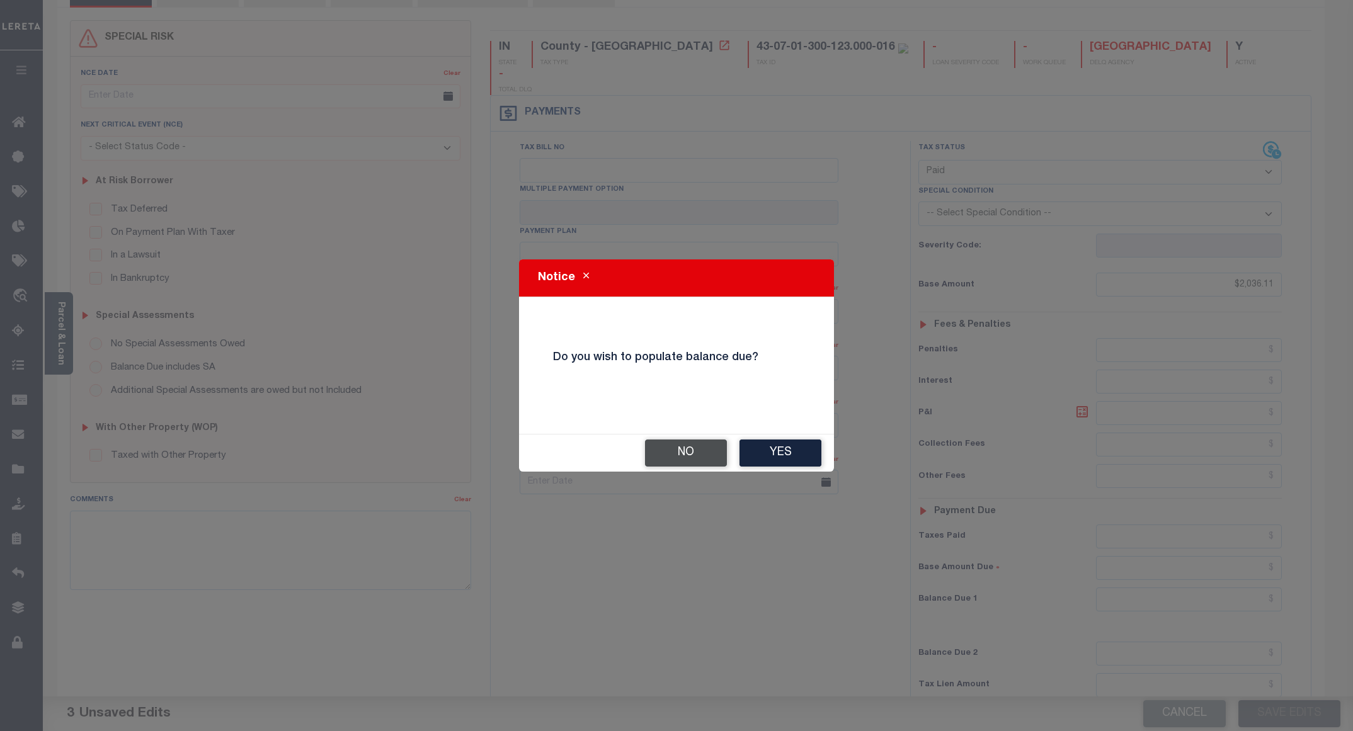
click at [683, 455] on button "No" at bounding box center [686, 453] width 82 height 27
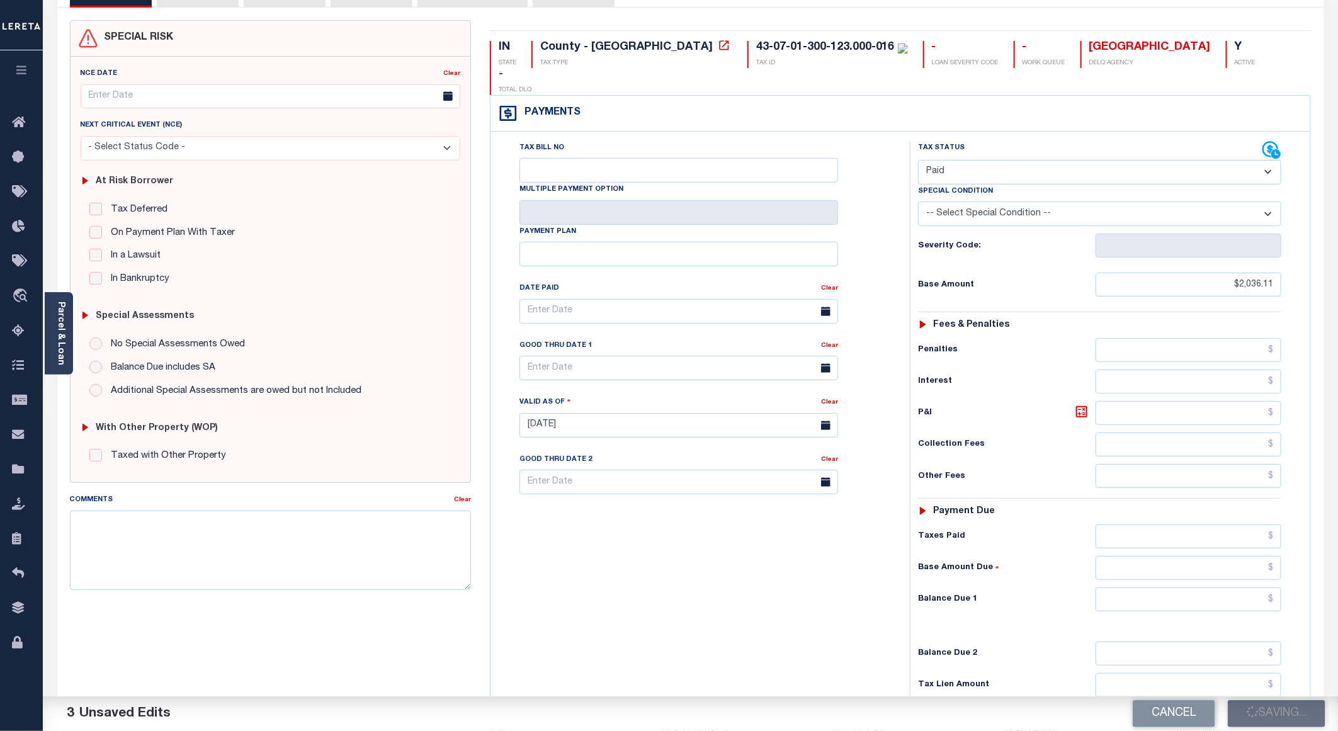
checkbox input "false"
type input "$2,036.11"
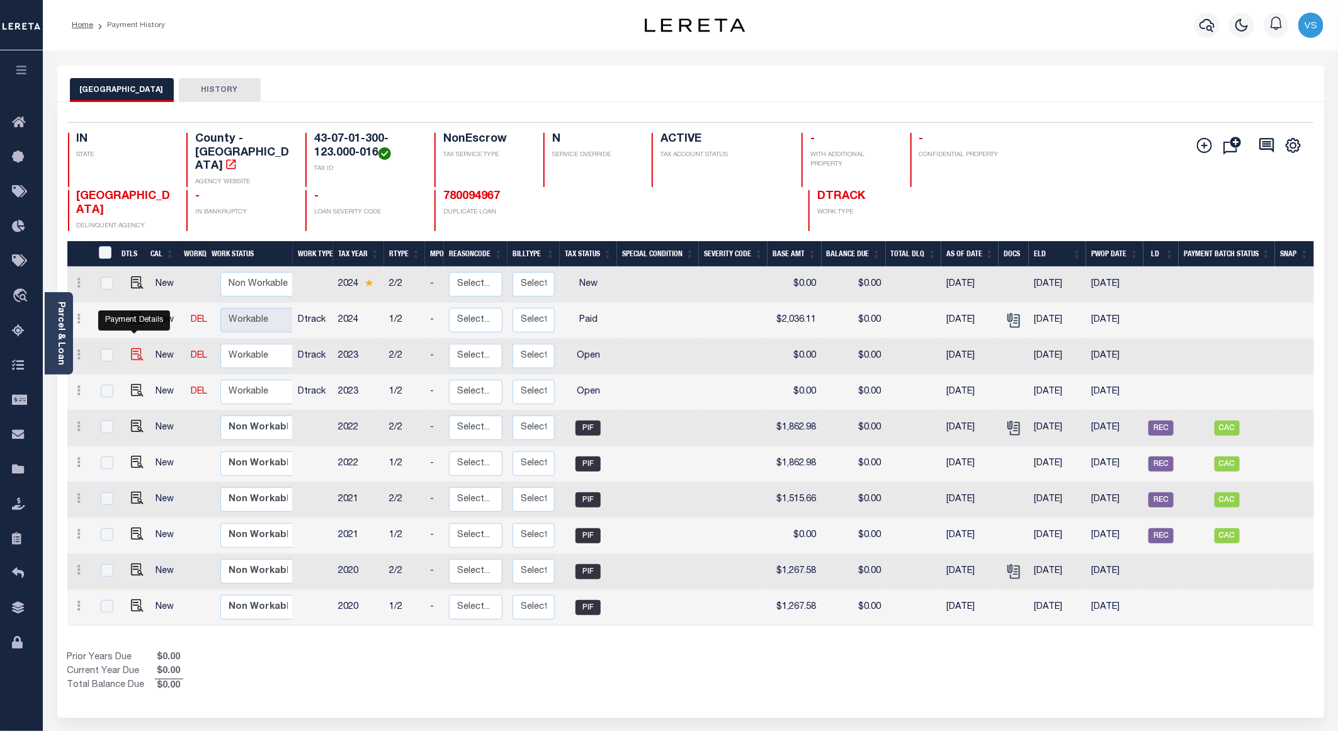
click at [131, 348] on img "" at bounding box center [137, 354] width 13 height 13
checkbox input "true"
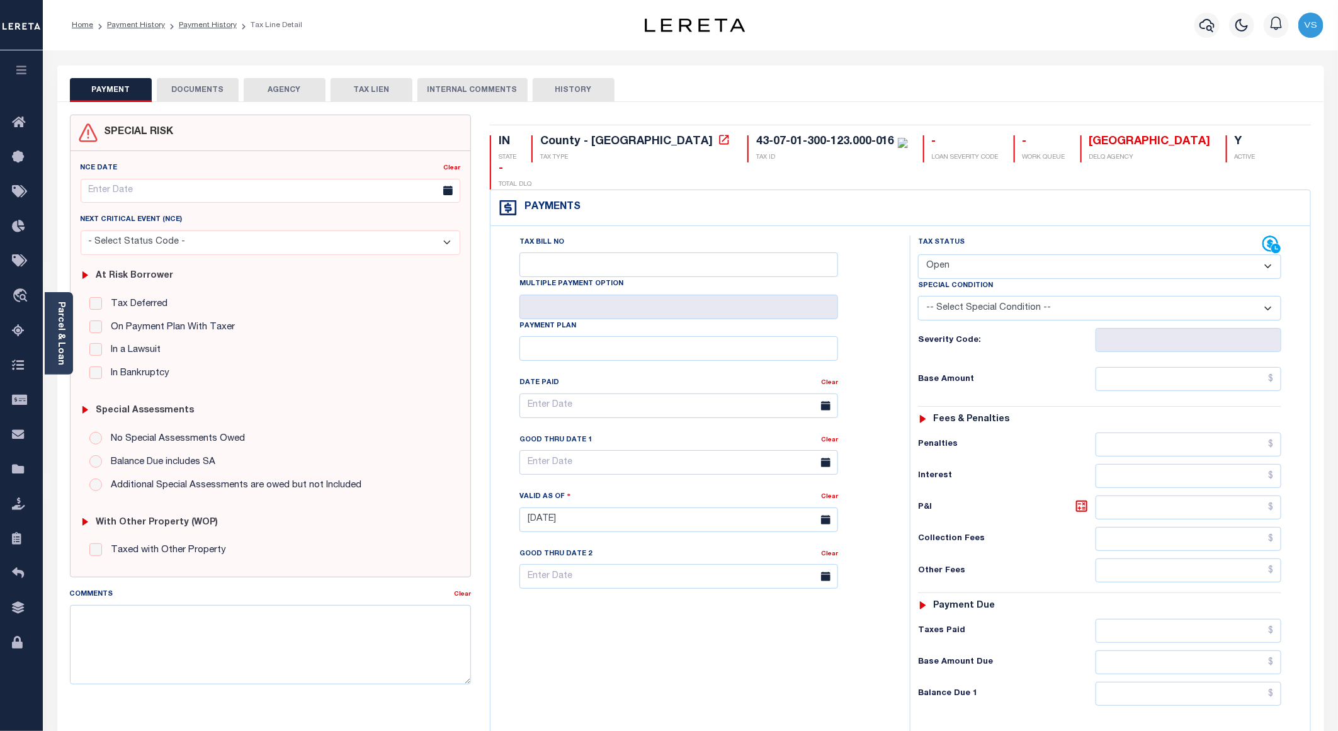
click at [1001, 254] on select "- Select Status Code - Open Due/Unpaid Paid Incomplete No Tax Due Internal Refu…" at bounding box center [1099, 266] width 363 height 25
select select "PYD"
click at [918, 254] on select "- Select Status Code - Open Due/Unpaid Paid Incomplete No Tax Due Internal Refu…" at bounding box center [1099, 266] width 363 height 25
type input "[DATE]"
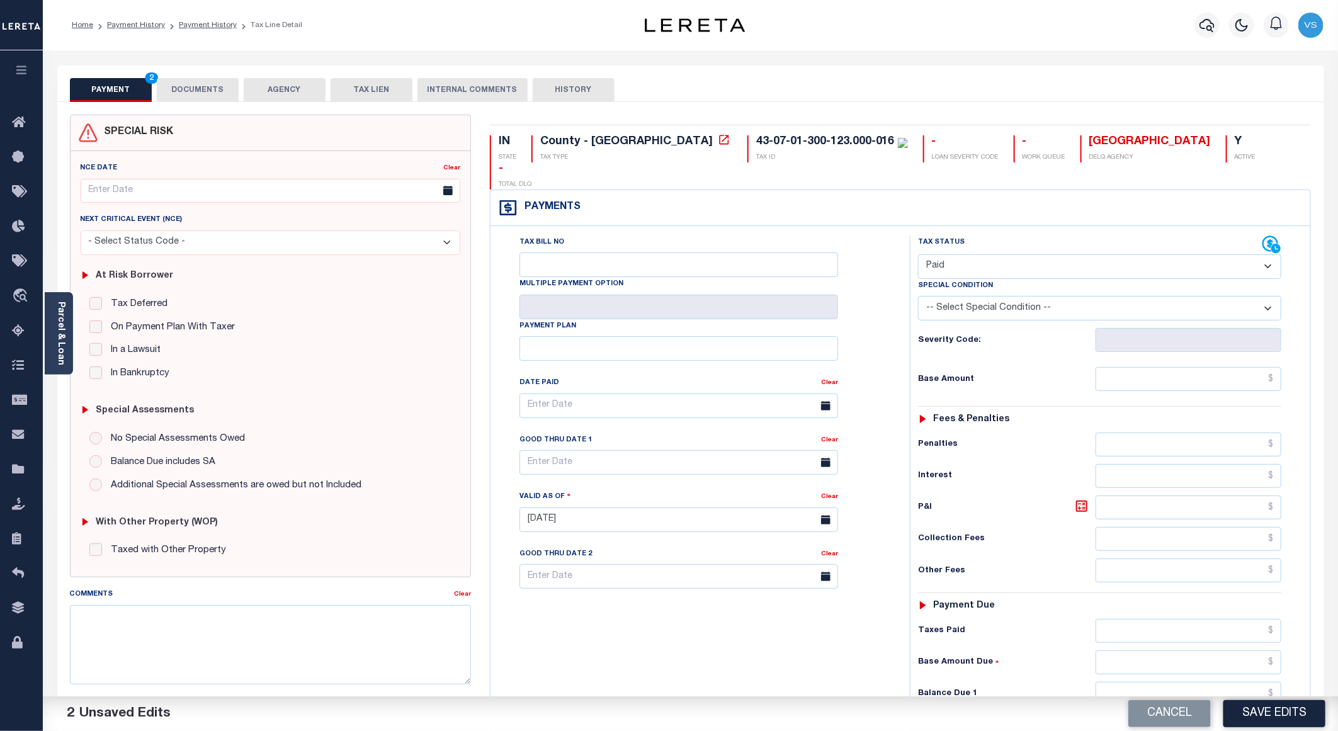
click at [195, 86] on button "DOCUMENTS" at bounding box center [198, 90] width 82 height 24
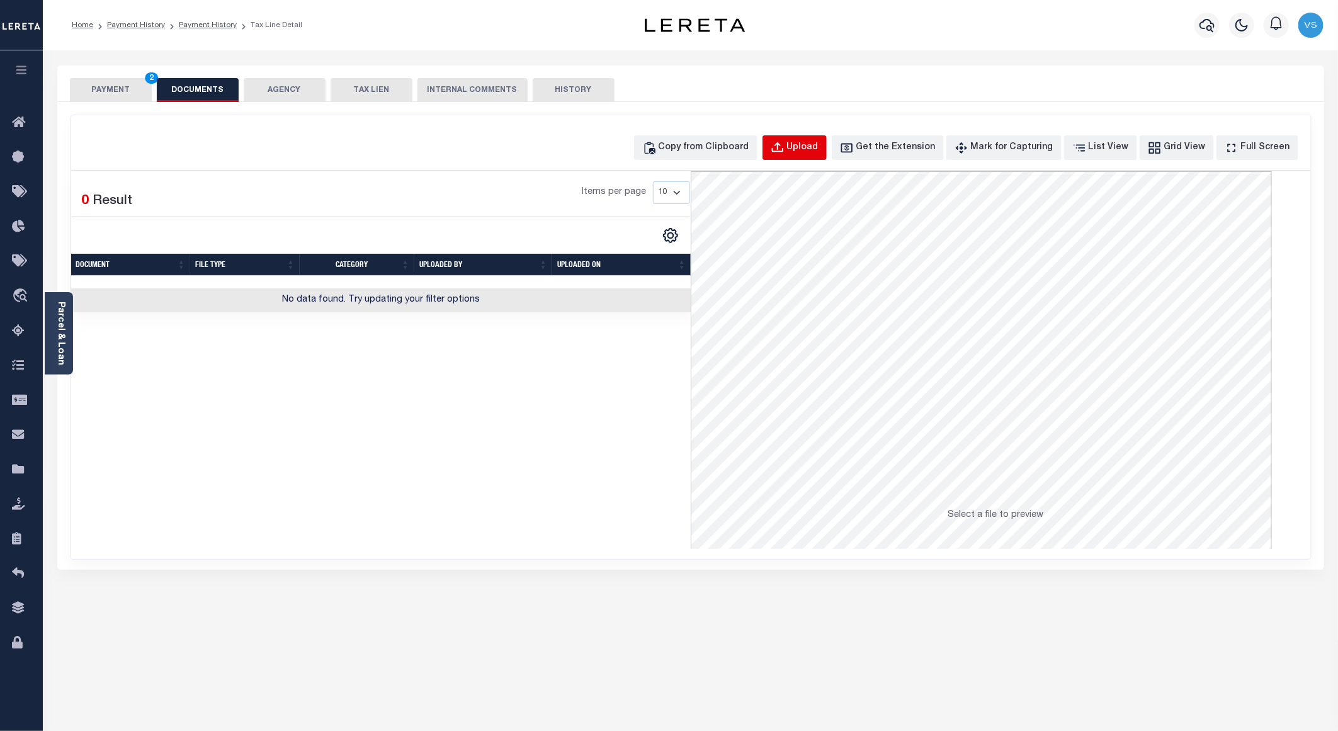
click at [814, 151] on div "Upload" at bounding box center [802, 148] width 31 height 14
select select "POP"
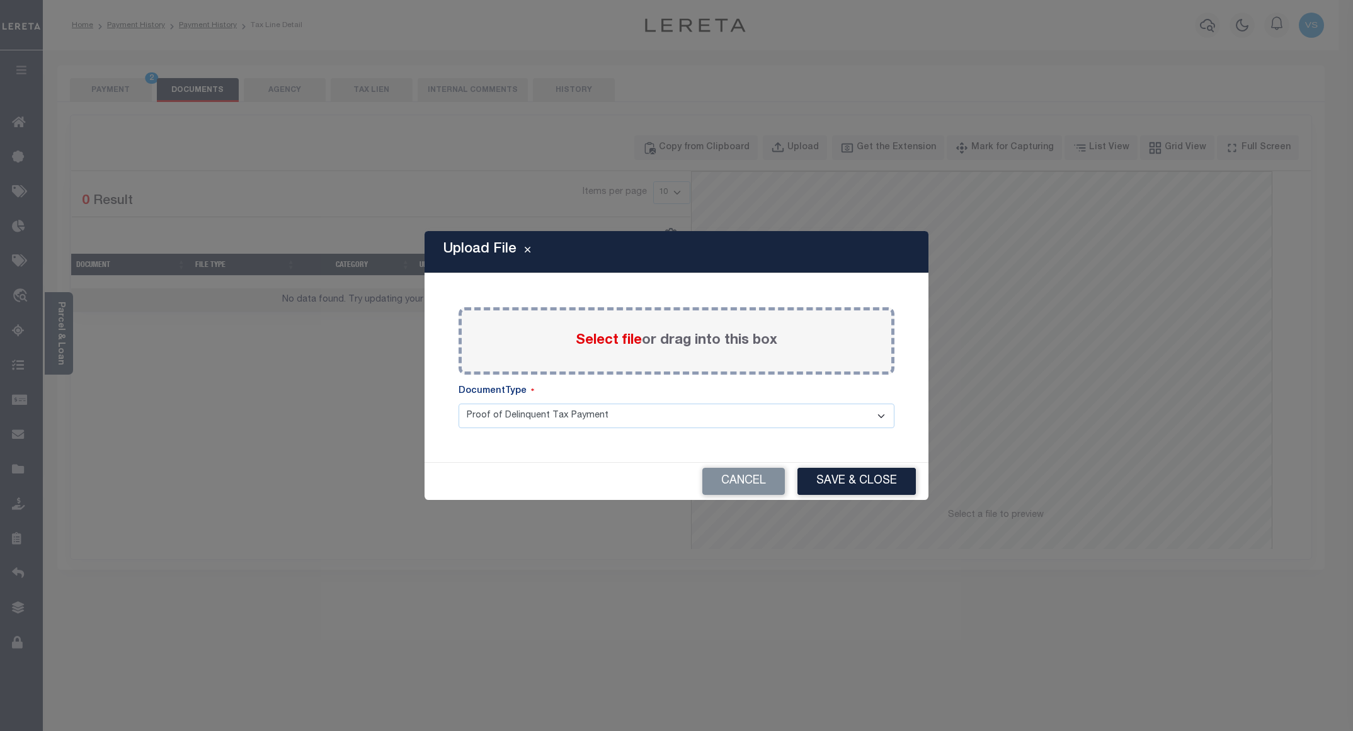
click at [606, 342] on span "Select file" at bounding box center [609, 341] width 66 height 14
click at [0, 0] on input "Select file or drag into this box" at bounding box center [0, 0] width 0 height 0
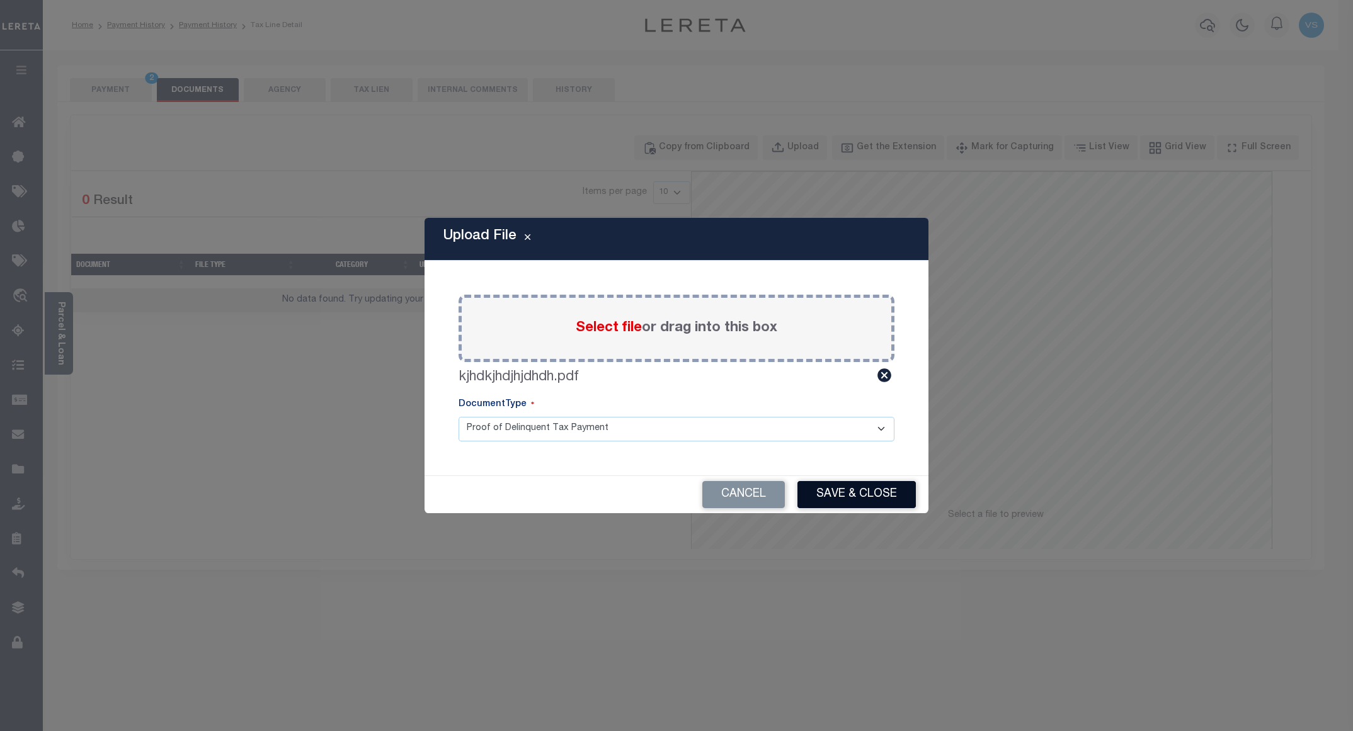
click at [828, 490] on button "Save & Close" at bounding box center [856, 494] width 118 height 27
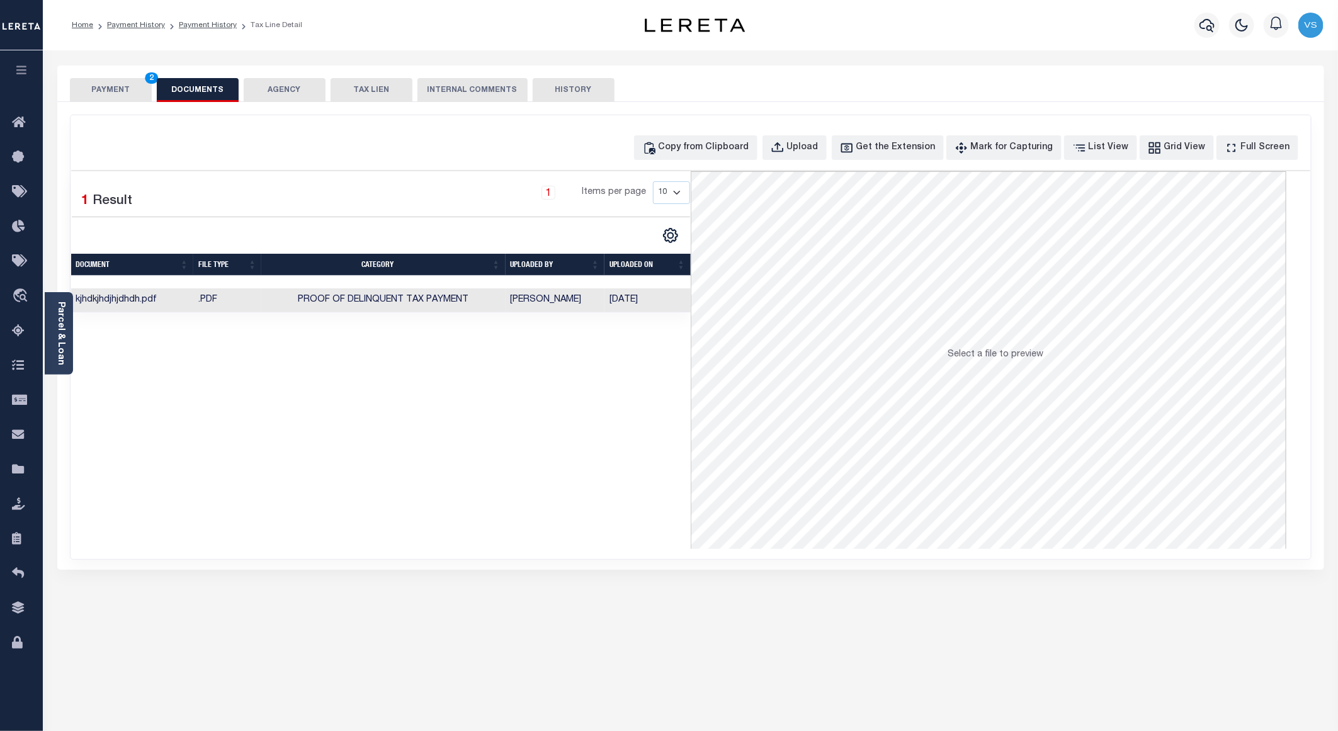
click at [127, 91] on button "PAYMENT 2" at bounding box center [111, 90] width 82 height 24
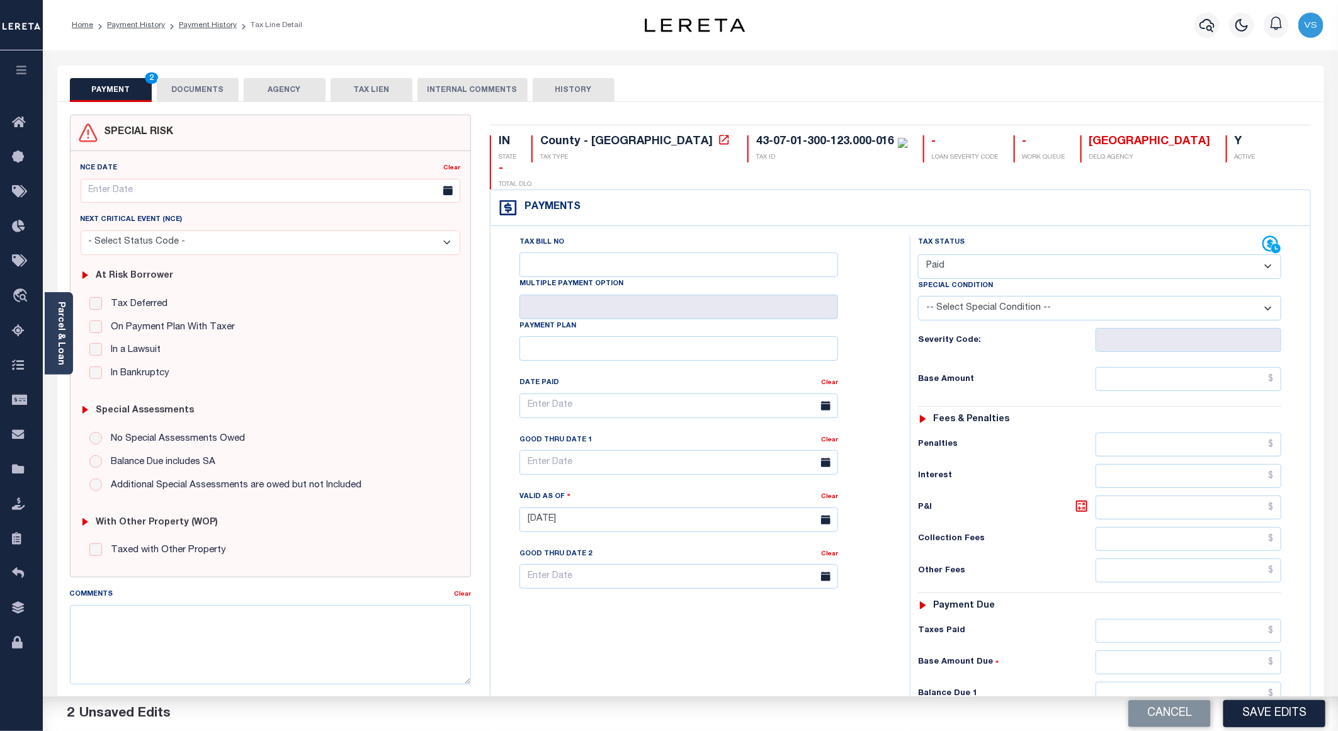
scroll to position [189, 0]
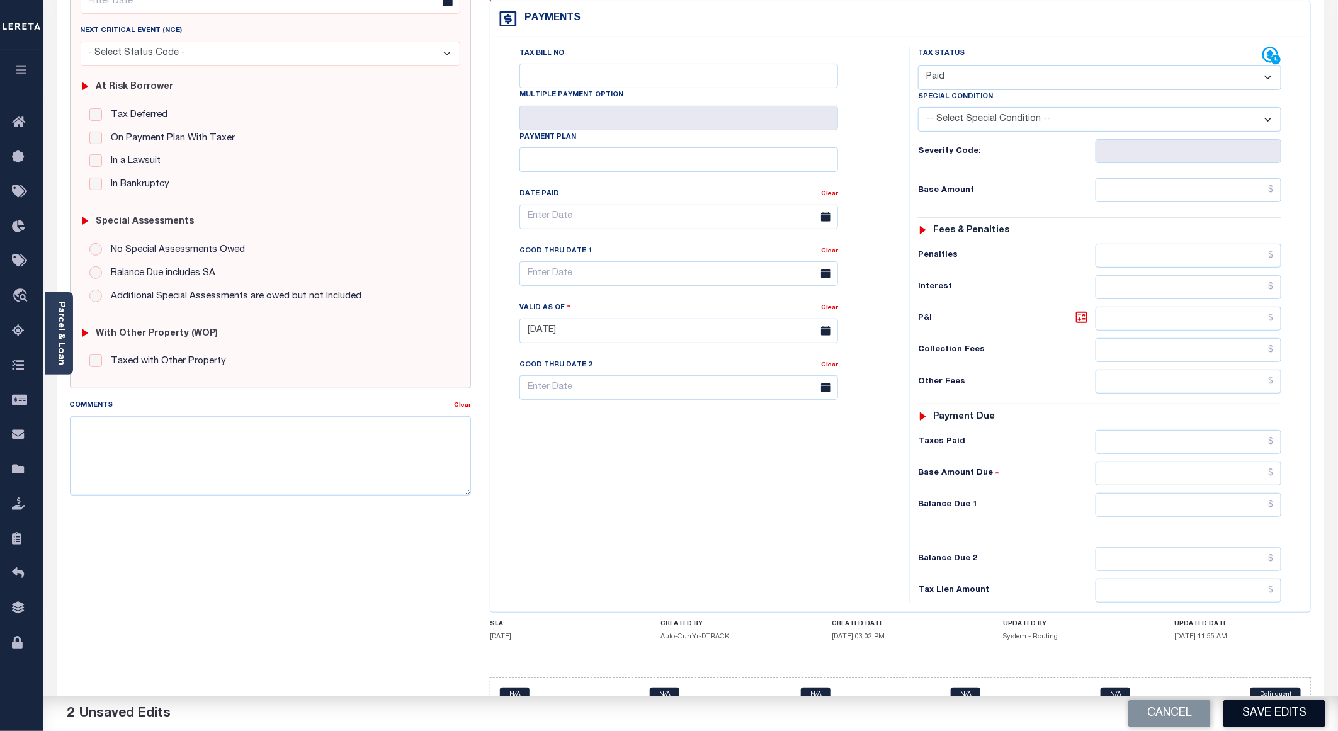
click at [1255, 716] on button "Save Edits" at bounding box center [1275, 713] width 102 height 27
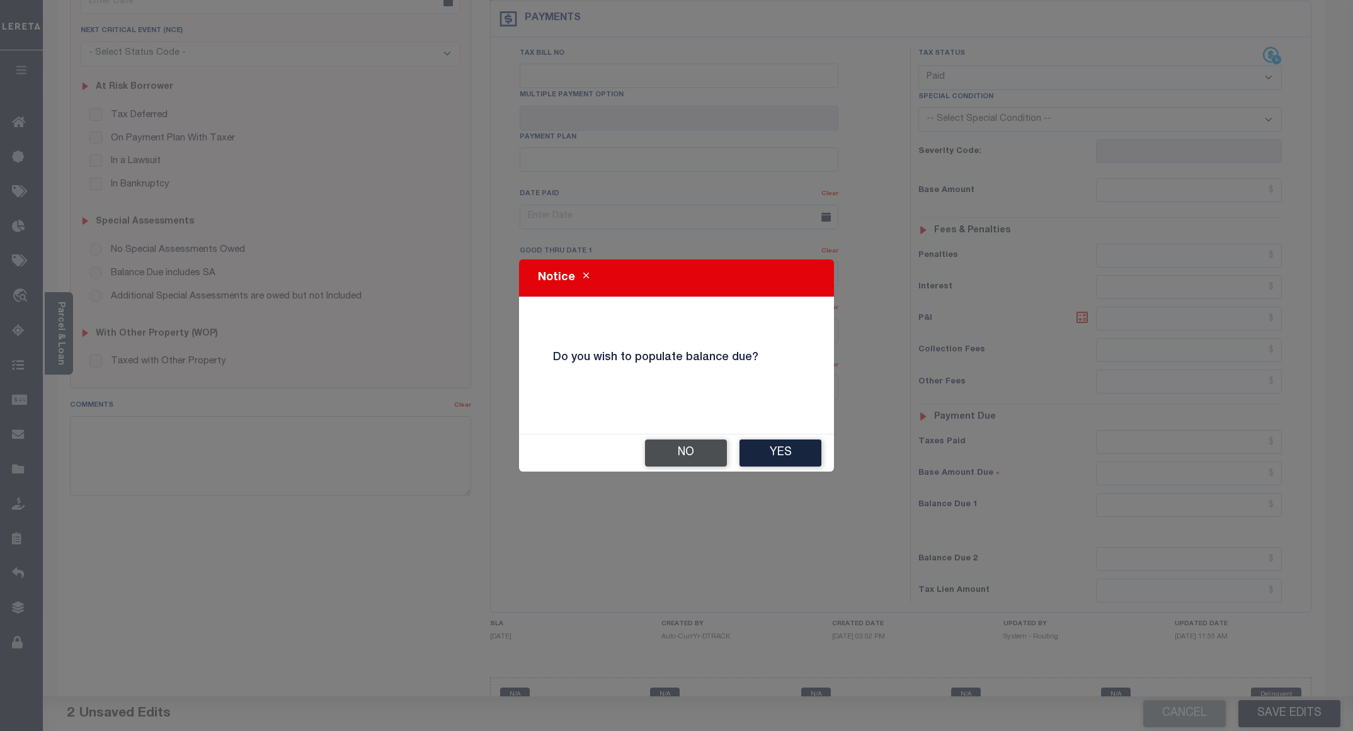
click at [675, 452] on button "No" at bounding box center [686, 453] width 82 height 27
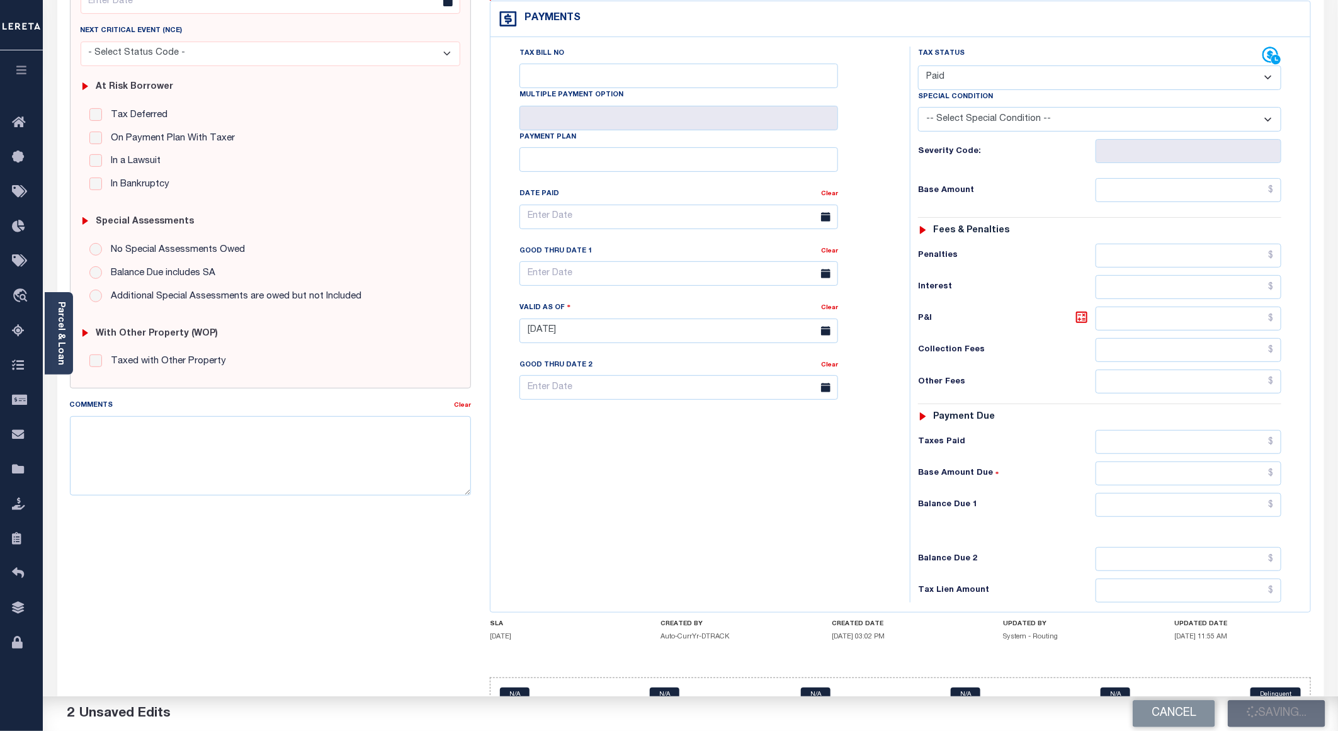
checkbox input "false"
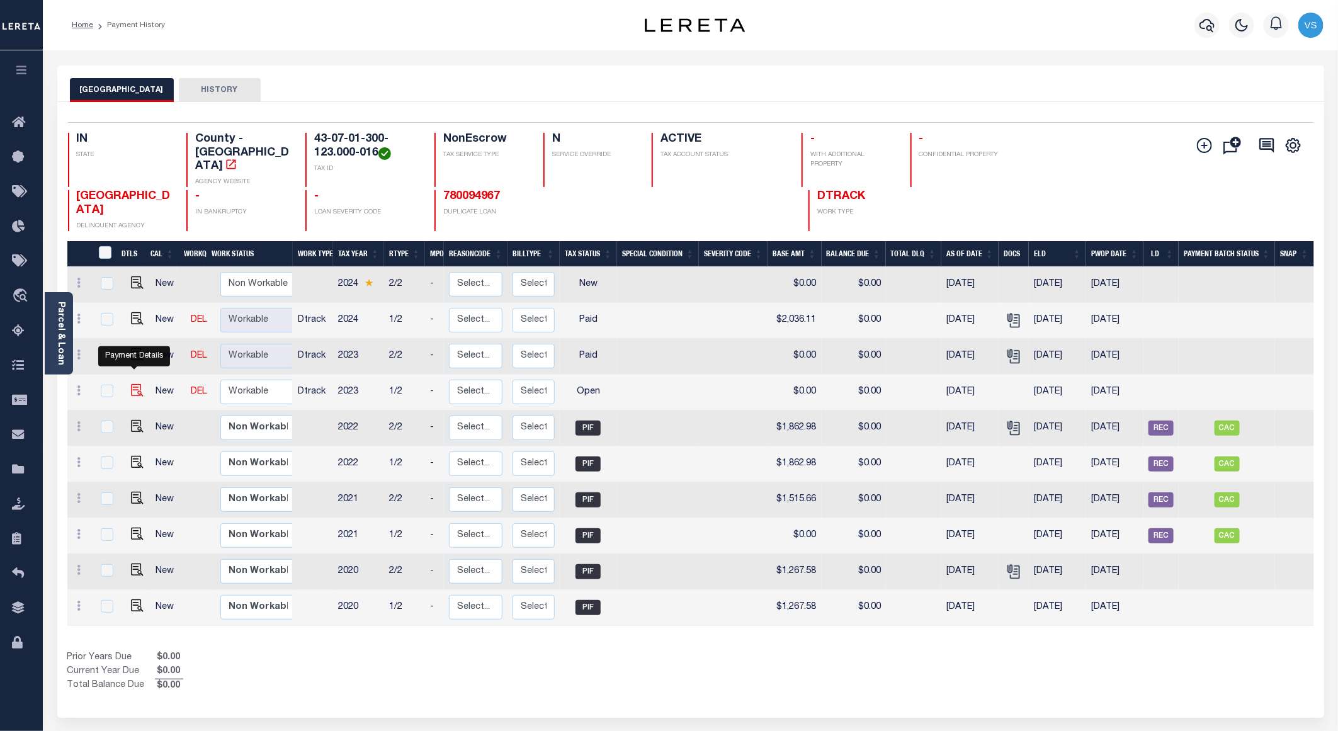
click at [133, 384] on img "" at bounding box center [137, 390] width 13 height 13
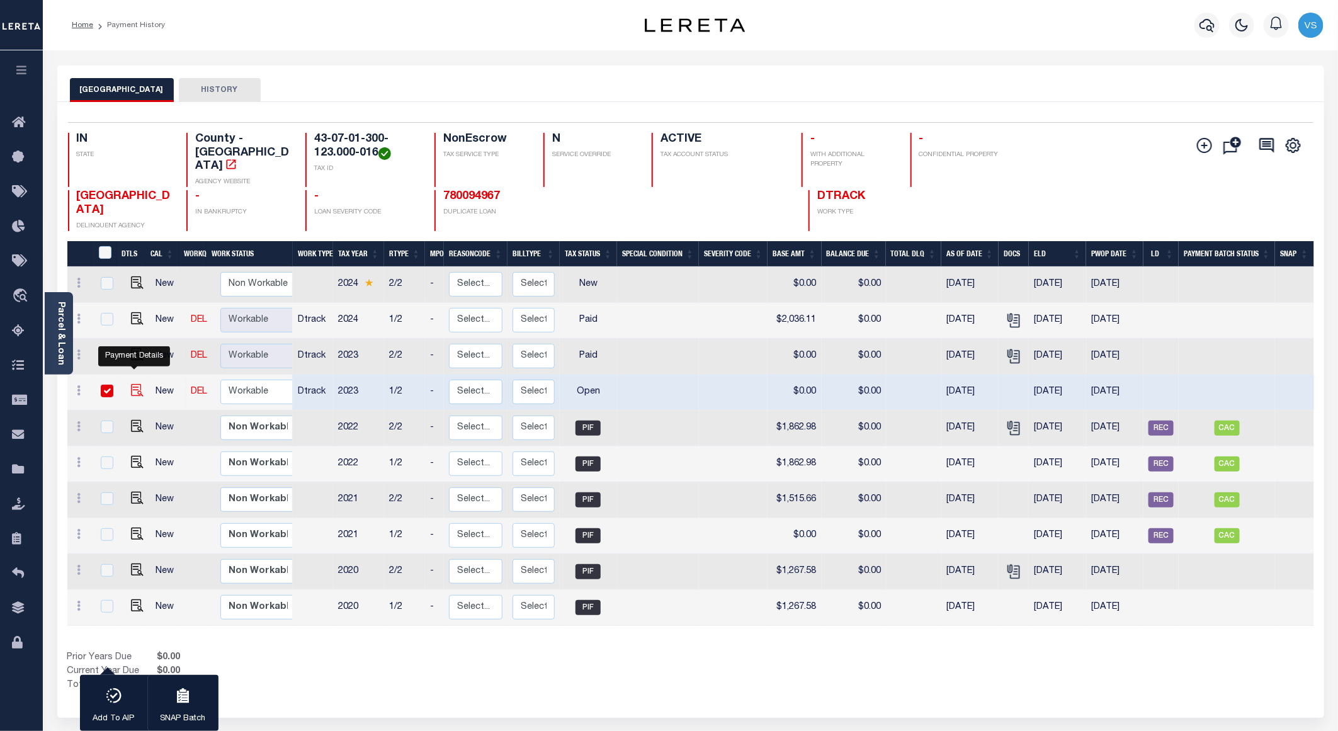
checkbox input "true"
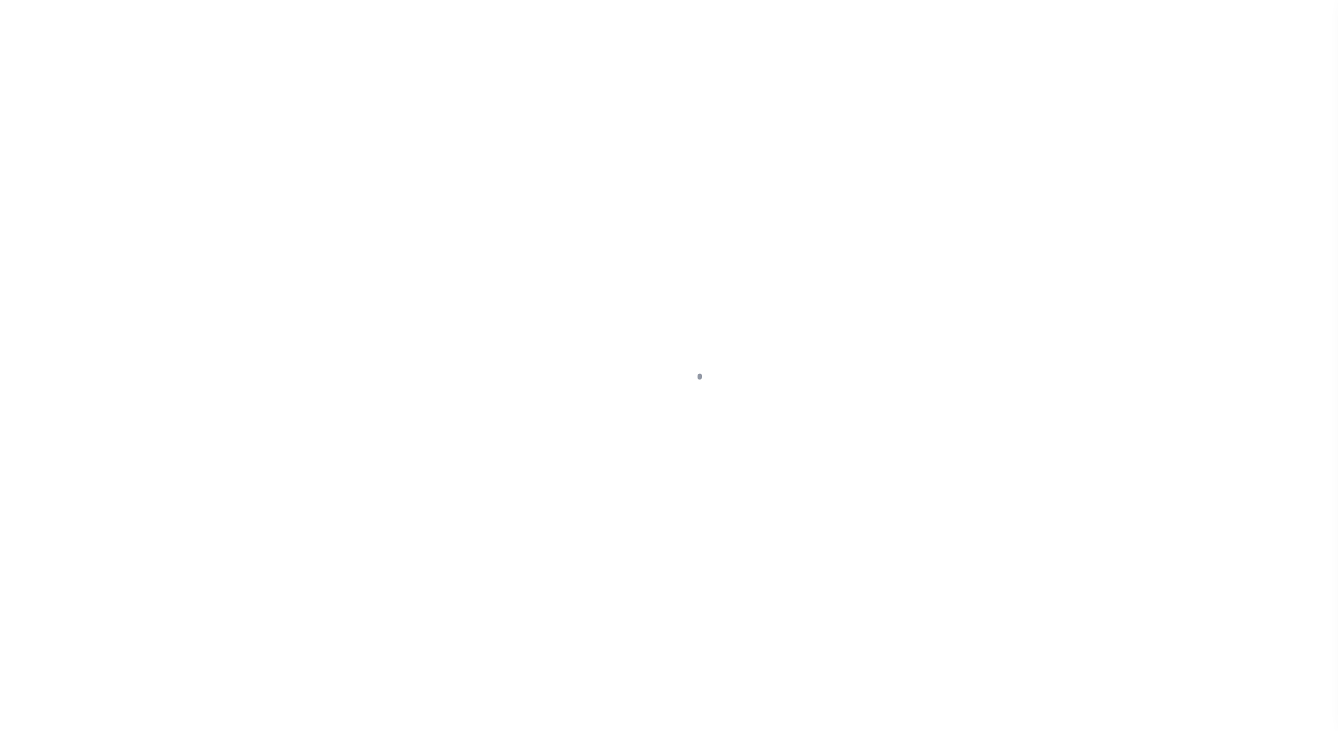
select select "OP2"
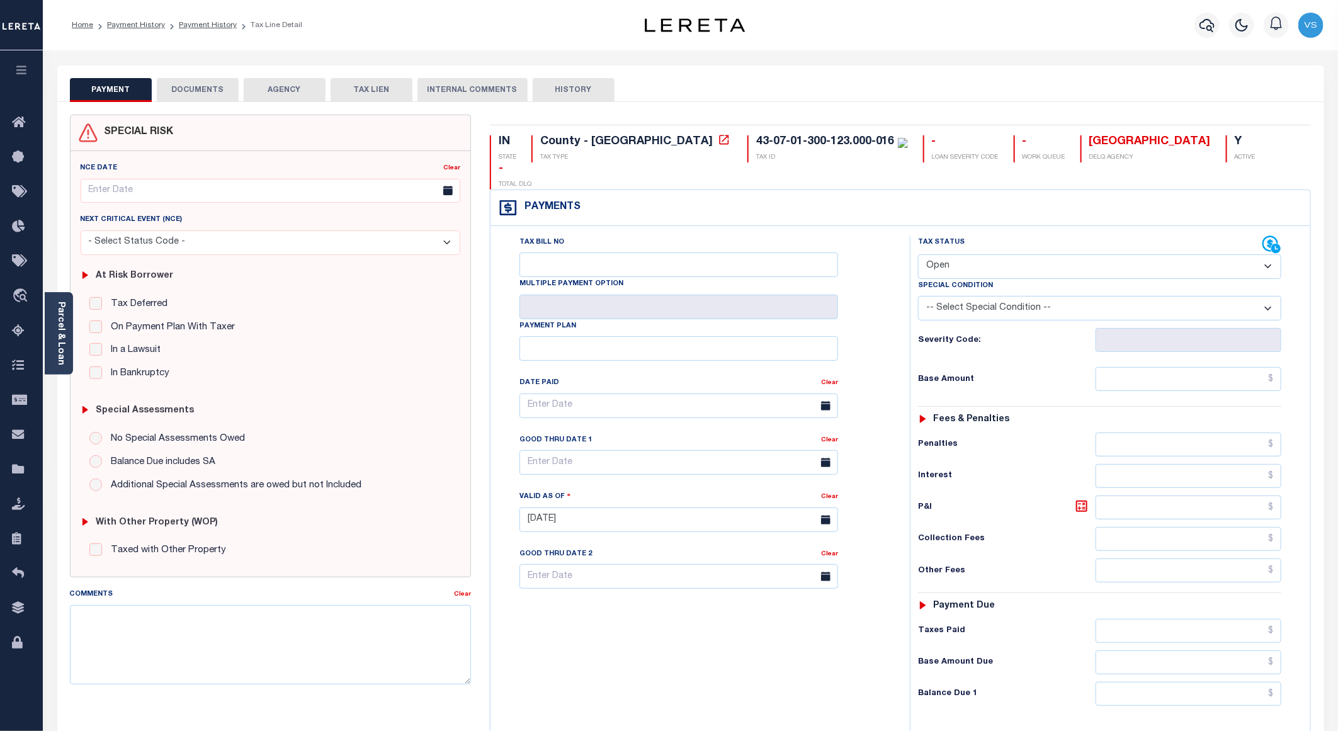
click at [184, 99] on button "DOCUMENTS" at bounding box center [198, 90] width 82 height 24
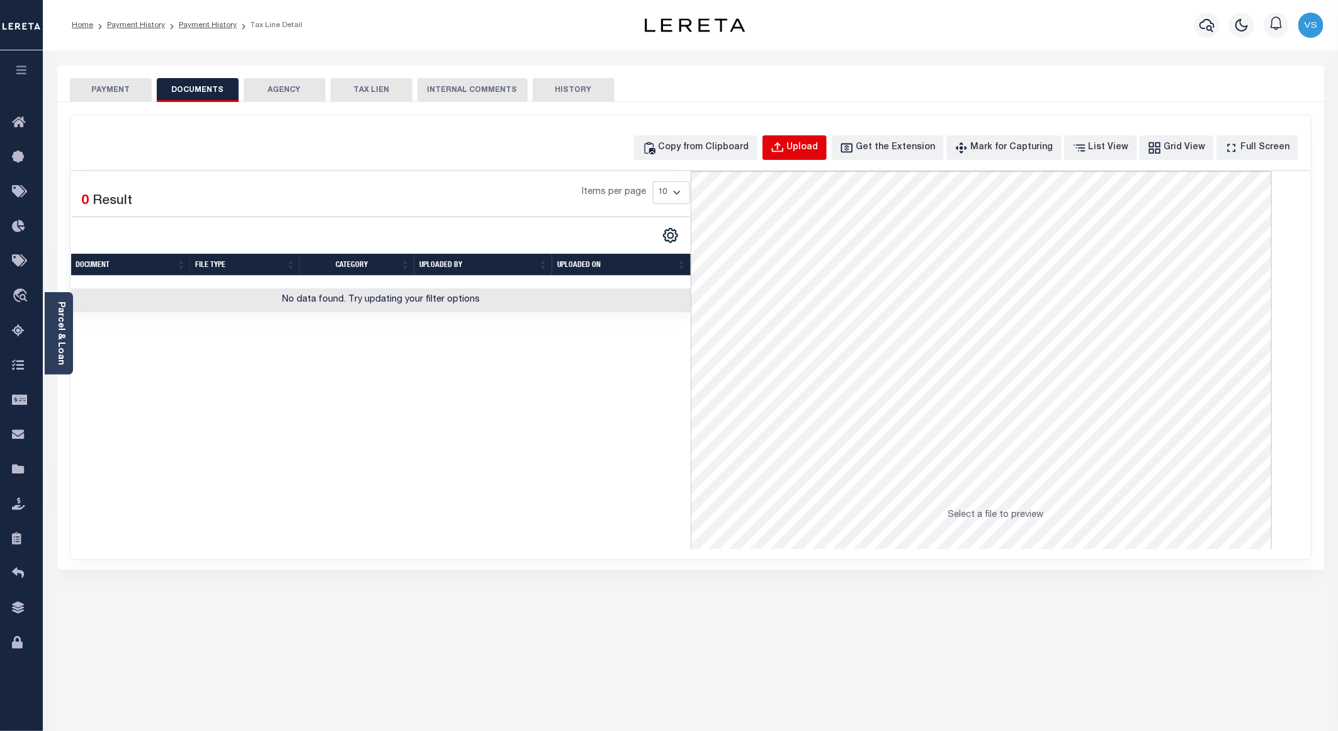
click at [817, 144] on div "Upload" at bounding box center [802, 148] width 31 height 14
select select "POP"
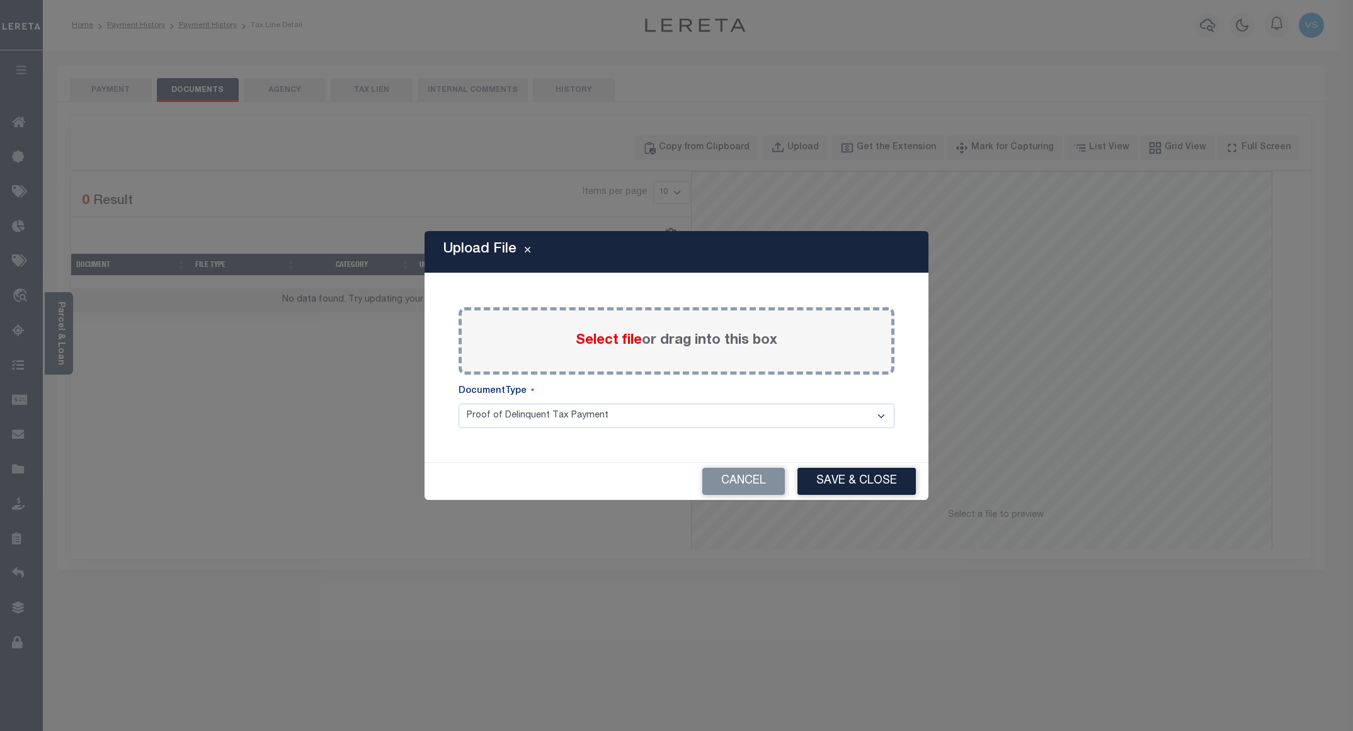
click at [596, 343] on span "Select file" at bounding box center [609, 341] width 66 height 14
click at [0, 0] on input "Select file or drag into this box" at bounding box center [0, 0] width 0 height 0
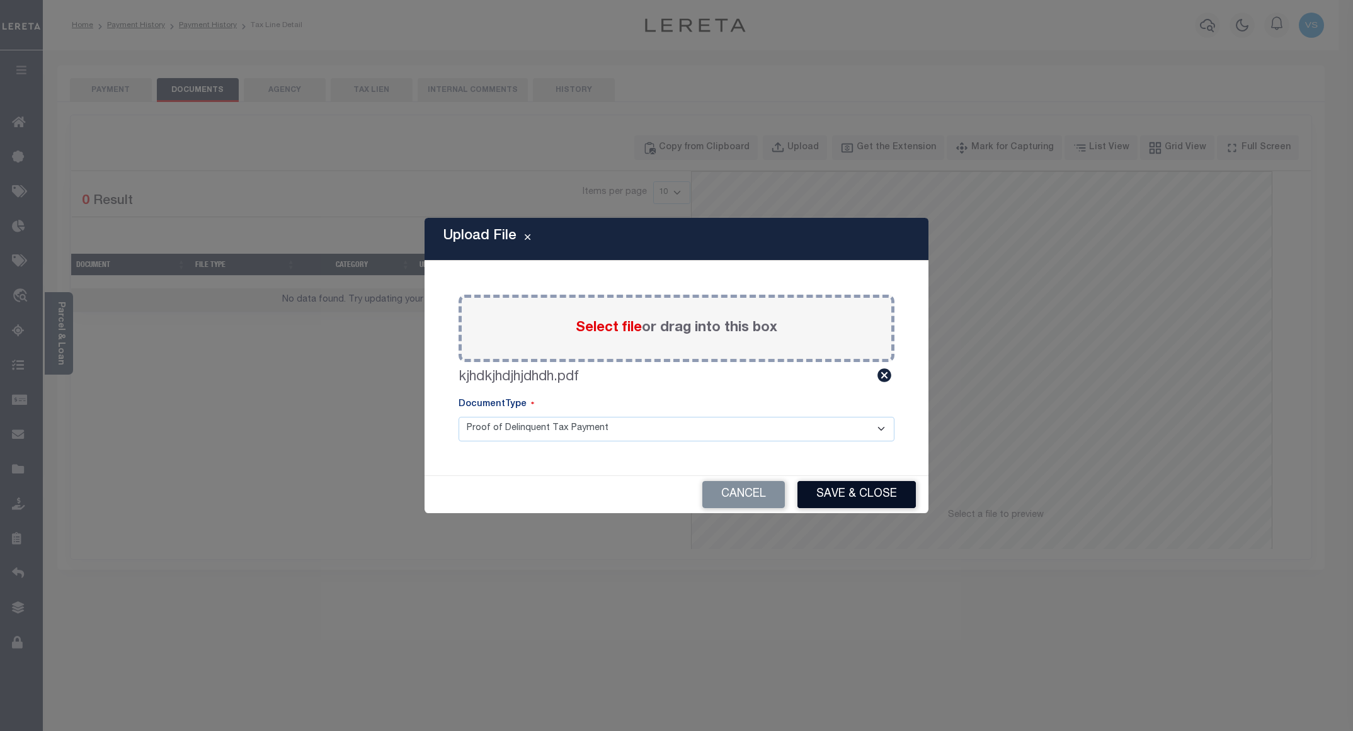
click at [828, 482] on button "Save & Close" at bounding box center [856, 494] width 118 height 27
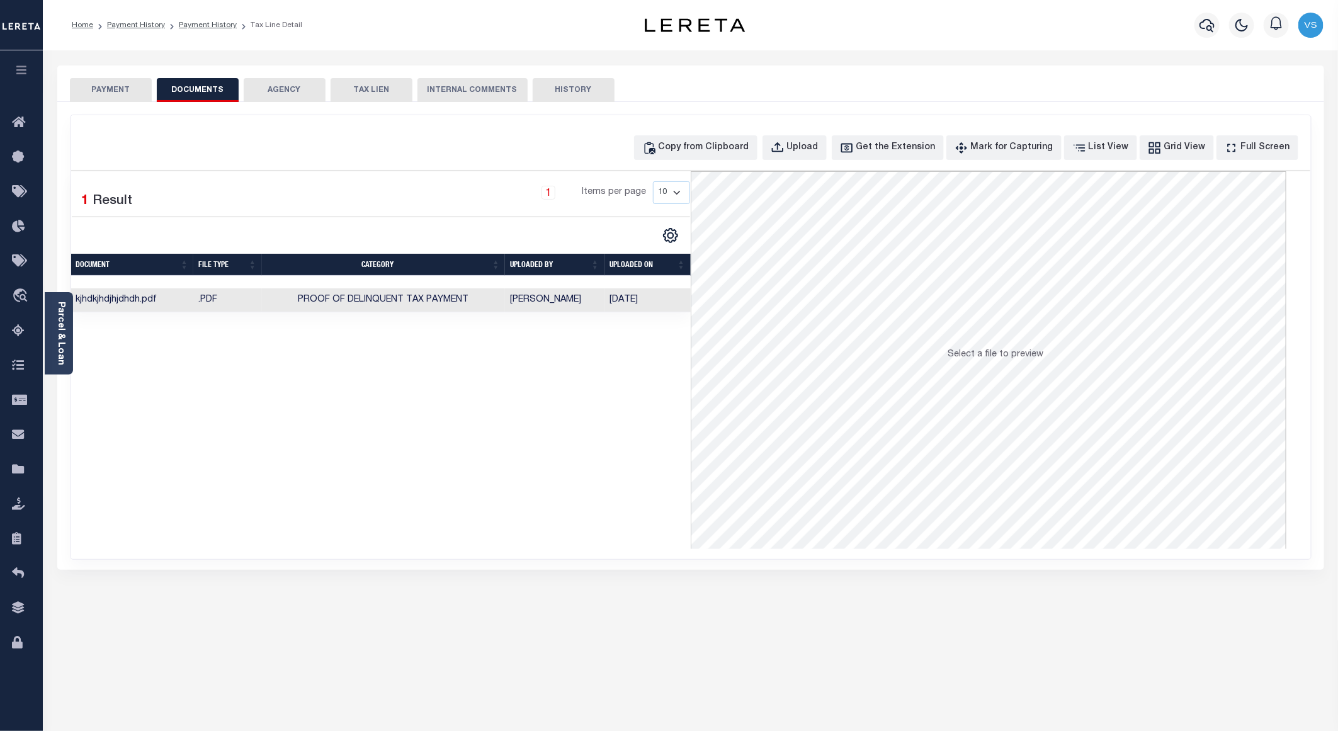
click at [133, 87] on button "PAYMENT" at bounding box center [111, 90] width 82 height 24
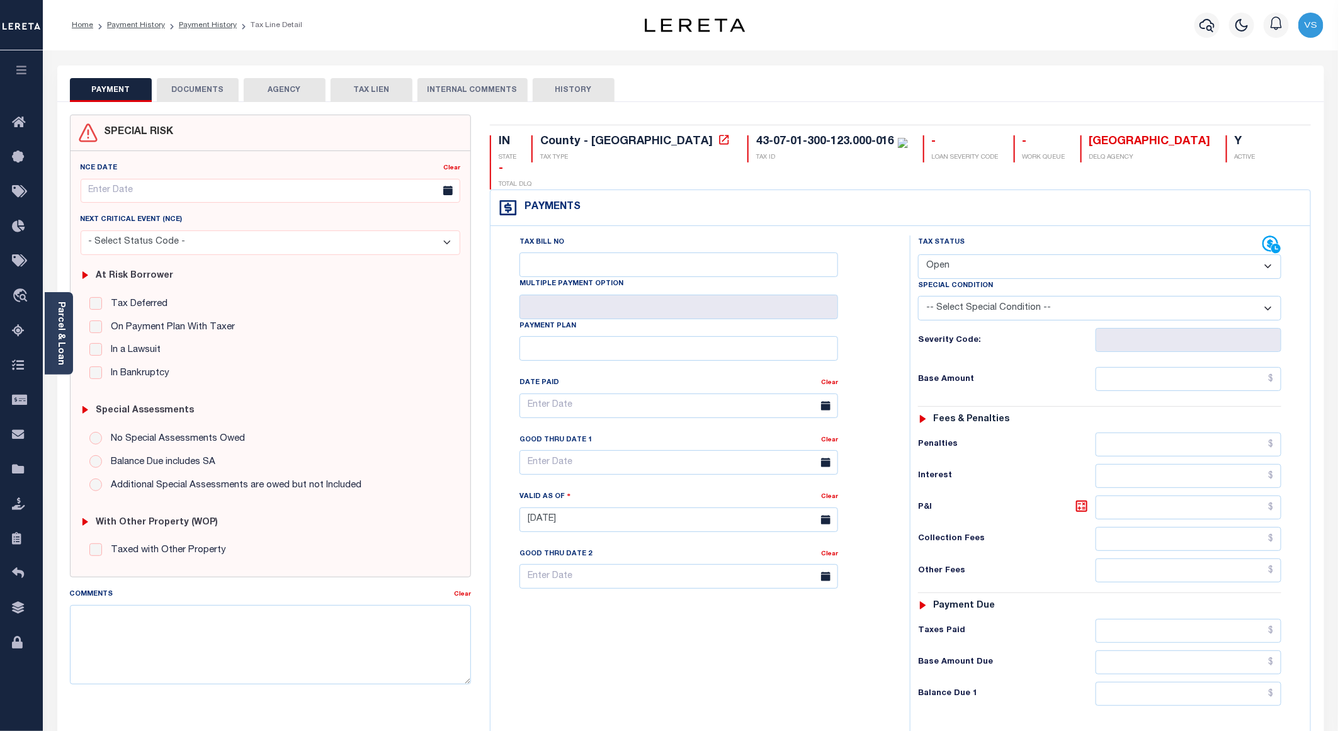
scroll to position [189, 0]
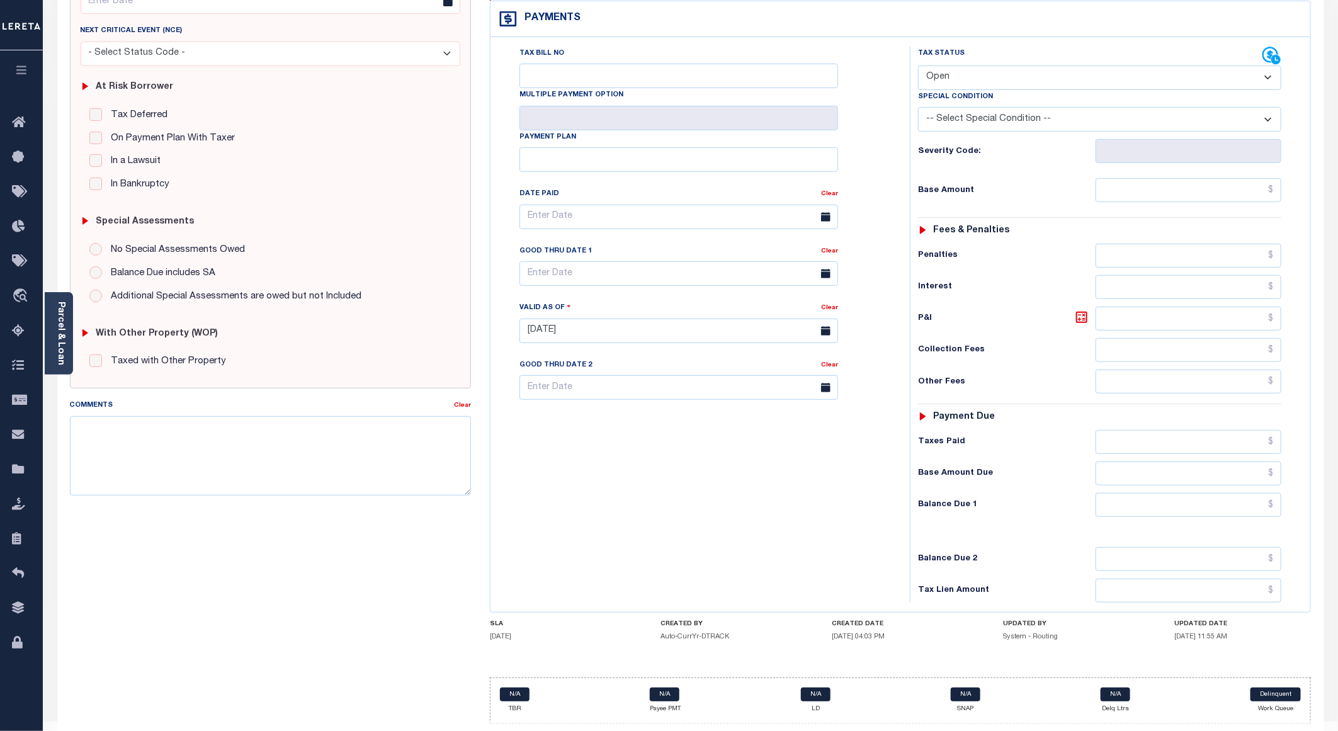
click at [939, 65] on select "- Select Status Code - Open Due/Unpaid Paid Incomplete No Tax Due Internal Refu…" at bounding box center [1099, 77] width 363 height 25
select select "PYD"
click at [918, 65] on select "- Select Status Code - Open Due/Unpaid Paid Incomplete No Tax Due Internal Refu…" at bounding box center [1099, 77] width 363 height 25
type input "[DATE]"
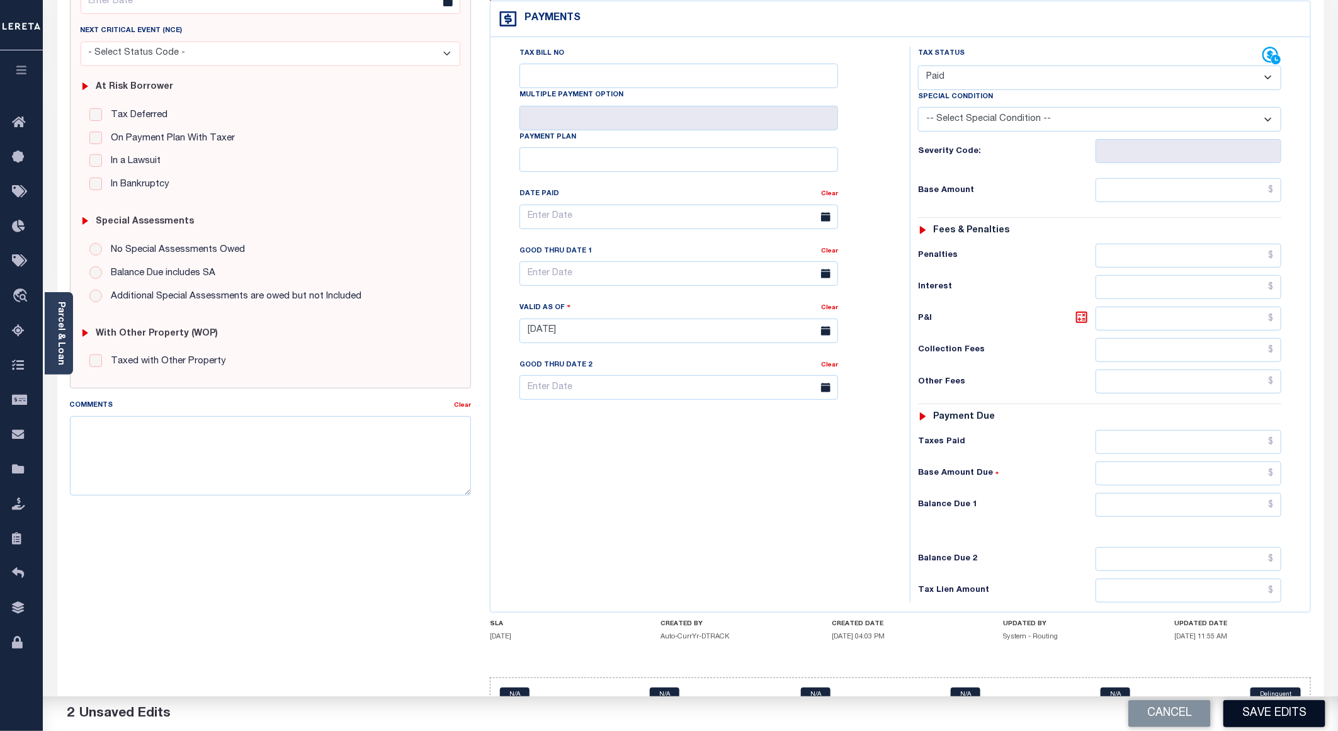
click at [1248, 719] on button "Save Edits" at bounding box center [1275, 713] width 102 height 27
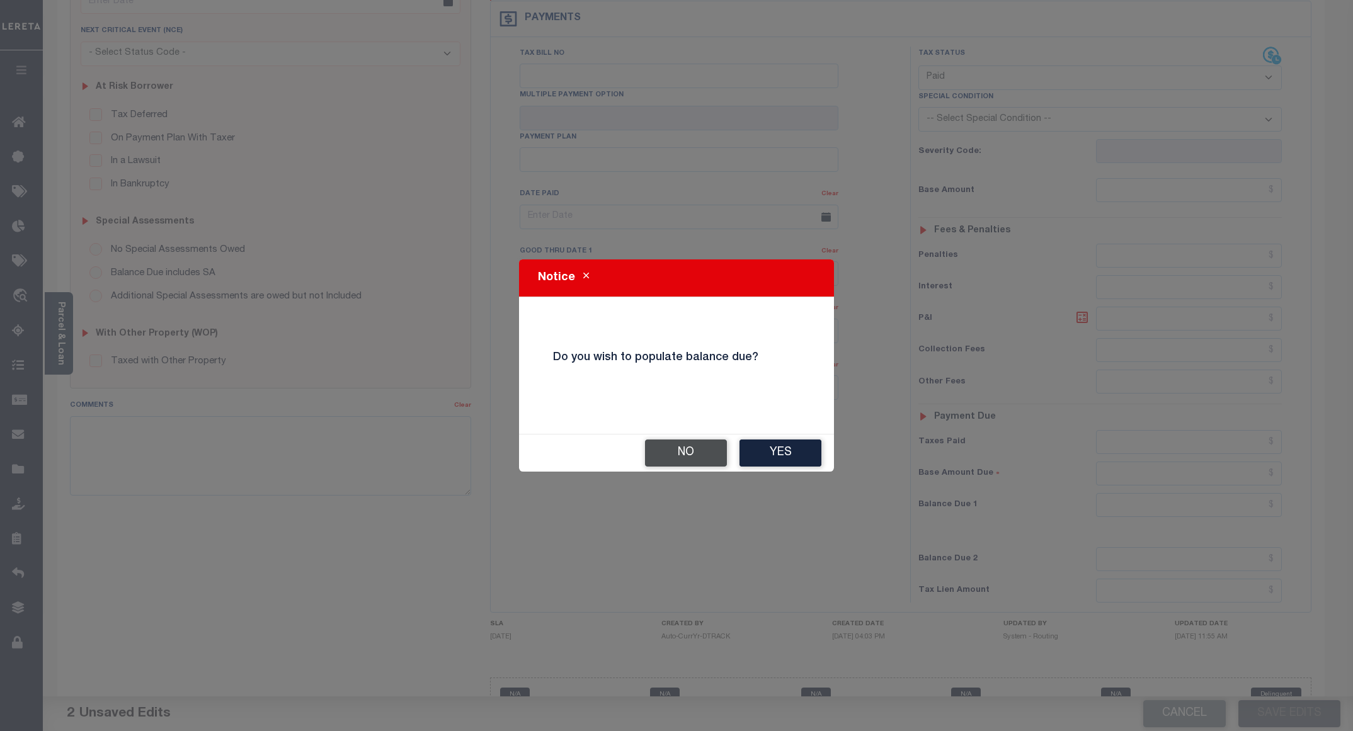
click at [663, 447] on button "No" at bounding box center [686, 453] width 82 height 27
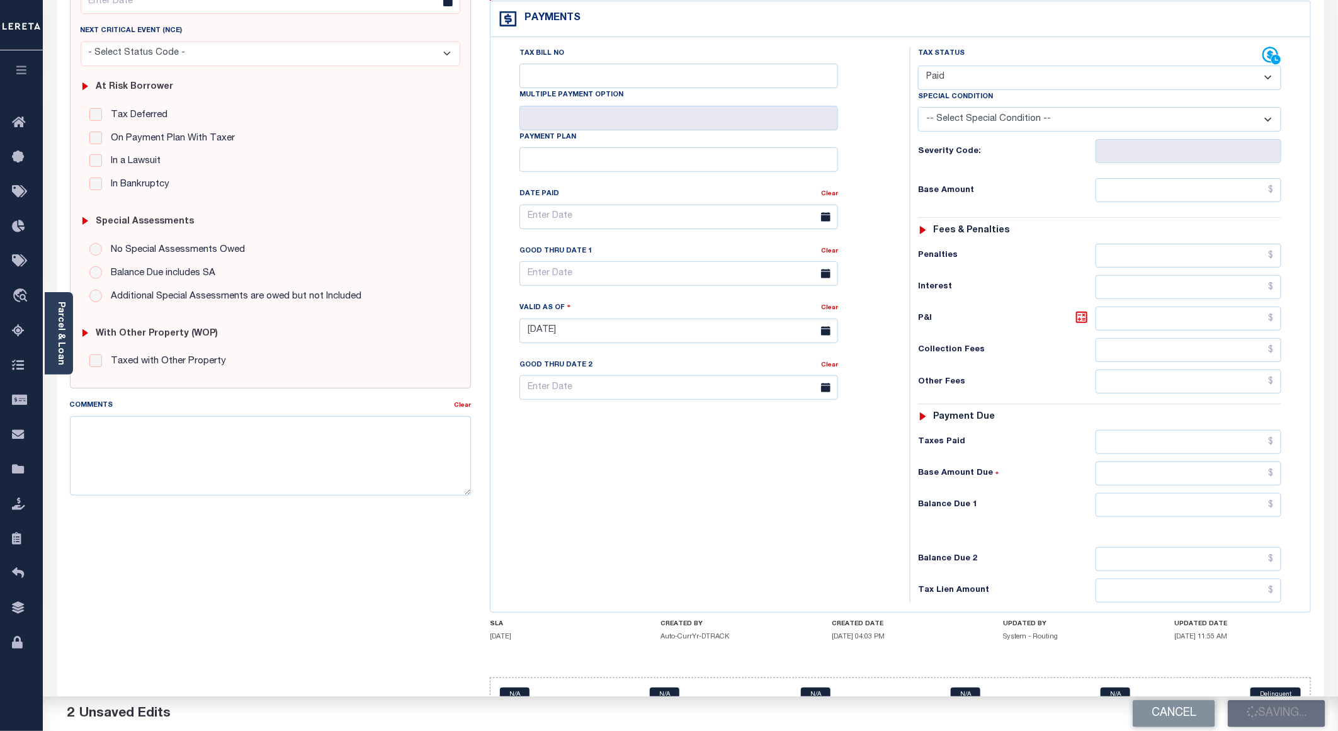
checkbox input "false"
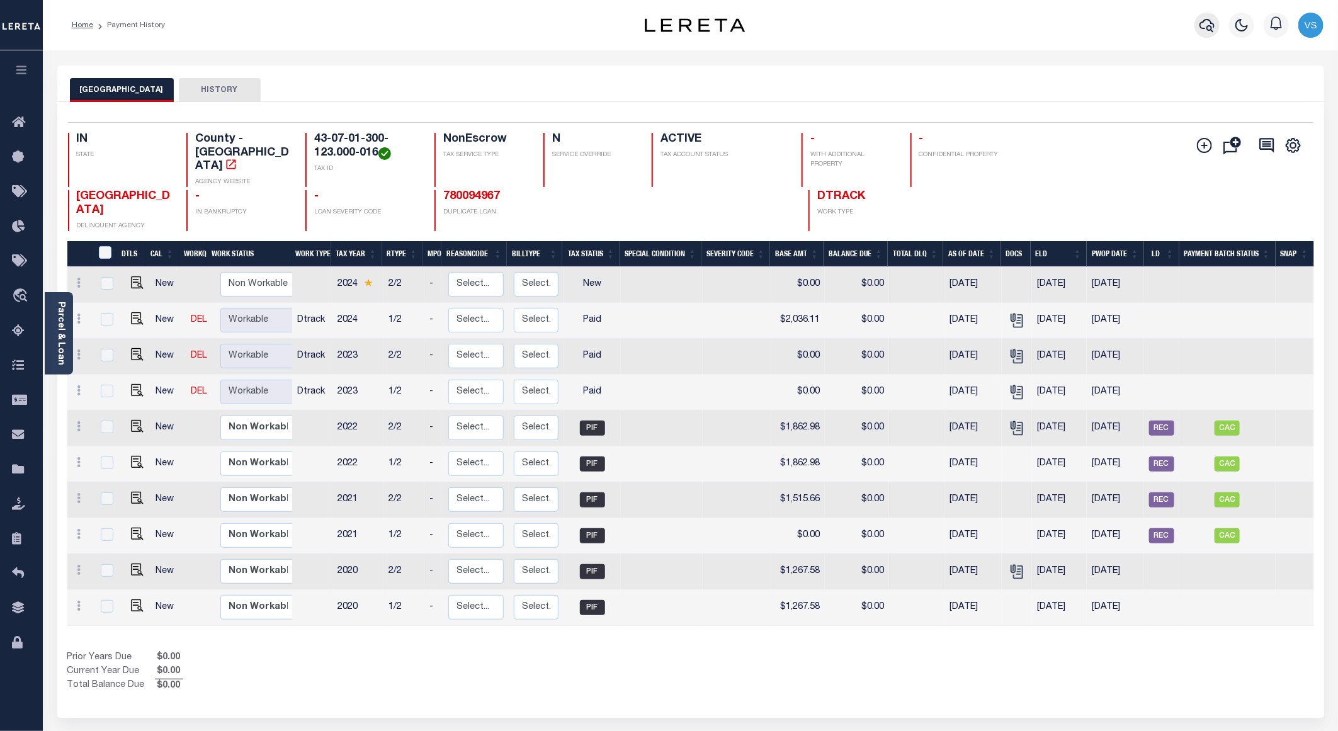
click at [1202, 25] on icon "button" at bounding box center [1207, 25] width 15 height 13
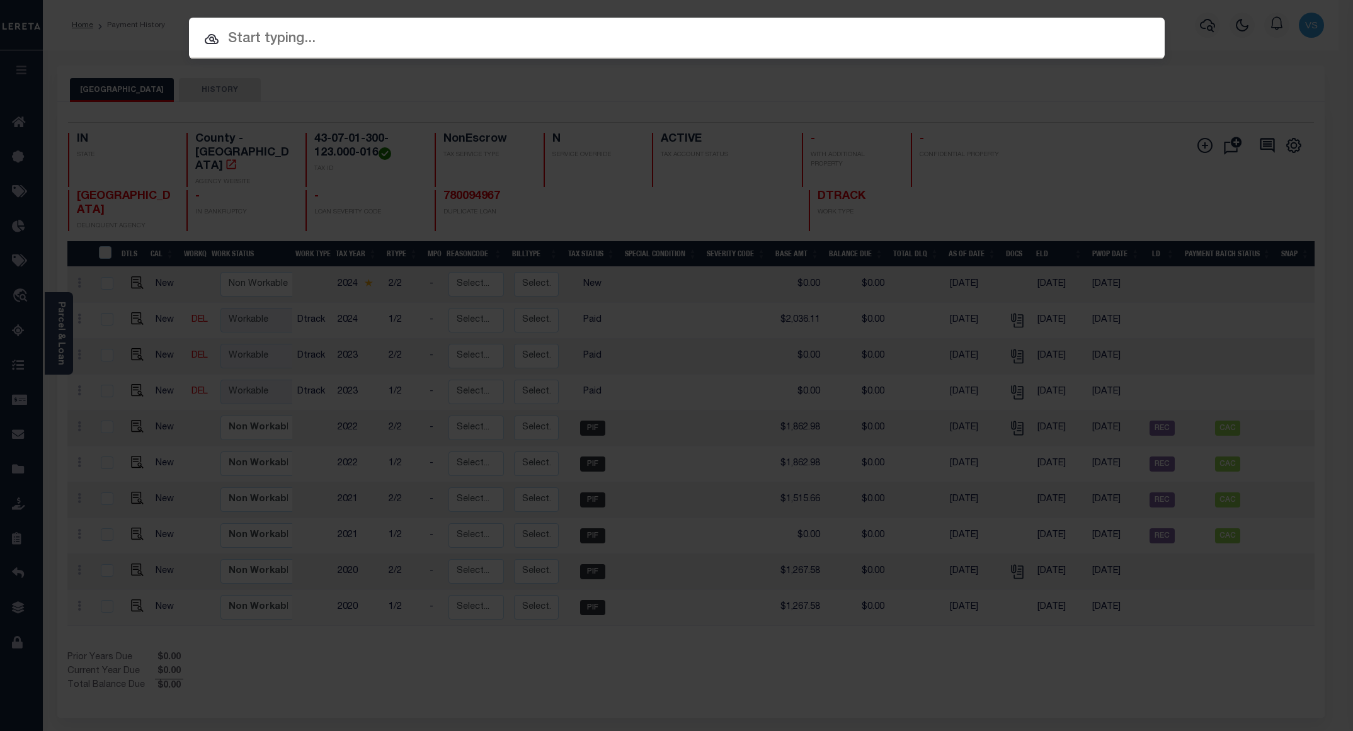
paste input "110201990"
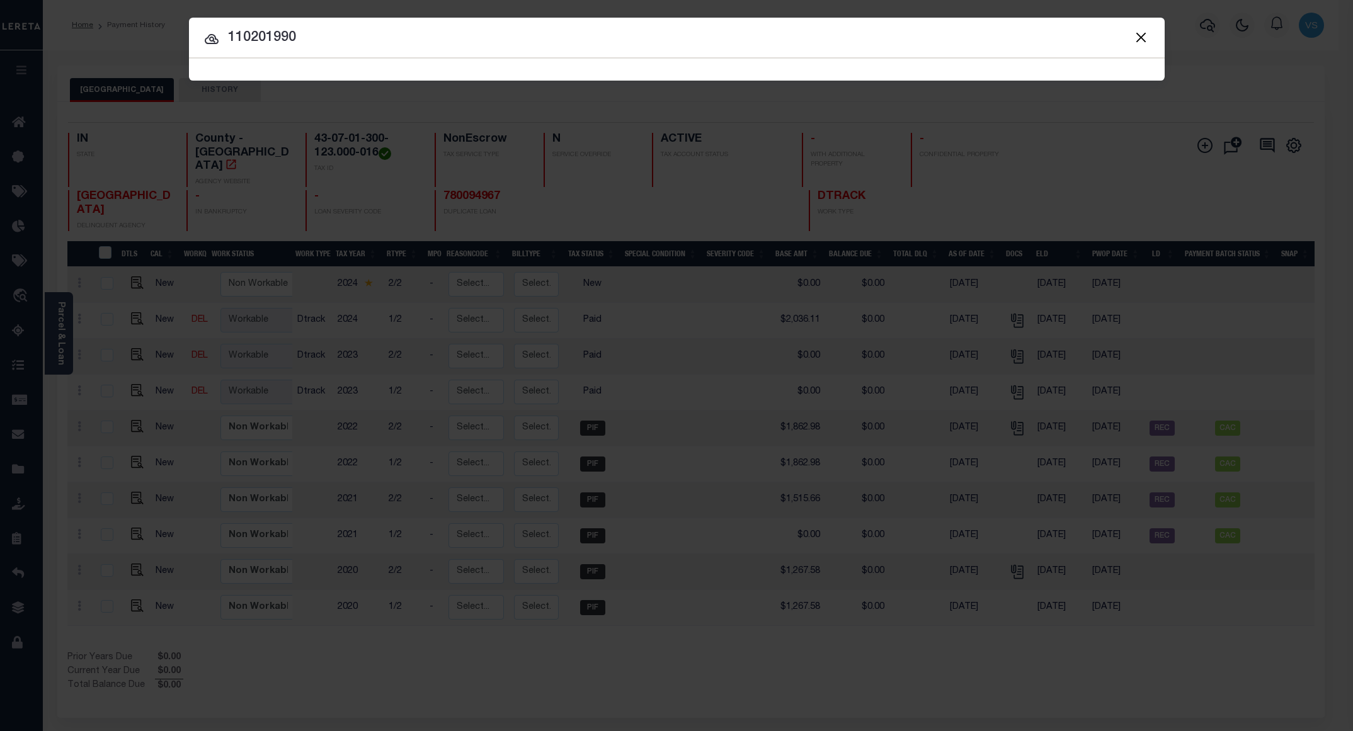
type input "110201990"
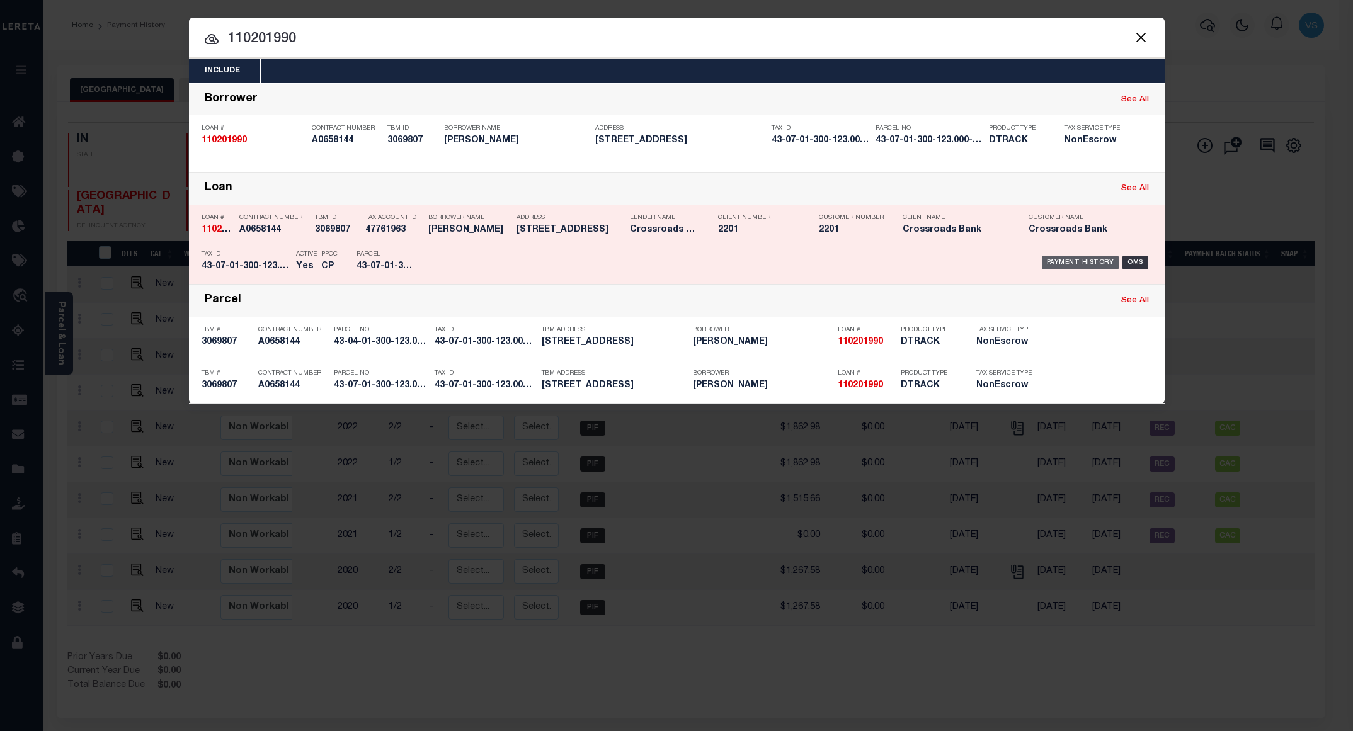
click at [1045, 265] on div "Payment History" at bounding box center [1080, 263] width 77 height 14
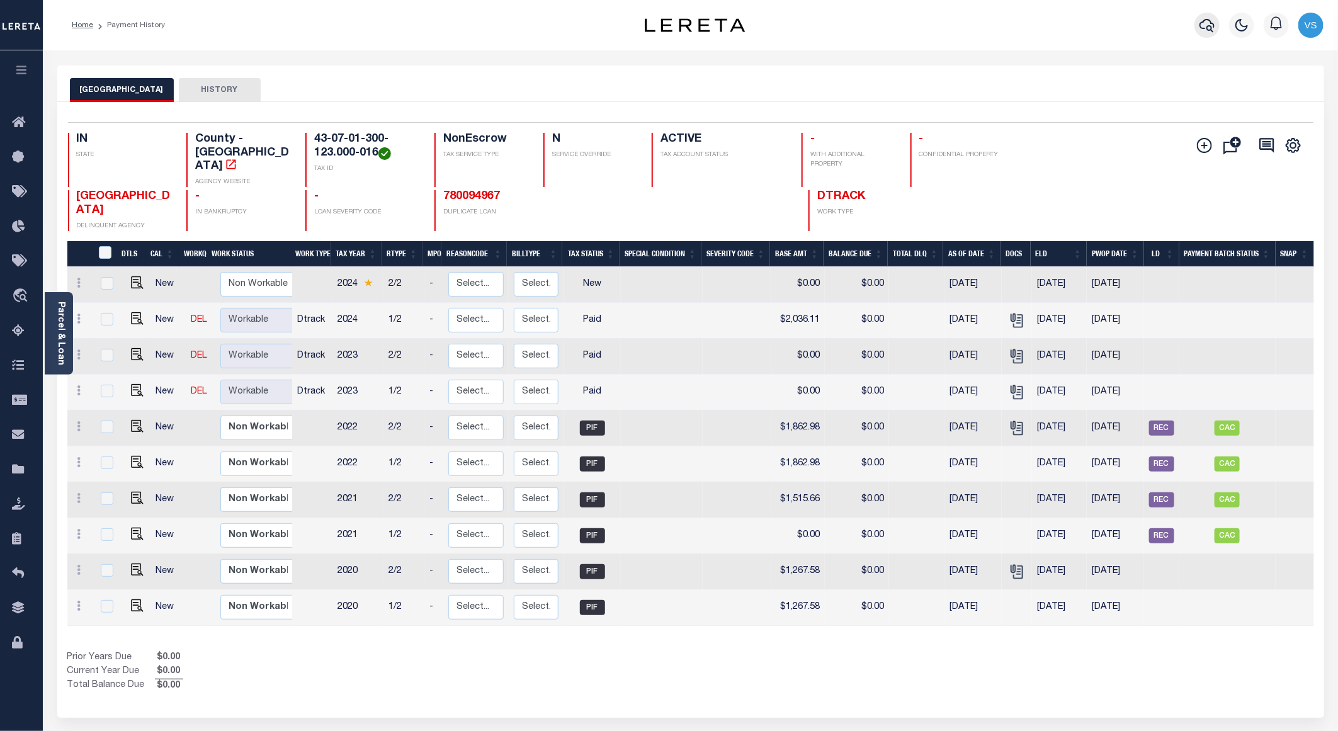
click at [1211, 23] on icon "button" at bounding box center [1207, 25] width 15 height 15
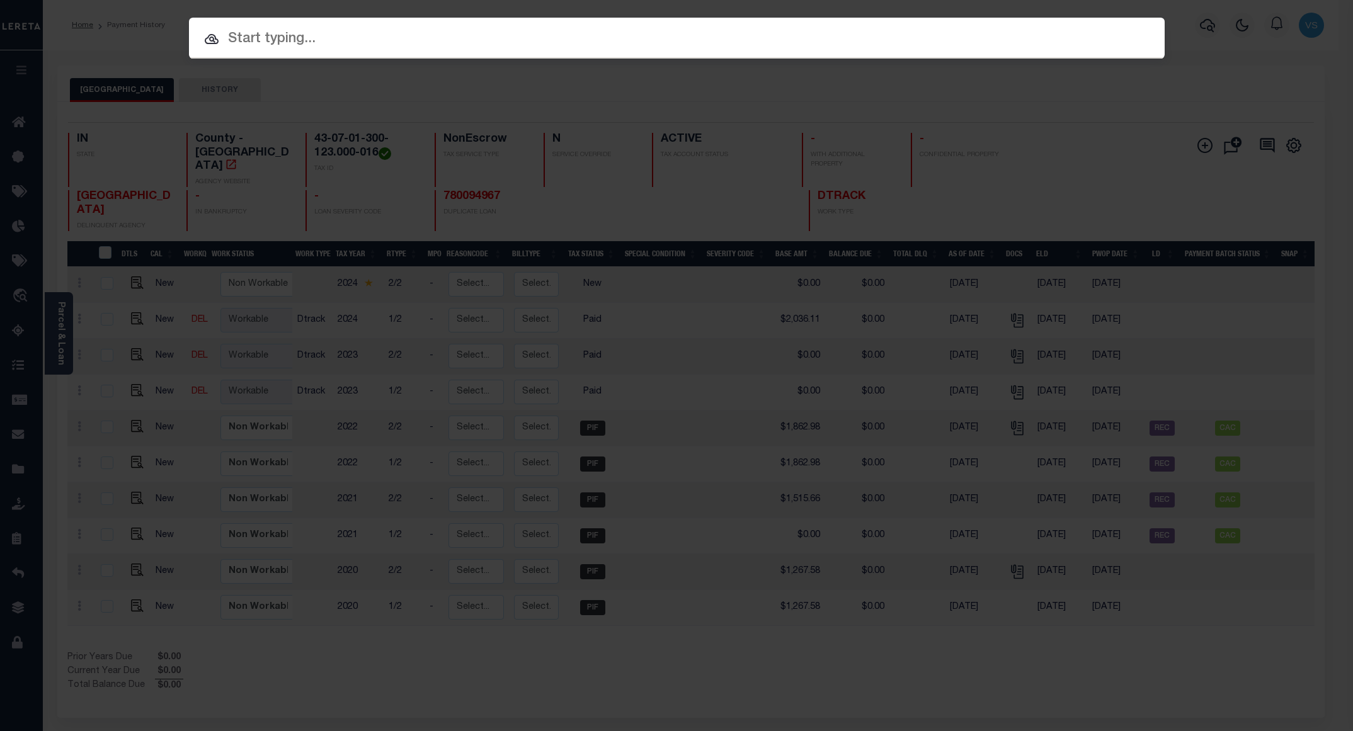
paste input "780094967"
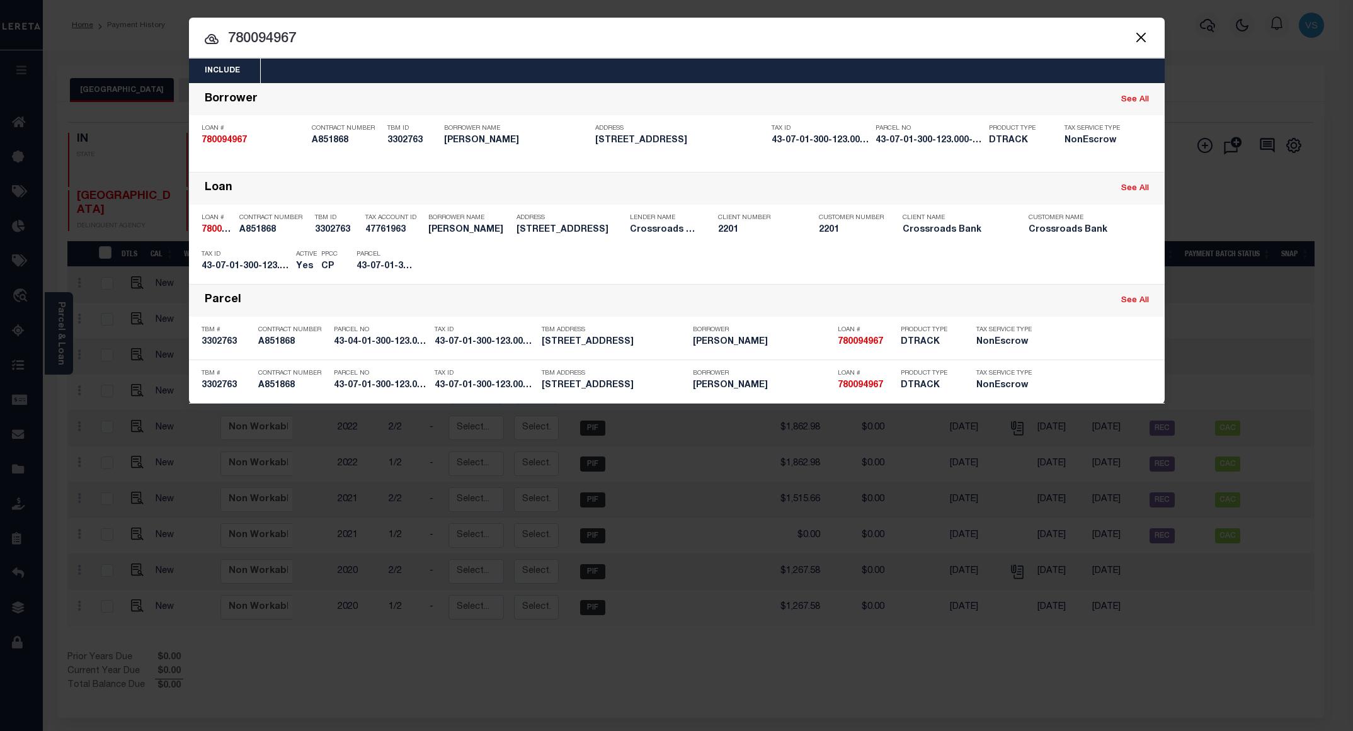
paste input "43-07-01-300-123.000-016"
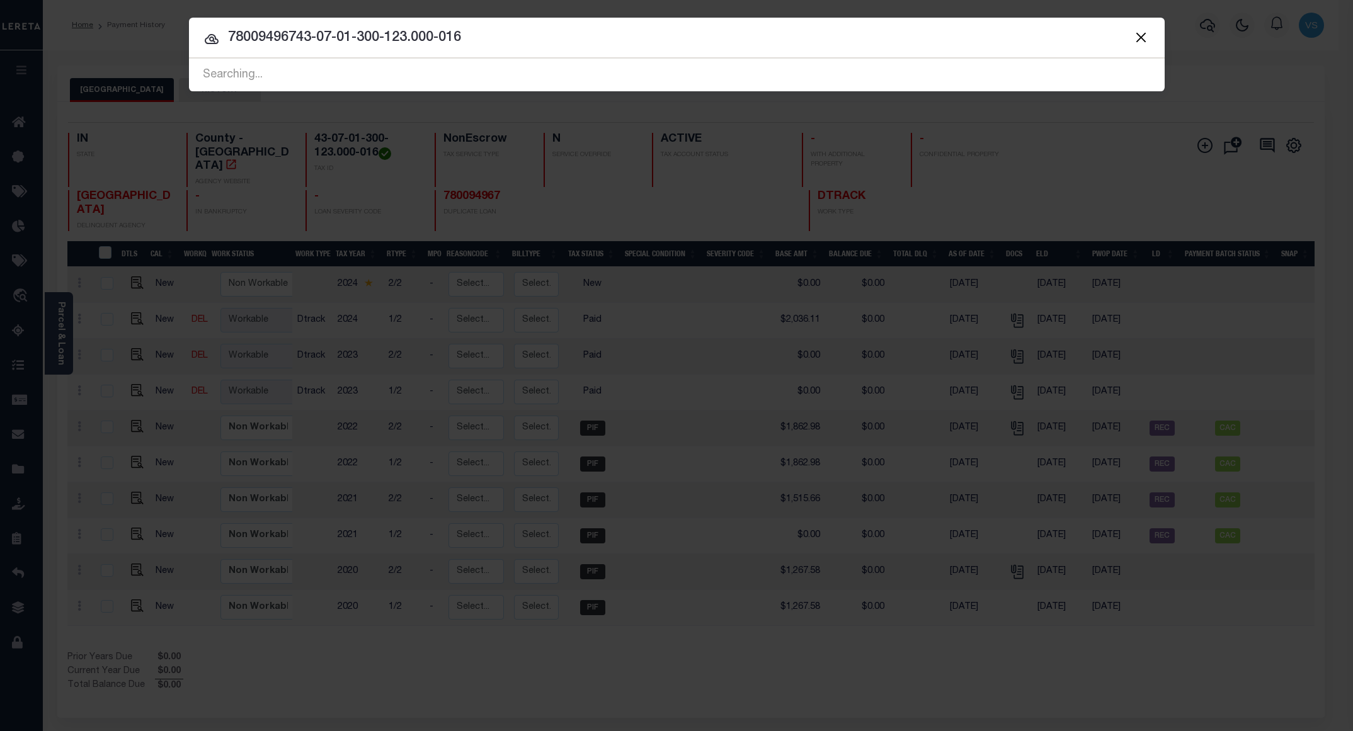
type input "780094967"
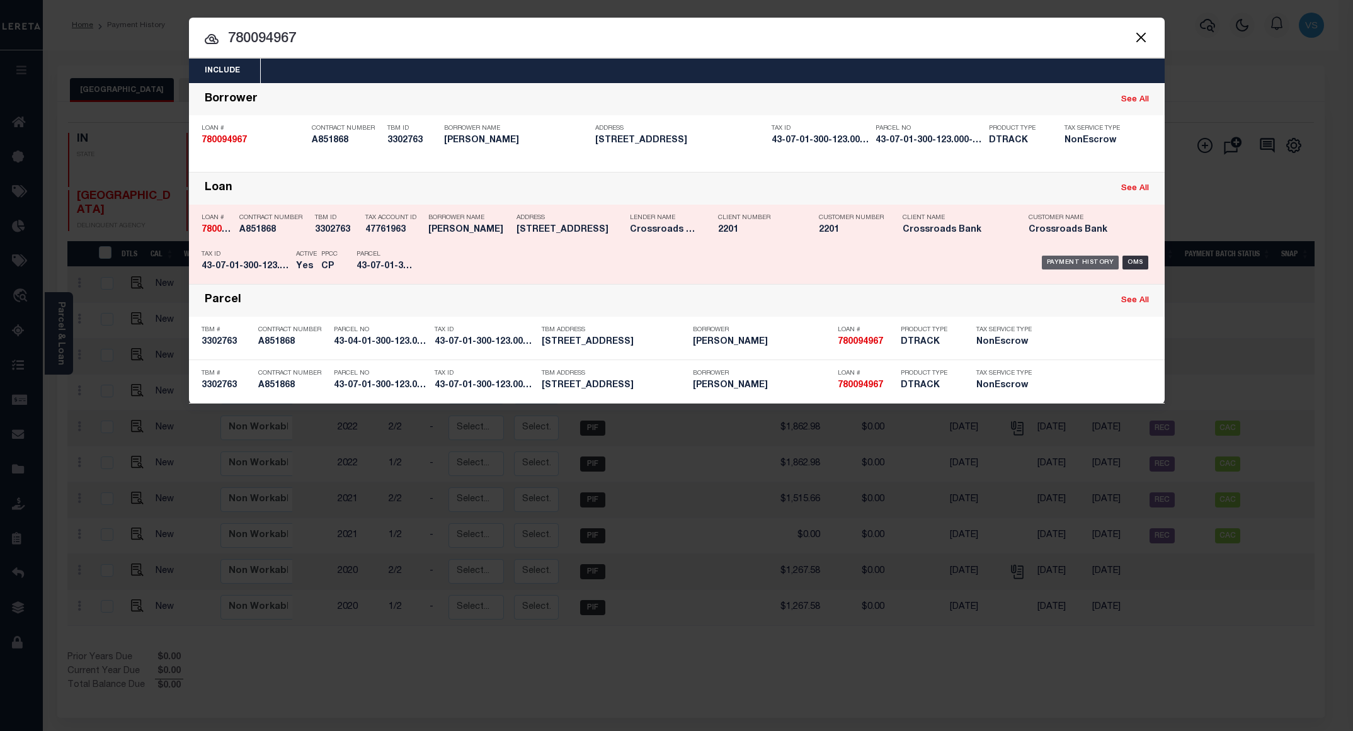
click at [1075, 269] on div "Payment History" at bounding box center [1080, 263] width 77 height 14
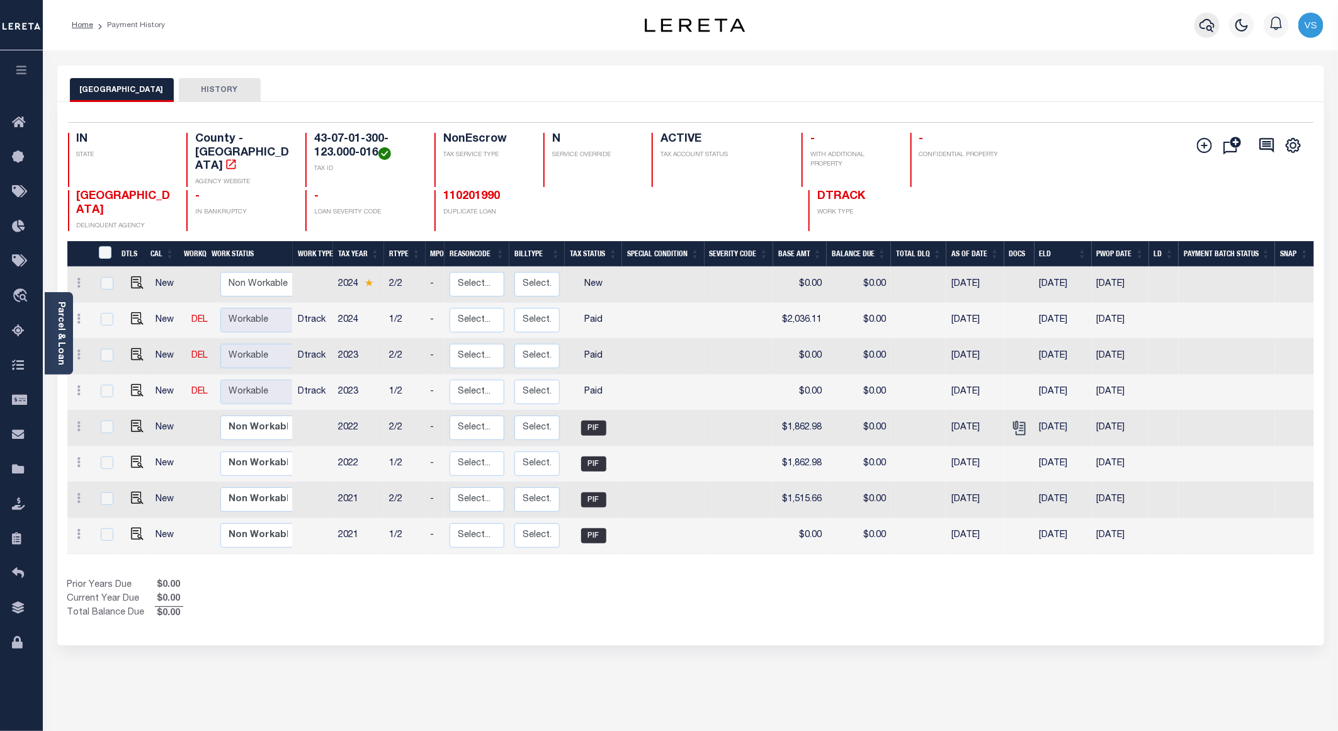
click at [1210, 23] on icon "button" at bounding box center [1207, 25] width 15 height 15
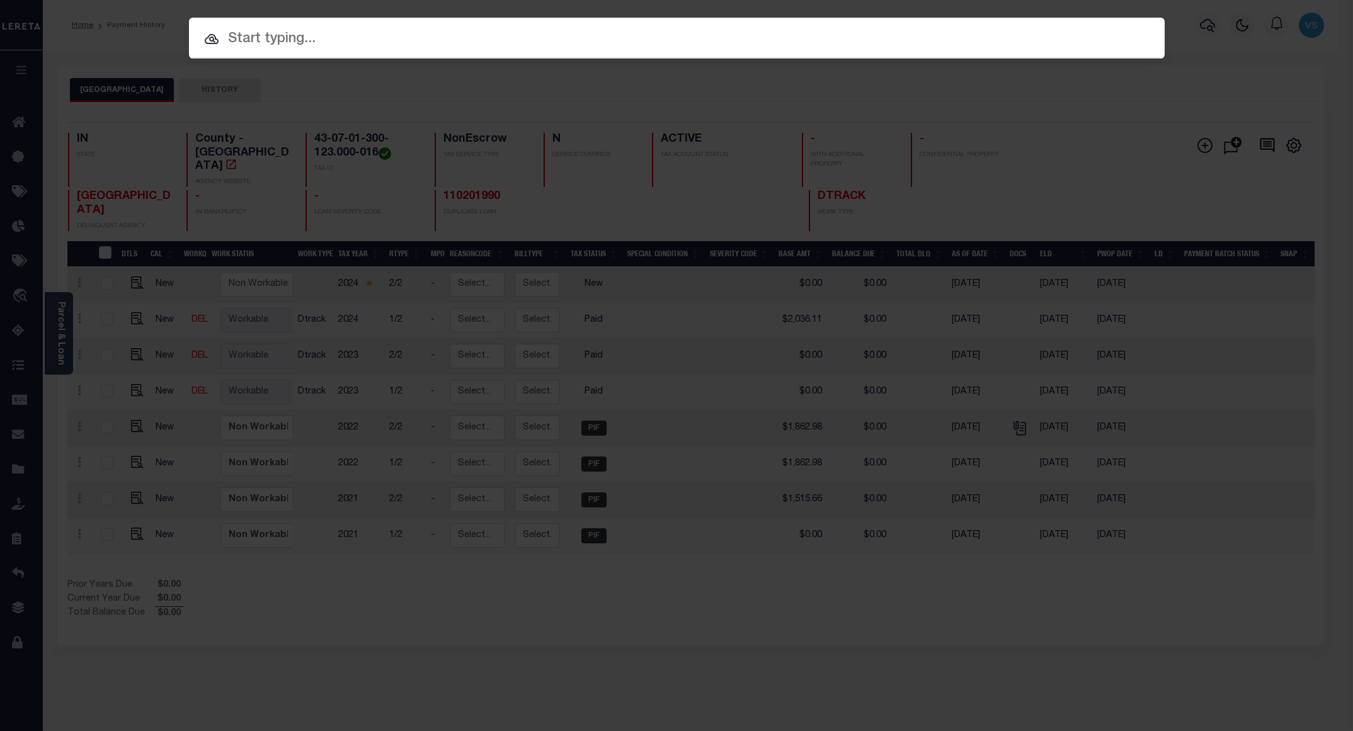
paste input "97194-27537"
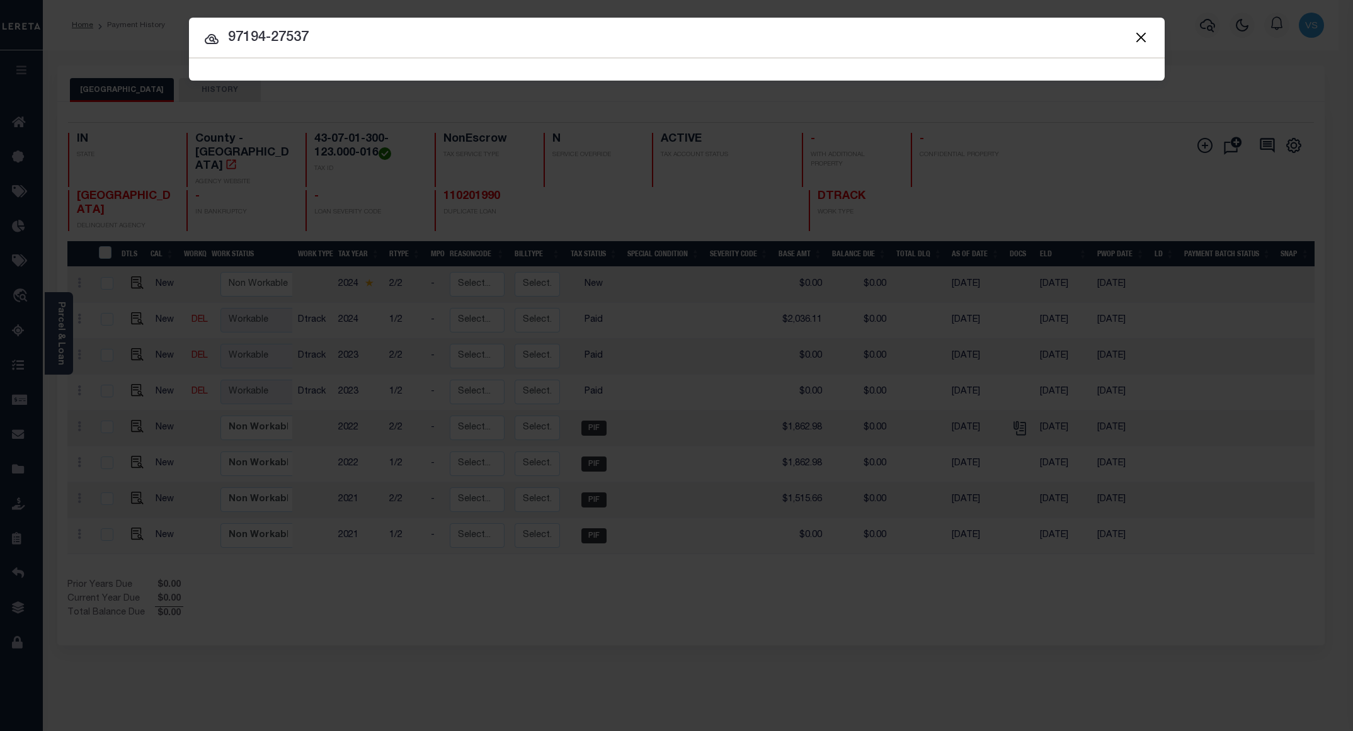
paste input "97194-27537"
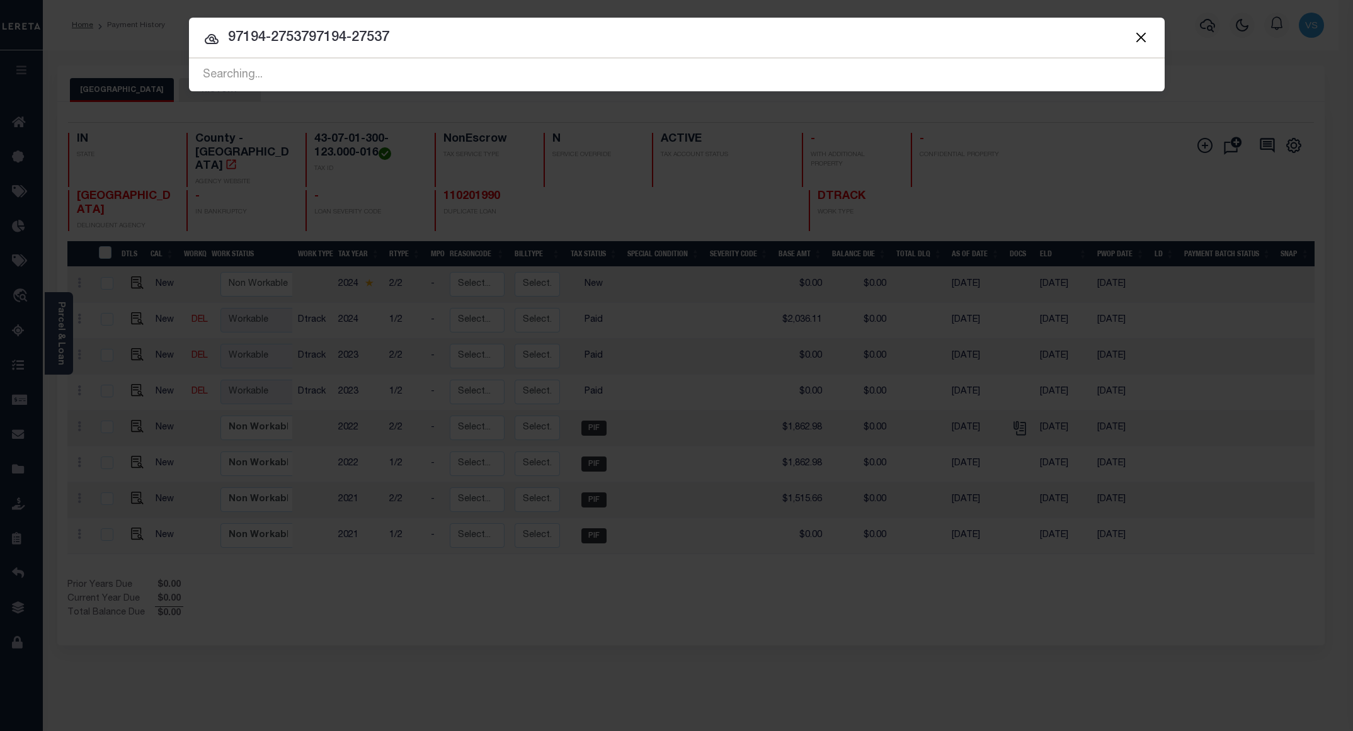
paste input "text"
type input "97194-27537"
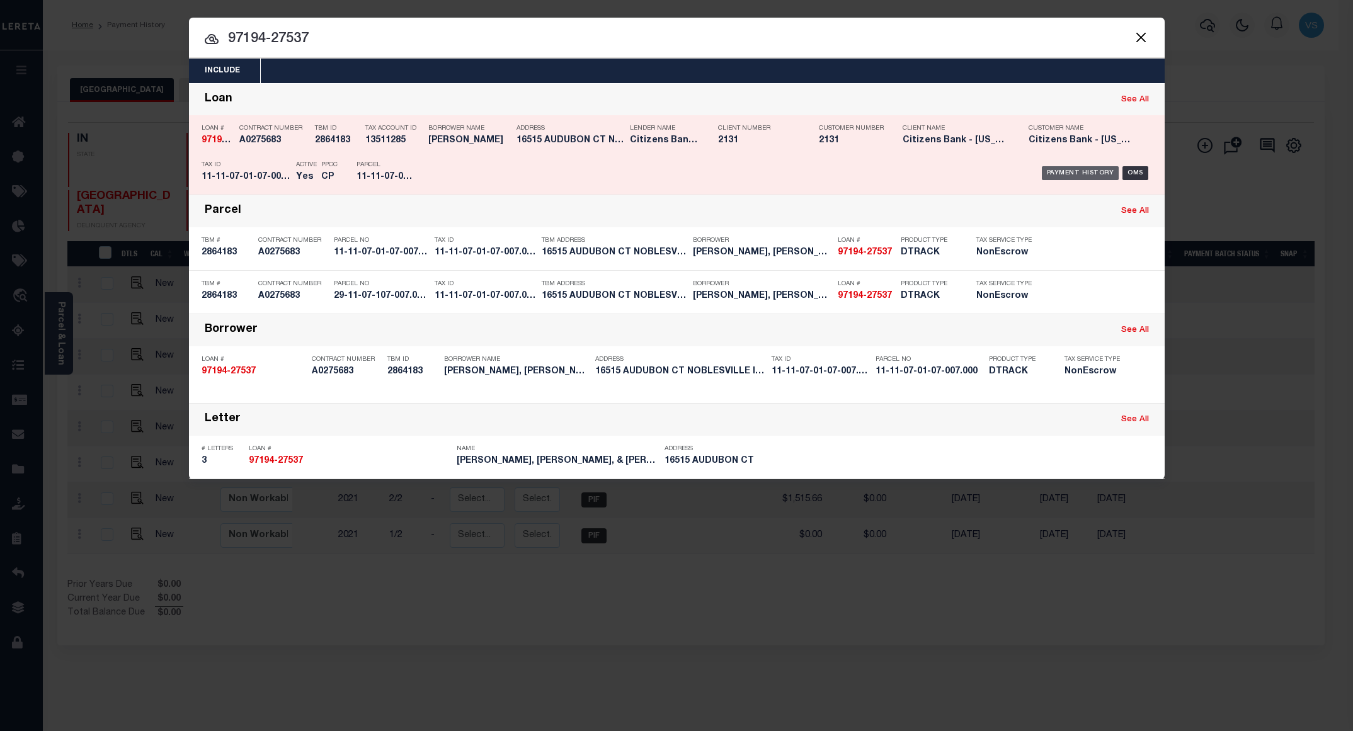
click at [1076, 173] on div "Payment History" at bounding box center [1080, 173] width 77 height 14
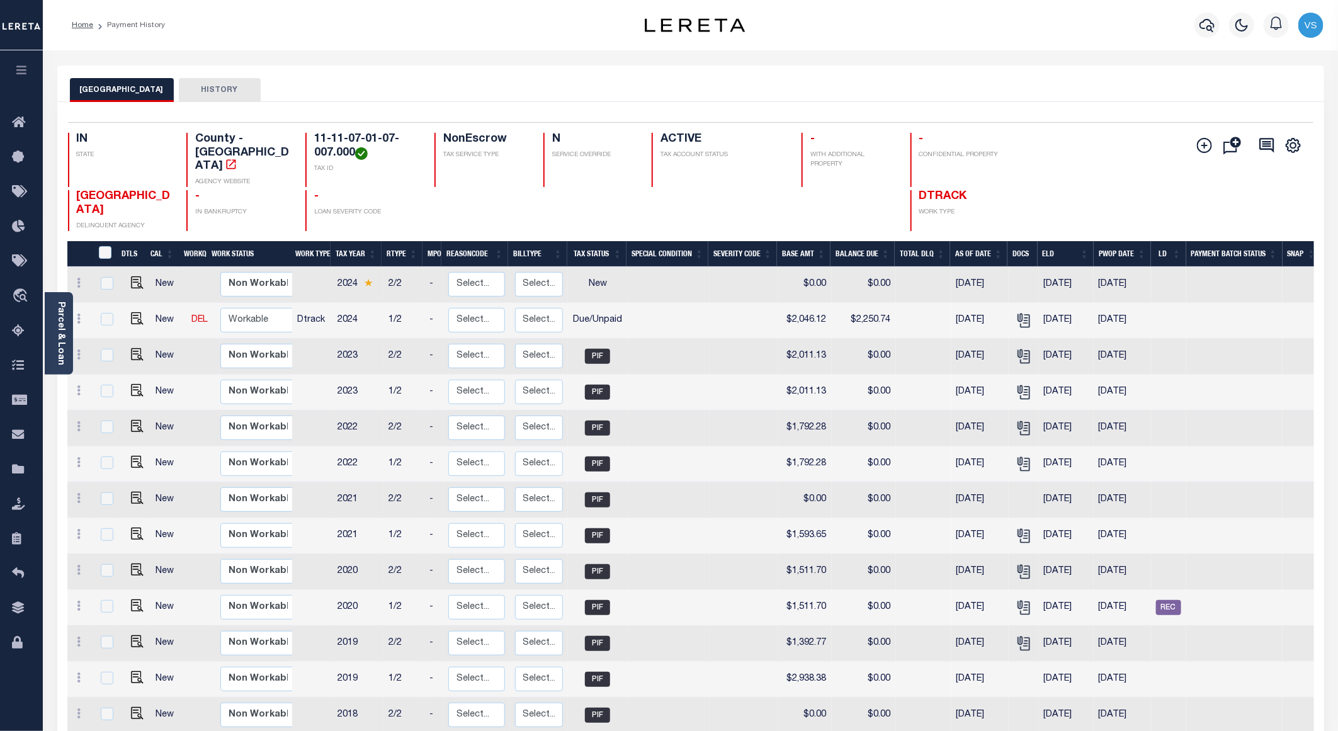
click at [911, 74] on div "HAMILTON COUNTY HISTORY" at bounding box center [690, 83] width 1267 height 37
click at [1213, 23] on icon "button" at bounding box center [1207, 25] width 15 height 15
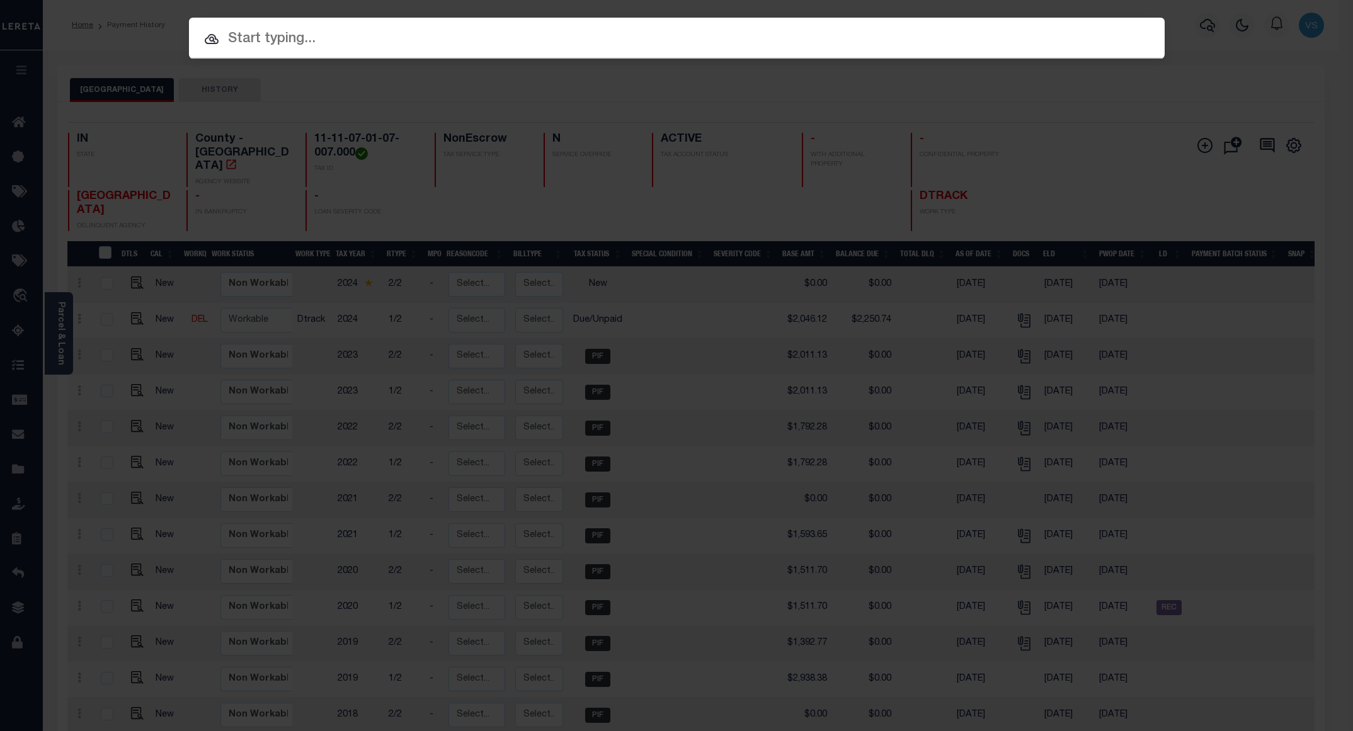
paste input "86646-13526"
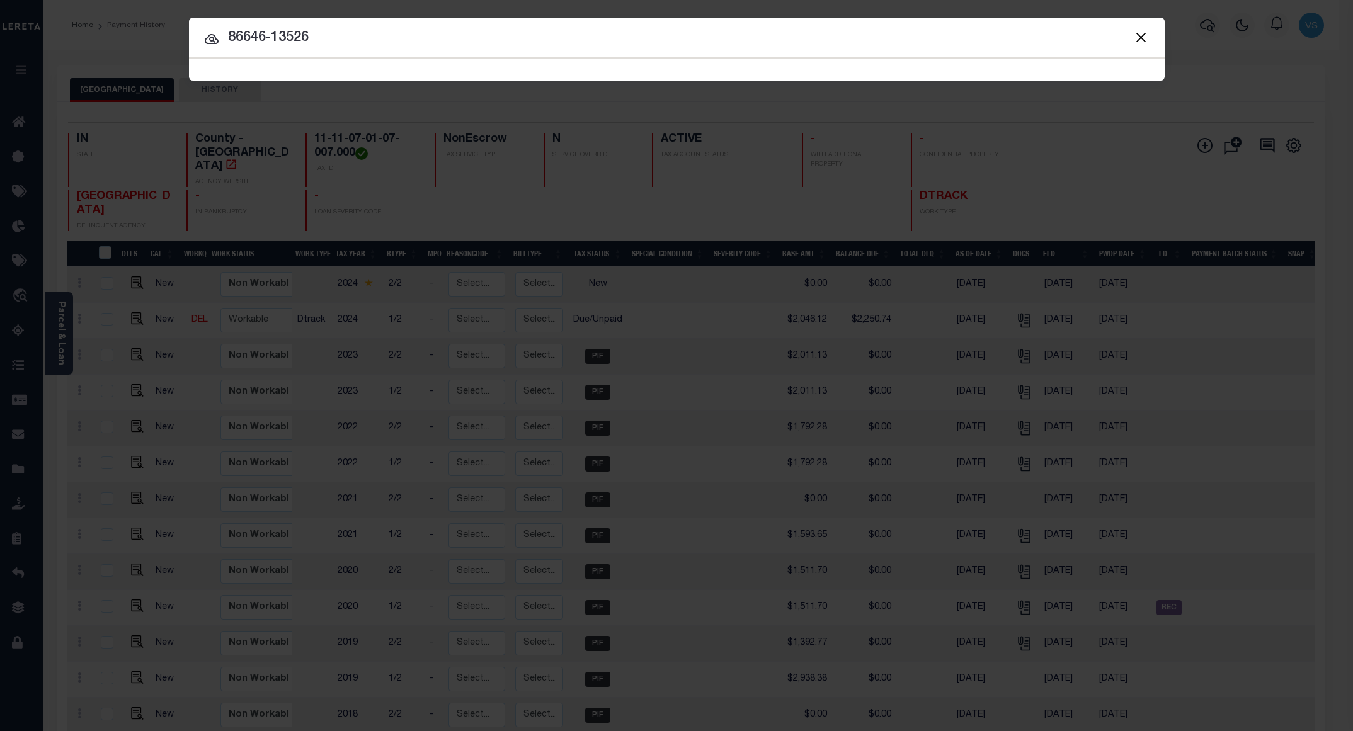
type input "86646-13526"
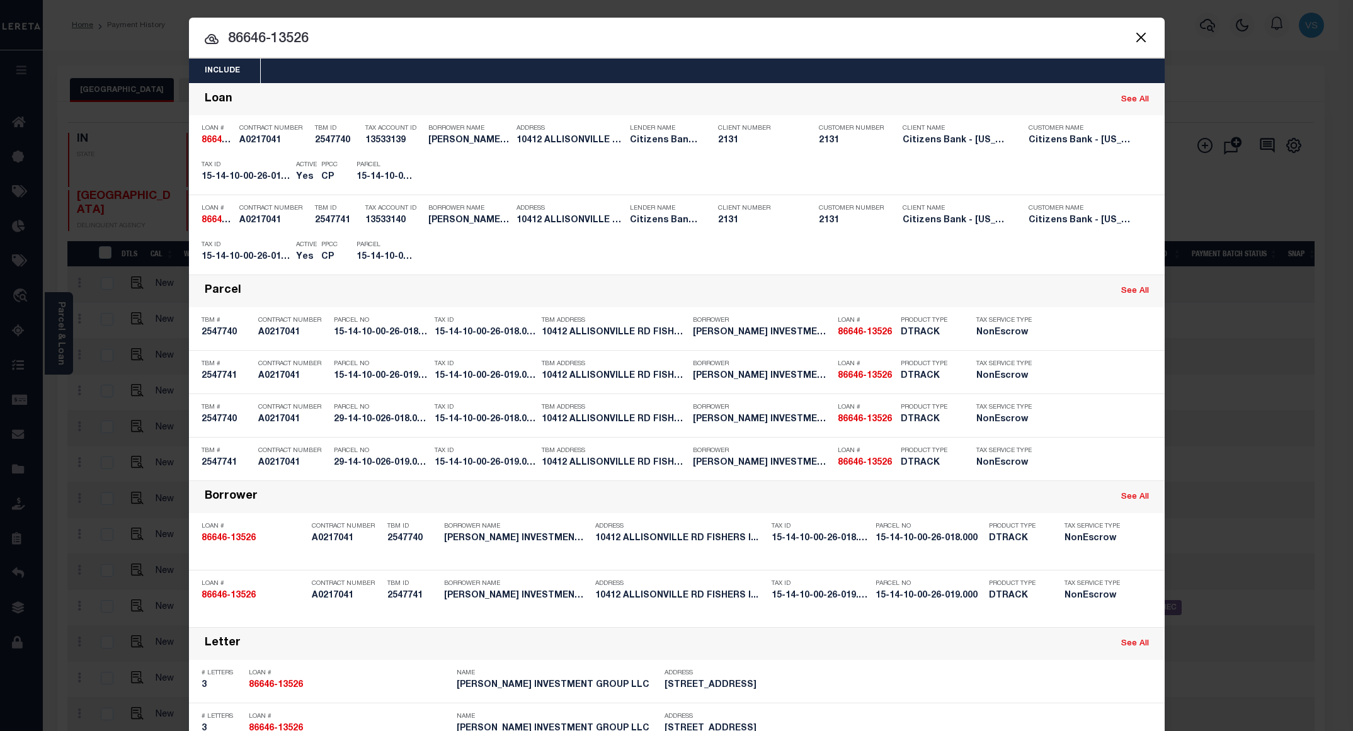
click at [380, 40] on input "86646-13526" at bounding box center [677, 39] width 976 height 22
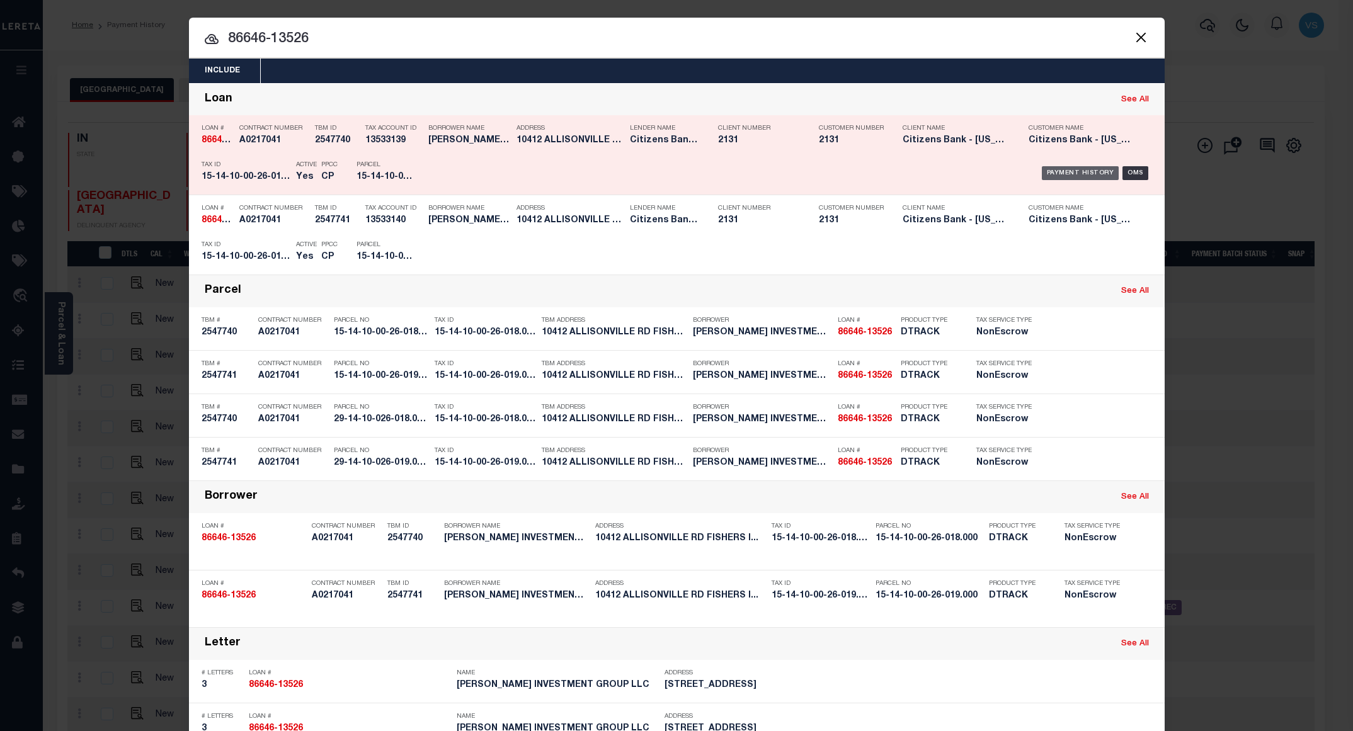
click at [1056, 176] on div "Payment History" at bounding box center [1080, 173] width 77 height 14
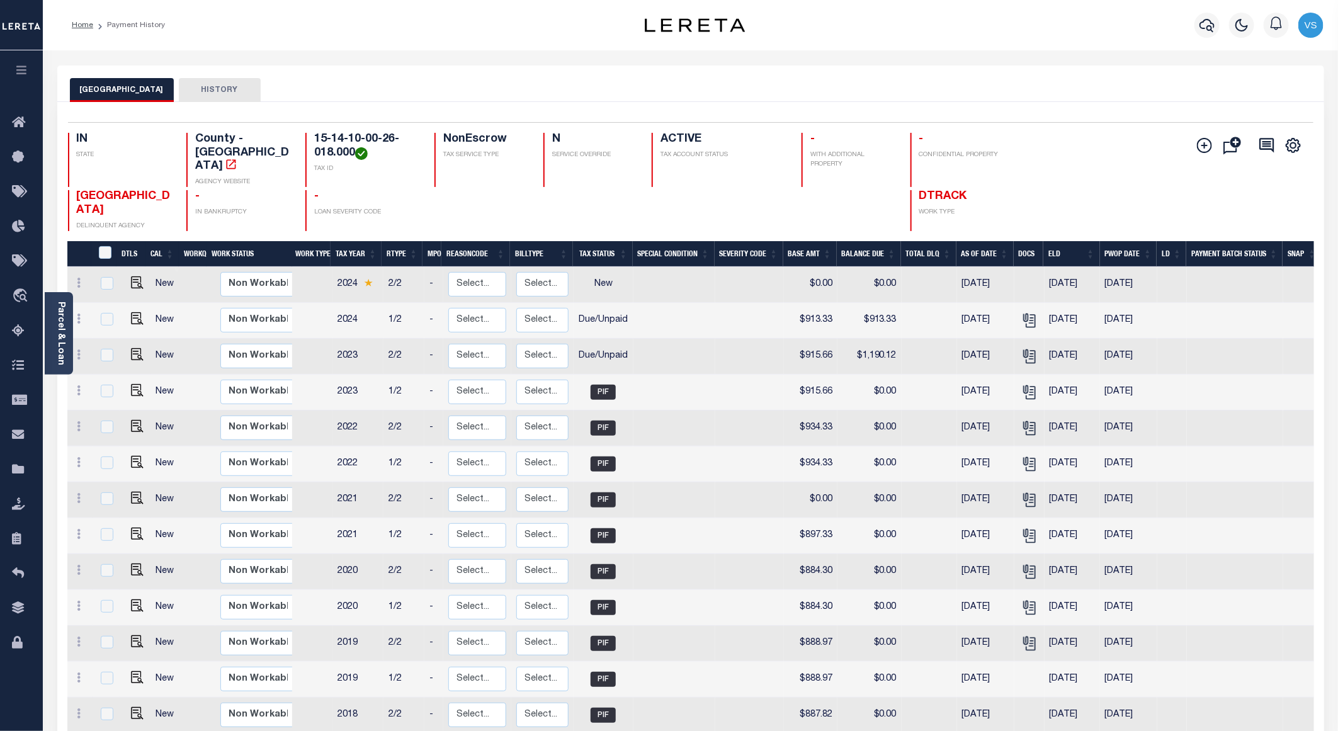
click at [686, 88] on div "HAMILTON COUNTY HISTORY" at bounding box center [691, 89] width 1242 height 23
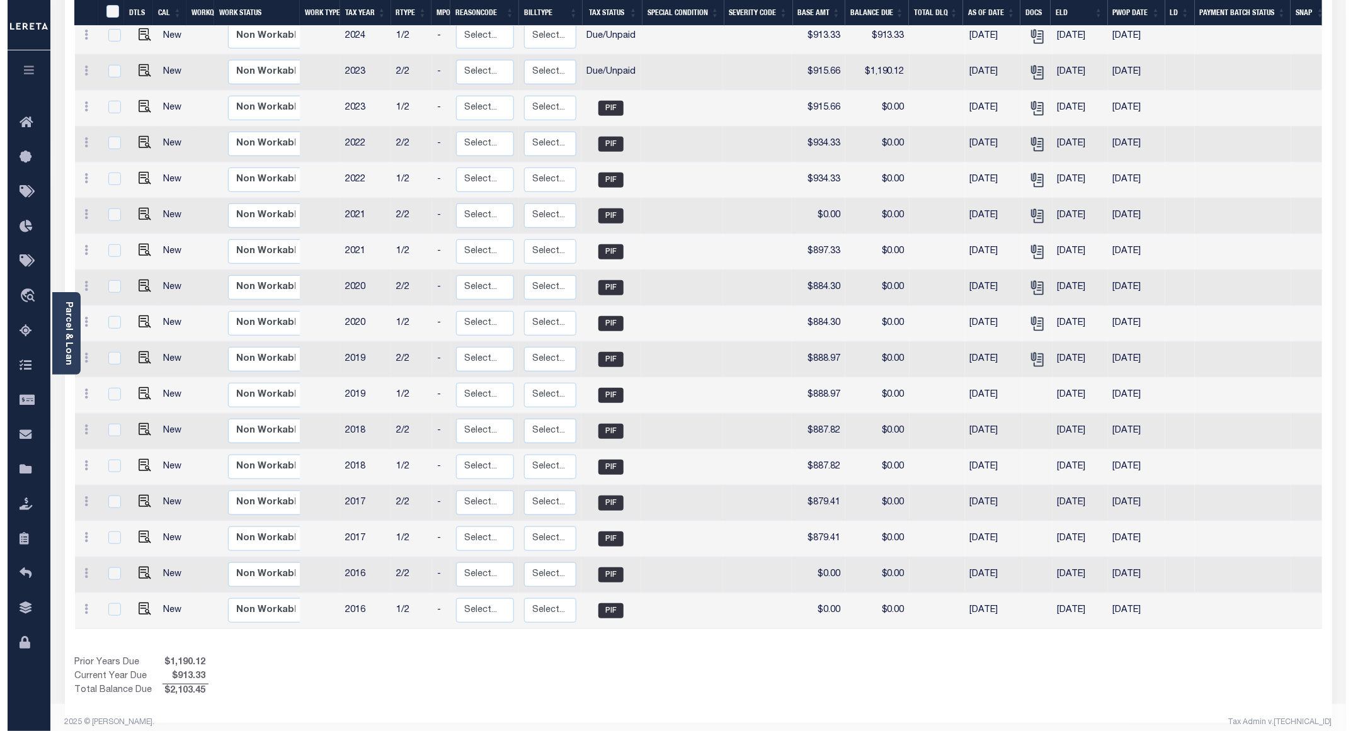
scroll to position [1, 0]
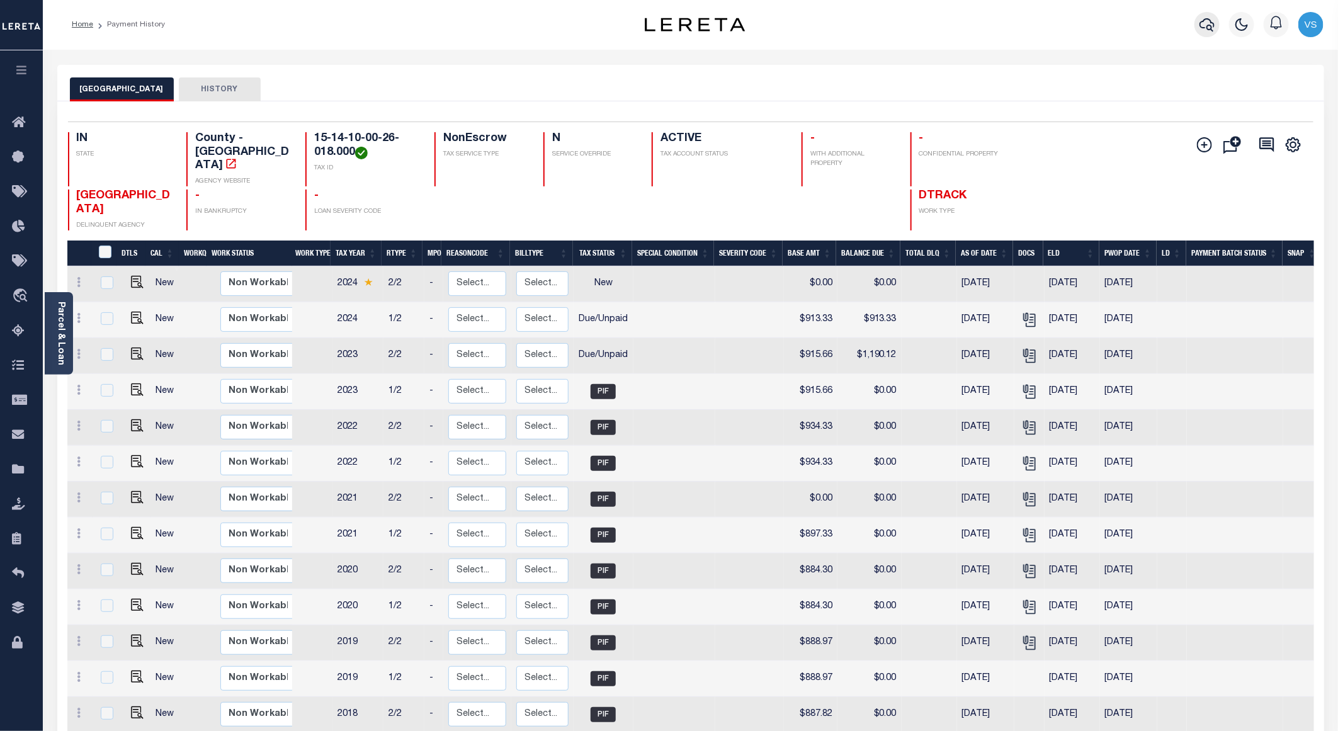
click at [1207, 28] on icon "button" at bounding box center [1207, 24] width 15 height 15
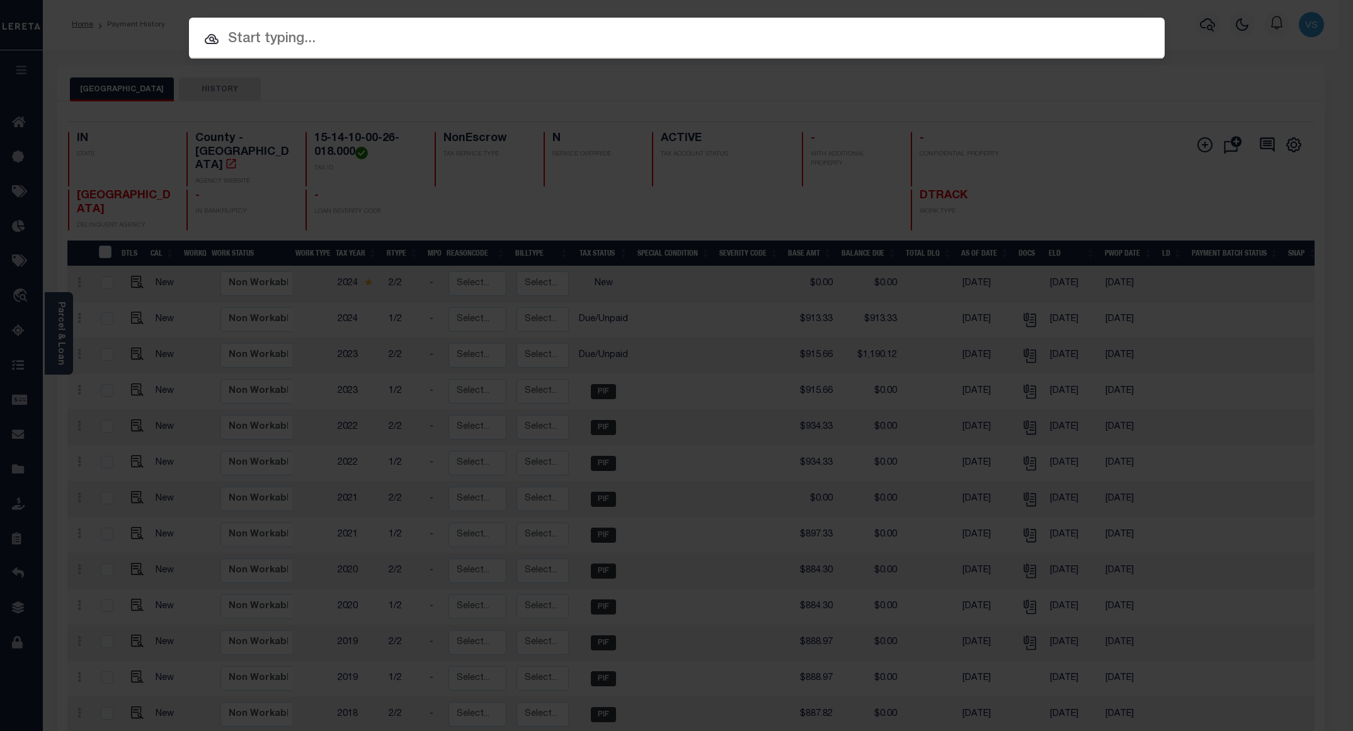
paste input "100674-30826"
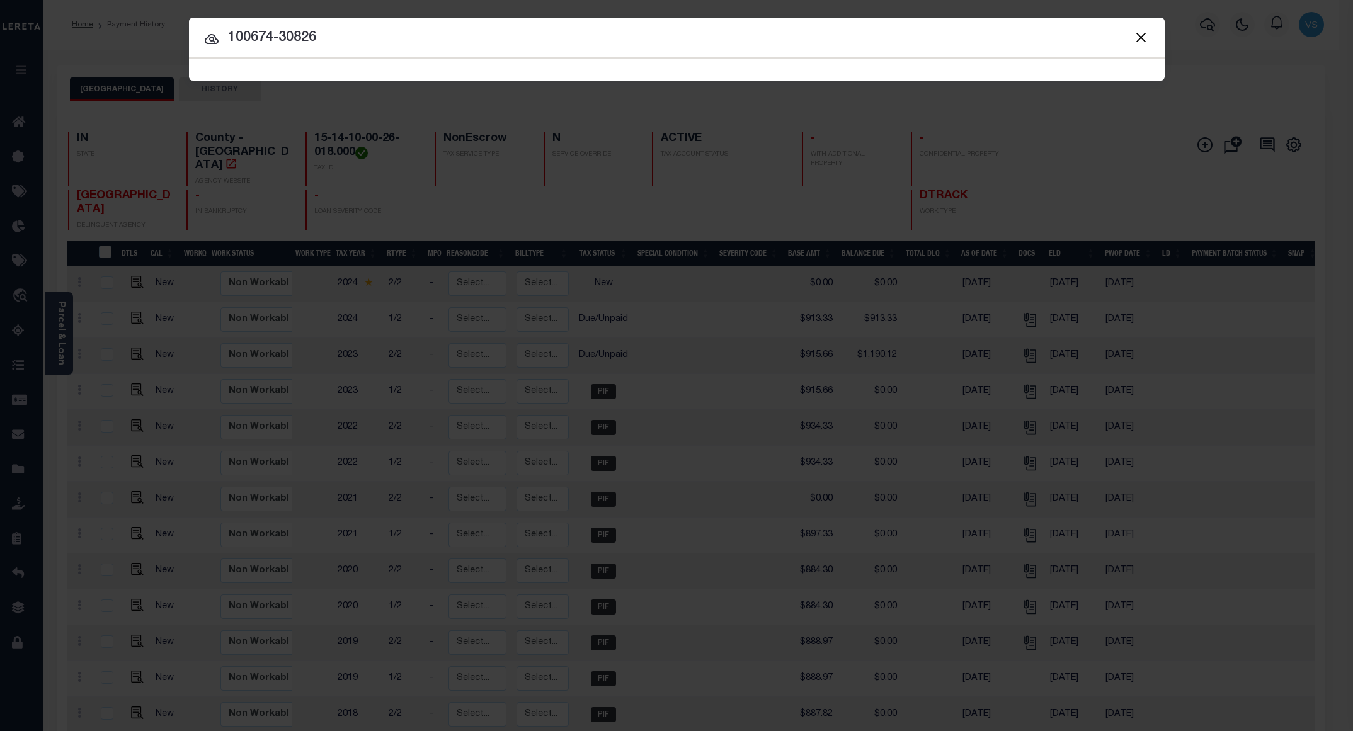
type input "100674-30826"
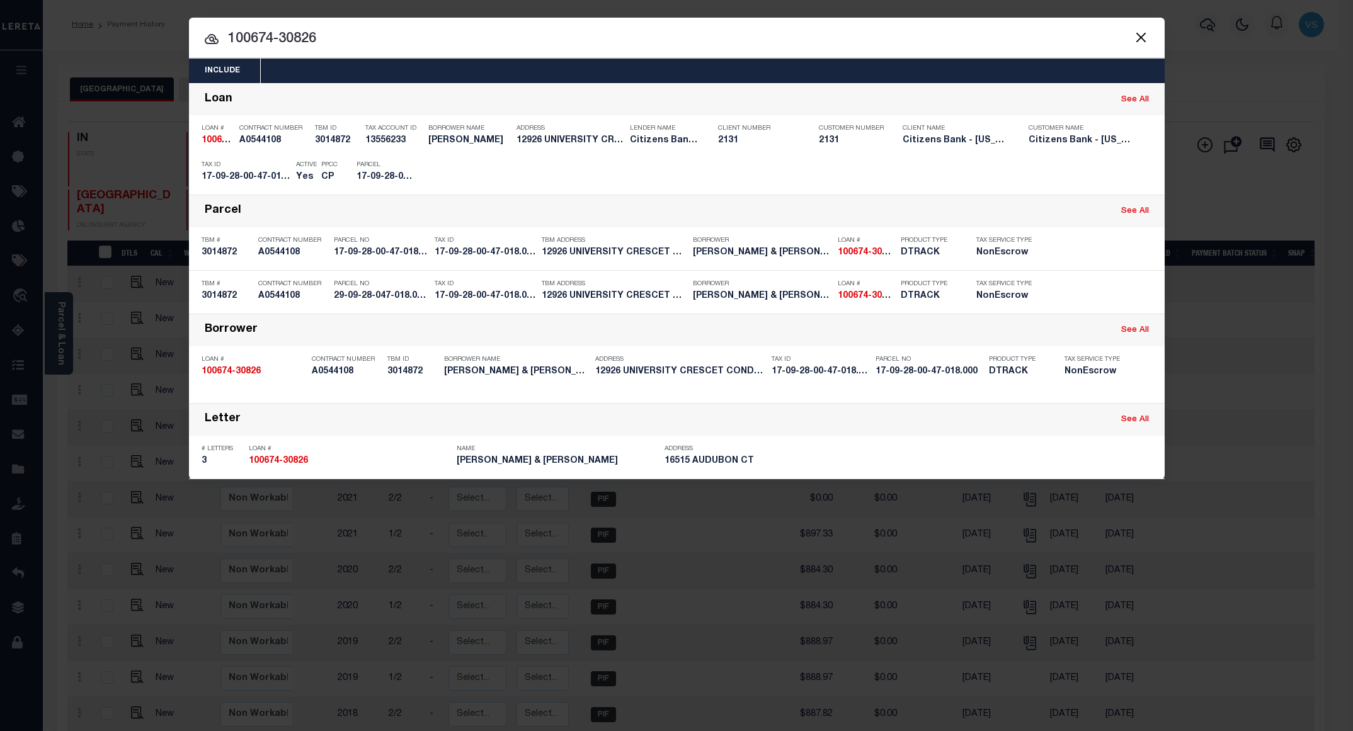
click at [394, 30] on input "100674-30826" at bounding box center [677, 39] width 976 height 22
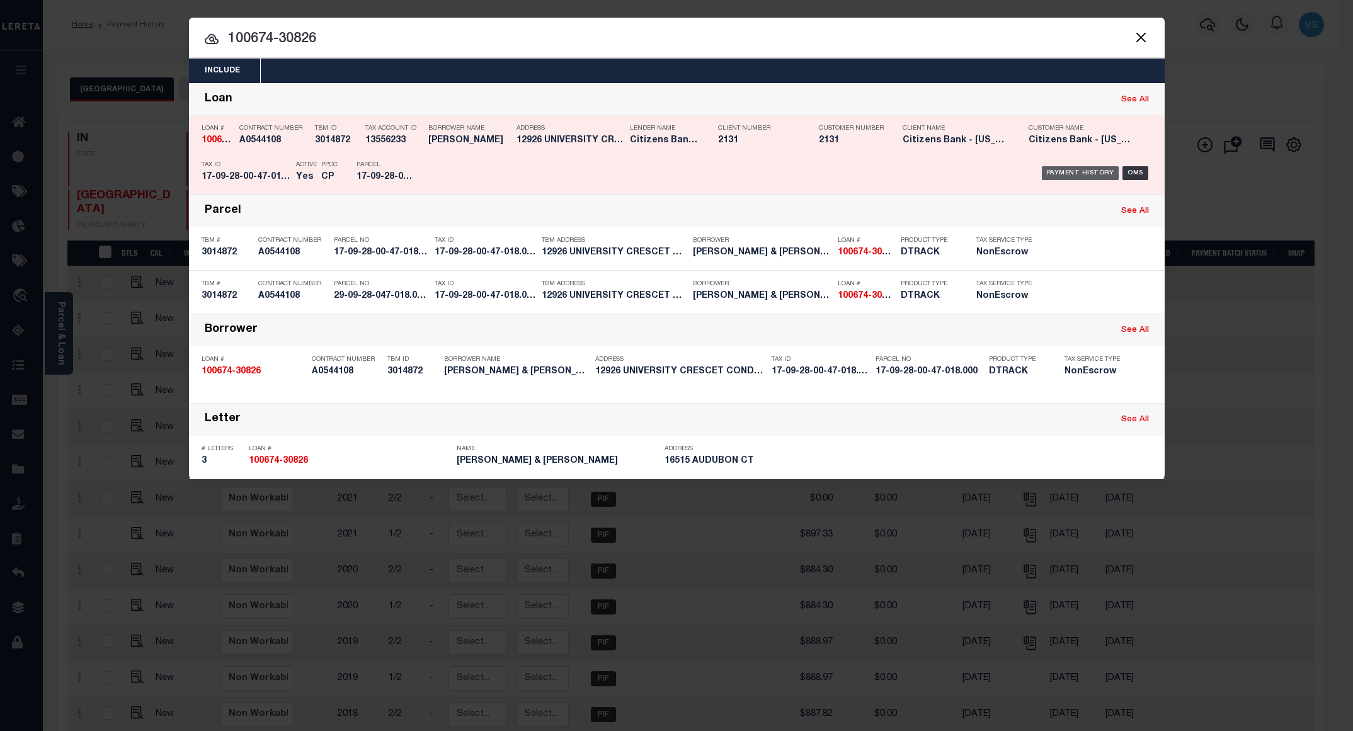
click at [1064, 174] on div "Payment History" at bounding box center [1080, 173] width 77 height 14
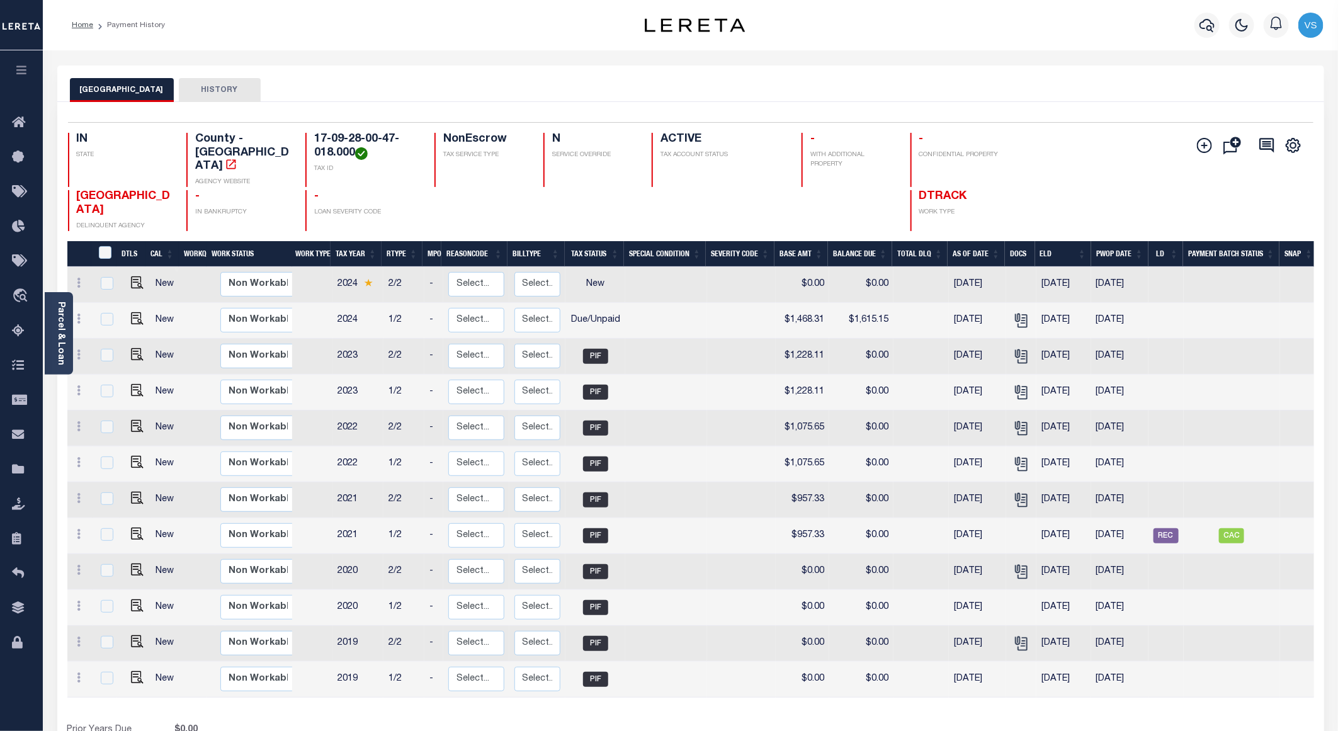
click at [1219, 25] on button "button" at bounding box center [1207, 25] width 25 height 25
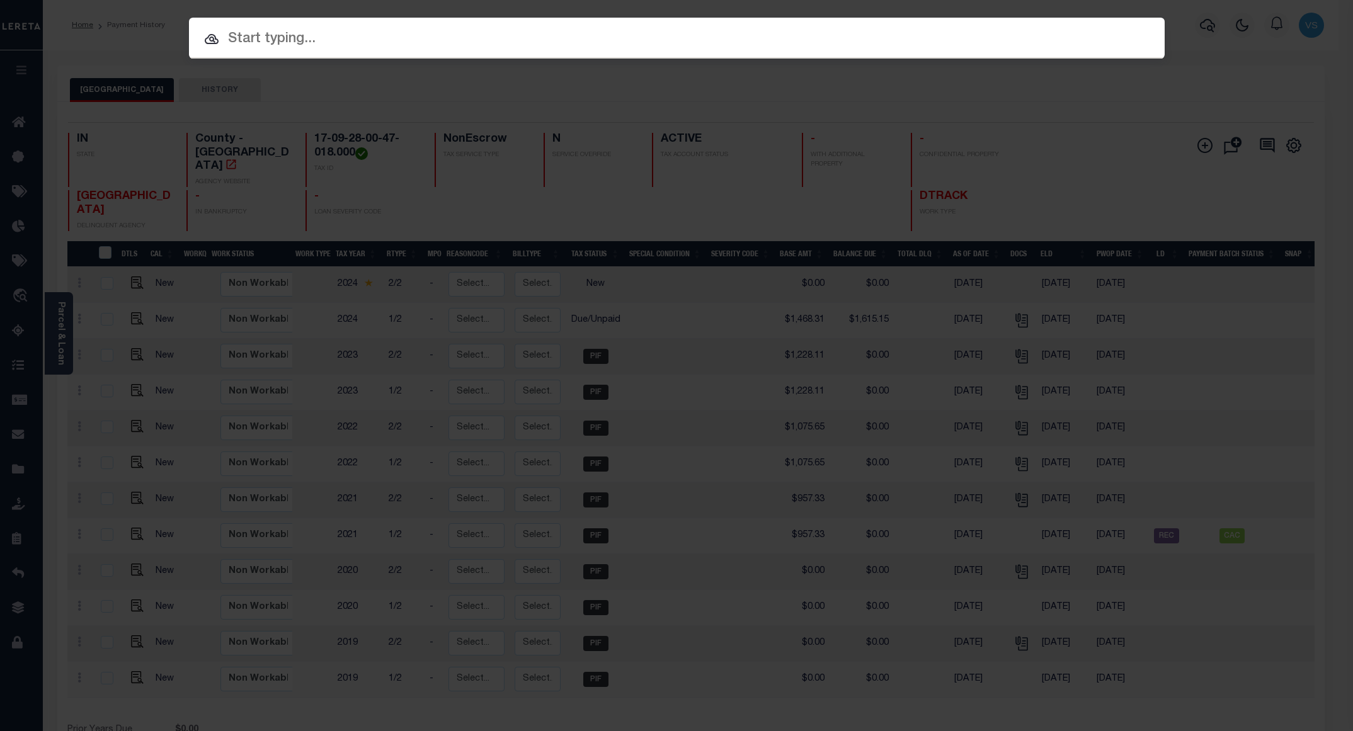
paste input "221057"
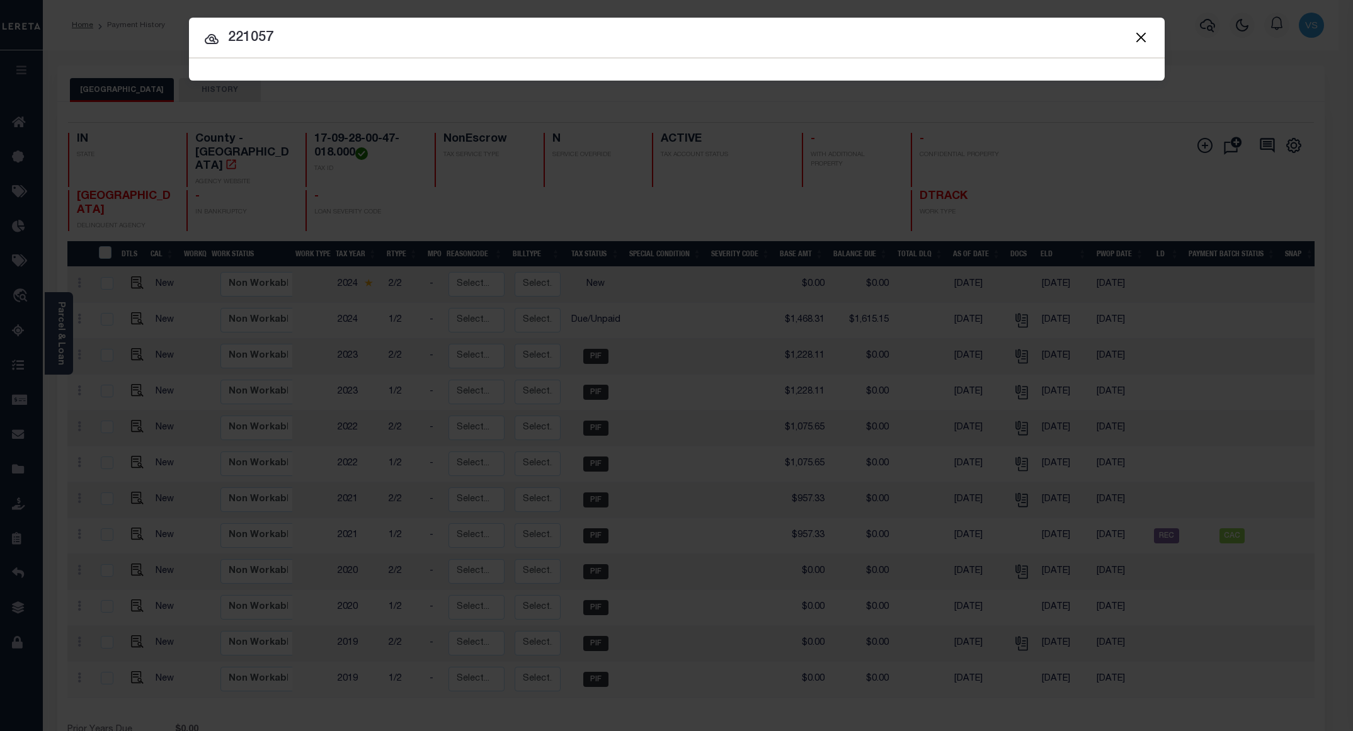
type input "221057"
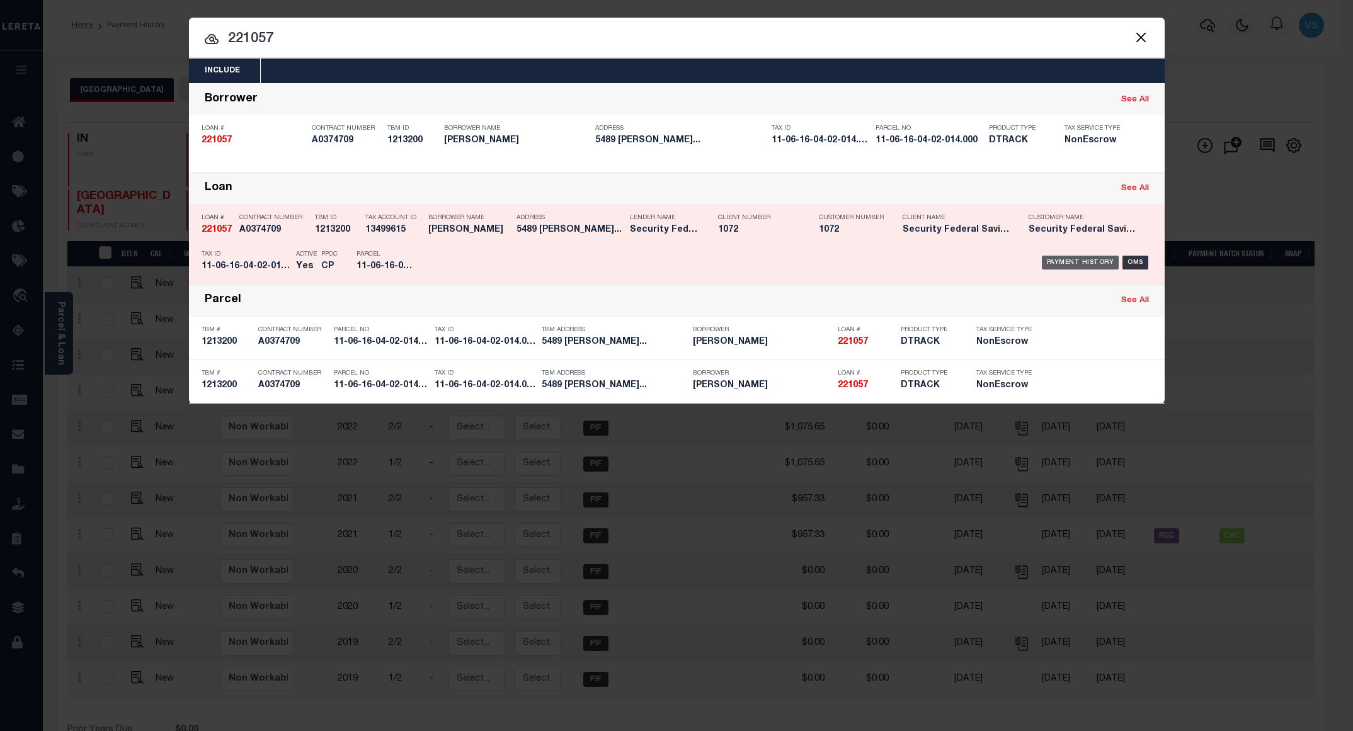
click at [1079, 261] on div "Payment History" at bounding box center [1080, 263] width 77 height 14
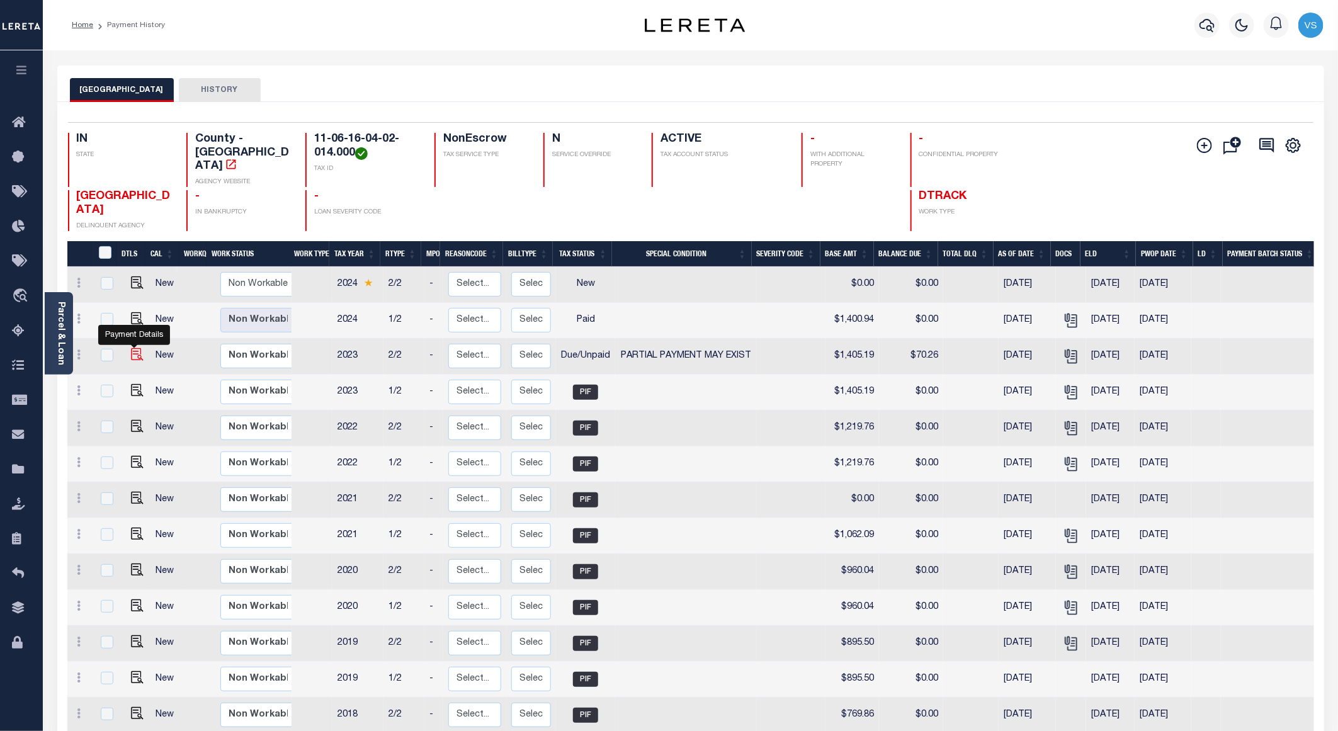
click at [133, 348] on img "" at bounding box center [137, 354] width 13 height 13
checkbox input "true"
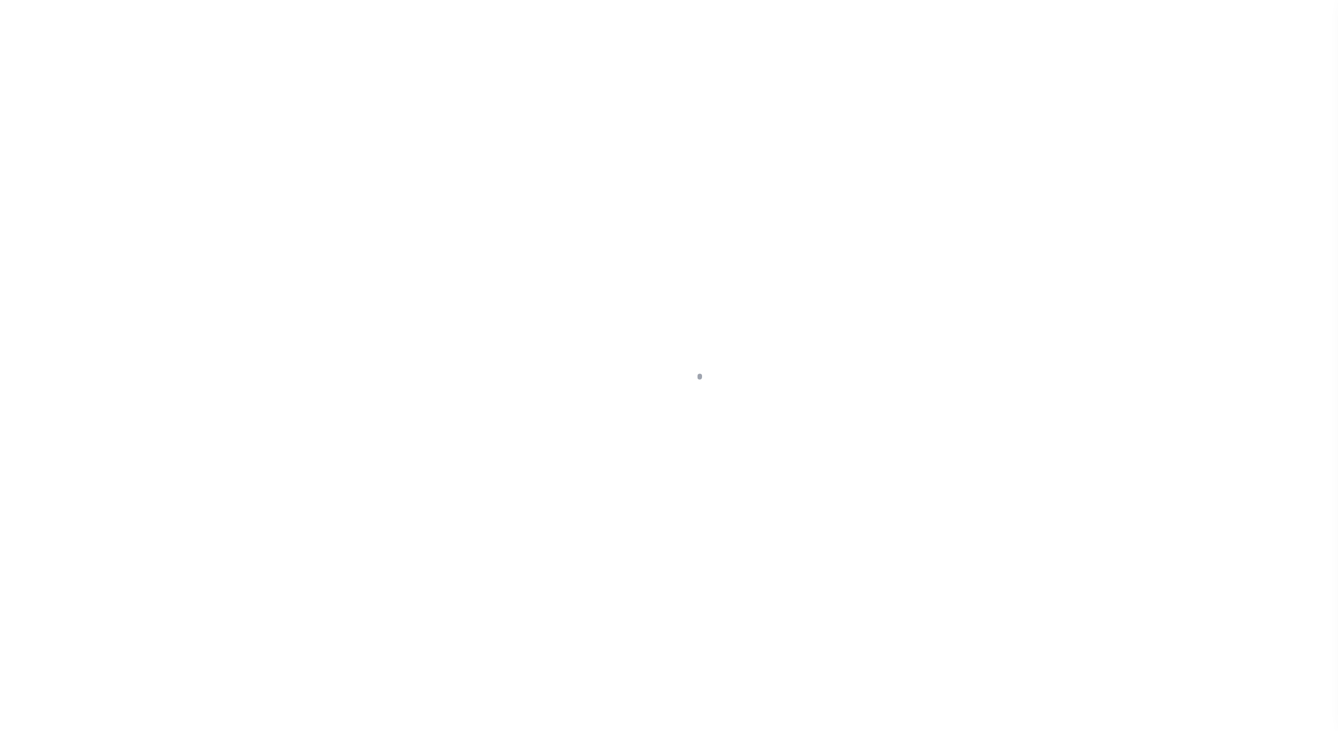
select select "DUE"
select select "15"
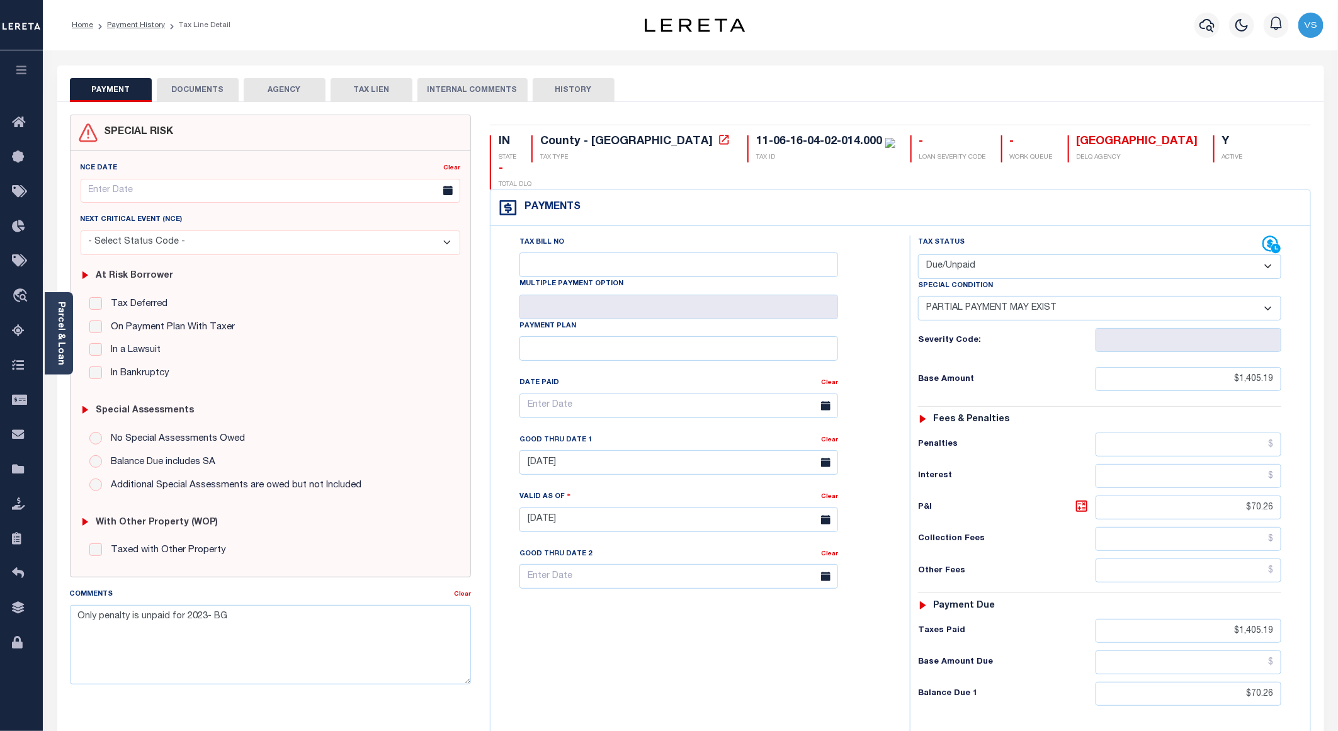
click at [979, 254] on select "- Select Status Code - Open Due/Unpaid Paid Incomplete No Tax Due Internal Refu…" at bounding box center [1099, 266] width 363 height 25
select select "PYD"
click at [918, 254] on select "- Select Status Code - Open Due/Unpaid Paid Incomplete No Tax Due Internal Refu…" at bounding box center [1099, 266] width 363 height 25
select select "0"
type input "[DATE]"
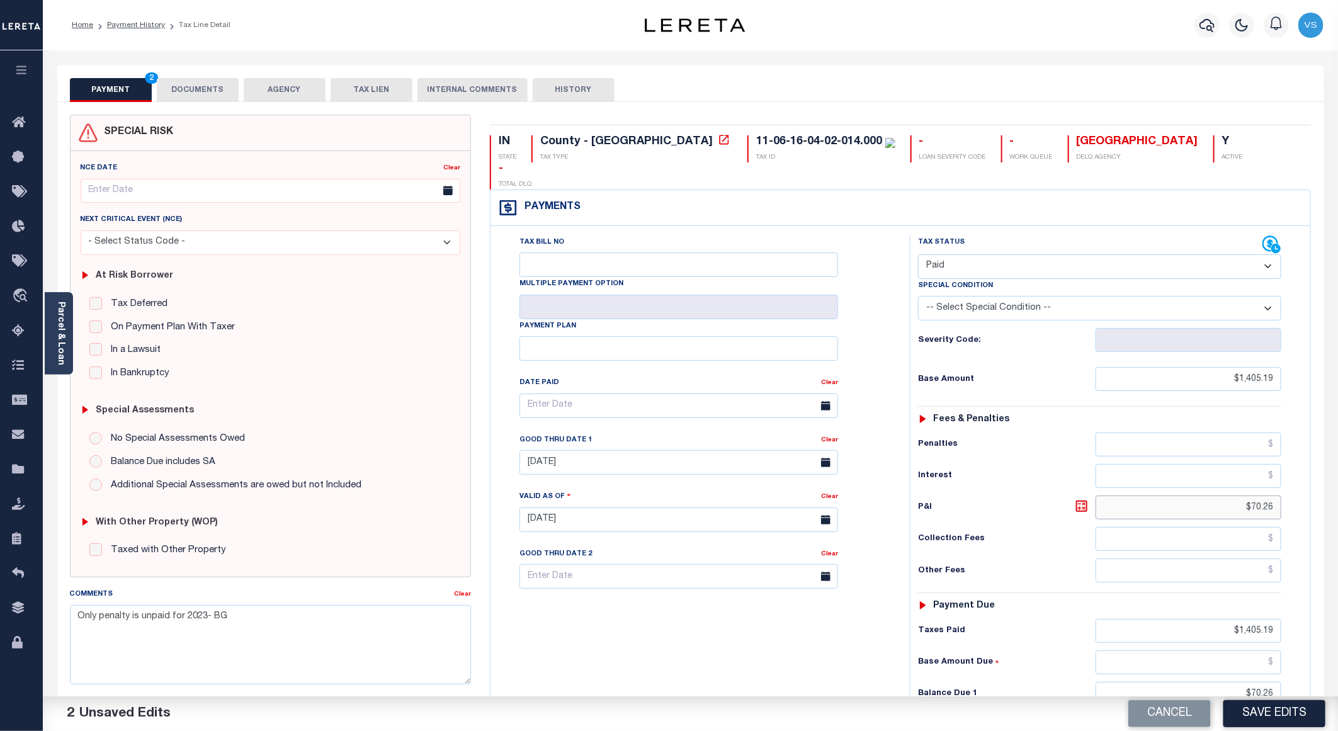
drag, startPoint x: 1278, startPoint y: 487, endPoint x: 1200, endPoint y: 491, distance: 78.2
click at [1200, 496] on input "$70.26" at bounding box center [1189, 508] width 186 height 24
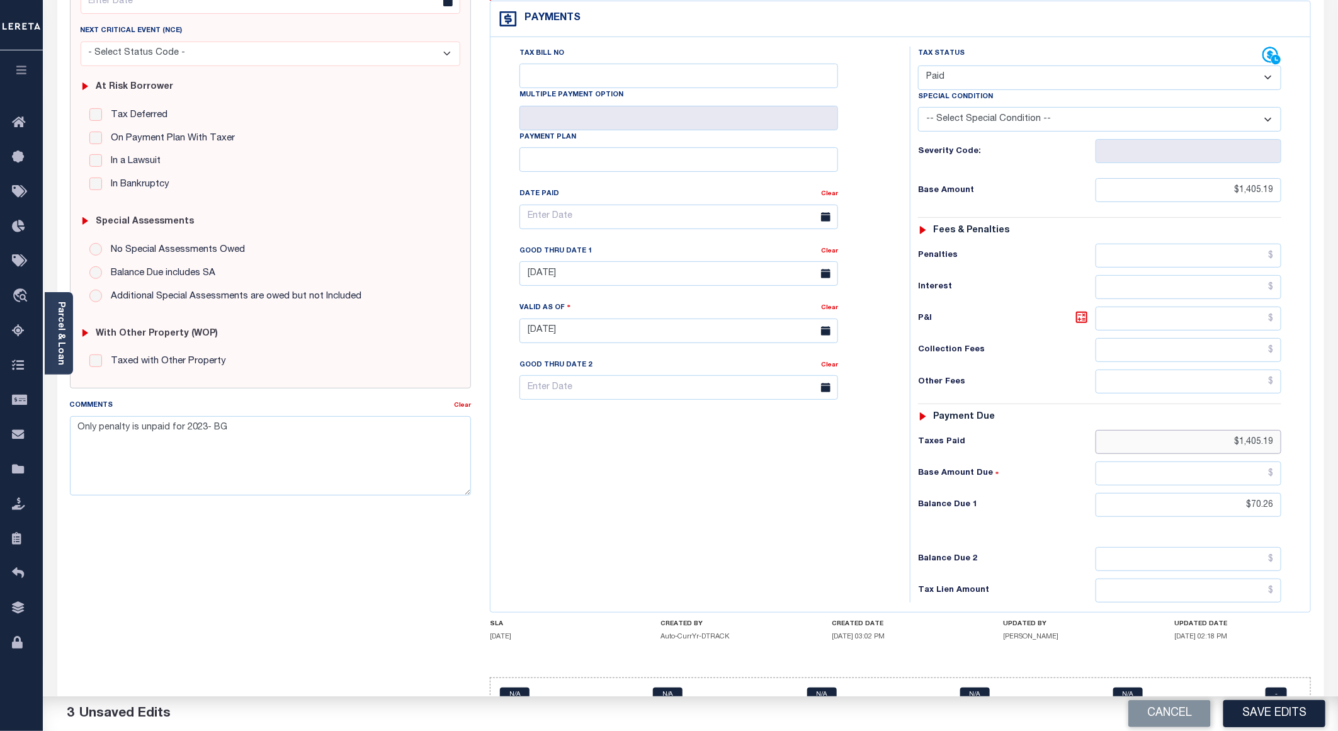
drag, startPoint x: 1274, startPoint y: 427, endPoint x: 1222, endPoint y: 422, distance: 51.9
click at [1222, 430] on input "$1,405.19" at bounding box center [1189, 442] width 186 height 24
drag, startPoint x: 1279, startPoint y: 492, endPoint x: 1234, endPoint y: 490, distance: 44.8
click at [1234, 493] on input "$70.26" at bounding box center [1189, 505] width 186 height 24
click at [832, 248] on link "Clear" at bounding box center [829, 251] width 17 height 6
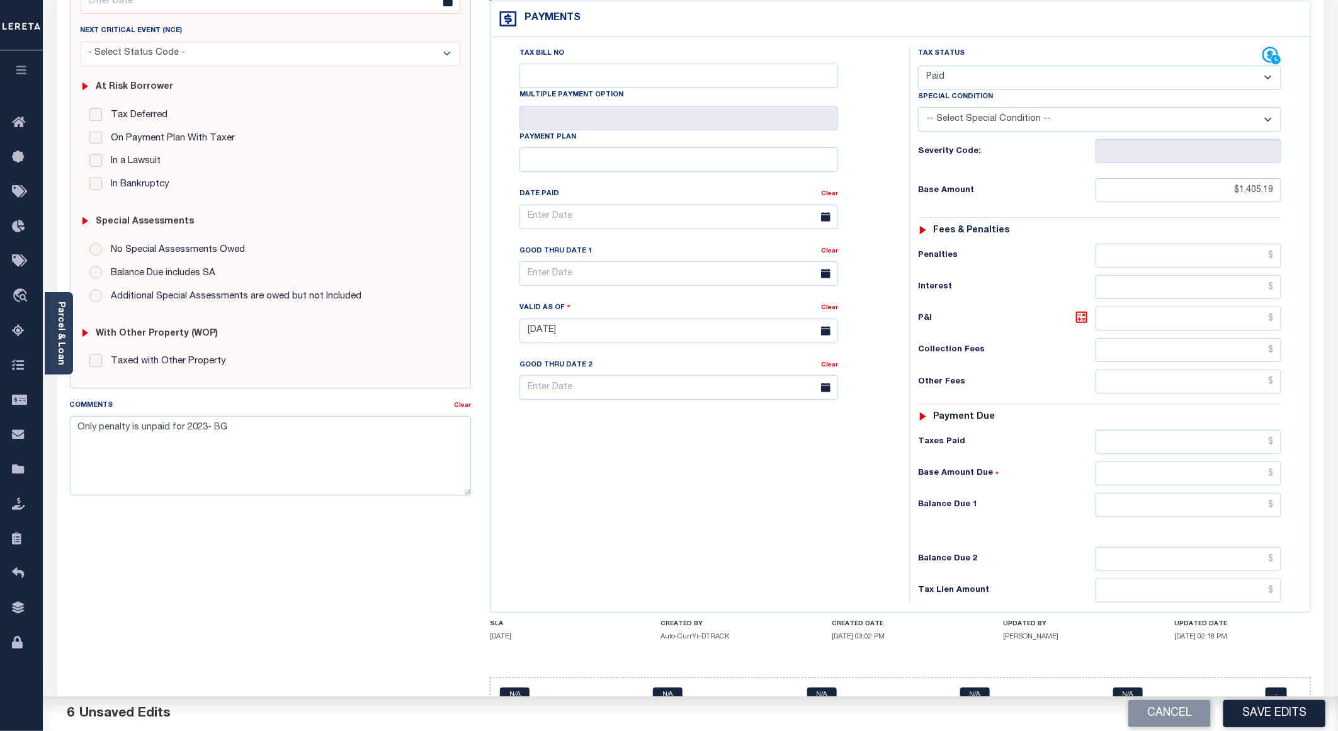
scroll to position [0, 0]
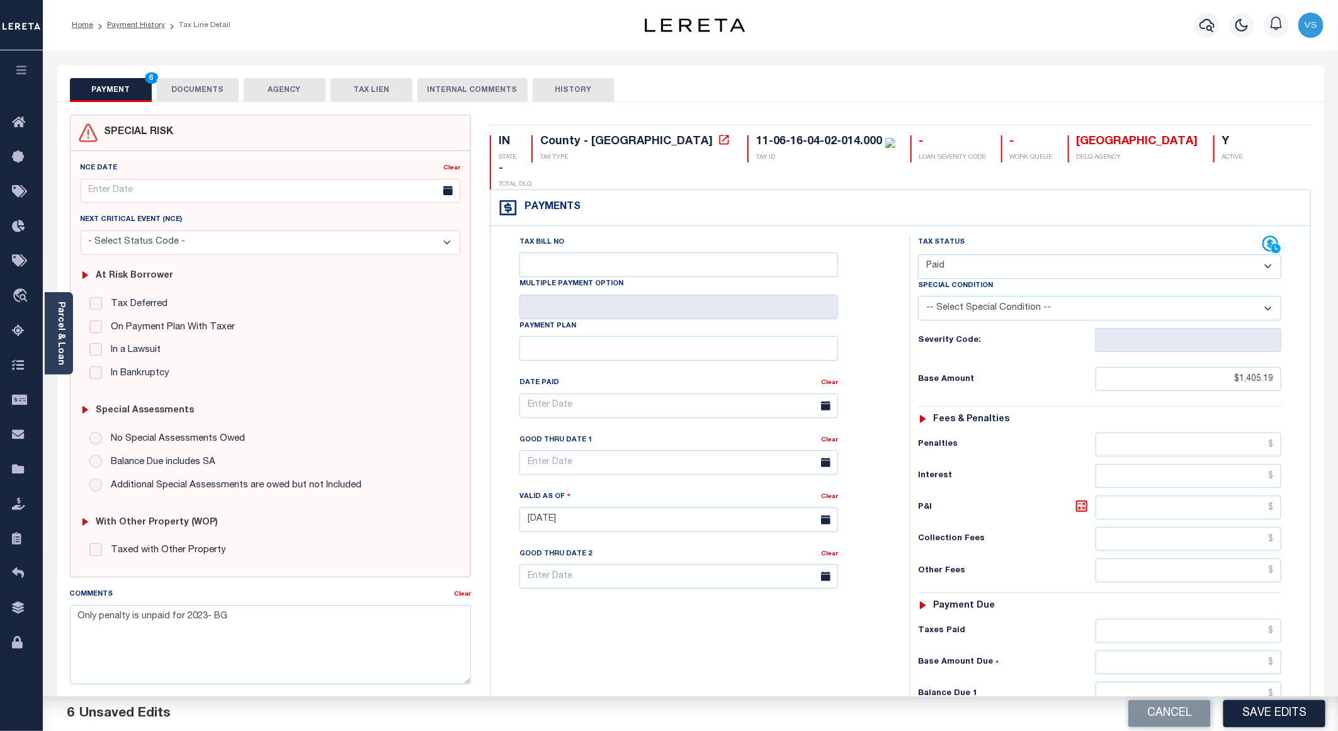
click at [197, 87] on button "DOCUMENTS" at bounding box center [198, 90] width 82 height 24
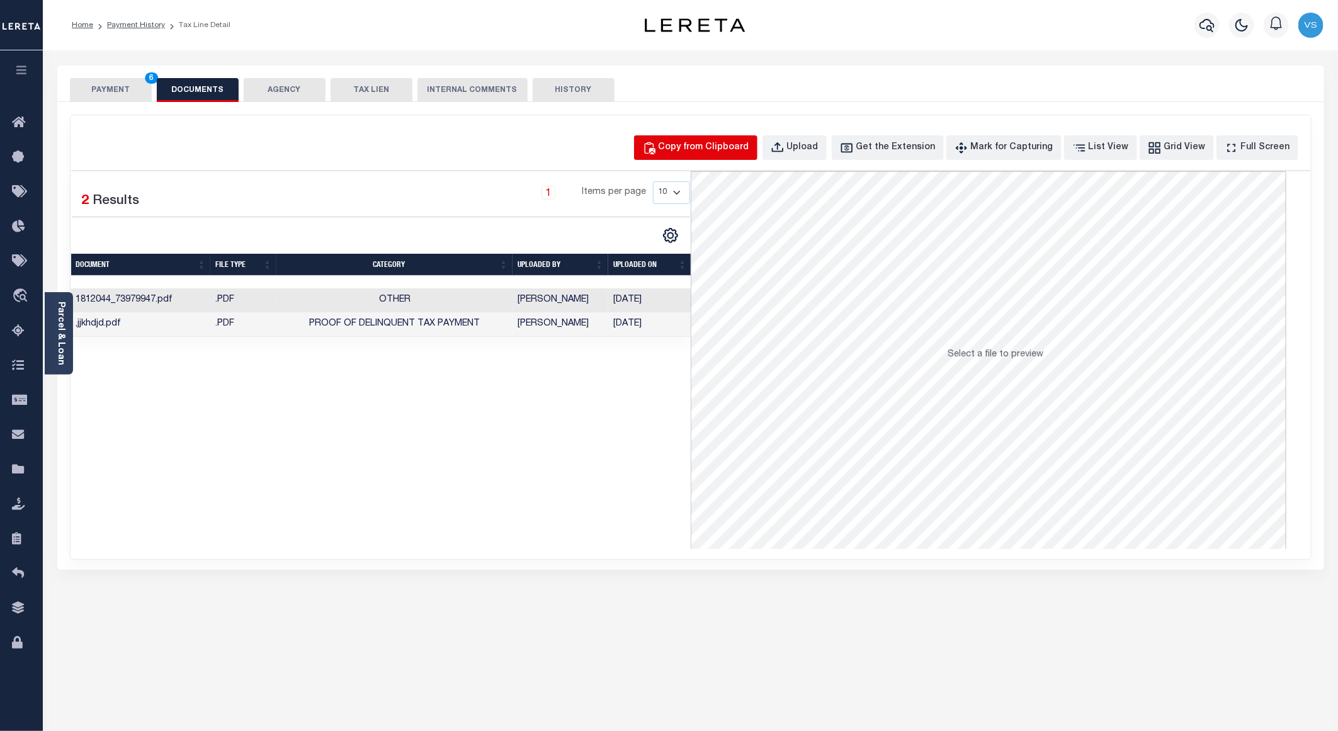
click at [707, 147] on div "Copy from Clipboard" at bounding box center [704, 148] width 91 height 14
select select "POP"
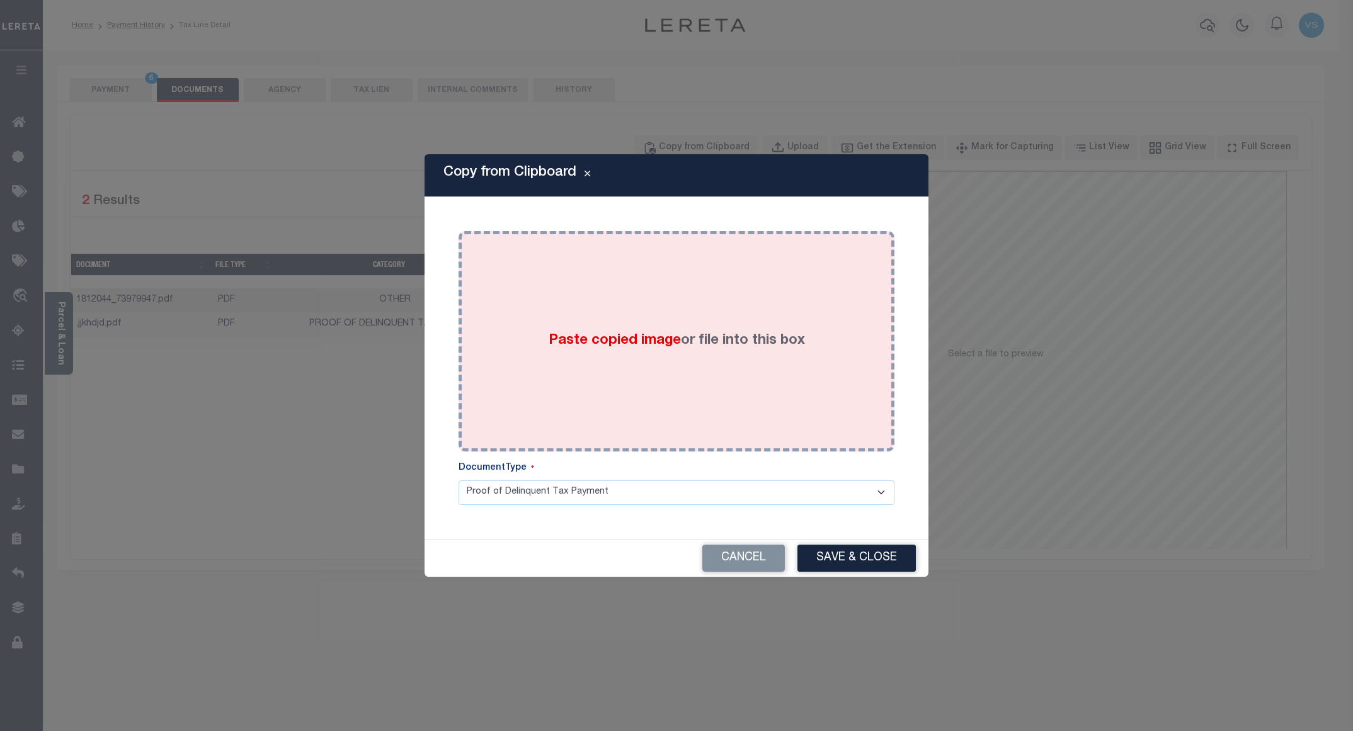
click at [722, 408] on div "Paste copied image or file into this box" at bounding box center [676, 342] width 417 height 202
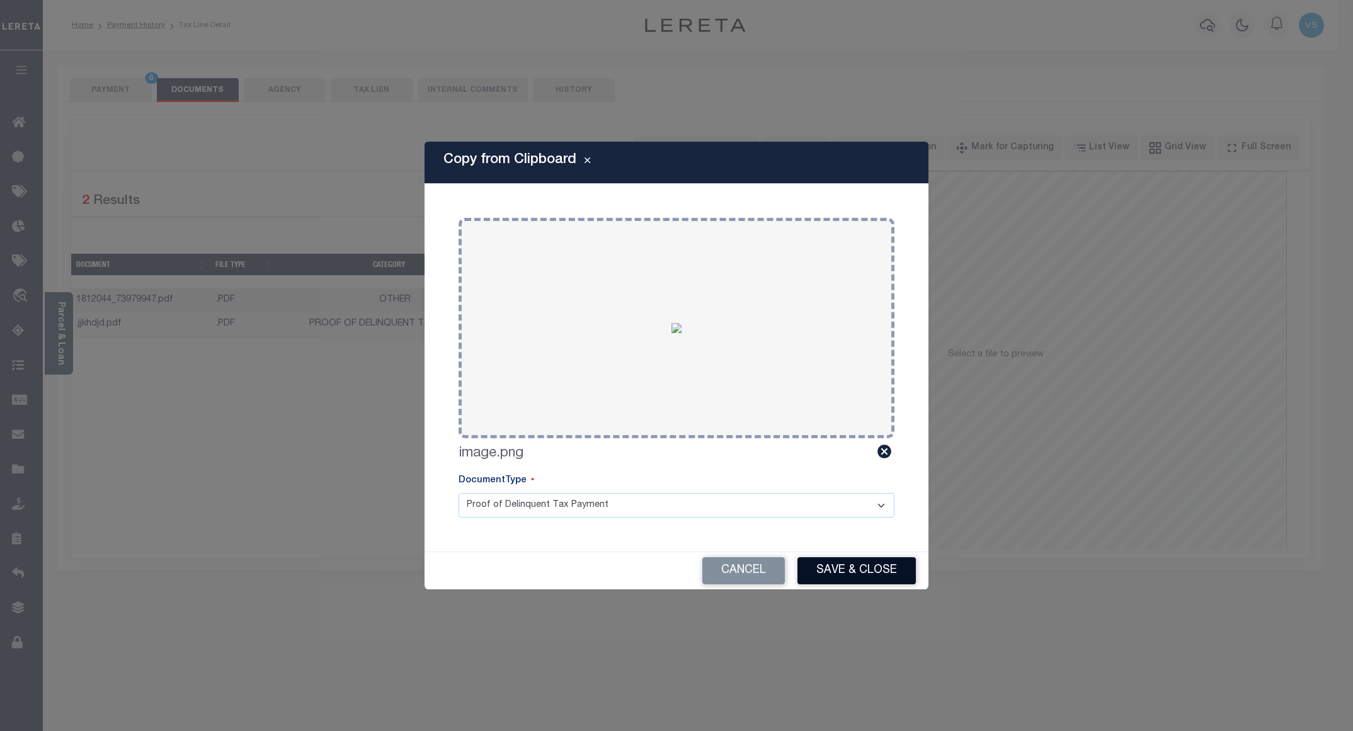
click at [833, 569] on button "Save & Close" at bounding box center [856, 570] width 118 height 27
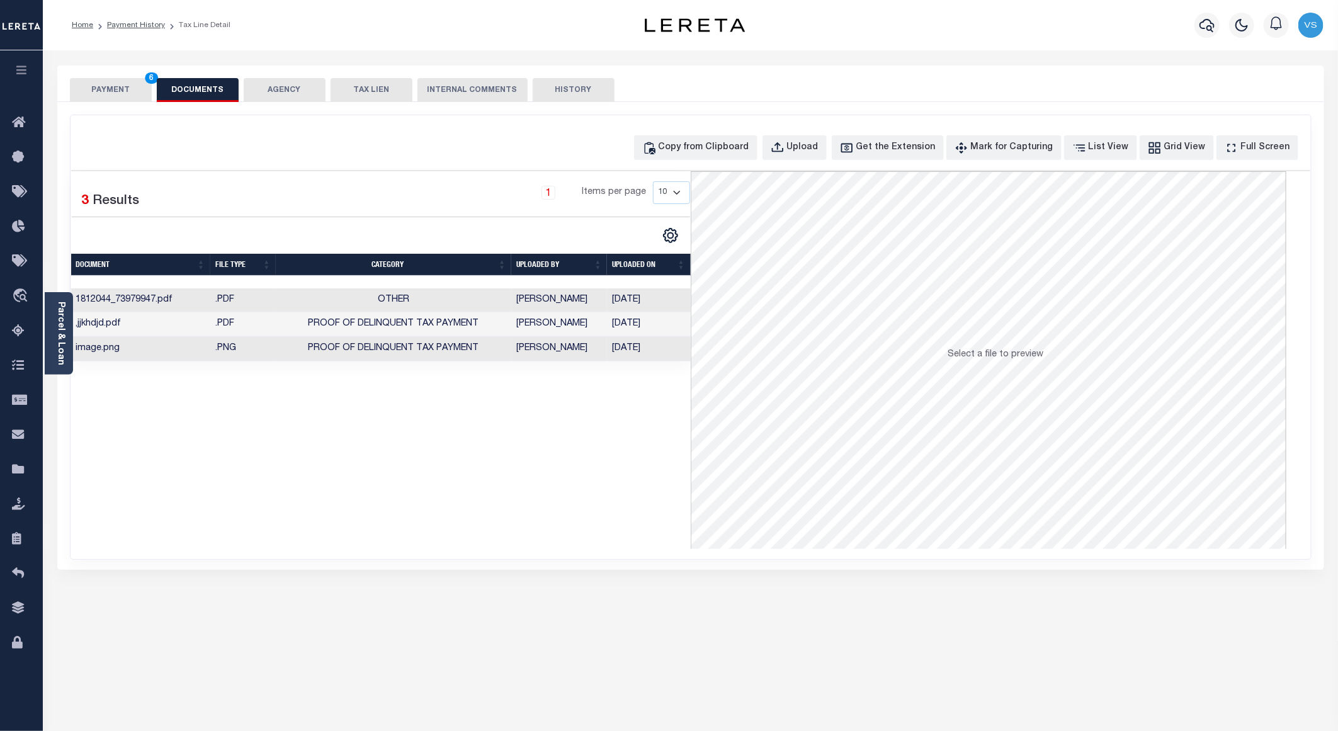
click at [87, 87] on button "PAYMENT 6" at bounding box center [111, 90] width 82 height 24
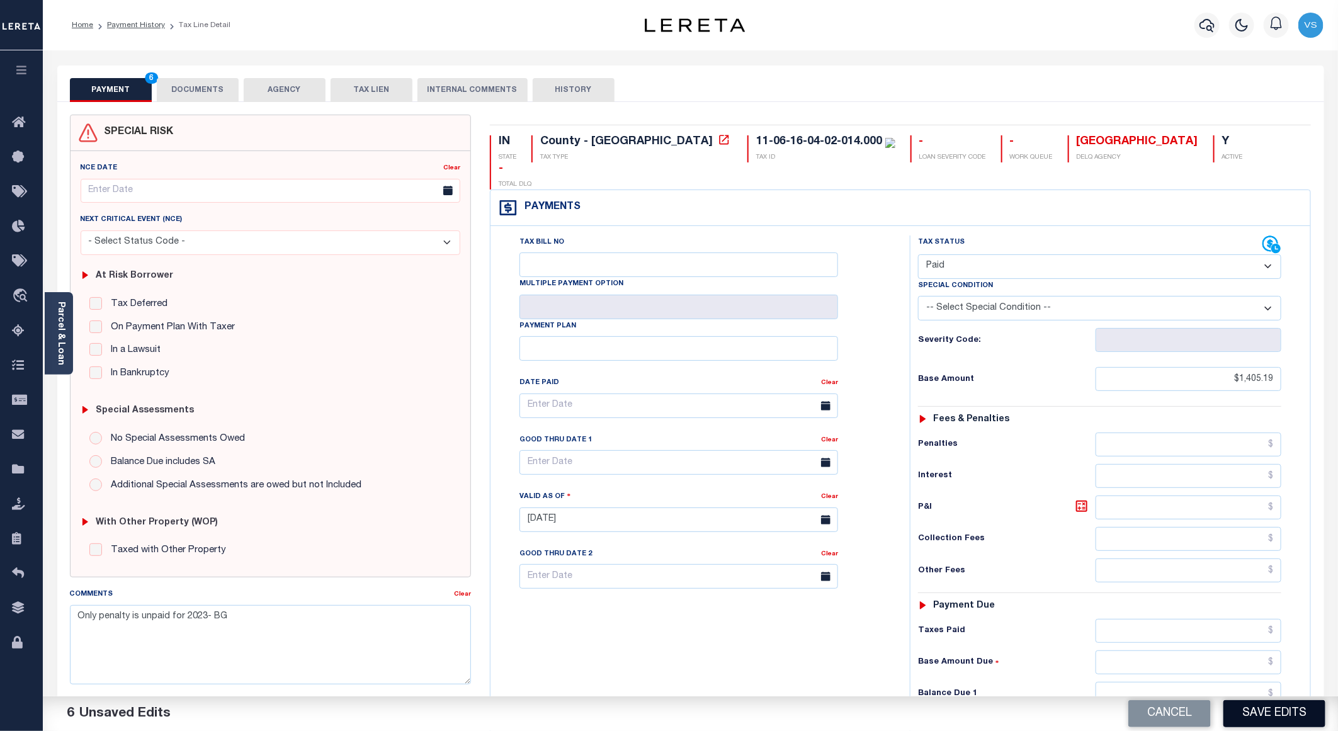
click at [1255, 711] on button "Save Edits" at bounding box center [1275, 713] width 102 height 27
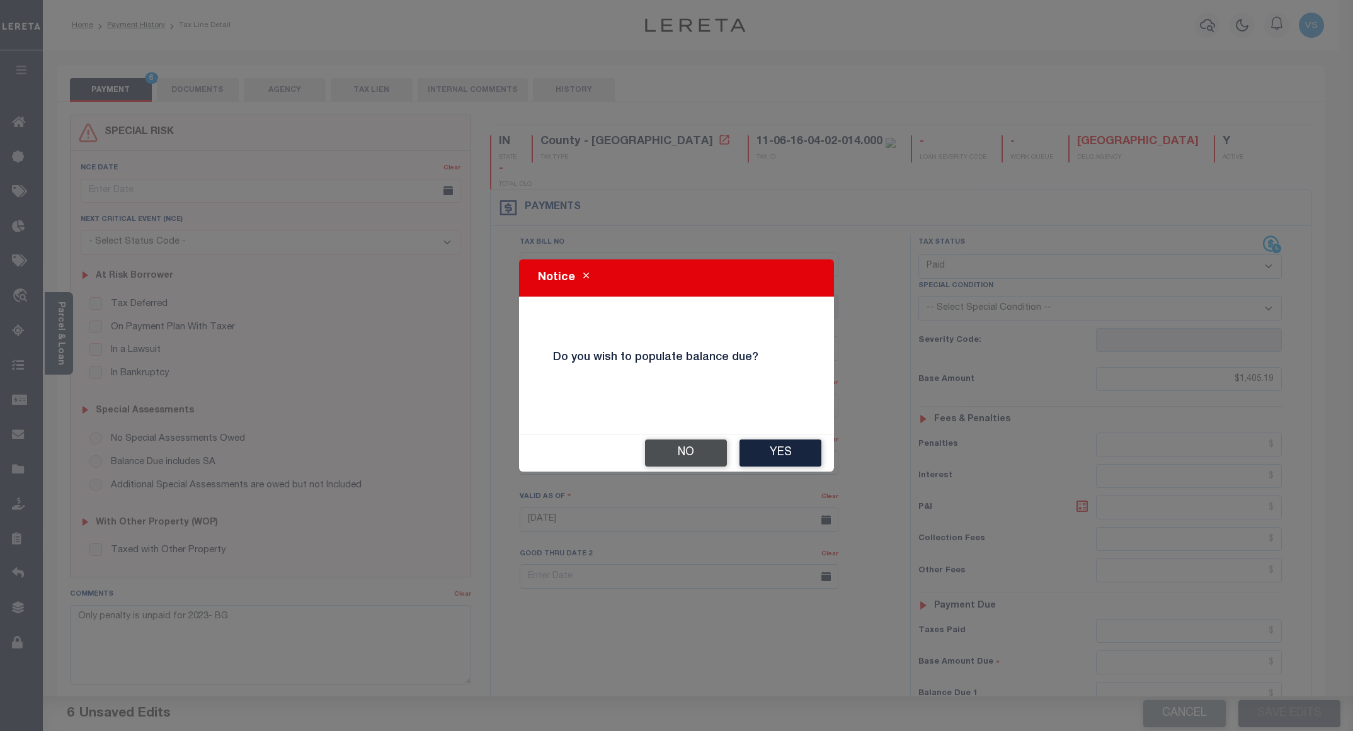
click at [688, 461] on button "No" at bounding box center [686, 453] width 82 height 27
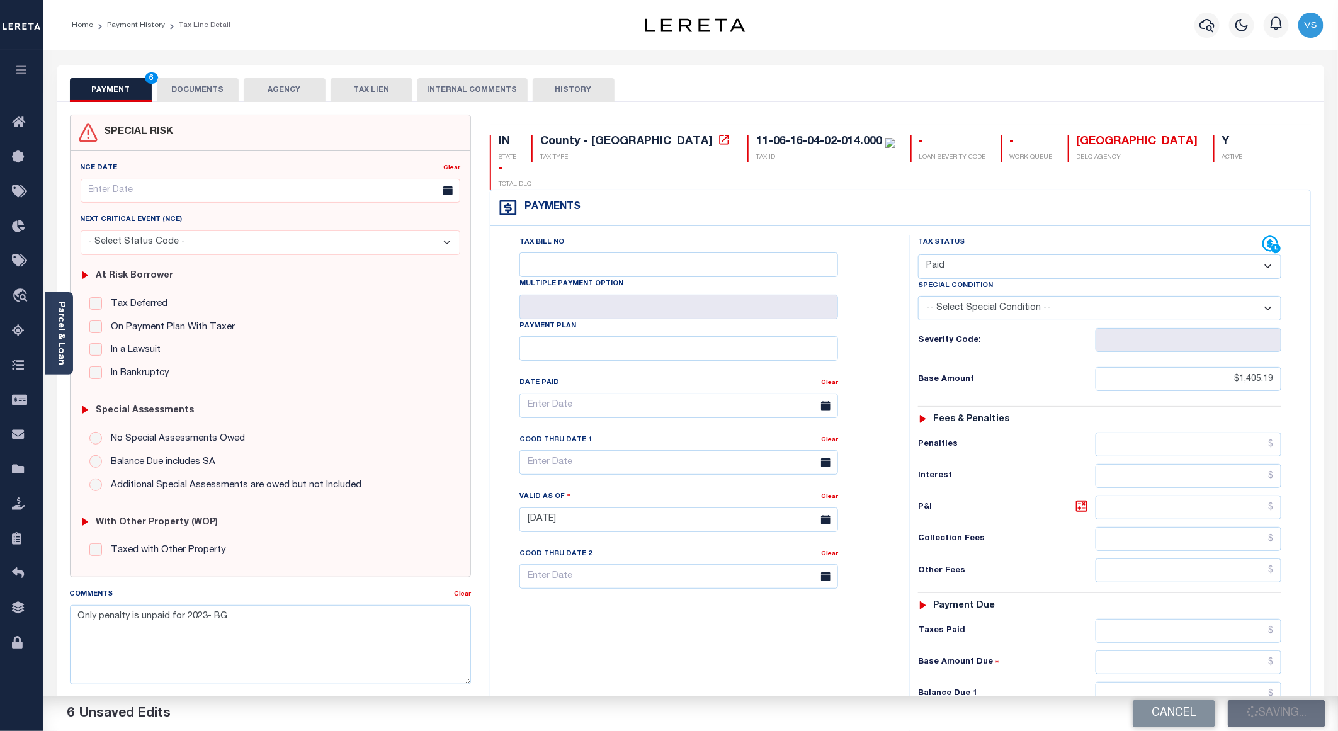
checkbox input "false"
type input "$1,405.19"
